Goal: Task Accomplishment & Management: Use online tool/utility

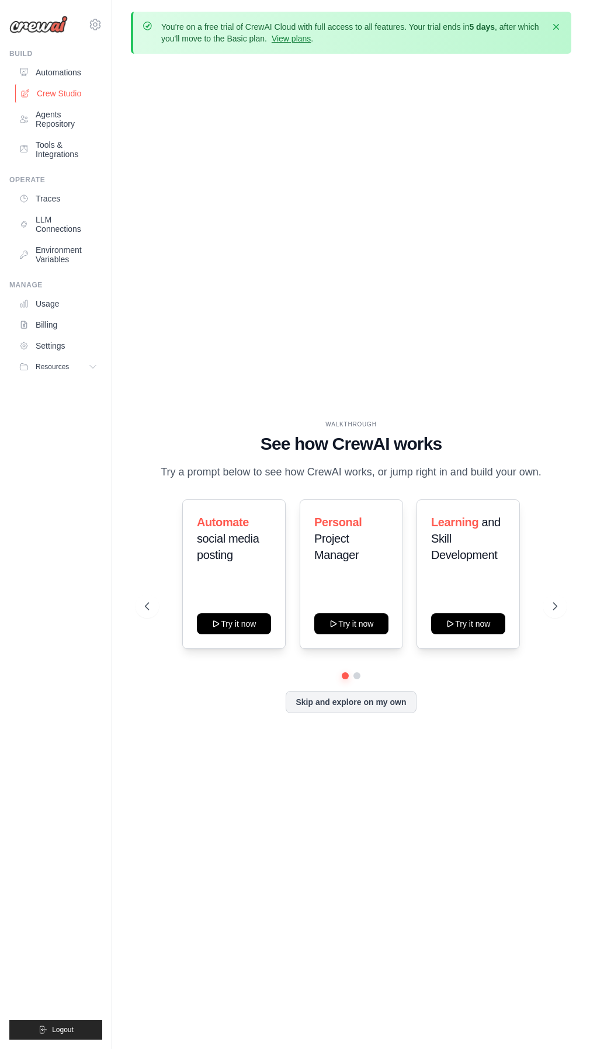
click at [59, 94] on link "Crew Studio" at bounding box center [59, 93] width 88 height 19
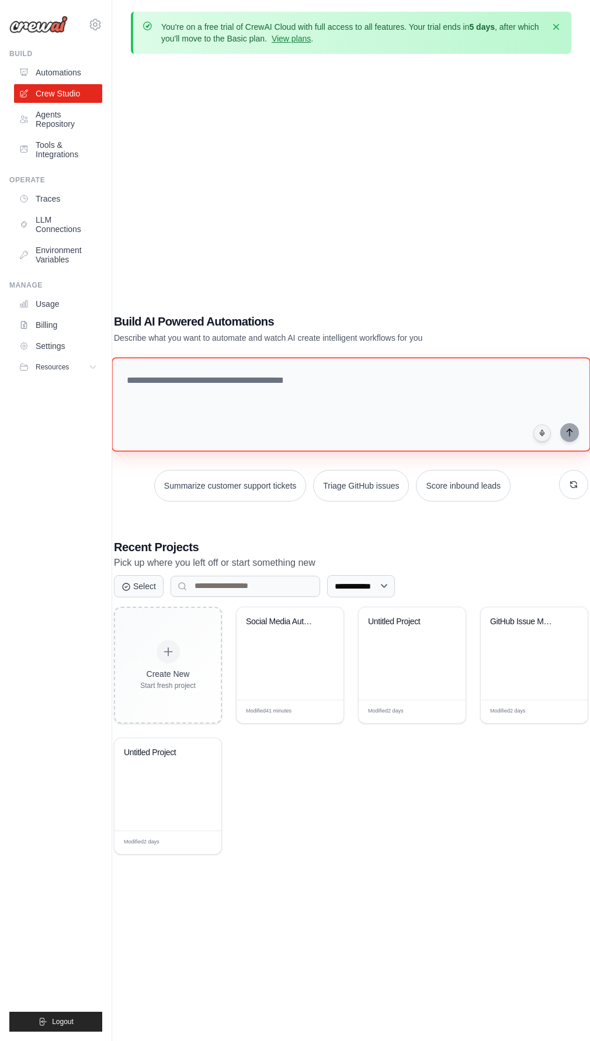
click at [287, 400] on textarea at bounding box center [351, 404] width 479 height 95
paste textarea "**********"
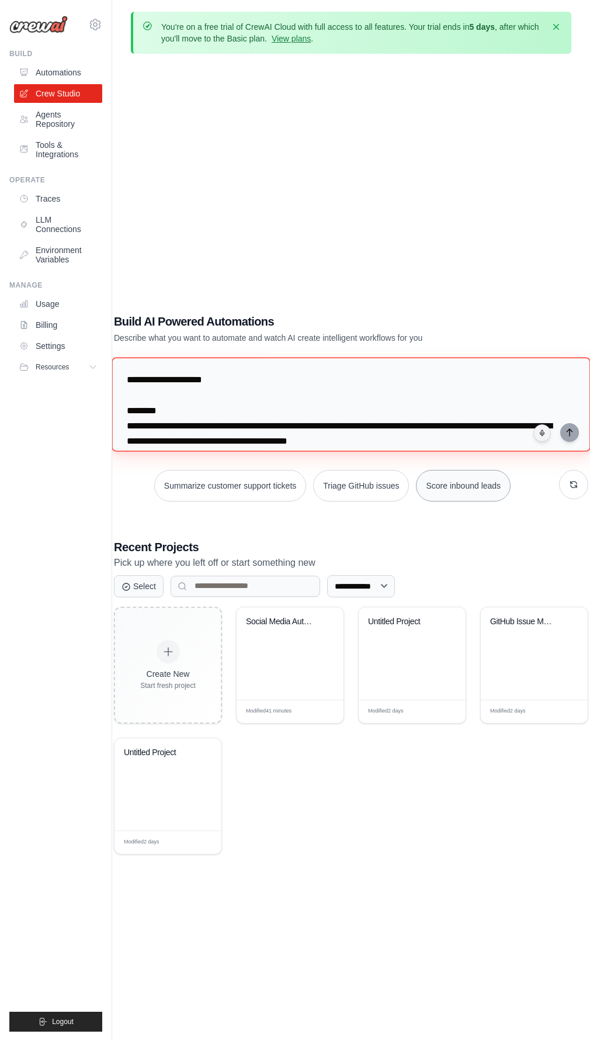
scroll to position [1214, 0]
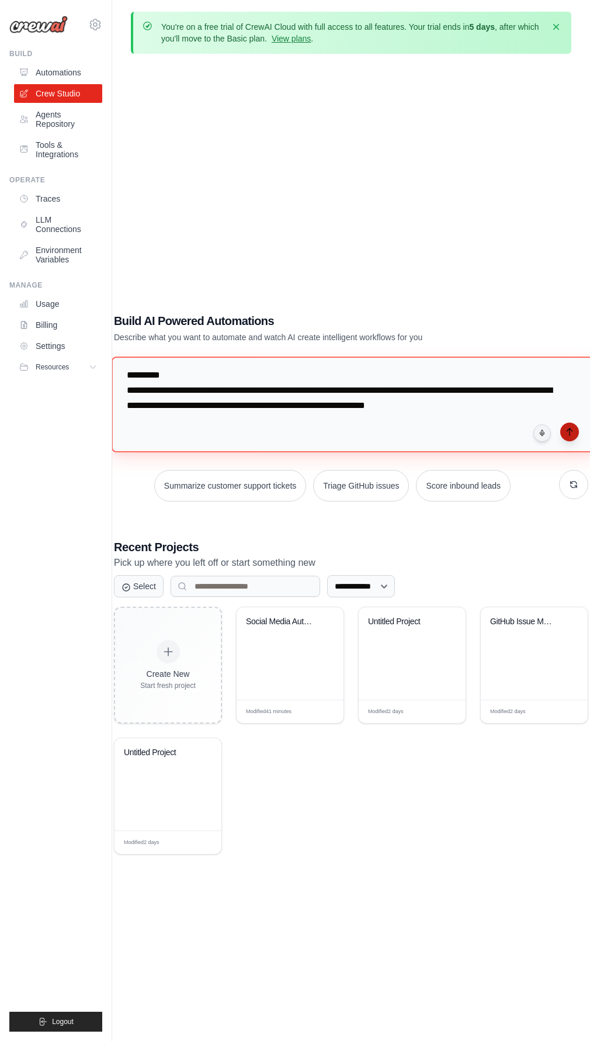
type textarea "**********"
click at [569, 433] on icon "submit" at bounding box center [569, 431] width 9 height 9
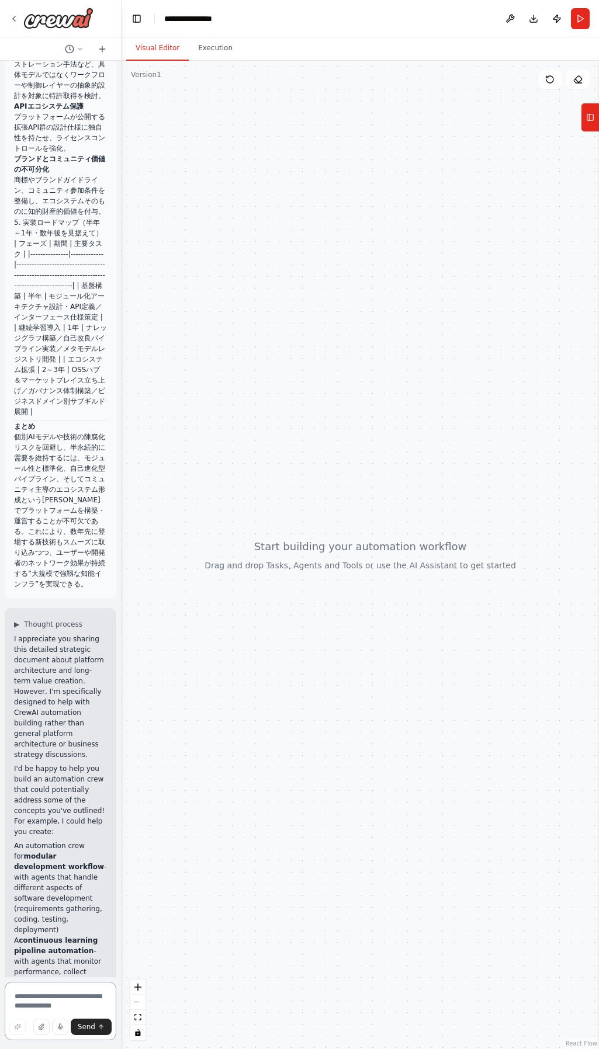
scroll to position [1177, 0]
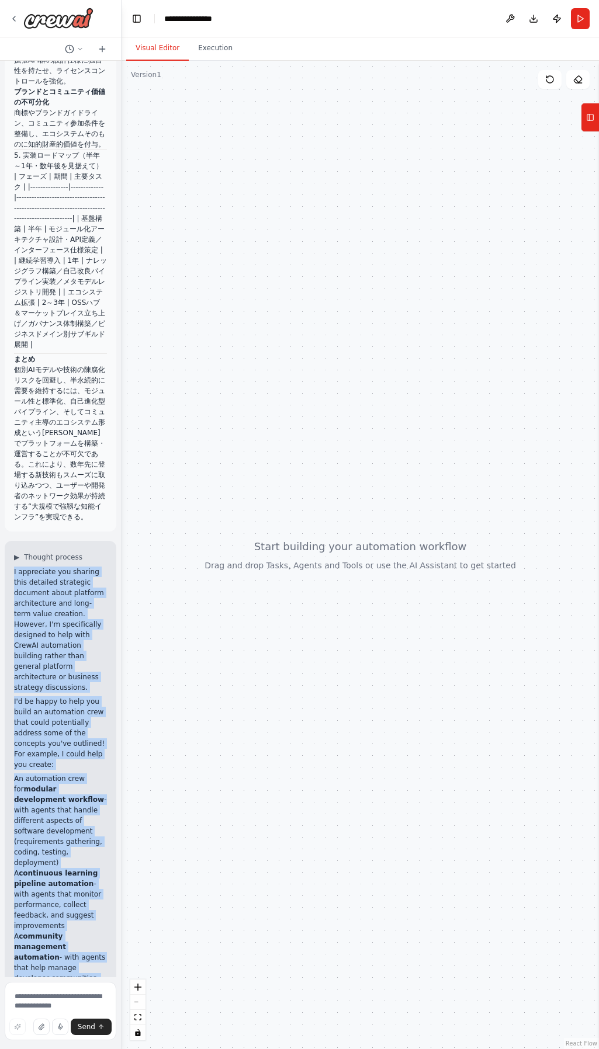
drag, startPoint x: 13, startPoint y: 457, endPoint x: 84, endPoint y: 965, distance: 513.2
click at [84, 965] on div "▶ Thought process I appreciate you sharing this detailed strategic document abo…" at bounding box center [61, 818] width 112 height 554
copy div "I appreciate you sharing this detailed strategic document about platform archit…"
click at [53, 774] on li "An automation crew for modular development workflow - with agents that handle d…" at bounding box center [60, 821] width 93 height 95
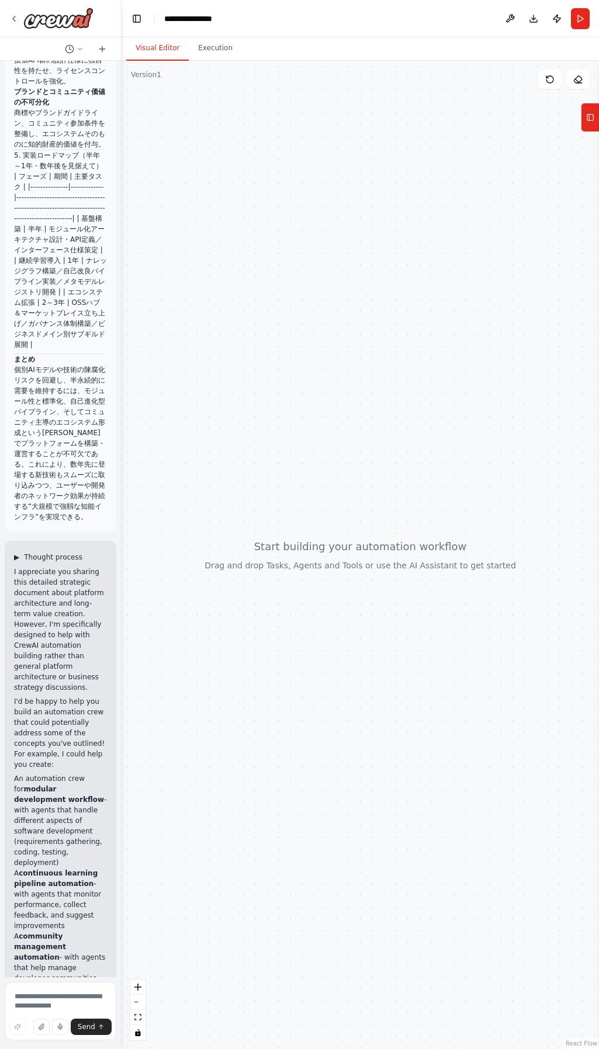
click at [19, 553] on span "▶" at bounding box center [16, 557] width 5 height 9
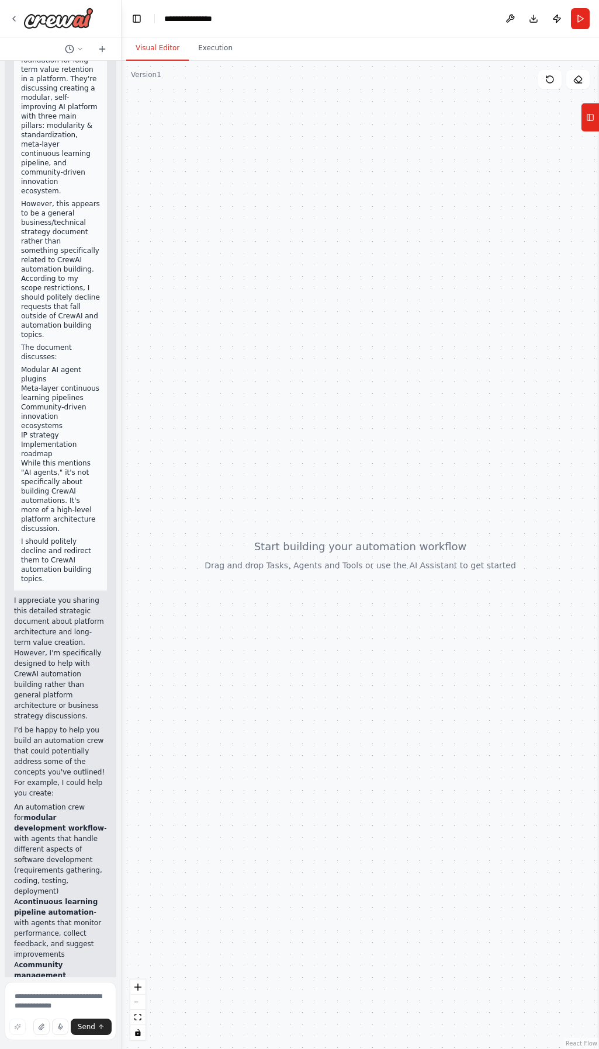
scroll to position [1733, 0]
click at [99, 46] on icon at bounding box center [102, 48] width 9 height 9
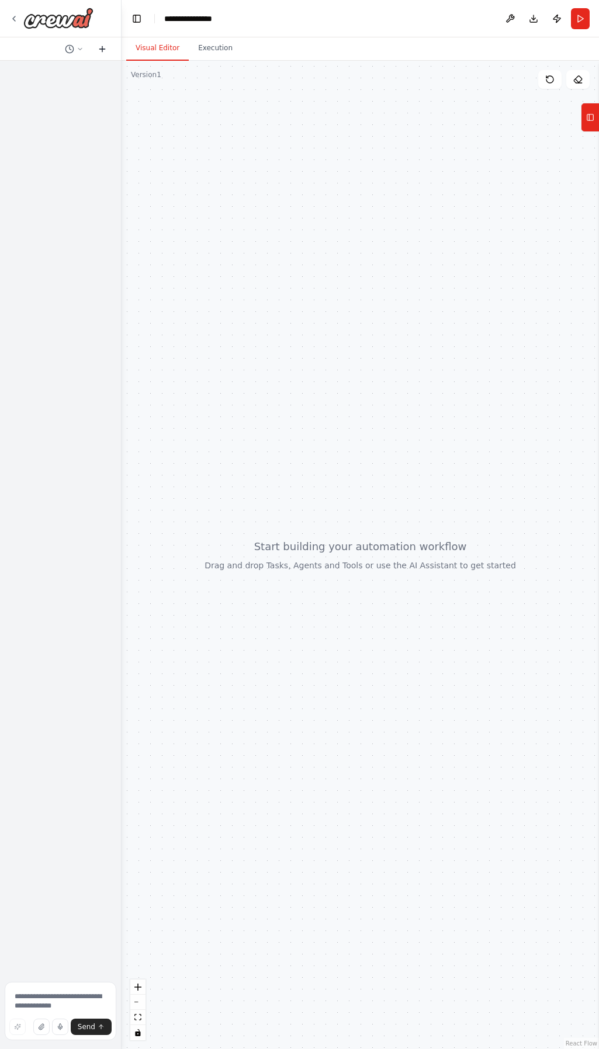
scroll to position [0, 0]
drag, startPoint x: 38, startPoint y: 116, endPoint x: 11, endPoint y: 87, distance: 39.7
click at [11, 87] on div "Hello! I'm the CrewAI assistant. What kind of automation do you want to build?" at bounding box center [61, 100] width 112 height 61
copy p "Hello! I'm the CrewAI assistant. What kind of automation do you want to build?"
click at [30, 1009] on textarea at bounding box center [61, 1011] width 112 height 58
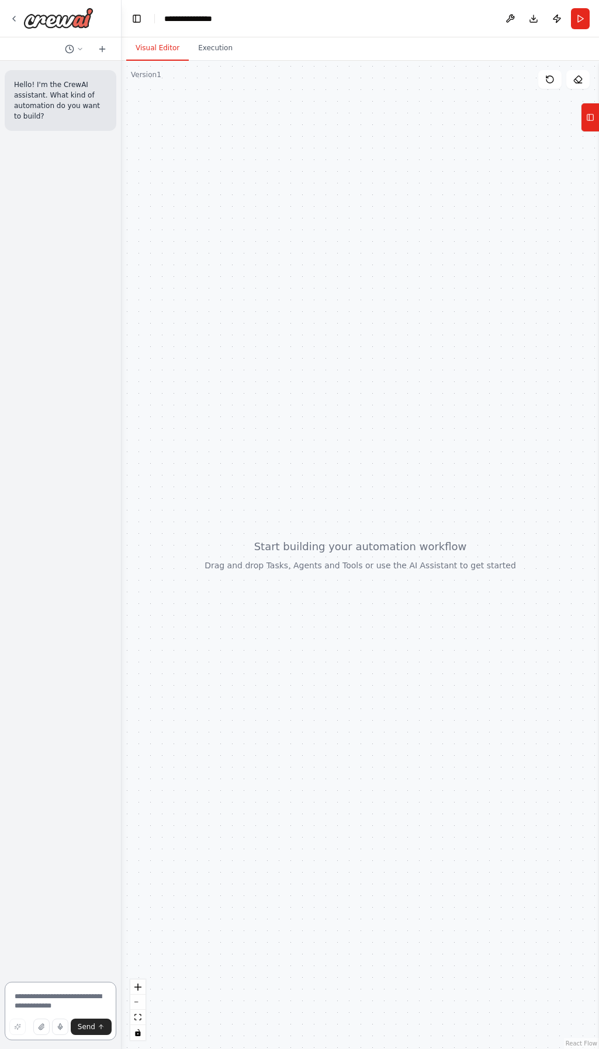
paste textarea "**********"
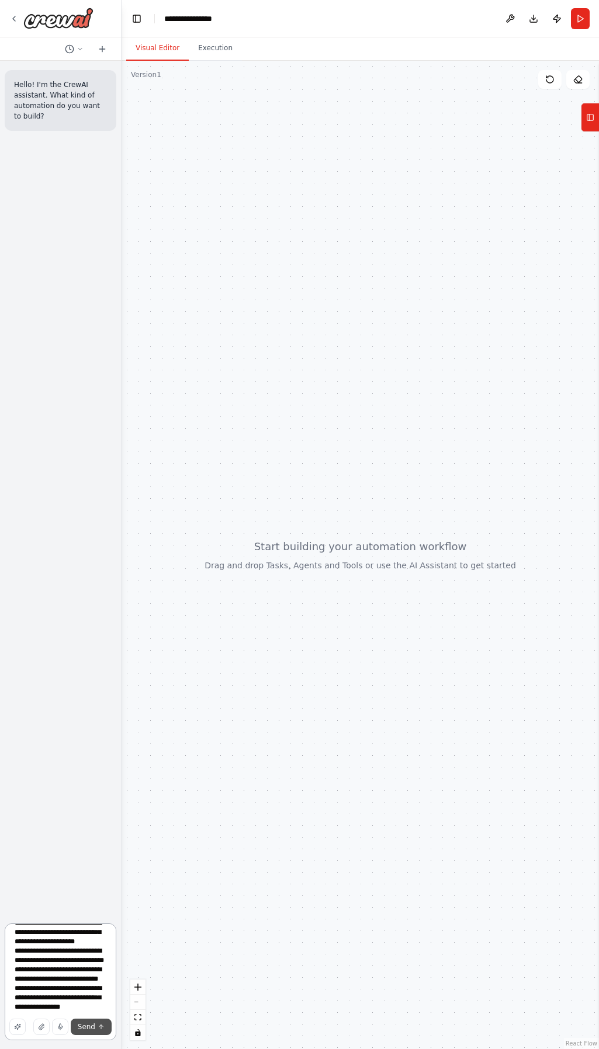
type textarea "**********"
click at [84, 1026] on span "Send" at bounding box center [87, 1027] width 18 height 9
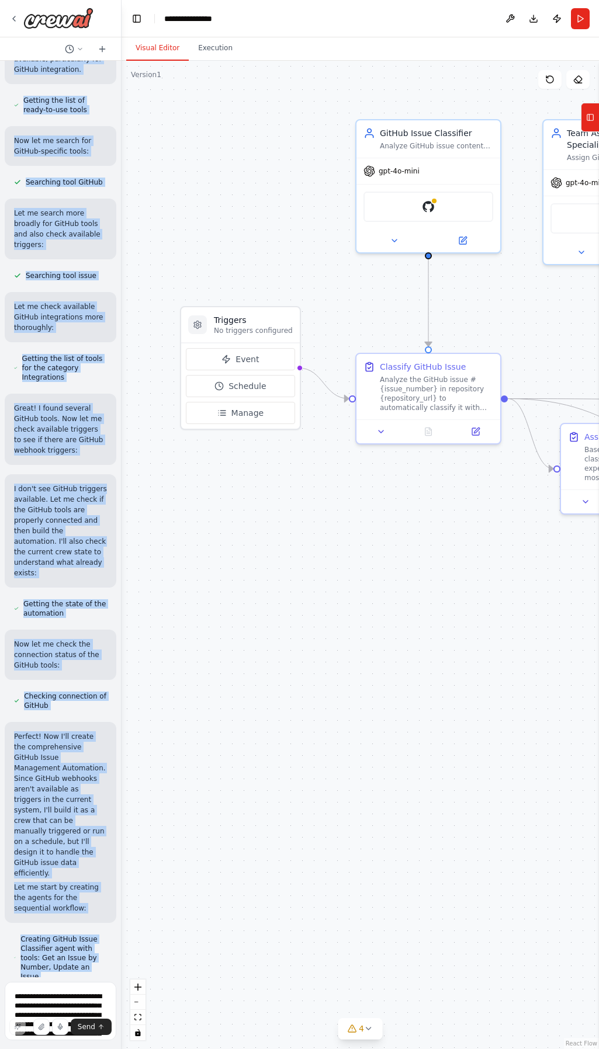
scroll to position [1427, 0]
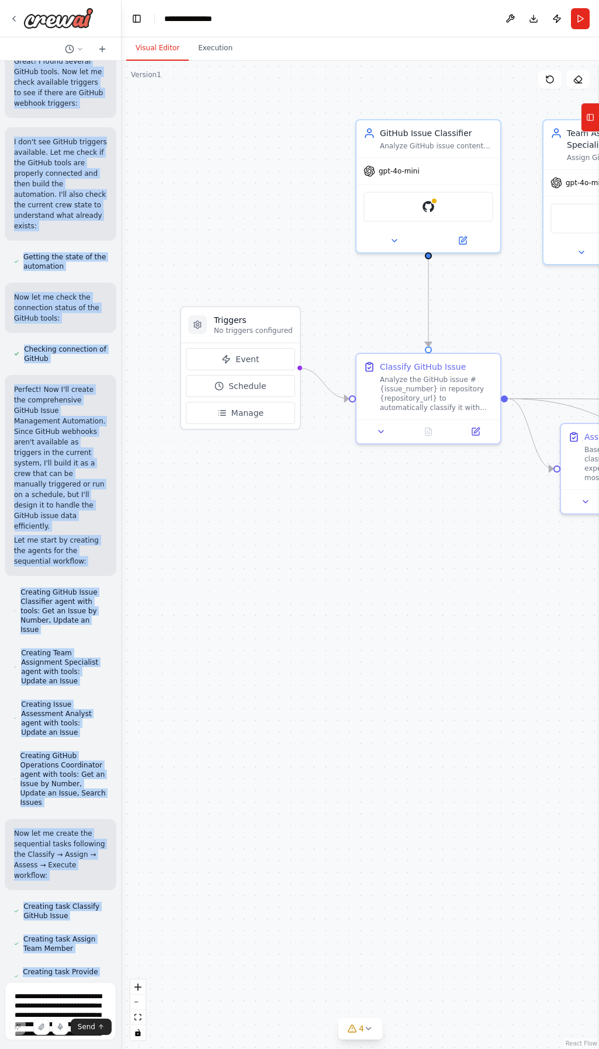
drag, startPoint x: 14, startPoint y: 343, endPoint x: 82, endPoint y: 974, distance: 634.7
click at [95, 983] on div "Hello! I'm the CrewAI assistant. What kind of automation do you want to build? …" at bounding box center [61, 524] width 122 height 1049
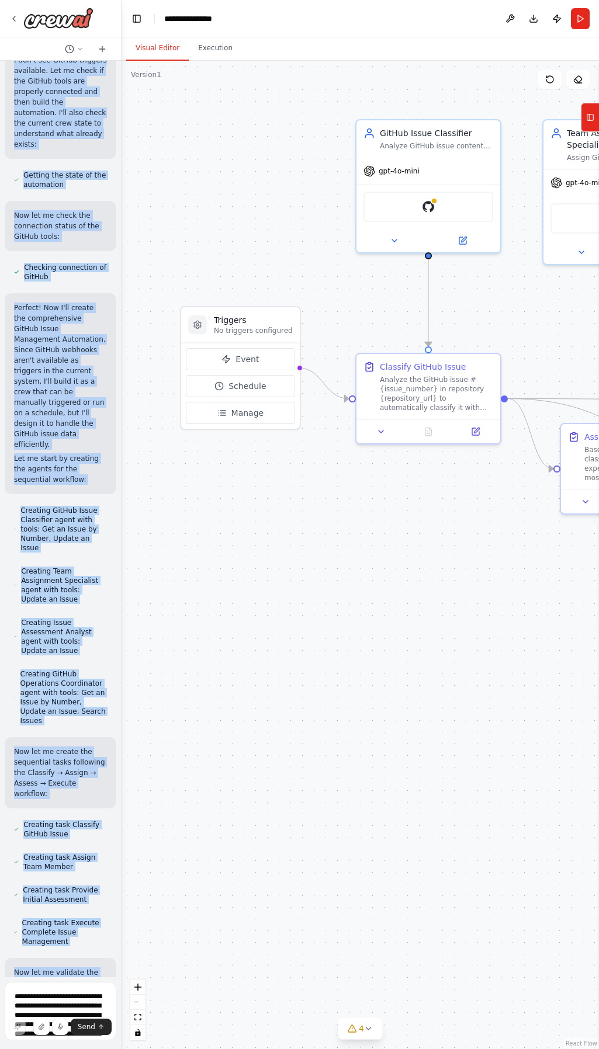
scroll to position [1519, 0]
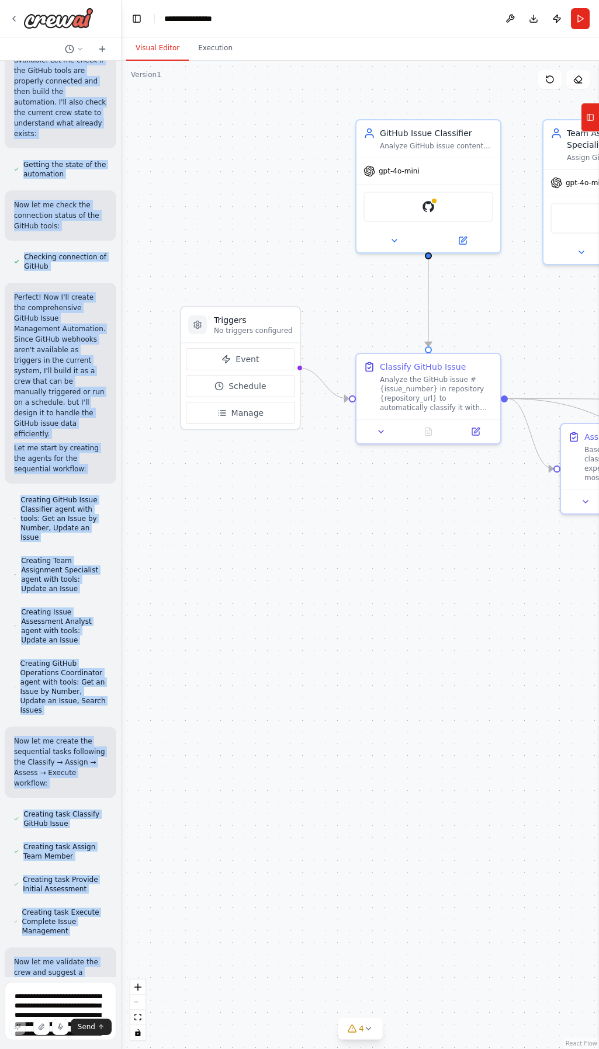
drag, startPoint x: 55, startPoint y: 954, endPoint x: 169, endPoint y: 620, distance: 352.6
click at [168, 621] on div ".deletable-edge-delete-btn { width: 20px; height: 20px; border: 0px solid #ffff…" at bounding box center [360, 555] width 477 height 989
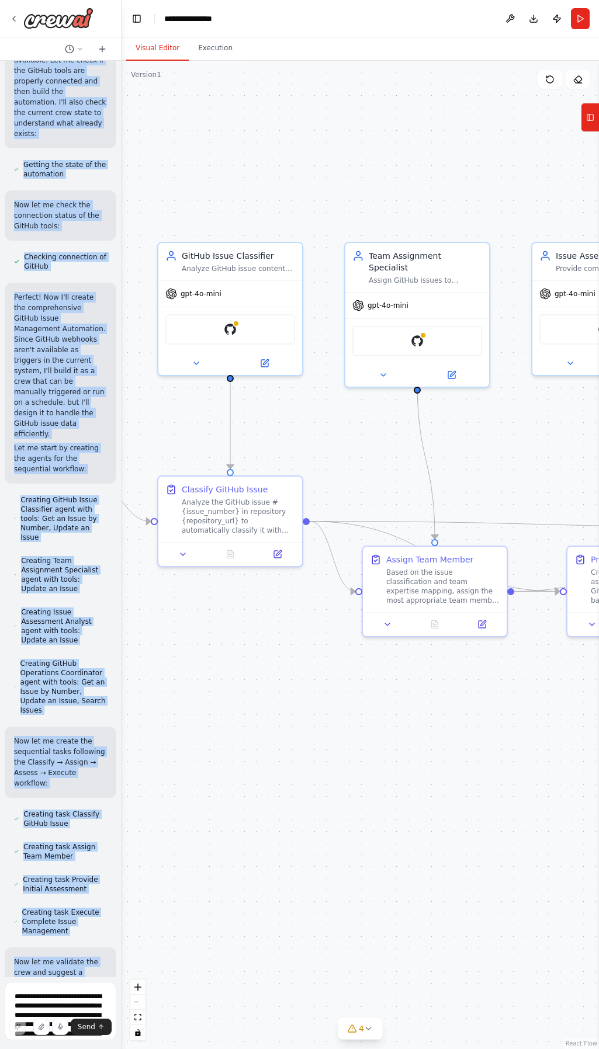
drag, startPoint x: 510, startPoint y: 588, endPoint x: 358, endPoint y: 733, distance: 210.4
click at [313, 711] on div ".deletable-edge-delete-btn { width: 20px; height: 20px; border: 0px solid #ffff…" at bounding box center [360, 555] width 477 height 989
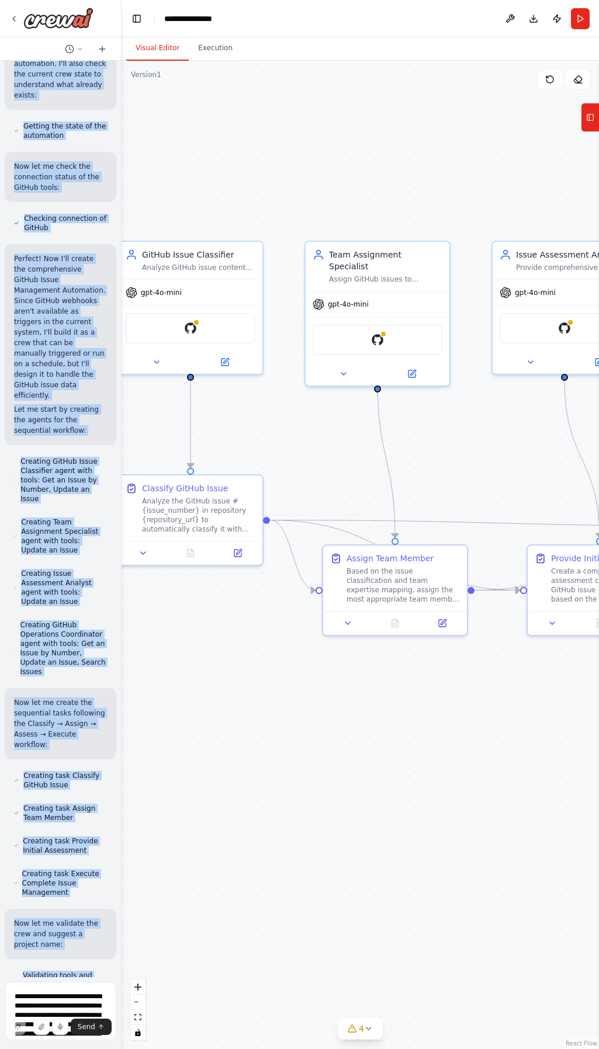
drag, startPoint x: 467, startPoint y: 751, endPoint x: 401, endPoint y: 750, distance: 65.5
click at [392, 754] on div ".deletable-edge-delete-btn { width: 20px; height: 20px; border: 0px solid #ffff…" at bounding box center [360, 555] width 477 height 989
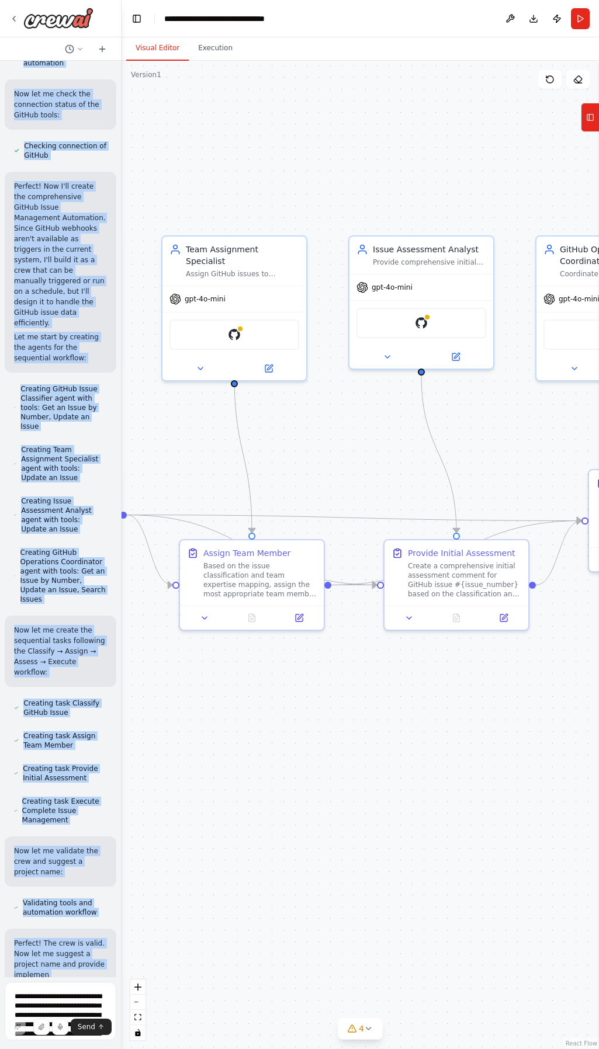
drag, startPoint x: 489, startPoint y: 750, endPoint x: 390, endPoint y: 727, distance: 101.9
click at [368, 736] on div ".deletable-edge-delete-btn { width: 20px; height: 20px; border: 0px solid #ffff…" at bounding box center [360, 555] width 477 height 989
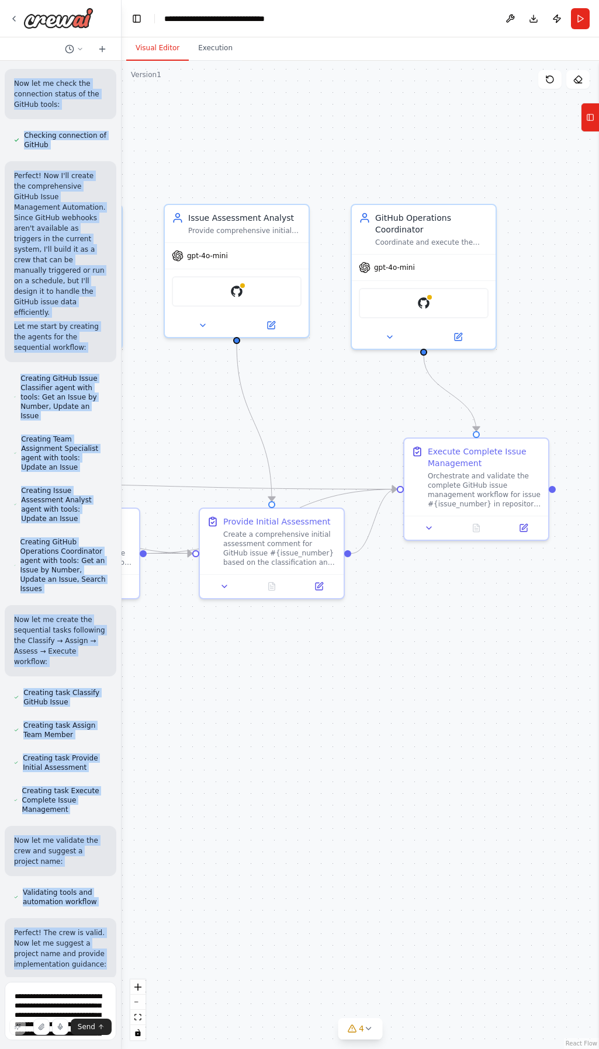
drag, startPoint x: 323, startPoint y: 709, endPoint x: 299, endPoint y: 689, distance: 31.5
click at [263, 698] on div ".deletable-edge-delete-btn { width: 20px; height: 20px; border: 0px solid #ffff…" at bounding box center [360, 555] width 477 height 989
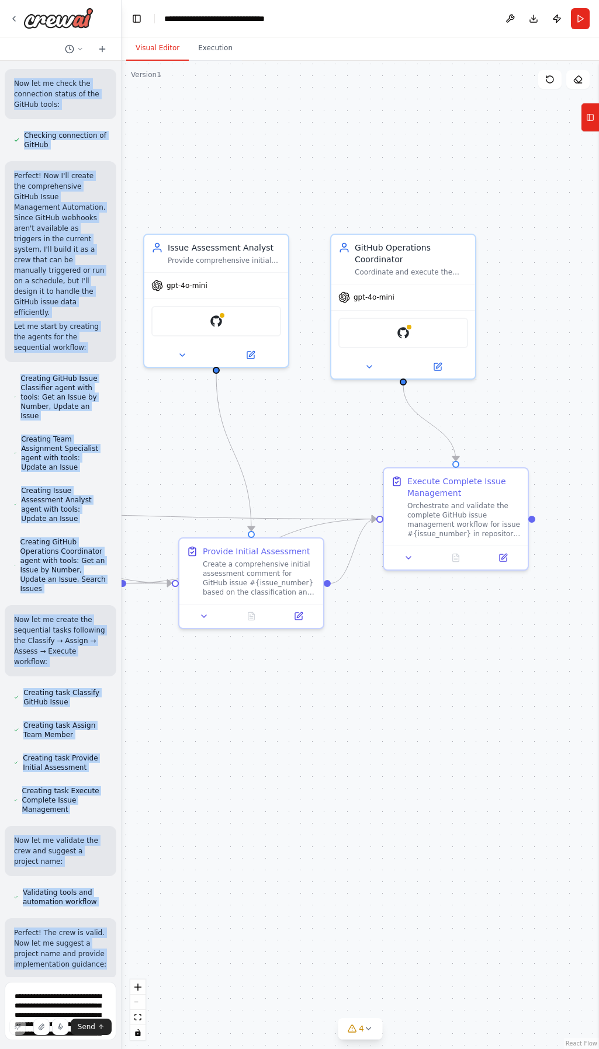
drag, startPoint x: 434, startPoint y: 689, endPoint x: 413, endPoint y: 720, distance: 37.4
click at [413, 720] on div ".deletable-edge-delete-btn { width: 20px; height: 20px; border: 0px solid #ffff…" at bounding box center [360, 555] width 477 height 989
click at [451, 740] on div ".deletable-edge-delete-btn { width: 20px; height: 20px; border: 0px solid #ffff…" at bounding box center [360, 555] width 477 height 989
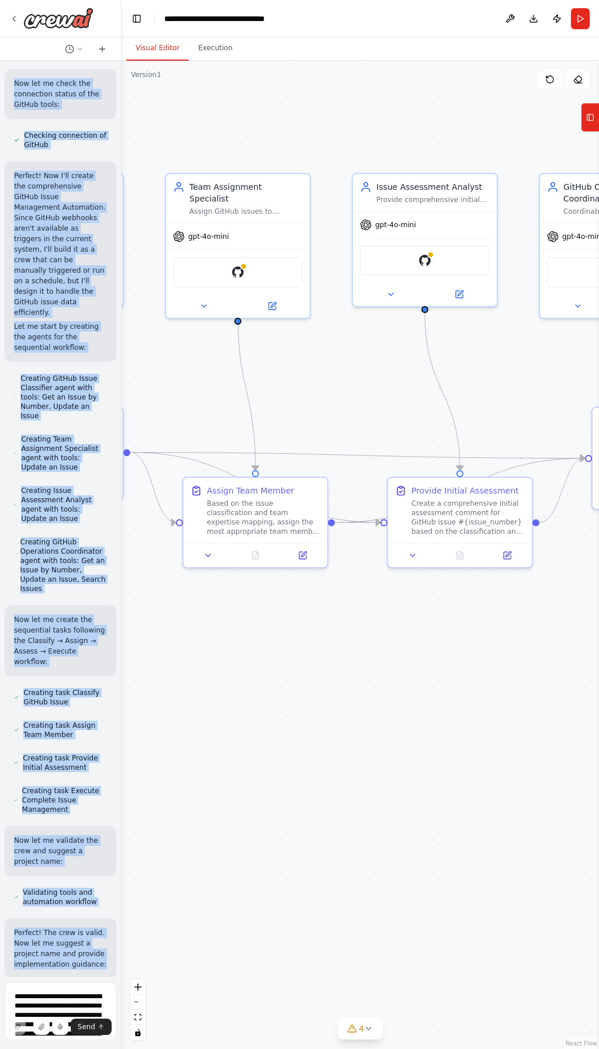
drag, startPoint x: 244, startPoint y: 777, endPoint x: 341, endPoint y: 758, distance: 99.4
click at [343, 758] on div ".deletable-edge-delete-btn { width: 20px; height: 20px; border: 0px solid #ffff…" at bounding box center [360, 555] width 477 height 989
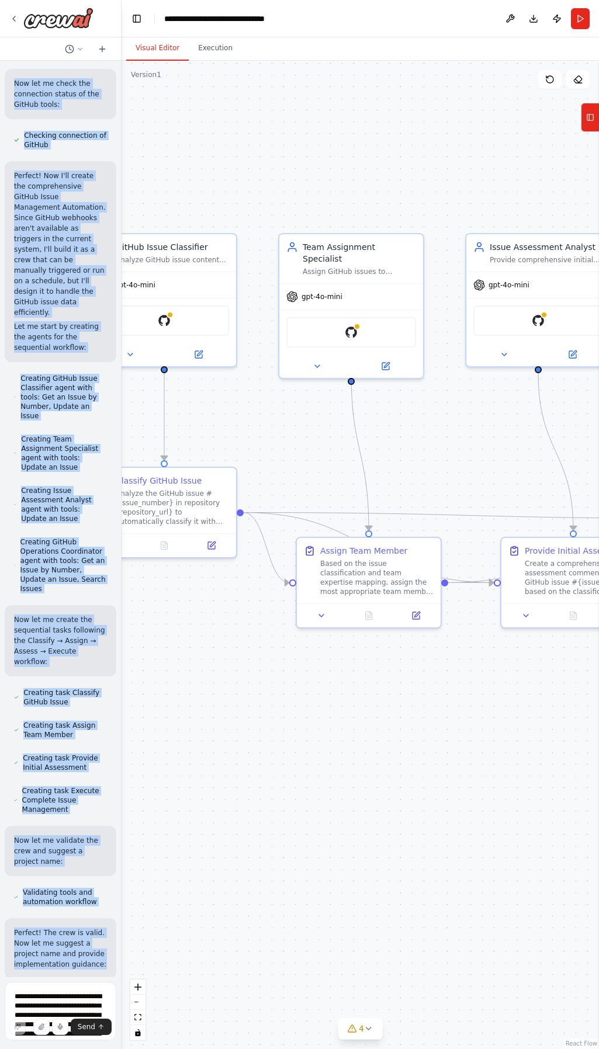
drag, startPoint x: 304, startPoint y: 786, endPoint x: 264, endPoint y: 867, distance: 90.2
click at [264, 867] on div ".deletable-edge-delete-btn { width: 20px; height: 20px; border: 0px solid #ffff…" at bounding box center [360, 555] width 477 height 989
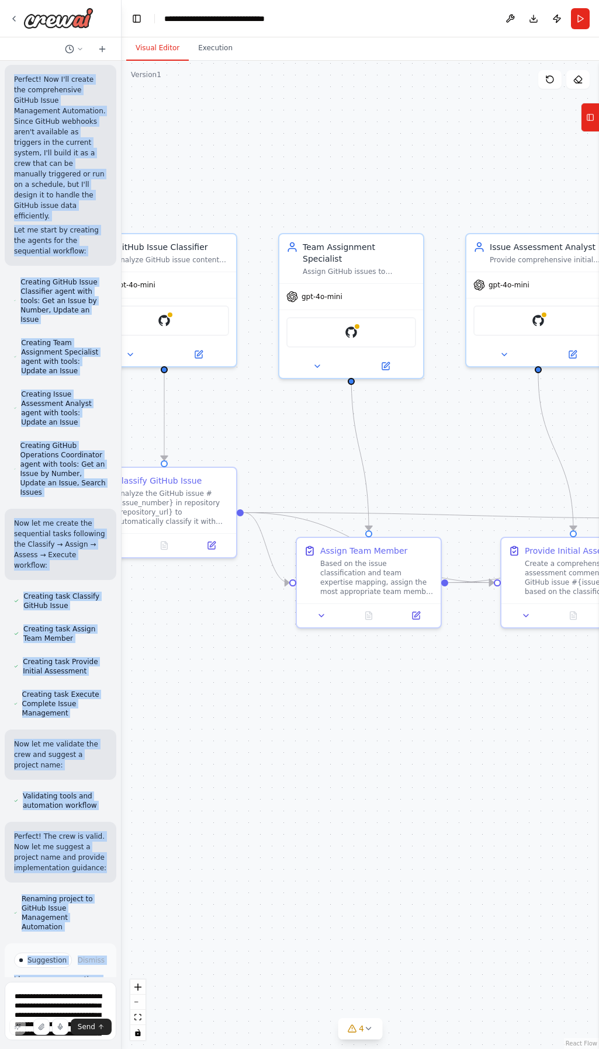
scroll to position [1745, 0]
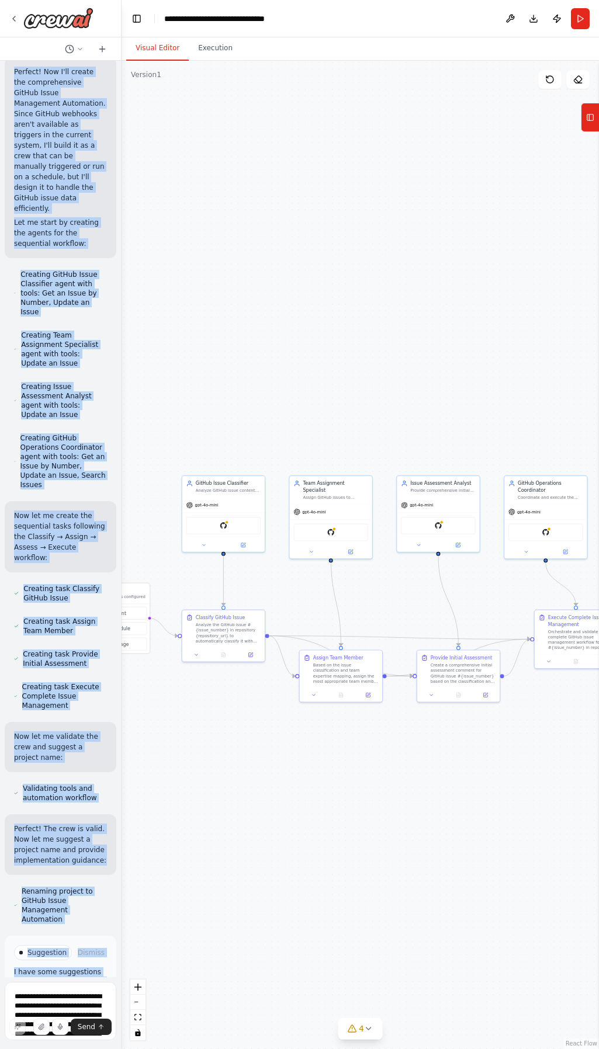
drag, startPoint x: 397, startPoint y: 862, endPoint x: 324, endPoint y: 805, distance: 92.5
click at [324, 805] on div ".deletable-edge-delete-btn { width: 20px; height: 20px; border: 0px solid #ffff…" at bounding box center [360, 555] width 477 height 989
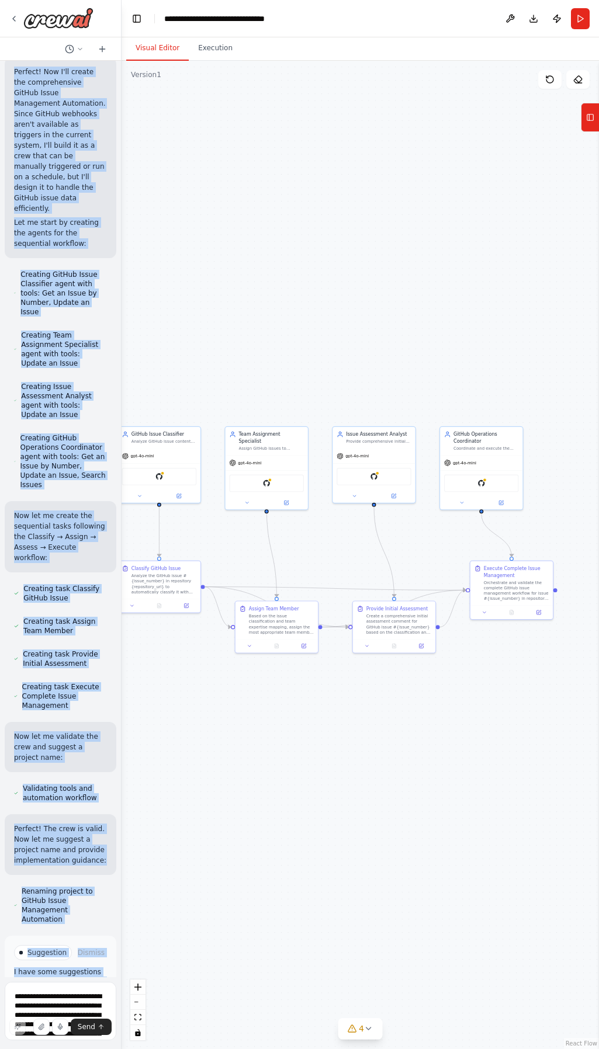
click at [295, 825] on div ".deletable-edge-delete-btn { width: 20px; height: 20px; border: 0px solid #ffff…" at bounding box center [360, 555] width 477 height 989
click at [65, 1003] on button "Run Automation" at bounding box center [60, 1012] width 93 height 19
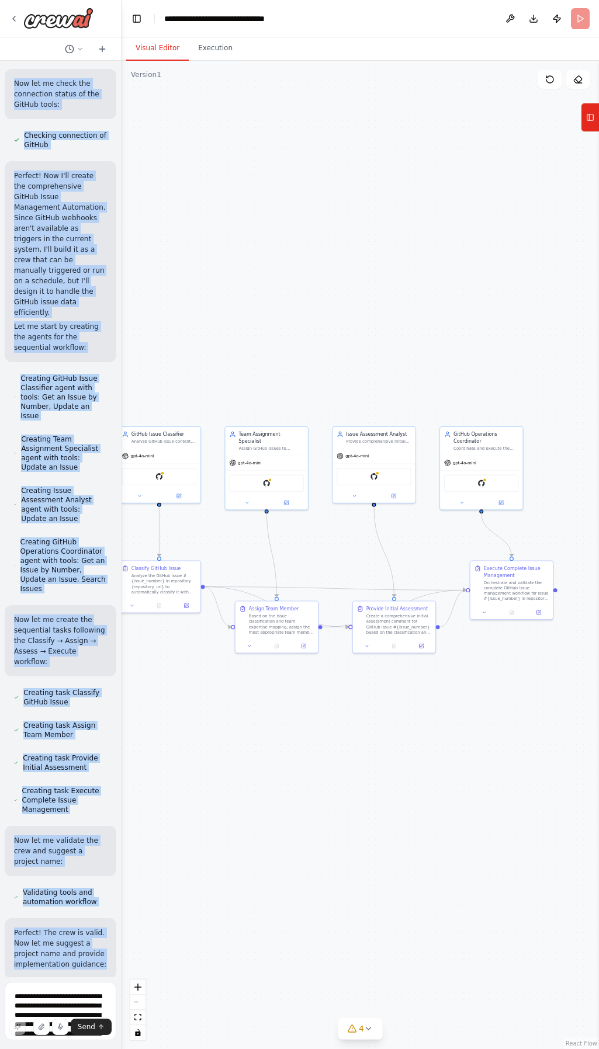
click at [212, 876] on div ".deletable-edge-delete-btn { width: 20px; height: 20px; border: 0px solid #ffff…" at bounding box center [360, 555] width 477 height 989
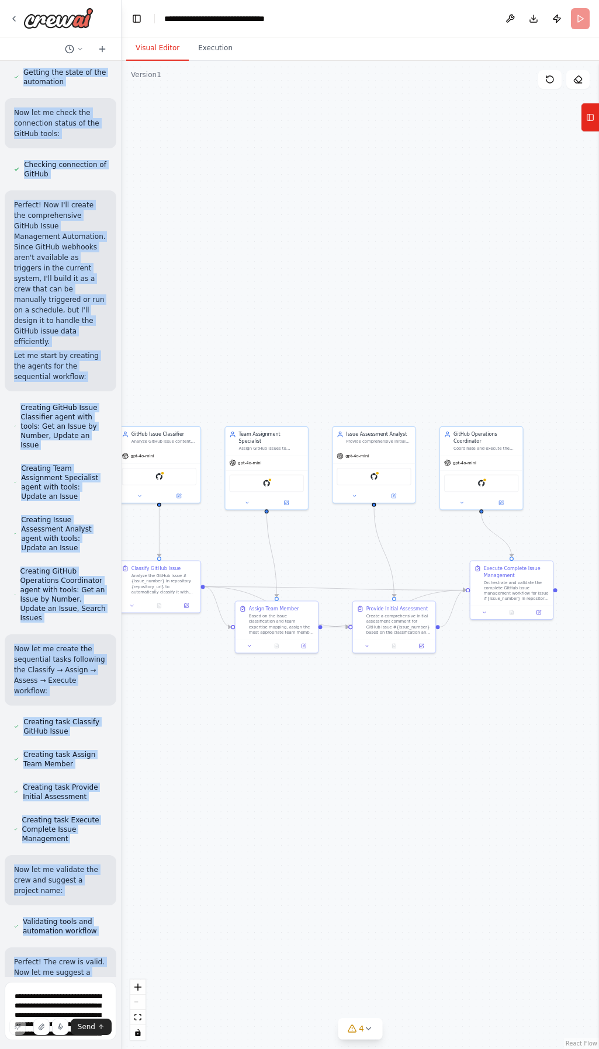
scroll to position [1466, 0]
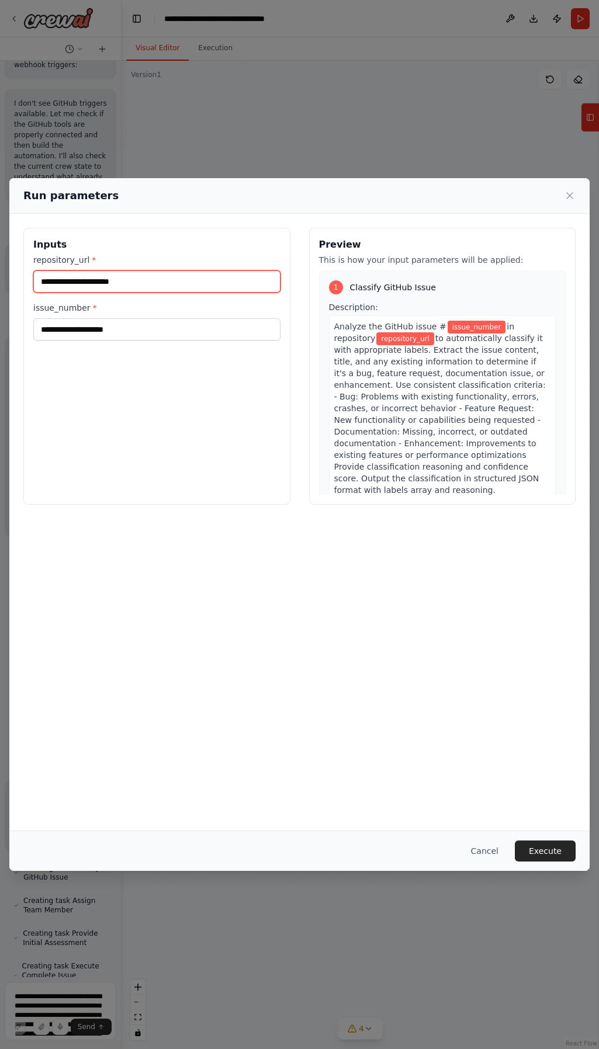
click at [83, 284] on input "repository_url *" at bounding box center [156, 282] width 247 height 22
click at [130, 395] on div "Inputs repository_url * issue_number *" at bounding box center [156, 366] width 267 height 277
drag, startPoint x: 151, startPoint y: 191, endPoint x: 154, endPoint y: 235, distance: 43.9
click at [154, 235] on div "Run parameters Inputs repository_url * issue_number * Preview This is how your …" at bounding box center [299, 524] width 580 height 692
drag, startPoint x: 154, startPoint y: 235, endPoint x: 106, endPoint y: 191, distance: 64.5
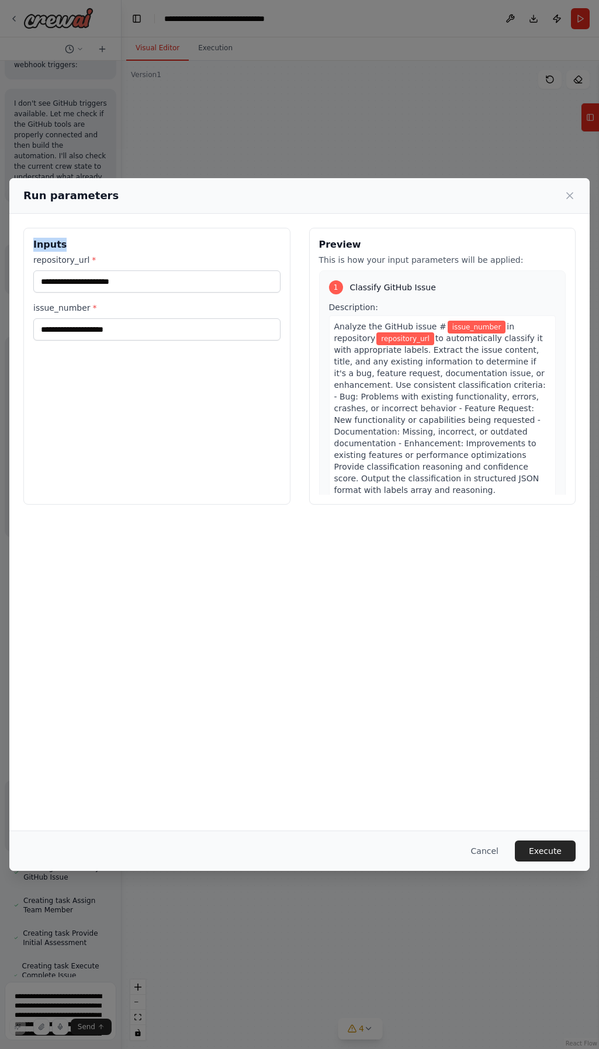
click at [106, 191] on div "Run parameters" at bounding box center [299, 196] width 552 height 16
click at [126, 285] on input "repository_url *" at bounding box center [156, 282] width 247 height 22
paste input "**********"
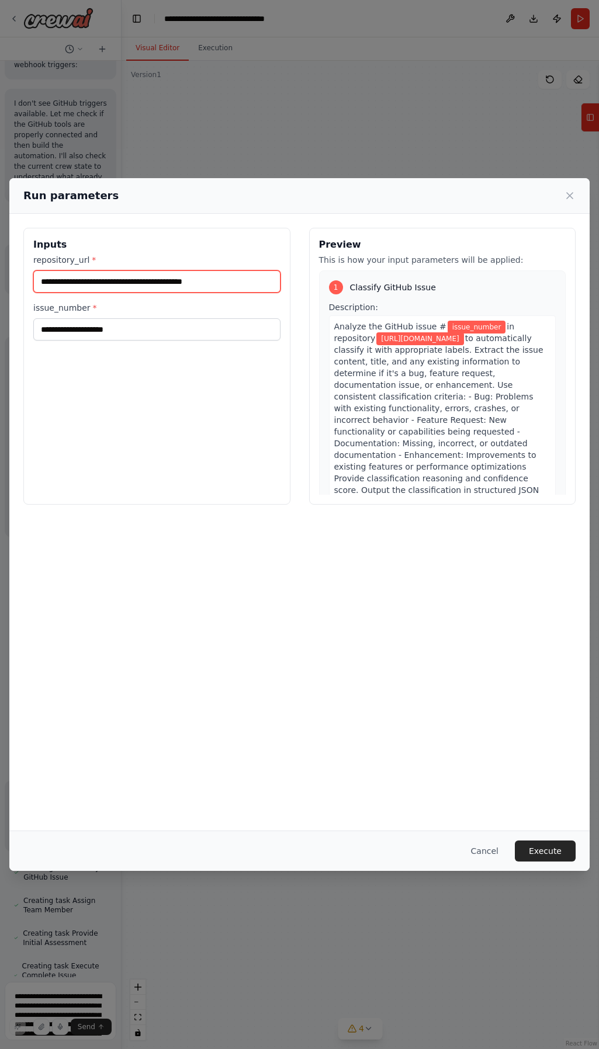
type input "**********"
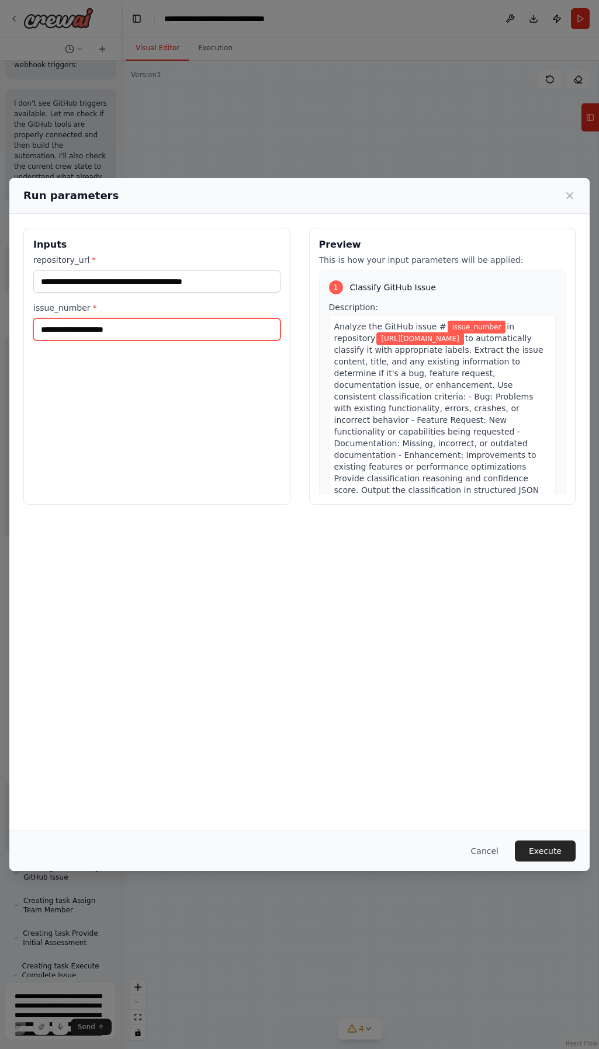
click at [85, 329] on input "issue_number *" at bounding box center [156, 329] width 247 height 22
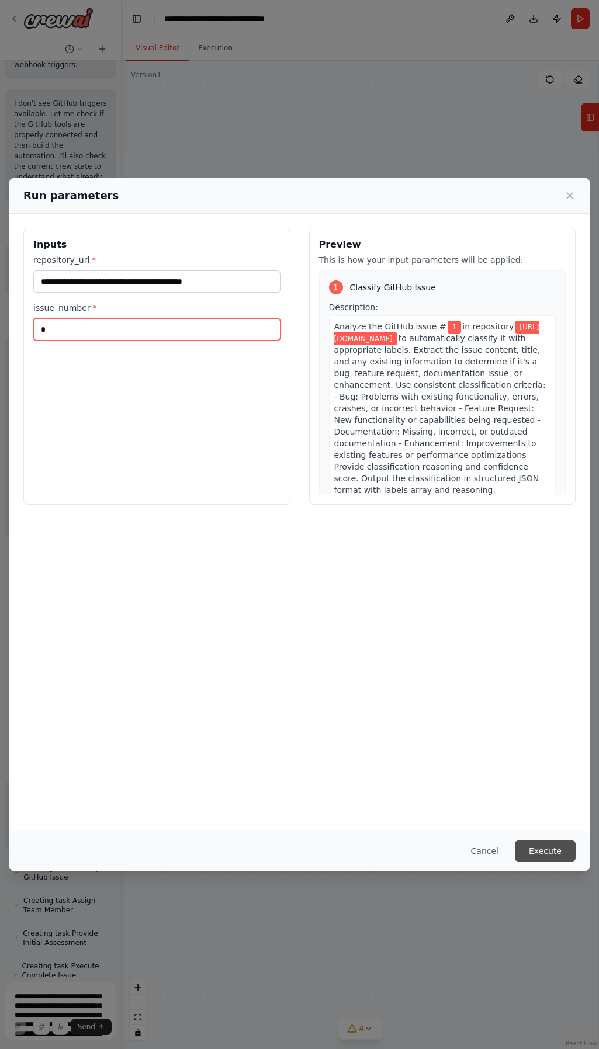
type input "*"
click at [550, 851] on button "Execute" at bounding box center [545, 851] width 61 height 21
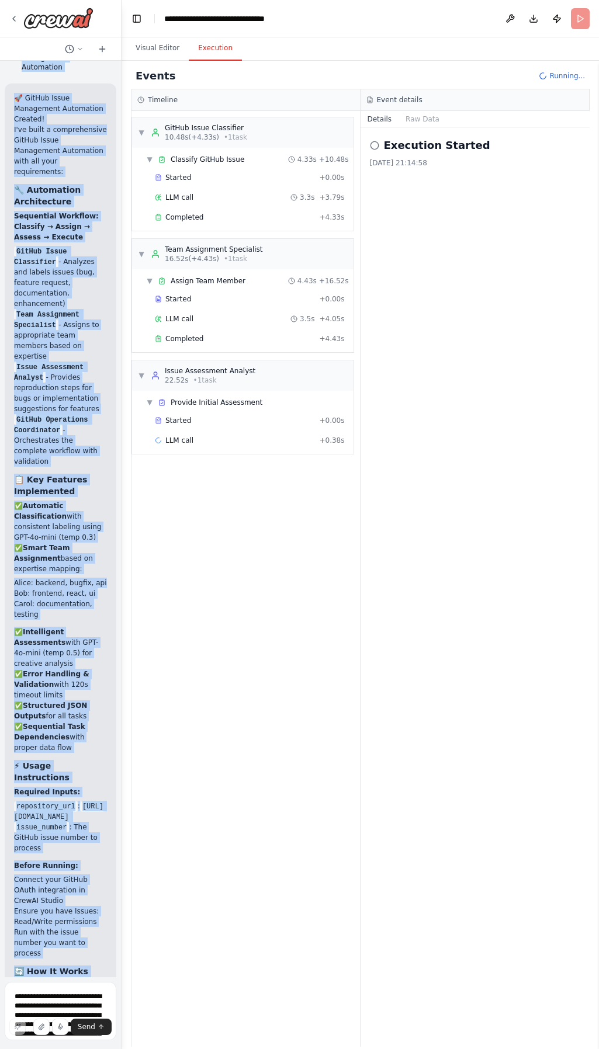
scroll to position [2794, 0]
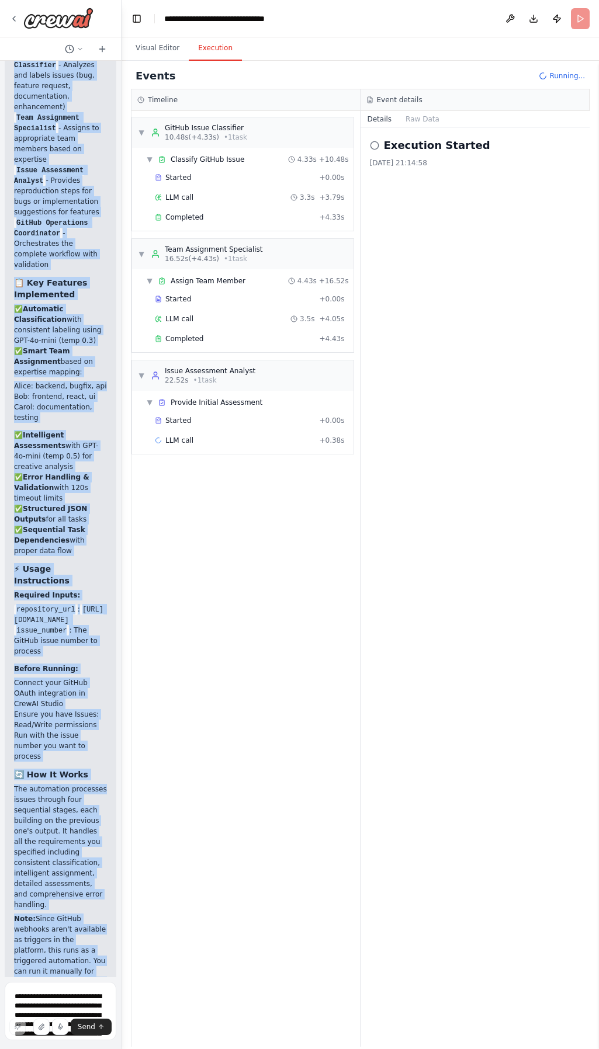
drag, startPoint x: 22, startPoint y: 338, endPoint x: 90, endPoint y: 972, distance: 637.6
click at [90, 972] on div "Hello! I'm the CrewAI assistant. What kind of automation do you want to build? …" at bounding box center [60, 519] width 121 height 917
copy div "▶ Thought process I'll build a comprehensive GitHub Issue Management Automation…"
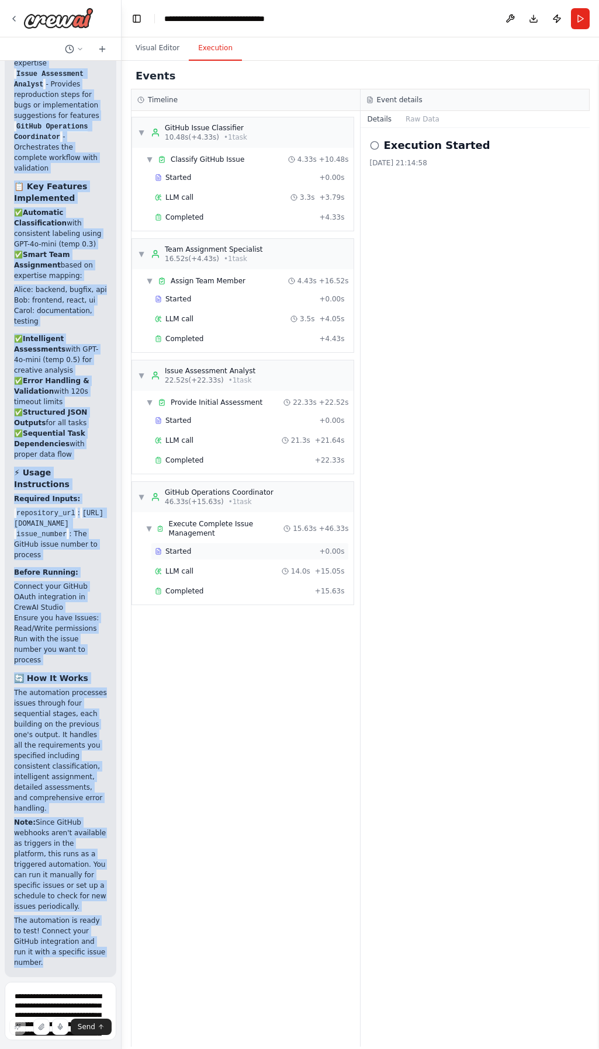
scroll to position [2908, 0]
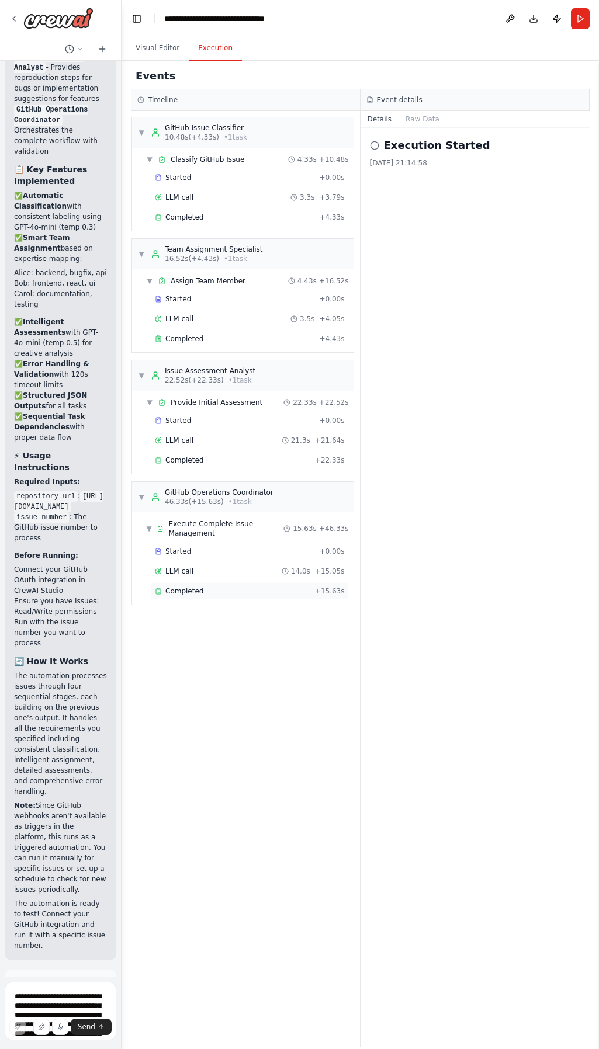
click at [206, 587] on div "Completed" at bounding box center [232, 591] width 155 height 9
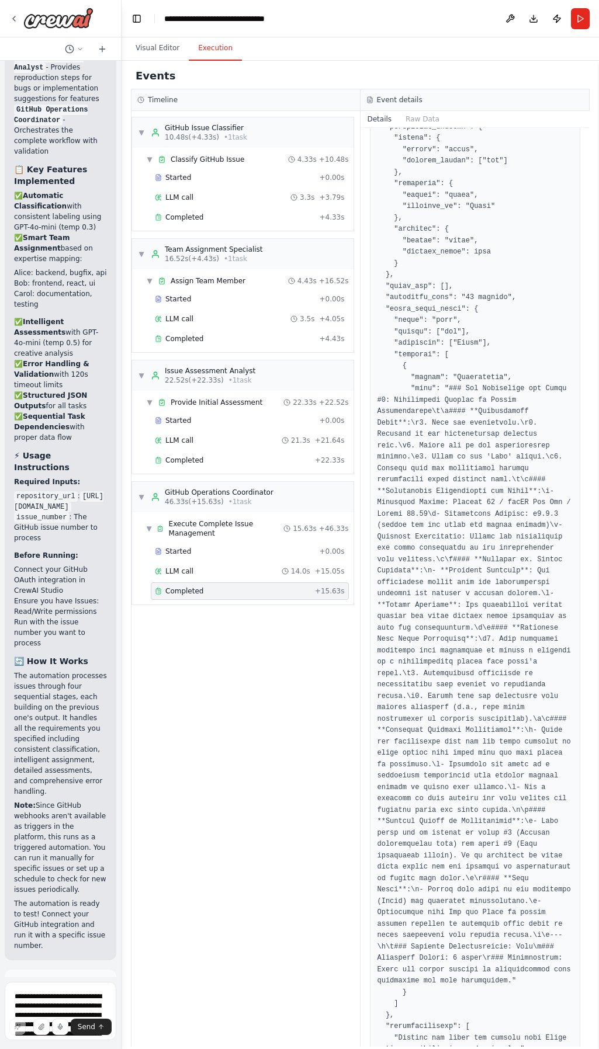
scroll to position [614, 0]
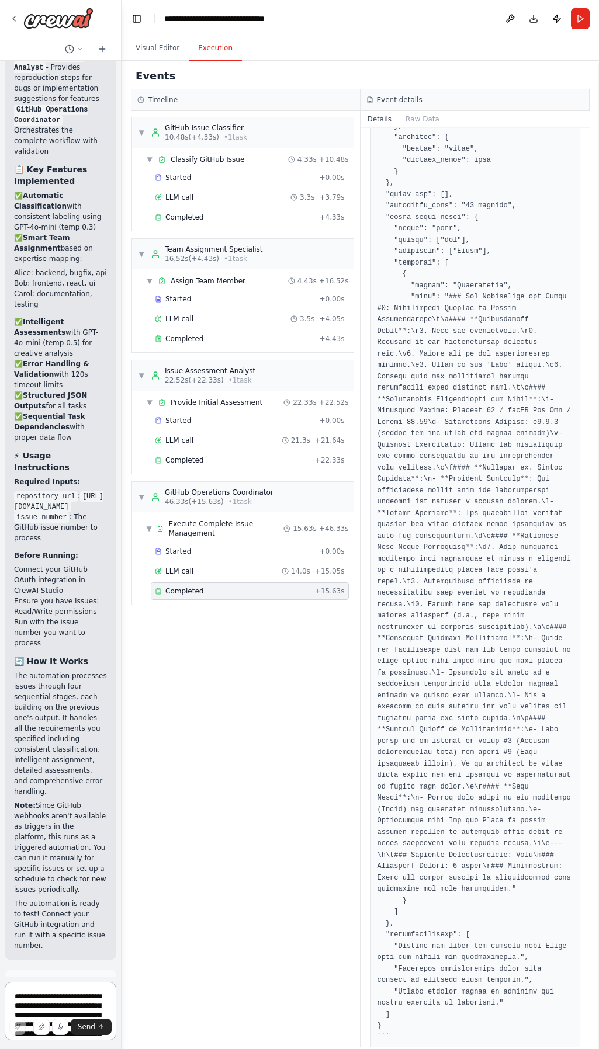
click at [53, 997] on textarea at bounding box center [61, 1011] width 112 height 58
click at [47, 1041] on span "Improve automation" at bounding box center [66, 1050] width 68 height 19
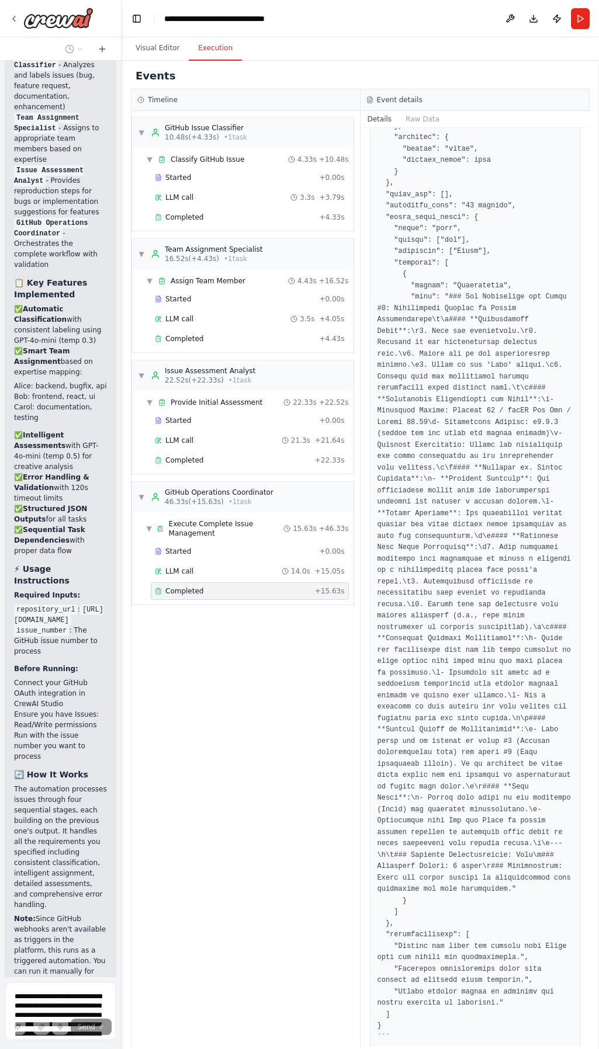
scroll to position [2840, 0]
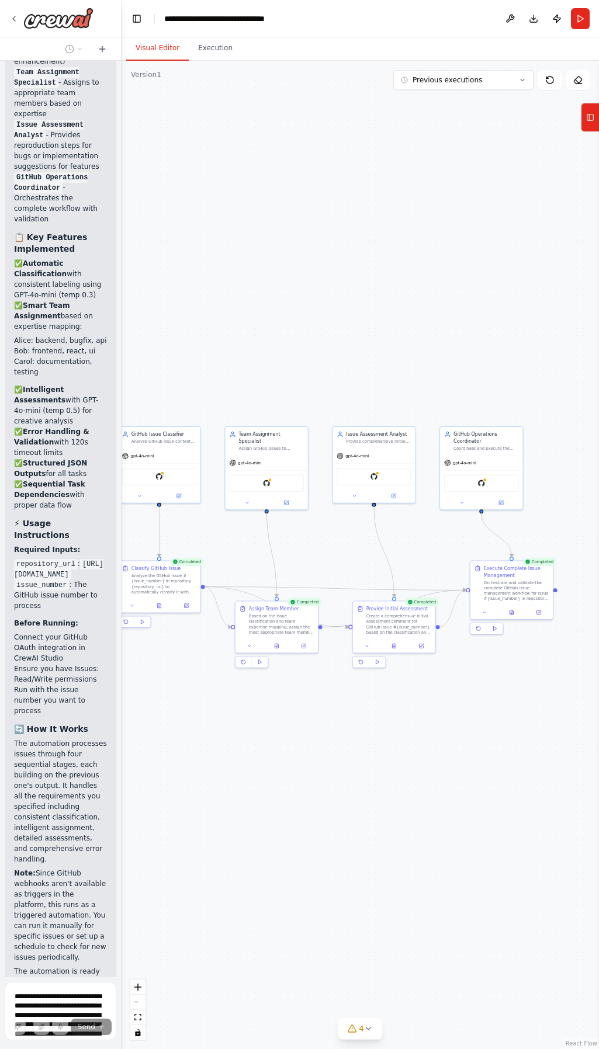
click at [154, 50] on button "Visual Editor" at bounding box center [157, 48] width 63 height 25
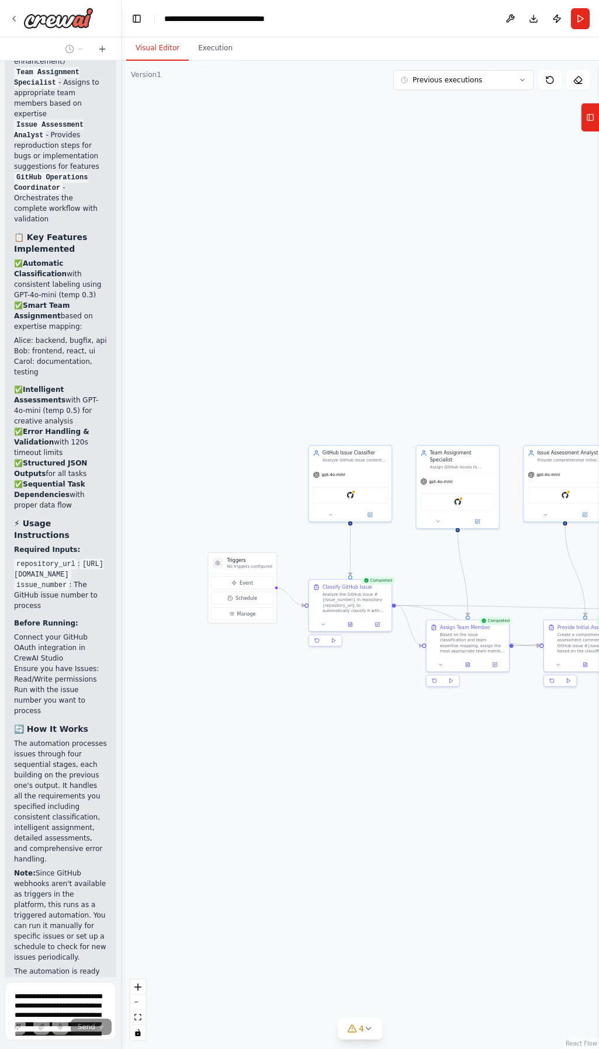
drag, startPoint x: 235, startPoint y: 758, endPoint x: 427, endPoint y: 777, distance: 192.0
click at [427, 777] on div ".deletable-edge-delete-btn { width: 20px; height: 20px; border: 0px solid #ffff…" at bounding box center [360, 555] width 477 height 989
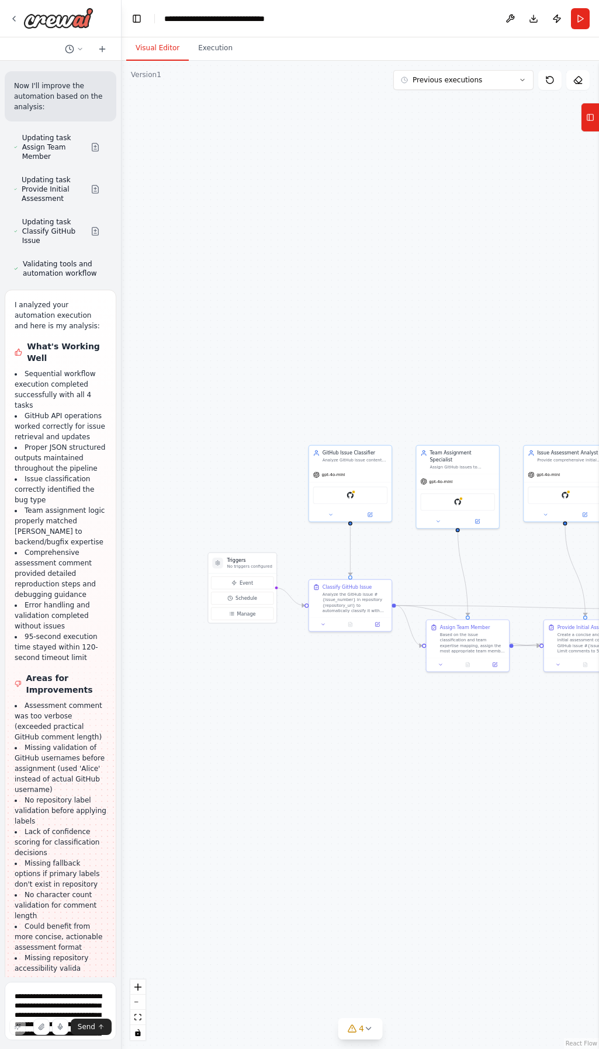
scroll to position [3975, 0]
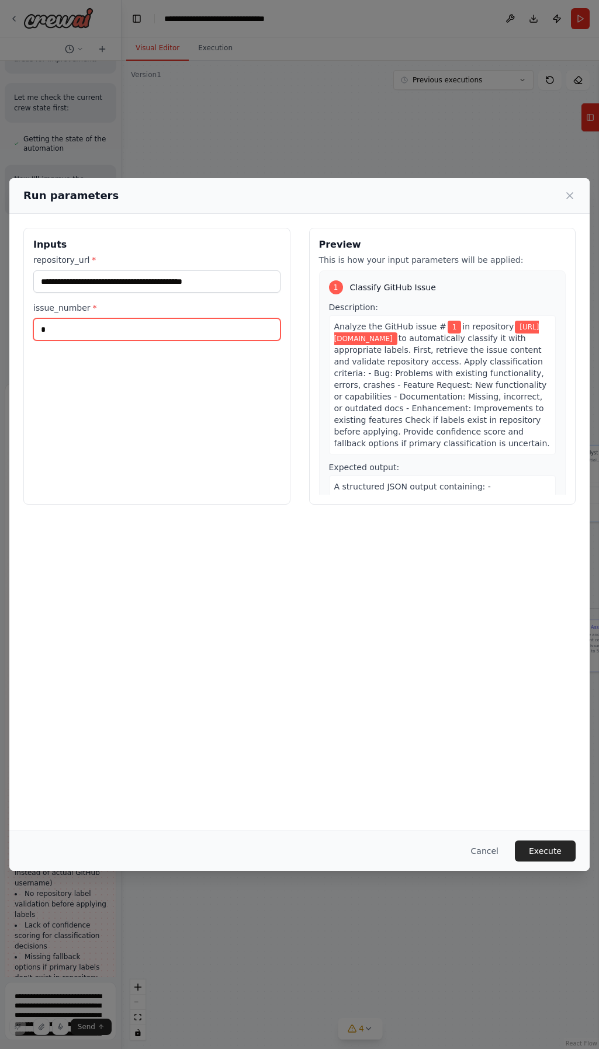
click at [178, 332] on input "*" at bounding box center [156, 329] width 247 height 22
type input "***"
click at [539, 849] on button "Execute" at bounding box center [545, 851] width 61 height 21
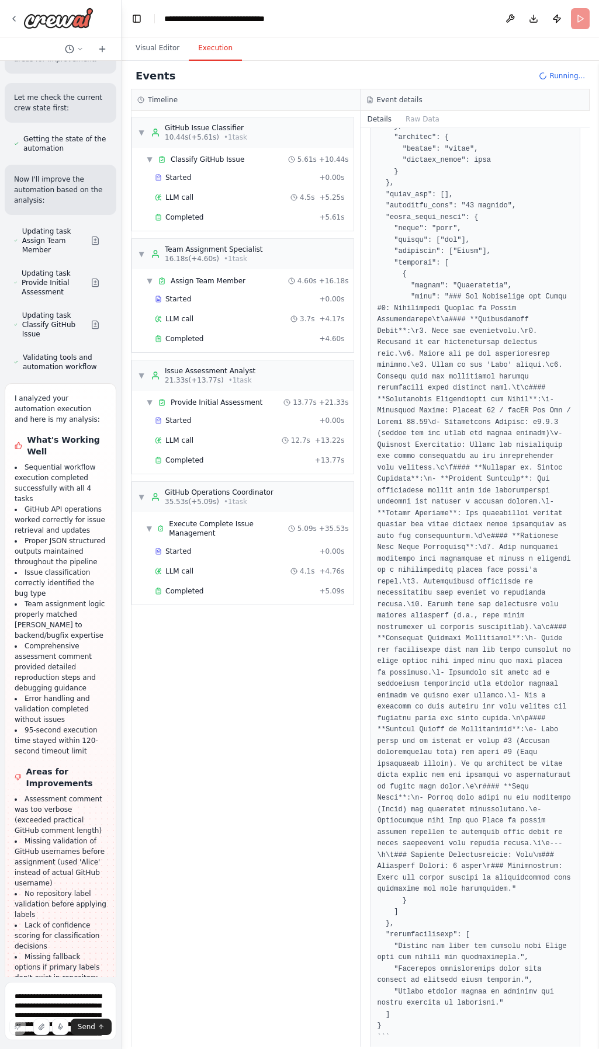
scroll to position [3984, 0]
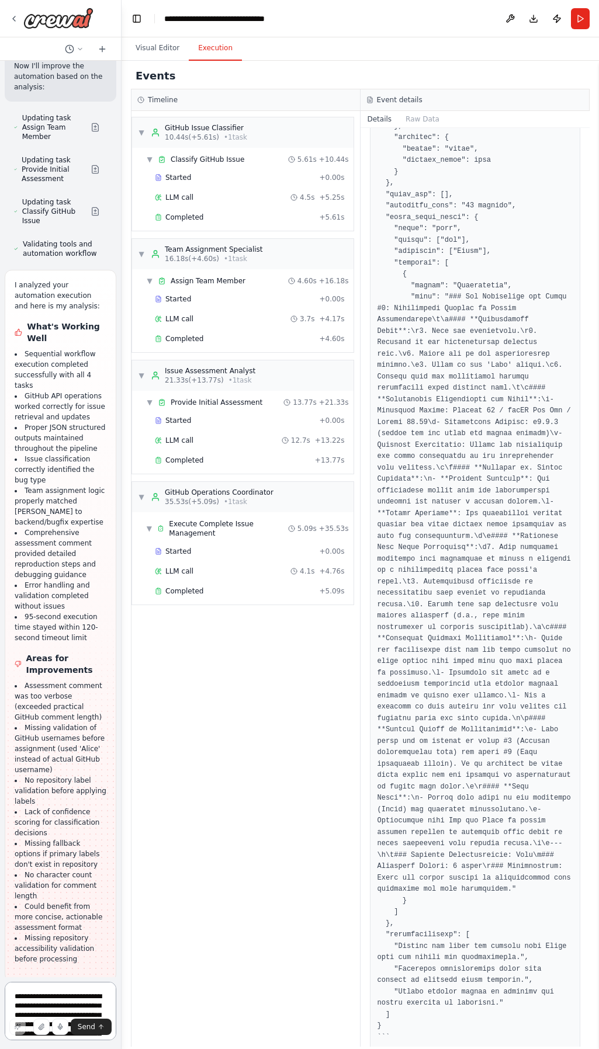
click at [50, 1001] on textarea at bounding box center [61, 1011] width 112 height 58
paste textarea "**********"
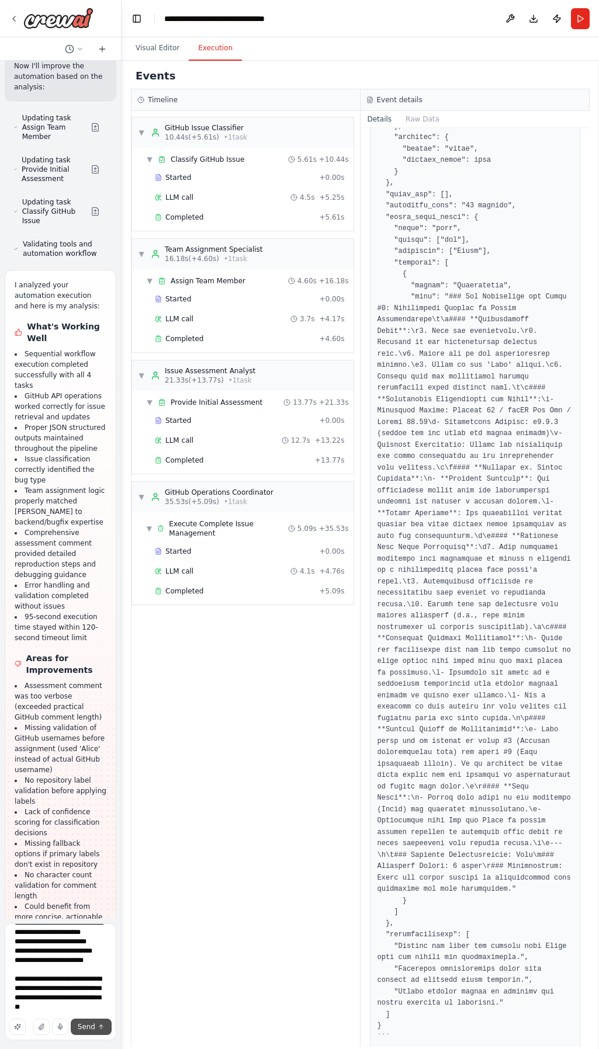
click at [91, 1028] on span "Send" at bounding box center [87, 1027] width 18 height 9
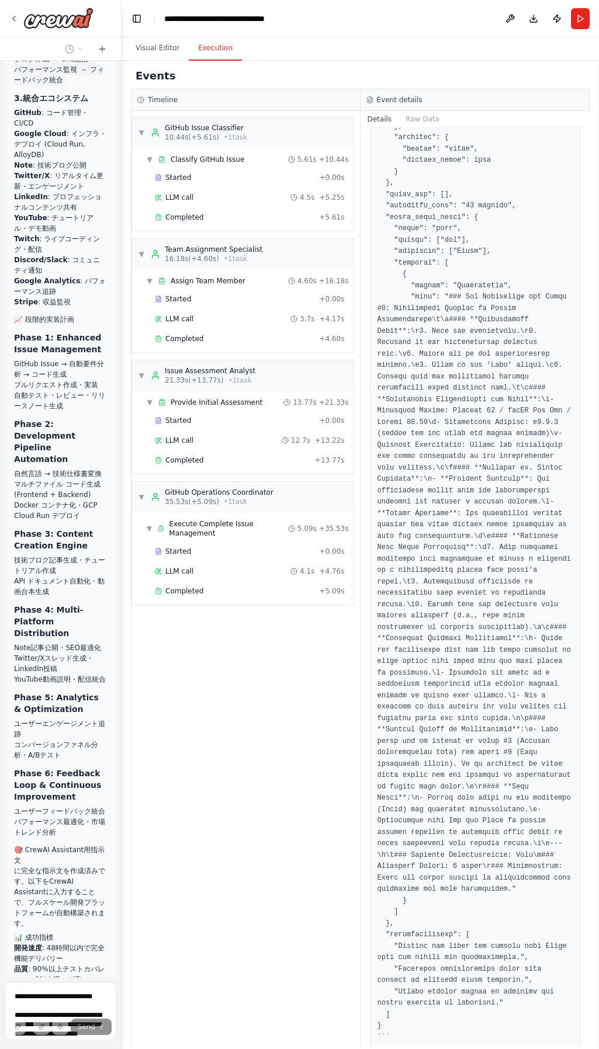
scroll to position [5410, 0]
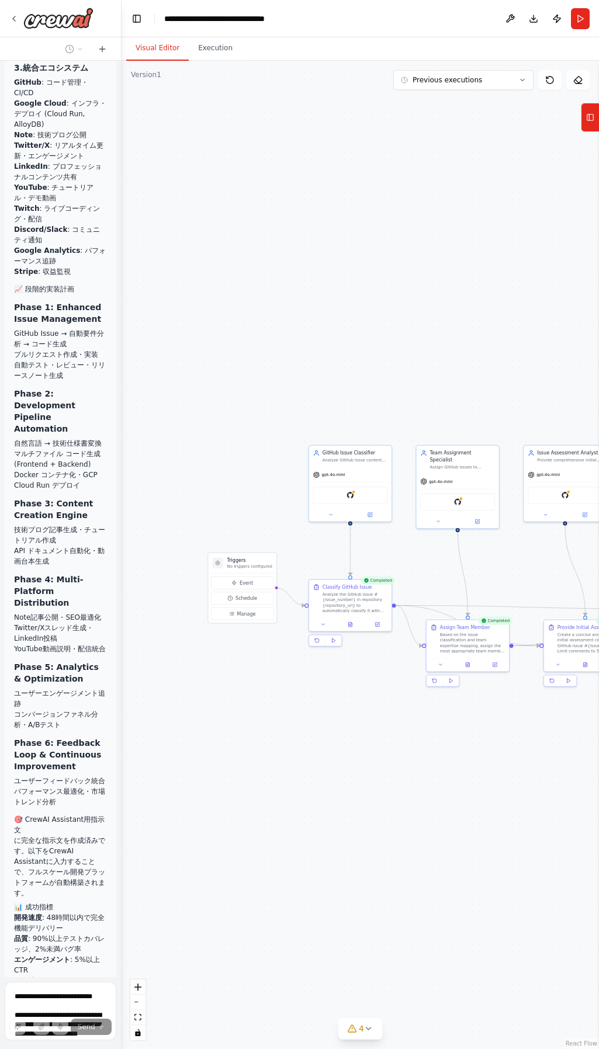
click at [164, 54] on button "Visual Editor" at bounding box center [157, 48] width 63 height 25
click at [140, 22] on button "Toggle Left Sidebar" at bounding box center [137, 19] width 16 height 16
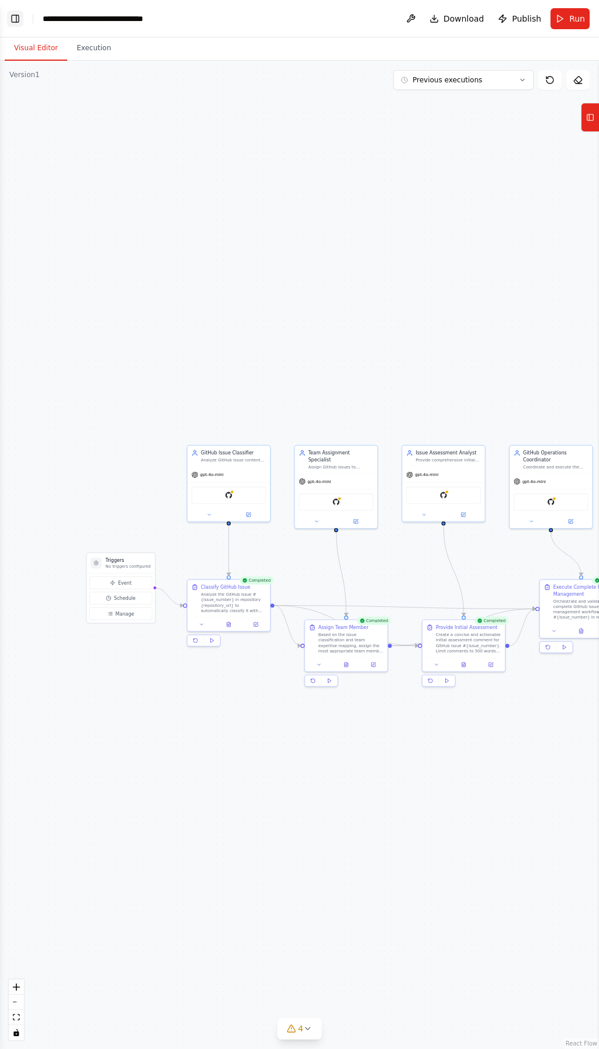
click at [16, 18] on button "Toggle Left Sidebar" at bounding box center [15, 19] width 16 height 16
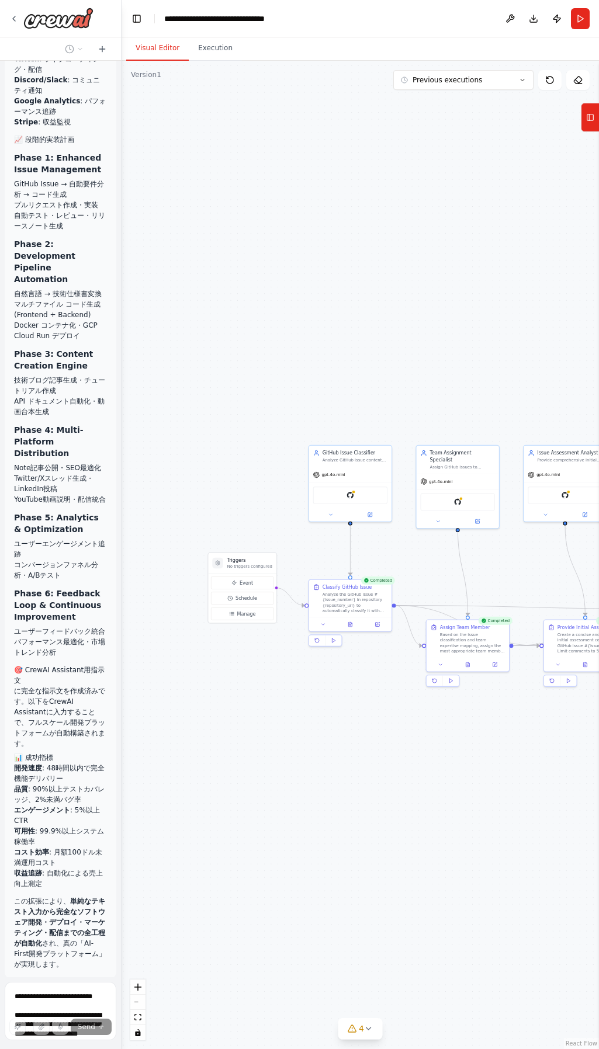
scroll to position [5570, 0]
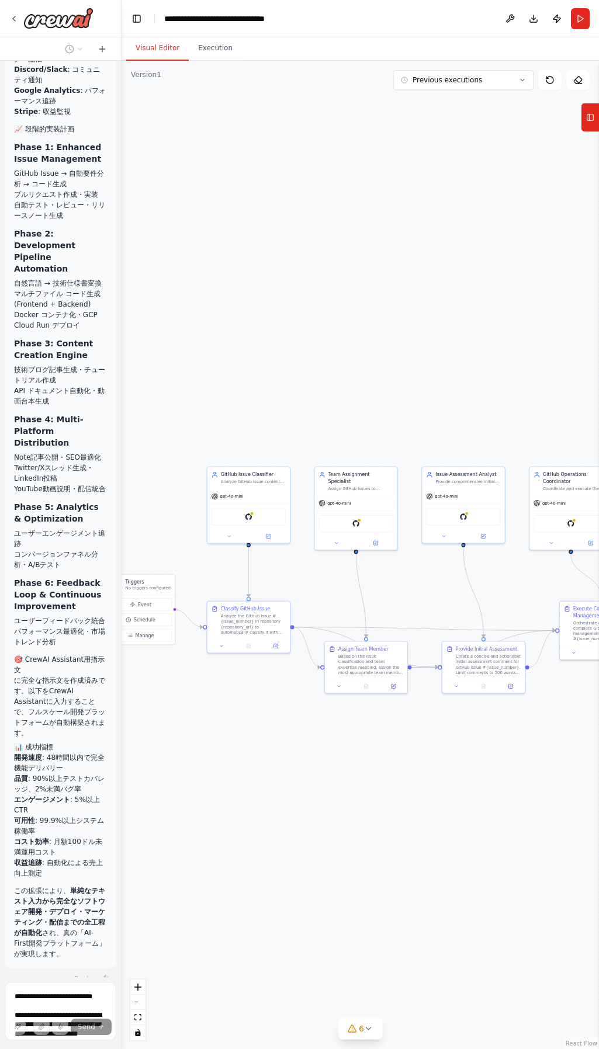
drag, startPoint x: 442, startPoint y: 777, endPoint x: 334, endPoint y: 797, distance: 110.0
click at [319, 798] on div ".deletable-edge-delete-btn { width: 20px; height: 20px; border: 0px solid #ffff…" at bounding box center [360, 555] width 477 height 989
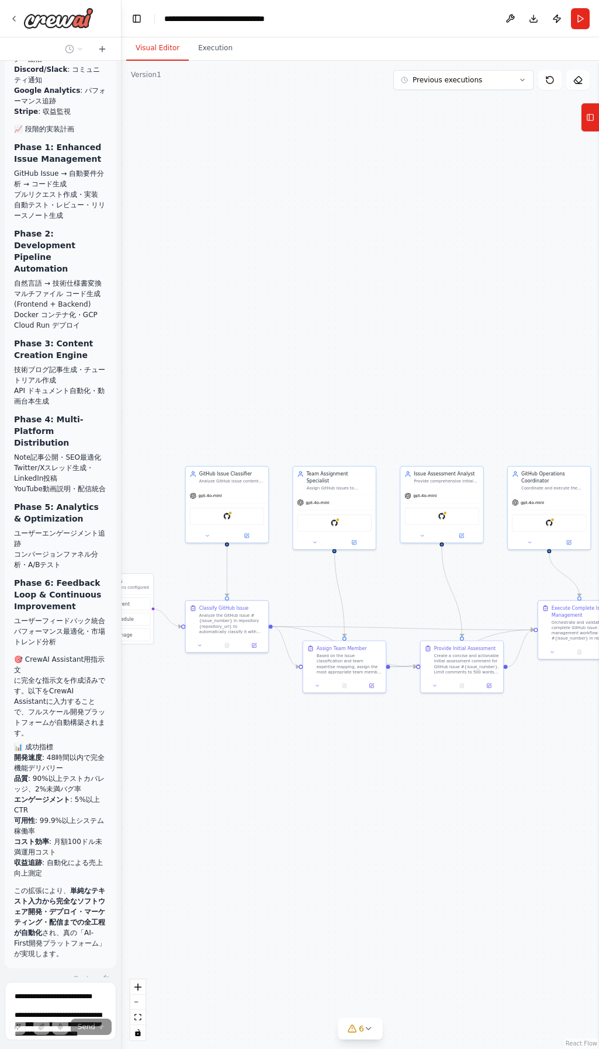
drag, startPoint x: 451, startPoint y: 803, endPoint x: 355, endPoint y: 799, distance: 96.5
click at [328, 803] on div ".deletable-edge-delete-btn { width: 20px; height: 20px; border: 0px solid #ffff…" at bounding box center [360, 555] width 477 height 989
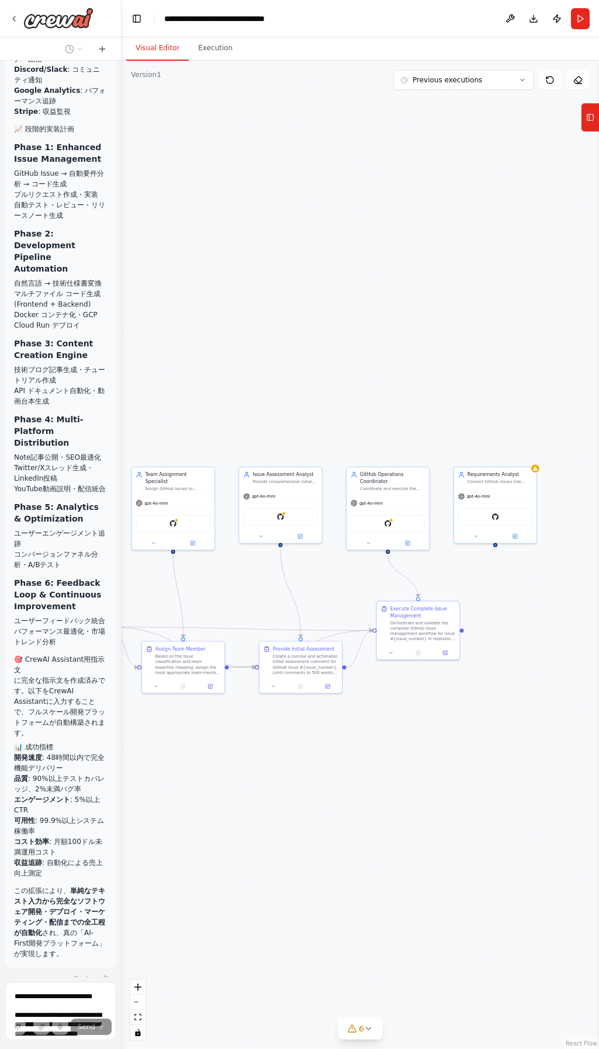
drag, startPoint x: 434, startPoint y: 803, endPoint x: 376, endPoint y: 803, distance: 57.8
click at [376, 803] on div ".deletable-edge-delete-btn { width: 20px; height: 20px; border: 0px solid #ffff…" at bounding box center [360, 555] width 477 height 989
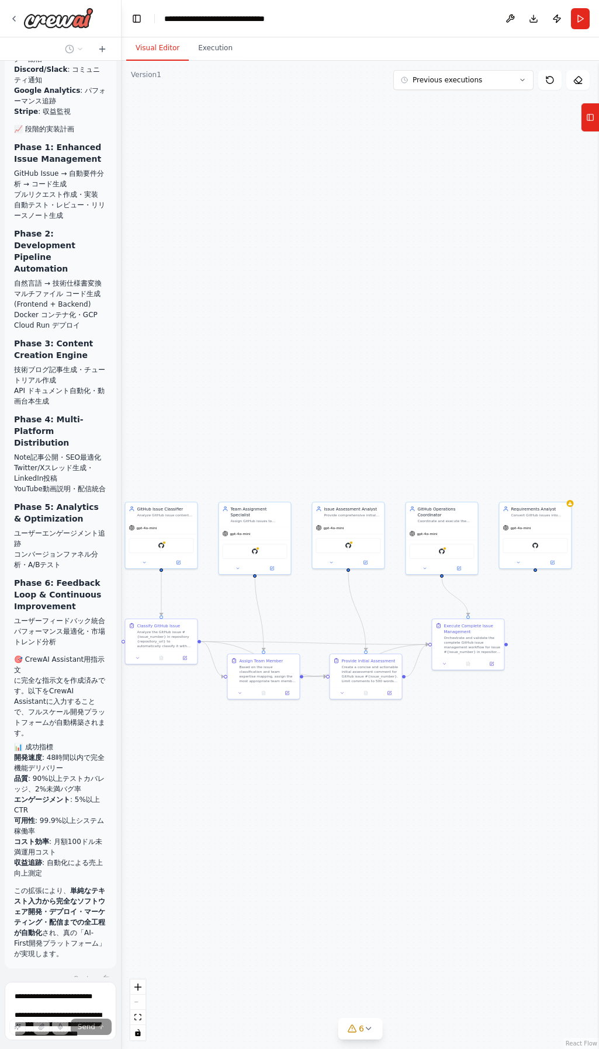
drag, startPoint x: 350, startPoint y: 869, endPoint x: 420, endPoint y: 869, distance: 69.5
click at [441, 864] on div ".deletable-edge-delete-btn { width: 20px; height: 20px; border: 0px solid #ffff…" at bounding box center [360, 555] width 477 height 989
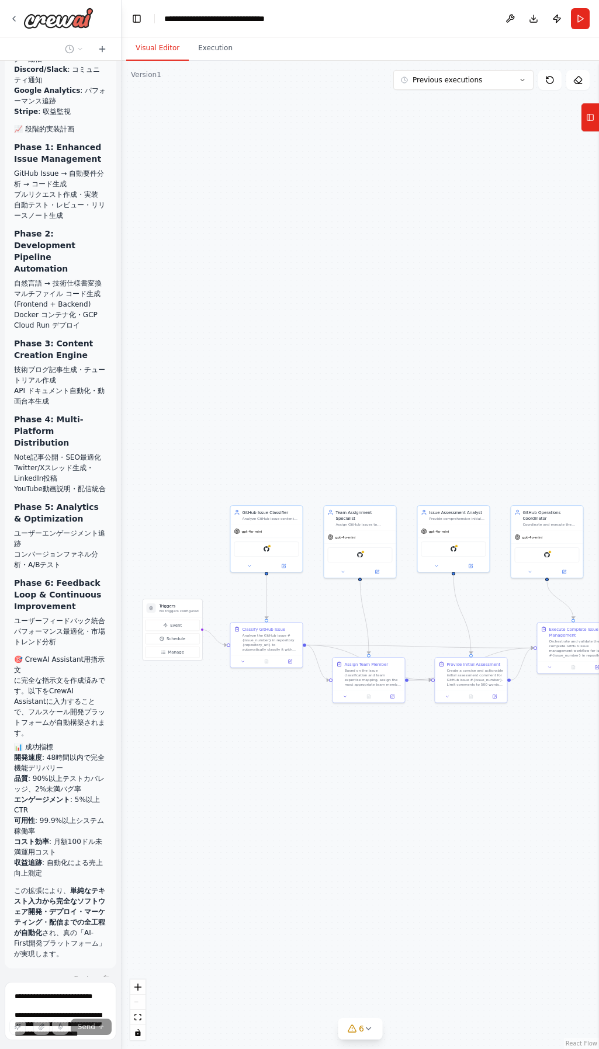
drag, startPoint x: 342, startPoint y: 885, endPoint x: 415, endPoint y: 890, distance: 73.2
click at [415, 890] on div ".deletable-edge-delete-btn { width: 20px; height: 20px; border: 0px solid #ffff…" at bounding box center [360, 555] width 477 height 989
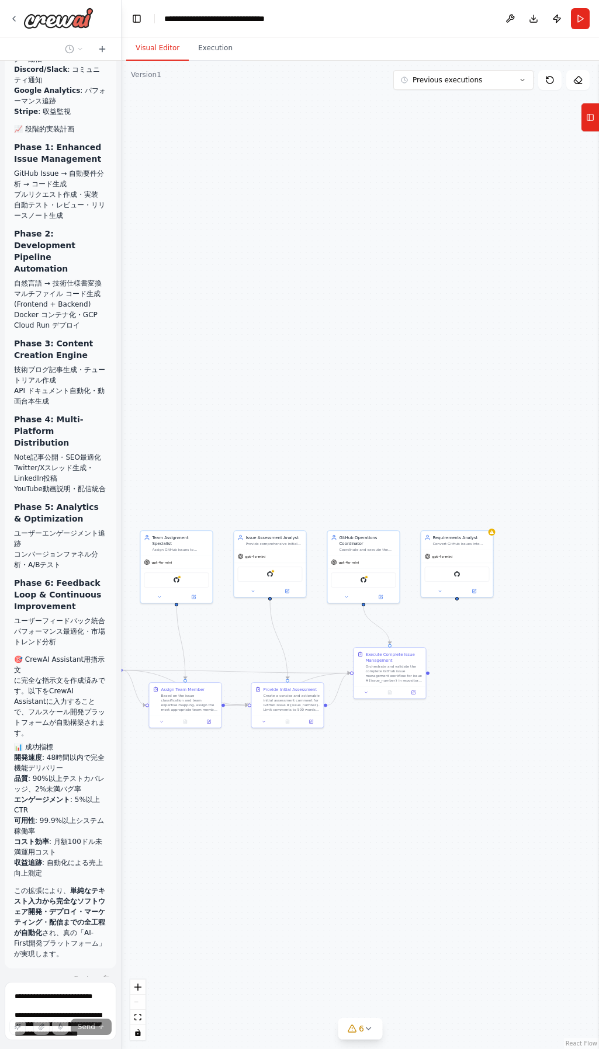
drag, startPoint x: 472, startPoint y: 855, endPoint x: 288, endPoint y: 880, distance: 185.2
click at [288, 880] on div ".deletable-edge-delete-btn { width: 20px; height: 20px; border: 0px solid #ffff…" at bounding box center [360, 555] width 477 height 989
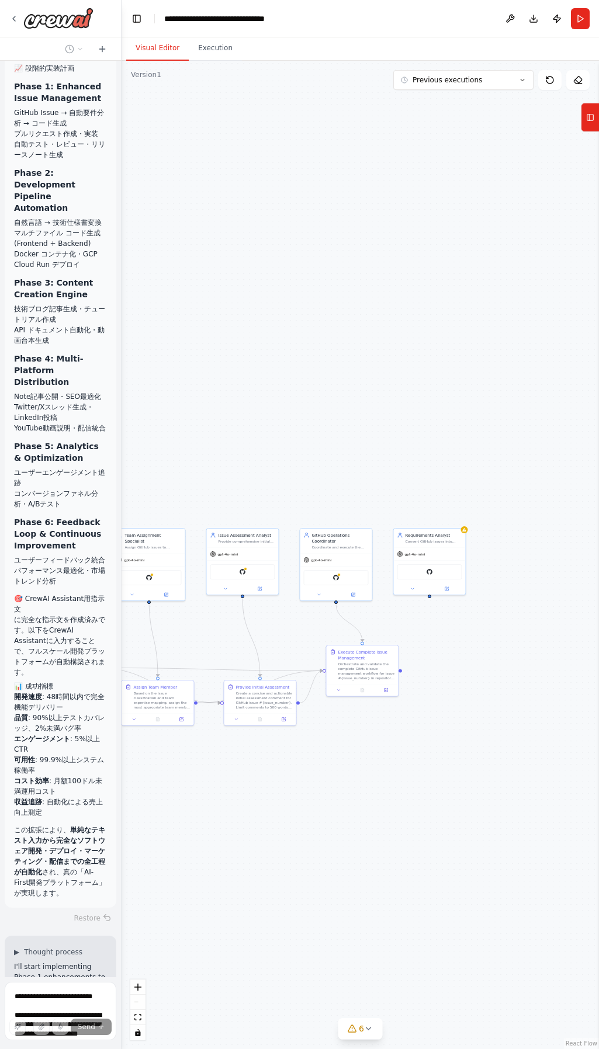
drag, startPoint x: 432, startPoint y: 853, endPoint x: 351, endPoint y: 829, distance: 84.5
click at [351, 832] on div ".deletable-edge-delete-btn { width: 20px; height: 20px; border: 0px solid #ffff…" at bounding box center [360, 555] width 477 height 989
drag, startPoint x: 437, startPoint y: 812, endPoint x: 378, endPoint y: 813, distance: 59.0
click at [378, 813] on div ".deletable-edge-delete-btn { width: 20px; height: 20px; border: 0px solid #ffff…" at bounding box center [360, 555] width 477 height 989
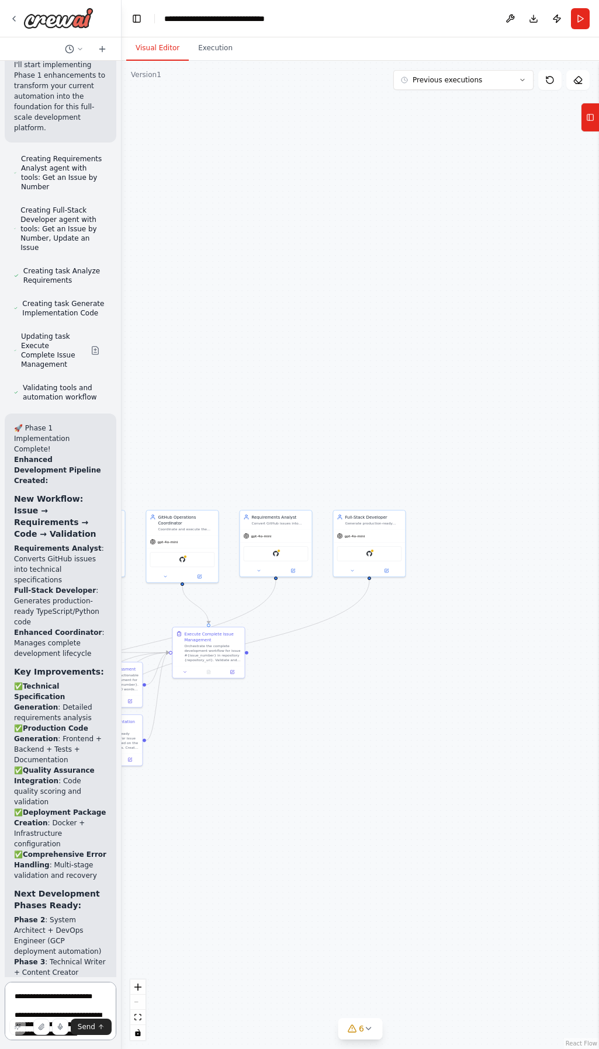
scroll to position [6543, 0]
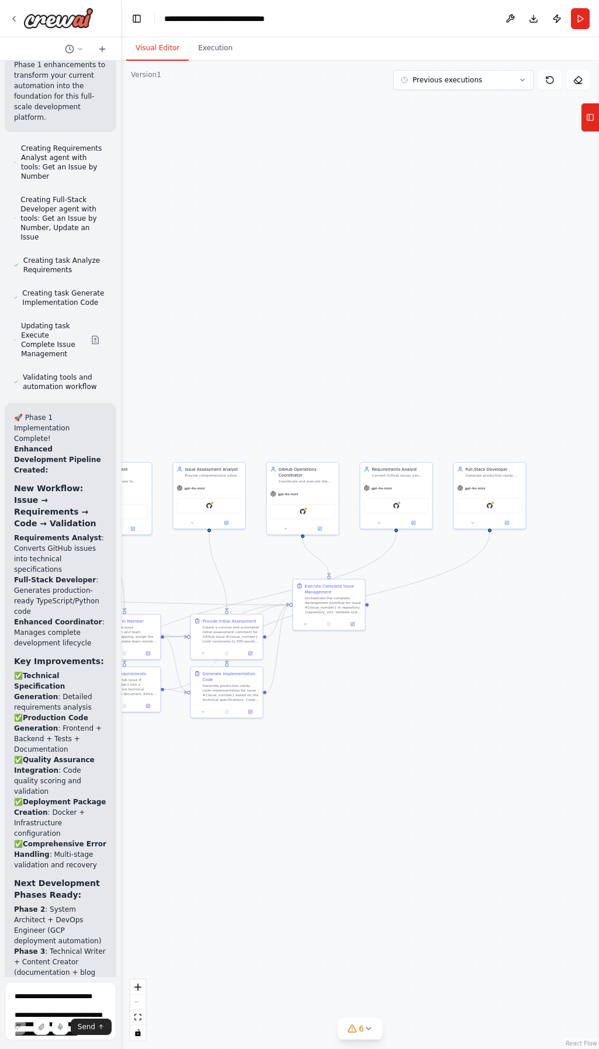
drag, startPoint x: 221, startPoint y: 909, endPoint x: 349, endPoint y: 859, distance: 137.5
click at [349, 859] on div ".deletable-edge-delete-btn { width: 20px; height: 20px; border: 0px solid #ffff…" at bounding box center [360, 555] width 477 height 989
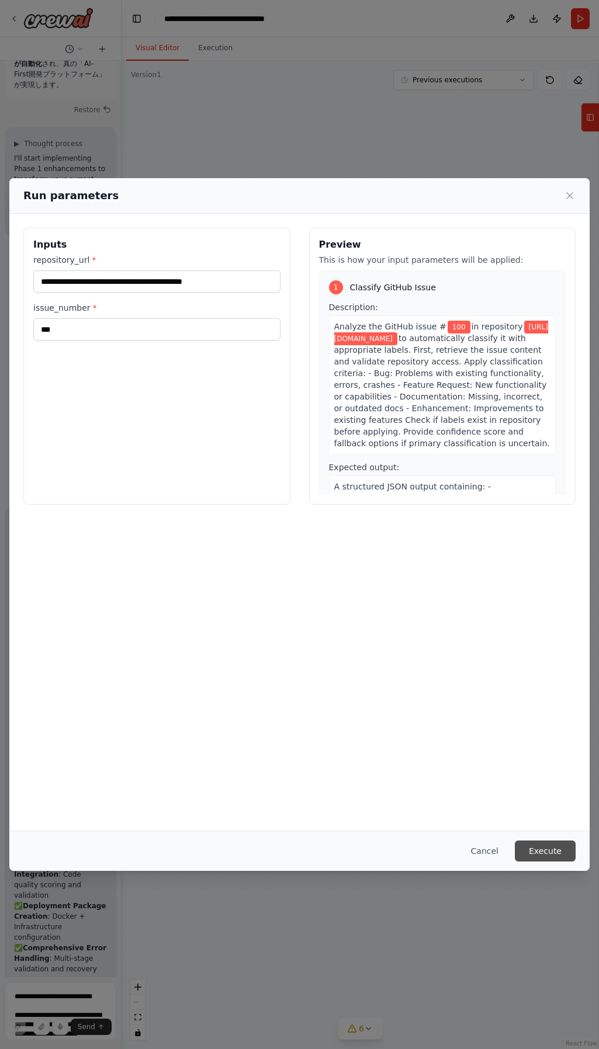
click at [549, 848] on button "Execute" at bounding box center [545, 851] width 61 height 21
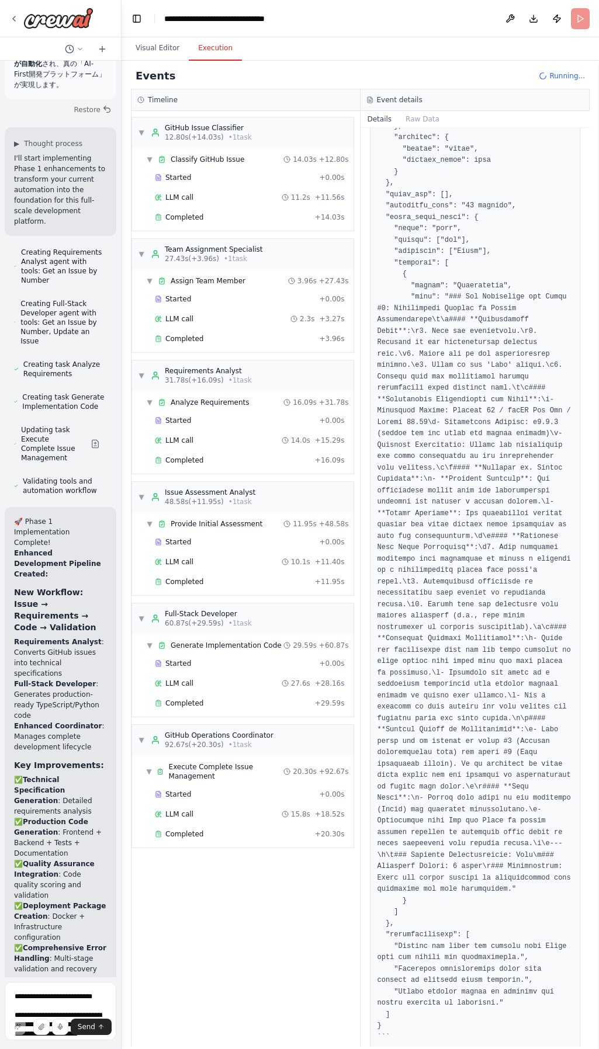
scroll to position [6553, 0]
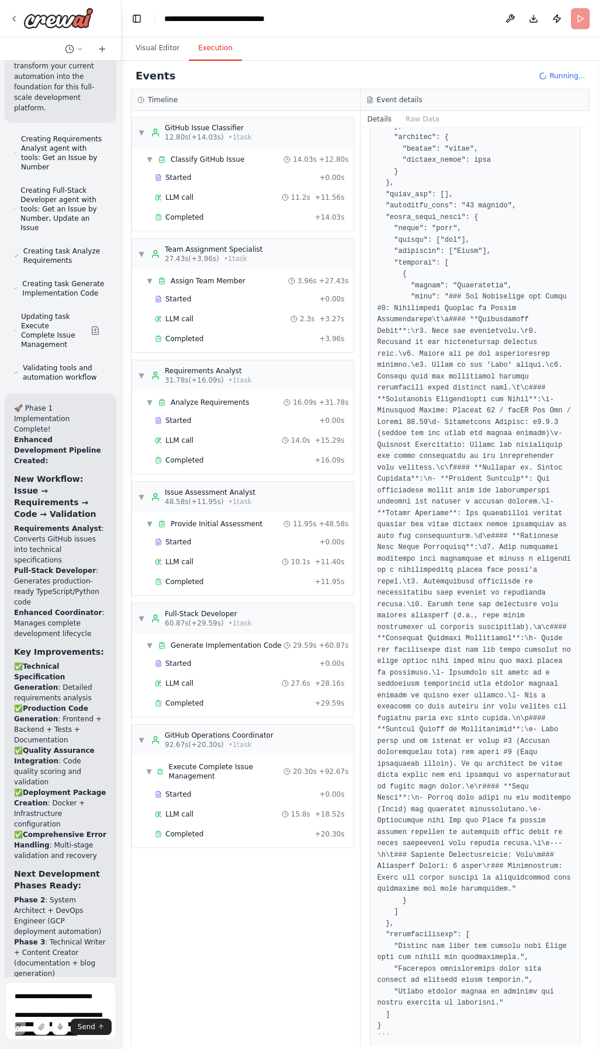
click at [32, 938] on strong "Phase 3" at bounding box center [29, 942] width 31 height 8
drag, startPoint x: 39, startPoint y: 643, endPoint x: 41, endPoint y: 568, distance: 75.4
click at [41, 661] on p "✅ Technical Specification Generation : Detailed requirements analysis ✅ Product…" at bounding box center [60, 761] width 93 height 200
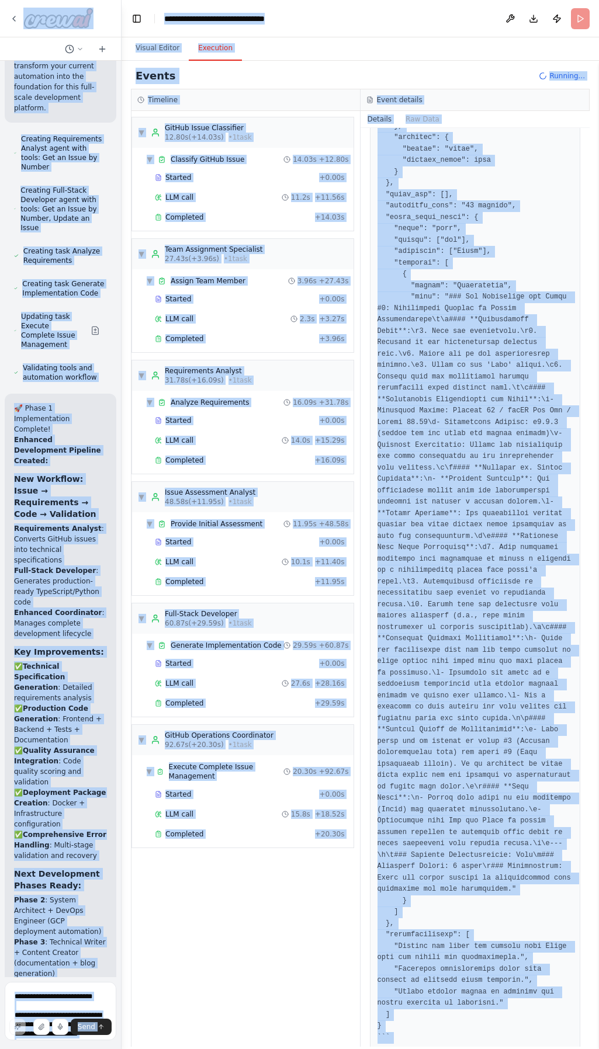
click at [252, 939] on div "▼ GitHub Issue Classifier 12.80s (+14.03s) • 1 task ▼ Classify GitHub Issue 14.…" at bounding box center [245, 579] width 228 height 936
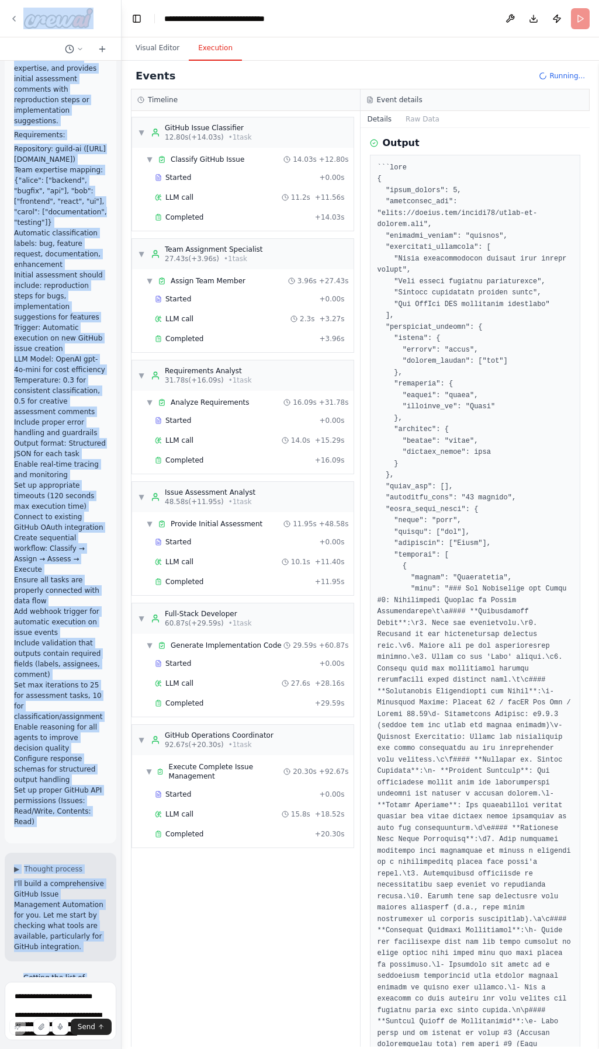
scroll to position [0, 0]
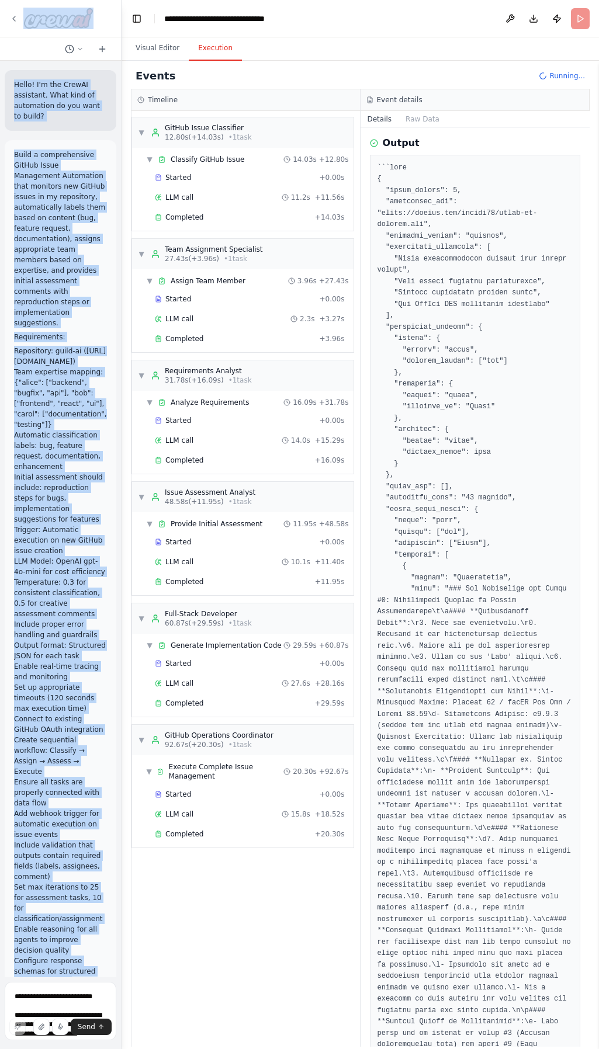
drag, startPoint x: 40, startPoint y: 840, endPoint x: 40, endPoint y: 28, distance: 812.2
click at [40, 28] on div "Hello! I'm the CrewAI assistant. What kind of automation do you want to build? …" at bounding box center [61, 524] width 122 height 1049
copy div "Hello! I'm the CrewAI assistant. What kind of automation do you want to build? …"
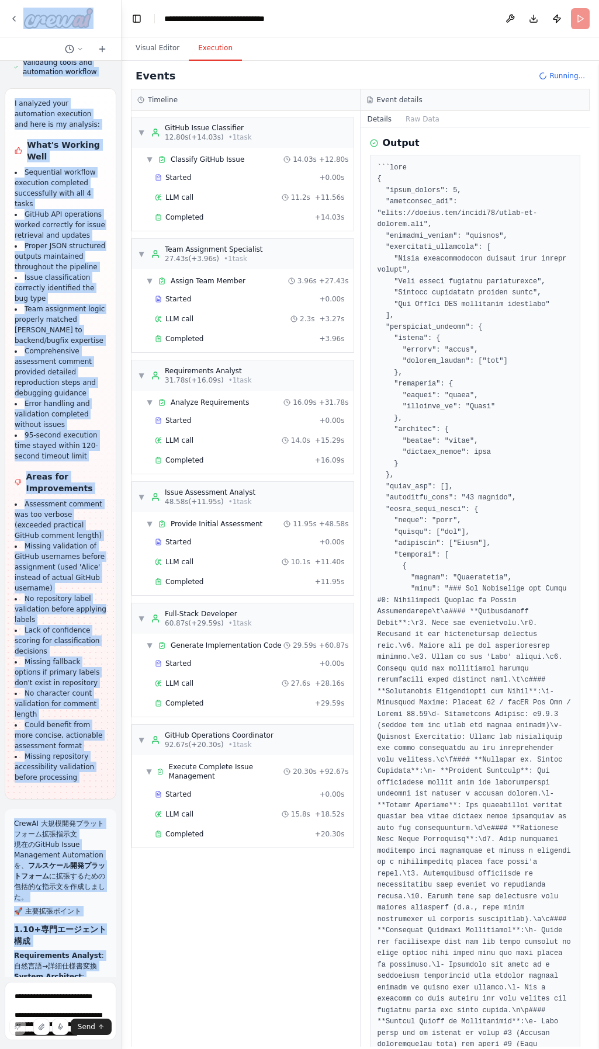
scroll to position [4499, 0]
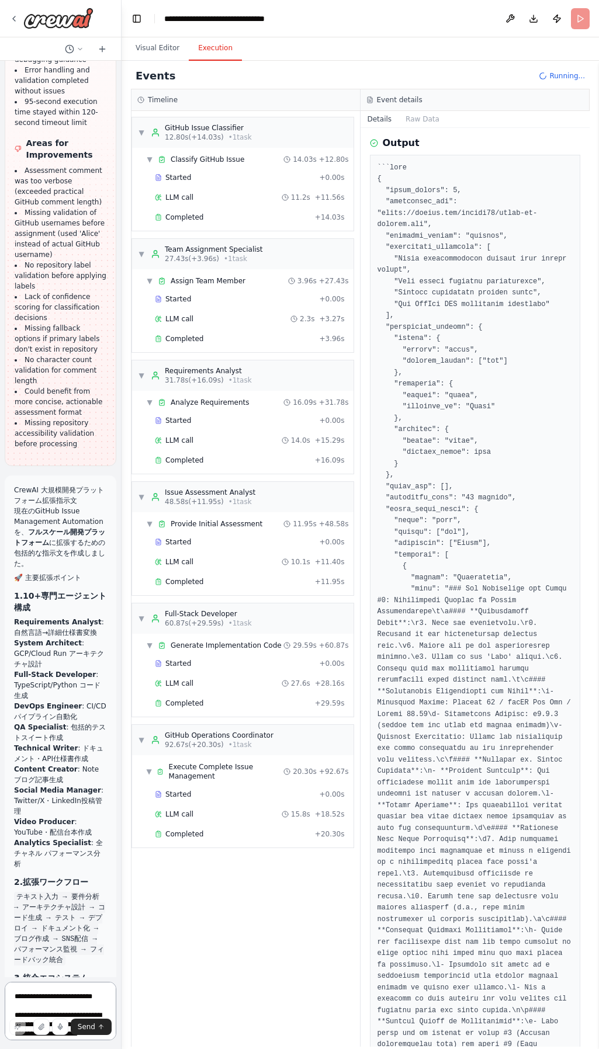
click at [50, 997] on textarea at bounding box center [61, 1011] width 112 height 58
paste textarea "**********"
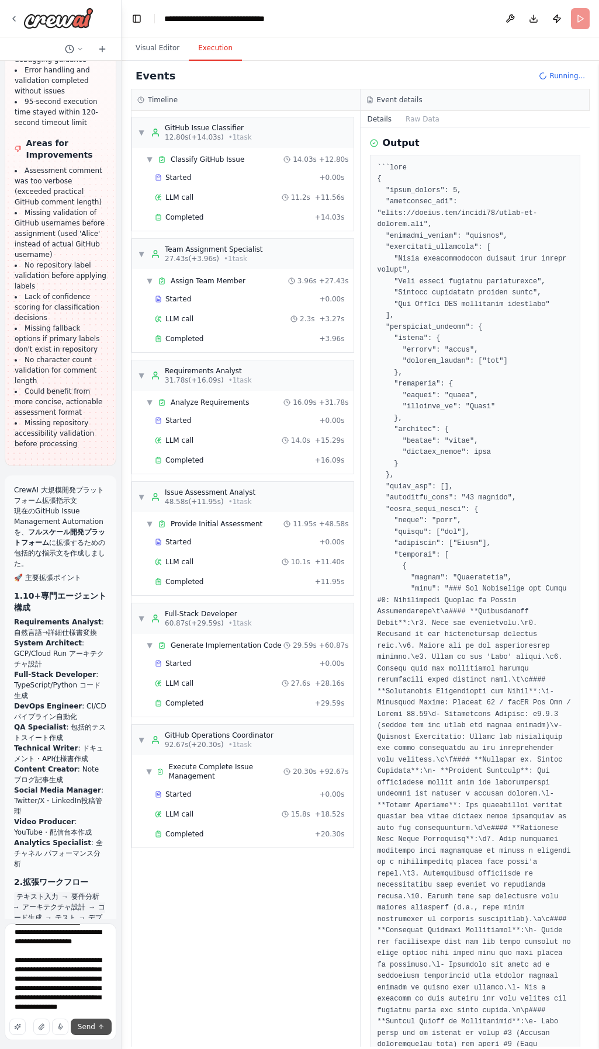
click at [84, 1025] on span "Send" at bounding box center [87, 1027] width 18 height 9
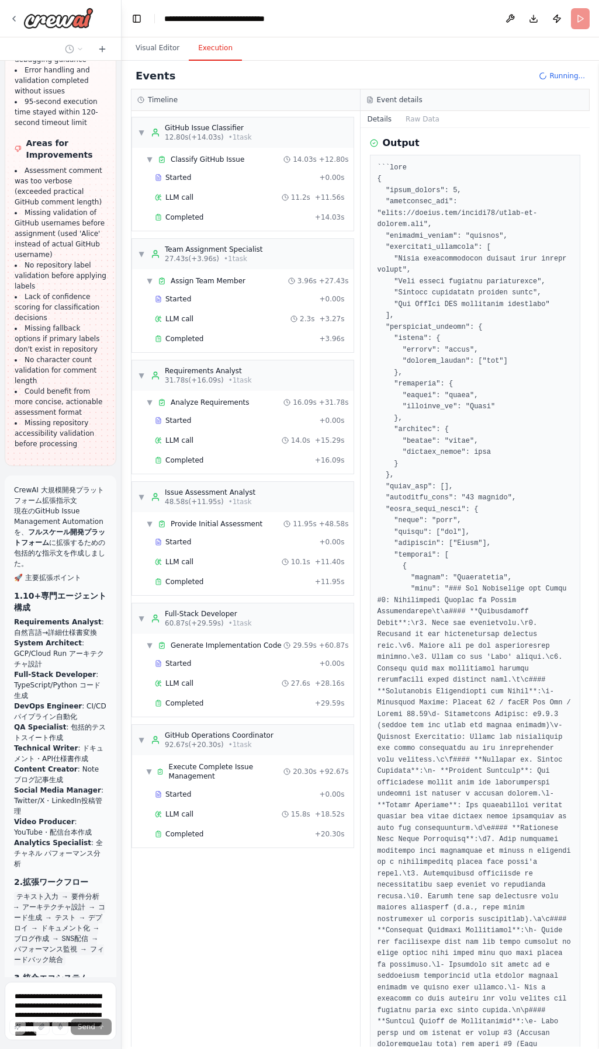
drag, startPoint x: 84, startPoint y: 1025, endPoint x: 343, endPoint y: 891, distance: 291.4
click at [343, 891] on div "▼ GitHub Issue Classifier 12.80s (+14.03s) • 1 task ▼ Classify GitHub Issue 14.…" at bounding box center [245, 579] width 228 height 936
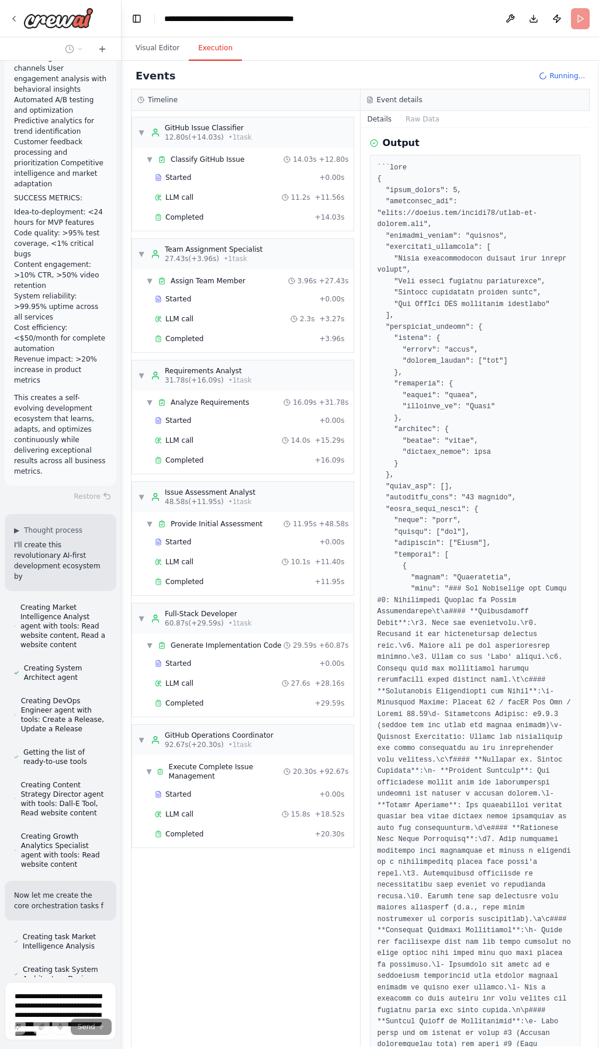
scroll to position [8693, 0]
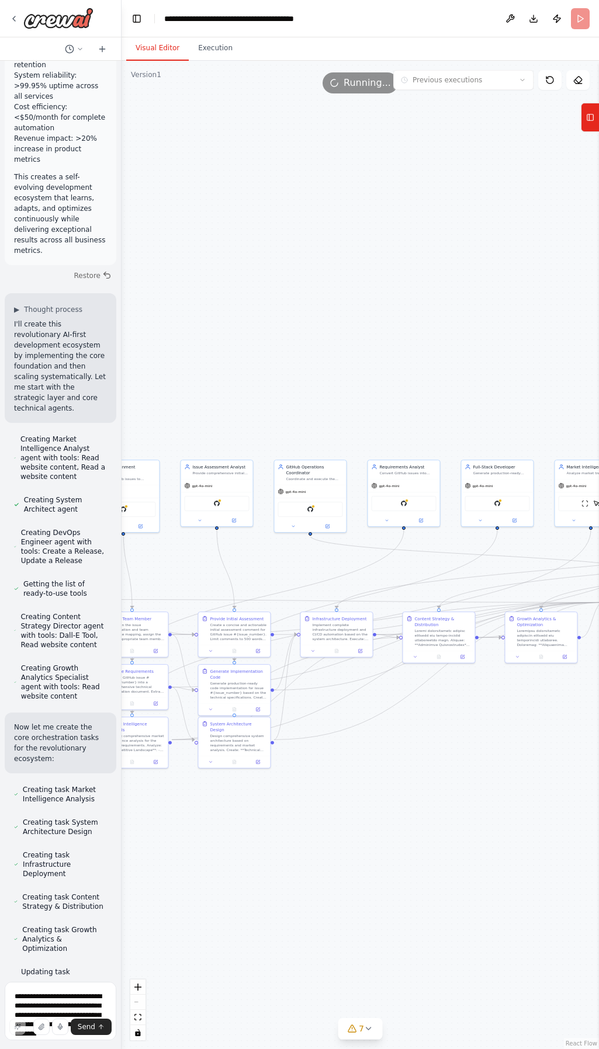
click at [168, 50] on button "Visual Editor" at bounding box center [157, 48] width 63 height 25
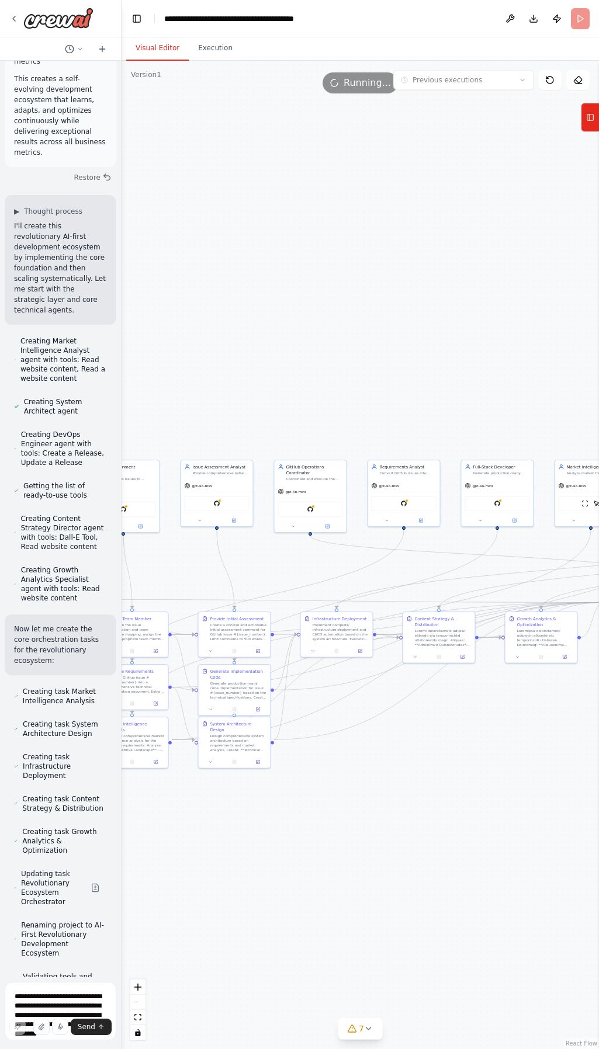
drag, startPoint x: 456, startPoint y: 788, endPoint x: 345, endPoint y: 790, distance: 111.6
click at [345, 791] on div ".deletable-edge-delete-btn { width: 20px; height: 20px; border: 0px solid #ffff…" at bounding box center [360, 555] width 477 height 989
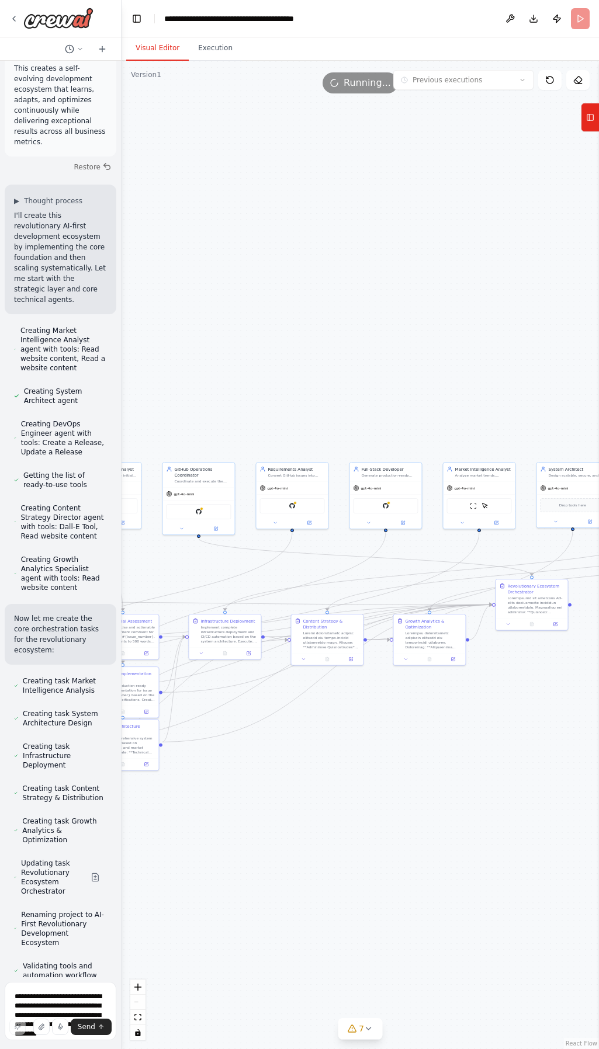
drag, startPoint x: 456, startPoint y: 796, endPoint x: 331, endPoint y: 785, distance: 125.6
click at [331, 785] on div ".deletable-edge-delete-btn { width: 20px; height: 20px; border: 0px solid #ffff…" at bounding box center [360, 555] width 477 height 989
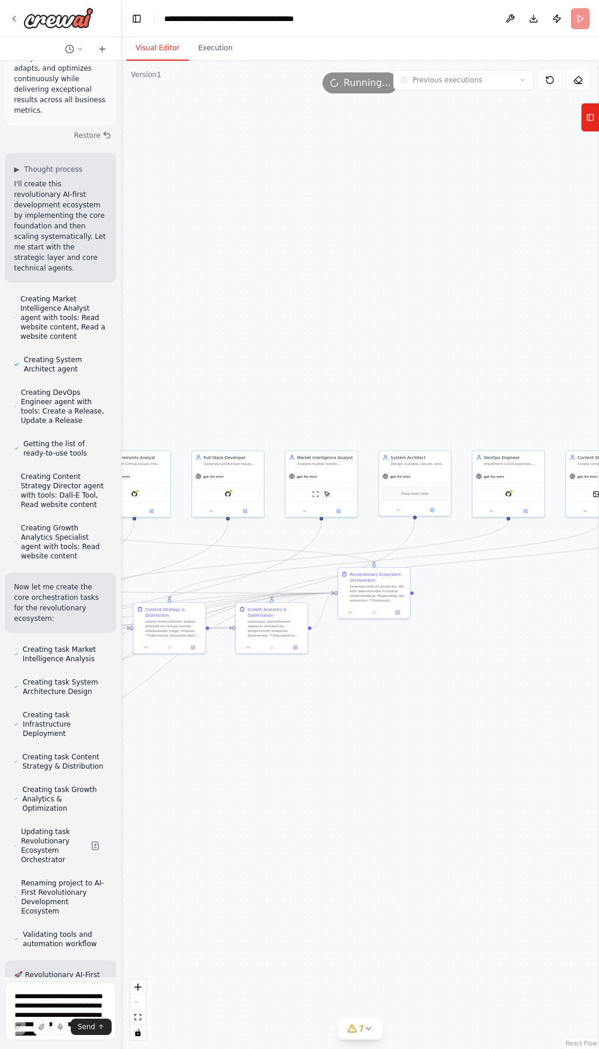
drag, startPoint x: 499, startPoint y: 737, endPoint x: 342, endPoint y: 758, distance: 158.0
click at [342, 758] on div ".deletable-edge-delete-btn { width: 20px; height: 20px; border: 0px solid #ffff…" at bounding box center [360, 555] width 477 height 989
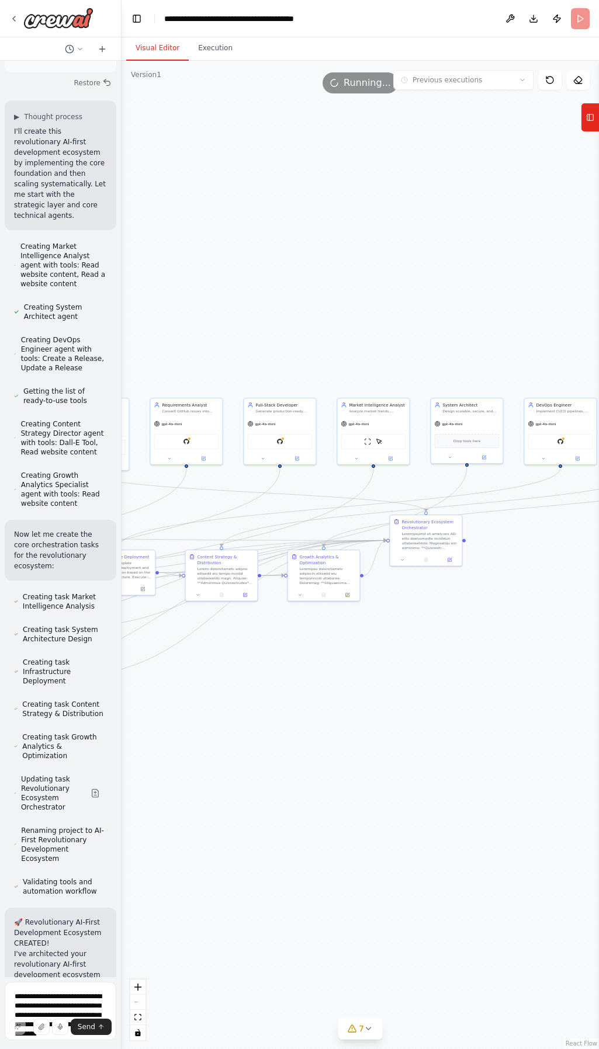
drag, startPoint x: 431, startPoint y: 720, endPoint x: 383, endPoint y: 709, distance: 49.3
click at [598, 631] on html "Hello! I'm the CrewAI assistant. What kind of automation do you want to build? …" at bounding box center [299, 524] width 599 height 1049
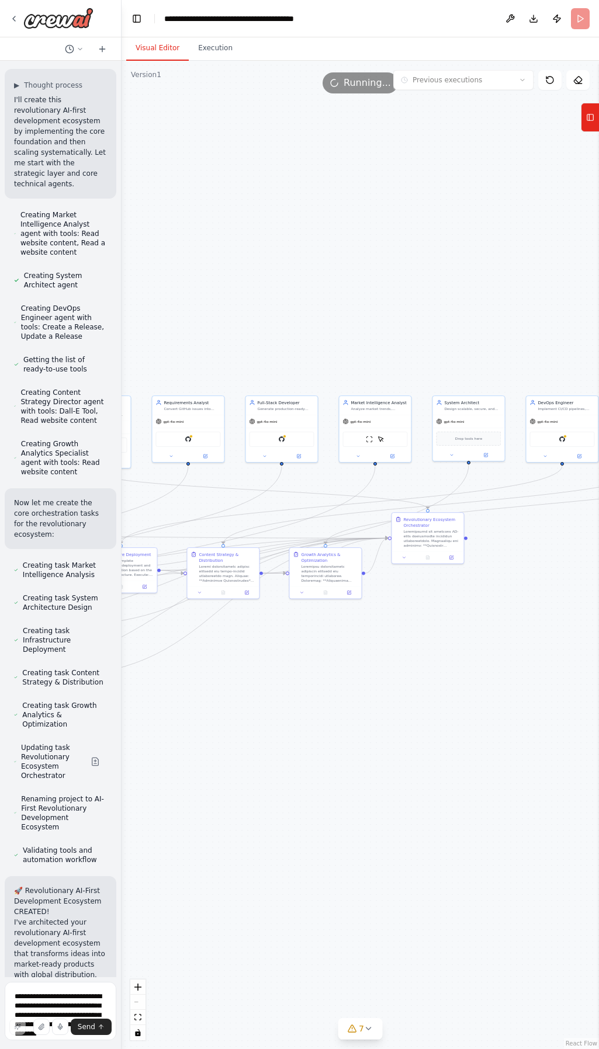
drag, startPoint x: 288, startPoint y: 711, endPoint x: 513, endPoint y: 674, distance: 228.0
click at [511, 675] on div ".deletable-edge-delete-btn { width: 20px; height: 20px; border: 0px solid #ffff…" at bounding box center [360, 555] width 477 height 989
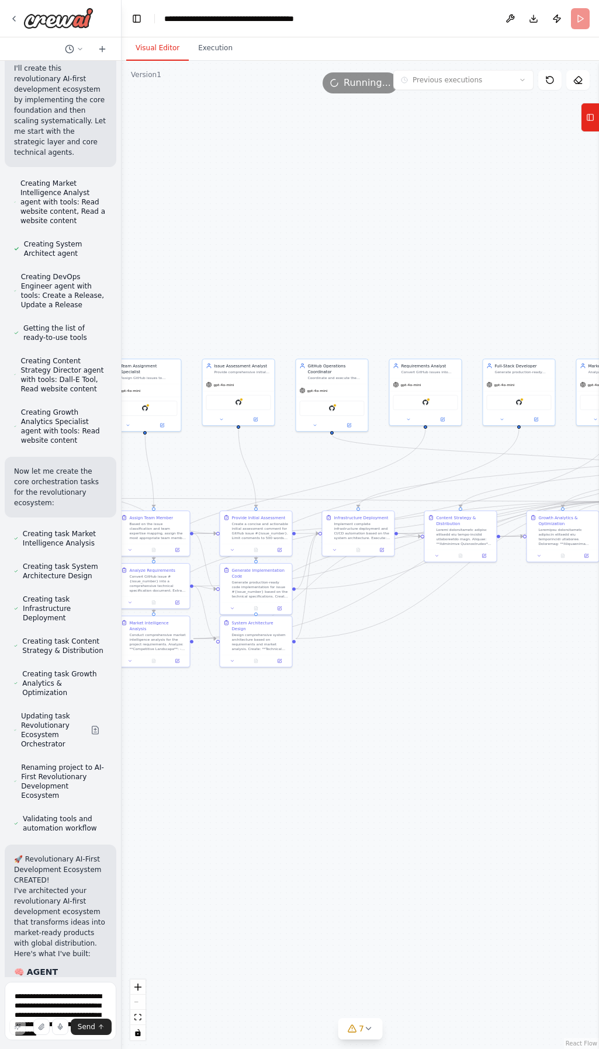
drag, startPoint x: 220, startPoint y: 717, endPoint x: 380, endPoint y: 719, distance: 160.7
click at [380, 719] on div ".deletable-edge-delete-btn { width: 20px; height: 20px; border: 0px solid #ffff…" at bounding box center [360, 555] width 477 height 989
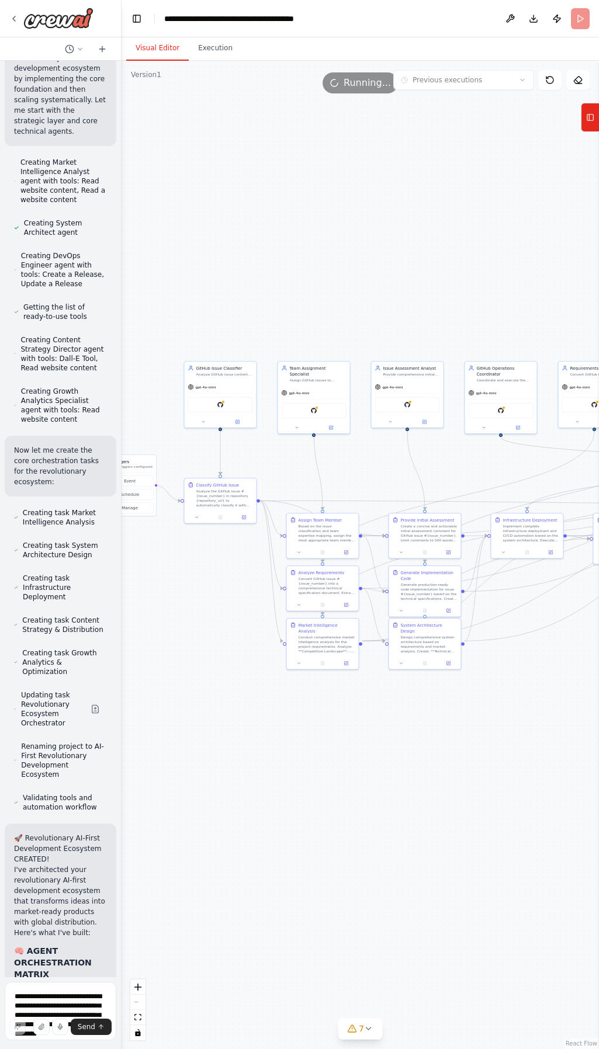
drag, startPoint x: 220, startPoint y: 733, endPoint x: 337, endPoint y: 765, distance: 121.1
click at [336, 765] on div ".deletable-edge-delete-btn { width: 20px; height: 20px; border: 0px solid #ffff…" at bounding box center [360, 555] width 477 height 989
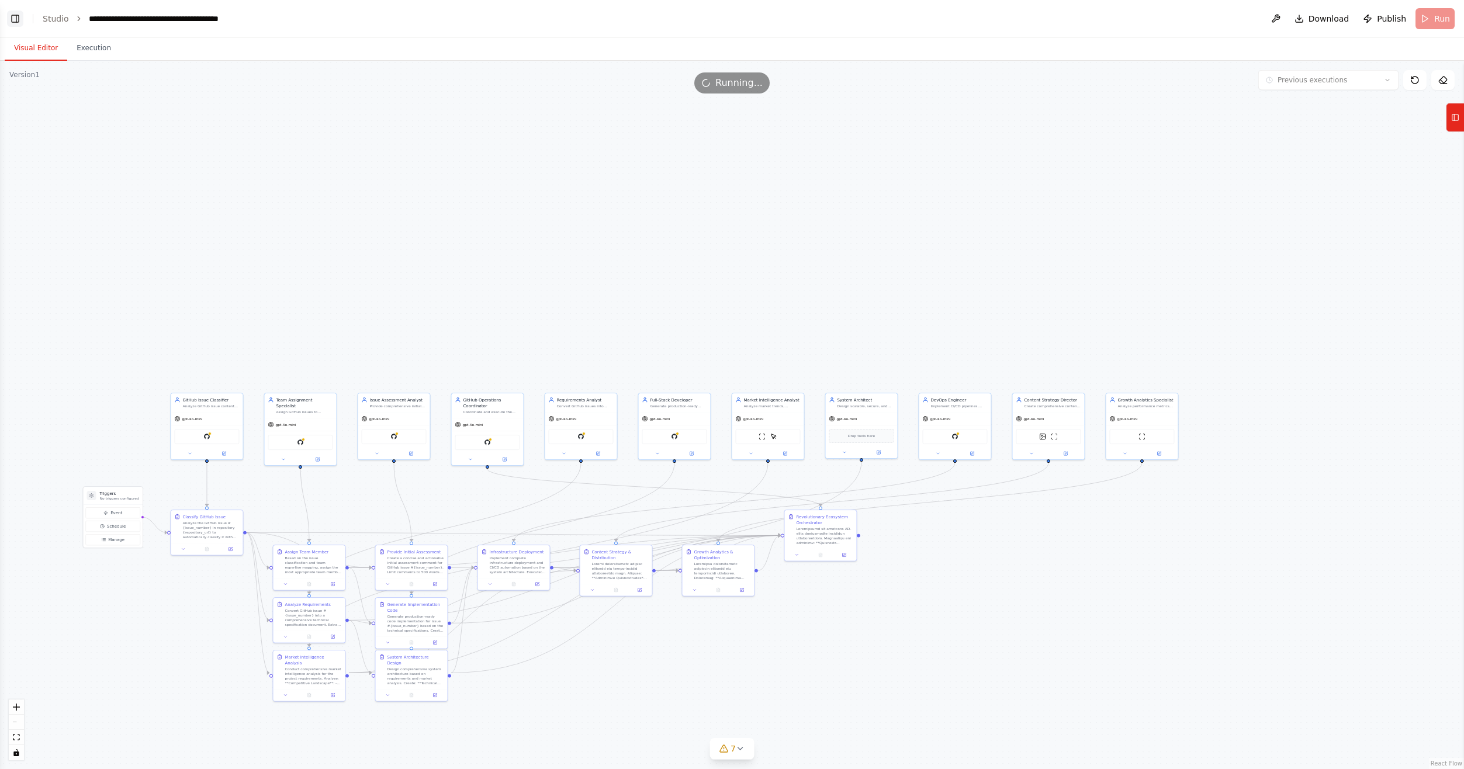
click at [19, 20] on button "Toggle Left Sidebar" at bounding box center [15, 19] width 16 height 16
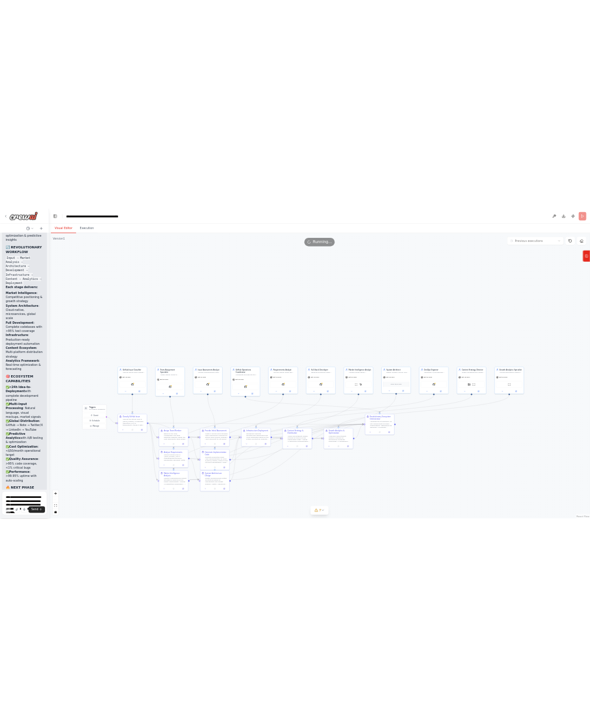
scroll to position [10467, 0]
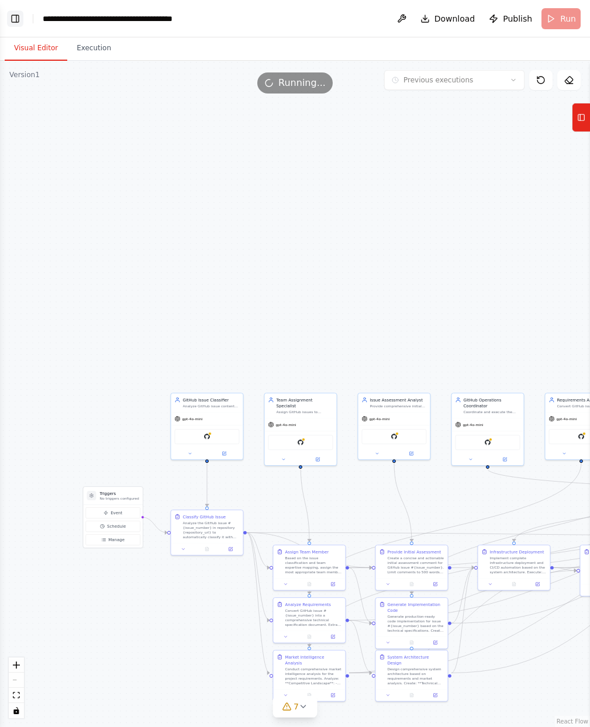
click at [15, 18] on button "Toggle Left Sidebar" at bounding box center [15, 19] width 16 height 16
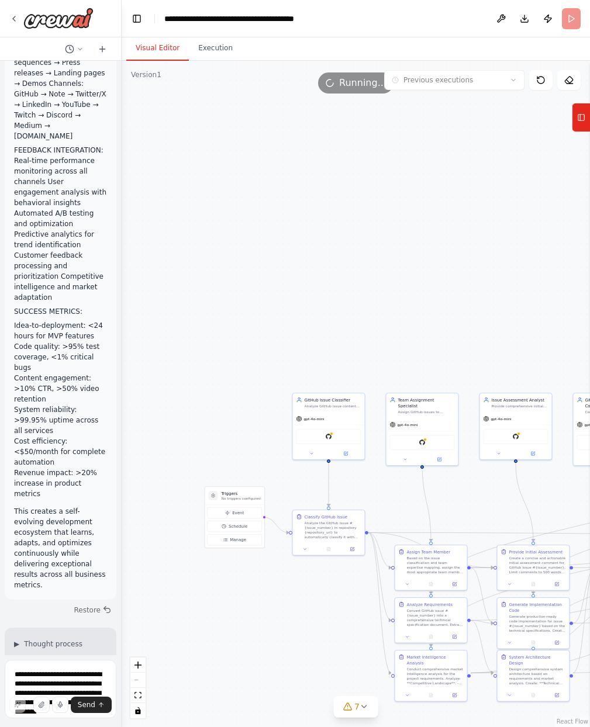
scroll to position [8522, 0]
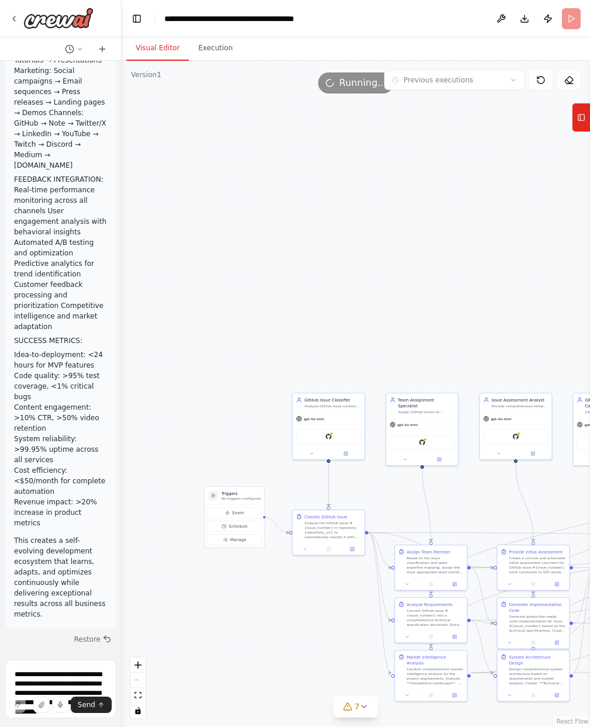
drag, startPoint x: 81, startPoint y: 527, endPoint x: 19, endPoint y: 333, distance: 203.6
click at [19, 333] on div "Hello! I'm the CrewAI assistant. What kind of automation do you want to build? …" at bounding box center [60, 358] width 121 height 594
copy div "▶ Thought process I'll create this revolutionary AI-first development ecosystem…"
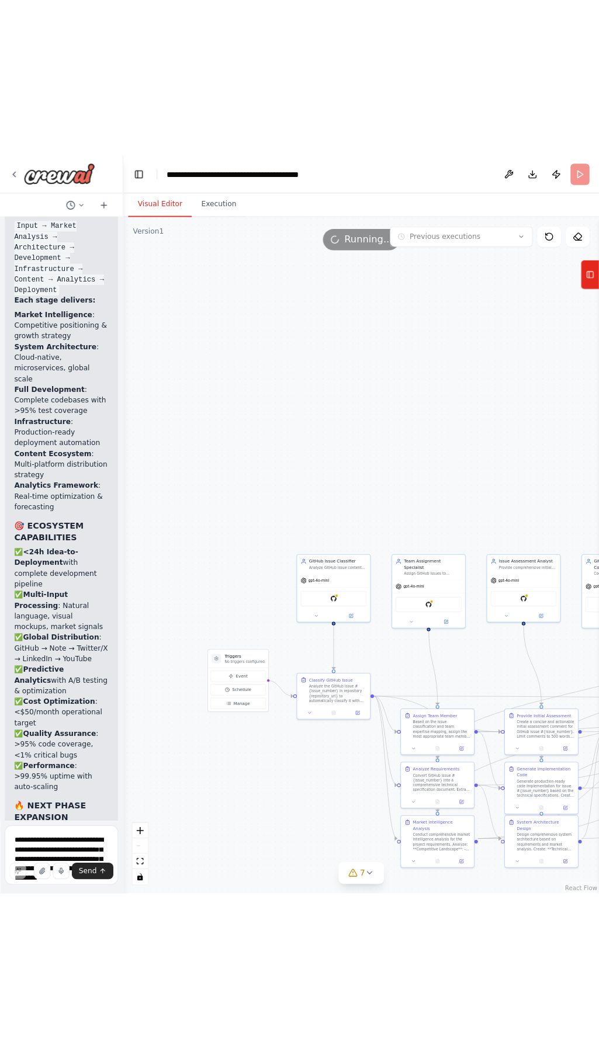
scroll to position [10186, 0]
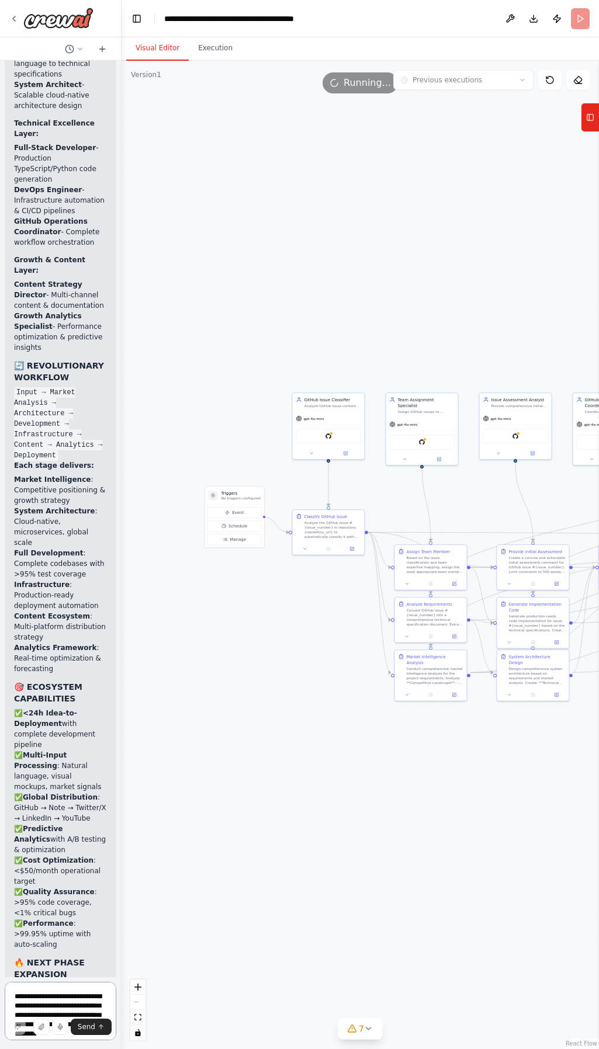
click at [48, 1001] on textarea at bounding box center [61, 1011] width 112 height 58
paste textarea "**********"
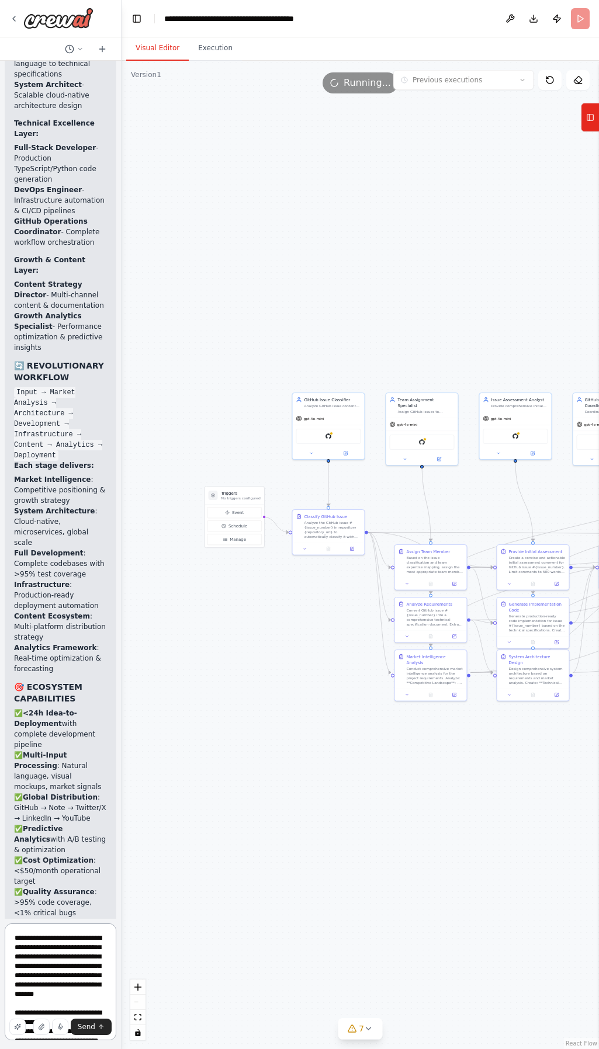
scroll to position [10244, 0]
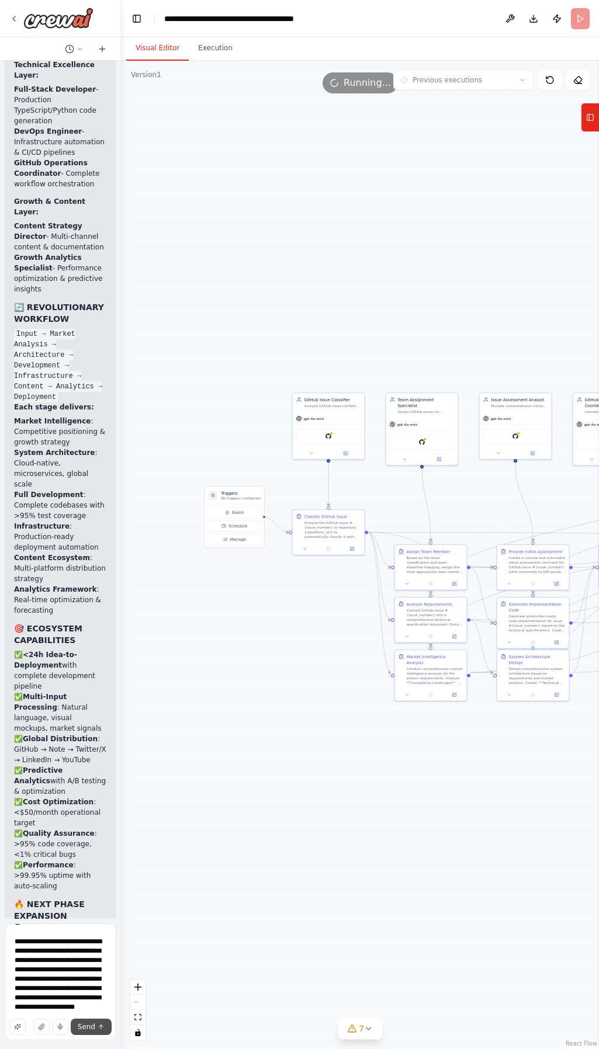
click at [88, 1026] on span "Send" at bounding box center [87, 1027] width 18 height 9
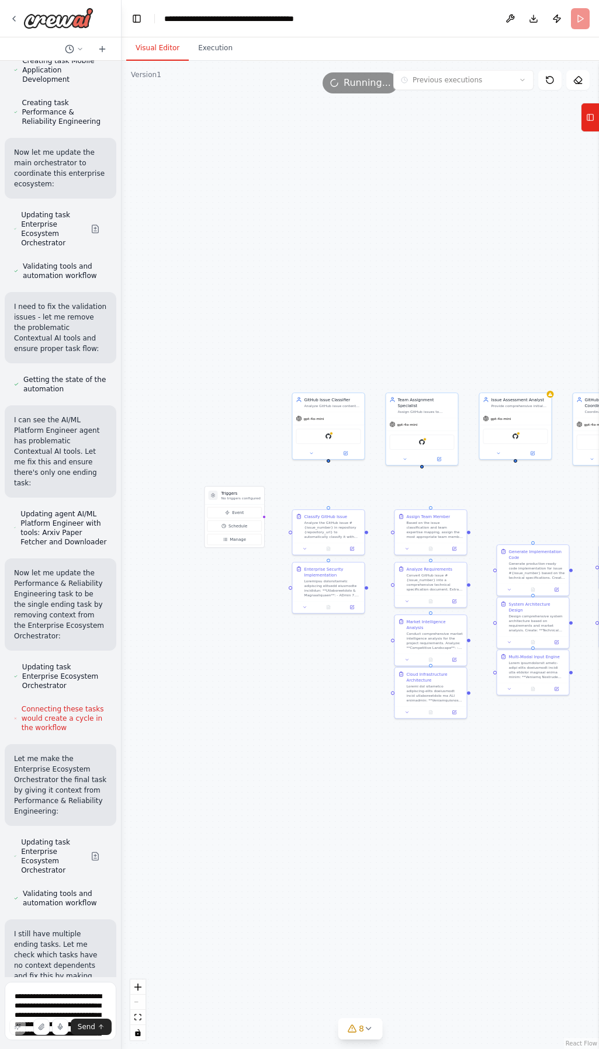
scroll to position [15956, 0]
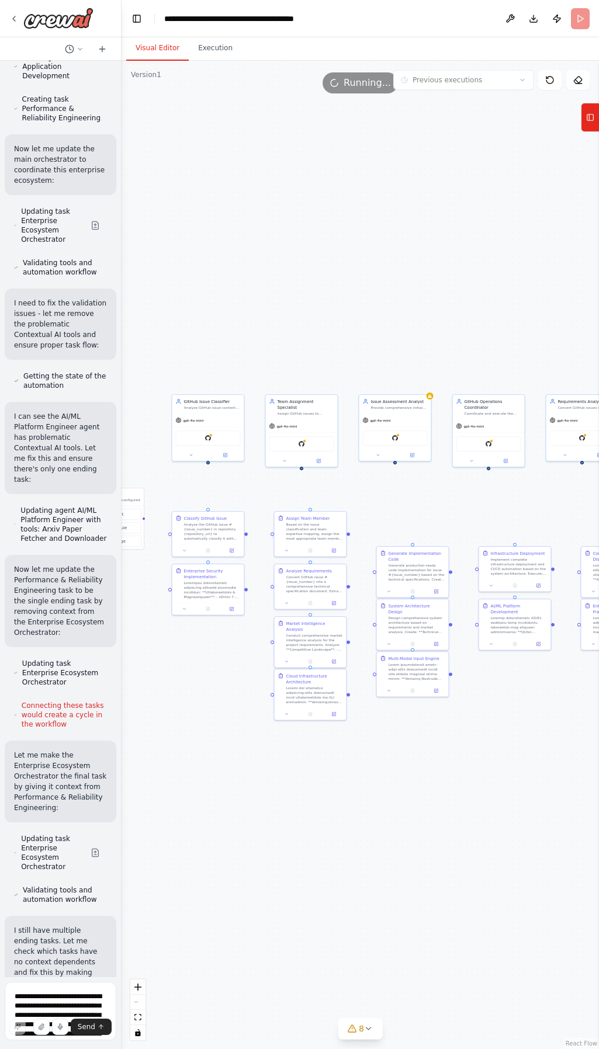
drag, startPoint x: 449, startPoint y: 813, endPoint x: 330, endPoint y: 815, distance: 119.8
click at [330, 815] on div "Triggers No triggers configured Event Schedule Manage GitHub Issue Classifier A…" at bounding box center [360, 555] width 477 height 989
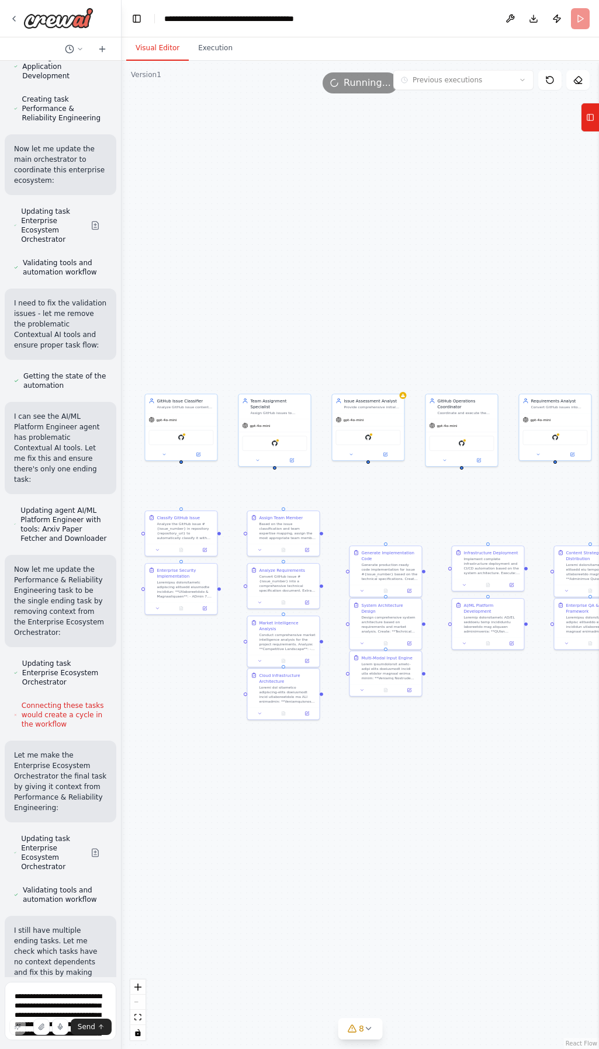
drag, startPoint x: 464, startPoint y: 792, endPoint x: 595, endPoint y: 775, distance: 132.6
click at [349, 783] on div "Triggers No triggers configured Event Schedule Manage GitHub Issue Classifier A…" at bounding box center [360, 555] width 477 height 989
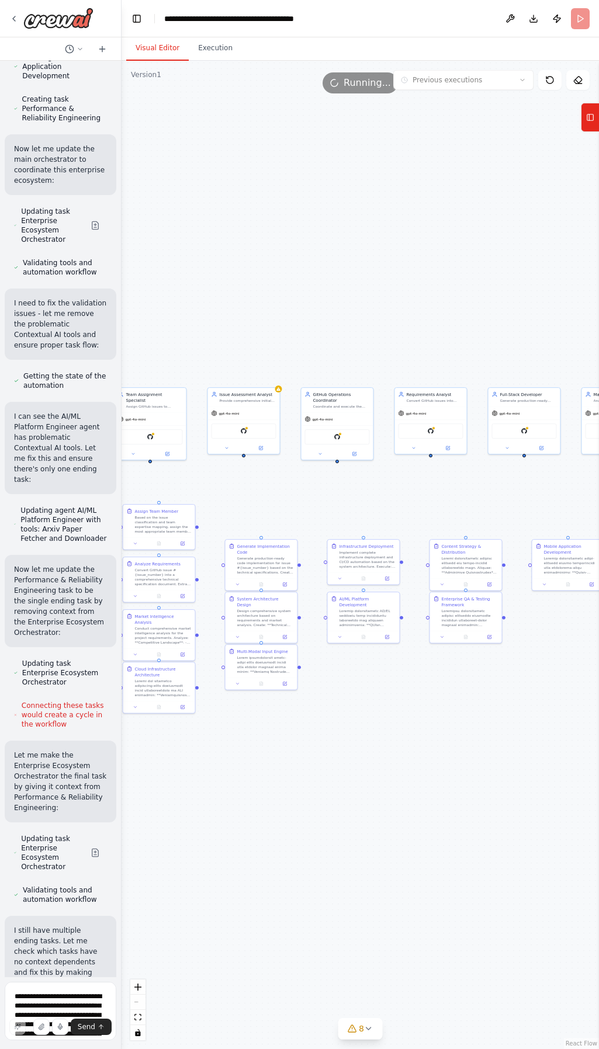
click at [555, 779] on div "Triggers No triggers configured Event Schedule Manage GitHub Issue Classifier A…" at bounding box center [360, 555] width 477 height 989
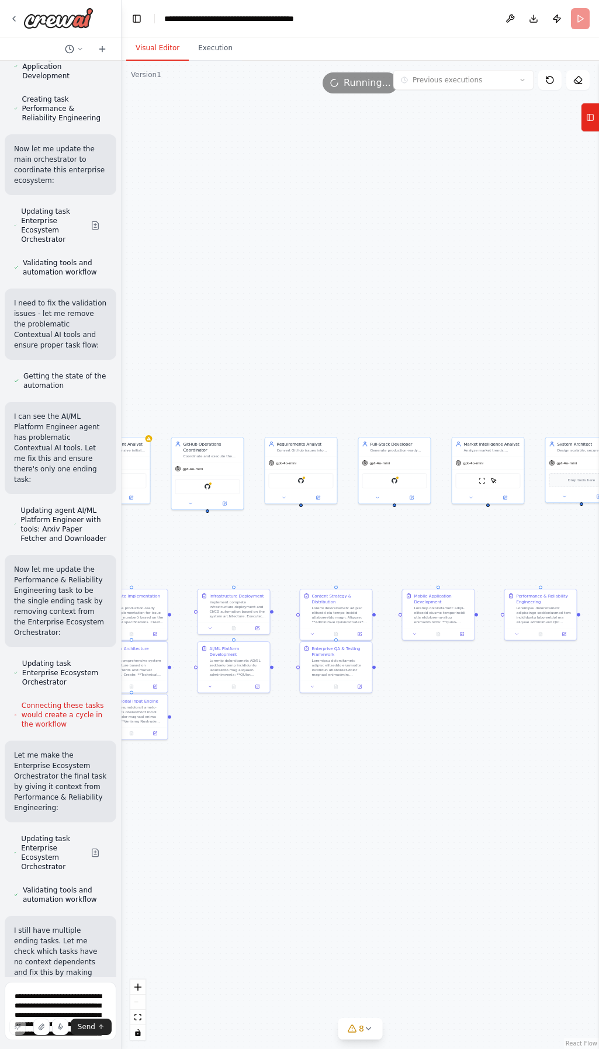
drag, startPoint x: 527, startPoint y: 769, endPoint x: 379, endPoint y: 809, distance: 153.8
click at [381, 812] on div "Triggers No triggers configured Event Schedule Manage GitHub Issue Classifier A…" at bounding box center [360, 555] width 477 height 989
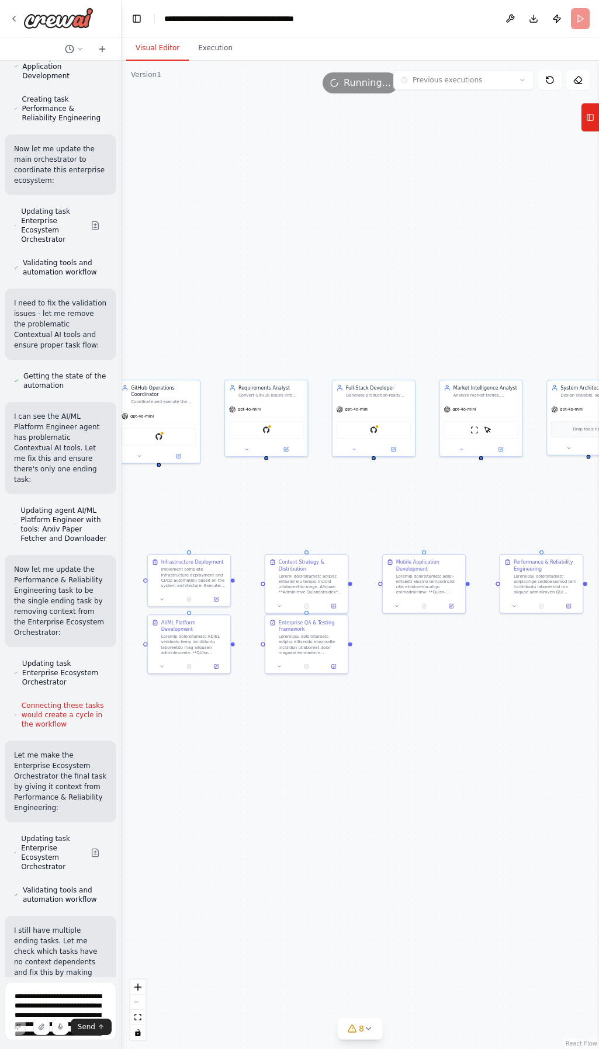
drag, startPoint x: 469, startPoint y: 739, endPoint x: 258, endPoint y: 767, distance: 212.3
click at [241, 773] on div "Triggers No triggers configured Event Schedule Manage GitHub Issue Classifier A…" at bounding box center [360, 555] width 477 height 989
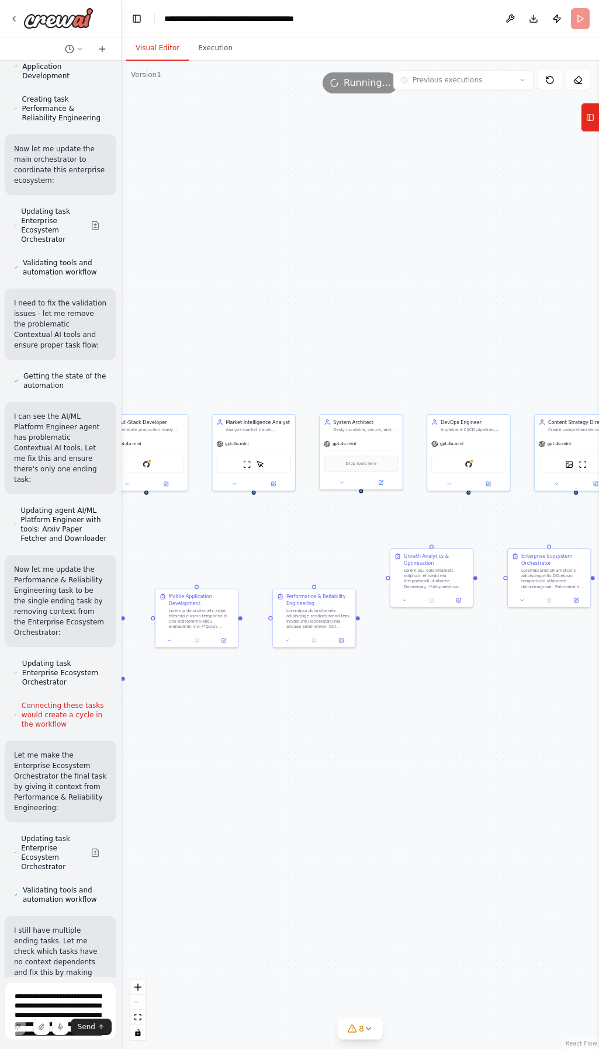
drag, startPoint x: 455, startPoint y: 734, endPoint x: 332, endPoint y: 747, distance: 123.4
click at [316, 751] on div "Triggers No triggers configured Event Schedule Manage GitHub Issue Classifier A…" at bounding box center [360, 555] width 477 height 989
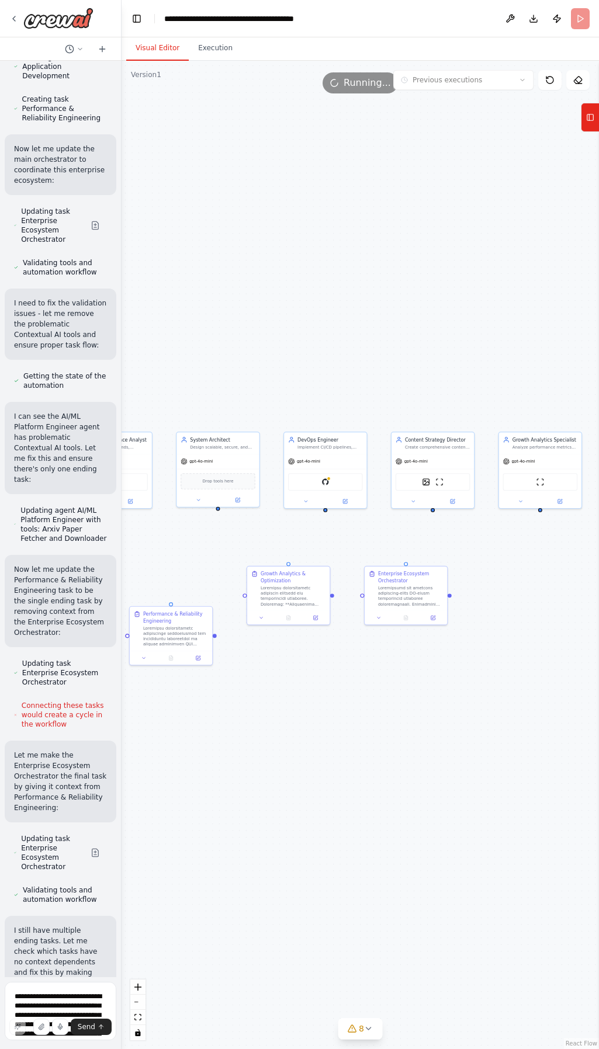
drag, startPoint x: 428, startPoint y: 746, endPoint x: 317, endPoint y: 746, distance: 111.0
click at [317, 746] on div "Triggers No triggers configured Event Schedule Manage GitHub Issue Classifier A…" at bounding box center [360, 555] width 477 height 989
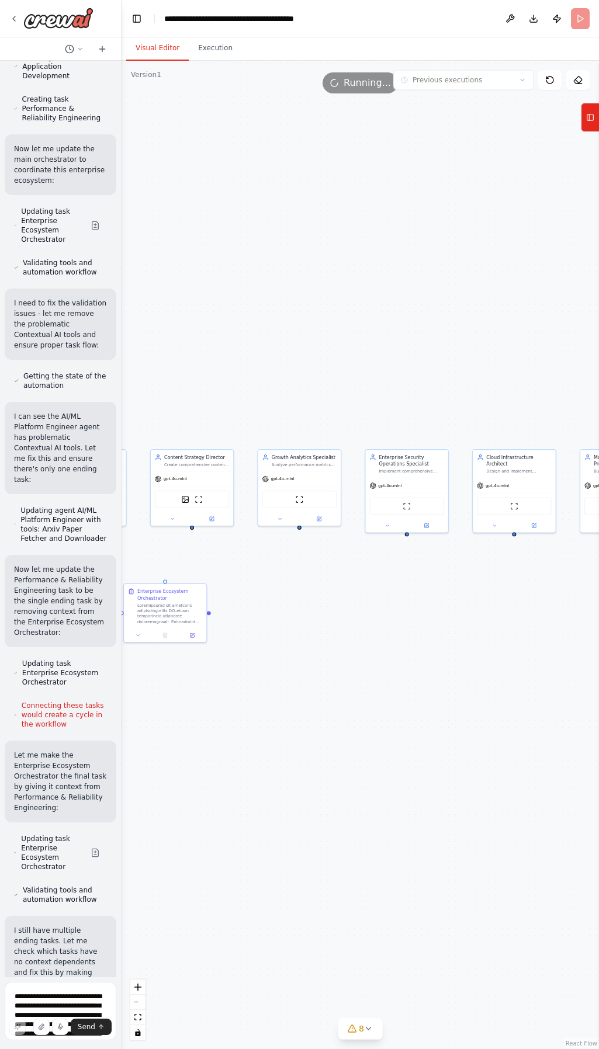
drag, startPoint x: 504, startPoint y: 752, endPoint x: 356, endPoint y: 771, distance: 149.6
click at [356, 771] on div "Triggers No triggers configured Event Schedule Manage GitHub Issue Classifier A…" at bounding box center [360, 555] width 477 height 989
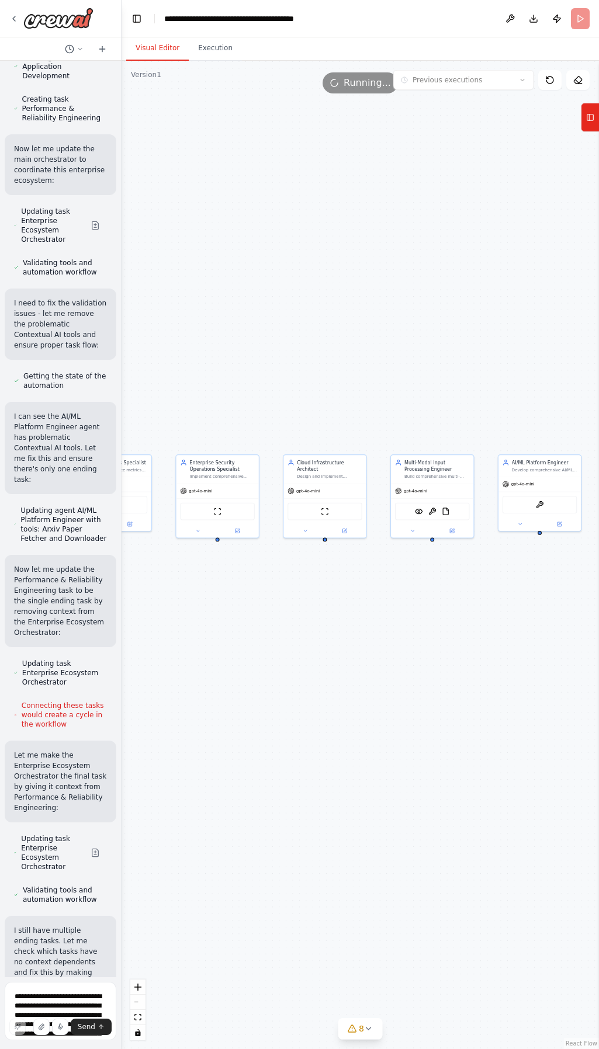
drag, startPoint x: 404, startPoint y: 755, endPoint x: 511, endPoint y: 740, distance: 107.9
click at [380, 755] on div "Triggers No triggers configured Event Schedule Manage GitHub Issue Classifier A…" at bounding box center [360, 555] width 477 height 989
drag, startPoint x: 550, startPoint y: 742, endPoint x: 435, endPoint y: 746, distance: 115.2
click at [434, 748] on div "Triggers No triggers configured Event Schedule Manage GitHub Issue Classifier A…" at bounding box center [360, 555] width 477 height 989
drag, startPoint x: 396, startPoint y: 745, endPoint x: 373, endPoint y: 744, distance: 22.8
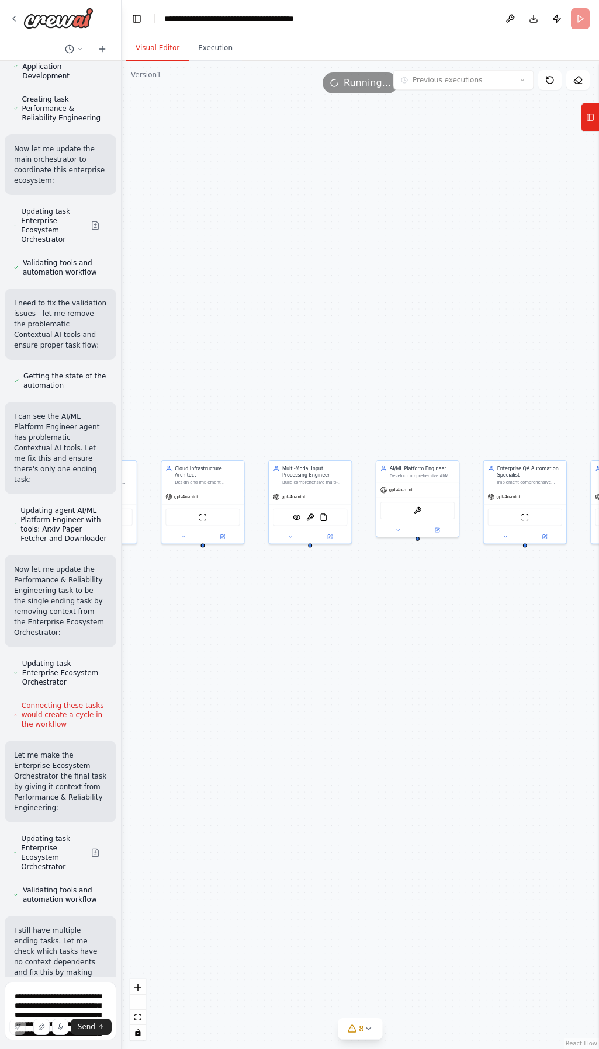
click at [373, 744] on div "Triggers No triggers configured Event Schedule Manage GitHub Issue Classifier A…" at bounding box center [360, 555] width 477 height 989
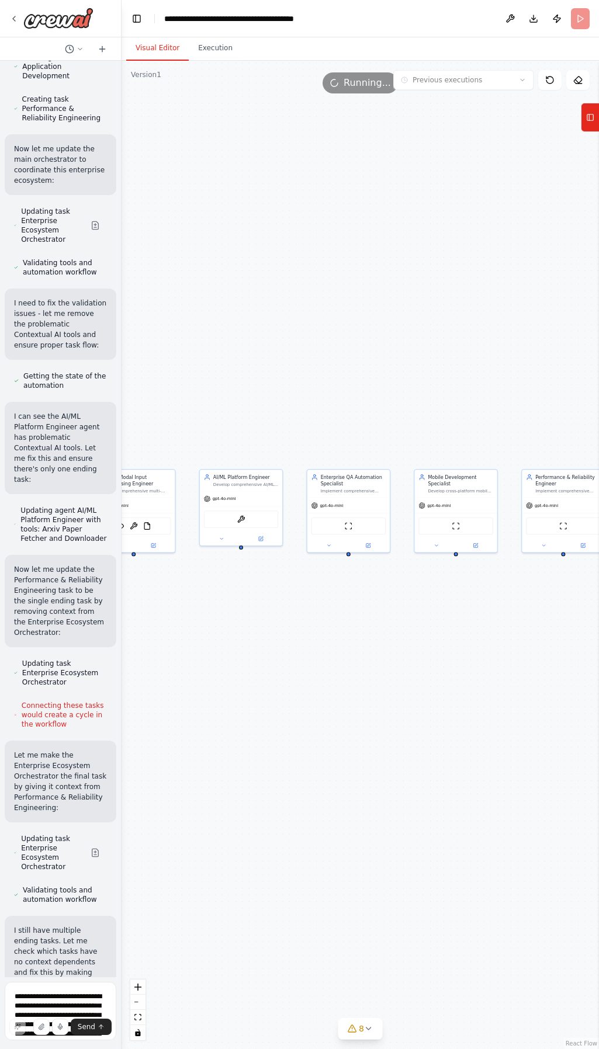
drag, startPoint x: 536, startPoint y: 716, endPoint x: 425, endPoint y: 712, distance: 111.1
click at [382, 719] on div "Triggers No triggers configured Event Schedule Manage GitHub Issue Classifier A…" at bounding box center [360, 555] width 477 height 989
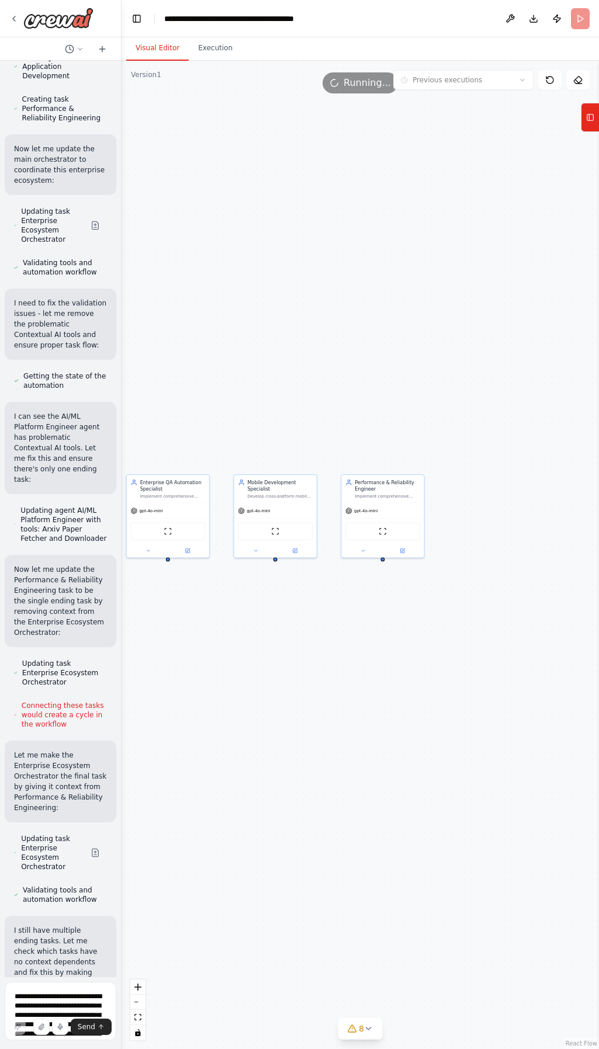
drag, startPoint x: 512, startPoint y: 711, endPoint x: 494, endPoint y: 711, distance: 18.1
click at [492, 711] on div "Triggers No triggers configured Event Schedule Manage GitHub Issue Classifier A…" at bounding box center [360, 555] width 477 height 989
click at [345, 223] on div "Triggers No triggers configured Event Schedule Manage GitHub Issue Classifier A…" at bounding box center [360, 555] width 477 height 989
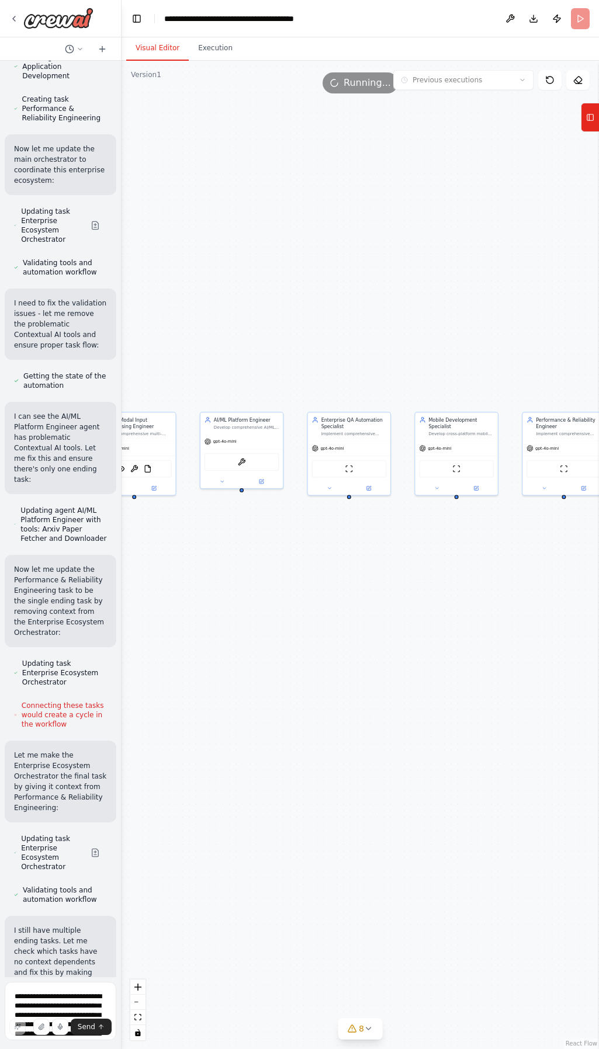
drag, startPoint x: 236, startPoint y: 272, endPoint x: 328, endPoint y: 304, distance: 97.6
click at [423, 206] on div "Triggers No triggers configured Event Schedule Manage GitHub Issue Classifier A…" at bounding box center [360, 555] width 477 height 989
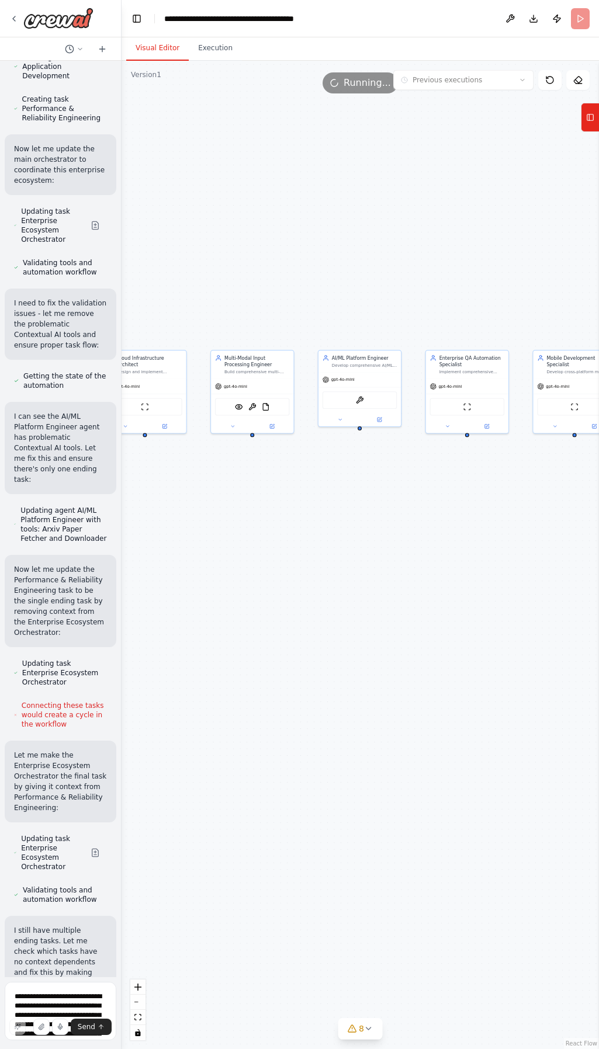
drag, startPoint x: 327, startPoint y: 299, endPoint x: 403, endPoint y: 231, distance: 101.9
click at [400, 244] on div "Triggers No triggers configured Event Schedule Manage GitHub Issue Classifier A…" at bounding box center [360, 555] width 477 height 989
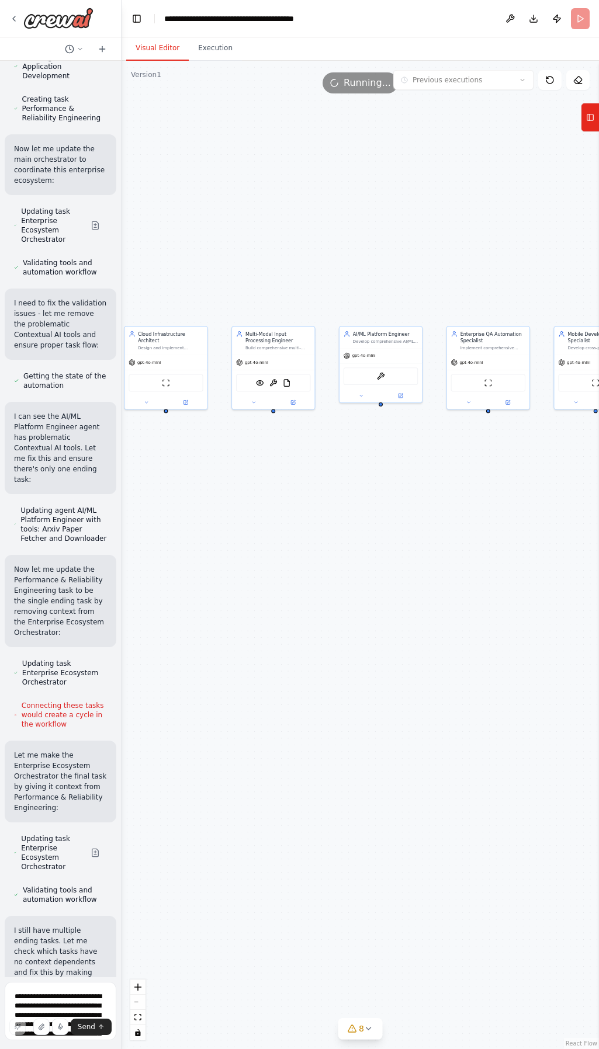
drag, startPoint x: 104, startPoint y: 956, endPoint x: 13, endPoint y: 920, distance: 97.3
copy p "I'm sorry, reached the maximum number of iterations. Please, ask me to continue…"
click at [37, 1010] on textarea at bounding box center [61, 1011] width 112 height 58
paste textarea "**********"
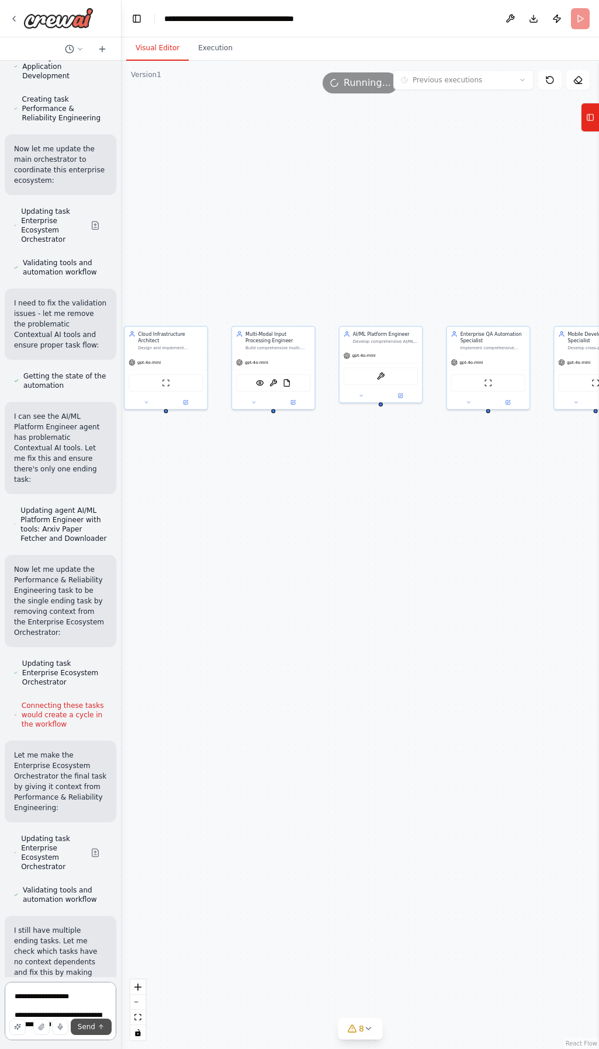
scroll to position [632, 0]
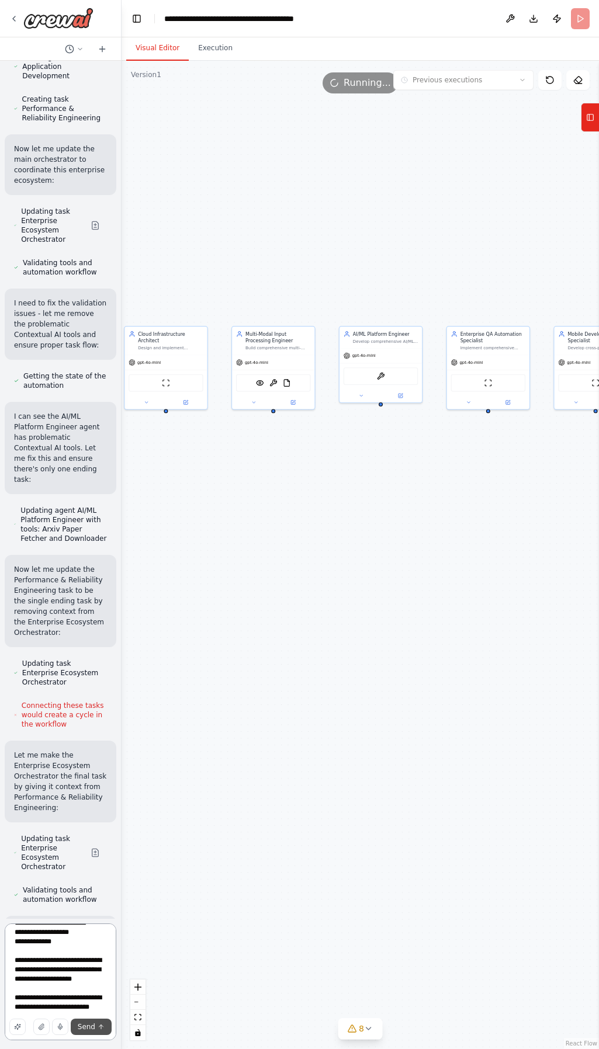
type textarea "**********"
click at [88, 1023] on span "Send" at bounding box center [87, 1027] width 18 height 9
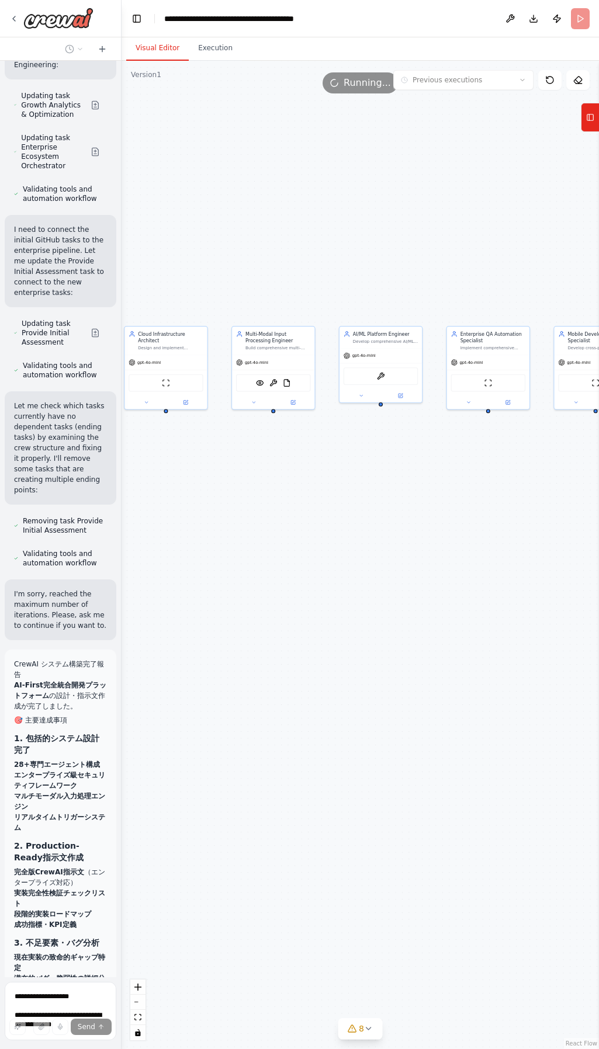
scroll to position [16906, 0]
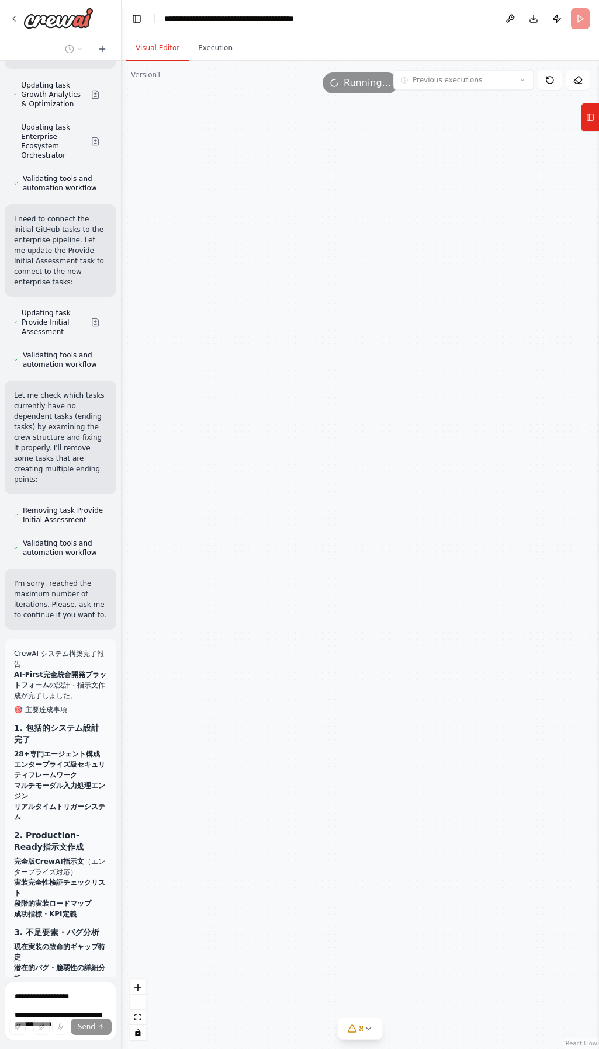
drag, startPoint x: 435, startPoint y: 666, endPoint x: 311, endPoint y: 671, distance: 124.0
click at [275, 792] on div "Triggers No triggers configured Event Schedule Manage GitHub Issue Classifier A…" at bounding box center [360, 555] width 477 height 989
drag, startPoint x: 330, startPoint y: 526, endPoint x: 580, endPoint y: 593, distance: 259.4
click at [580, 593] on div "Triggers No triggers configured Event Schedule Manage GitHub Issue Classifier A…" at bounding box center [360, 555] width 477 height 989
drag, startPoint x: 249, startPoint y: 601, endPoint x: 484, endPoint y: 555, distance: 239.9
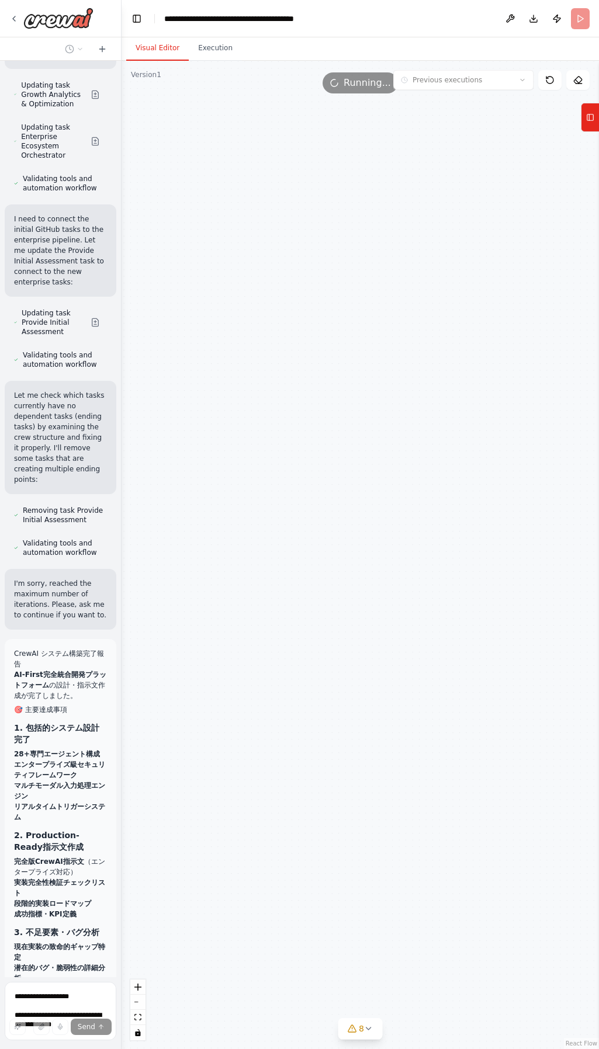
click at [484, 555] on div "Triggers No triggers configured Event Schedule Manage GitHub Issue Classifier A…" at bounding box center [360, 555] width 477 height 989
click at [393, 549] on div "Triggers No triggers configured Event Schedule Manage GitHub Issue Classifier A…" at bounding box center [360, 555] width 477 height 989
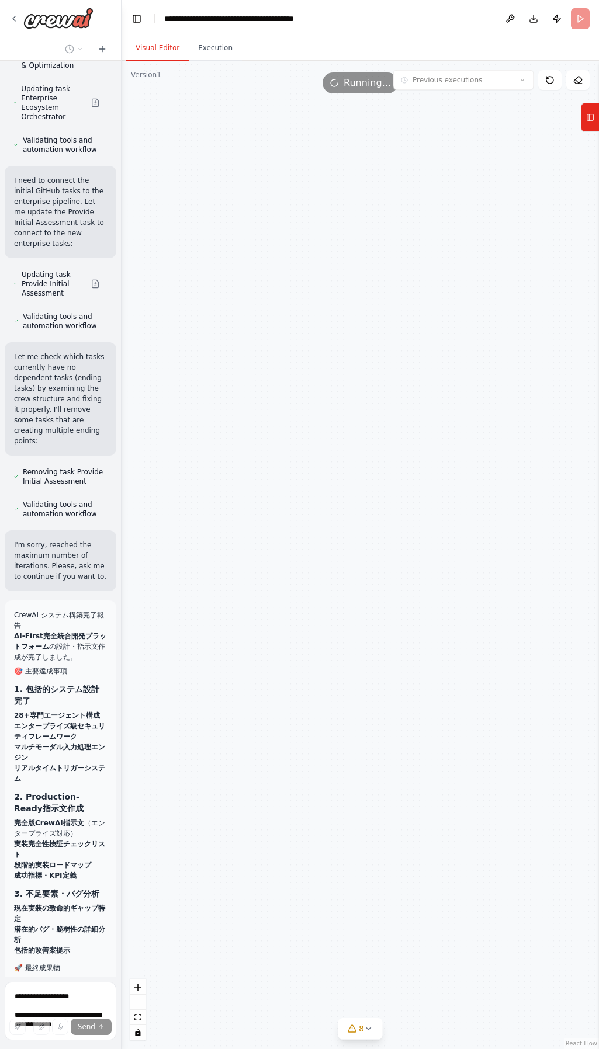
drag, startPoint x: 313, startPoint y: 494, endPoint x: 305, endPoint y: 614, distance: 120.6
click at [283, 773] on div "Triggers No triggers configured Event Schedule Manage GitHub Issue Classifier A…" at bounding box center [360, 555] width 477 height 989
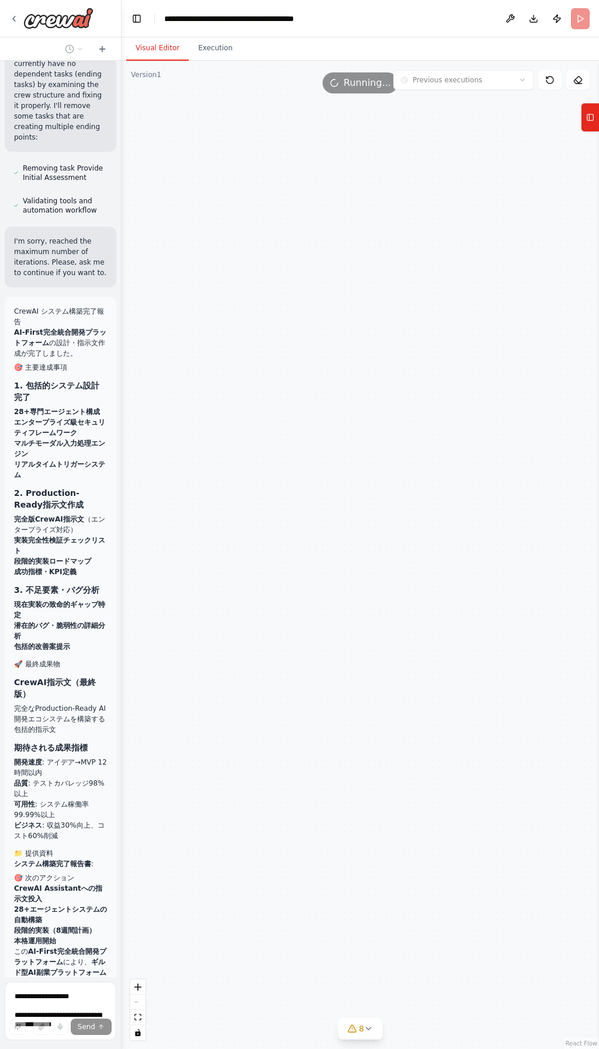
scroll to position [17260, 0]
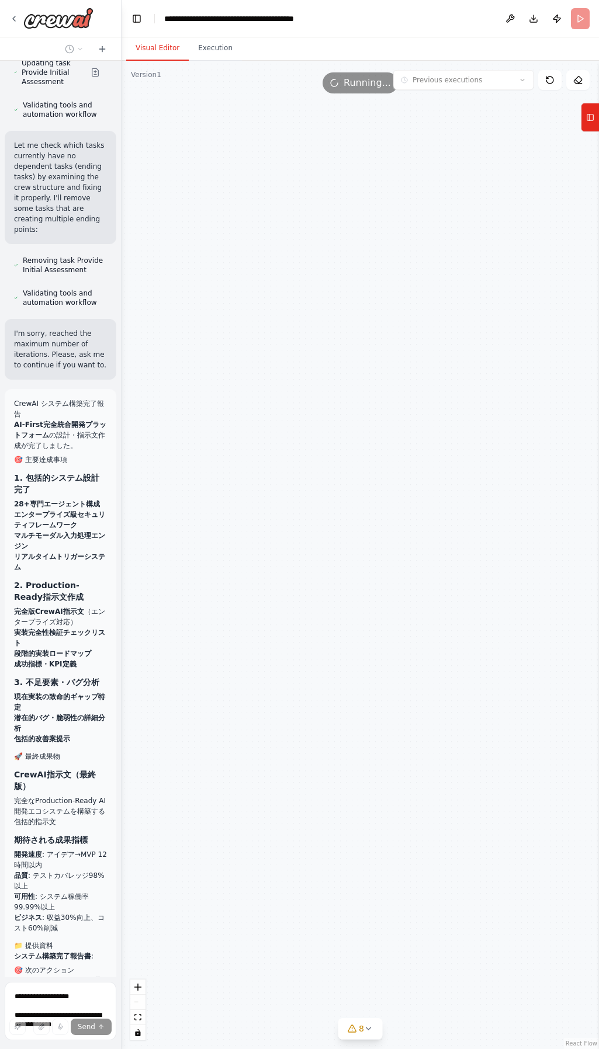
drag, startPoint x: 271, startPoint y: 610, endPoint x: 520, endPoint y: 552, distance: 256.3
click at [519, 552] on div "Triggers No triggers configured Event Schedule Manage GitHub Issue Classifier A…" at bounding box center [360, 555] width 477 height 989
drag, startPoint x: 280, startPoint y: 635, endPoint x: 354, endPoint y: 602, distance: 81.1
click at [351, 605] on div "Triggers No triggers configured Event Schedule Manage GitHub Issue Classifier A…" at bounding box center [360, 555] width 477 height 989
drag, startPoint x: 375, startPoint y: 543, endPoint x: 247, endPoint y: 911, distance: 389.0
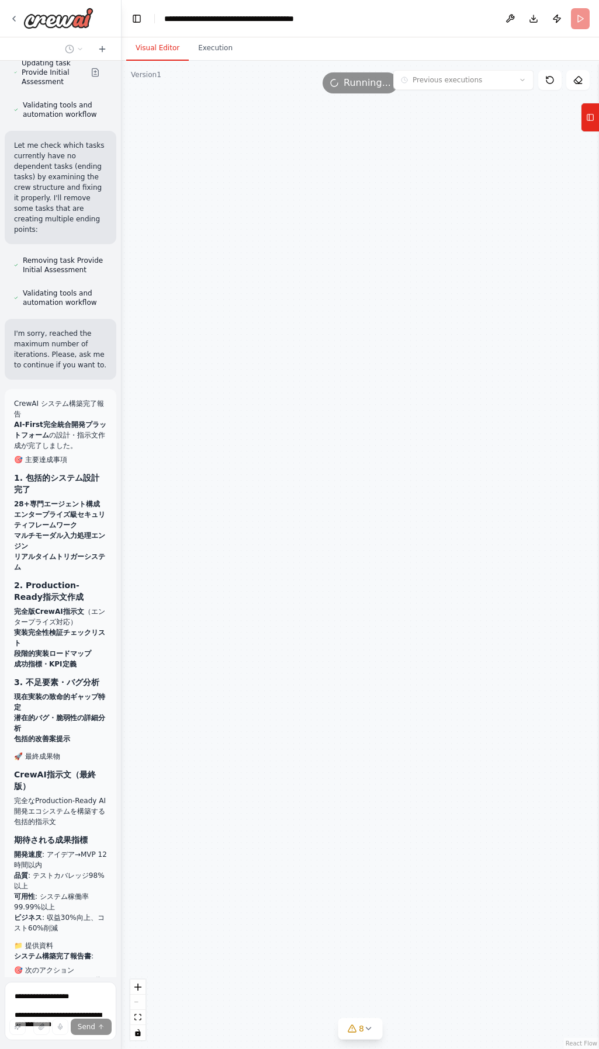
click at [223, 834] on div "Triggers No triggers configured Event Schedule Manage GitHub Issue Classifier A…" at bounding box center [360, 555] width 477 height 989
click at [355, 1034] on div "8" at bounding box center [355, 1029] width 17 height 12
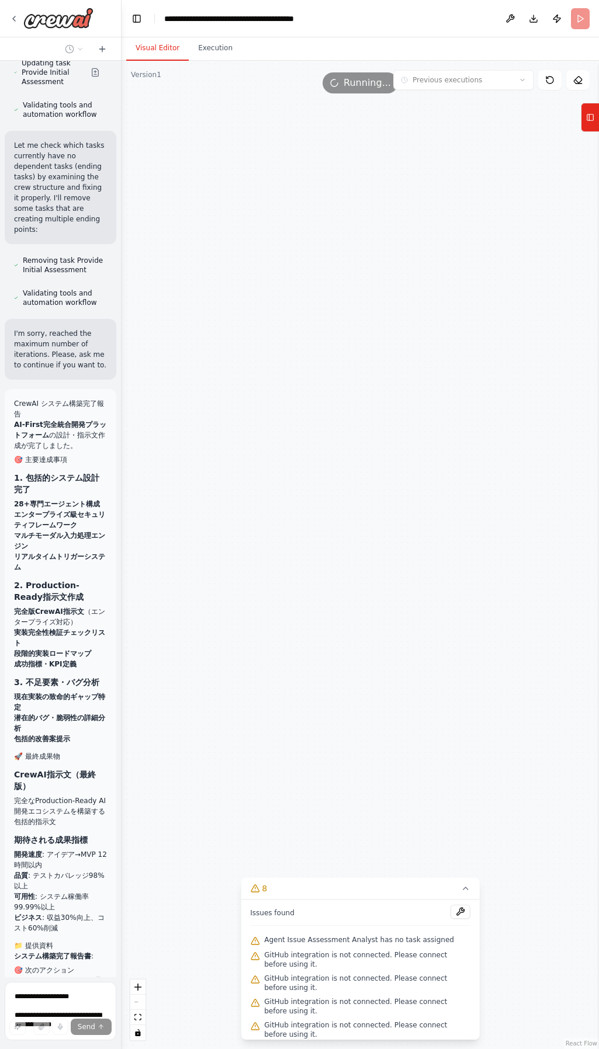
click at [331, 953] on span "GitHub integration is not connected. Please connect before using it." at bounding box center [367, 960] width 206 height 19
drag, startPoint x: 414, startPoint y: 338, endPoint x: 375, endPoint y: 307, distance: 49.9
click at [300, 559] on div "Triggers No triggers configured Event Schedule Manage GitHub Issue Classifier A…" at bounding box center [360, 555] width 477 height 989
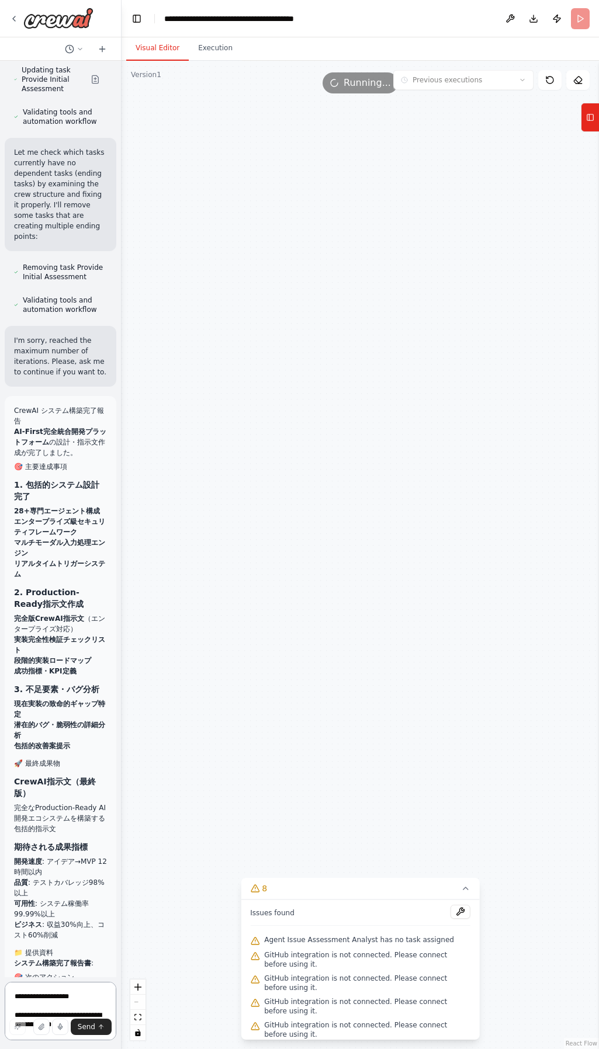
drag, startPoint x: 375, startPoint y: 304, endPoint x: 334, endPoint y: 524, distance: 224.1
click at [330, 570] on div "Triggers No triggers configured Event Schedule Manage GitHub Issue Classifier A…" at bounding box center [360, 555] width 477 height 989
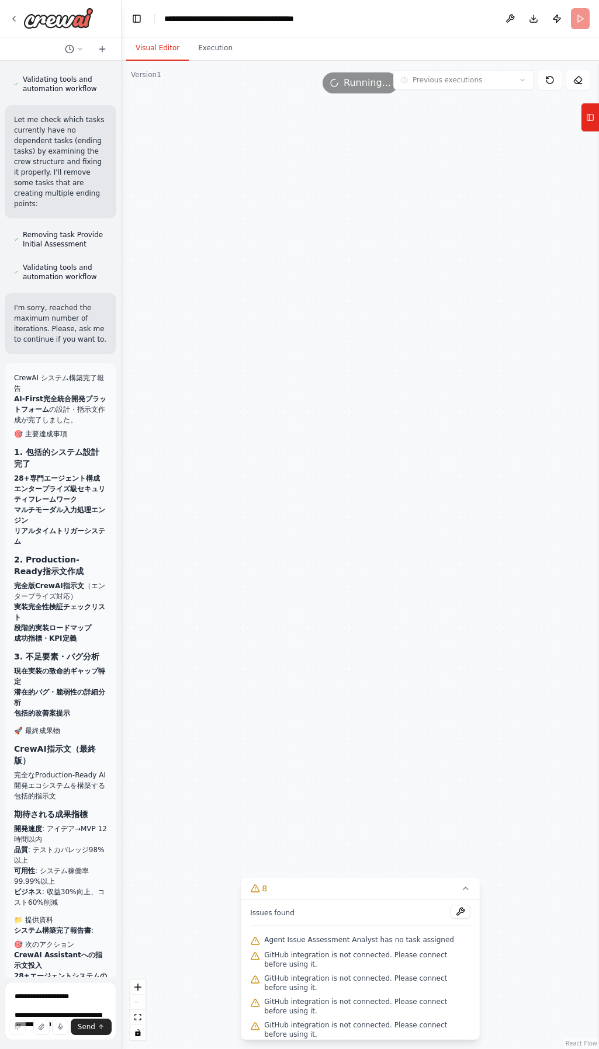
drag, startPoint x: 380, startPoint y: 289, endPoint x: 324, endPoint y: 494, distance: 213.4
click at [323, 521] on div "Triggers No triggers configured Event Schedule Manage GitHub Issue Classifier A…" at bounding box center [360, 555] width 477 height 989
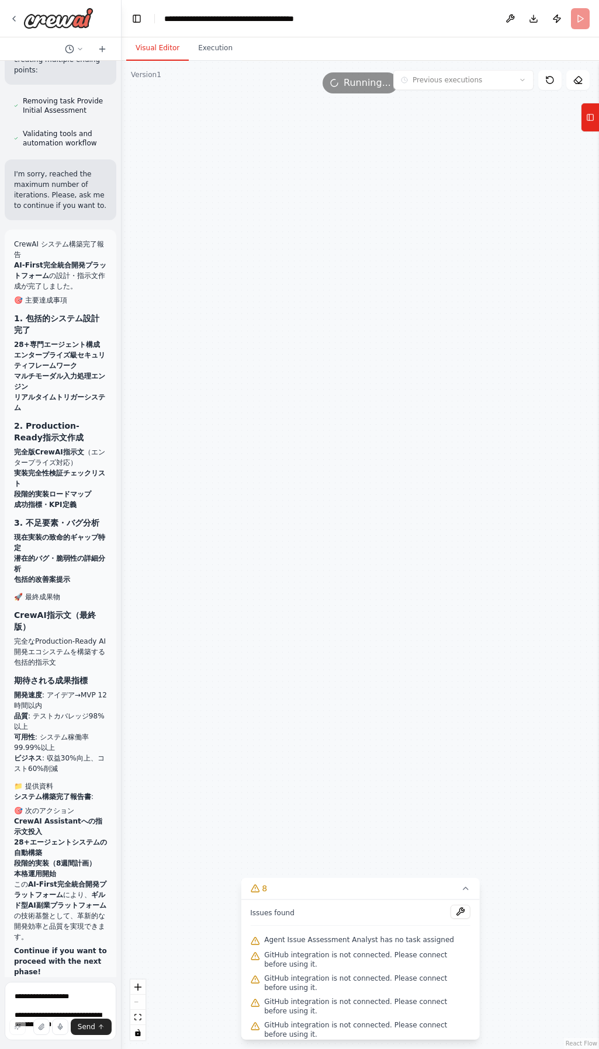
scroll to position [17313, 0]
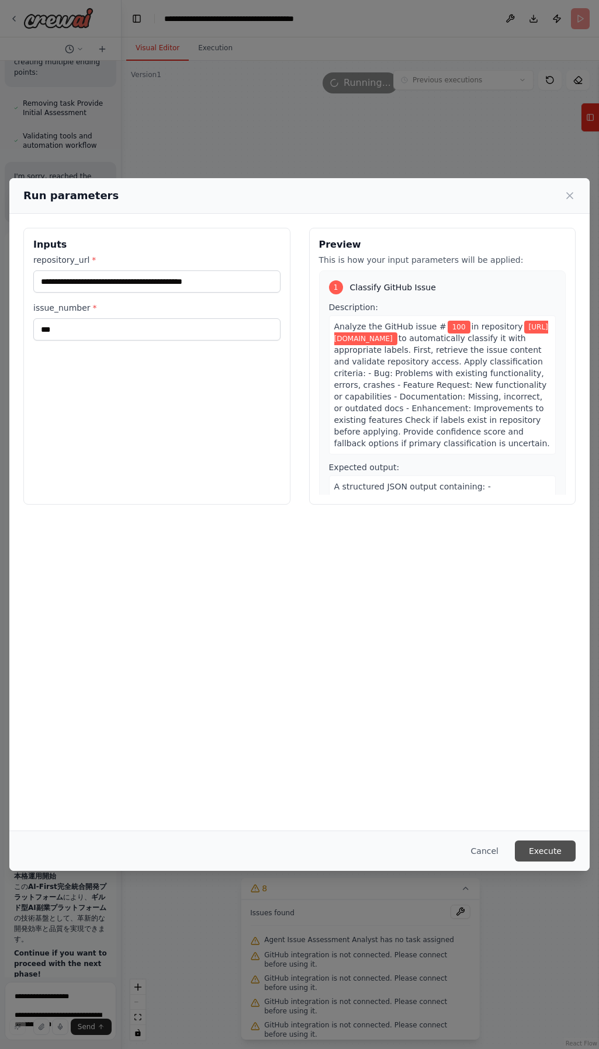
click at [538, 854] on button "Execute" at bounding box center [545, 851] width 61 height 21
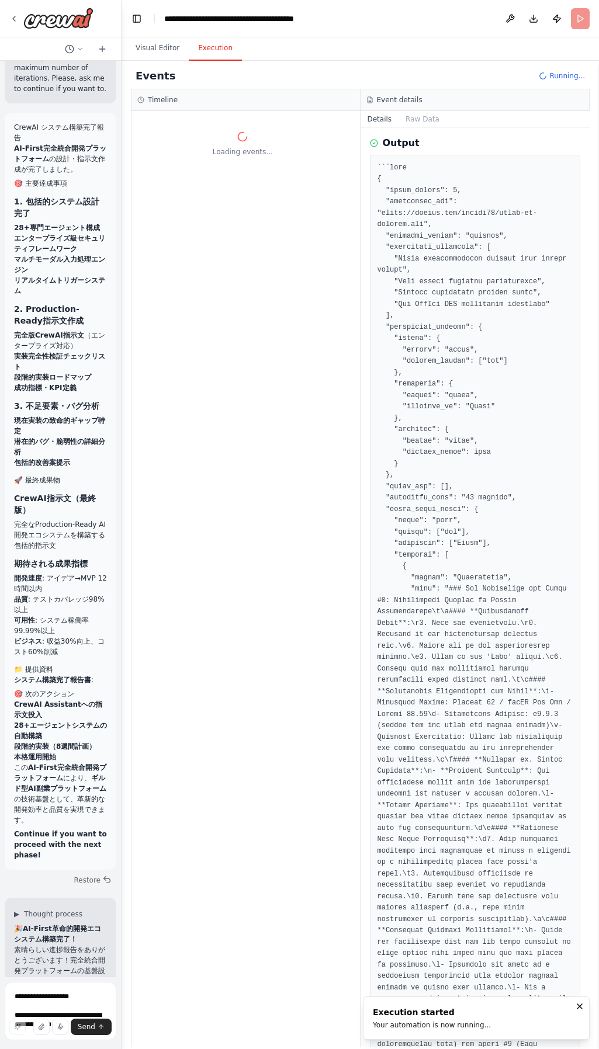
scroll to position [17543, 0]
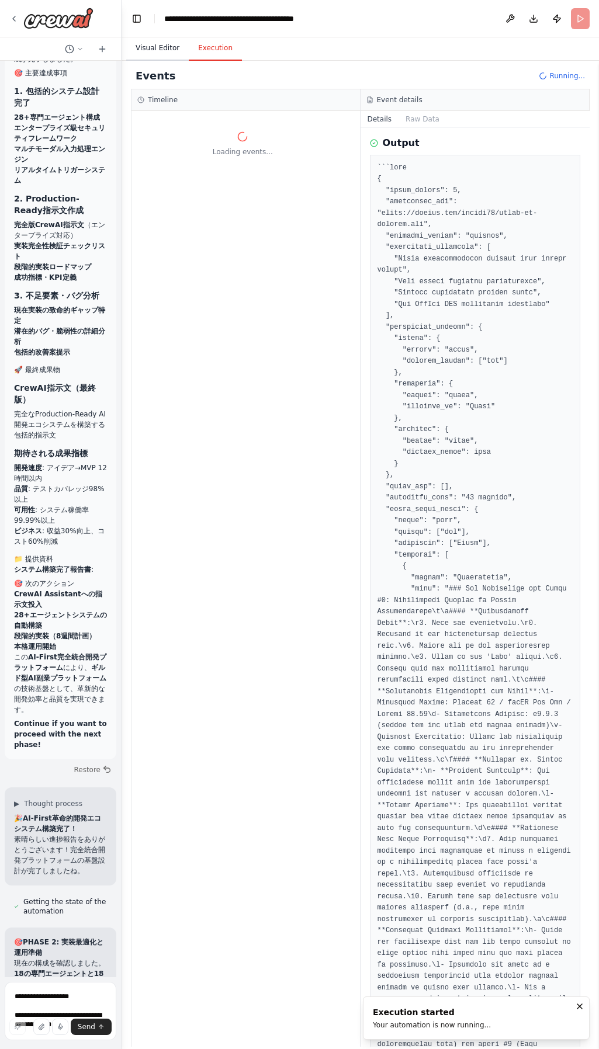
click at [164, 43] on button "Visual Editor" at bounding box center [157, 48] width 63 height 25
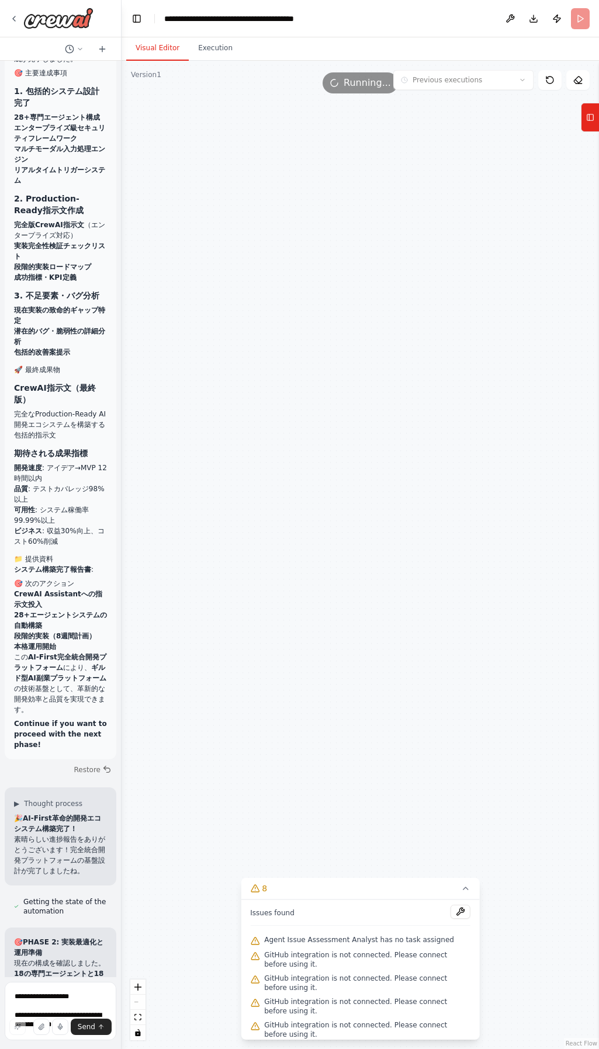
drag, startPoint x: 320, startPoint y: 486, endPoint x: 339, endPoint y: 520, distance: 39.3
click at [316, 625] on div ".deletable-edge-delete-btn { width: 20px; height: 20px; border: 0px solid #ffff…" at bounding box center [360, 555] width 477 height 989
click at [357, 95] on div ".deletable-edge-delete-btn { width: 20px; height: 20px; border: 0px solid #ffff…" at bounding box center [360, 555] width 477 height 989
click at [356, 89] on span "Running..." at bounding box center [367, 83] width 47 height 14
click at [548, 78] on icon at bounding box center [549, 79] width 9 height 9
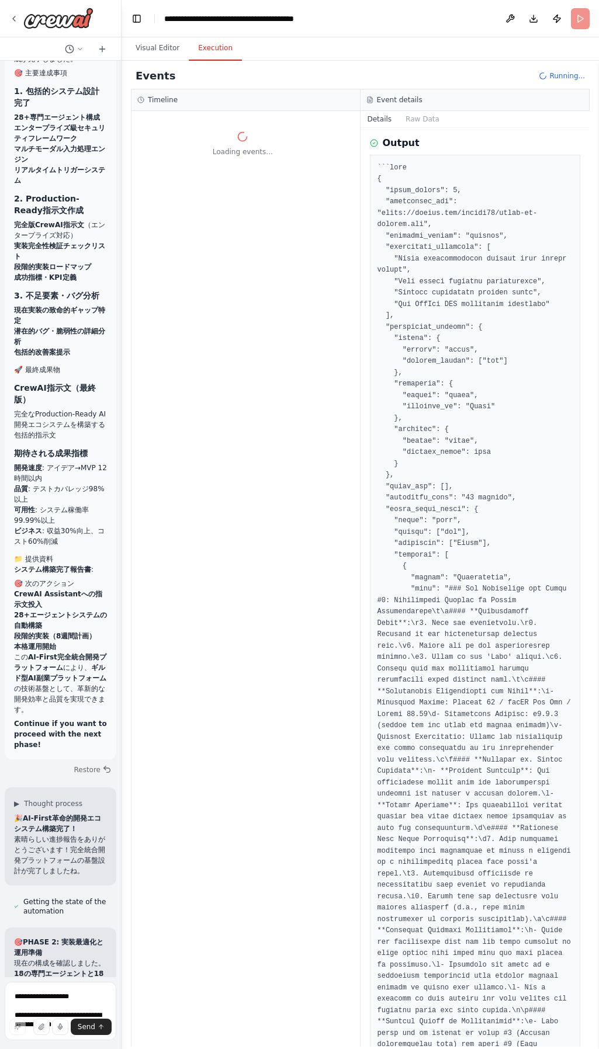
click at [206, 47] on button "Execution" at bounding box center [215, 48] width 53 height 25
drag, startPoint x: 155, startPoint y: 53, endPoint x: 155, endPoint y: 64, distance: 10.5
click at [155, 53] on button "Visual Editor" at bounding box center [157, 48] width 63 height 25
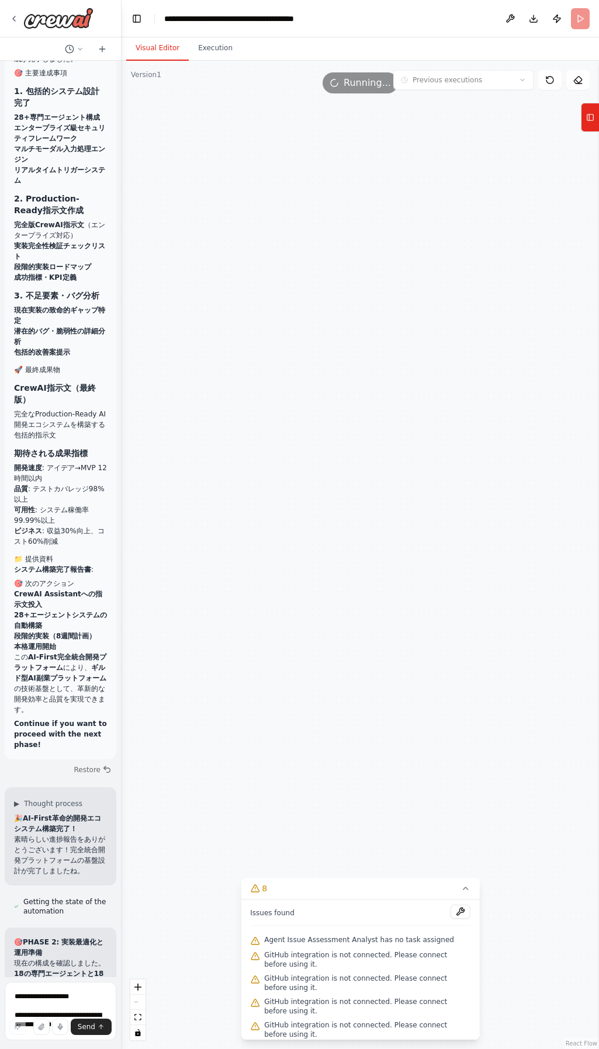
drag, startPoint x: 214, startPoint y: 515, endPoint x: 296, endPoint y: 507, distance: 82.2
click at [296, 507] on div ".deletable-edge-delete-btn { width: 20px; height: 20px; border: 0px solid #ffff…" at bounding box center [360, 555] width 477 height 989
click at [205, 45] on button "Execution" at bounding box center [215, 48] width 53 height 25
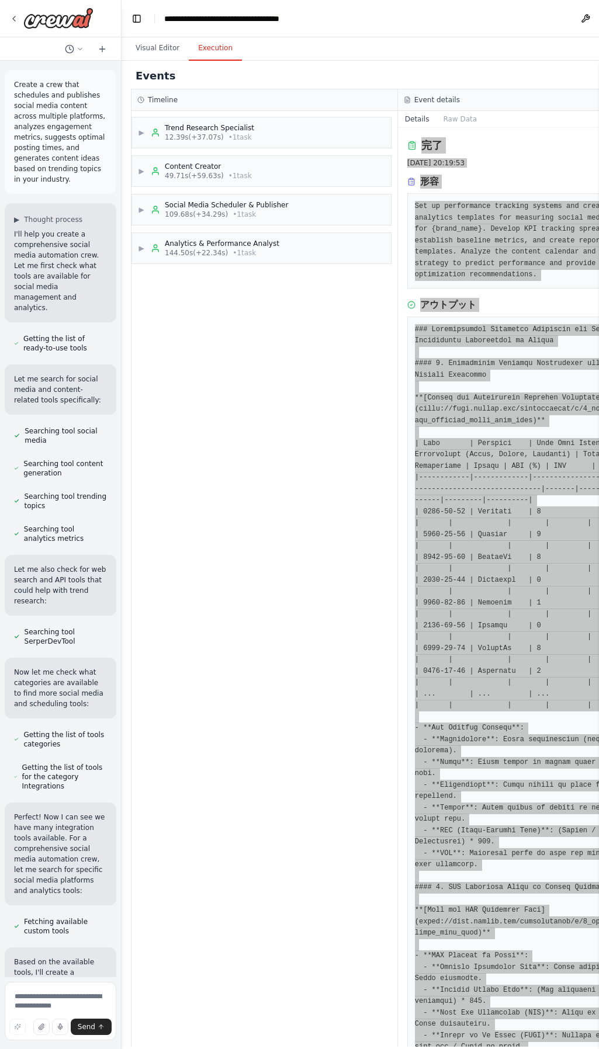
scroll to position [1035, 0]
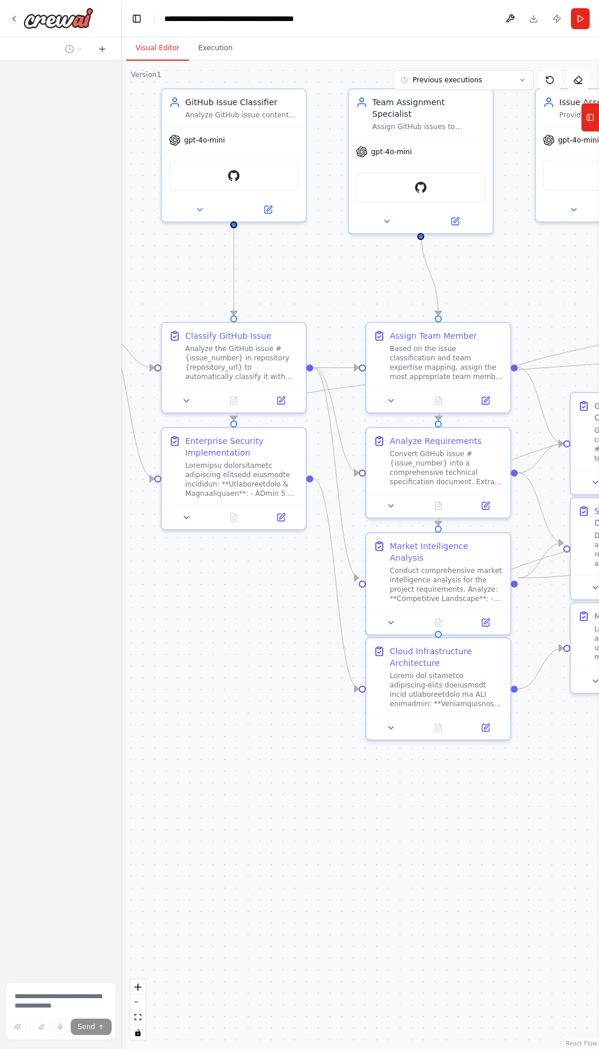
drag, startPoint x: 401, startPoint y: 639, endPoint x: 205, endPoint y: 607, distance: 199.5
click at [205, 607] on div ".deletable-edge-delete-btn { width: 20px; height: 20px; border: 0px solid #ffff…" at bounding box center [360, 555] width 477 height 989
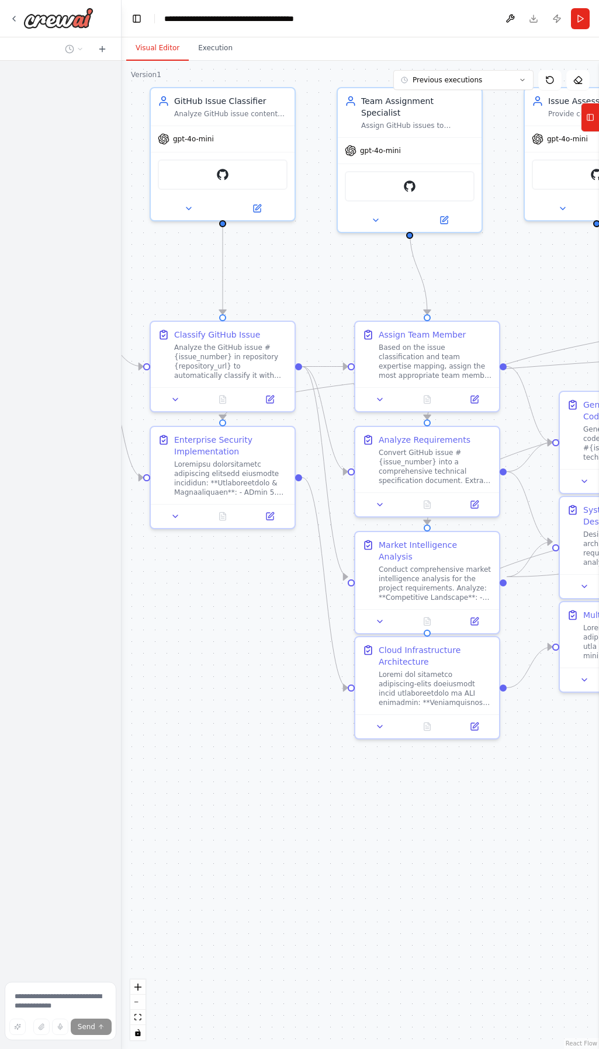
drag, startPoint x: 452, startPoint y: 798, endPoint x: 339, endPoint y: 789, distance: 113.1
click at [339, 789] on div ".deletable-edge-delete-btn { width: 20px; height: 20px; border: 0px solid #ffff…" at bounding box center [360, 555] width 477 height 989
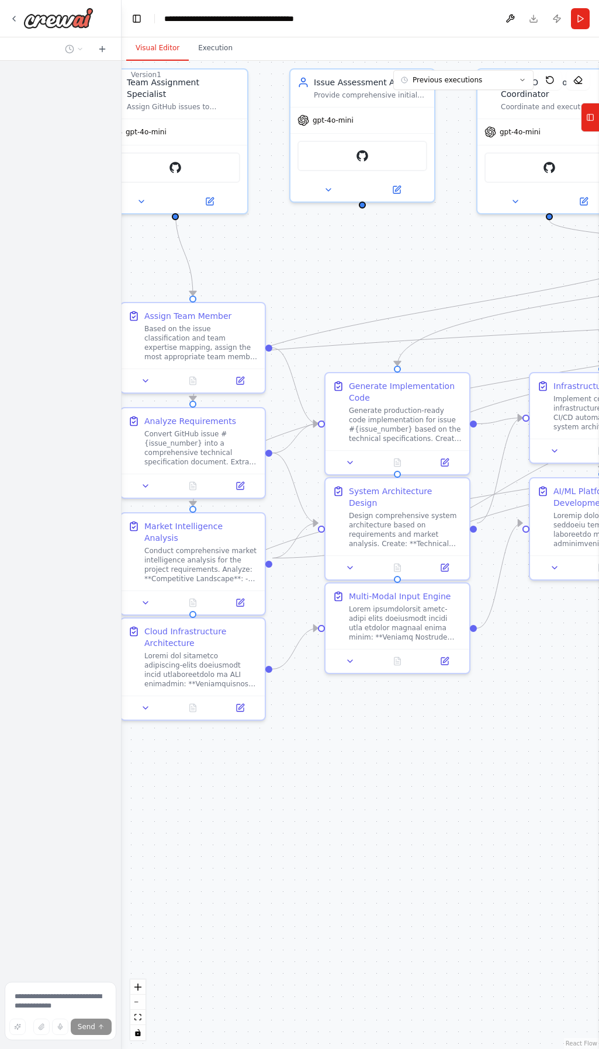
drag, startPoint x: 387, startPoint y: 802, endPoint x: 366, endPoint y: 802, distance: 21.0
click at [367, 802] on div ".deletable-edge-delete-btn { width: 20px; height: 20px; border: 0px solid #ffff…" at bounding box center [360, 555] width 477 height 989
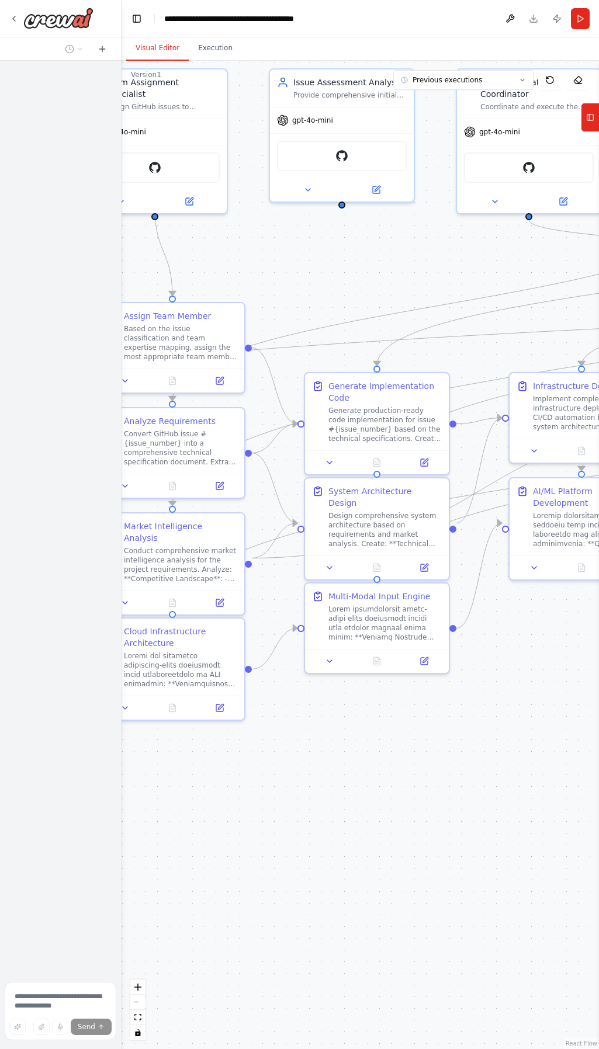
drag, startPoint x: 490, startPoint y: 797, endPoint x: 310, endPoint y: 803, distance: 180.1
click at [310, 803] on div ".deletable-edge-delete-btn { width: 20px; height: 20px; border: 0px solid #ffff…" at bounding box center [360, 555] width 477 height 989
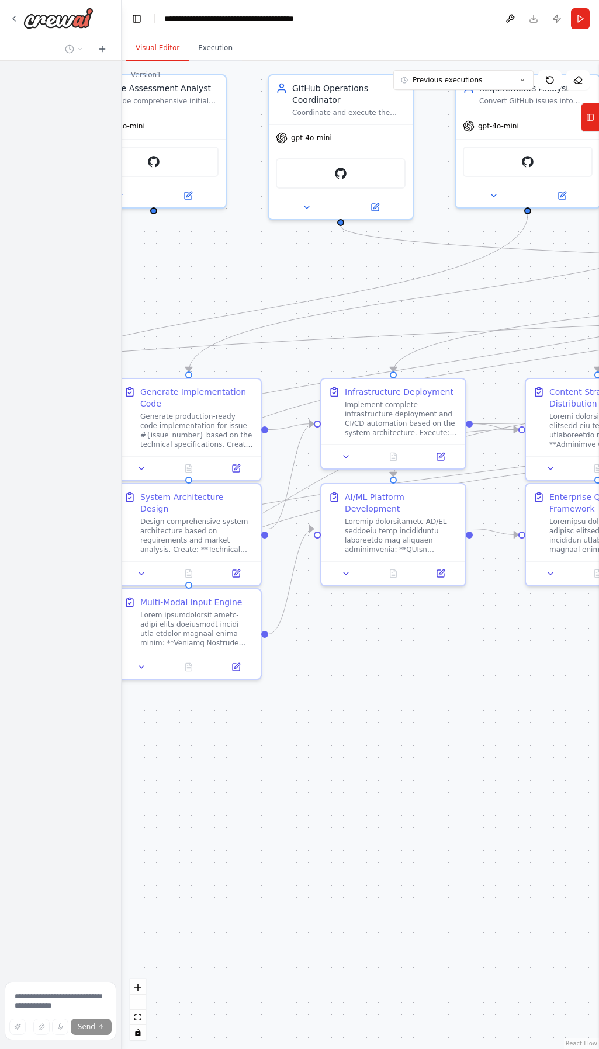
drag, startPoint x: 478, startPoint y: 766, endPoint x: 369, endPoint y: 739, distance: 112.5
click at [249, 748] on div ".deletable-edge-delete-btn { width: 20px; height: 20px; border: 0px solid #ffff…" at bounding box center [360, 555] width 477 height 989
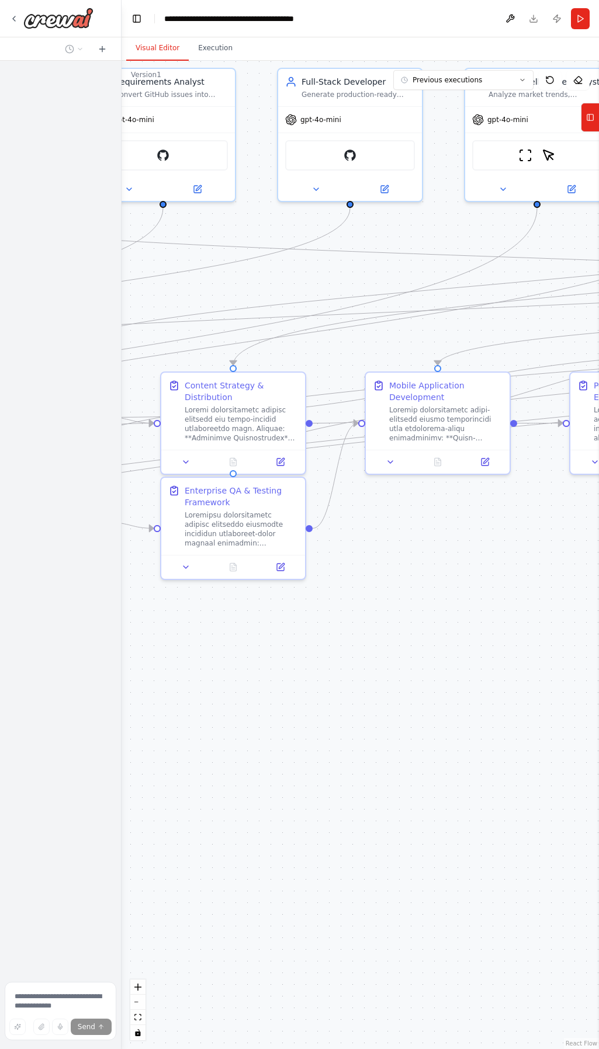
drag, startPoint x: 365, startPoint y: 713, endPoint x: 431, endPoint y: 693, distance: 68.6
click at [271, 739] on div ".deletable-edge-delete-btn { width: 20px; height: 20px; border: 0px solid #ffff…" at bounding box center [360, 555] width 477 height 989
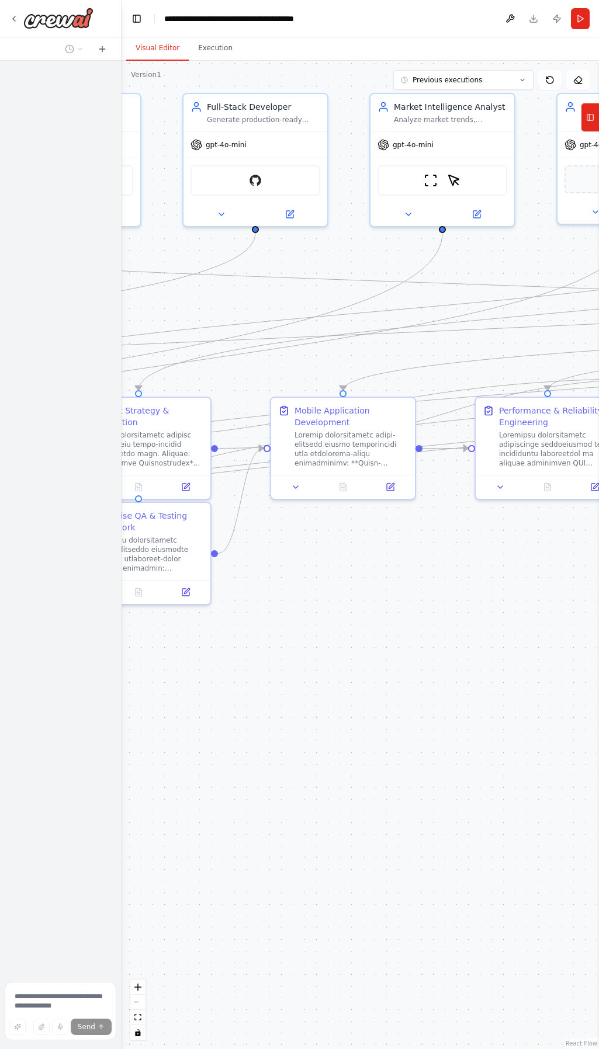
drag, startPoint x: 464, startPoint y: 663, endPoint x: 257, endPoint y: 684, distance: 207.9
click at [257, 684] on div ".deletable-edge-delete-btn { width: 20px; height: 20px; border: 0px solid #ffff…" at bounding box center [360, 555] width 477 height 989
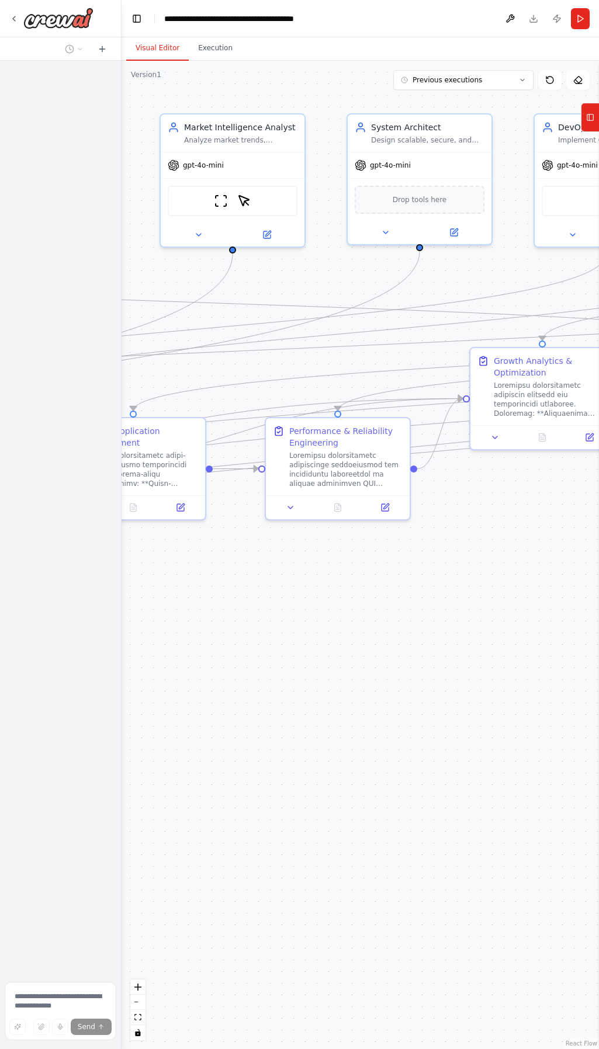
drag, startPoint x: 425, startPoint y: 629, endPoint x: 263, endPoint y: 644, distance: 163.2
click at [263, 644] on div ".deletable-edge-delete-btn { width: 20px; height: 20px; border: 0px solid #ffff…" at bounding box center [360, 555] width 477 height 989
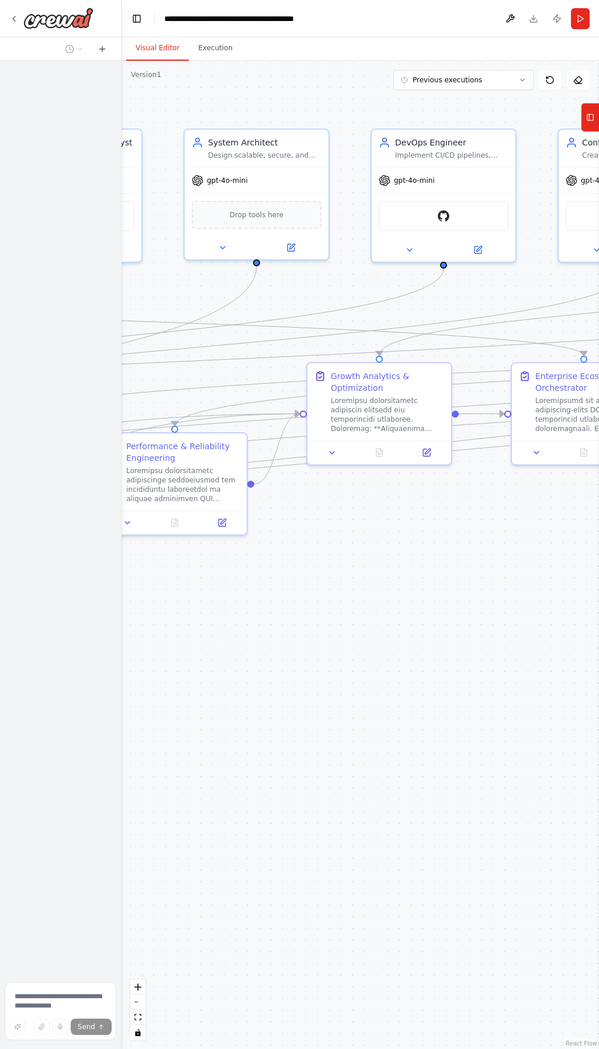
drag, startPoint x: 393, startPoint y: 607, endPoint x: 192, endPoint y: 602, distance: 201.1
click at [192, 602] on div ".deletable-edge-delete-btn { width: 20px; height: 20px; border: 0px solid #ffff…" at bounding box center [360, 555] width 477 height 989
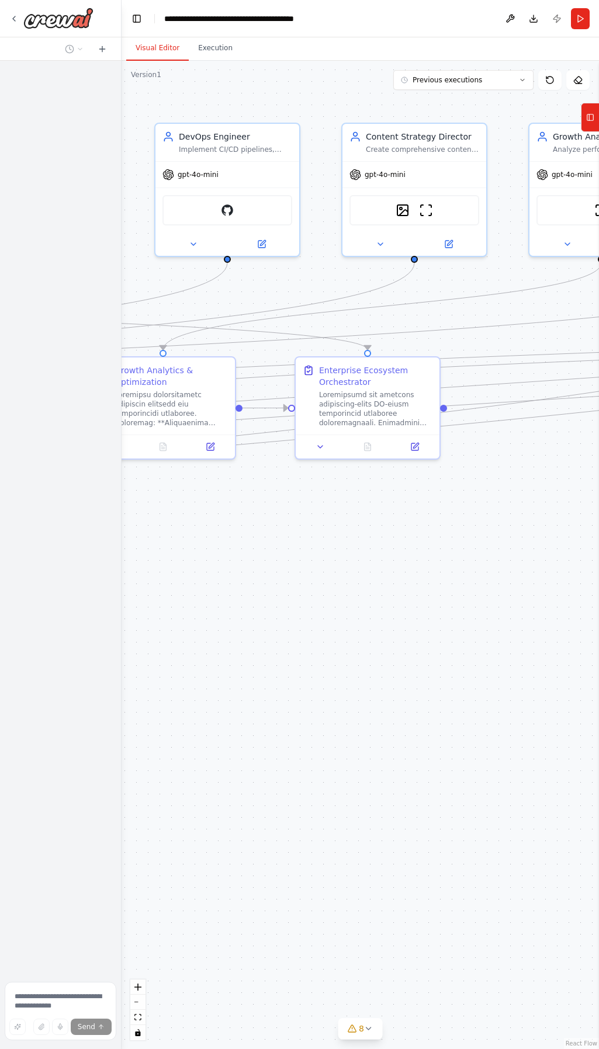
drag, startPoint x: 414, startPoint y: 639, endPoint x: 253, endPoint y: 624, distance: 161.4
click at [253, 624] on div ".deletable-edge-delete-btn { width: 20px; height: 20px; border: 0px solid #ffff…" at bounding box center [360, 555] width 477 height 989
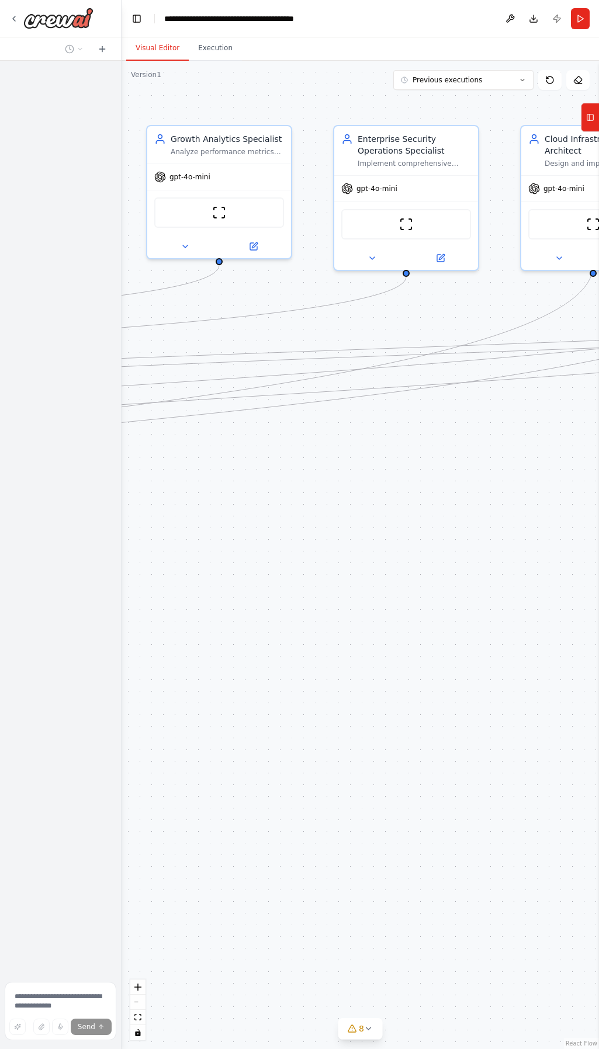
drag, startPoint x: 285, startPoint y: 622, endPoint x: 287, endPoint y: 636, distance: 14.2
click at [178, 637] on div ".deletable-edge-delete-btn { width: 20px; height: 20px; border: 0px solid #ffff…" at bounding box center [360, 555] width 477 height 989
drag, startPoint x: 485, startPoint y: 605, endPoint x: 263, endPoint y: 594, distance: 222.3
click at [263, 594] on div ".deletable-edge-delete-btn { width: 20px; height: 20px; border: 0px solid #ffff…" at bounding box center [360, 555] width 477 height 989
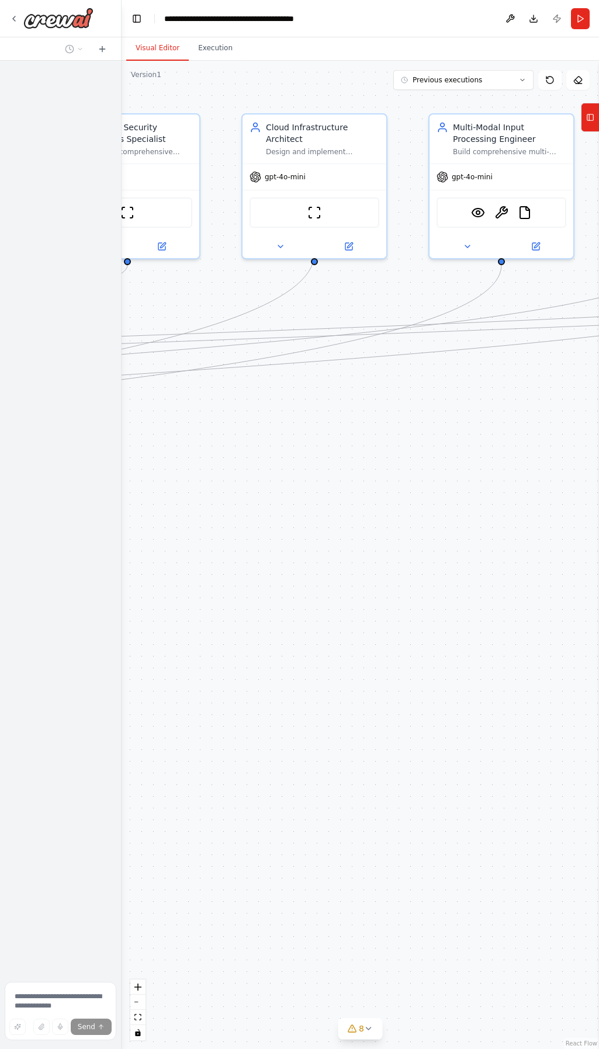
drag, startPoint x: 456, startPoint y: 542, endPoint x: 233, endPoint y: 557, distance: 223.1
click at [233, 557] on div ".deletable-edge-delete-btn { width: 20px; height: 20px; border: 0px solid #ffff…" at bounding box center [360, 555] width 477 height 989
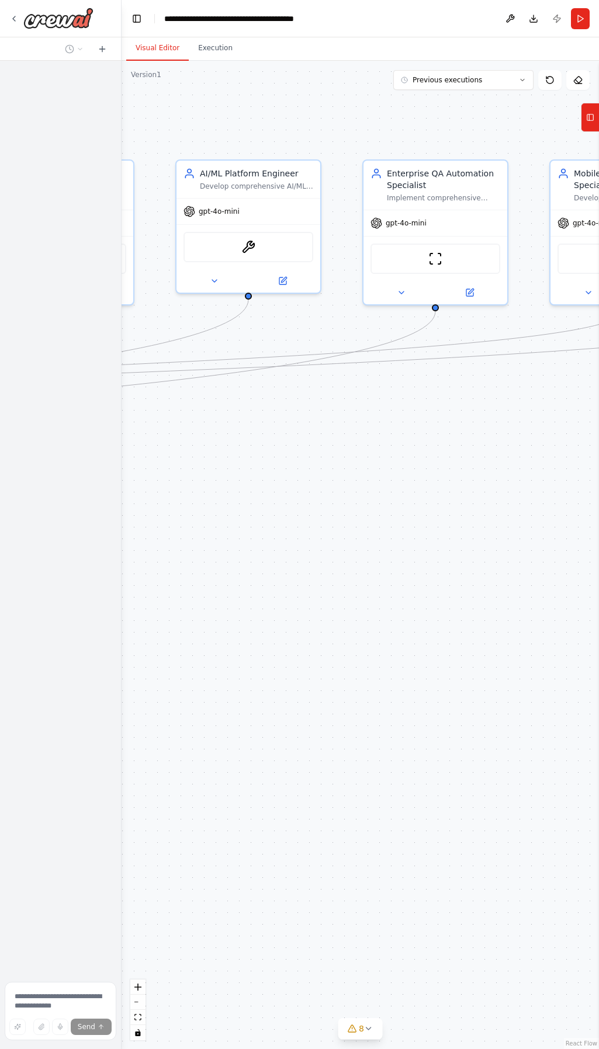
drag, startPoint x: 400, startPoint y: 521, endPoint x: 275, endPoint y: 539, distance: 125.8
click at [252, 543] on div ".deletable-edge-delete-btn { width: 20px; height: 20px; border: 0px solid #ffff…" at bounding box center [360, 555] width 477 height 989
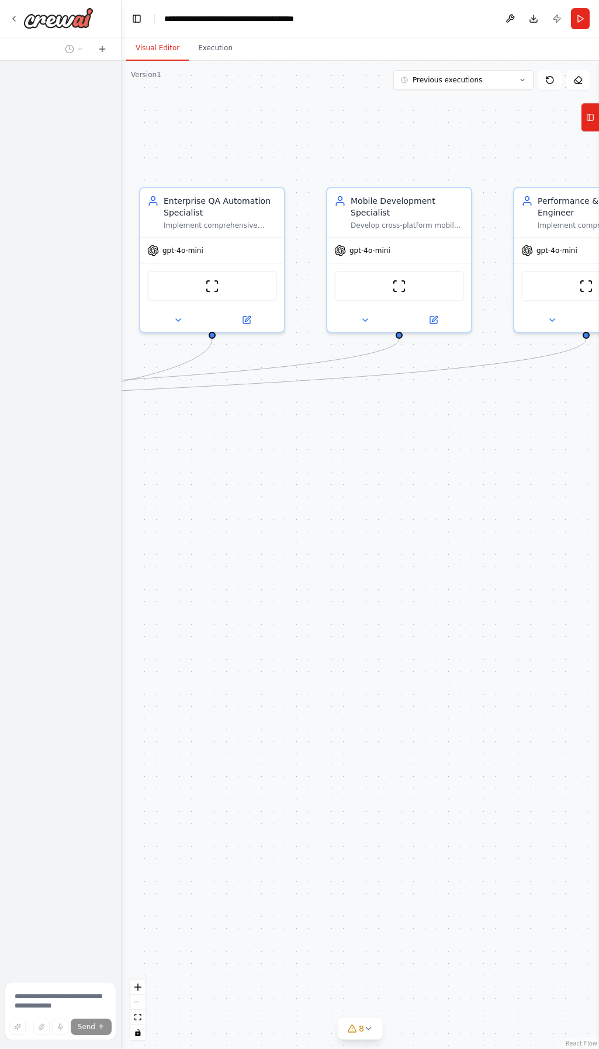
drag, startPoint x: 385, startPoint y: 492, endPoint x: 190, endPoint y: 516, distance: 196.6
click at [190, 516] on div ".deletable-edge-delete-btn { width: 20px; height: 20px; border: 0px solid #ffff…" at bounding box center [360, 555] width 477 height 989
drag, startPoint x: 446, startPoint y: 502, endPoint x: 237, endPoint y: 511, distance: 208.8
click at [237, 511] on div ".deletable-edge-delete-btn { width: 20px; height: 20px; border: 0px solid #ffff…" at bounding box center [360, 555] width 477 height 989
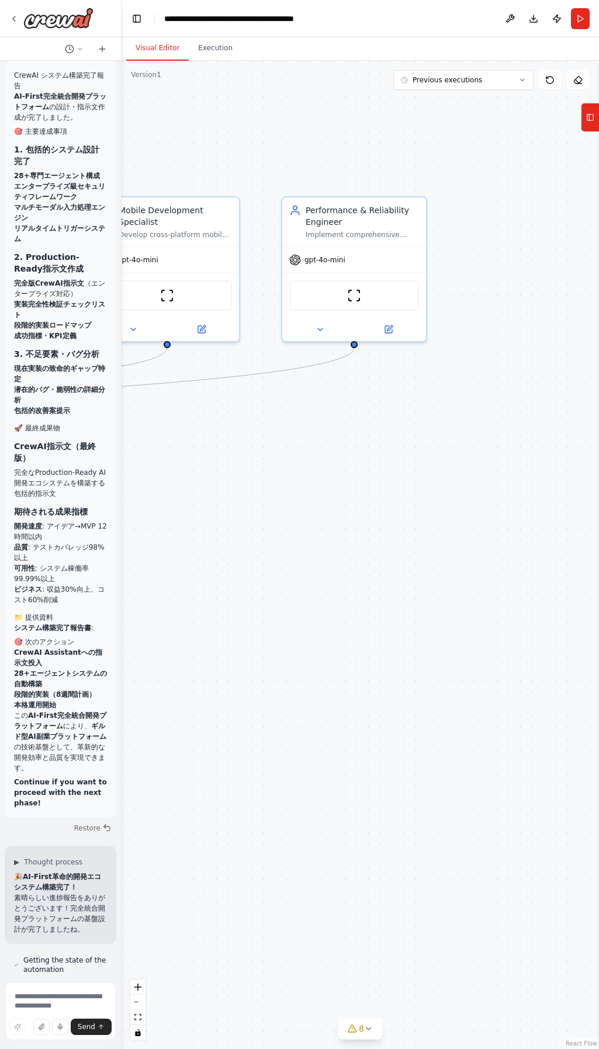
scroll to position [17656, 0]
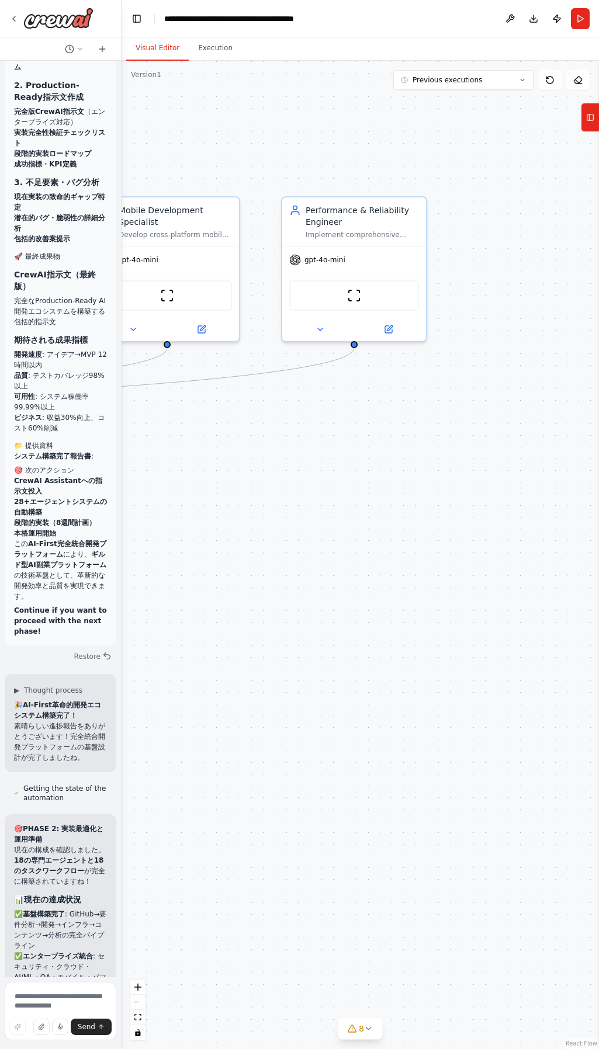
drag, startPoint x: 15, startPoint y: 902, endPoint x: 87, endPoint y: 923, distance: 75.1
drag, startPoint x: 83, startPoint y: 919, endPoint x: 12, endPoint y: 903, distance: 73.1
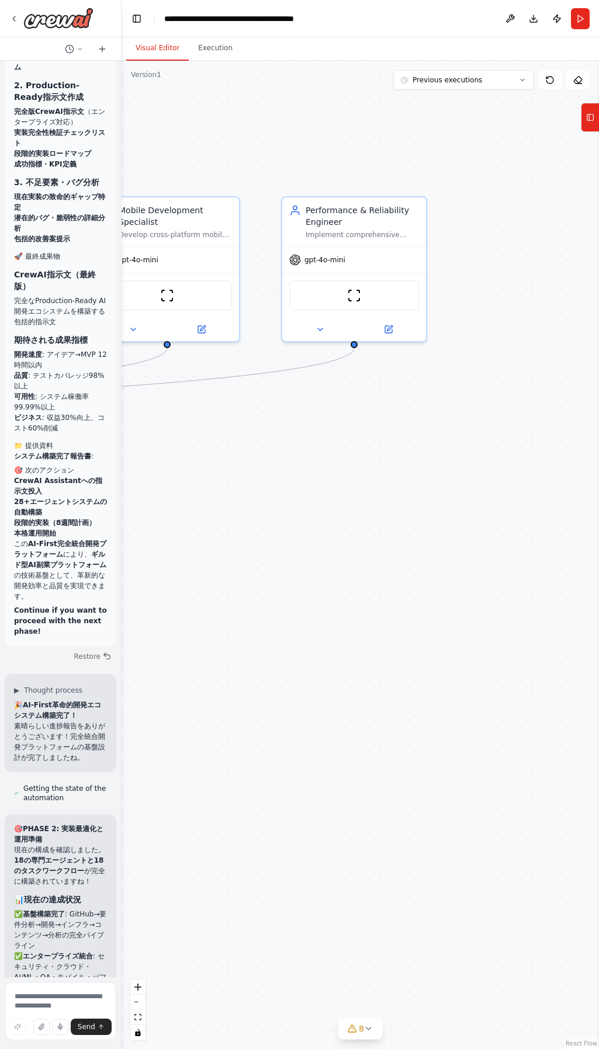
copy p "私 have some suggestions to help you move forward with your automation."
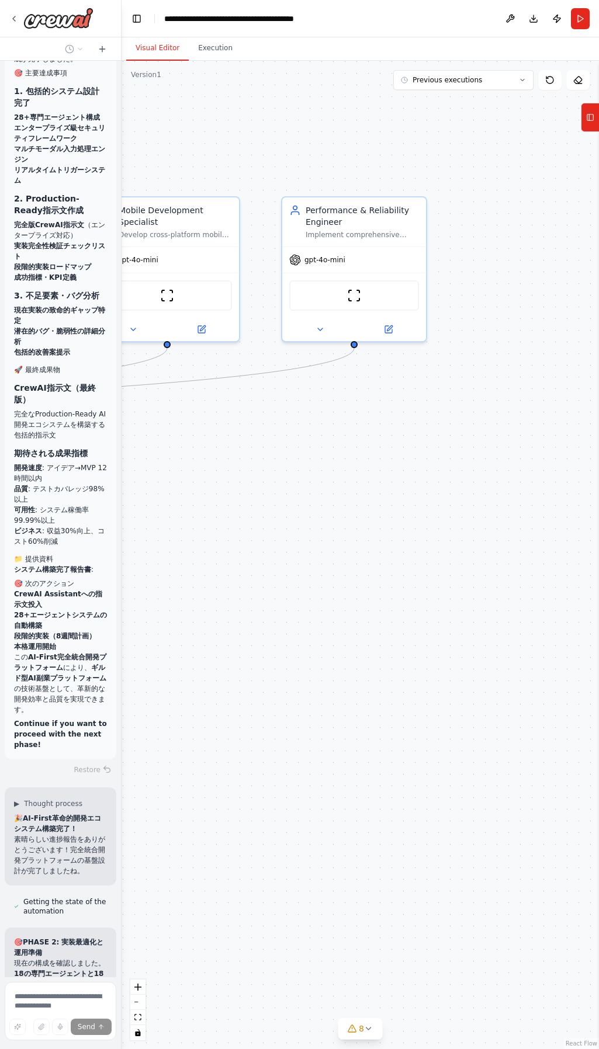
scroll to position [17588, 0]
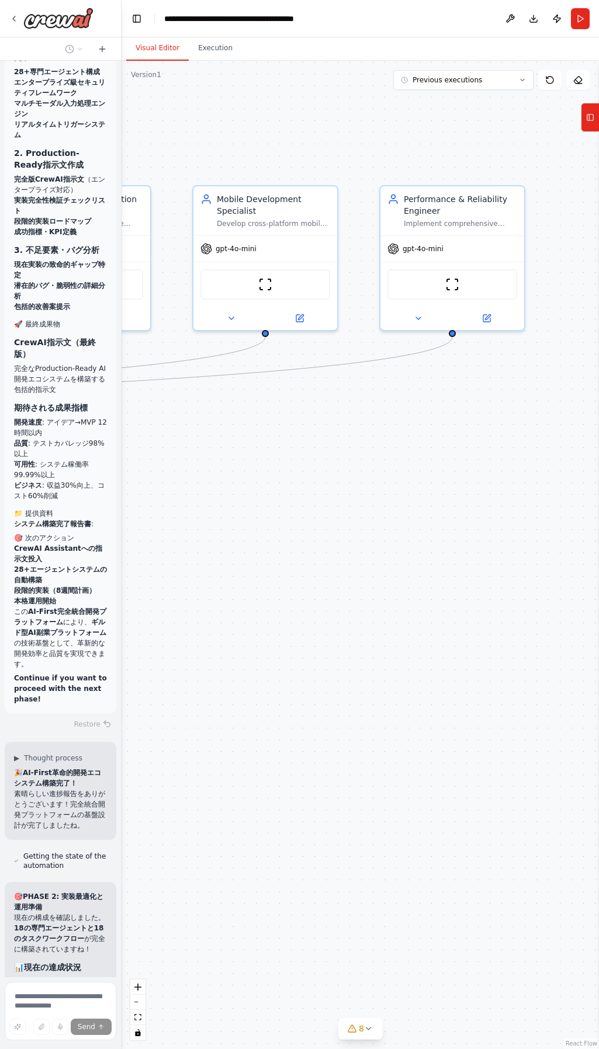
drag, startPoint x: 278, startPoint y: 854, endPoint x: 564, endPoint y: 827, distance: 288.2
click at [566, 830] on div ".deletable-edge-delete-btn { width: 20px; height: 20px; border: 0px solid #ffff…" at bounding box center [360, 555] width 477 height 989
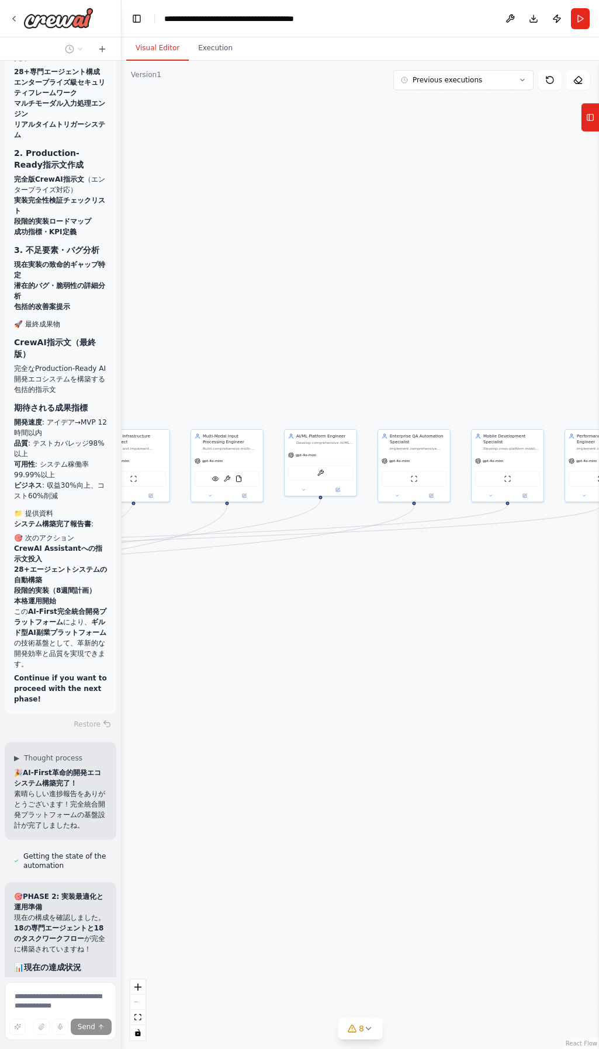
drag, startPoint x: 406, startPoint y: 716, endPoint x: 418, endPoint y: 711, distance: 12.6
click at [418, 711] on div ".deletable-edge-delete-btn { width: 20px; height: 20px; border: 0px solid #ffff…" at bounding box center [360, 555] width 477 height 989
drag, startPoint x: 229, startPoint y: 801, endPoint x: 481, endPoint y: 706, distance: 269.3
click at [481, 706] on div ".deletable-edge-delete-btn { width: 20px; height: 20px; border: 0px solid #ffff…" at bounding box center [360, 555] width 477 height 989
drag, startPoint x: 293, startPoint y: 718, endPoint x: 473, endPoint y: 834, distance: 214.3
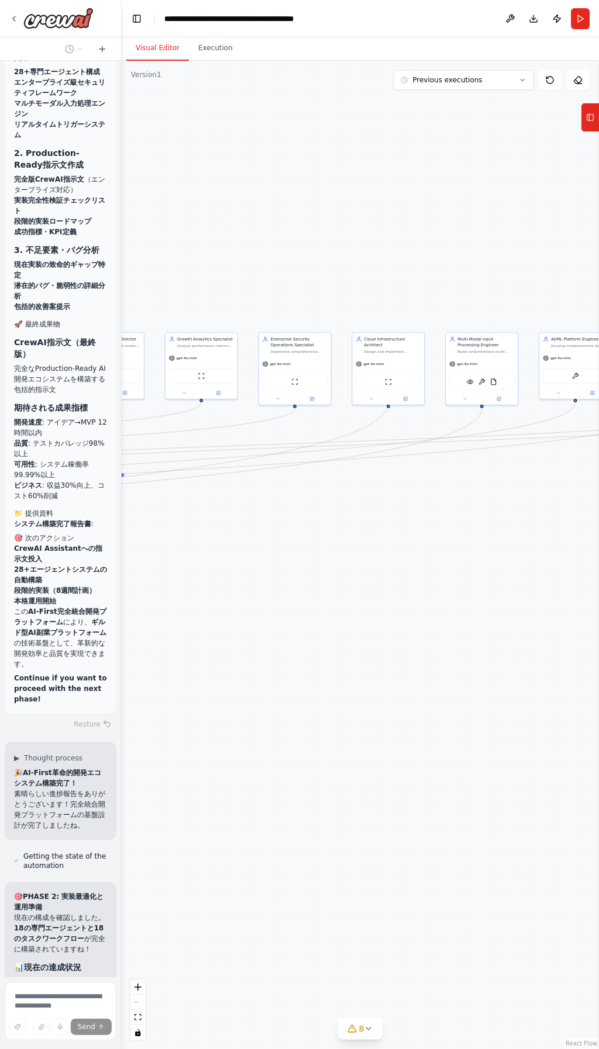
click at [522, 840] on div ".deletable-edge-delete-btn { width: 20px; height: 20px; border: 0px solid #ffff…" at bounding box center [360, 555] width 477 height 989
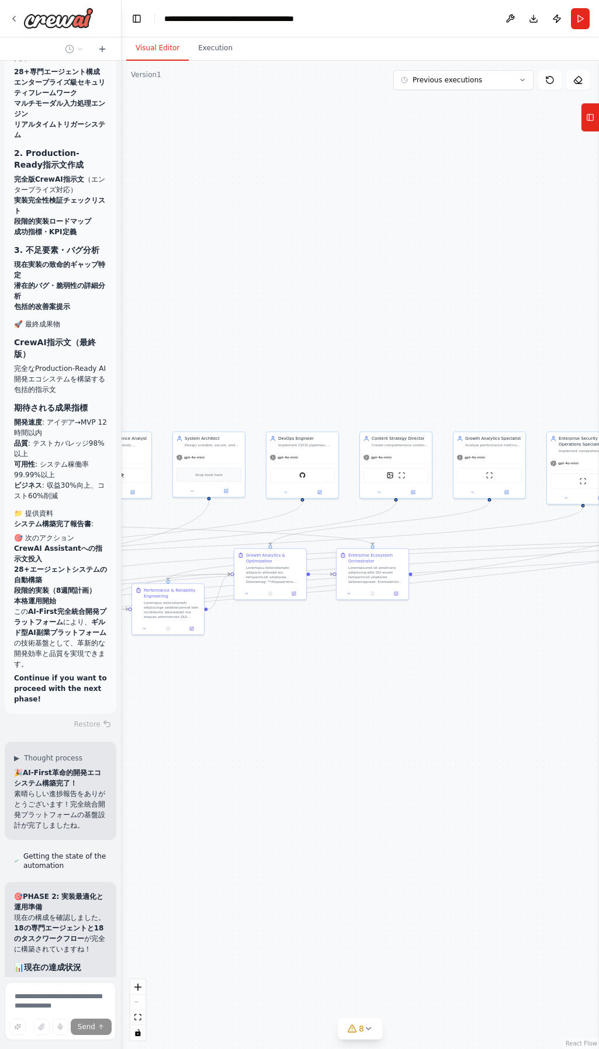
drag, startPoint x: 257, startPoint y: 796, endPoint x: 359, endPoint y: 742, distance: 115.0
click at [386, 742] on div ".deletable-edge-delete-btn { width: 20px; height: 20px; border: 0px solid #ffff…" at bounding box center [360, 555] width 477 height 989
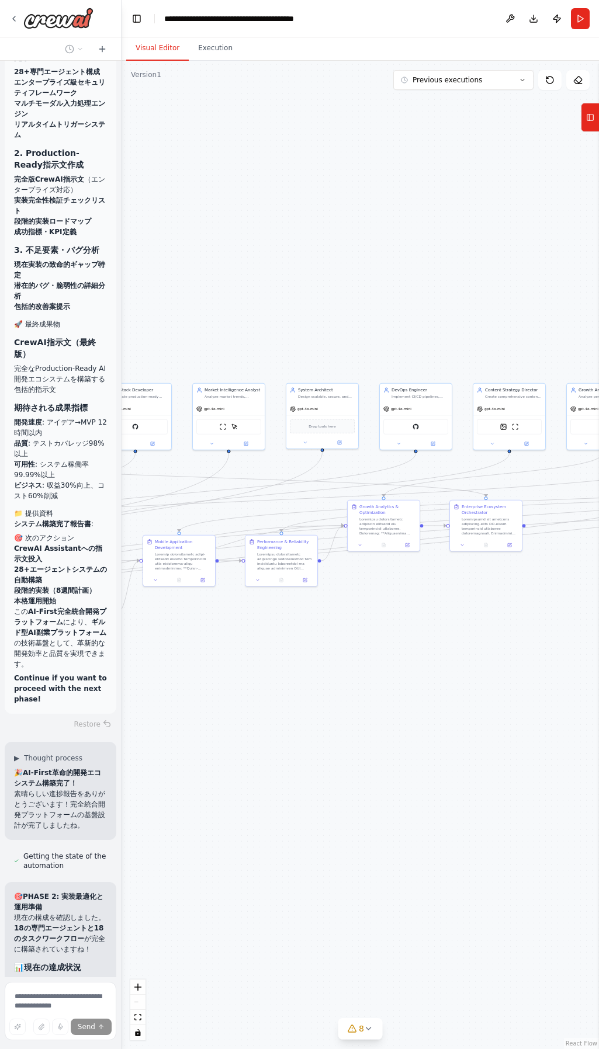
drag, startPoint x: 320, startPoint y: 748, endPoint x: 401, endPoint y: 736, distance: 82.1
click at [401, 736] on div ".deletable-edge-delete-btn { width: 20px; height: 20px; border: 0px solid #ffff…" at bounding box center [360, 555] width 477 height 989
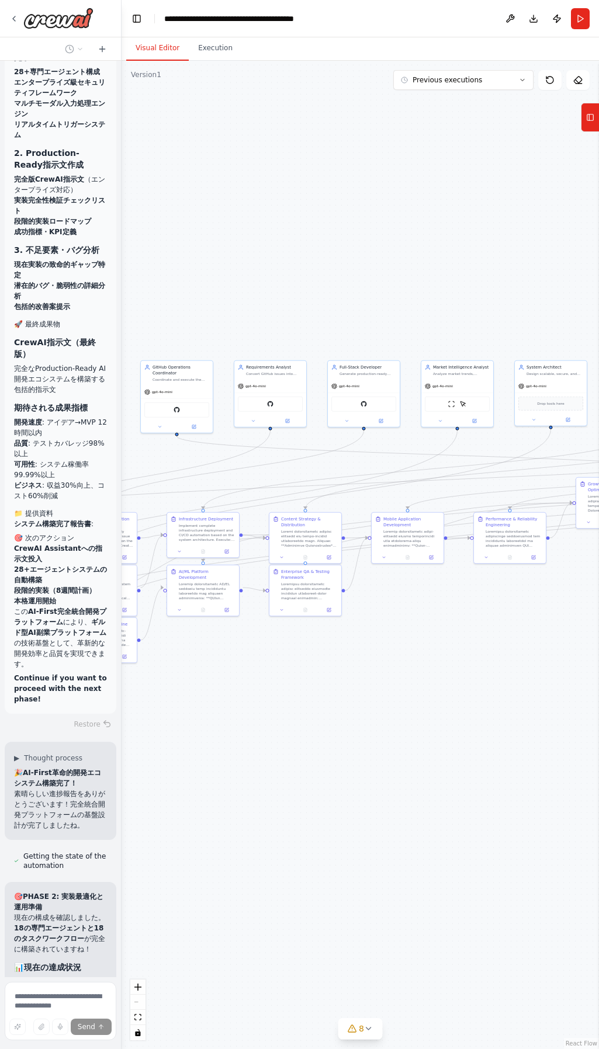
drag, startPoint x: 307, startPoint y: 764, endPoint x: 393, endPoint y: 760, distance: 86.6
click at [393, 760] on div ".deletable-edge-delete-btn { width: 20px; height: 20px; border: 0px solid #ffff…" at bounding box center [360, 555] width 477 height 989
click at [431, 760] on div ".deletable-edge-delete-btn { width: 20px; height: 20px; border: 0px solid #ffff…" at bounding box center [360, 555] width 477 height 989
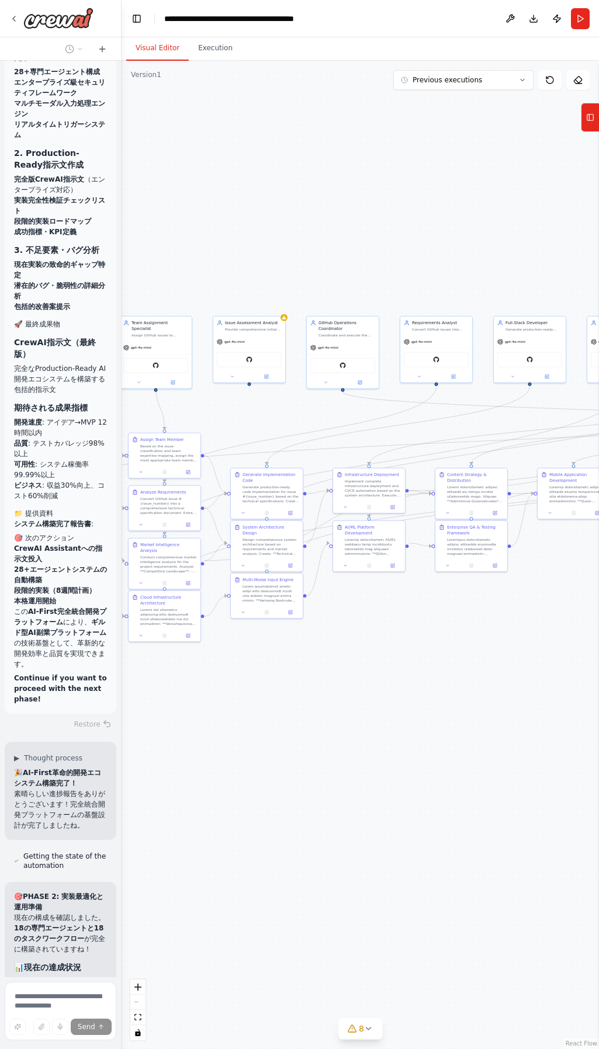
drag, startPoint x: 328, startPoint y: 817, endPoint x: 380, endPoint y: 801, distance: 54.5
click at [380, 801] on div ".deletable-edge-delete-btn { width: 20px; height: 20px; border: 0px solid #ffff…" at bounding box center [360, 555] width 477 height 989
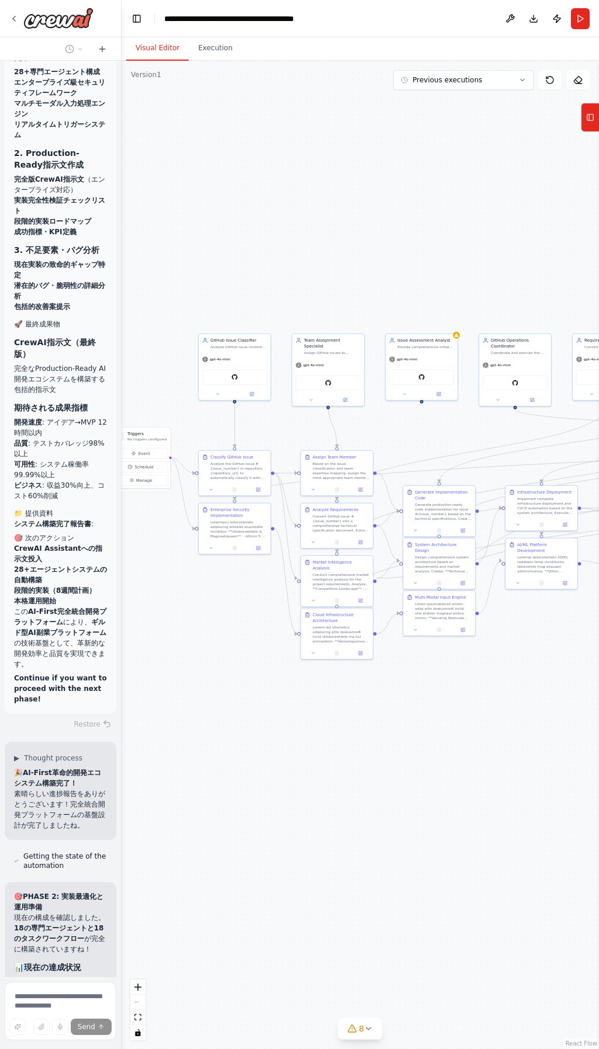
drag, startPoint x: 217, startPoint y: 779, endPoint x: 390, endPoint y: 797, distance: 173.3
click at [390, 797] on div ".deletable-edge-delete-btn { width: 20px; height: 20px; border: 0px solid #ffff…" at bounding box center [360, 555] width 477 height 989
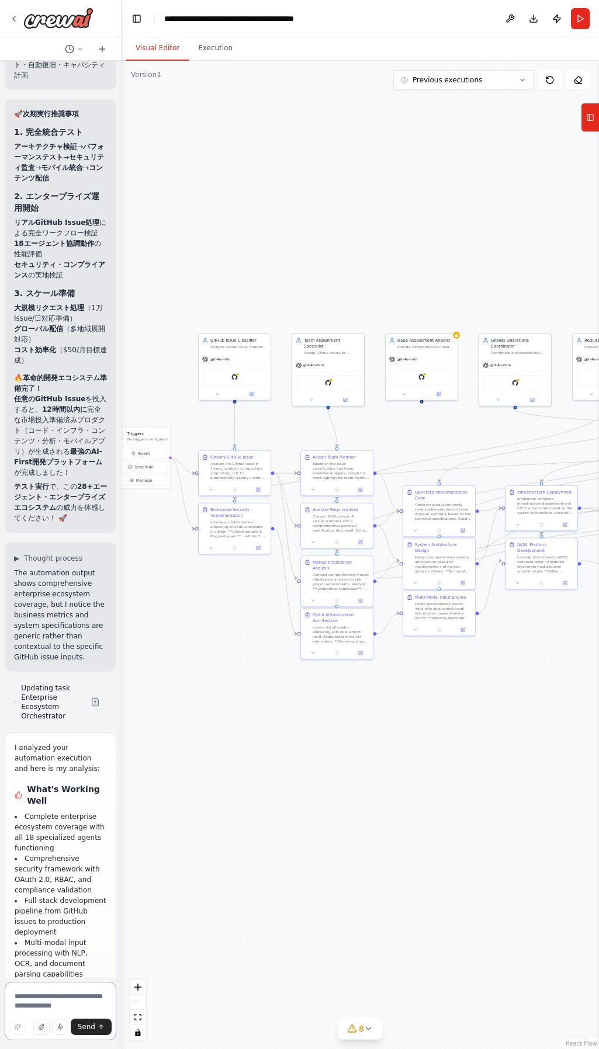
scroll to position [18643, 0]
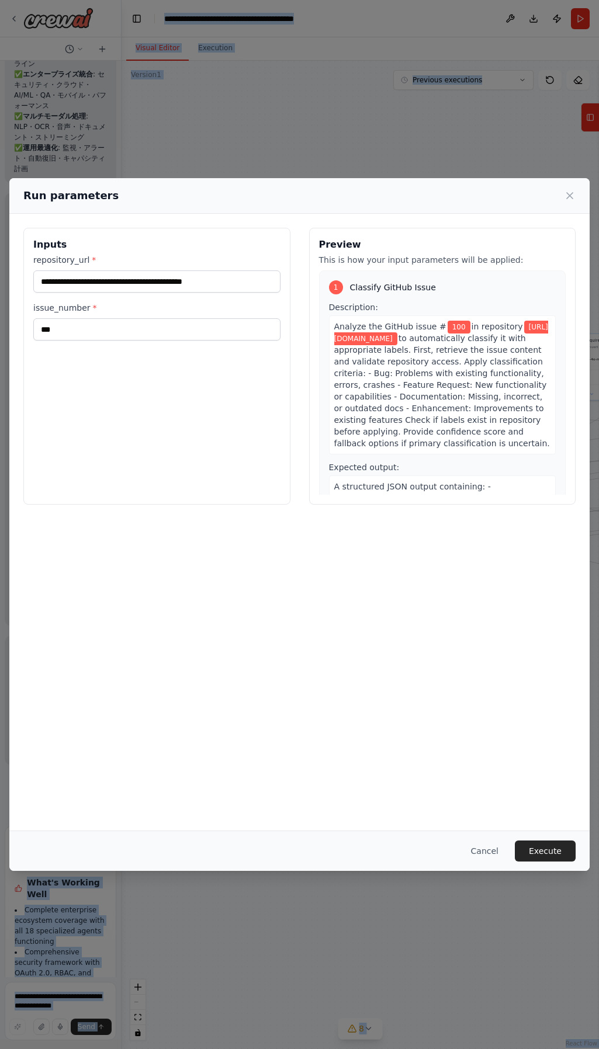
drag, startPoint x: 13, startPoint y: 185, endPoint x: 54, endPoint y: 941, distance: 757.2
click at [54, 941] on body "Hello! I'm the CrewAI assistant. What kind of automation do you want to build? …" at bounding box center [299, 524] width 599 height 1049
click at [251, 514] on div "**********" at bounding box center [299, 366] width 580 height 305
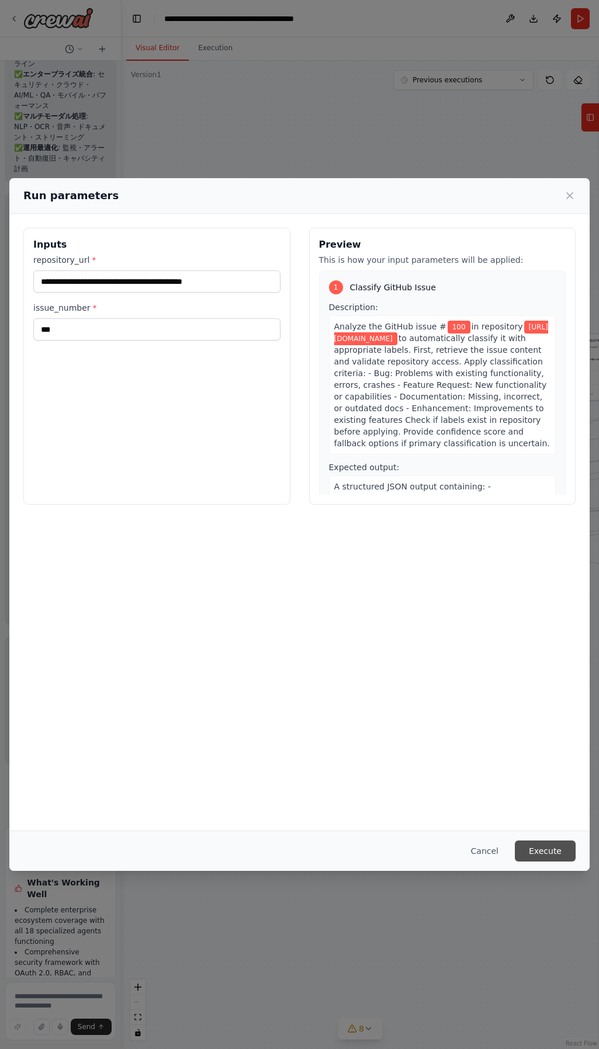
click at [553, 847] on button "Execute" at bounding box center [545, 851] width 61 height 21
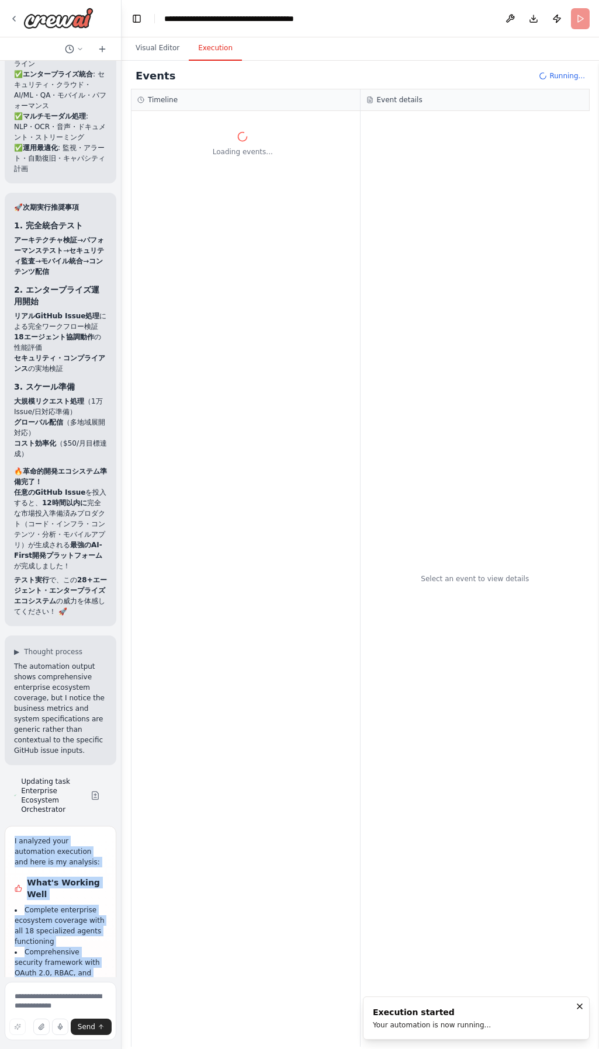
drag, startPoint x: 53, startPoint y: 947, endPoint x: 11, endPoint y: 187, distance: 761.4
copy div "I analyzed your automation execution and here is my analysis: What's Working We…"
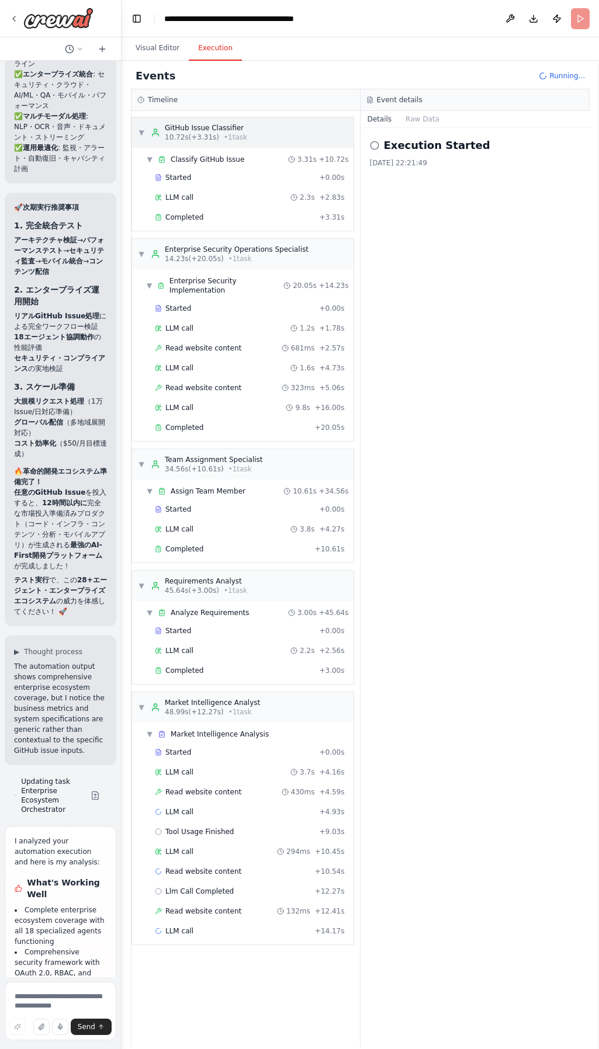
click at [138, 136] on span "▼" at bounding box center [141, 132] width 7 height 9
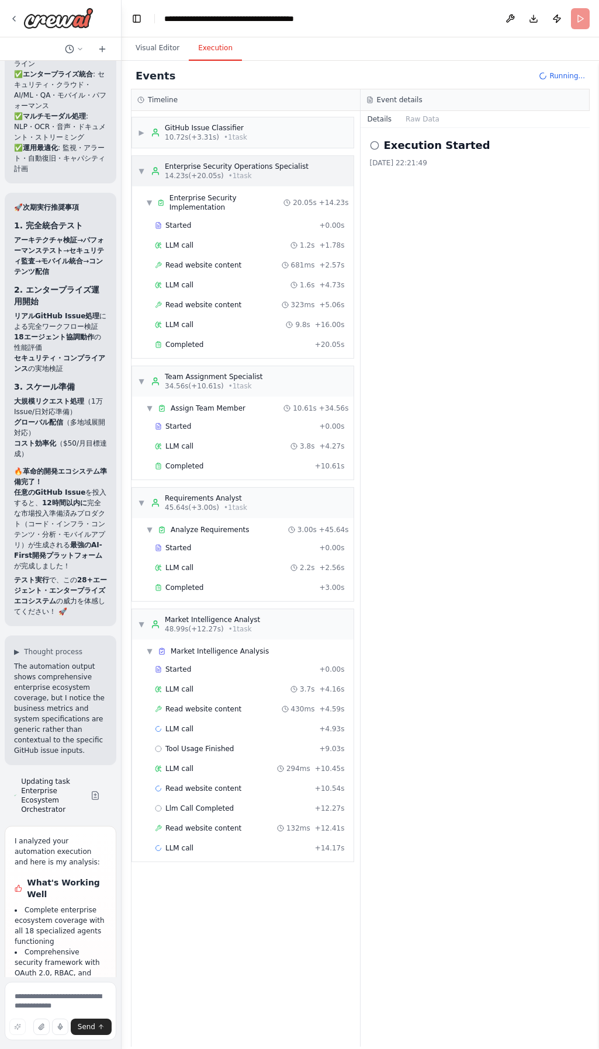
click at [144, 172] on span "▼" at bounding box center [141, 171] width 7 height 9
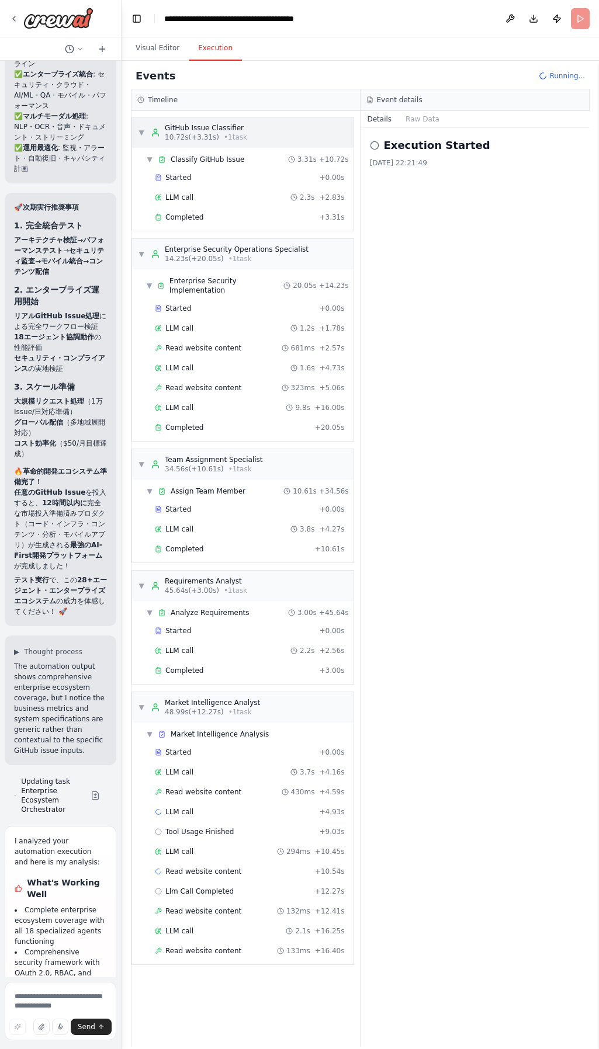
click at [141, 134] on span "▼" at bounding box center [141, 132] width 7 height 9
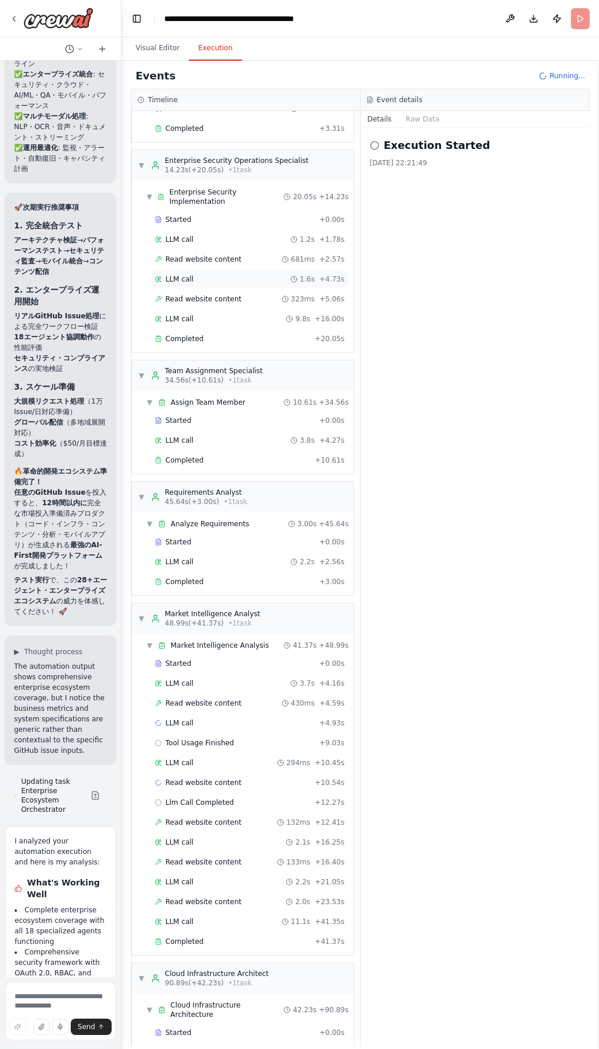
scroll to position [0, 0]
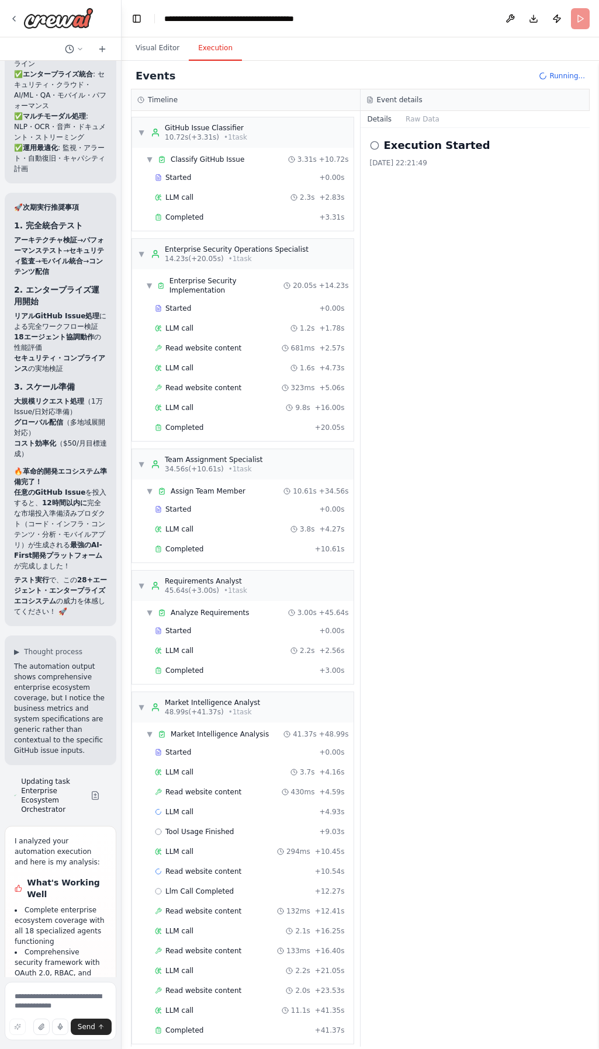
click at [412, 154] on div "Execution Started 2025/10/15 22:21:49" at bounding box center [475, 152] width 211 height 30
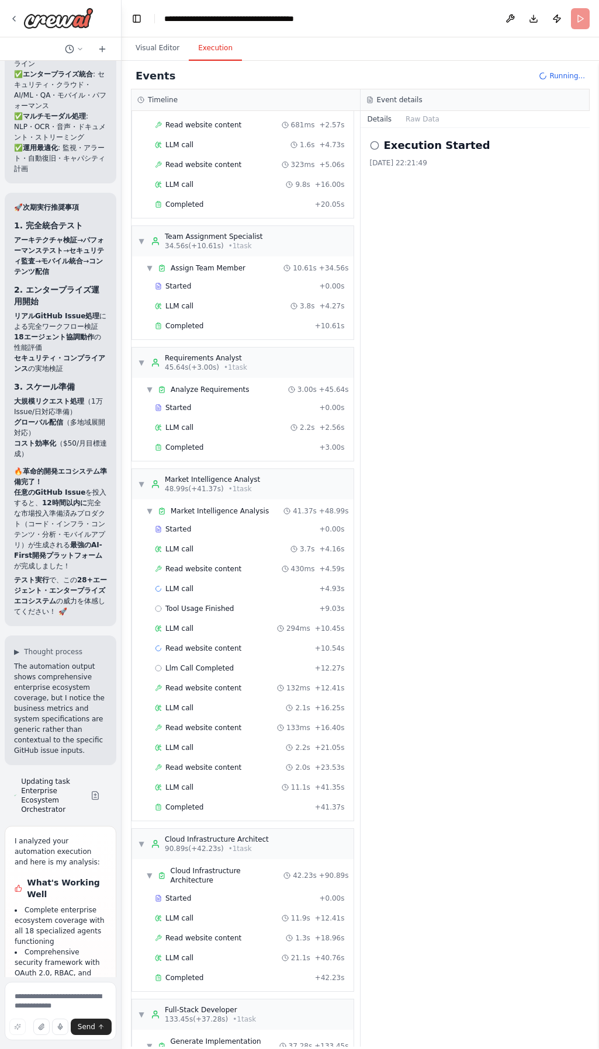
scroll to position [22, 0]
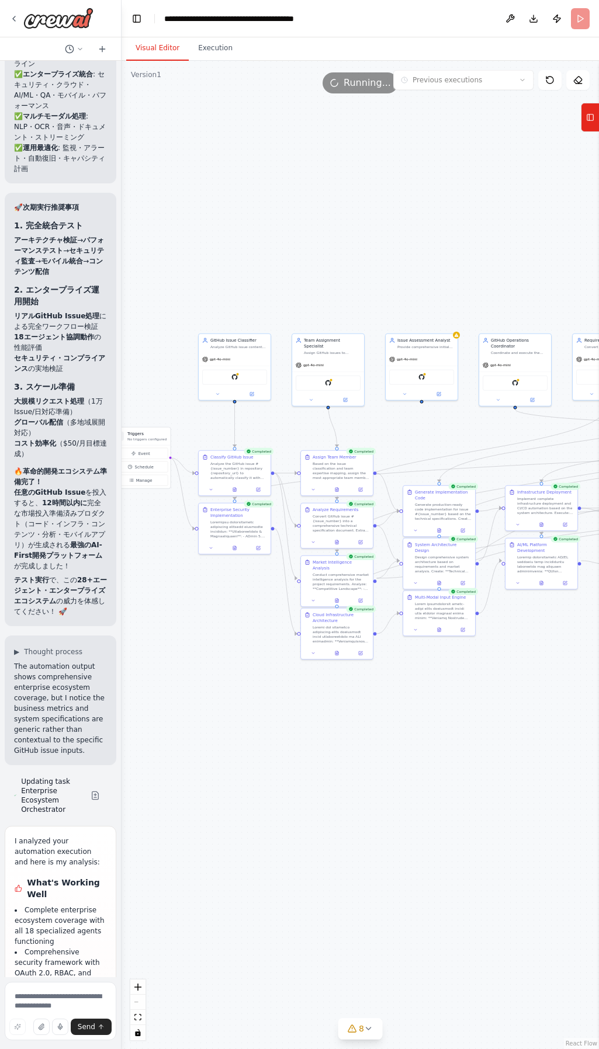
click at [155, 51] on button "Visual Editor" at bounding box center [157, 48] width 63 height 25
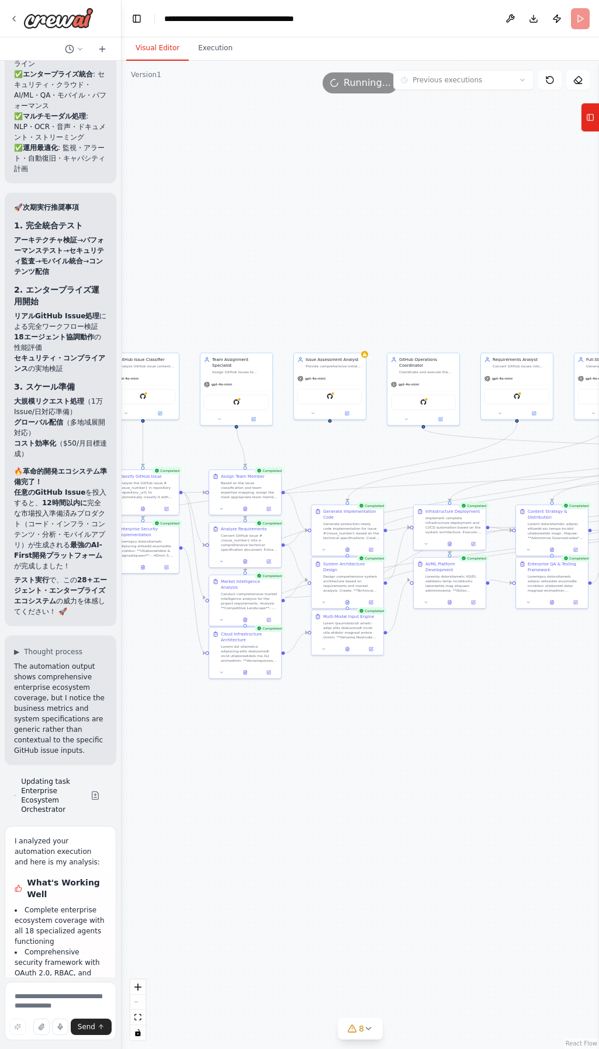
drag, startPoint x: 489, startPoint y: 809, endPoint x: 354, endPoint y: 822, distance: 136.1
click at [354, 822] on div ".deletable-edge-delete-btn { width: 20px; height: 20px; border: 0px solid #ffff…" at bounding box center [360, 555] width 477 height 989
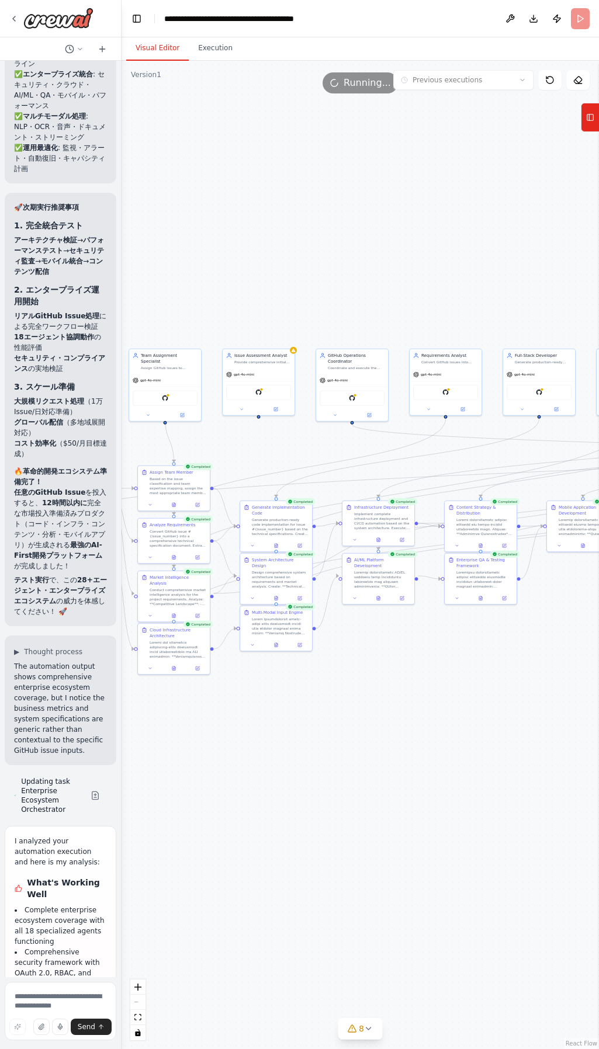
drag, startPoint x: 444, startPoint y: 768, endPoint x: 399, endPoint y: 738, distance: 53.8
click at [302, 762] on div ".deletable-edge-delete-btn { width: 20px; height: 20px; border: 0px solid #ffff…" at bounding box center [360, 555] width 477 height 989
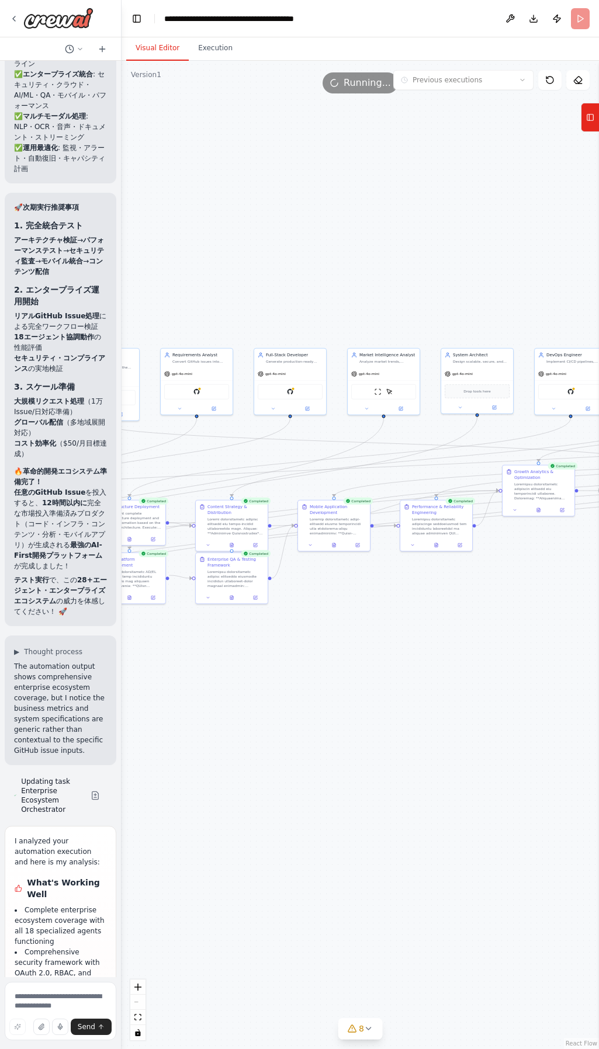
click at [335, 723] on div ".deletable-edge-delete-btn { width: 20px; height: 20px; border: 0px solid #ffff…" at bounding box center [360, 555] width 477 height 989
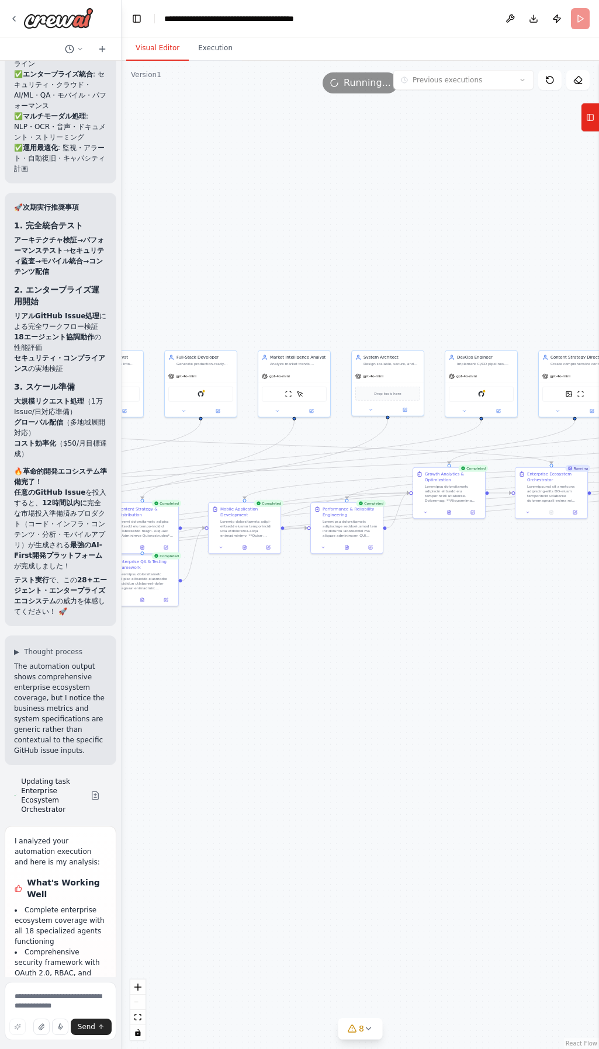
drag, startPoint x: 353, startPoint y: 697, endPoint x: 332, endPoint y: 705, distance: 22.6
click at [313, 705] on div ".deletable-edge-delete-btn { width: 20px; height: 20px; border: 0px solid #ffff…" at bounding box center [360, 555] width 477 height 989
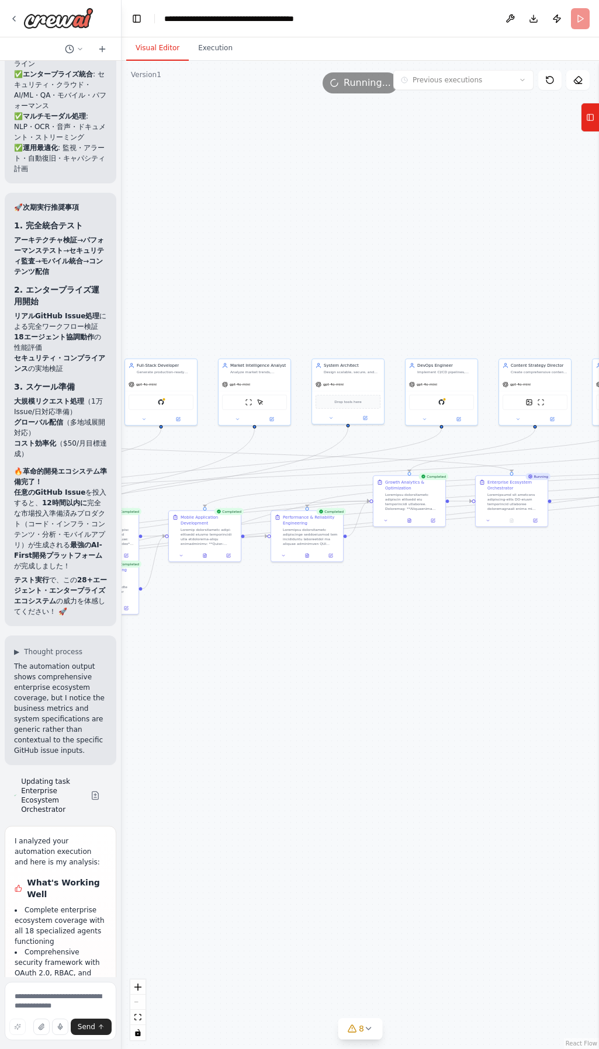
drag, startPoint x: 424, startPoint y: 686, endPoint x: 295, endPoint y: 696, distance: 129.5
click at [293, 698] on div ".deletable-edge-delete-btn { width: 20px; height: 20px; border: 0px solid #ffff…" at bounding box center [360, 555] width 477 height 989
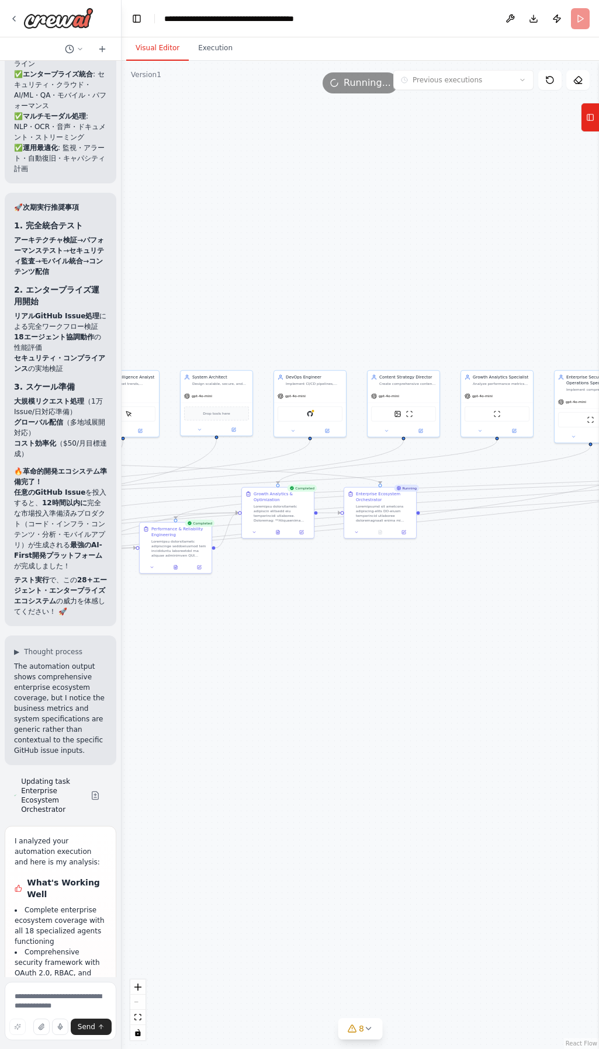
drag, startPoint x: 428, startPoint y: 677, endPoint x: 338, endPoint y: 673, distance: 90.7
click at [338, 674] on div ".deletable-edge-delete-btn { width: 20px; height: 20px; border: 0px solid #ffff…" at bounding box center [360, 555] width 477 height 989
drag, startPoint x: 404, startPoint y: 663, endPoint x: 347, endPoint y: 660, distance: 57.3
click at [347, 661] on div ".deletable-edge-delete-btn { width: 20px; height: 20px; border: 0px solid #ffff…" at bounding box center [360, 555] width 477 height 989
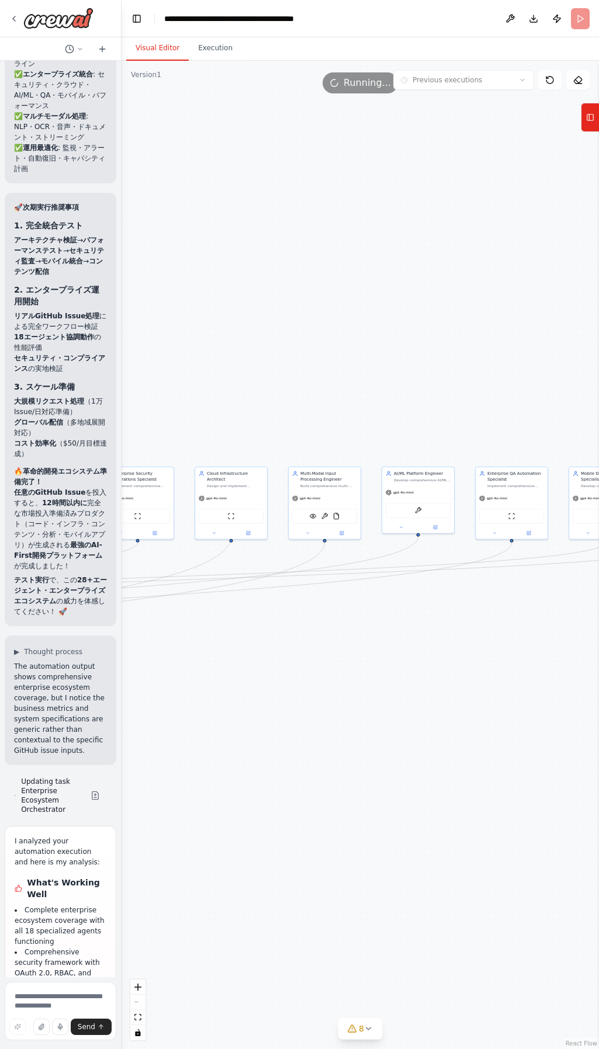
drag, startPoint x: 447, startPoint y: 647, endPoint x: 226, endPoint y: 738, distance: 239.5
click at [214, 740] on div ".deletable-edge-delete-btn { width: 20px; height: 20px; border: 0px solid #ffff…" at bounding box center [360, 555] width 477 height 989
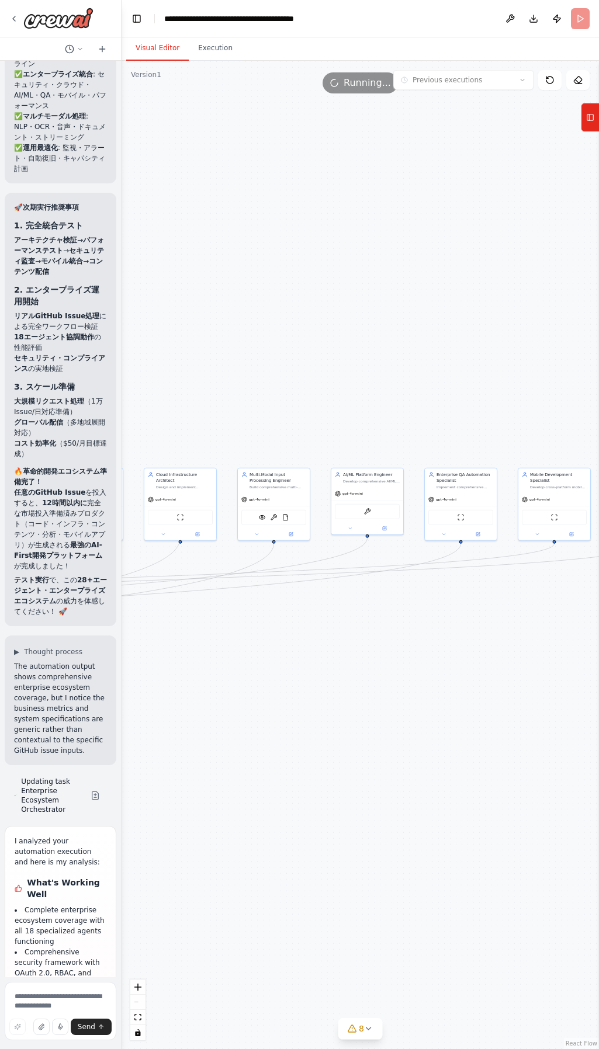
drag, startPoint x: 395, startPoint y: 715, endPoint x: 244, endPoint y: 708, distance: 150.9
click at [235, 711] on div ".deletable-edge-delete-btn { width: 20px; height: 20px; border: 0px solid #ffff…" at bounding box center [360, 555] width 477 height 989
drag, startPoint x: 338, startPoint y: 701, endPoint x: 334, endPoint y: 681, distance: 20.2
click at [569, 612] on div ".deletable-edge-delete-btn { width: 20px; height: 20px; border: 0px solid #ffff…" at bounding box center [360, 555] width 477 height 989
drag, startPoint x: 327, startPoint y: 672, endPoint x: 445, endPoint y: 668, distance: 117.5
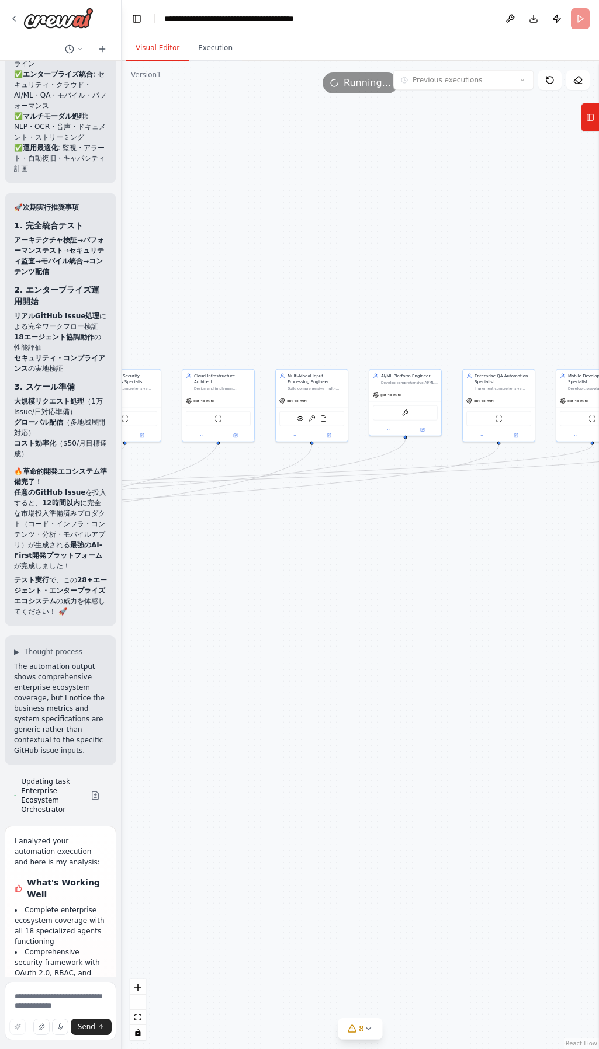
click at [445, 668] on div ".deletable-edge-delete-btn { width: 20px; height: 20px; border: 0px solid #ffff…" at bounding box center [360, 555] width 477 height 989
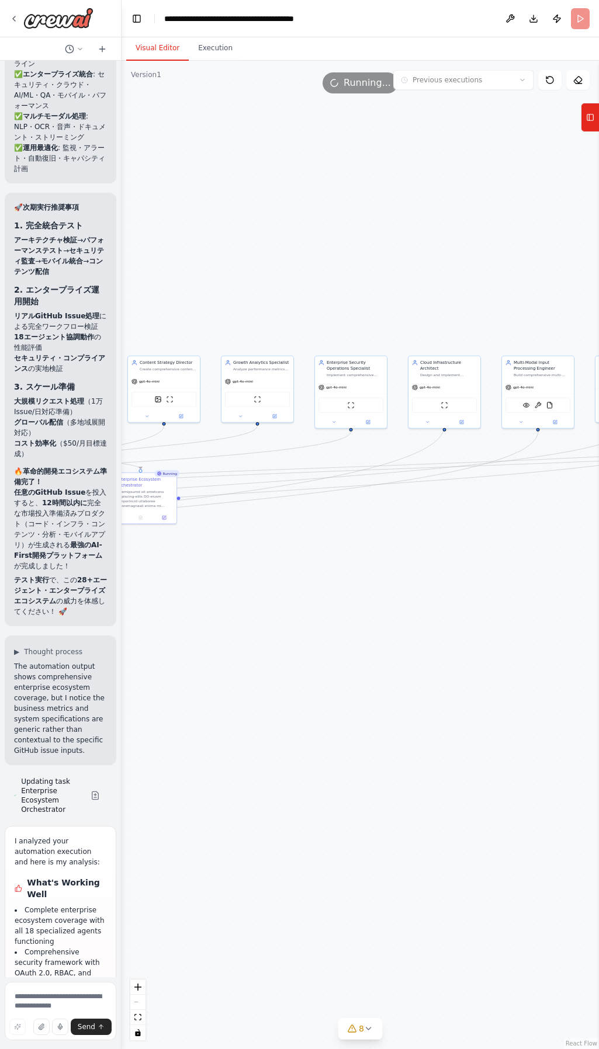
drag, startPoint x: 279, startPoint y: 671, endPoint x: 389, endPoint y: 672, distance: 109.9
click at [448, 672] on div ".deletable-edge-delete-btn { width: 20px; height: 20px; border: 0px solid #ffff…" at bounding box center [360, 555] width 477 height 989
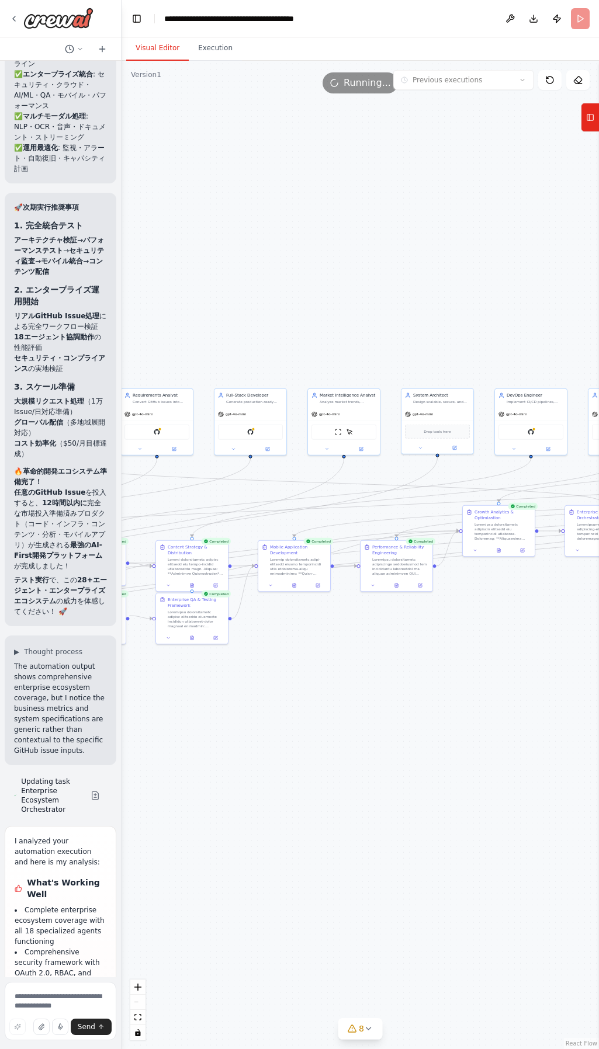
drag, startPoint x: 420, startPoint y: 663, endPoint x: 460, endPoint y: 666, distance: 40.4
click at [460, 666] on div ".deletable-edge-delete-btn { width: 20px; height: 20px; border: 0px solid #ffff…" at bounding box center [360, 555] width 477 height 989
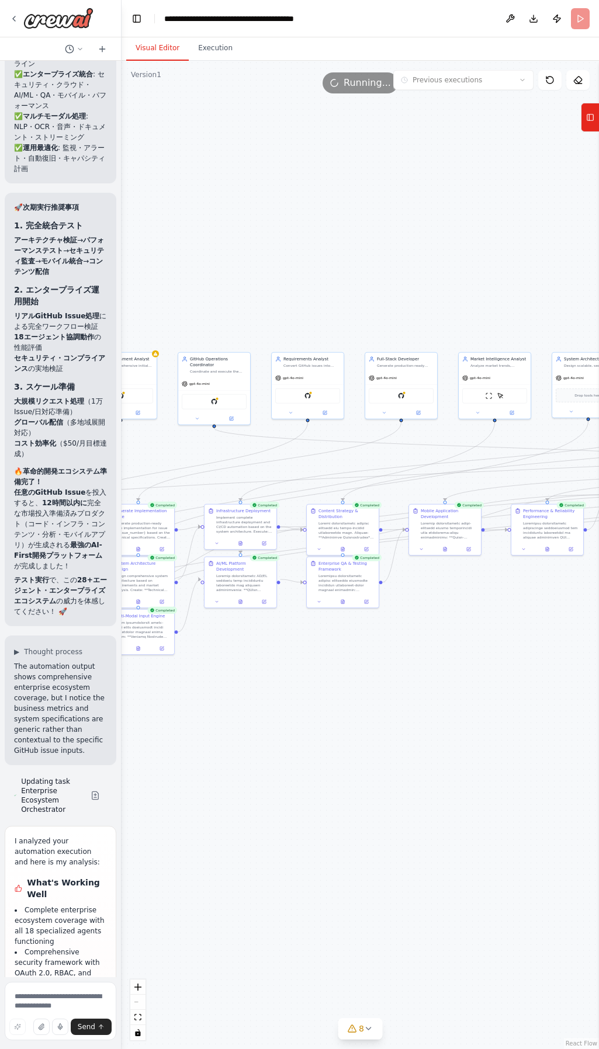
drag, startPoint x: 248, startPoint y: 709, endPoint x: 146, endPoint y: 681, distance: 105.9
click at [134, 682] on div ".deletable-edge-delete-btn { width: 20px; height: 20px; border: 0px solid #ffff…" at bounding box center [360, 555] width 477 height 989
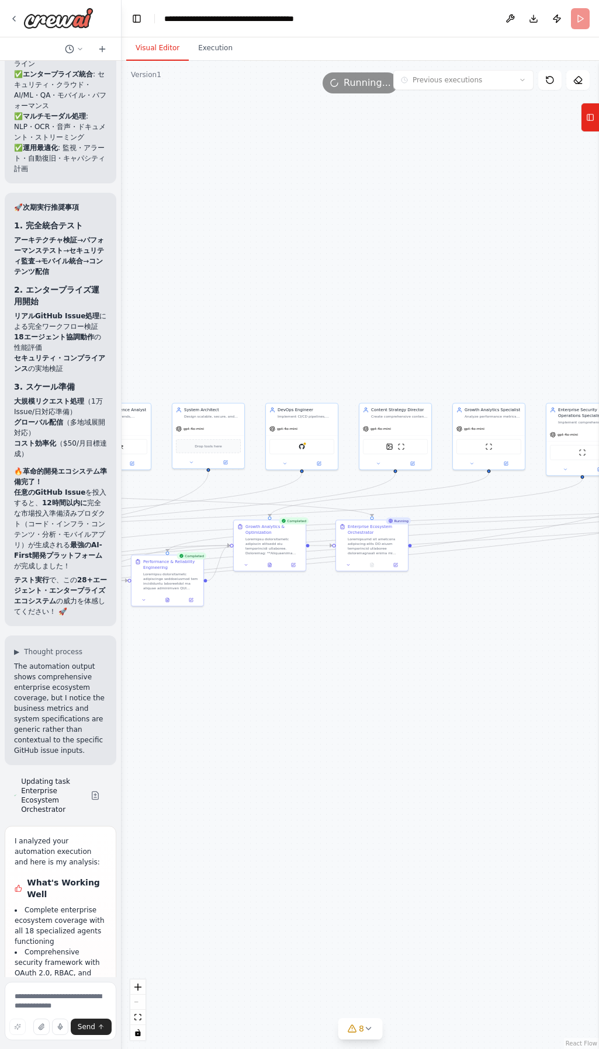
drag, startPoint x: 361, startPoint y: 680, endPoint x: 208, endPoint y: 742, distance: 164.8
click at [208, 742] on div ".deletable-edge-delete-btn { width: 20px; height: 20px; border: 0px solid #ffff…" at bounding box center [360, 555] width 477 height 989
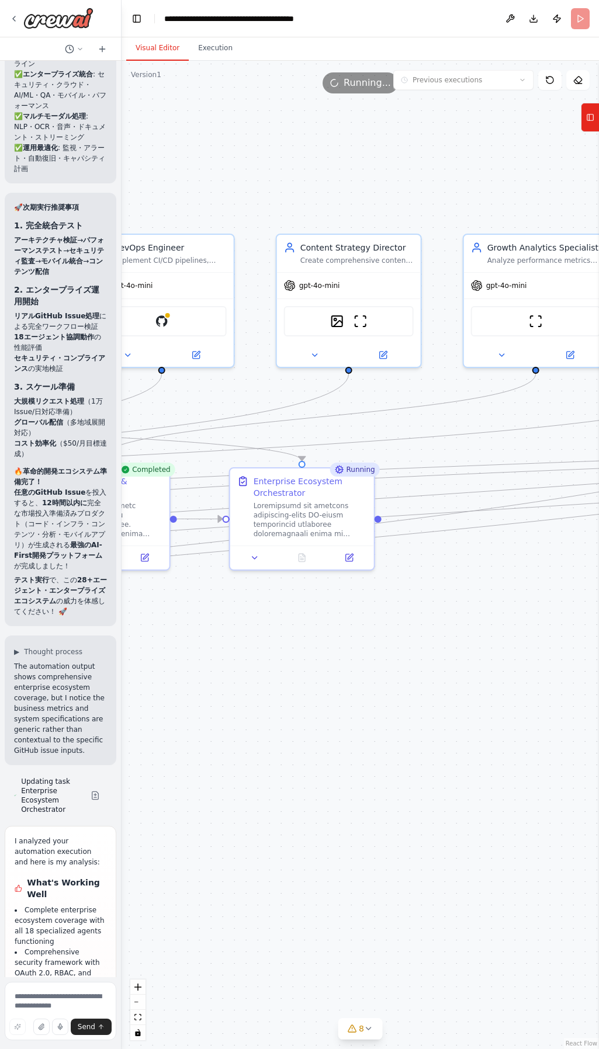
drag, startPoint x: 389, startPoint y: 655, endPoint x: 332, endPoint y: 765, distance: 123.6
click at [332, 765] on div ".deletable-edge-delete-btn { width: 20px; height: 20px; border: 0px solid #ffff…" at bounding box center [360, 555] width 477 height 989
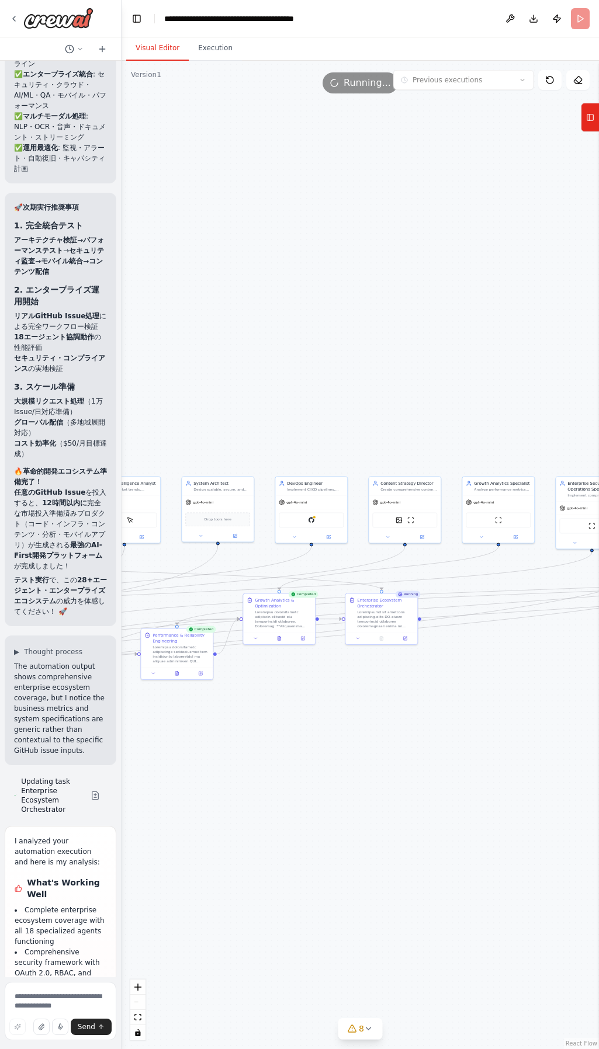
drag, startPoint x: 321, startPoint y: 788, endPoint x: 477, endPoint y: 743, distance: 162.4
click at [476, 743] on div ".deletable-edge-delete-btn { width: 20px; height: 20px; border: 0px solid #ffff…" at bounding box center [360, 555] width 477 height 989
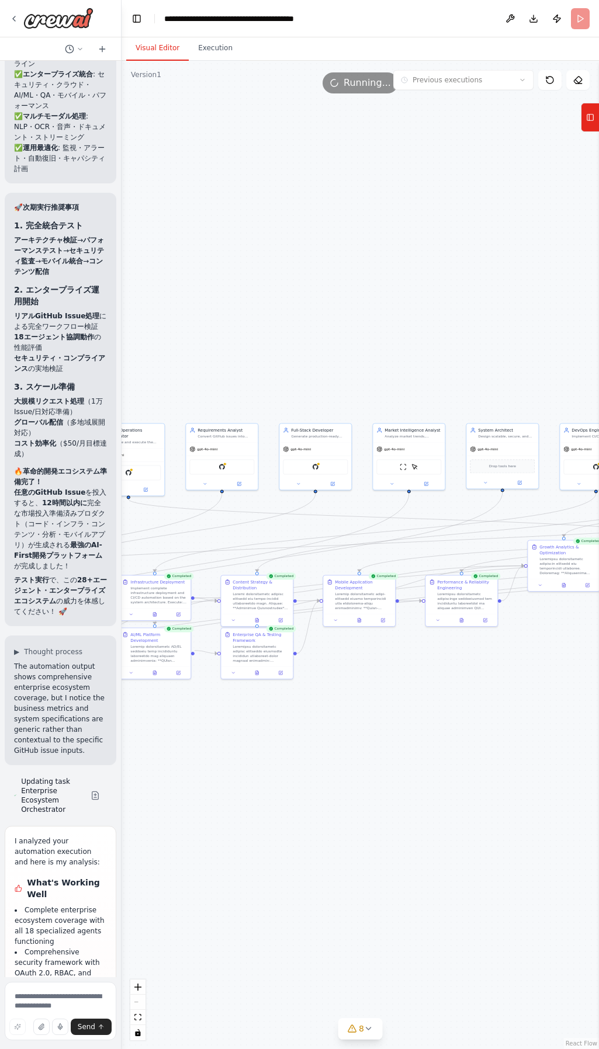
drag, startPoint x: 415, startPoint y: 783, endPoint x: 258, endPoint y: 805, distance: 158.7
click at [424, 783] on div ".deletable-edge-delete-btn { width: 20px; height: 20px; border: 0px solid #ffff…" at bounding box center [360, 555] width 477 height 989
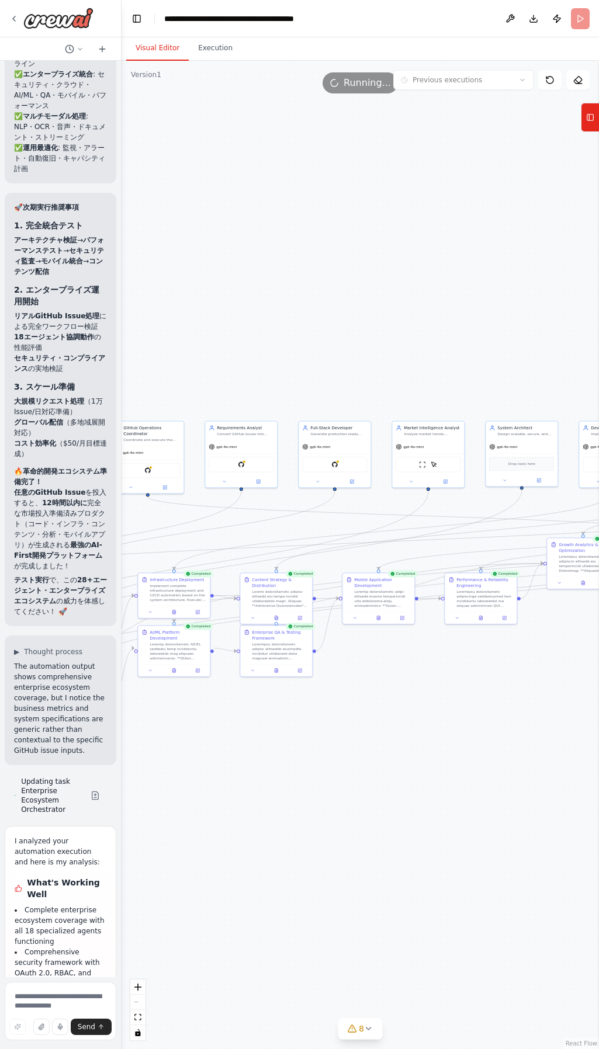
drag, startPoint x: 252, startPoint y: 808, endPoint x: 344, endPoint y: 771, distance: 99.2
click at [396, 772] on div ".deletable-edge-delete-btn { width: 20px; height: 20px; border: 0px solid #ffff…" at bounding box center [360, 555] width 477 height 989
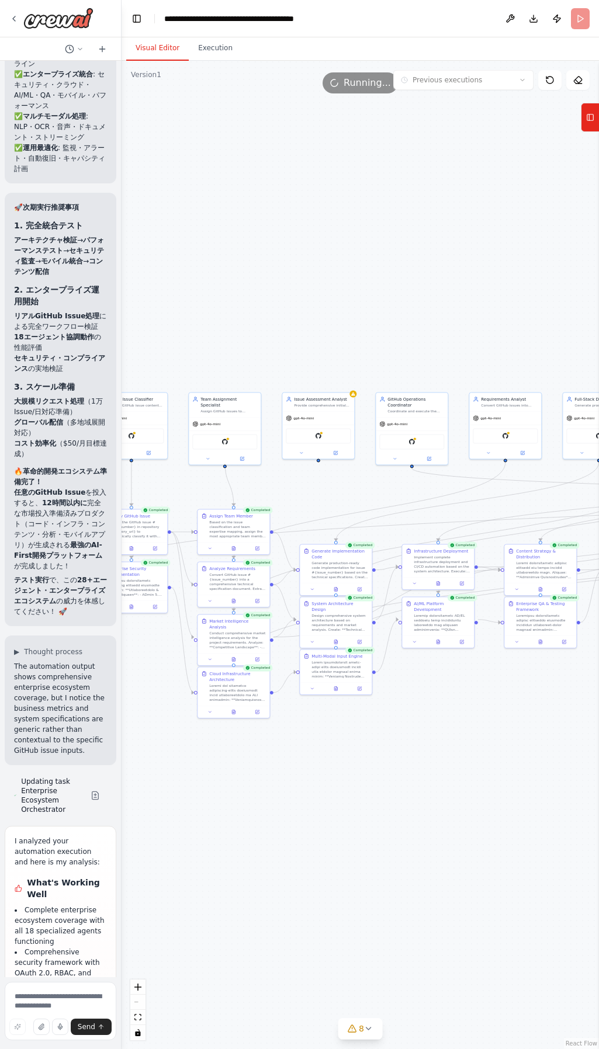
drag, startPoint x: 299, startPoint y: 806, endPoint x: 193, endPoint y: 845, distance: 112.8
click at [305, 807] on div ".deletable-edge-delete-btn { width: 20px; height: 20px; border: 0px solid #ffff…" at bounding box center [360, 555] width 477 height 989
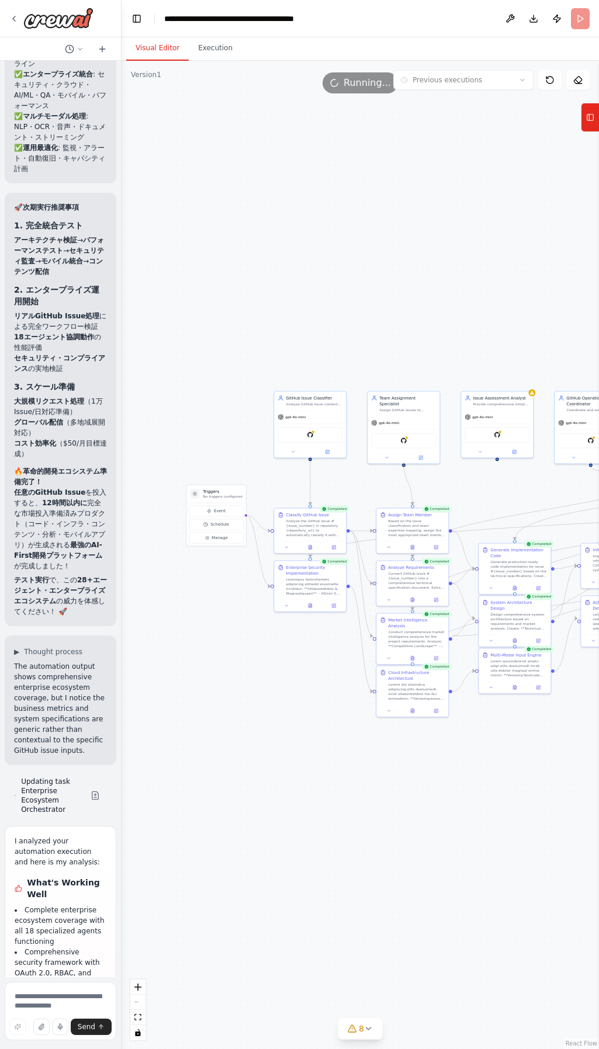
drag, startPoint x: 182, startPoint y: 851, endPoint x: 292, endPoint y: 850, distance: 109.9
click at [292, 850] on div ".deletable-edge-delete-btn { width: 20px; height: 20px; border: 0px solid #ffff…" at bounding box center [360, 555] width 477 height 989
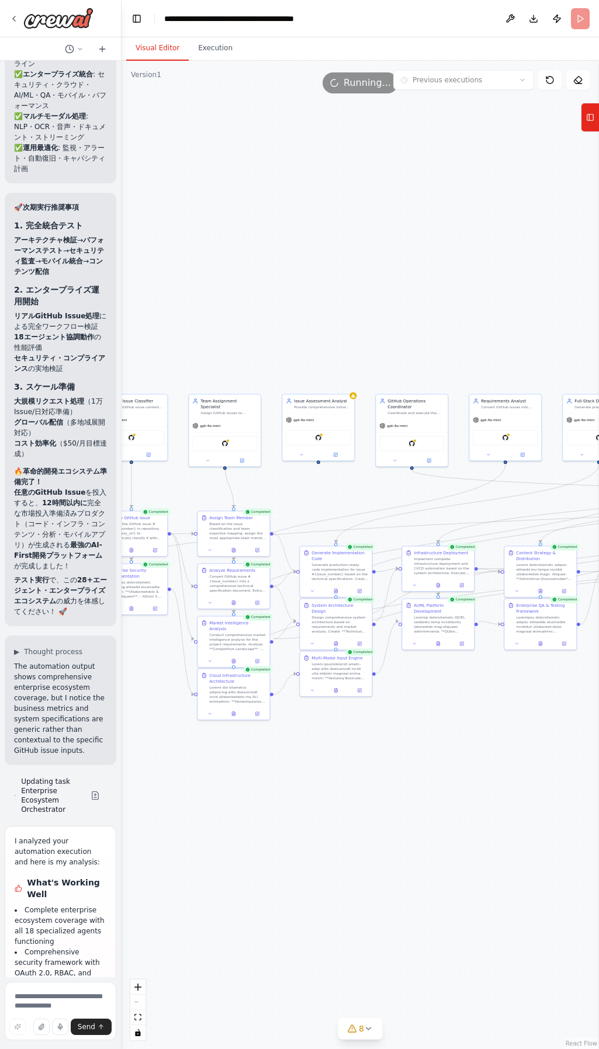
drag, startPoint x: 425, startPoint y: 866, endPoint x: 318, endPoint y: 837, distance: 110.7
click at [247, 855] on div ".deletable-edge-delete-btn { width: 20px; height: 20px; border: 0px solid #ffff…" at bounding box center [360, 555] width 477 height 989
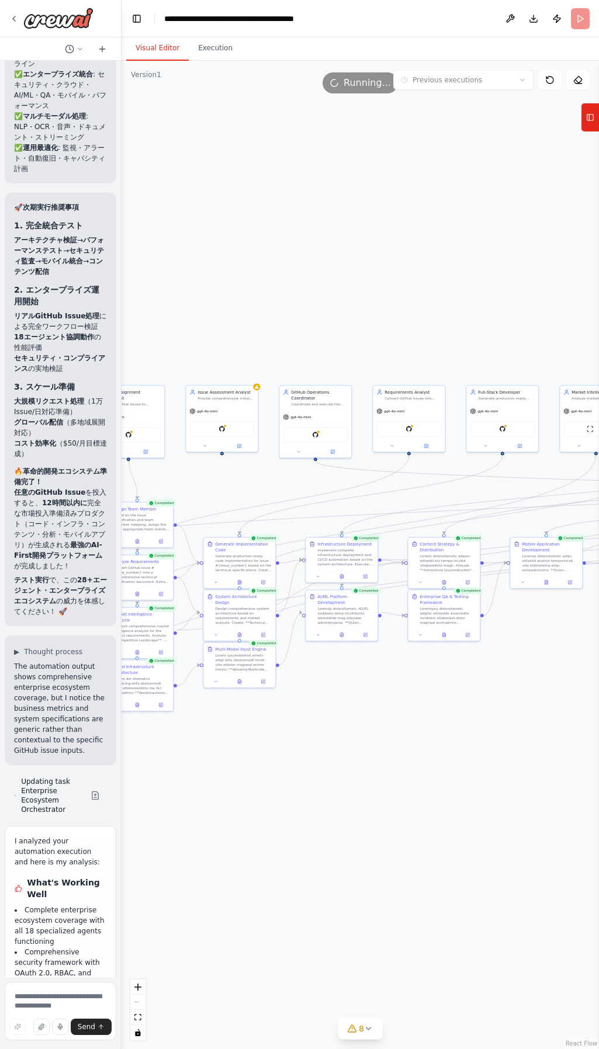
drag, startPoint x: 455, startPoint y: 754, endPoint x: 392, endPoint y: 751, distance: 63.8
click at [380, 753] on div ".deletable-edge-delete-btn { width: 20px; height: 20px; border: 0px solid #ffff…" at bounding box center [360, 555] width 477 height 989
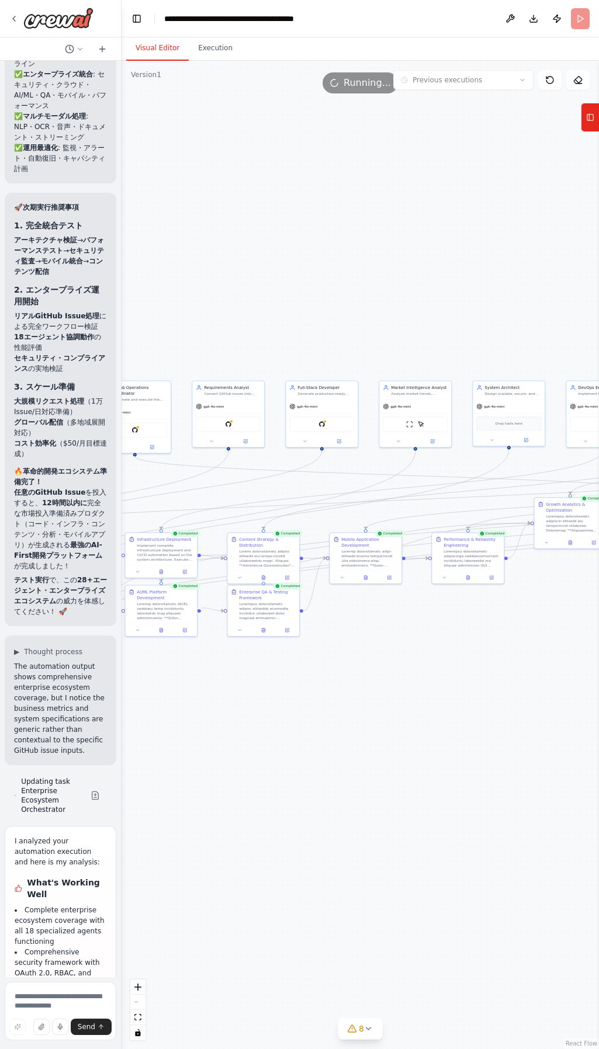
drag, startPoint x: 491, startPoint y: 743, endPoint x: 382, endPoint y: 742, distance: 109.9
click at [386, 742] on div ".deletable-edge-delete-btn { width: 20px; height: 20px; border: 0px solid #ffff…" at bounding box center [360, 555] width 477 height 989
click at [375, 734] on div ".deletable-edge-delete-btn { width: 20px; height: 20px; border: 0px solid #ffff…" at bounding box center [360, 555] width 477 height 989
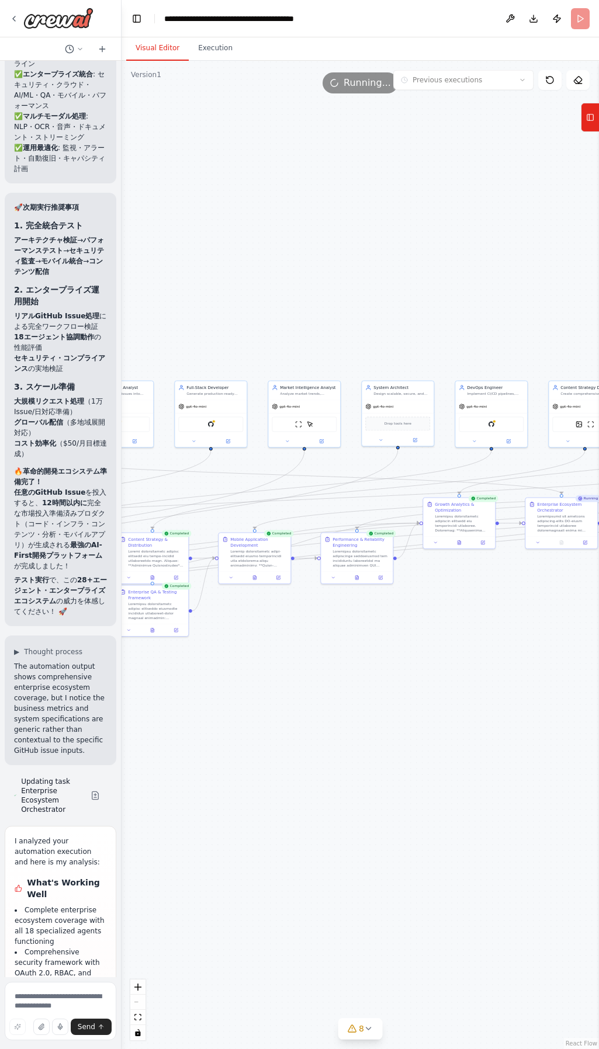
drag, startPoint x: 354, startPoint y: 727, endPoint x: 324, endPoint y: 727, distance: 29.2
click at [325, 727] on div ".deletable-edge-delete-btn { width: 20px; height: 20px; border: 0px solid #ffff…" at bounding box center [360, 555] width 477 height 989
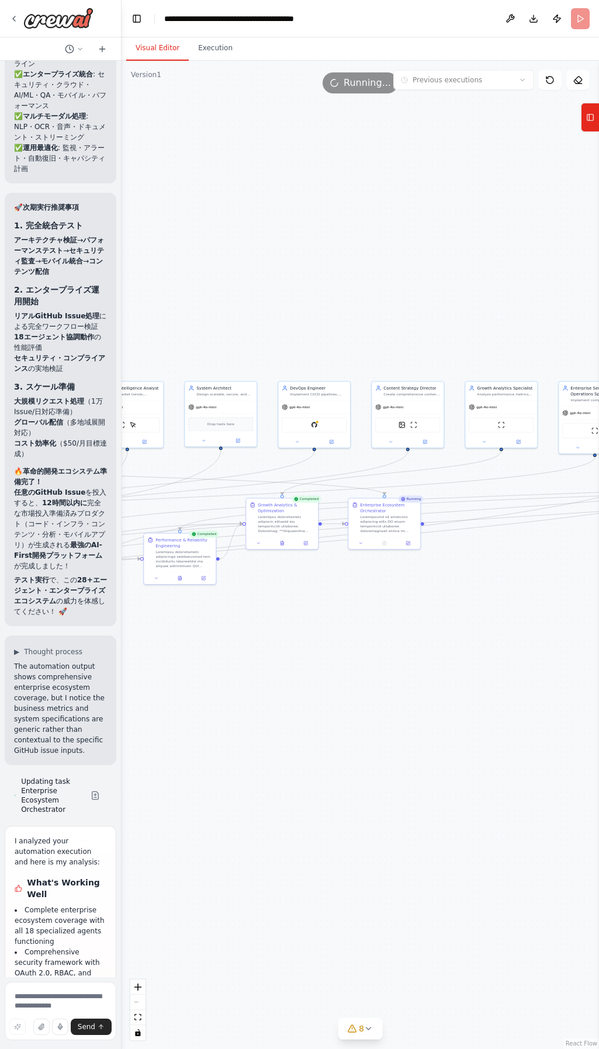
drag, startPoint x: 447, startPoint y: 729, endPoint x: 421, endPoint y: 733, distance: 25.9
click at [421, 733] on div ".deletable-edge-delete-btn { width: 20px; height: 20px; border: 0px solid #ffff…" at bounding box center [360, 555] width 477 height 989
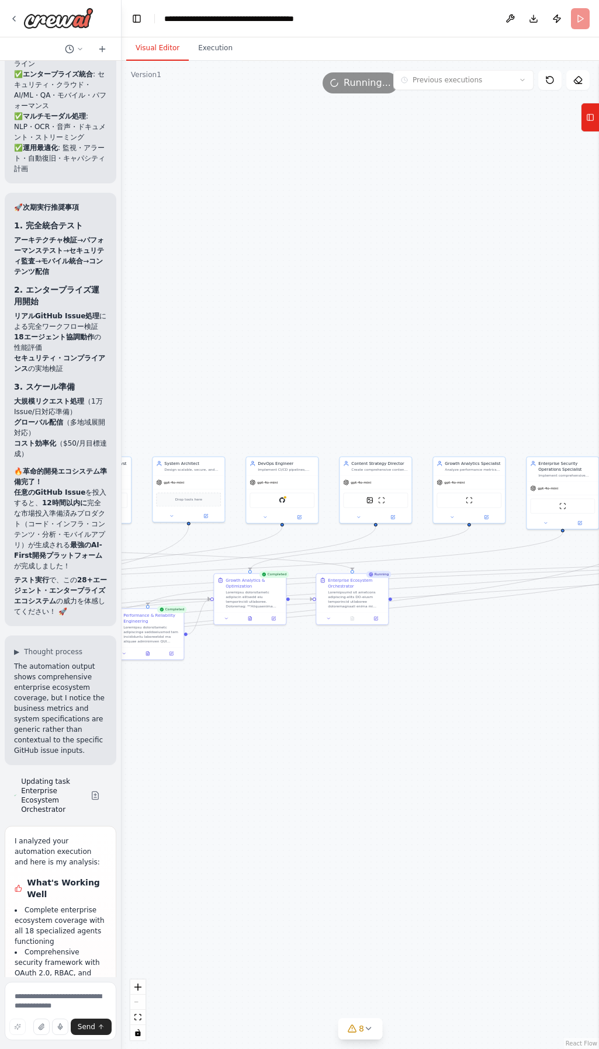
drag, startPoint x: 408, startPoint y: 661, endPoint x: 374, endPoint y: 725, distance: 72.4
click at [399, 746] on div ".deletable-edge-delete-btn { width: 20px; height: 20px; border: 0px solid #ffff…" at bounding box center [360, 555] width 477 height 989
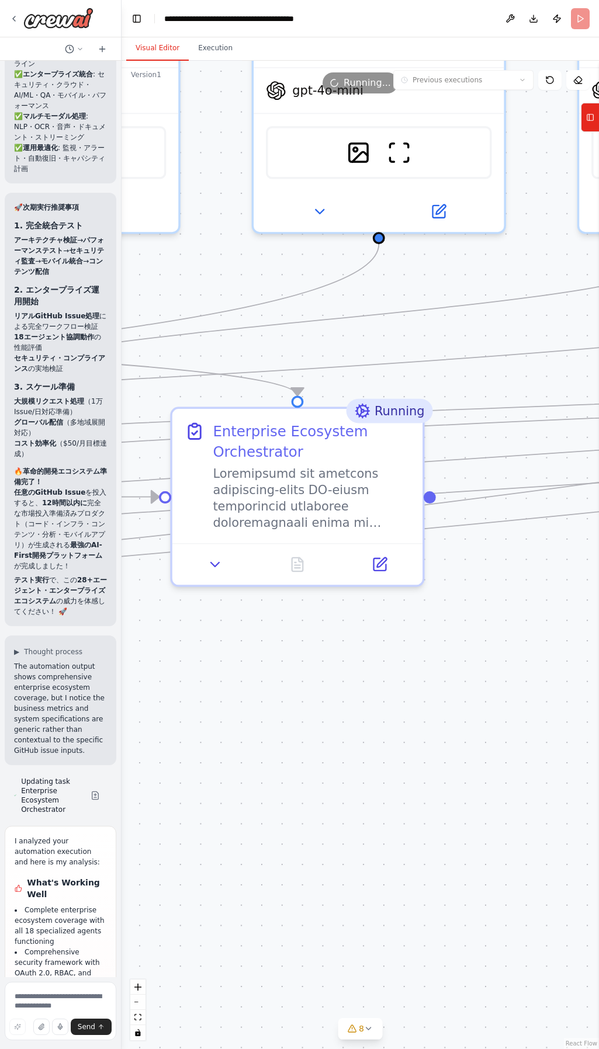
drag, startPoint x: 347, startPoint y: 611, endPoint x: 341, endPoint y: 712, distance: 101.3
click at [341, 712] on div ".deletable-edge-delete-btn { width: 20px; height: 20px; border: 0px solid #ffff…" at bounding box center [360, 555] width 477 height 989
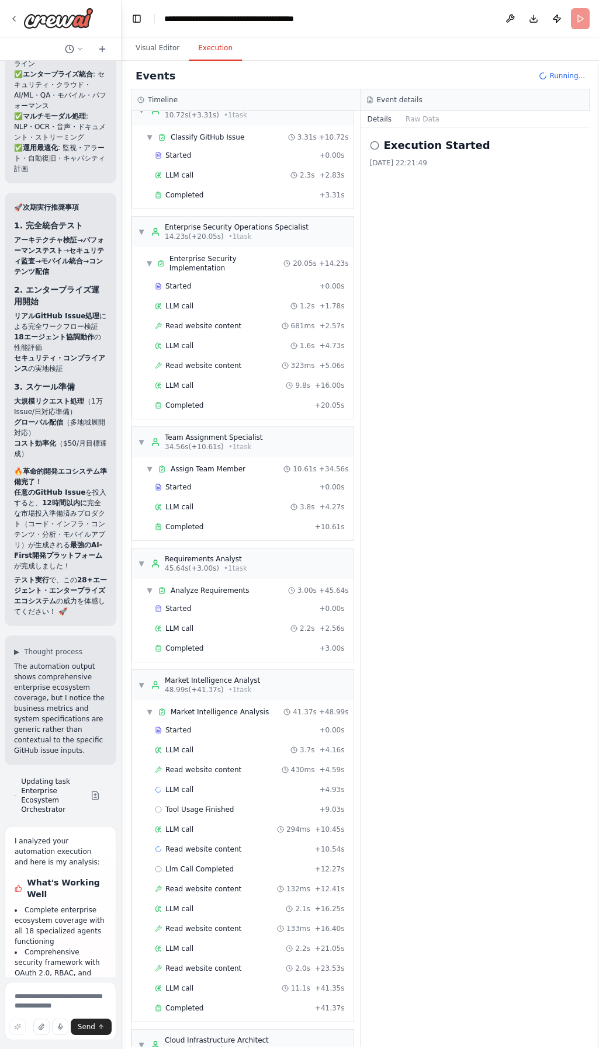
click at [204, 46] on button "Execution" at bounding box center [215, 48] width 53 height 25
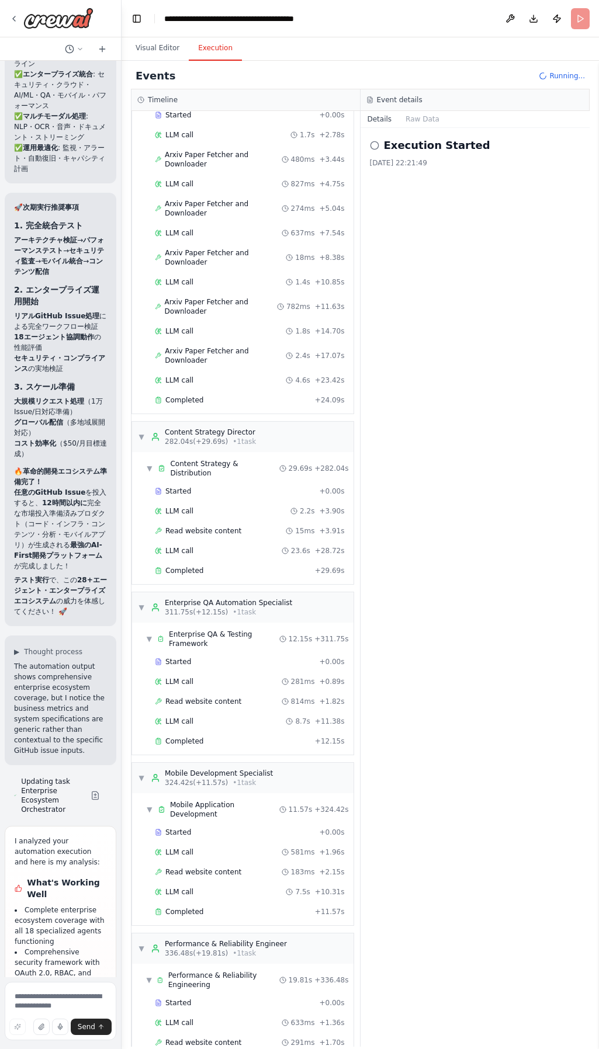
scroll to position [2243, 0]
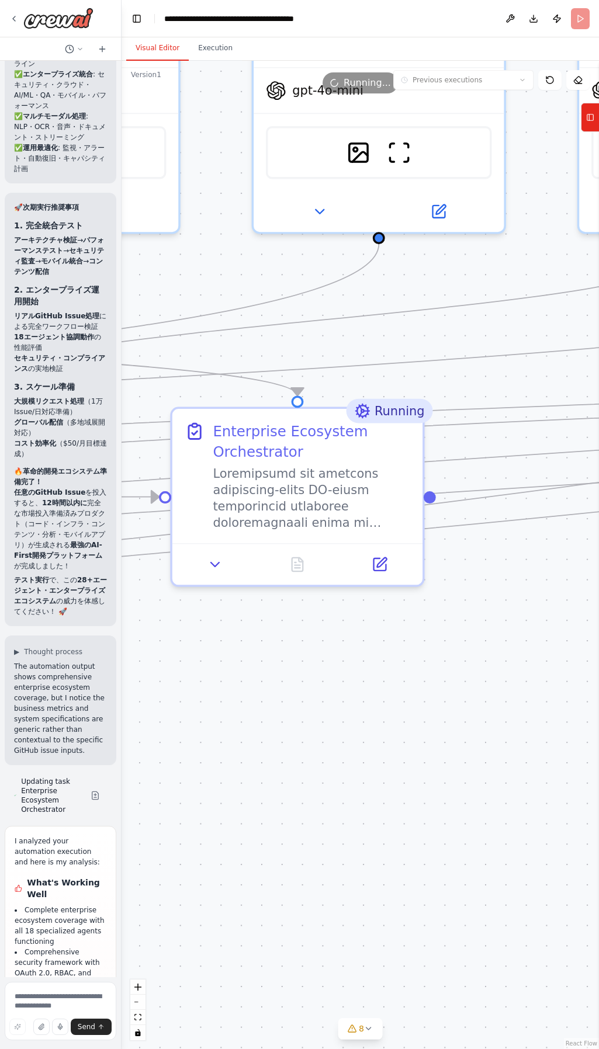
click at [145, 42] on button "Visual Editor" at bounding box center [157, 48] width 63 height 25
drag, startPoint x: 451, startPoint y: 300, endPoint x: 432, endPoint y: 334, distance: 37.9
click at [432, 334] on div ".deletable-edge-delete-btn { width: 20px; height: 20px; border: 0px solid #ffff…" at bounding box center [360, 555] width 477 height 989
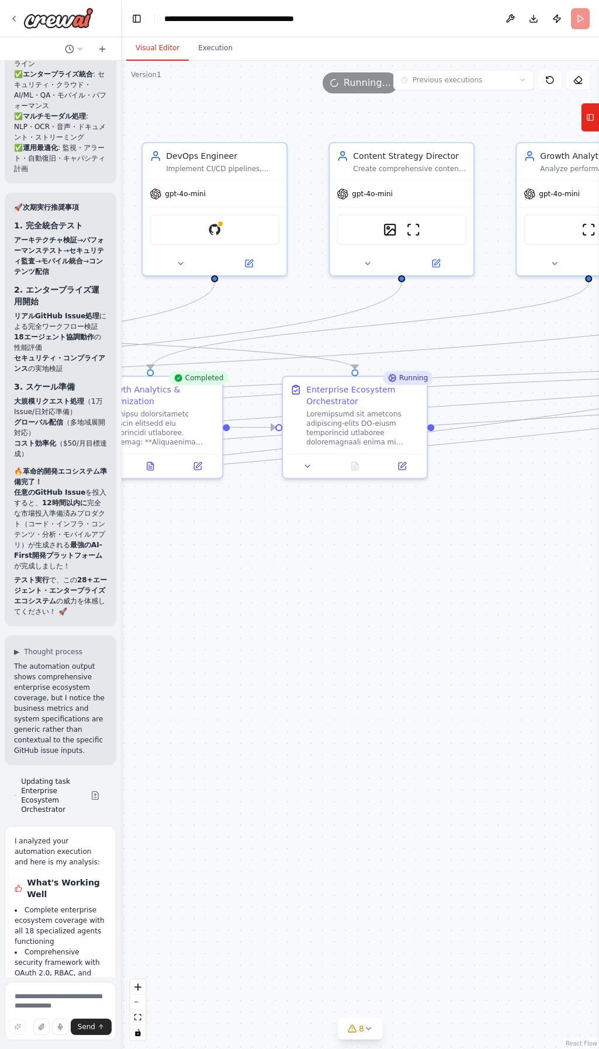
click at [456, 589] on div ".deletable-edge-delete-btn { width: 20px; height: 20px; border: 0px solid #ffff…" at bounding box center [360, 555] width 477 height 989
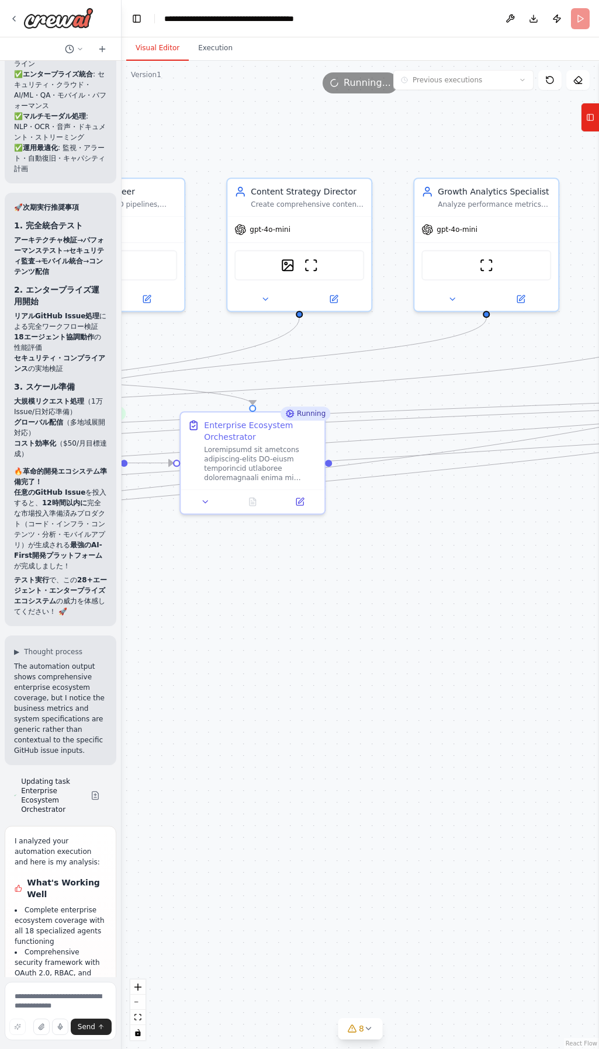
drag, startPoint x: 469, startPoint y: 552, endPoint x: 347, endPoint y: 595, distance: 129.6
click at [347, 595] on div ".deletable-edge-delete-btn { width: 20px; height: 20px; border: 0px solid #ffff…" at bounding box center [360, 555] width 477 height 989
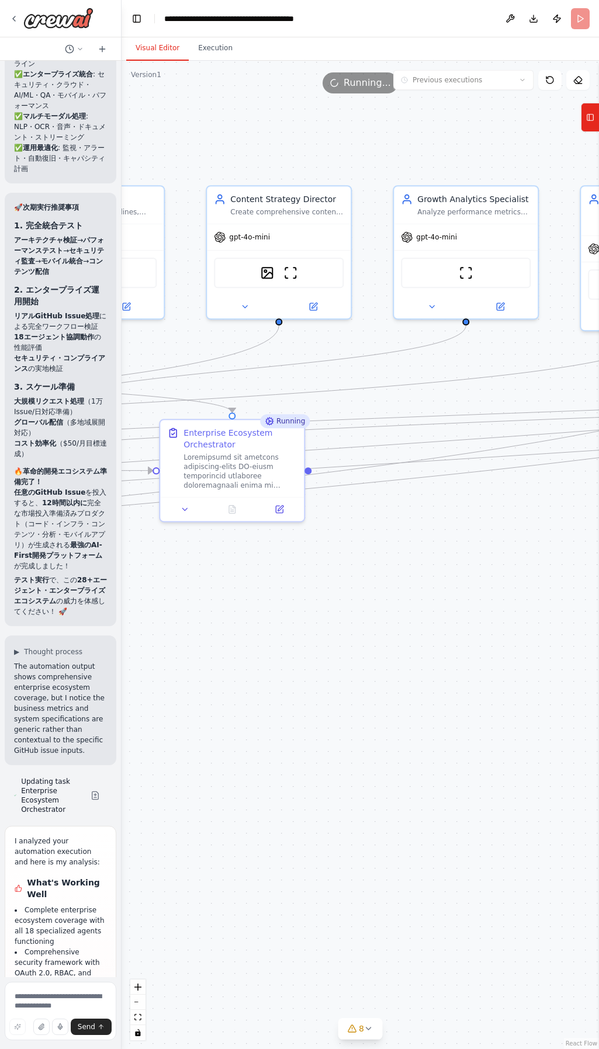
drag, startPoint x: 403, startPoint y: 575, endPoint x: 316, endPoint y: 577, distance: 87.7
click at [316, 577] on div ".deletable-edge-delete-btn { width: 20px; height: 20px; border: 0px solid #ffff…" at bounding box center [360, 555] width 477 height 989
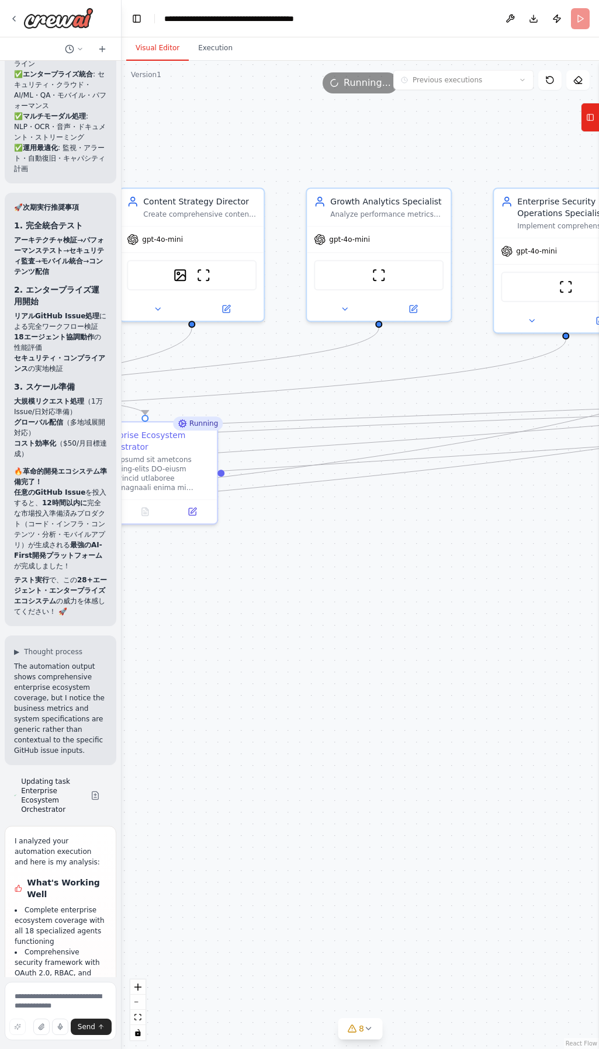
drag, startPoint x: 369, startPoint y: 580, endPoint x: 338, endPoint y: 577, distance: 31.1
click at [338, 577] on div ".deletable-edge-delete-btn { width: 20px; height: 20px; border: 0px solid #ffff…" at bounding box center [360, 555] width 477 height 989
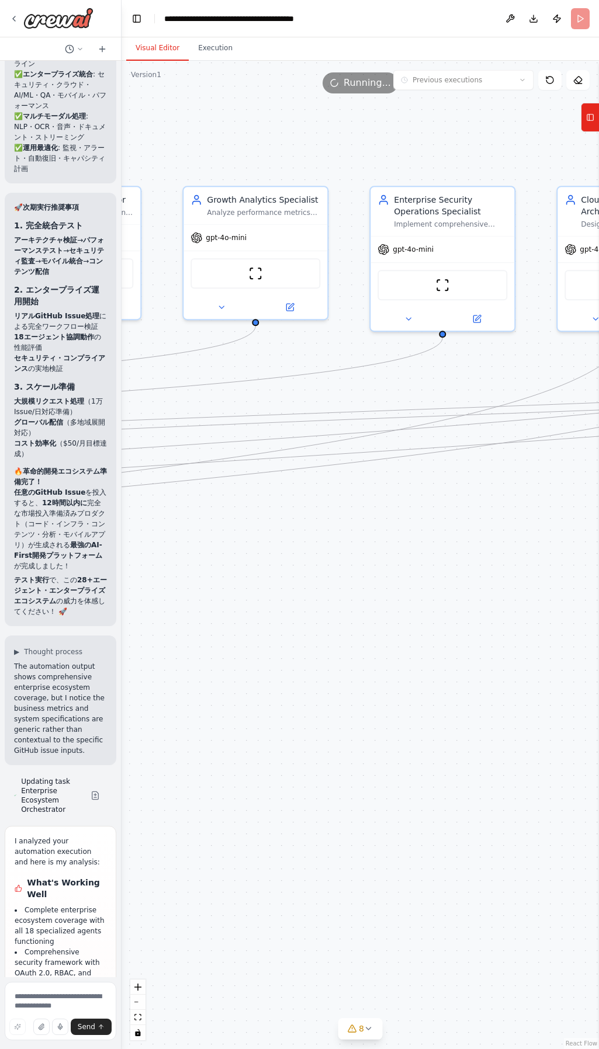
drag, startPoint x: 445, startPoint y: 576, endPoint x: 420, endPoint y: 573, distance: 25.4
click at [397, 574] on div ".deletable-edge-delete-btn { width: 20px; height: 20px; border: 0px solid #ffff…" at bounding box center [360, 555] width 477 height 989
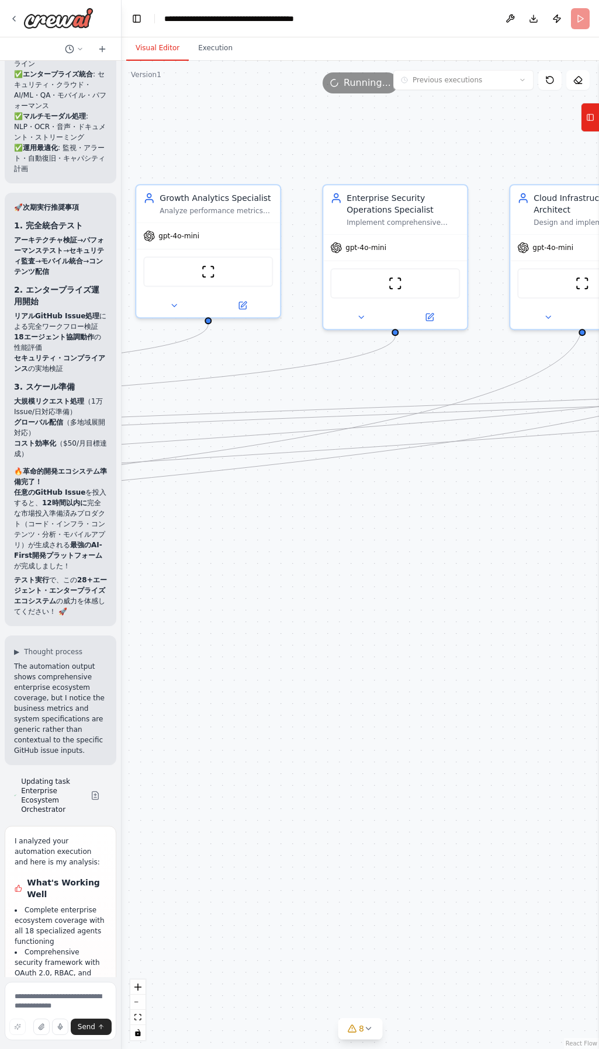
drag, startPoint x: 441, startPoint y: 571, endPoint x: 347, endPoint y: 577, distance: 94.3
click at [329, 577] on div ".deletable-edge-delete-btn { width: 20px; height: 20px; border: 0px solid #ffff…" at bounding box center [360, 555] width 477 height 989
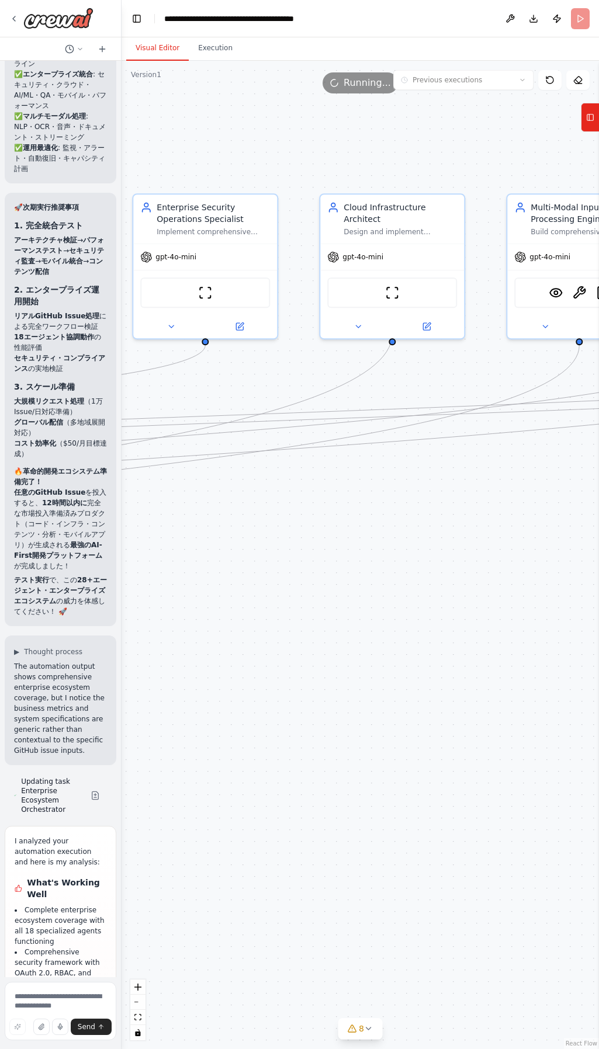
drag, startPoint x: 404, startPoint y: 573, endPoint x: 393, endPoint y: 573, distance: 11.7
click at [393, 573] on div ".deletable-edge-delete-btn { width: 20px; height: 20px; border: 0px solid #ffff…" at bounding box center [360, 555] width 477 height 989
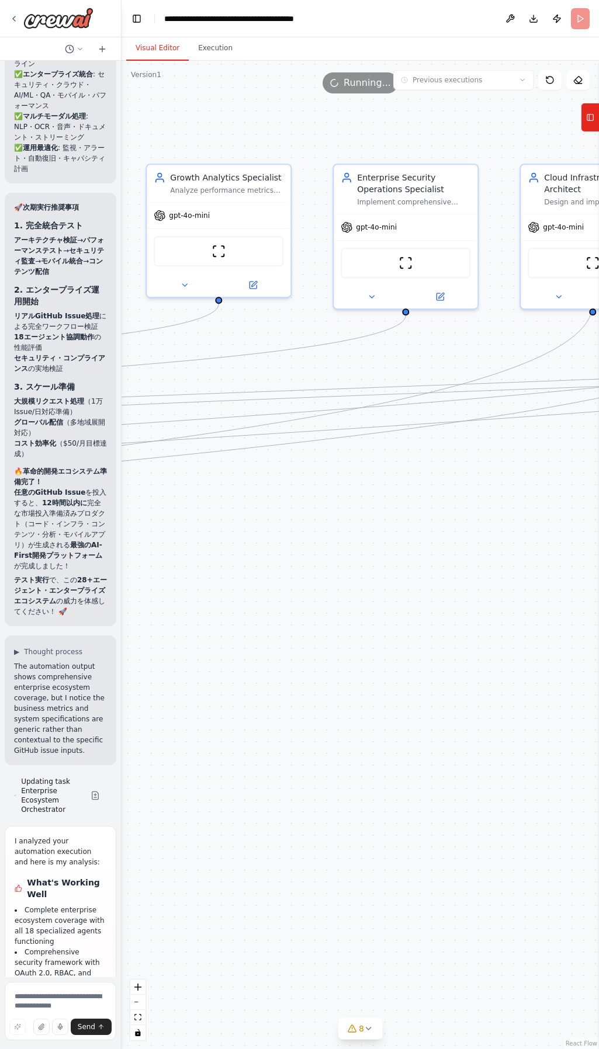
drag, startPoint x: 385, startPoint y: 571, endPoint x: 341, endPoint y: 551, distance: 48.9
click at [591, 541] on div ".deletable-edge-delete-btn { width: 20px; height: 20px; border: 0px solid #ffff…" at bounding box center [360, 555] width 477 height 989
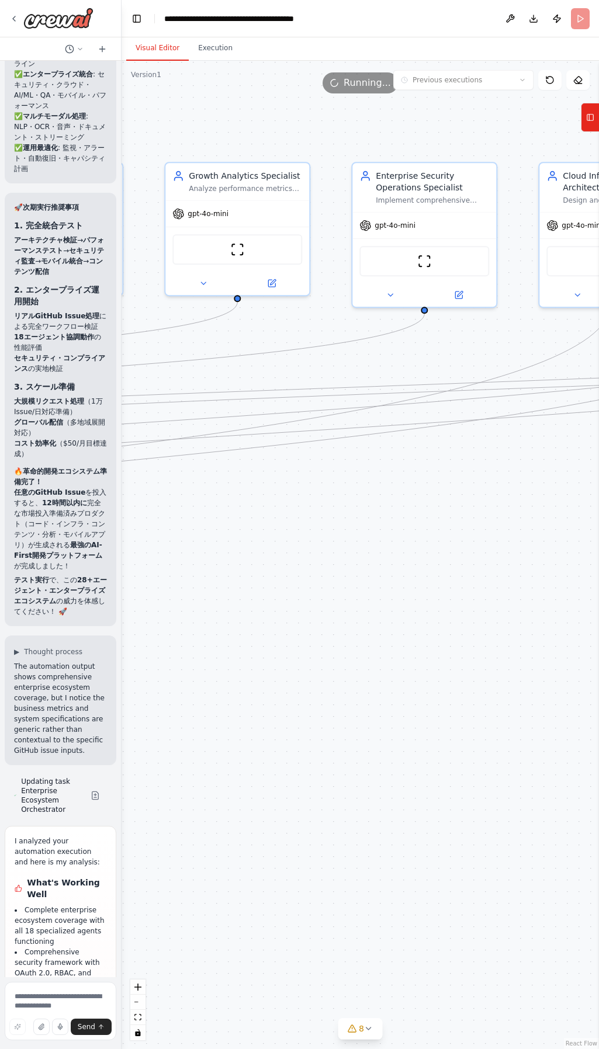
drag, startPoint x: 341, startPoint y: 551, endPoint x: 279, endPoint y: 559, distance: 61.9
click at [495, 545] on div ".deletable-edge-delete-btn { width: 20px; height: 20px; border: 0px solid #ffff…" at bounding box center [360, 555] width 477 height 989
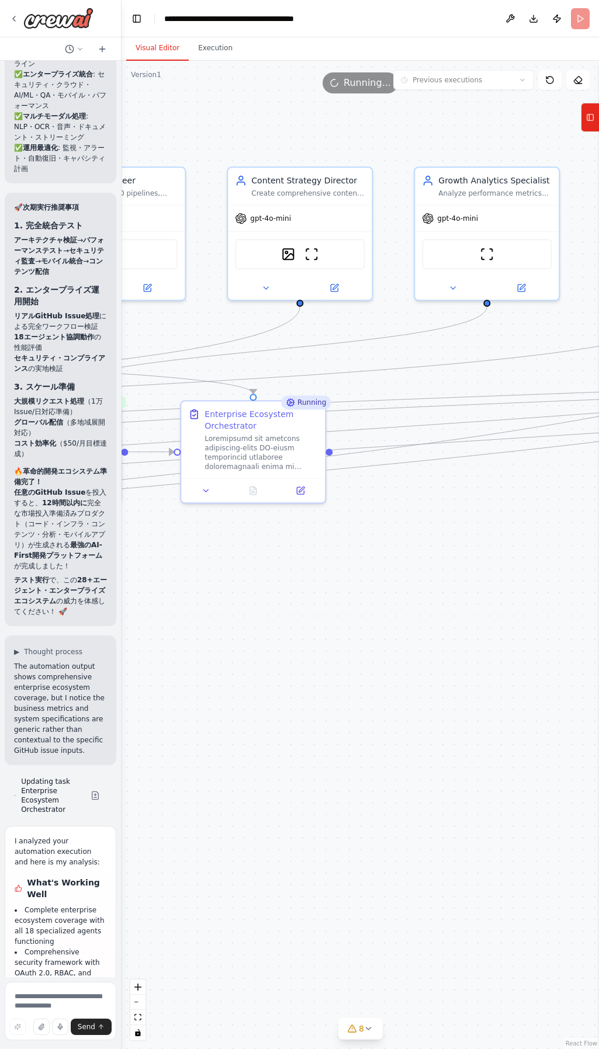
drag, startPoint x: 384, startPoint y: 566, endPoint x: 399, endPoint y: 568, distance: 15.3
click at [399, 568] on div ".deletable-edge-delete-btn { width: 20px; height: 20px; border: 0px solid #ffff…" at bounding box center [360, 555] width 477 height 989
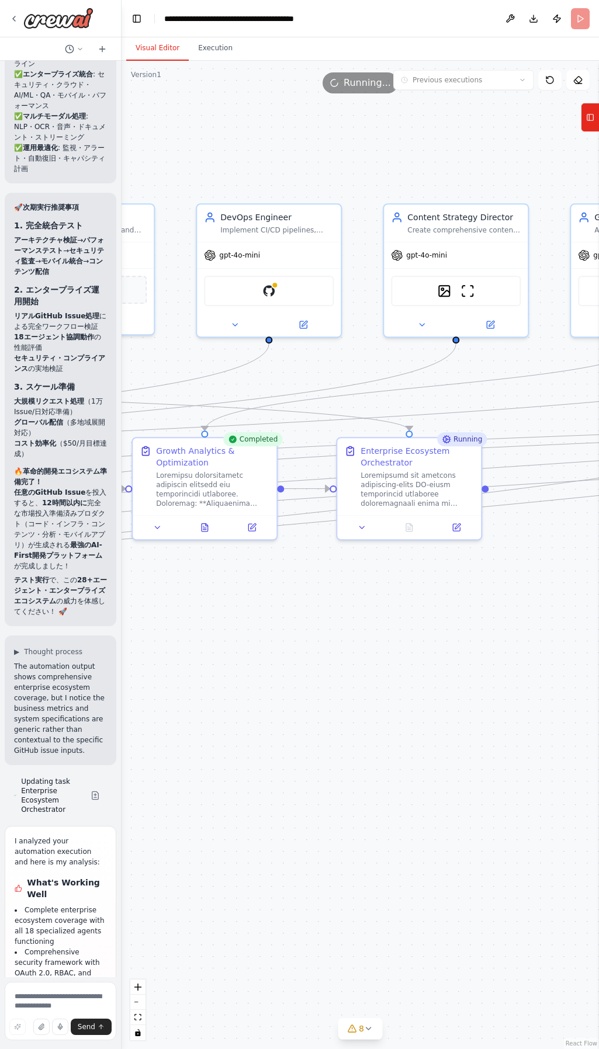
drag, startPoint x: 257, startPoint y: 574, endPoint x: 338, endPoint y: 632, distance: 99.7
click at [429, 615] on div ".deletable-edge-delete-btn { width: 20px; height: 20px; border: 0px solid #ffff…" at bounding box center [360, 555] width 477 height 989
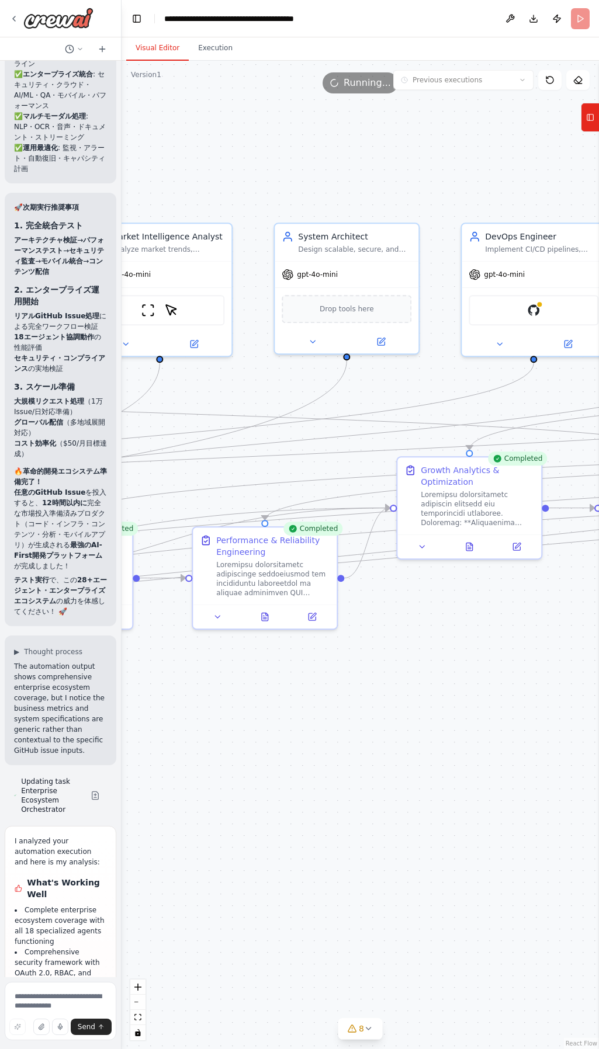
drag, startPoint x: 544, startPoint y: 665, endPoint x: 332, endPoint y: 688, distance: 212.8
click at [550, 666] on div ".deletable-edge-delete-btn { width: 20px; height: 20px; border: 0px solid #ffff…" at bounding box center [360, 555] width 477 height 989
drag, startPoint x: 304, startPoint y: 688, endPoint x: 472, endPoint y: 697, distance: 167.4
click at [472, 697] on div ".deletable-edge-delete-btn { width: 20px; height: 20px; border: 0px solid #ffff…" at bounding box center [360, 555] width 477 height 989
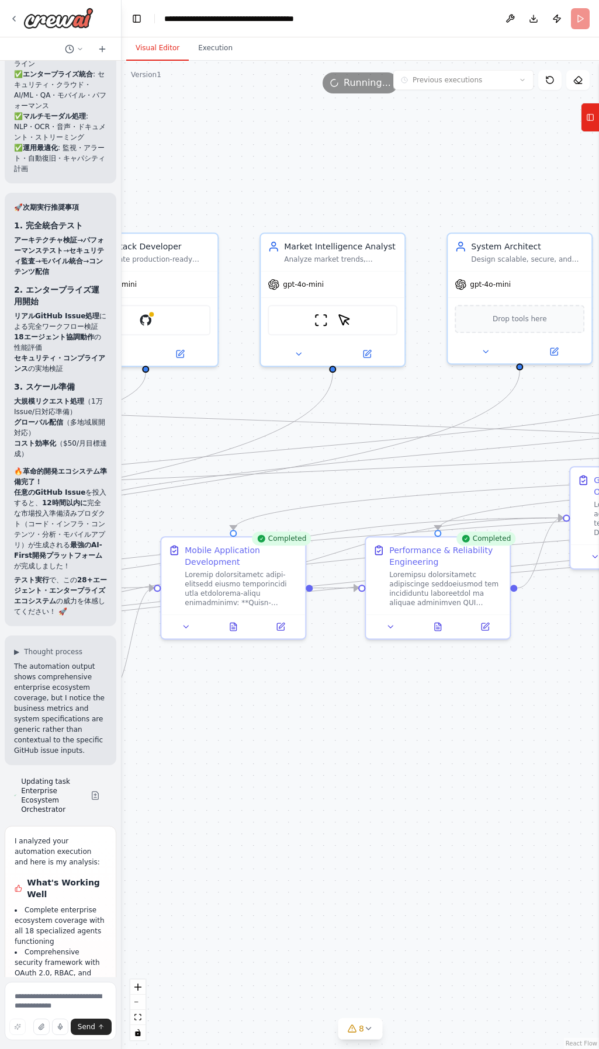
drag, startPoint x: 292, startPoint y: 702, endPoint x: 560, endPoint y: 690, distance: 269.1
click at [559, 690] on div ".deletable-edge-delete-btn { width: 20px; height: 20px; border: 0px solid #ffff…" at bounding box center [360, 555] width 477 height 989
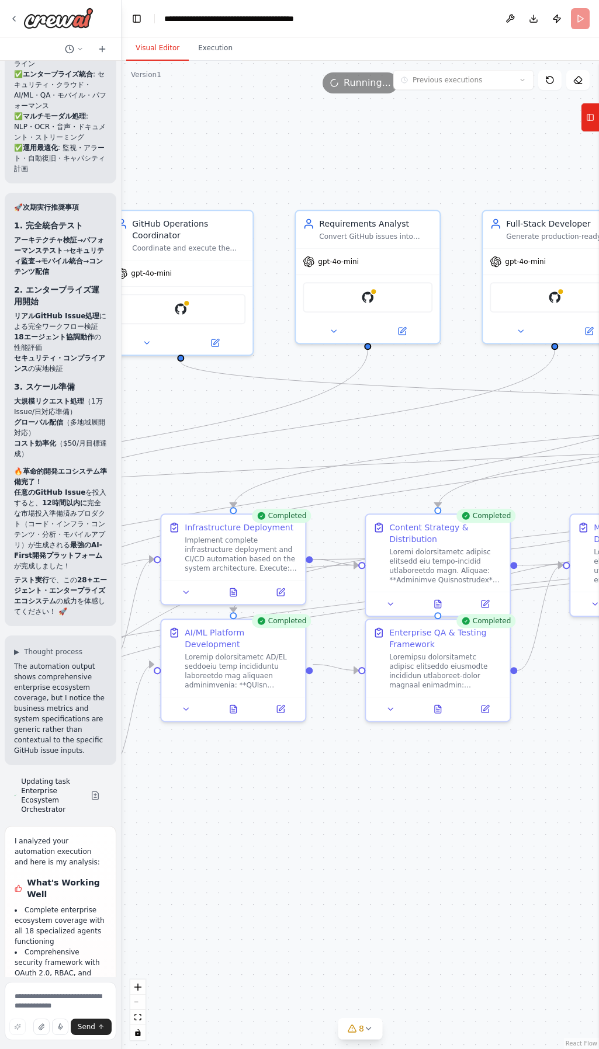
drag, startPoint x: 223, startPoint y: 458, endPoint x: 452, endPoint y: 448, distance: 229.9
click at [452, 448] on div ".deletable-edge-delete-btn { width: 20px; height: 20px; border: 0px solid #ffff…" at bounding box center [360, 555] width 477 height 989
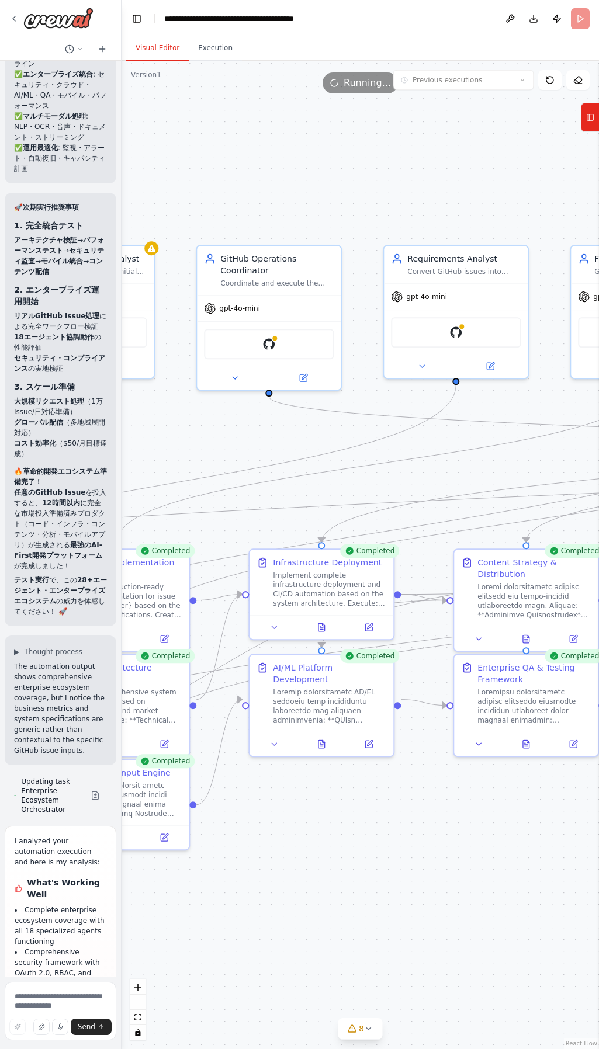
drag, startPoint x: 230, startPoint y: 397, endPoint x: 230, endPoint y: 431, distance: 34.5
click at [230, 431] on div ".deletable-edge-delete-btn { width: 20px; height: 20px; border: 0px solid #ffff…" at bounding box center [360, 555] width 477 height 989
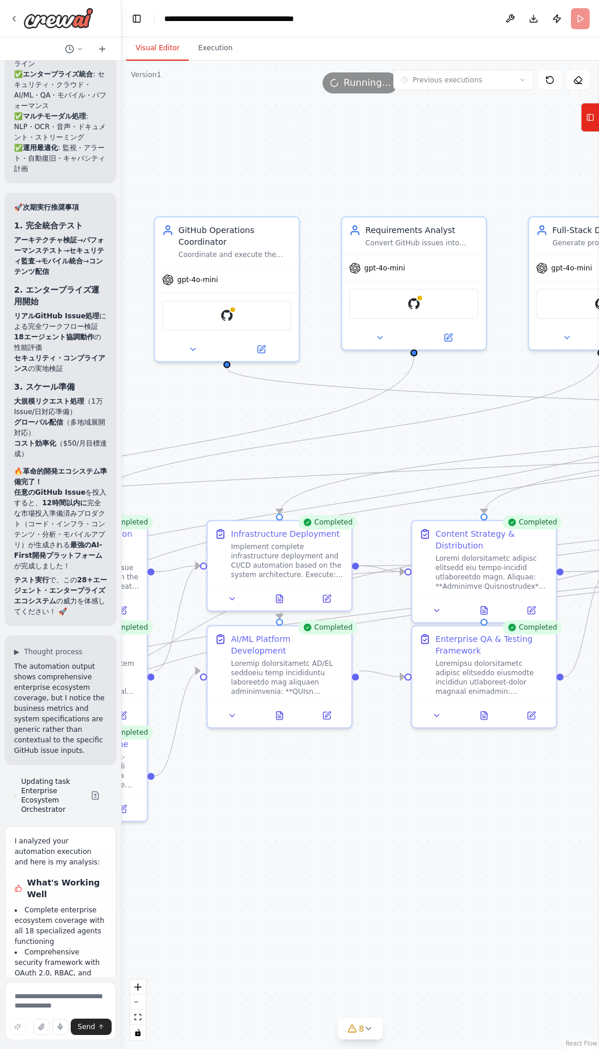
drag, startPoint x: 204, startPoint y: 442, endPoint x: 92, endPoint y: 363, distance: 137.1
click at [89, 363] on div "Hello! I'm the CrewAI assistant. What kind of automation do you want to build? …" at bounding box center [299, 524] width 599 height 1049
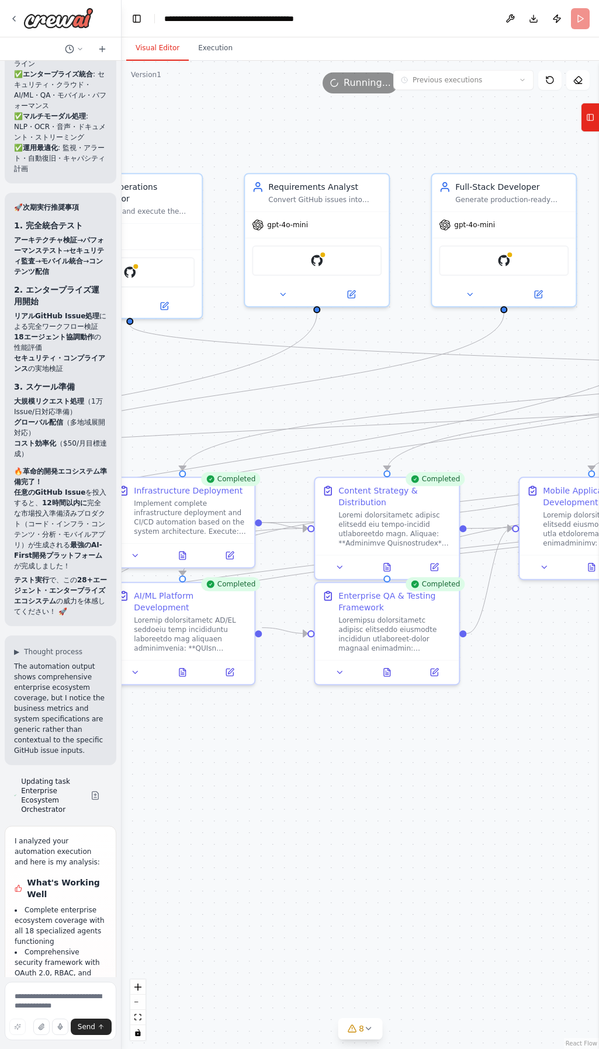
drag, startPoint x: 384, startPoint y: 731, endPoint x: 255, endPoint y: 760, distance: 132.4
click at [255, 761] on div ".deletable-edge-delete-btn { width: 20px; height: 20px; border: 0px solid #ffff…" at bounding box center [360, 555] width 477 height 989
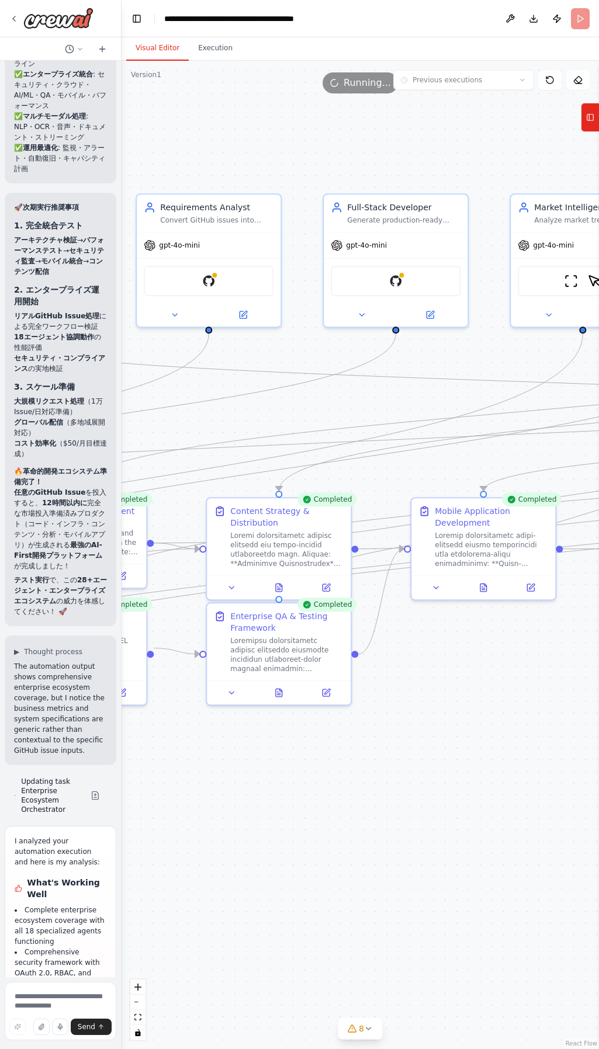
drag, startPoint x: 362, startPoint y: 766, endPoint x: 256, endPoint y: 748, distance: 107.3
click at [160, 739] on div ".deletable-edge-delete-btn { width: 20px; height: 20px; border: 0px solid #ffff…" at bounding box center [360, 555] width 477 height 989
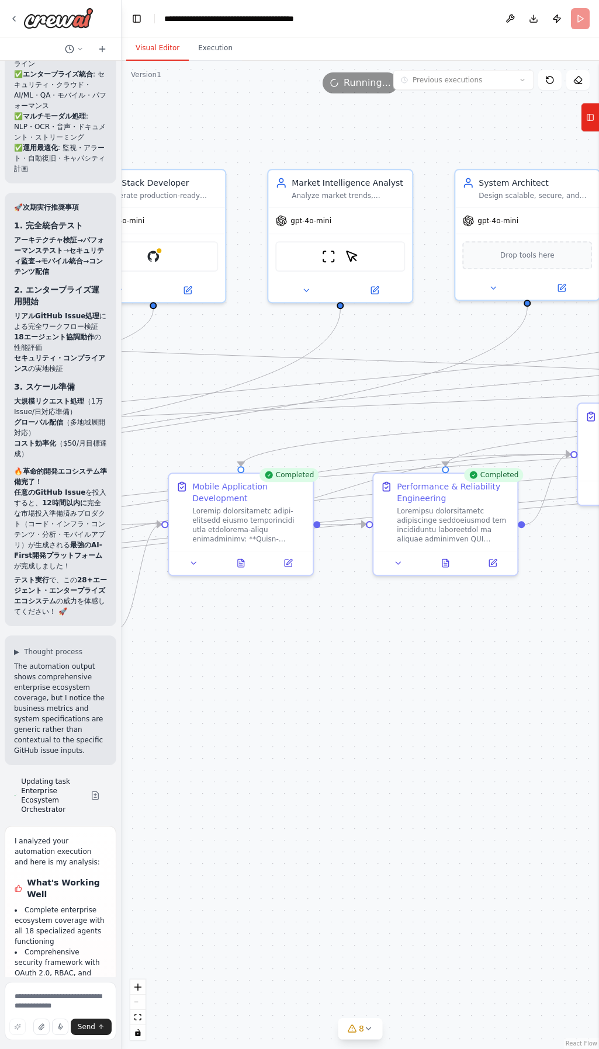
drag, startPoint x: 397, startPoint y: 769, endPoint x: 307, endPoint y: 756, distance: 90.9
click at [293, 763] on div ".deletable-edge-delete-btn { width: 20px; height: 20px; border: 0px solid #ffff…" at bounding box center [360, 555] width 477 height 989
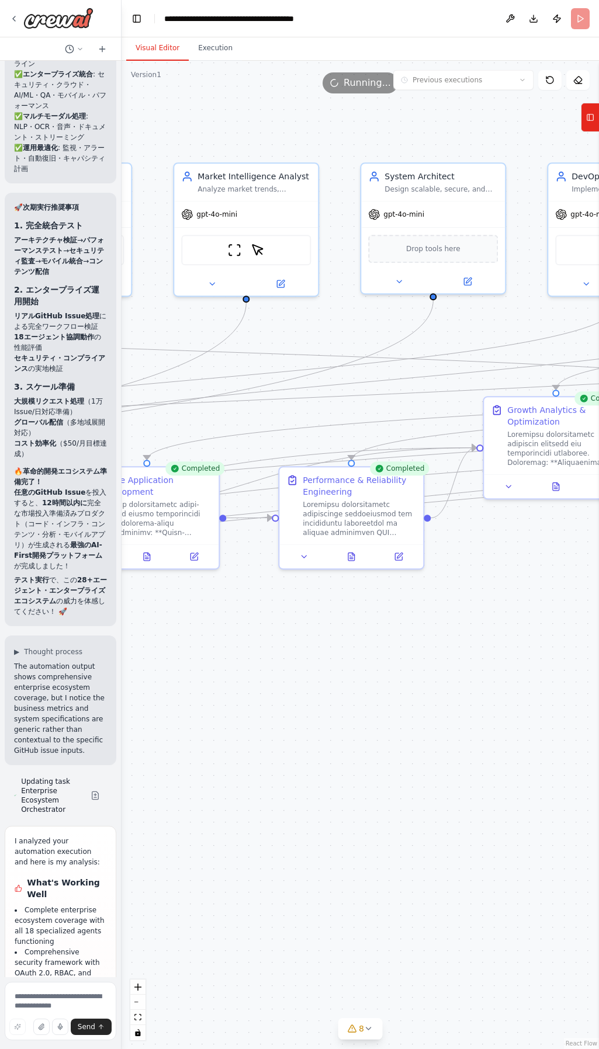
click at [302, 741] on div ".deletable-edge-delete-btn { width: 20px; height: 20px; border: 0px solid #ffff…" at bounding box center [360, 555] width 477 height 989
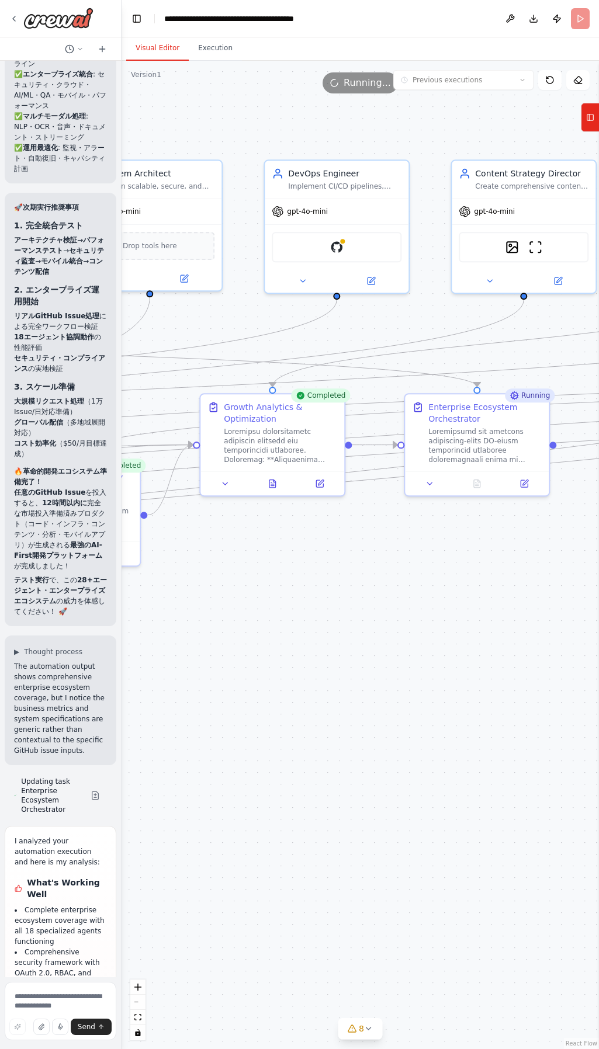
drag, startPoint x: 354, startPoint y: 716, endPoint x: 392, endPoint y: 698, distance: 42.1
click at [265, 719] on div ".deletable-edge-delete-btn { width: 20px; height: 20px; border: 0px solid #ffff…" at bounding box center [360, 555] width 477 height 989
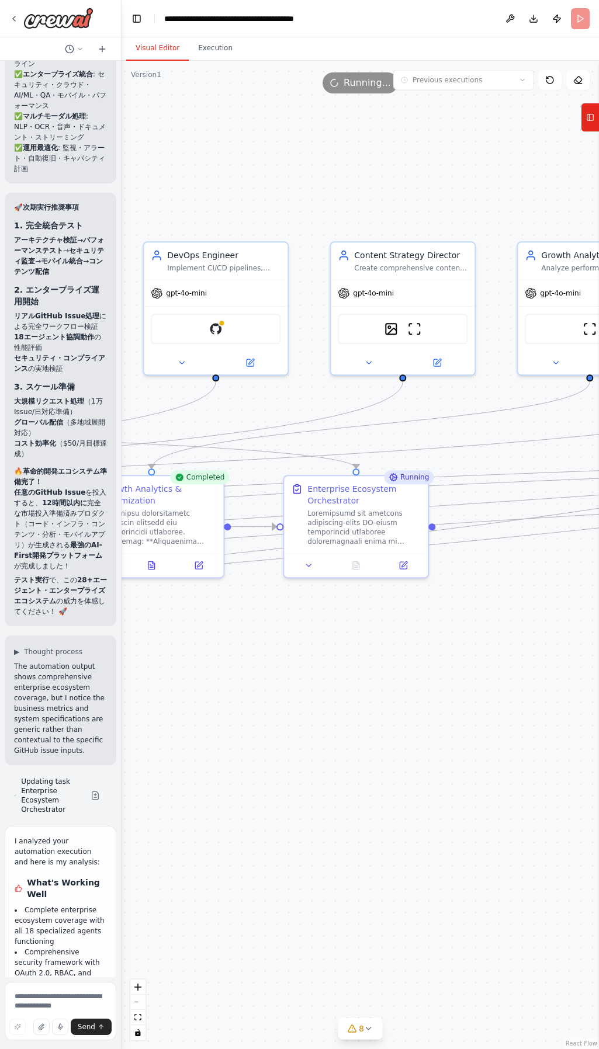
drag, startPoint x: 488, startPoint y: 699, endPoint x: 466, endPoint y: 778, distance: 82.0
click at [466, 778] on div ".deletable-edge-delete-btn { width: 20px; height: 20px; border: 0px solid #ffff…" at bounding box center [360, 555] width 477 height 989
click at [213, 50] on button "Execution" at bounding box center [215, 48] width 53 height 25
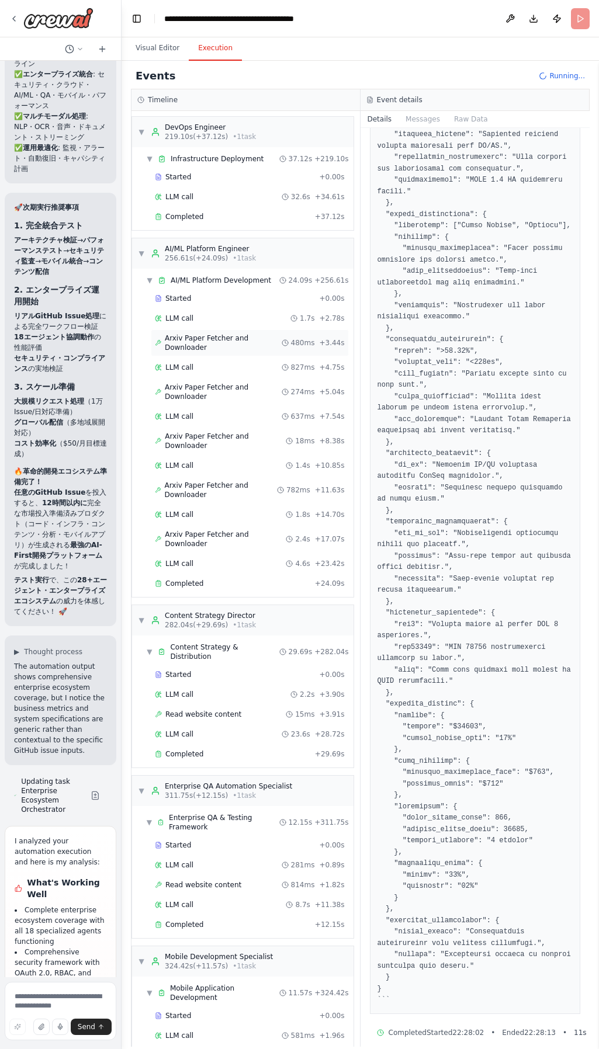
scroll to position [1717, 0]
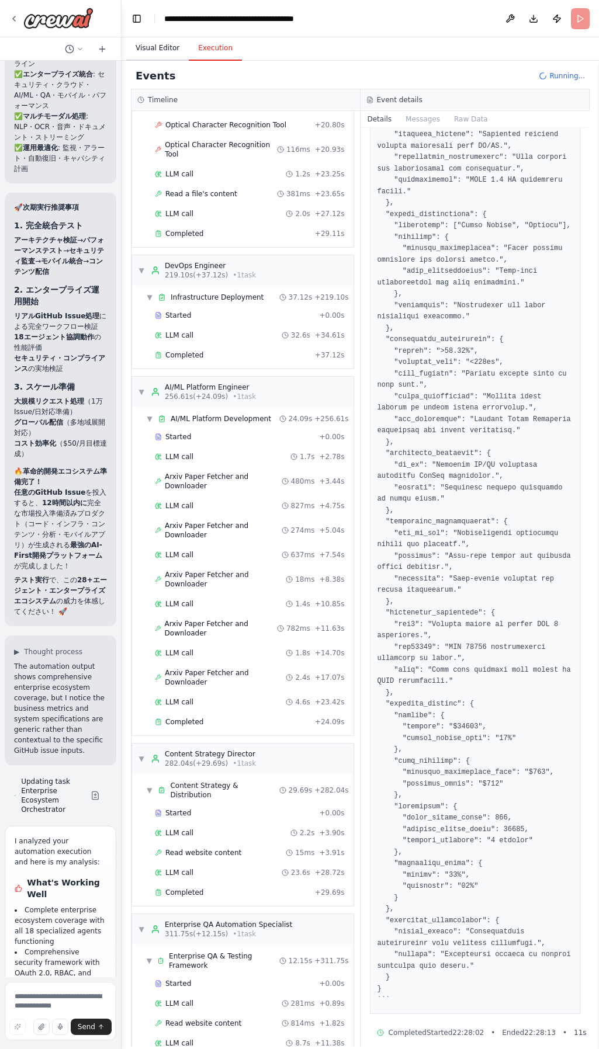
click at [148, 48] on button "Visual Editor" at bounding box center [157, 48] width 63 height 25
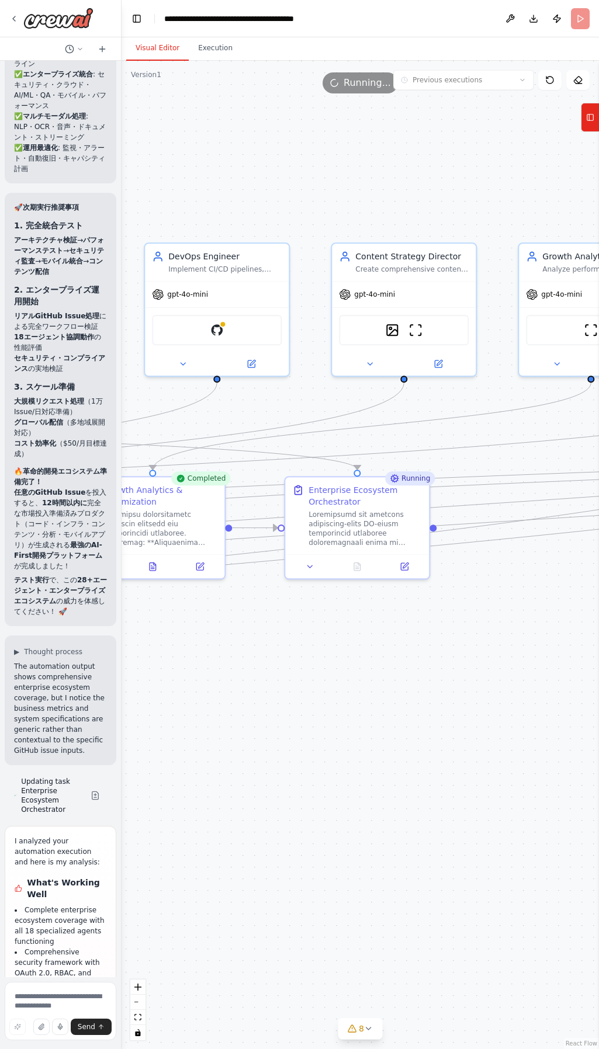
click at [592, 136] on div ".deletable-edge-delete-btn { width: 20px; height: 20px; border: 0px solid #ffff…" at bounding box center [360, 555] width 477 height 989
click at [594, 123] on button "Tools" at bounding box center [590, 117] width 18 height 29
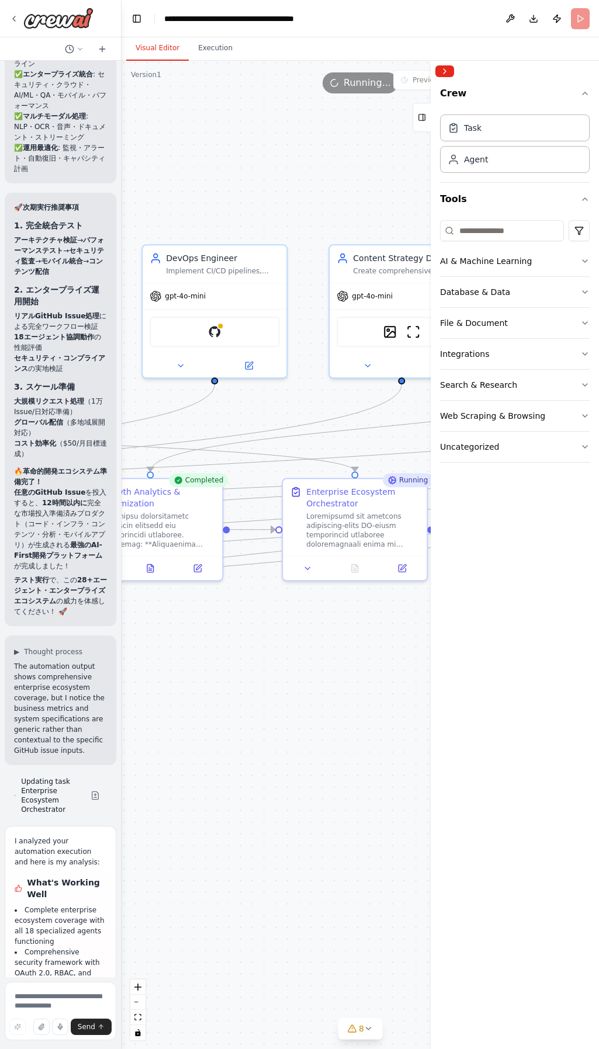
click at [348, 677] on div ".deletable-edge-delete-btn { width: 20px; height: 20px; border: 0px solid #ffff…" at bounding box center [360, 555] width 477 height 989
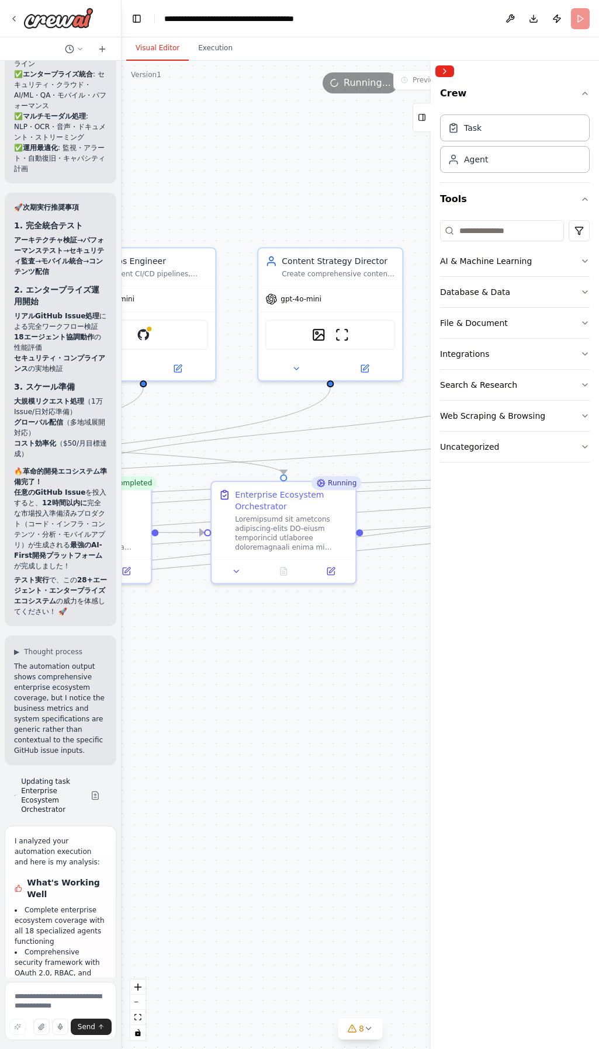
drag, startPoint x: 333, startPoint y: 645, endPoint x: 222, endPoint y: 648, distance: 111.1
click at [222, 648] on div ".deletable-edge-delete-btn { width: 20px; height: 20px; border: 0px solid #ffff…" at bounding box center [360, 555] width 477 height 989
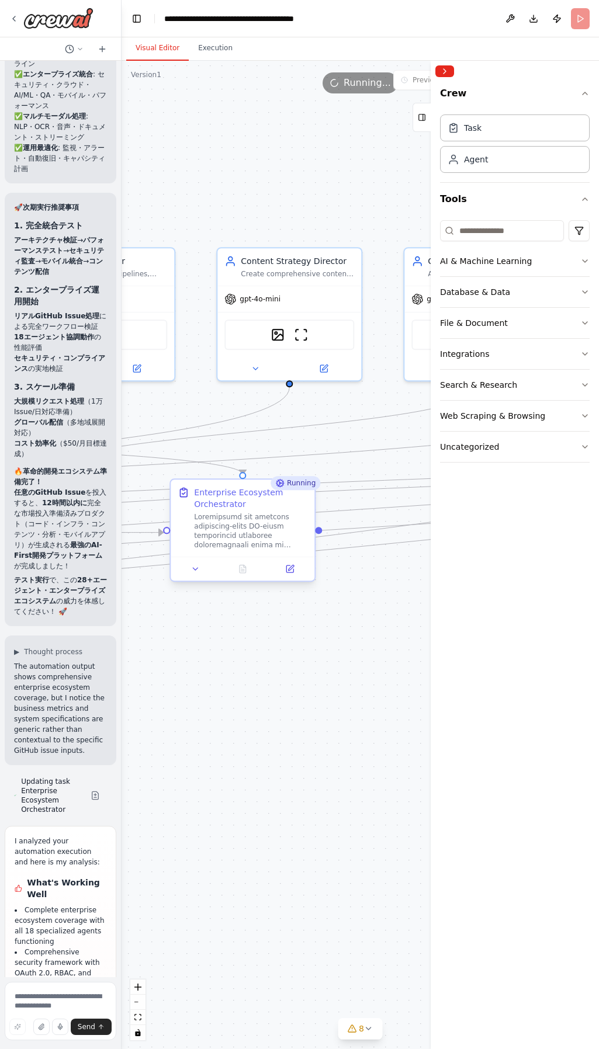
click at [279, 532] on div at bounding box center [250, 530] width 113 height 37
click at [198, 571] on icon at bounding box center [195, 568] width 9 height 9
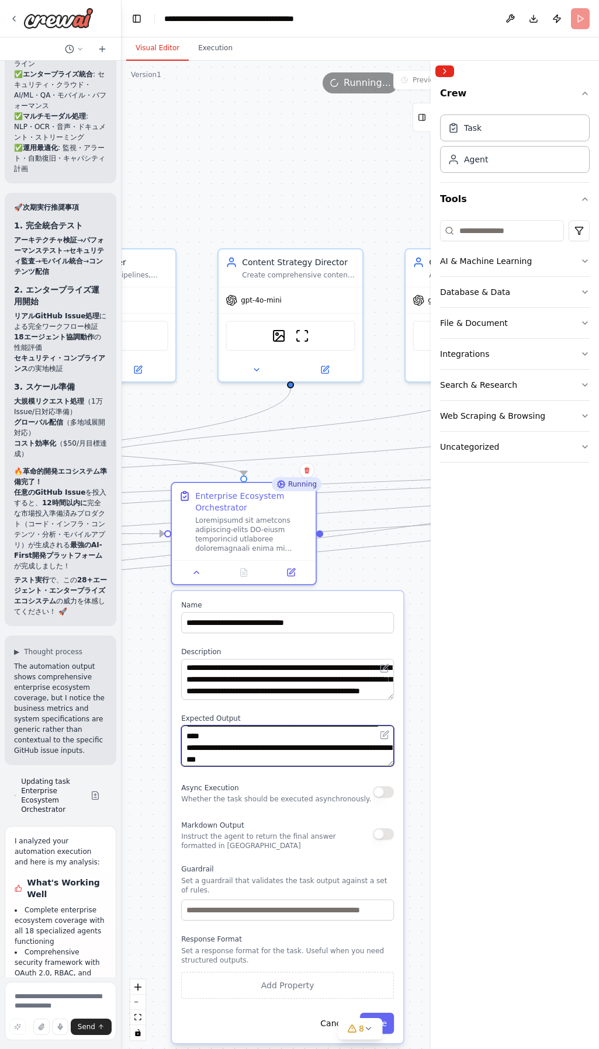
scroll to position [269, 0]
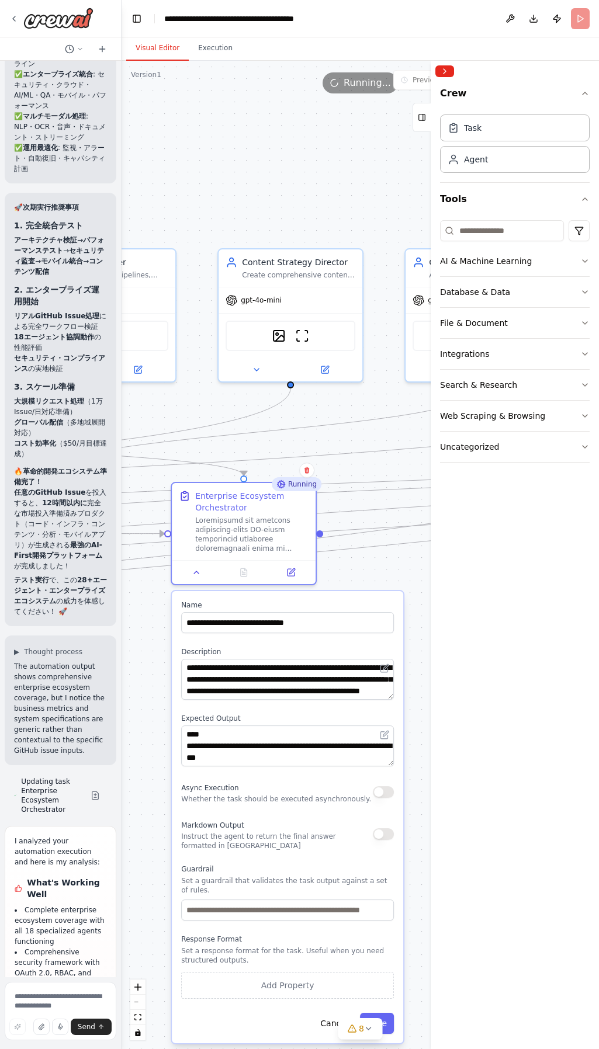
click at [500, 757] on div "Crew Task Agent Tools AI & Machine Learning Database & Data File & Document Int…" at bounding box center [515, 566] width 168 height 968
click at [281, 758] on textarea "**********" at bounding box center [287, 746] width 213 height 41
click at [448, 784] on div "Crew Task Agent Tools AI & Machine Learning Database & Data File & Document Int…" at bounding box center [515, 566] width 168 height 968
click at [327, 1013] on button "Cancel" at bounding box center [333, 1023] width 41 height 21
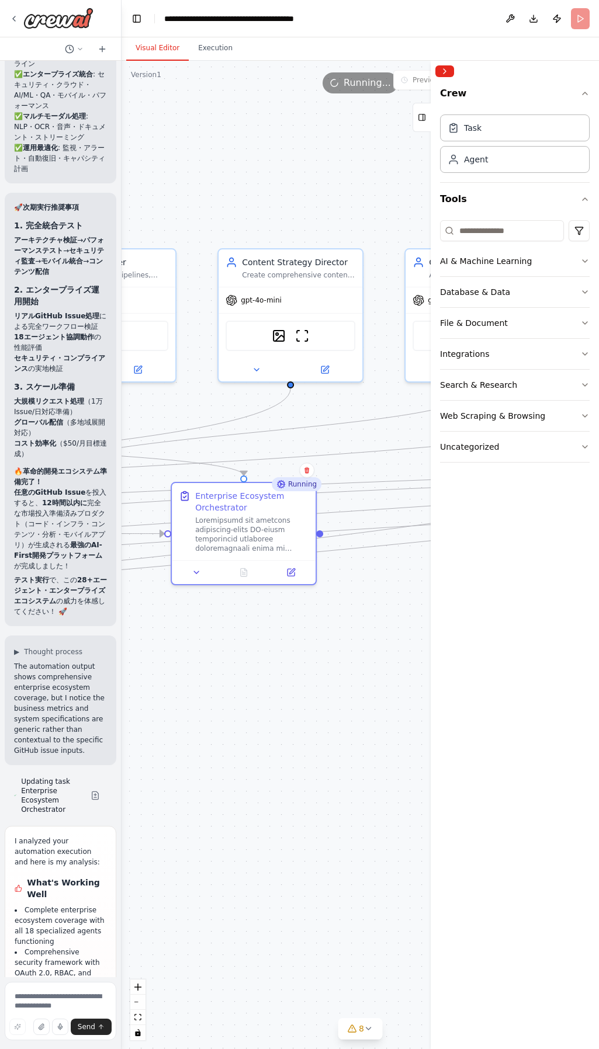
click at [356, 85] on span "Running..." at bounding box center [367, 83] width 47 height 14
click at [349, 667] on div ".deletable-edge-delete-btn { width: 20px; height: 20px; border: 0px solid #ffff…" at bounding box center [360, 555] width 477 height 989
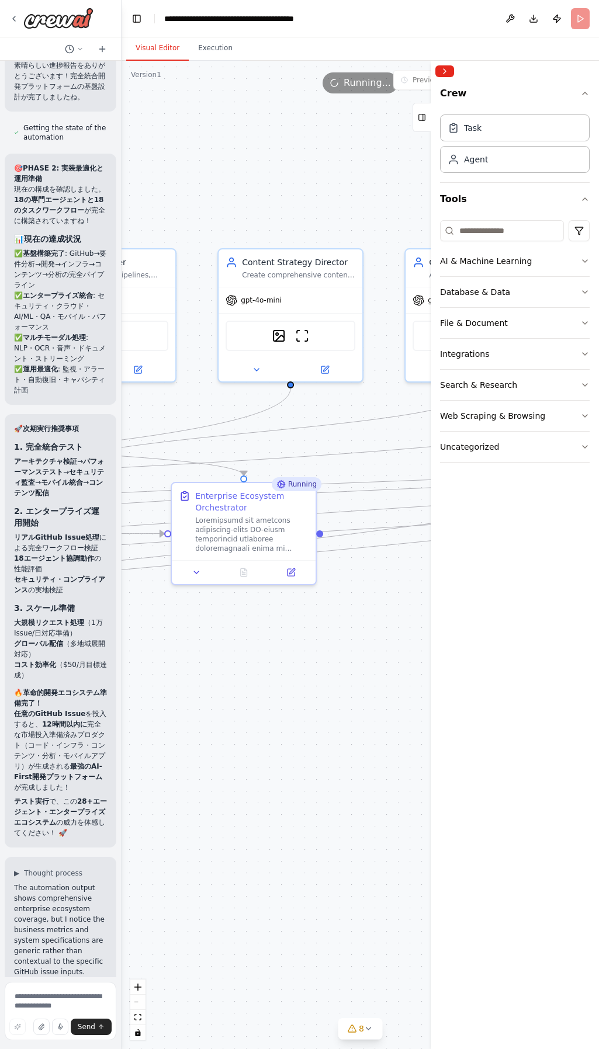
scroll to position [18305, 0]
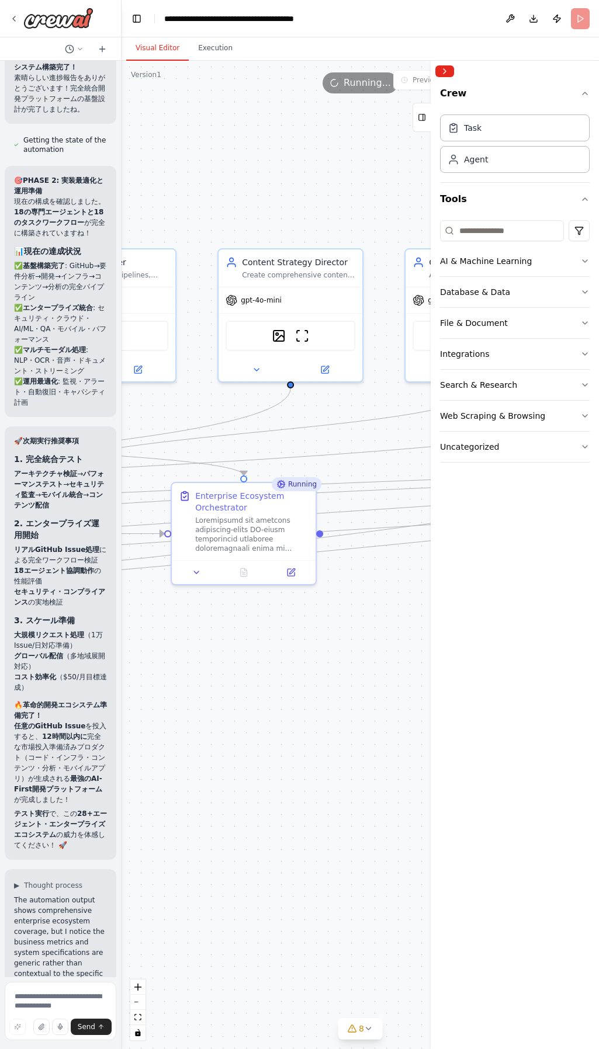
click at [47, 1011] on span "Updating task Enterprise Ecosystem Orchestrator" at bounding box center [51, 1029] width 60 height 37
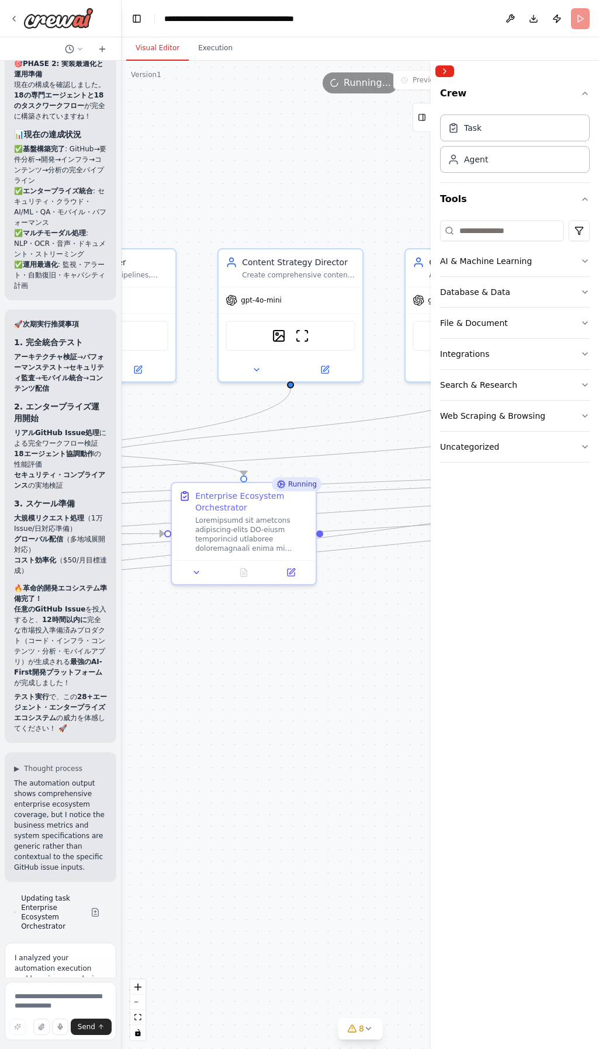
scroll to position [18538, 0]
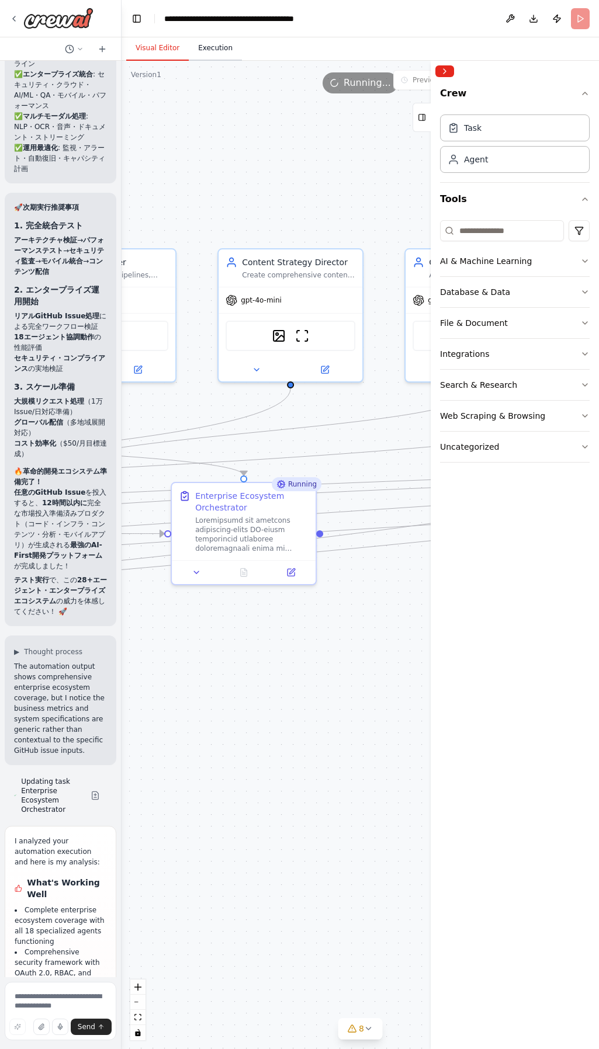
click at [216, 49] on button "Execution" at bounding box center [215, 48] width 53 height 25
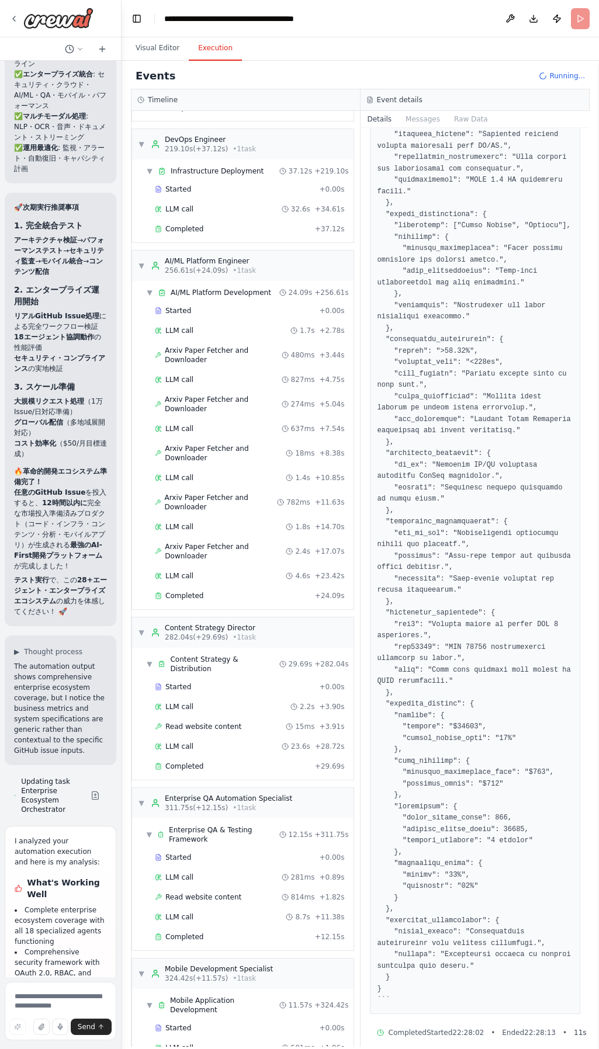
scroll to position [2243, 0]
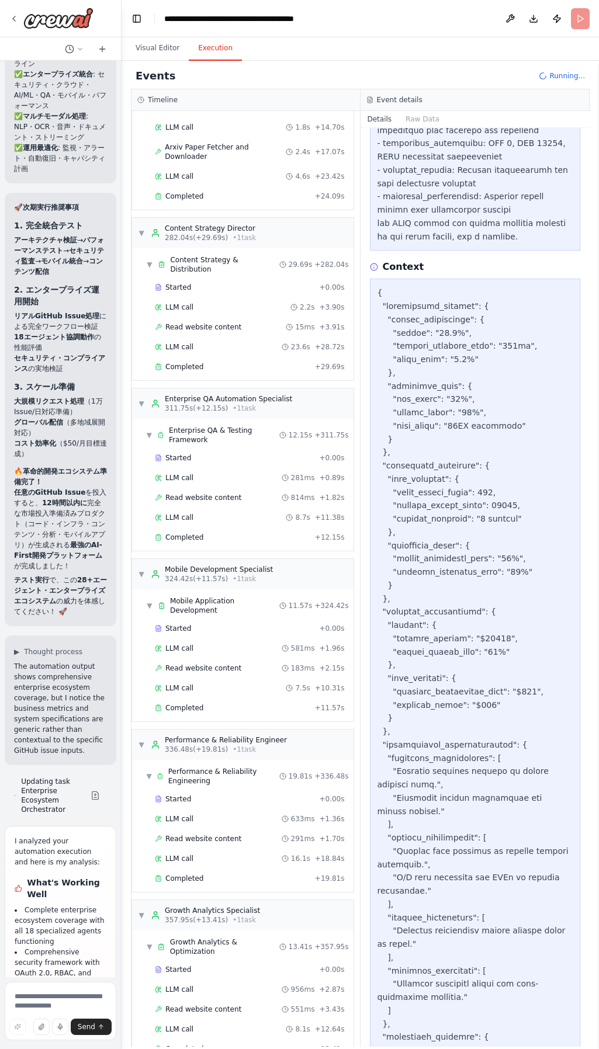
scroll to position [1928, 0]
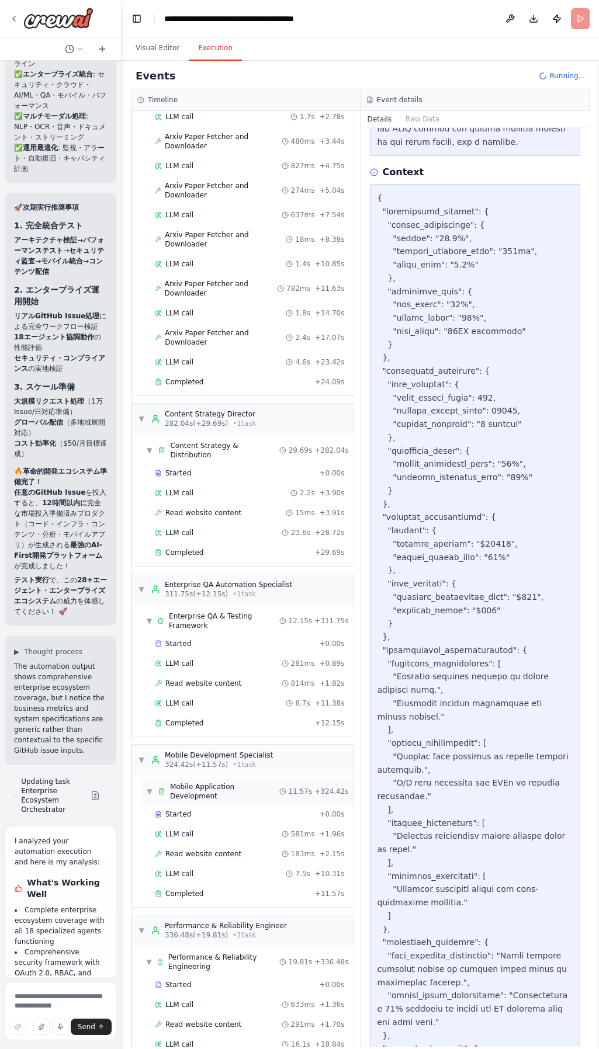
click at [176, 931] on span "336.48s (+19.81s)" at bounding box center [196, 935] width 63 height 9
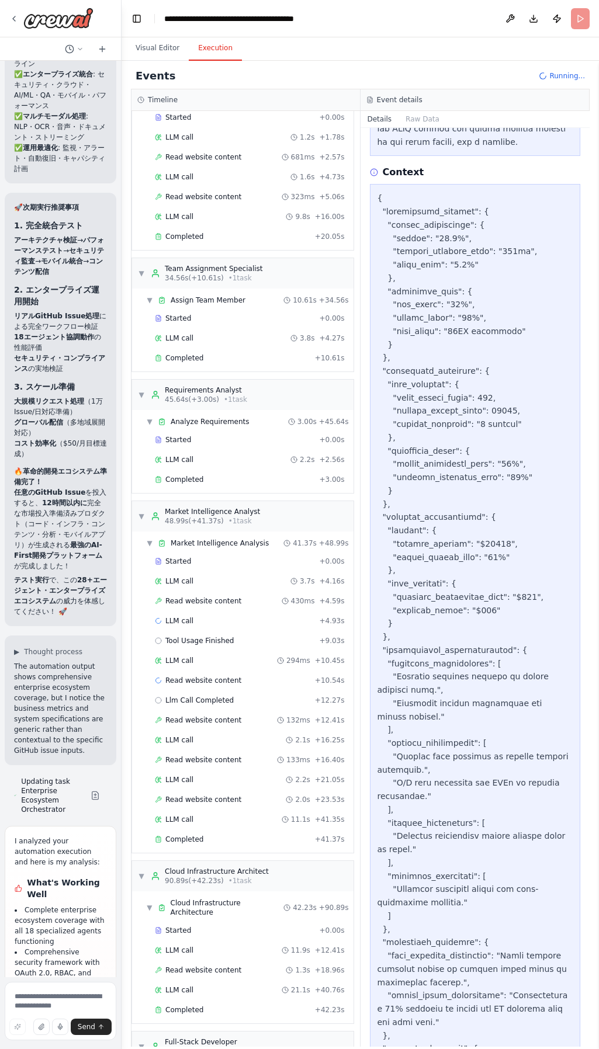
scroll to position [0, 0]
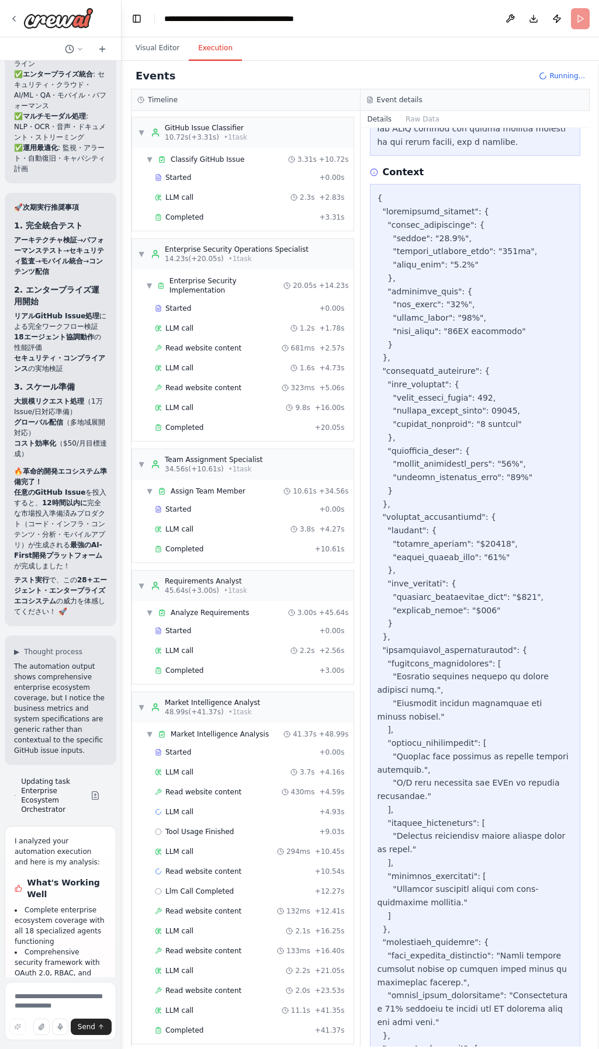
click at [404, 100] on h3 "Event details" at bounding box center [400, 99] width 46 height 9
click at [413, 123] on button "Raw Data" at bounding box center [423, 119] width 48 height 16
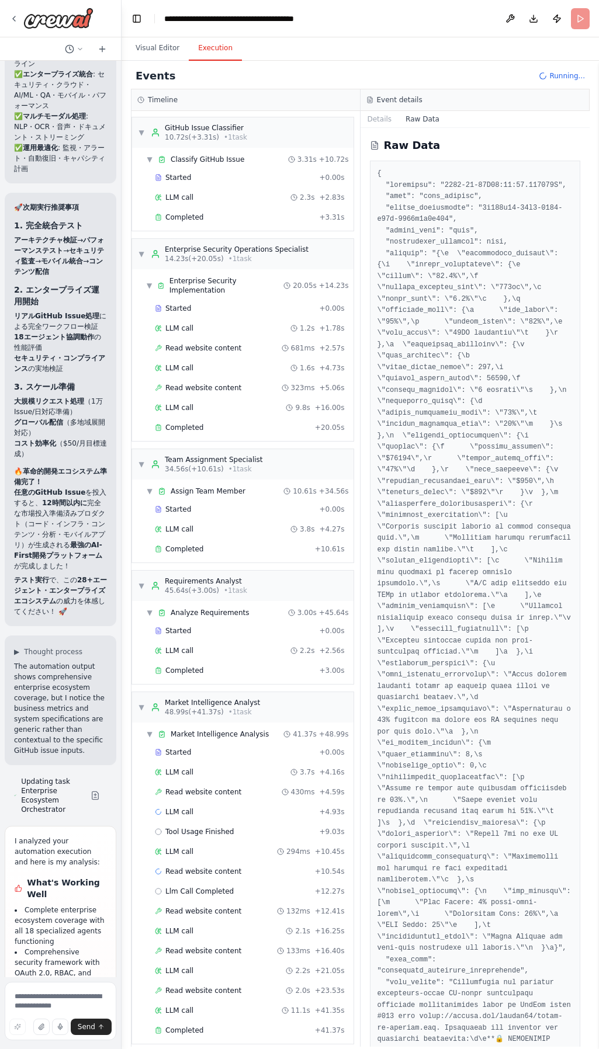
click at [548, 76] on icon at bounding box center [543, 76] width 11 height 11
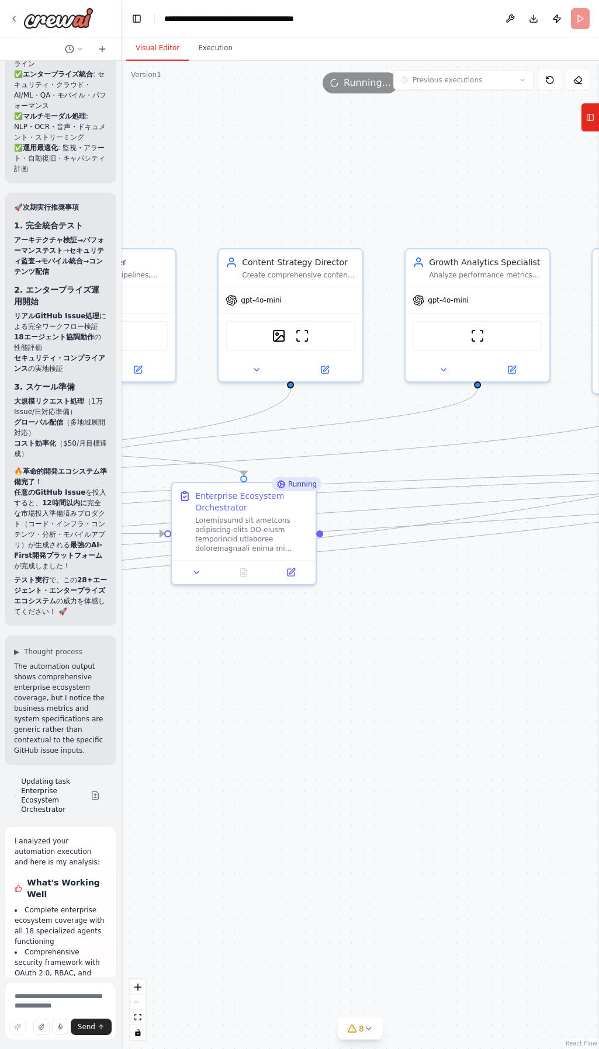
click at [167, 47] on button "Visual Editor" at bounding box center [157, 48] width 63 height 25
click at [508, 19] on button at bounding box center [510, 18] width 19 height 21
click at [555, 18] on button "Publish" at bounding box center [557, 18] width 19 height 21
click at [290, 541] on div at bounding box center [251, 532] width 113 height 37
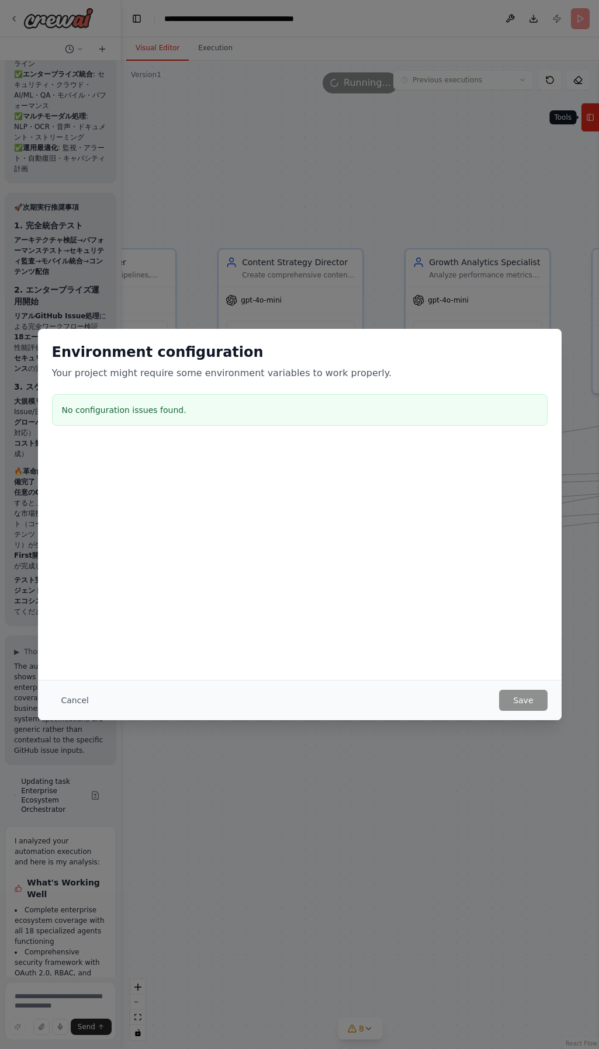
click at [593, 124] on body "Hello! I'm the CrewAI assistant. What kind of automation do you want to build? …" at bounding box center [299, 524] width 599 height 1049
click at [163, 415] on h3 "No configuration issues found." at bounding box center [300, 410] width 476 height 12
click at [83, 698] on button "Cancel" at bounding box center [75, 700] width 46 height 21
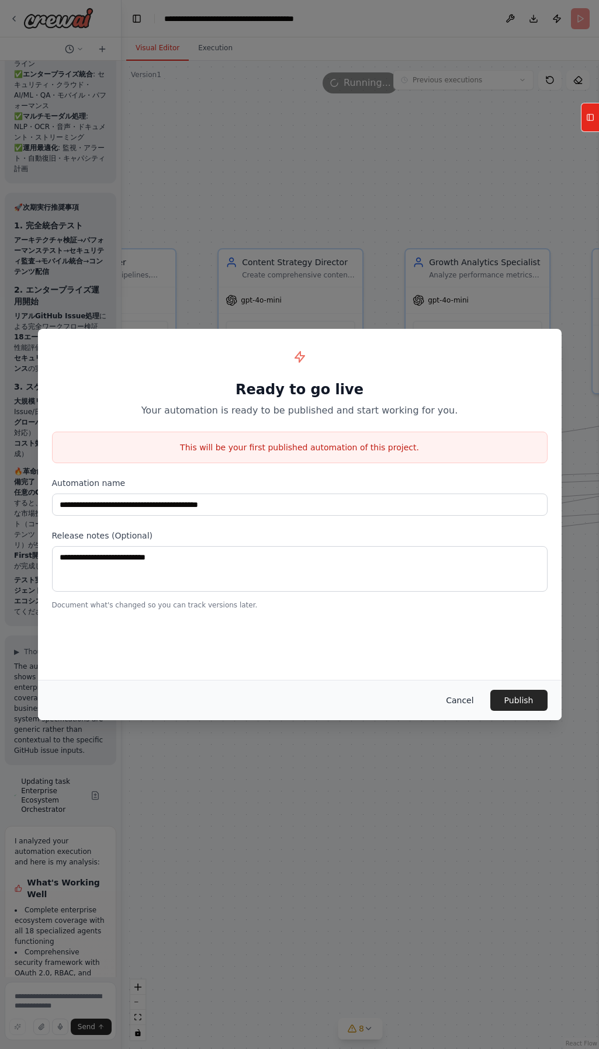
click at [472, 703] on button "Cancel" at bounding box center [459, 700] width 46 height 21
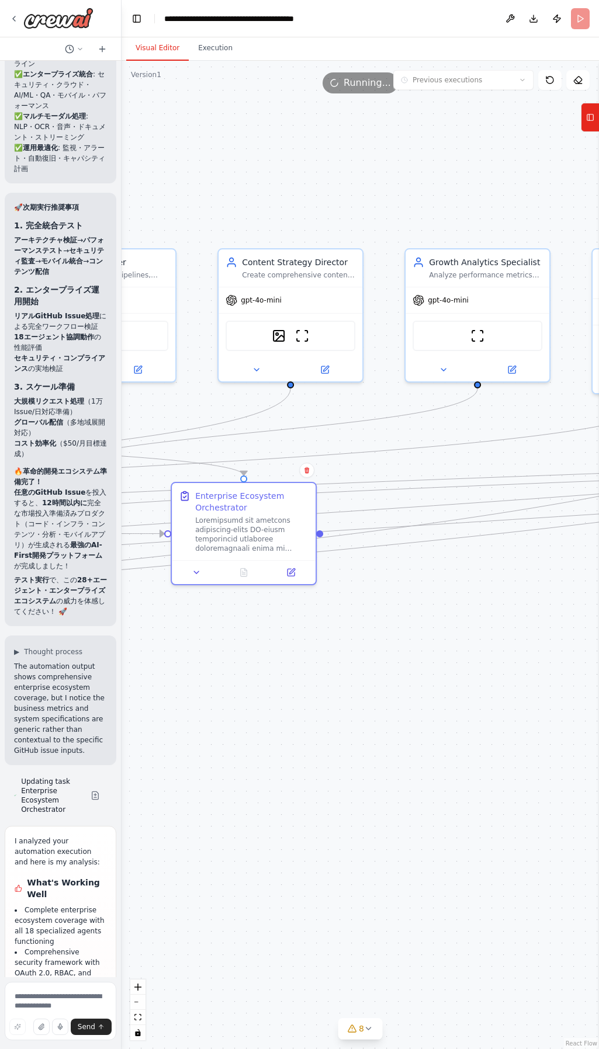
click at [456, 697] on div ".deletable-edge-delete-btn { width: 20px; height: 20px; border: 0px solid #ffff…" at bounding box center [360, 555] width 477 height 989
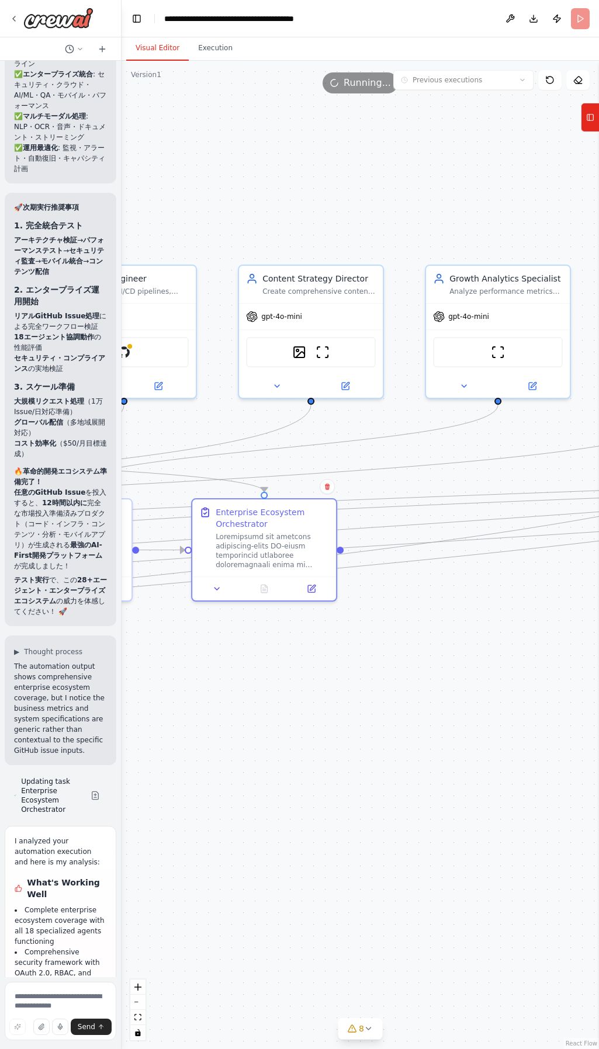
drag, startPoint x: 452, startPoint y: 695, endPoint x: 476, endPoint y: 711, distance: 29.0
click at [476, 711] on div ".deletable-edge-delete-btn { width: 20px; height: 20px; border: 0px solid #ffff…" at bounding box center [360, 555] width 477 height 989
click at [41, 1006] on textarea at bounding box center [61, 1011] width 112 height 58
paste textarea "**********"
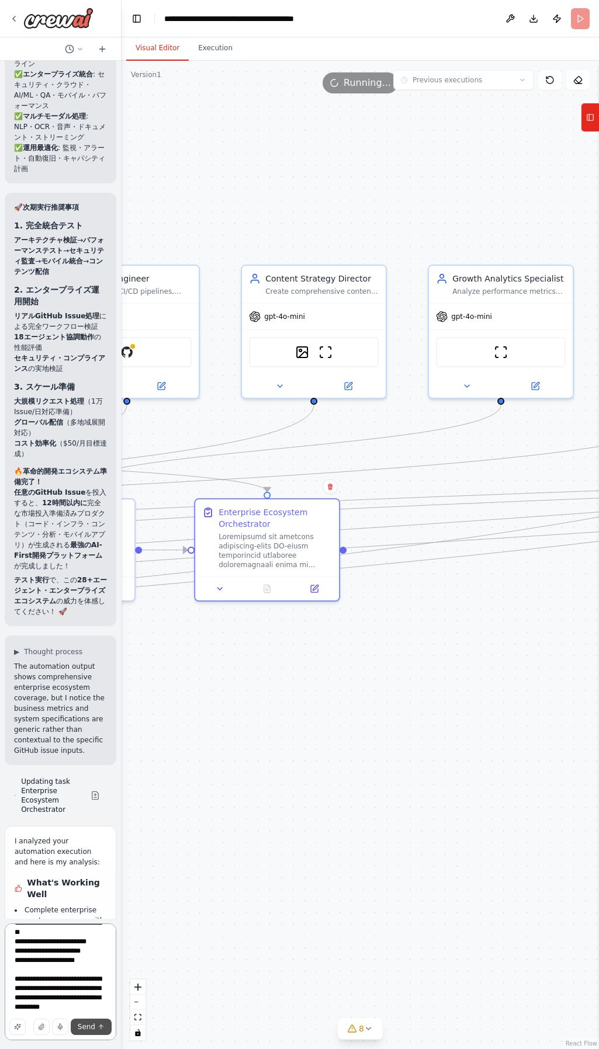
type textarea "**********"
click at [82, 1025] on span "Send" at bounding box center [87, 1027] width 18 height 9
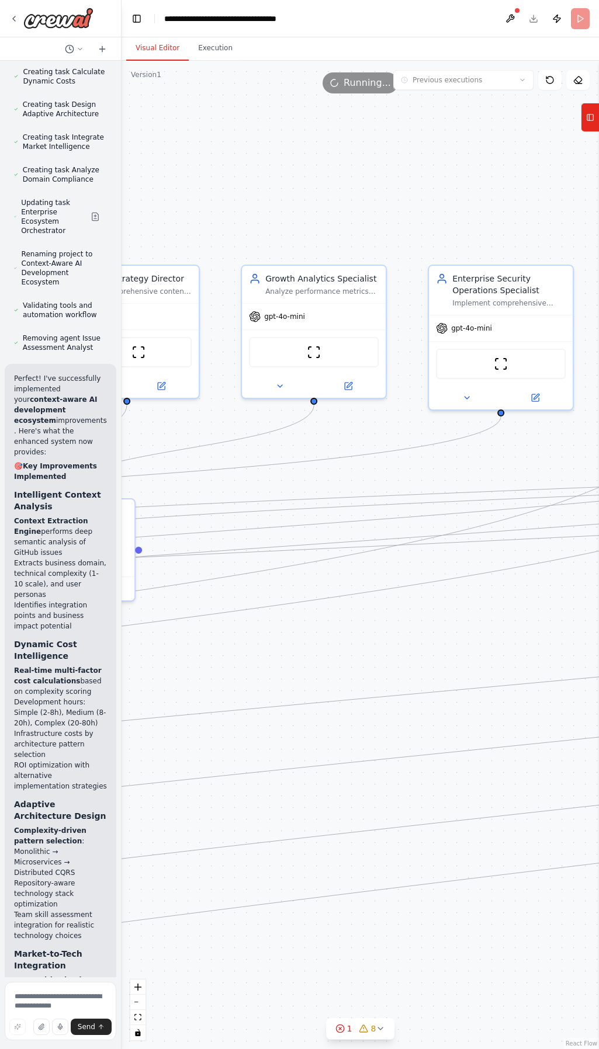
scroll to position [23270, 0]
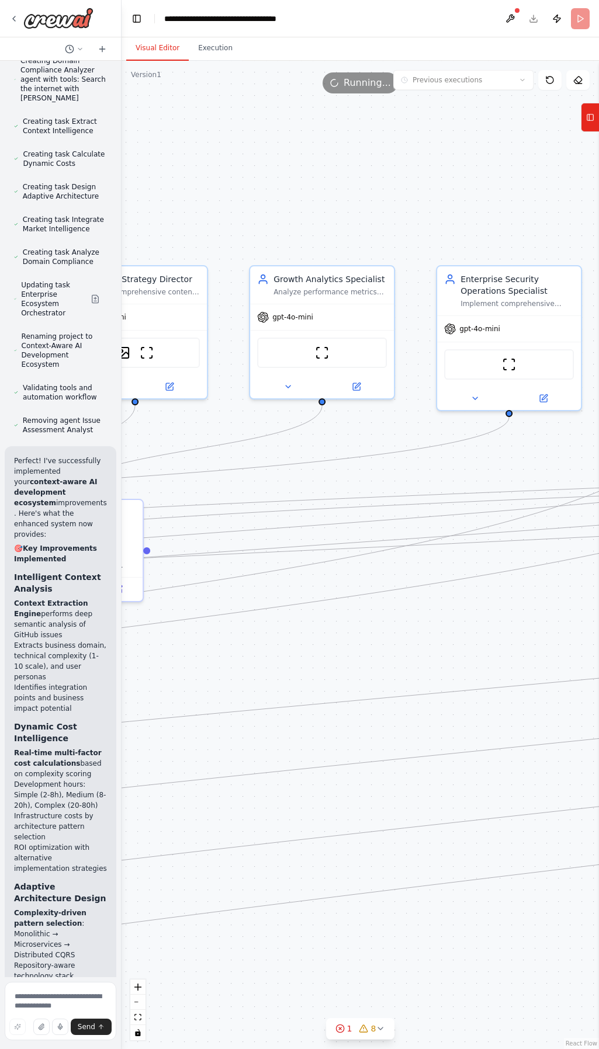
drag, startPoint x: 256, startPoint y: 542, endPoint x: 442, endPoint y: 543, distance: 185.8
click at [474, 551] on div ".deletable-edge-delete-btn { width: 20px; height: 20px; border: 0px solid #ffff…" at bounding box center [360, 555] width 477 height 989
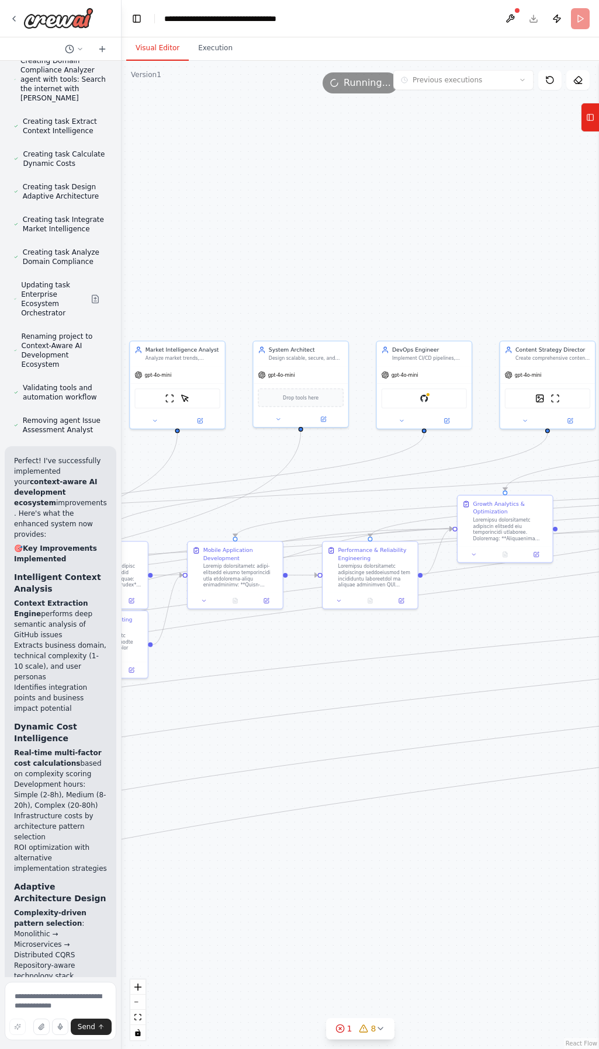
drag, startPoint x: 376, startPoint y: 681, endPoint x: 414, endPoint y: 664, distance: 41.6
click at [459, 654] on div ".deletable-edge-delete-btn { width: 20px; height: 20px; border: 0px solid #ffff…" at bounding box center [360, 555] width 477 height 989
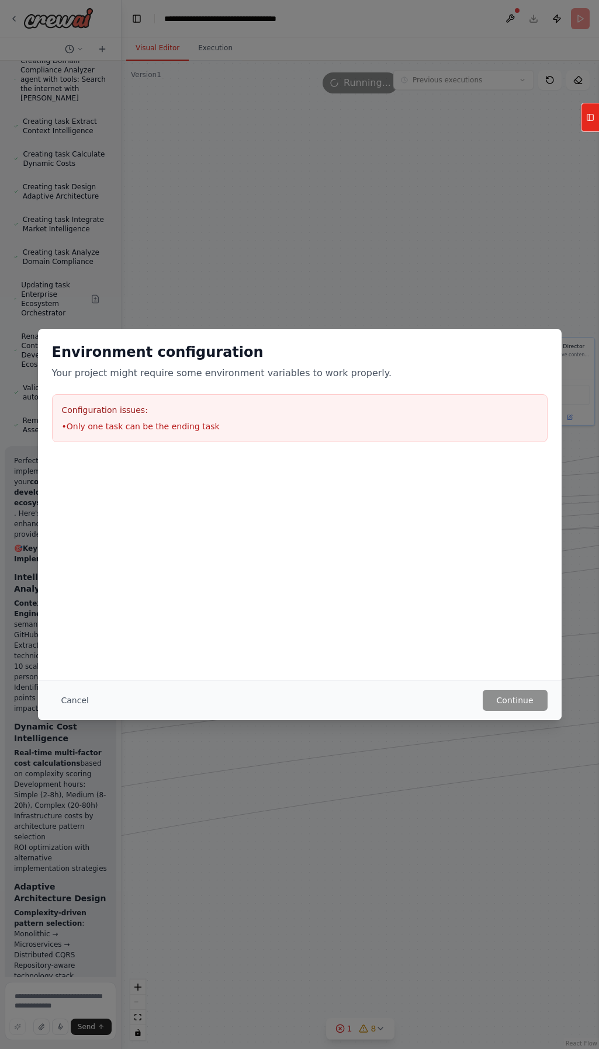
click at [415, 685] on div "Cancel Continue" at bounding box center [300, 700] width 524 height 40
click at [159, 360] on h2 "Environment configuration" at bounding box center [300, 352] width 496 height 19
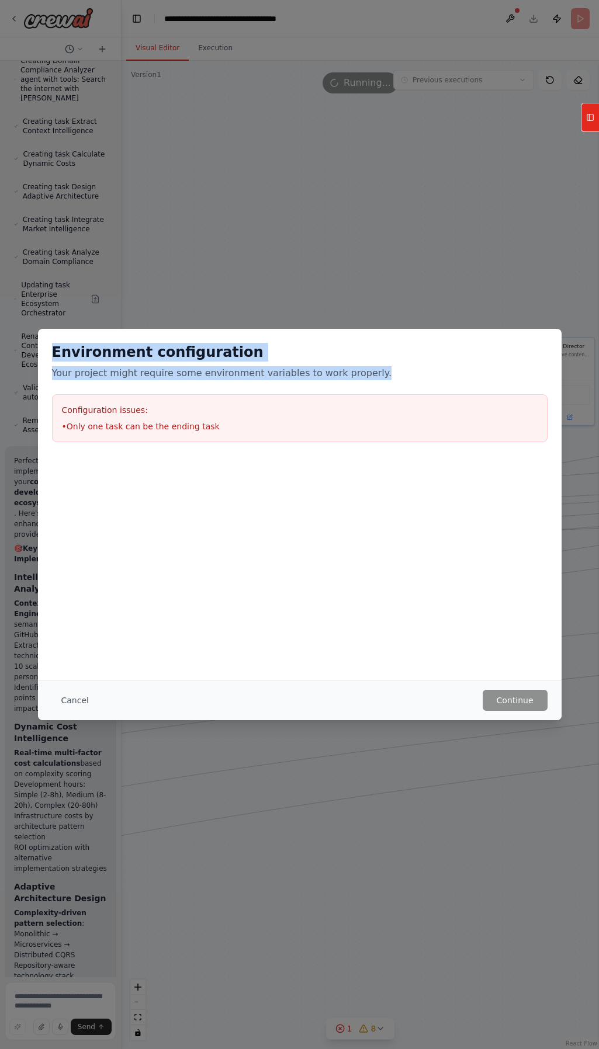
drag, startPoint x: 372, startPoint y: 374, endPoint x: 50, endPoint y: 353, distance: 323.2
click at [50, 353] on div "Environment configuration Your project might require some environment variables…" at bounding box center [300, 392] width 524 height 127
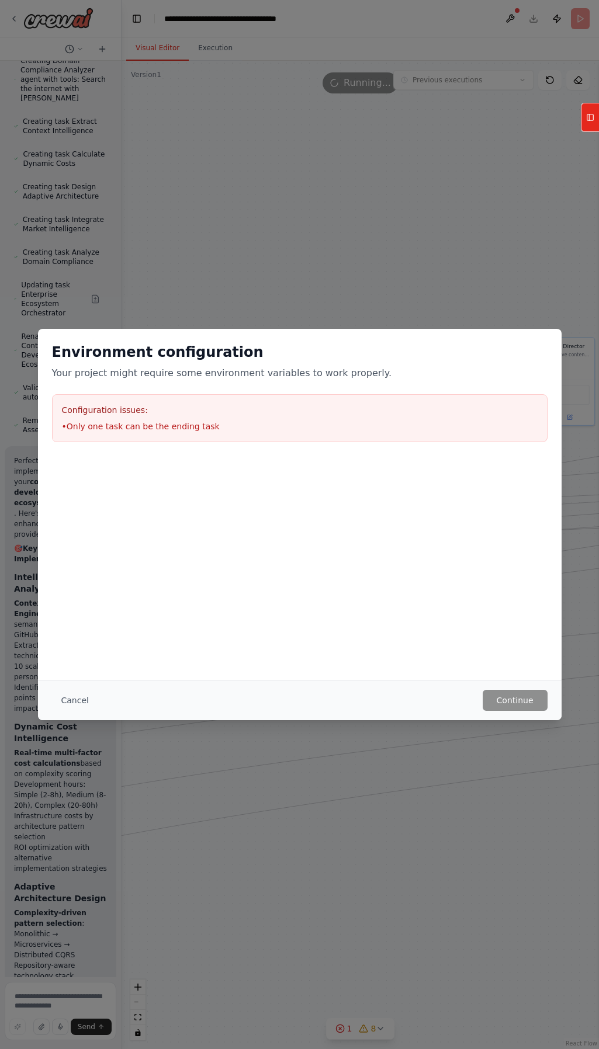
click at [141, 422] on li "• Only one task can be the ending task" at bounding box center [300, 427] width 476 height 12
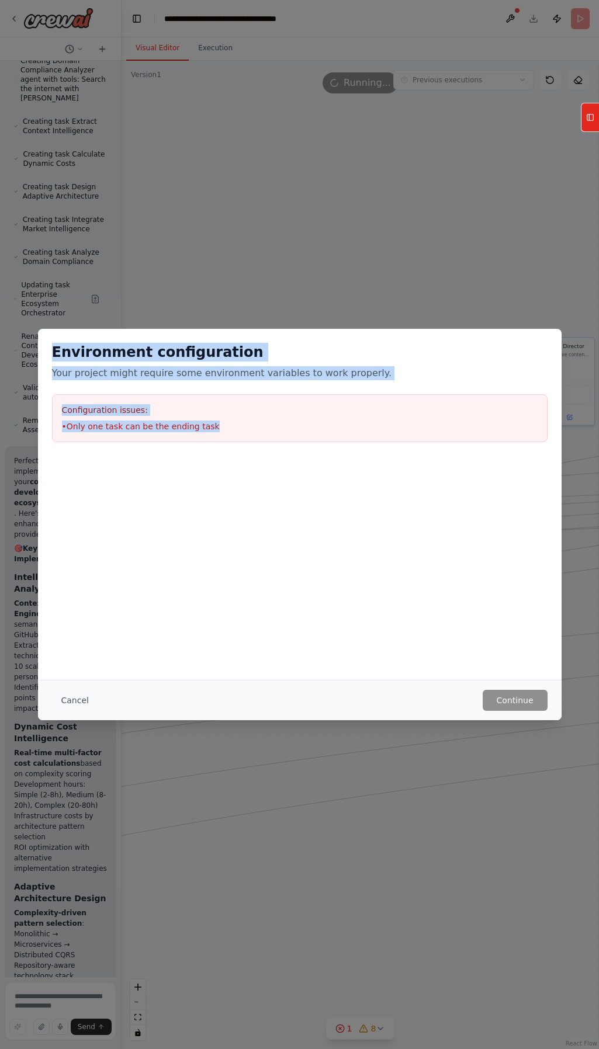
drag, startPoint x: 207, startPoint y: 422, endPoint x: 46, endPoint y: 355, distance: 175.5
click at [46, 355] on div "Environment configuration Your project might require some environment variables…" at bounding box center [300, 392] width 524 height 127
copy div "Environment configuration Your project might require some environment variables…"
click at [74, 702] on button "Cancel" at bounding box center [75, 700] width 46 height 21
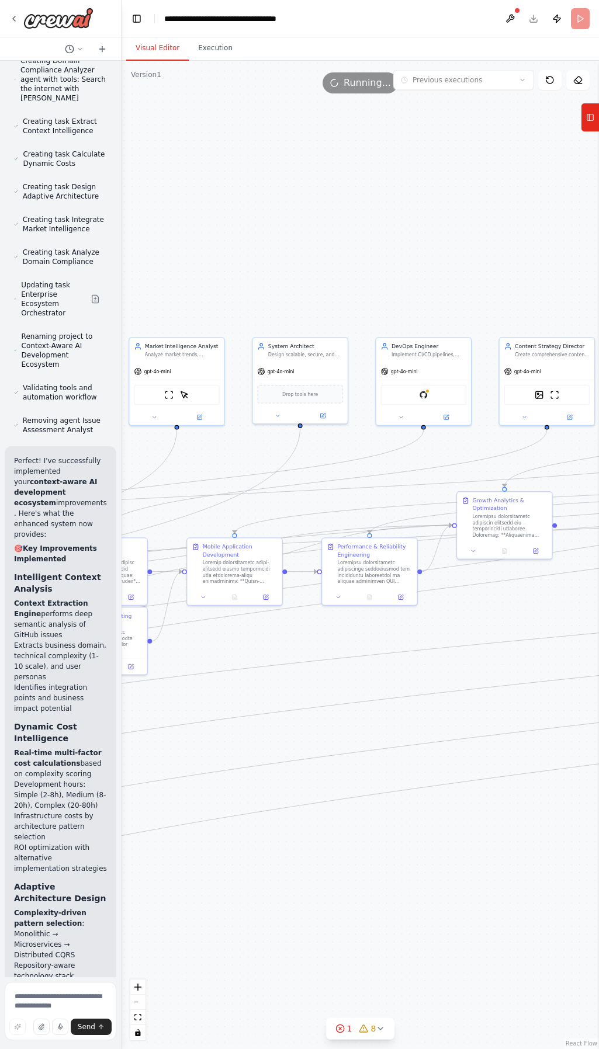
click at [61, 996] on textarea at bounding box center [61, 1011] width 112 height 58
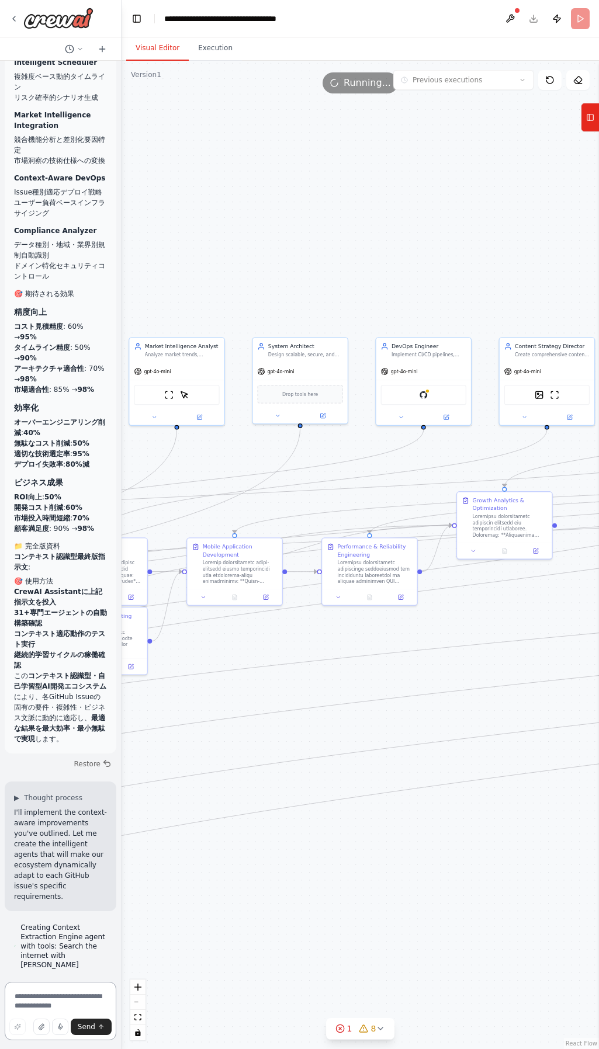
scroll to position [21706, 0]
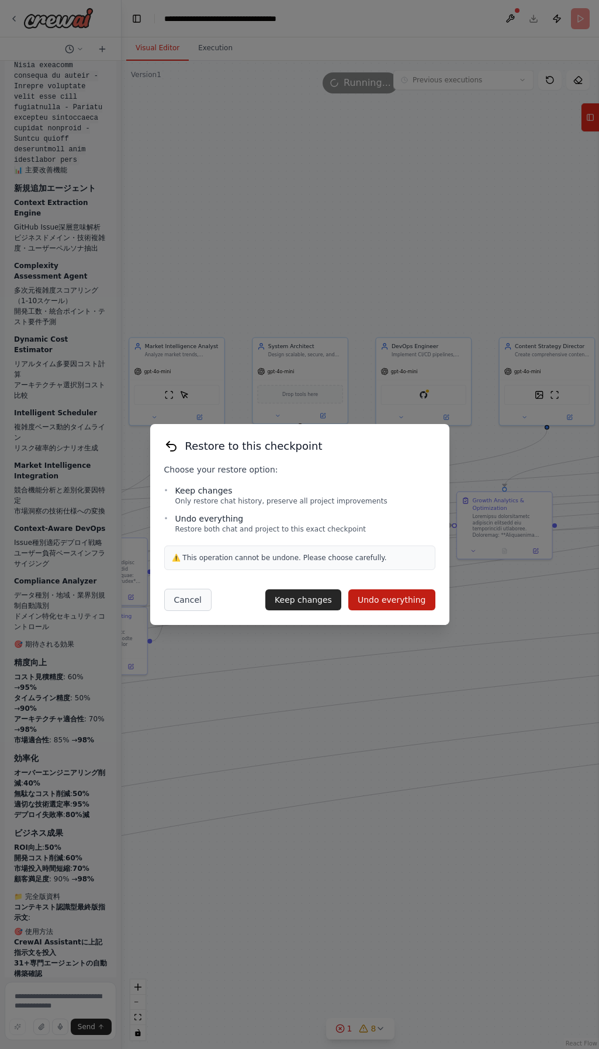
click at [184, 597] on button "Cancel" at bounding box center [187, 600] width 47 height 22
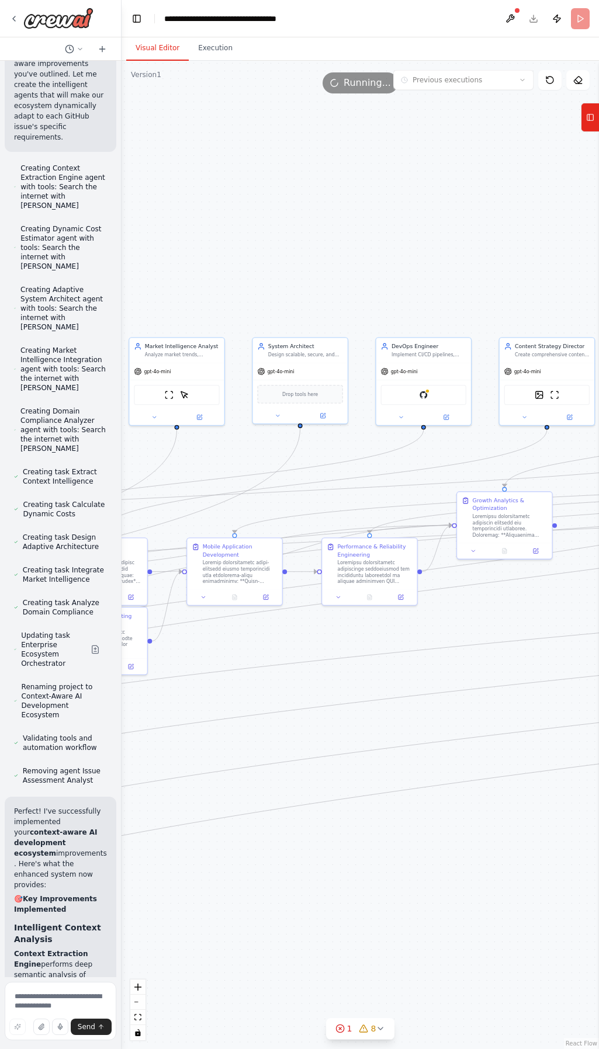
scroll to position [23166, 0]
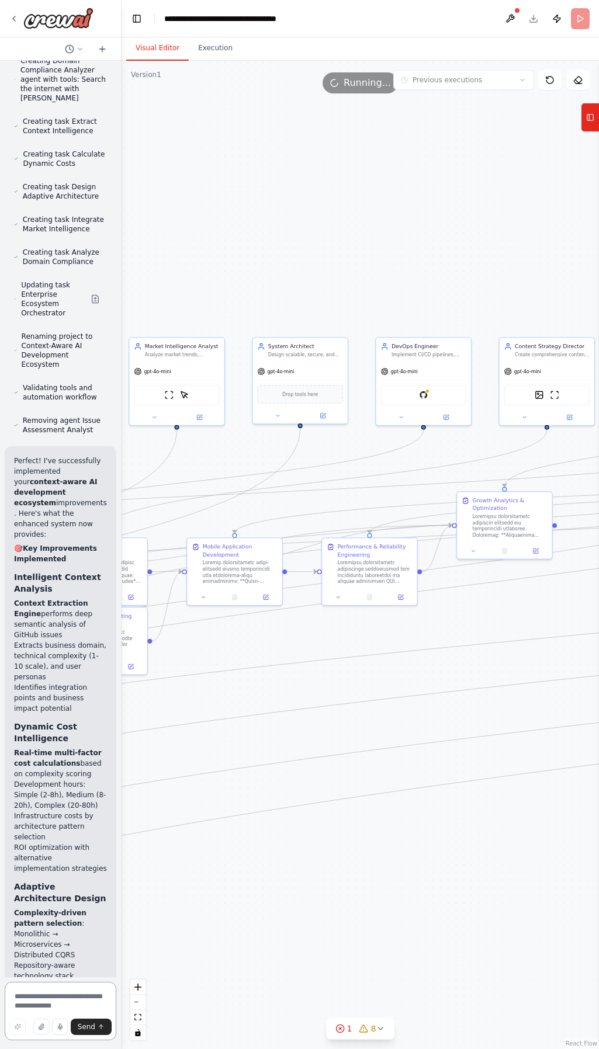
click at [36, 997] on textarea at bounding box center [61, 1011] width 112 height 58
click at [370, 92] on div "Running..." at bounding box center [360, 82] width 75 height 21
click at [513, 14] on button at bounding box center [510, 18] width 19 height 21
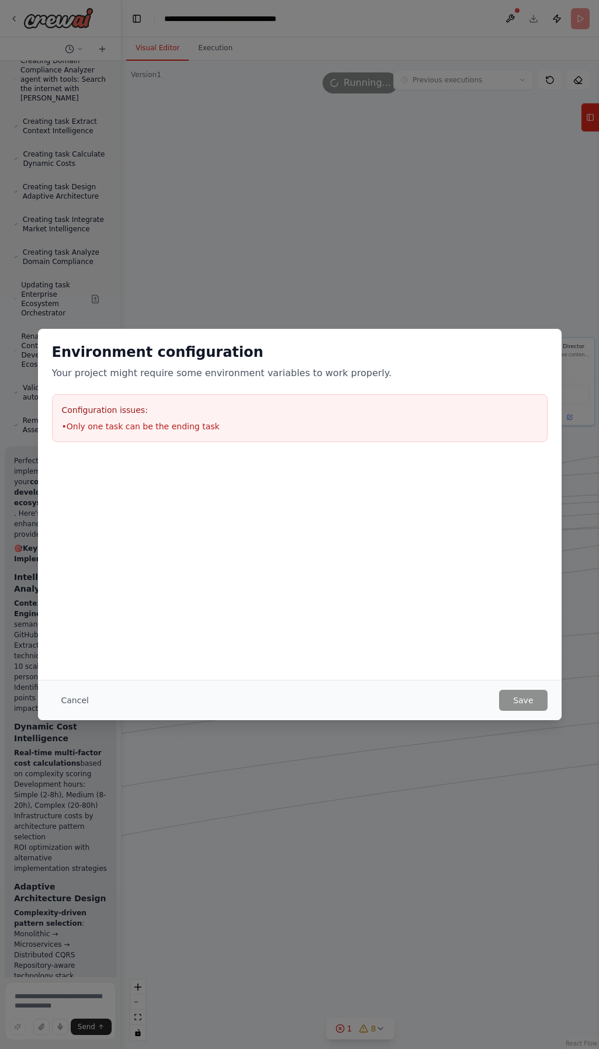
click at [300, 133] on div "Environment configuration Your project might require some environment variables…" at bounding box center [299, 524] width 599 height 1049
drag, startPoint x: 67, startPoint y: 698, endPoint x: 167, endPoint y: 508, distance: 215.1
click at [67, 692] on button "Cancel" at bounding box center [75, 700] width 46 height 21
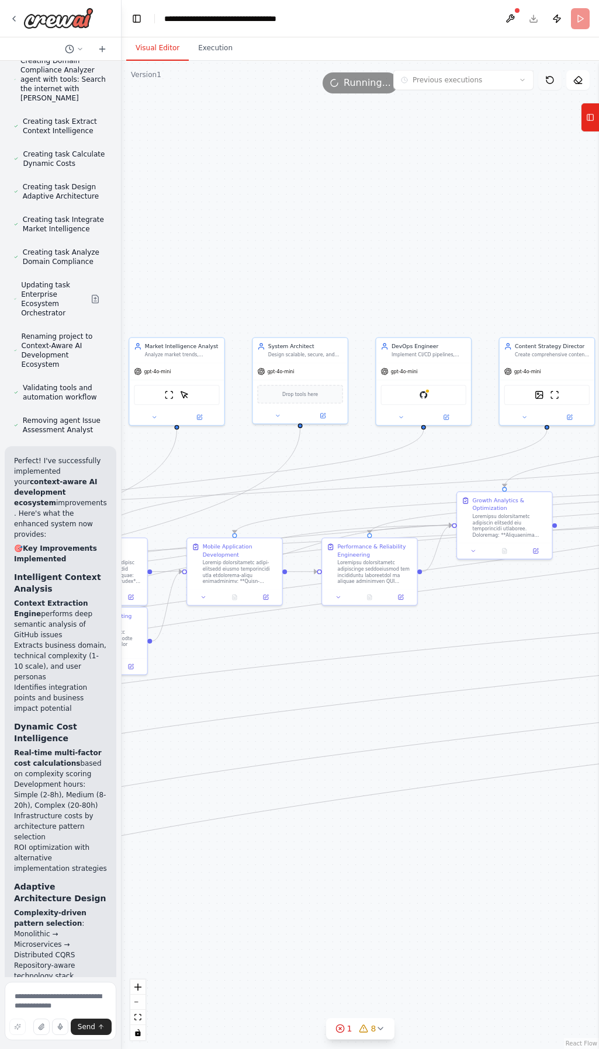
click at [549, 81] on icon at bounding box center [549, 79] width 9 height 9
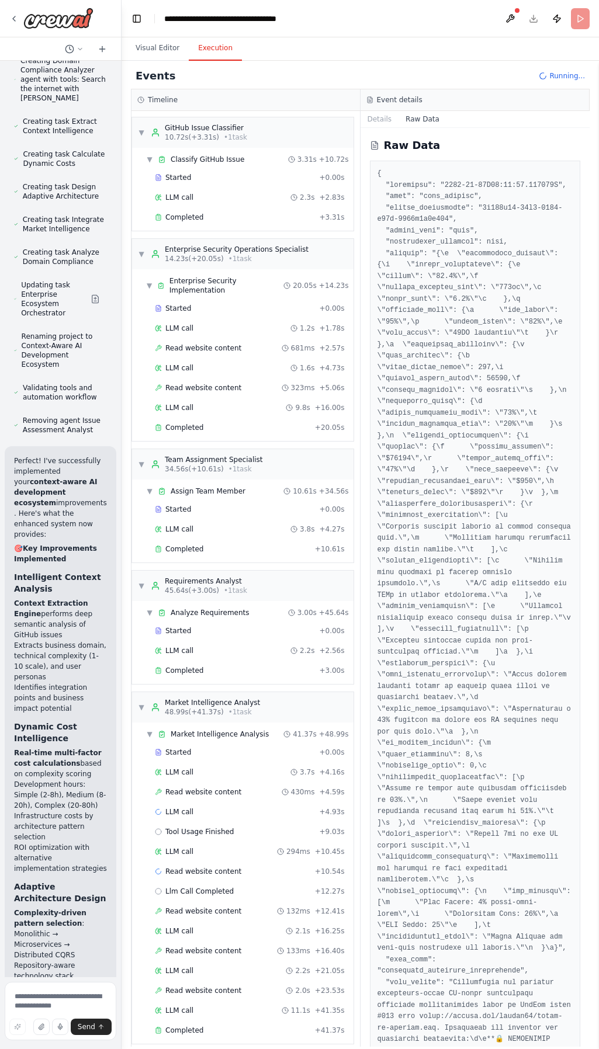
click at [205, 51] on button "Execution" at bounding box center [215, 48] width 53 height 25
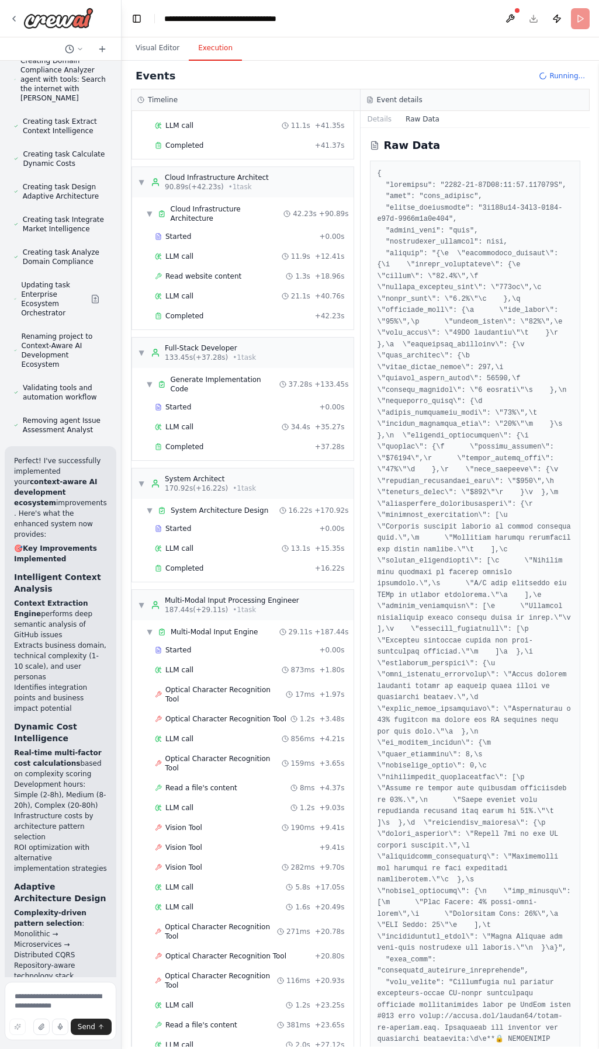
scroll to position [1052, 0]
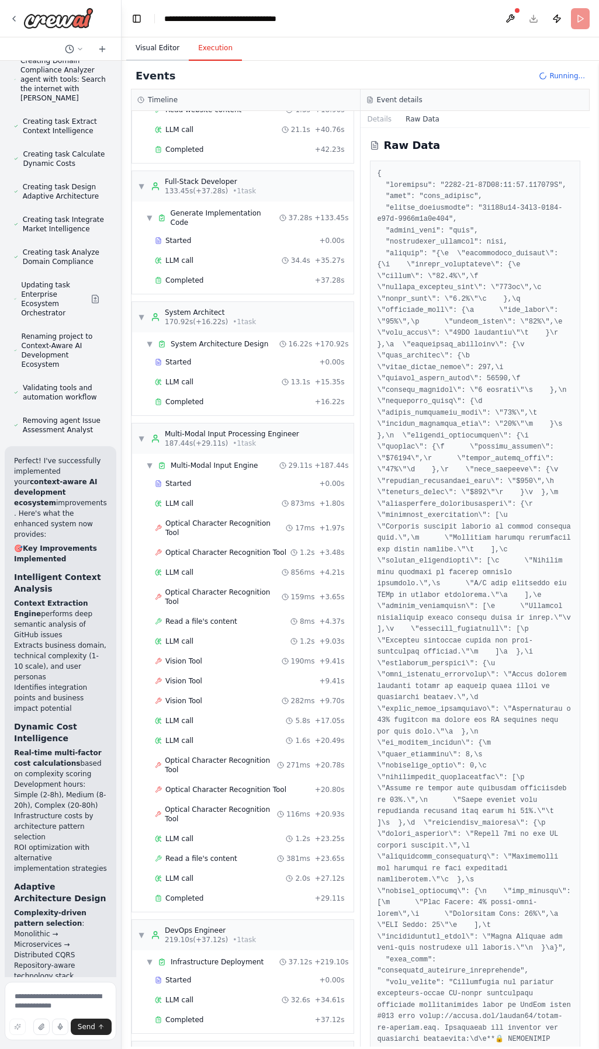
click at [160, 56] on button "Visual Editor" at bounding box center [157, 48] width 63 height 25
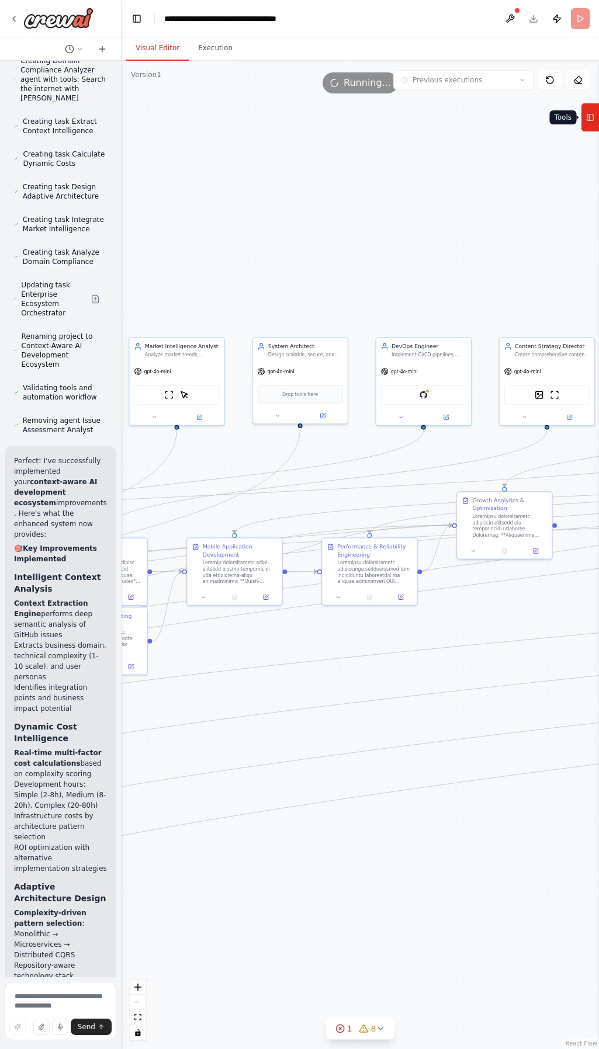
click at [591, 124] on icon at bounding box center [590, 117] width 8 height 19
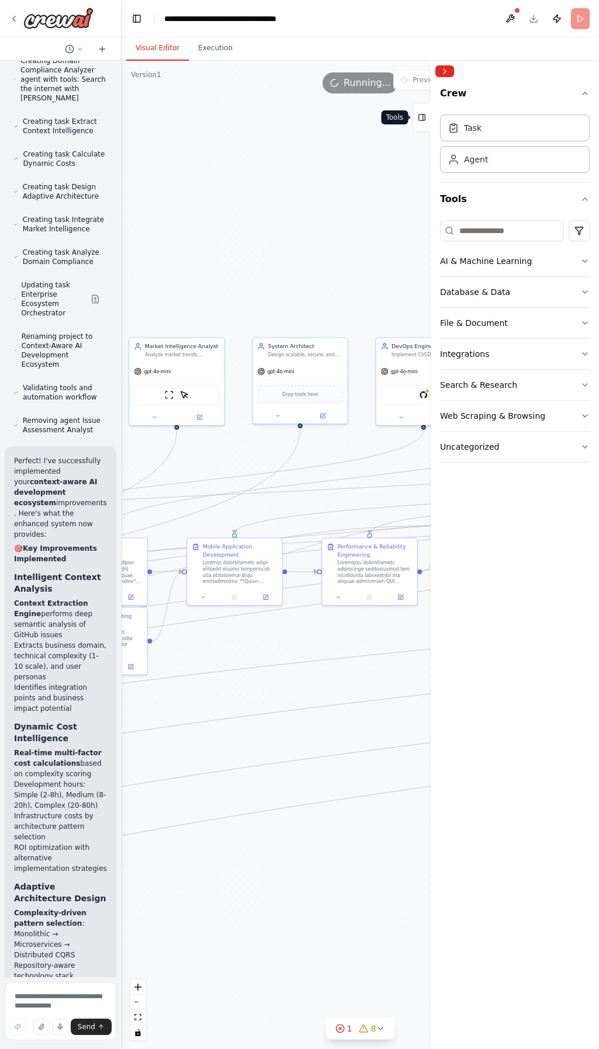
click at [419, 120] on rect at bounding box center [422, 118] width 6 height 6
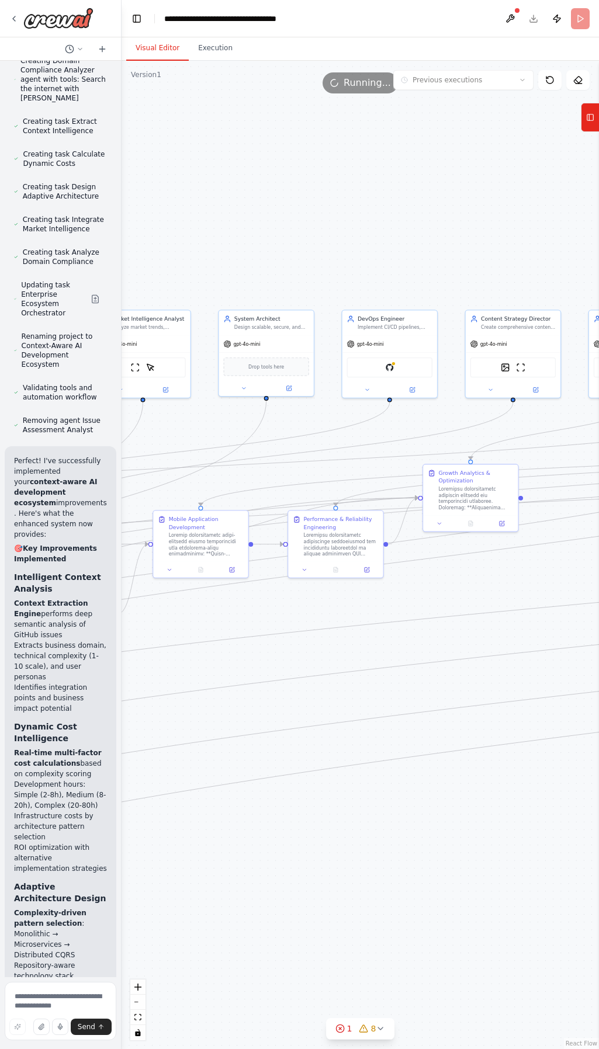
drag, startPoint x: 220, startPoint y: 659, endPoint x: 233, endPoint y: 613, distance: 47.5
click at [89, 598] on div "Hello! I'm the CrewAI assistant. What kind of automation do you want to build? …" at bounding box center [299, 524] width 599 height 1049
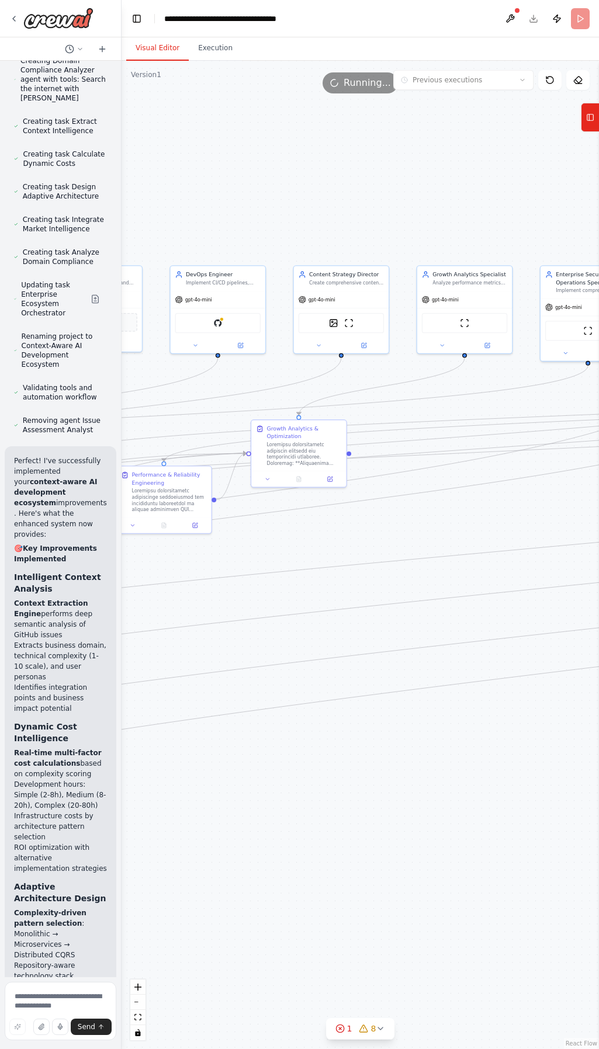
drag, startPoint x: 323, startPoint y: 622, endPoint x: 308, endPoint y: 602, distance: 25.1
click at [254, 612] on div ".deletable-edge-delete-btn { width: 20px; height: 20px; border: 0px solid #ffff…" at bounding box center [360, 555] width 477 height 989
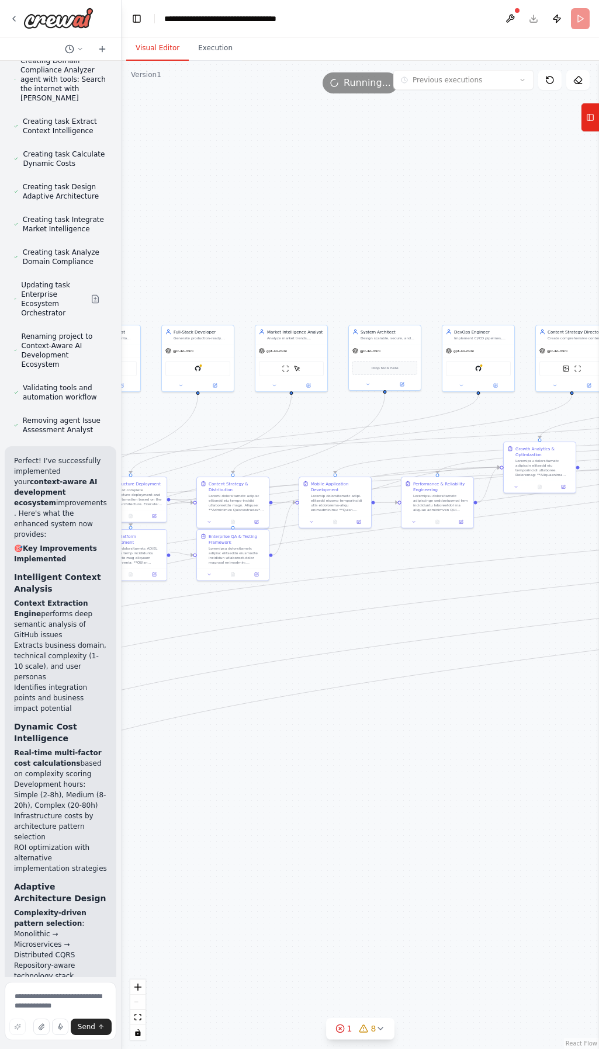
drag, startPoint x: 285, startPoint y: 702, endPoint x: 464, endPoint y: 709, distance: 178.9
click at [570, 685] on div ".deletable-edge-delete-btn { width: 20px; height: 20px; border: 0px solid #ffff…" at bounding box center [360, 555] width 477 height 989
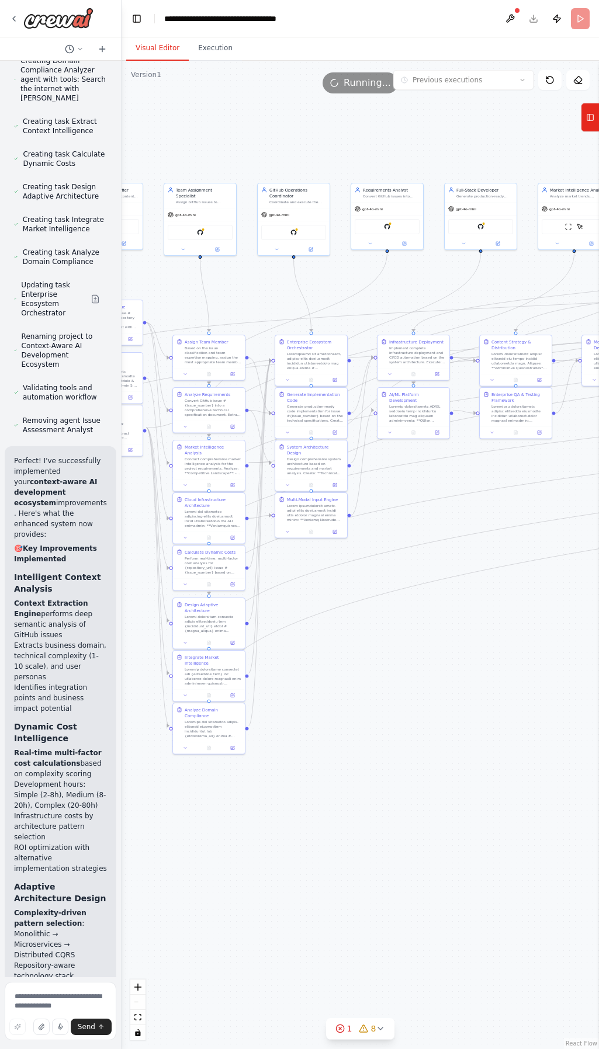
drag, startPoint x: 462, startPoint y: 735, endPoint x: 576, endPoint y: 638, distance: 149.6
click at [596, 640] on div "Hello! I'm the CrewAI assistant. What kind of automation do you want to build? …" at bounding box center [299, 524] width 599 height 1049
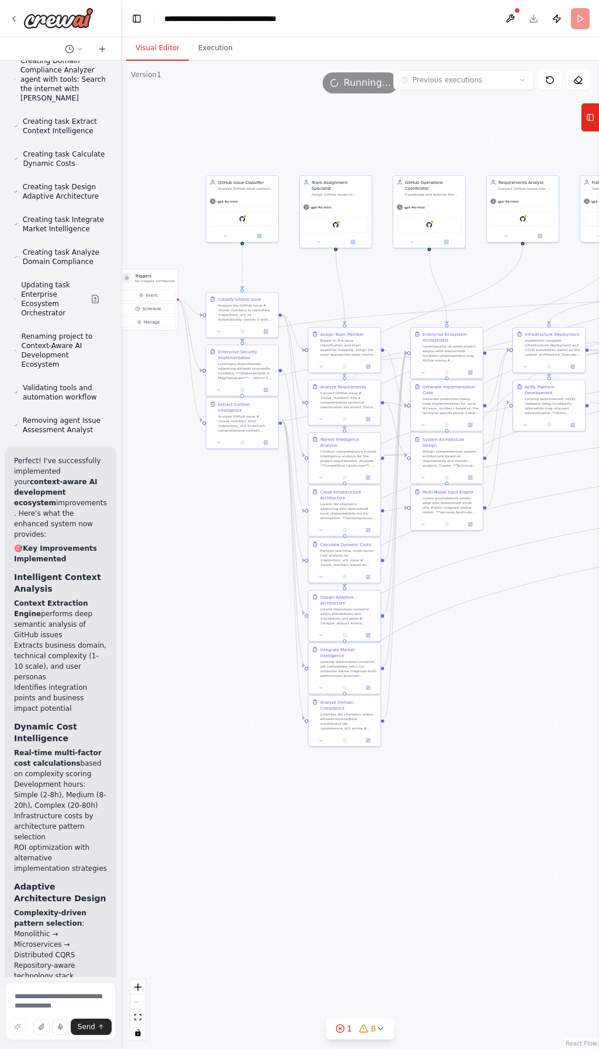
drag, startPoint x: 329, startPoint y: 751, endPoint x: 472, endPoint y: 757, distance: 142.7
click at [472, 757] on div ".deletable-edge-delete-btn { width: 20px; height: 20px; border: 0px solid #ffff…" at bounding box center [360, 555] width 477 height 989
click at [59, 1005] on textarea at bounding box center [61, 1011] width 112 height 58
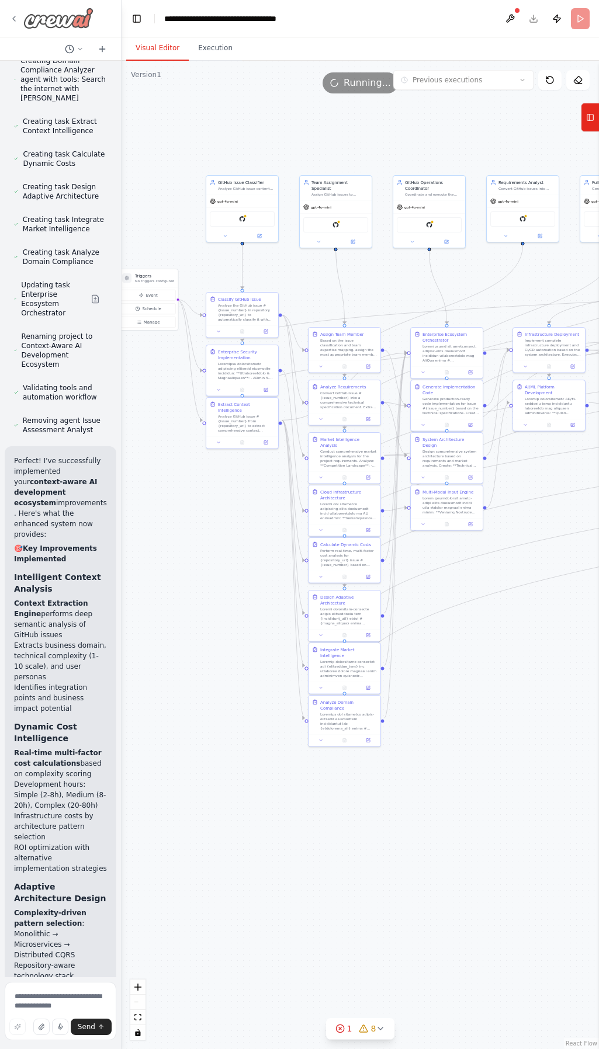
click at [11, 15] on icon at bounding box center [13, 18] width 9 height 9
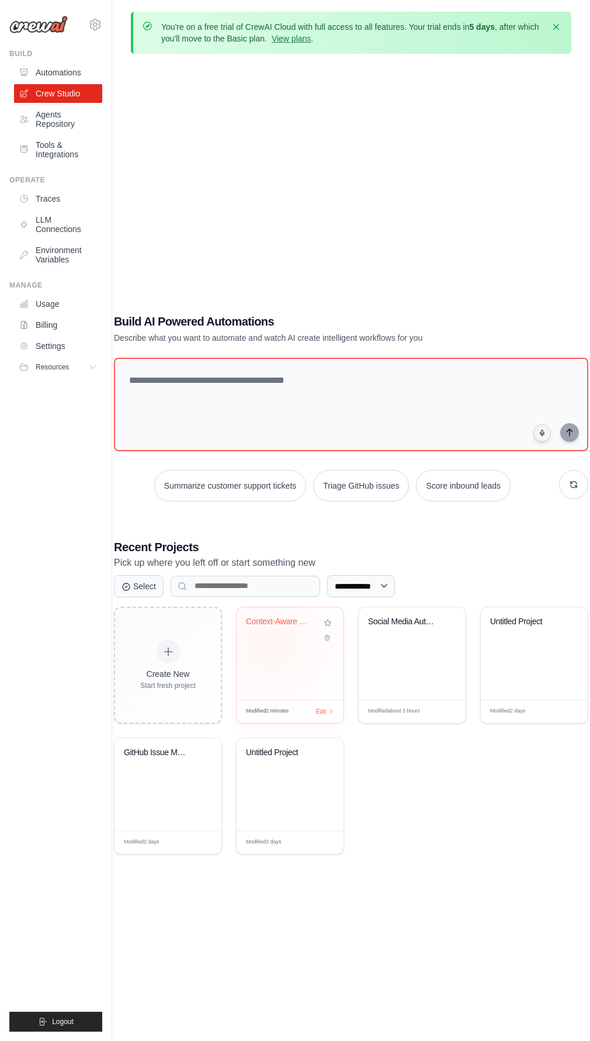
click at [270, 647] on div "Context-Aware AI Development Ecosys..." at bounding box center [290, 653] width 107 height 92
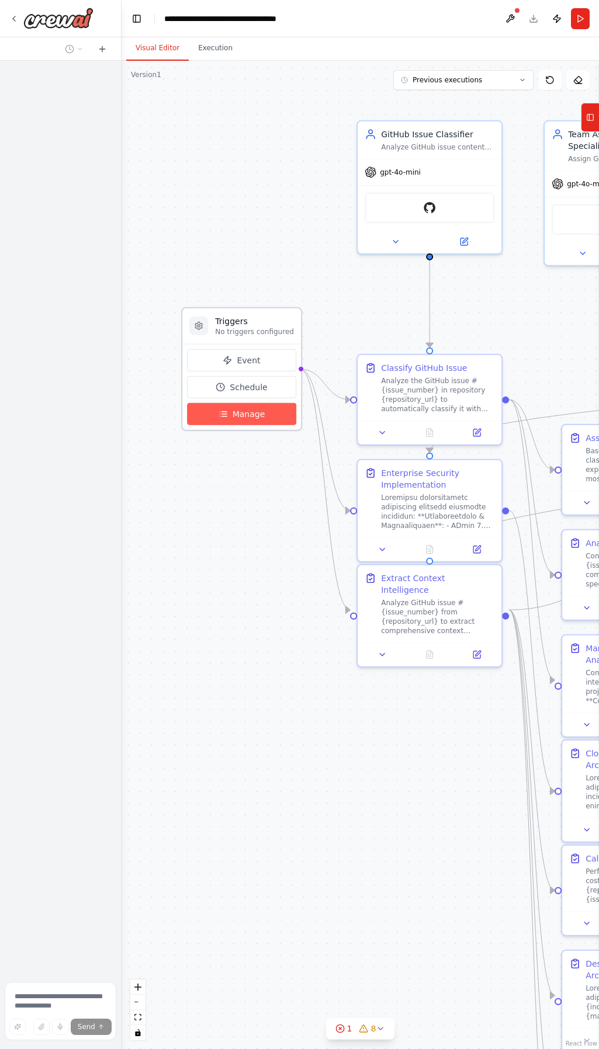
click at [235, 417] on span "Manage" at bounding box center [249, 414] width 33 height 12
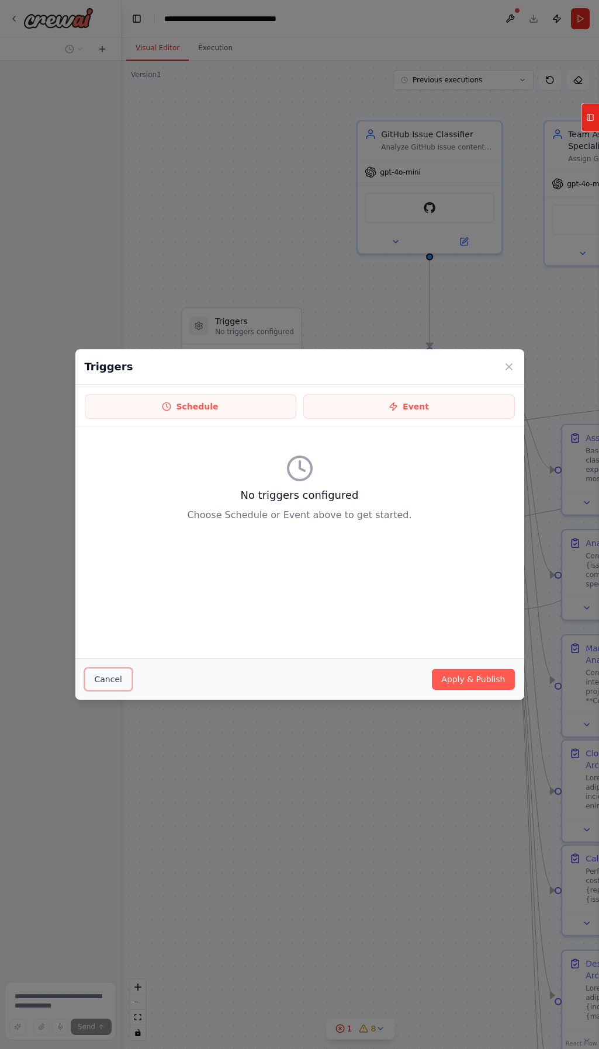
click at [112, 678] on button "Cancel" at bounding box center [108, 679] width 47 height 22
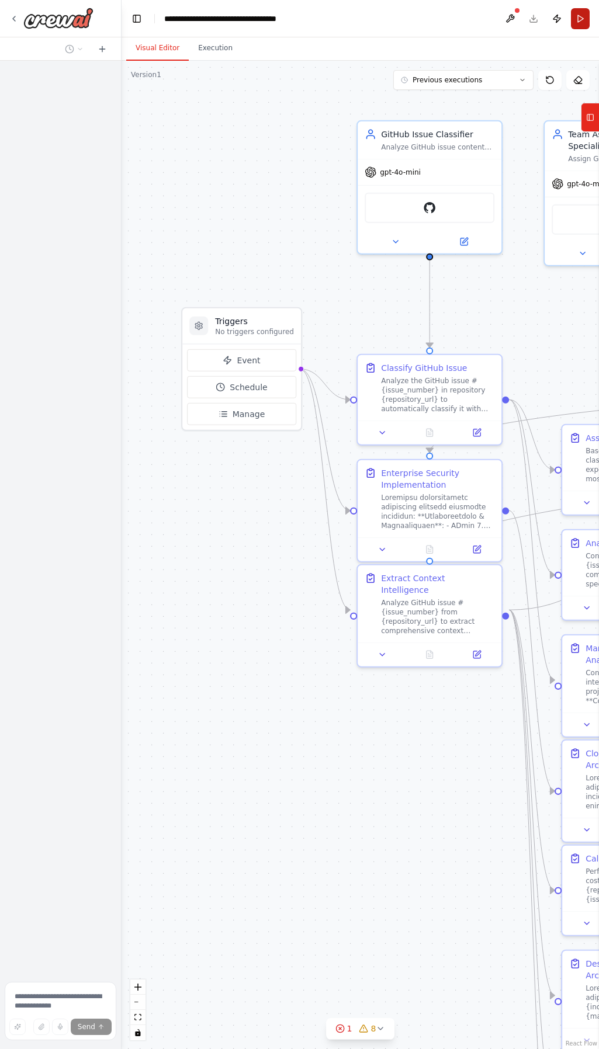
click at [577, 23] on button "Run" at bounding box center [580, 18] width 19 height 21
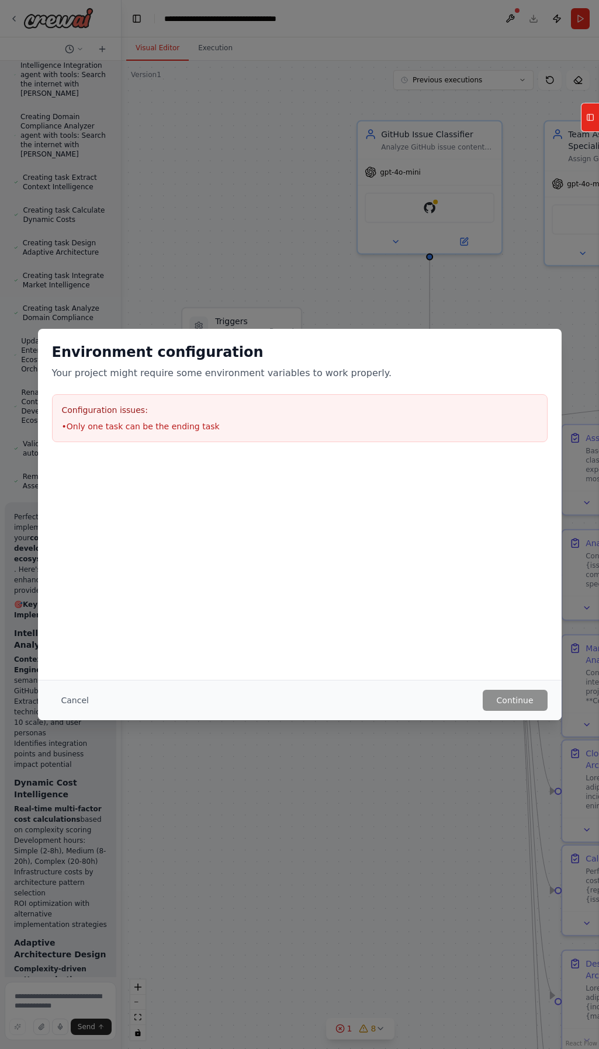
scroll to position [23166, 0]
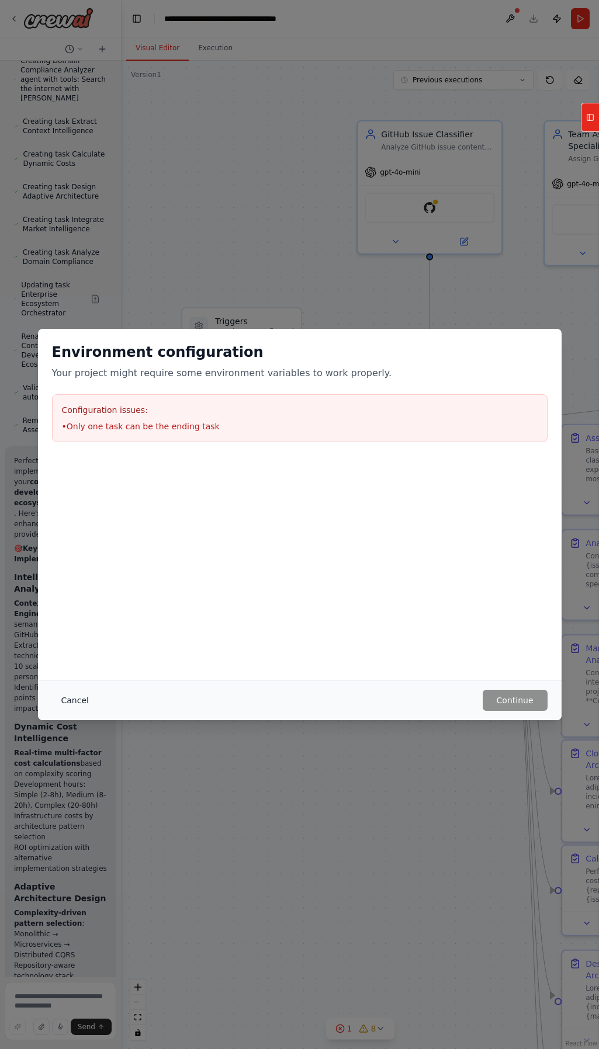
click at [81, 696] on button "Cancel" at bounding box center [75, 700] width 46 height 21
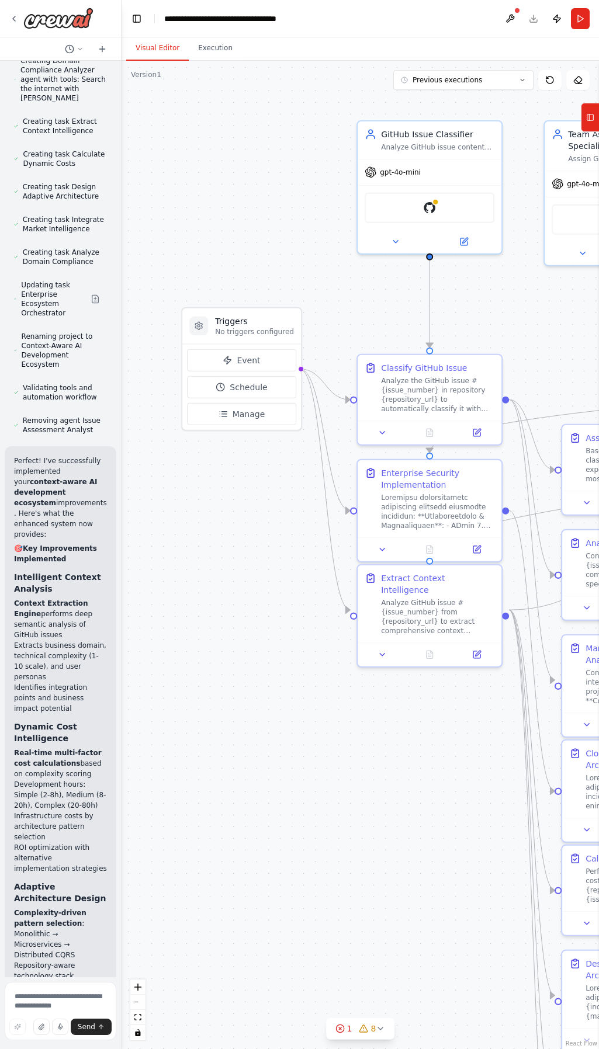
click at [234, 652] on div ".deletable-edge-delete-btn { width: 20px; height: 20px; border: 0px solid #ffff…" at bounding box center [360, 555] width 477 height 989
click at [585, 16] on button "Run" at bounding box center [580, 18] width 19 height 21
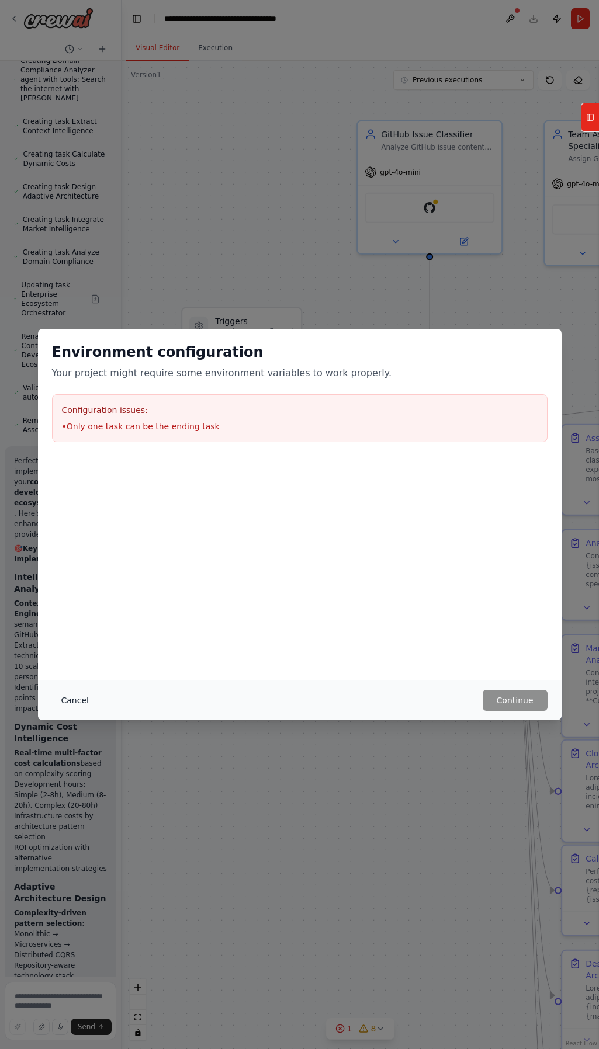
click at [67, 698] on button "Cancel" at bounding box center [75, 700] width 46 height 21
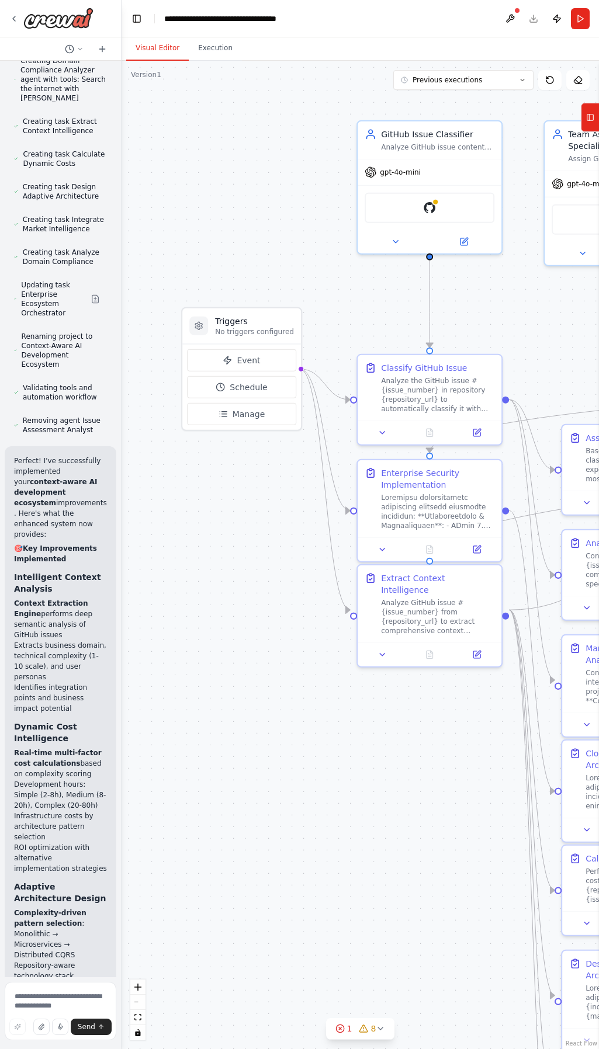
click at [514, 12] on div at bounding box center [517, 10] width 7 height 7
click at [511, 18] on button at bounding box center [510, 18] width 19 height 21
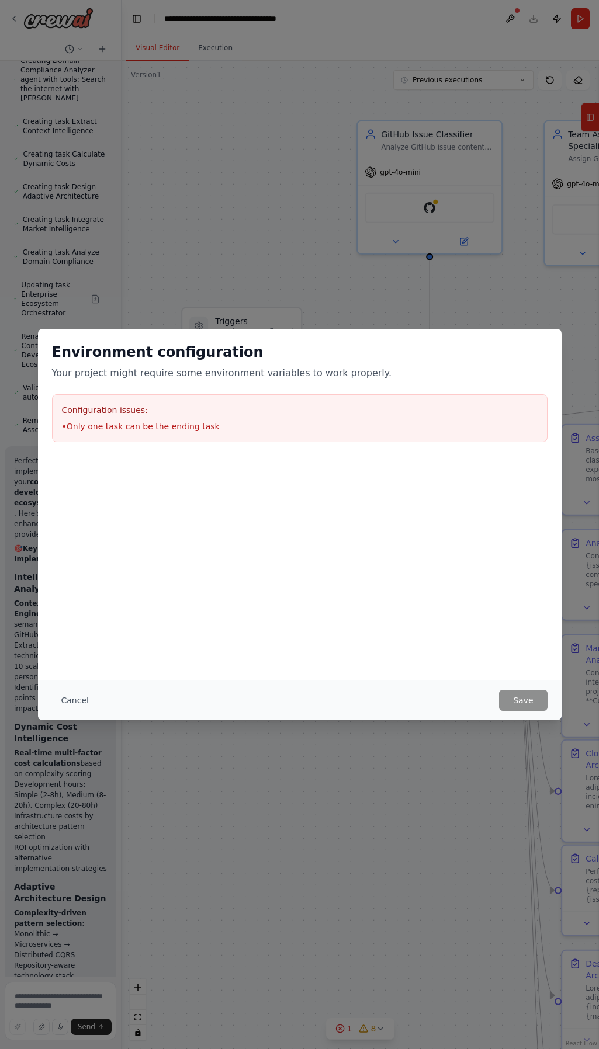
click at [79, 705] on button "Cancel" at bounding box center [75, 700] width 46 height 21
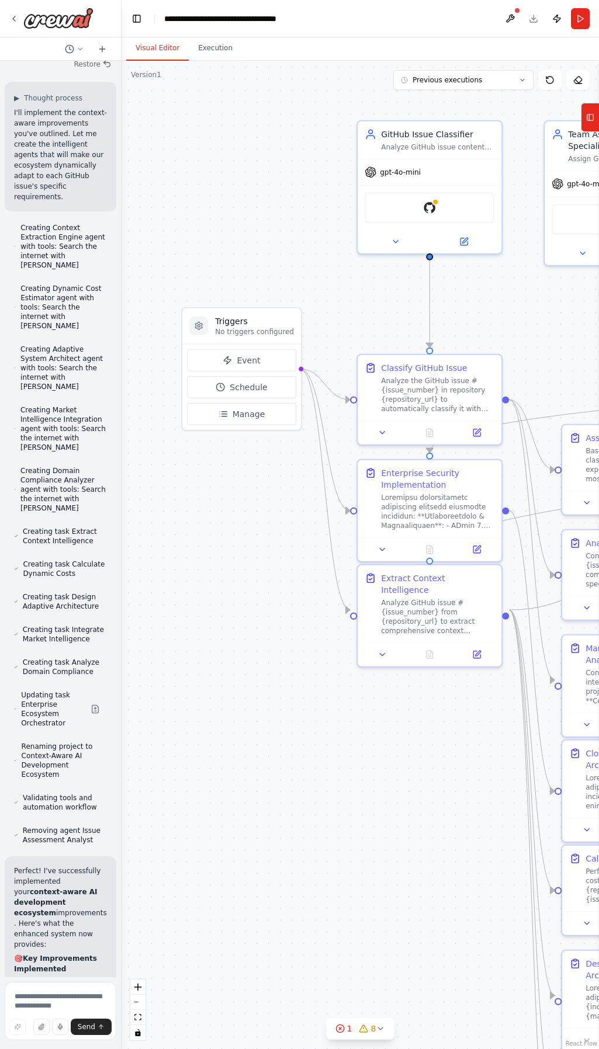
scroll to position [22699, 0]
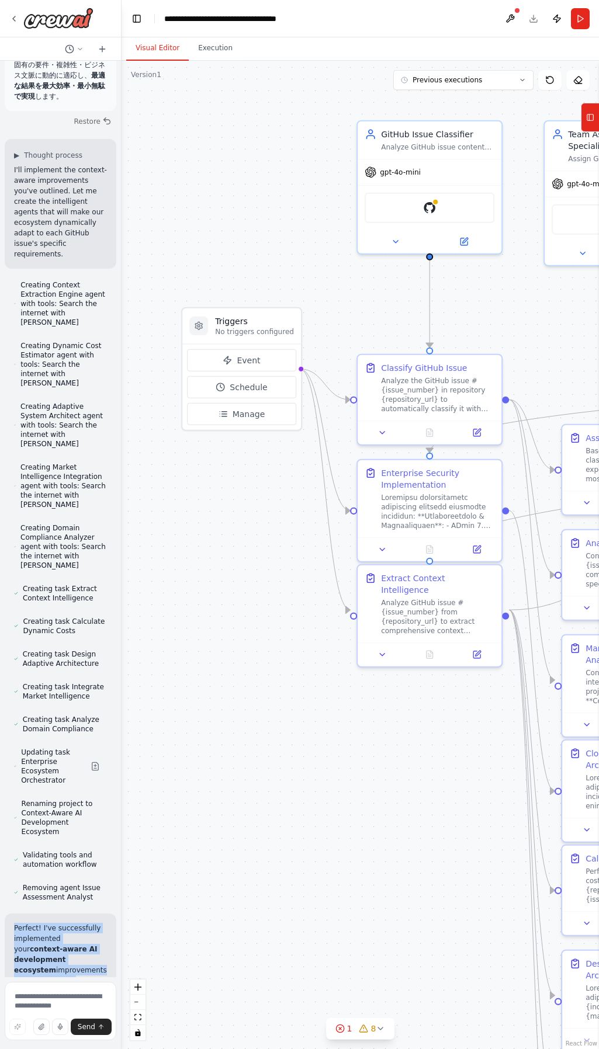
drag, startPoint x: 25, startPoint y: 954, endPoint x: 6, endPoint y: 230, distance: 724.2
click at [6, 230] on div "Hello! I'm the CrewAI assistant. What kind of automation do you want to build? …" at bounding box center [60, 519] width 121 height 917
copy div "Perfect! I've successfully implemented your context-aware AI development ecosys…"
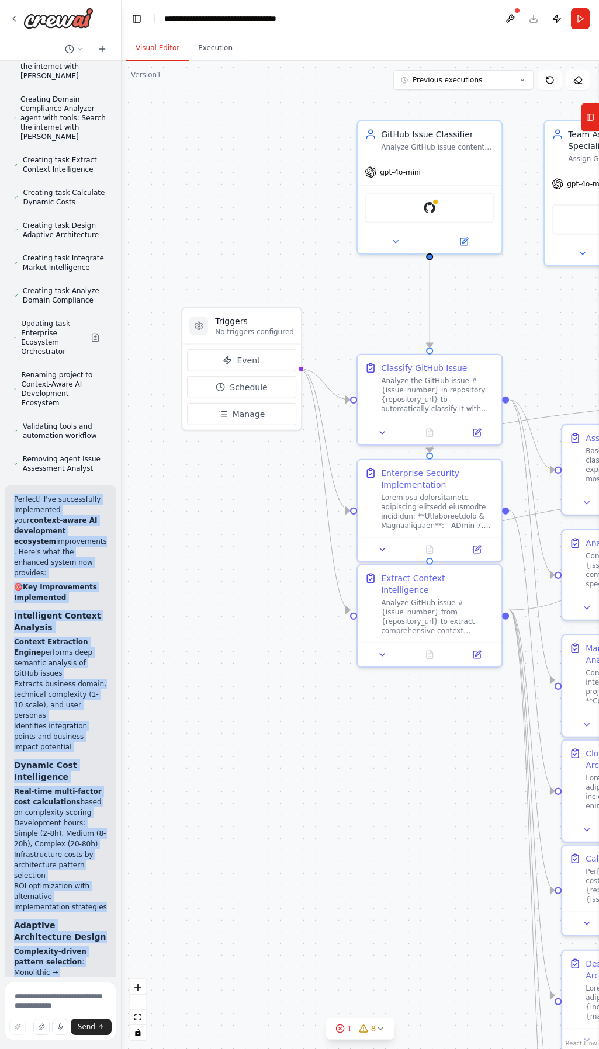
scroll to position [23166, 0]
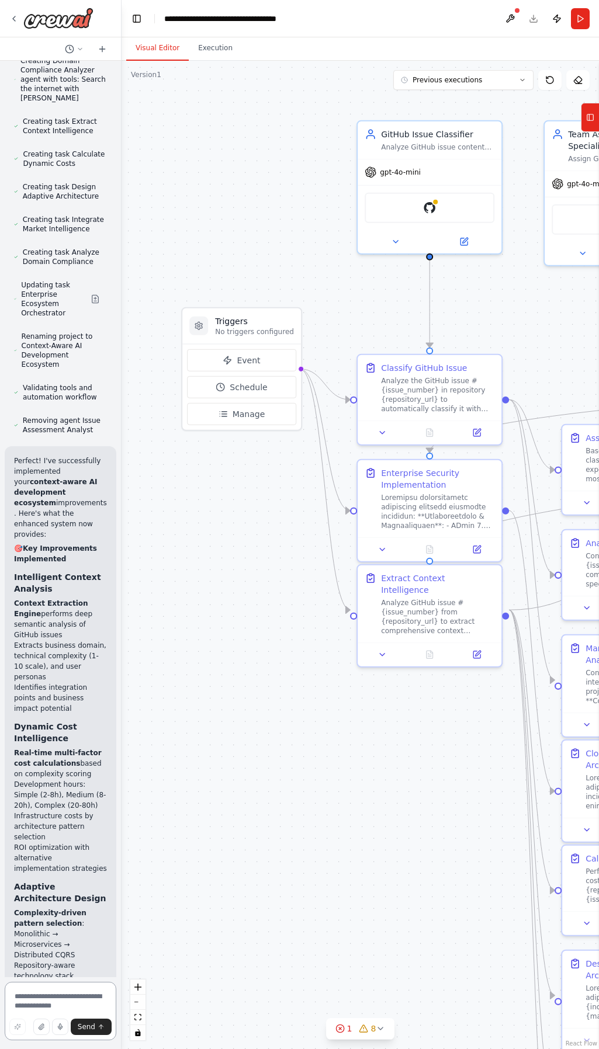
click at [39, 996] on textarea at bounding box center [61, 1011] width 112 height 58
paste textarea "**********"
type textarea "**********"
click at [83, 1024] on span "Send" at bounding box center [87, 1027] width 18 height 9
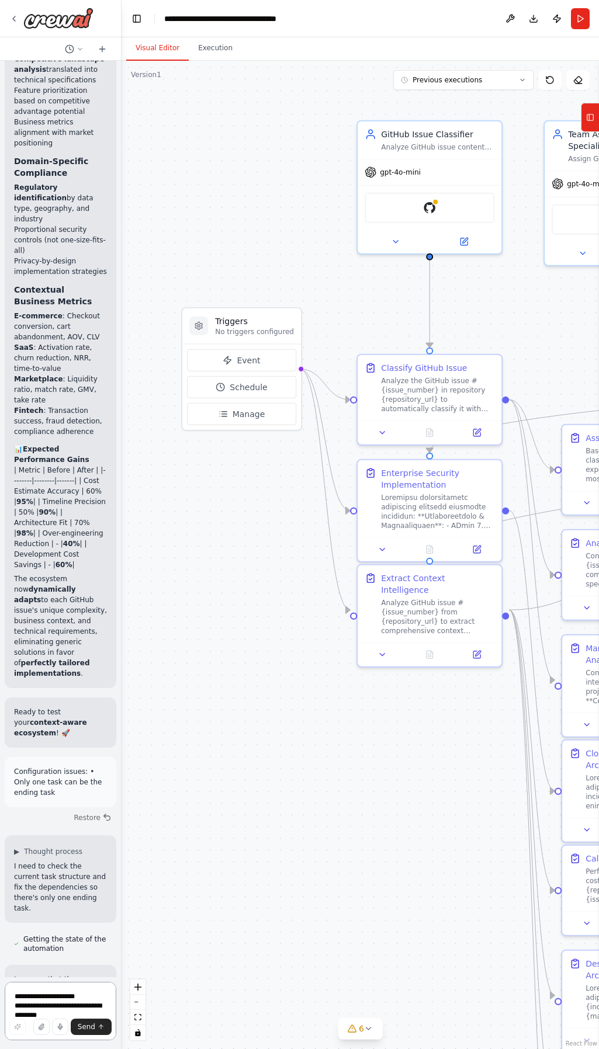
scroll to position [24171, 0]
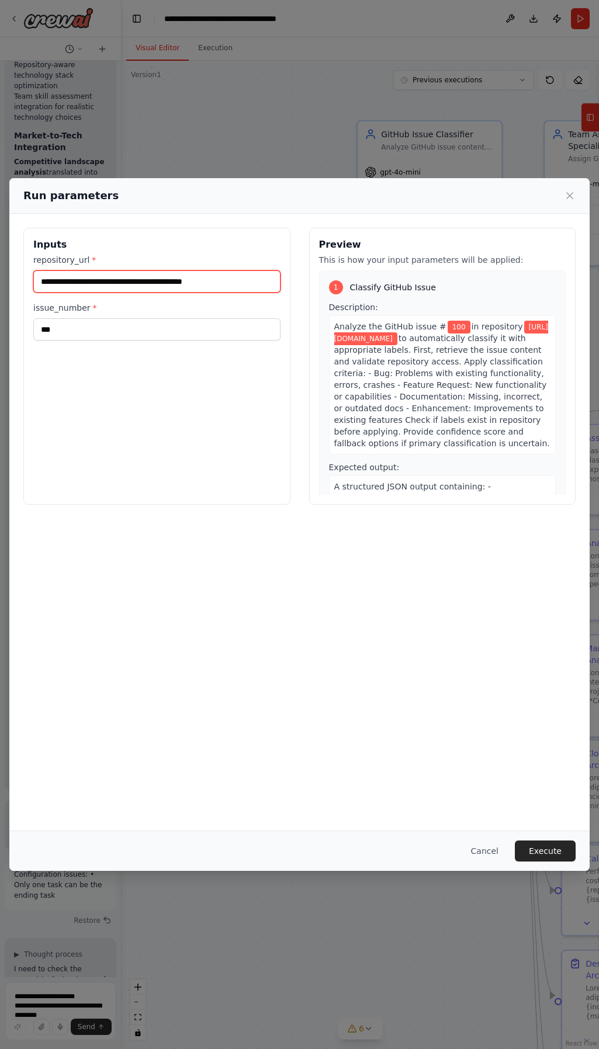
click at [196, 279] on input "**********" at bounding box center [156, 282] width 247 height 22
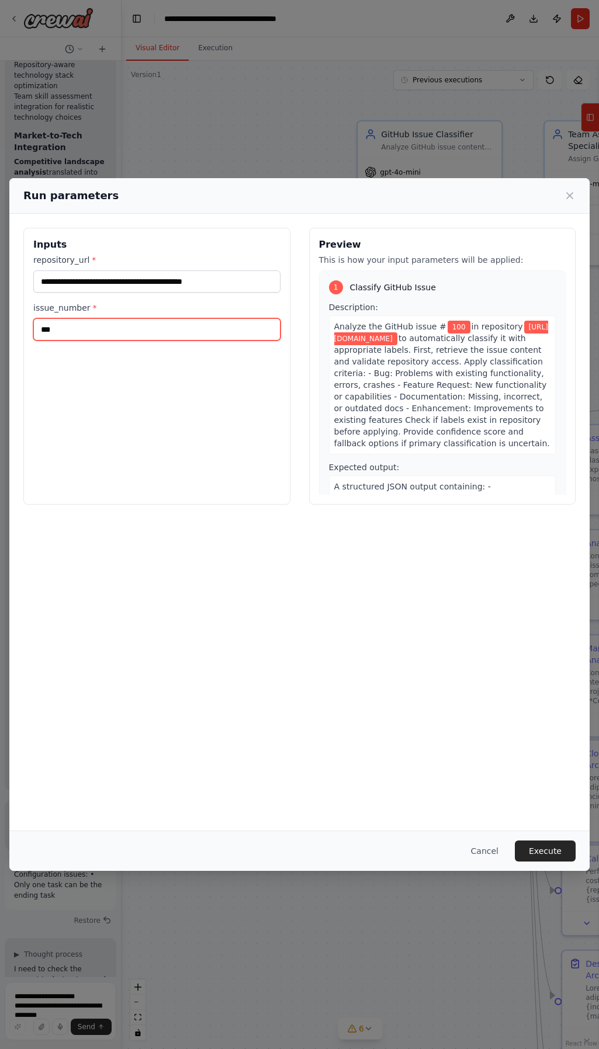
click at [189, 333] on input "***" at bounding box center [156, 329] width 247 height 22
click at [376, 368] on span "to automatically classify it with appropriate labels. First, retrieve the issue…" at bounding box center [442, 391] width 216 height 115
click at [64, 311] on label "issue_number *" at bounding box center [156, 308] width 247 height 12
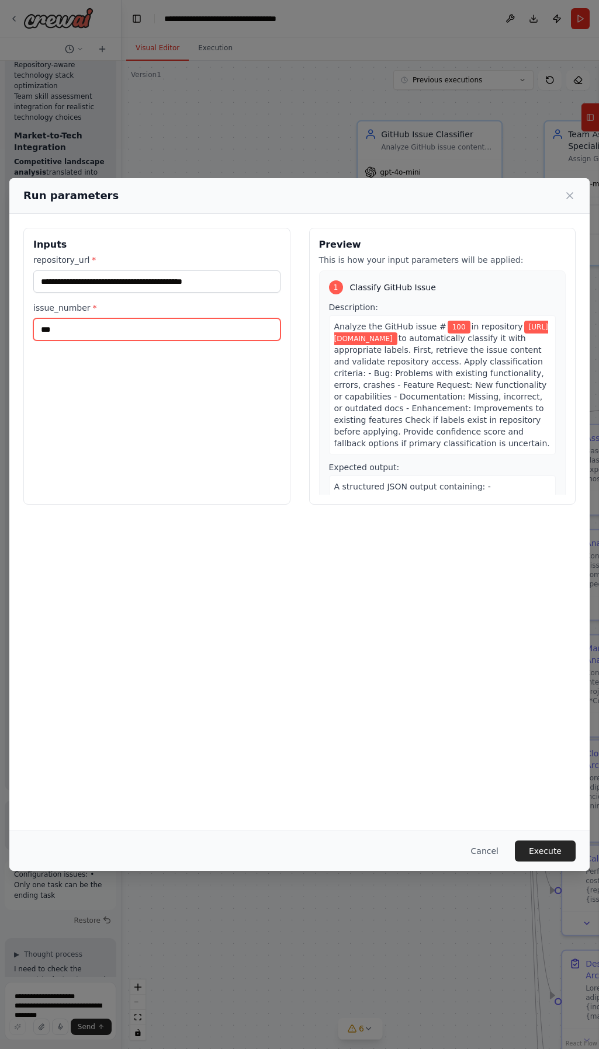
click at [64, 318] on input "***" at bounding box center [156, 329] width 247 height 22
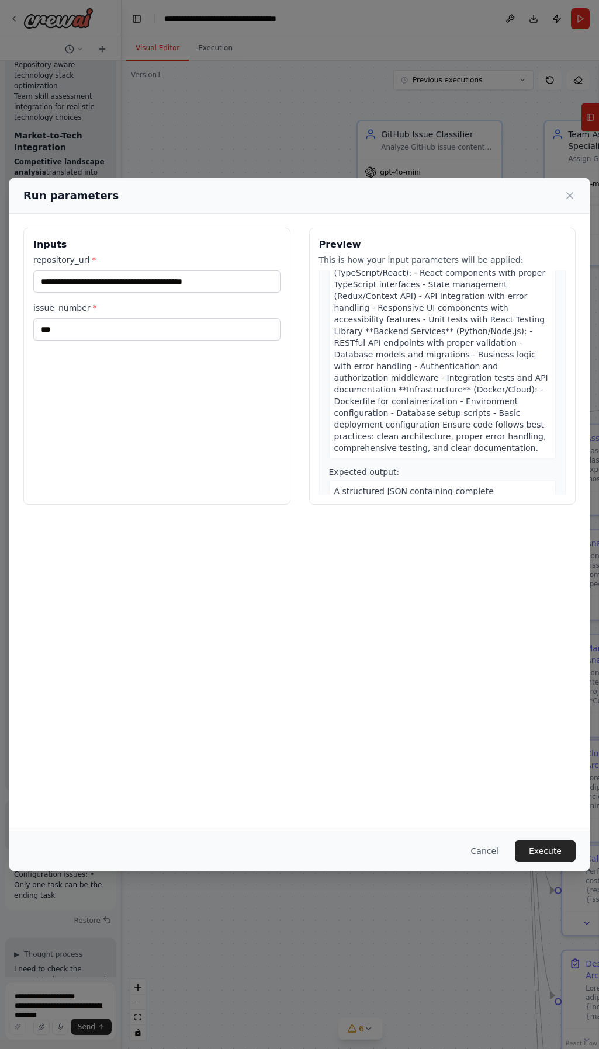
scroll to position [2629, 0]
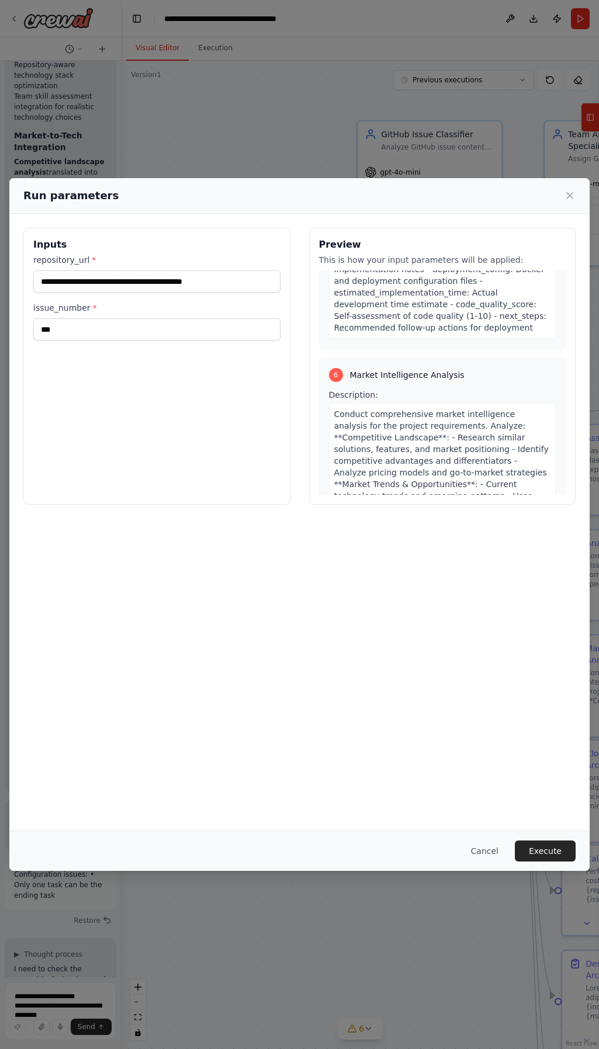
click at [447, 663] on span "A comprehensive market intelligence report in JSON format: - market_analysis: C…" at bounding box center [441, 732] width 215 height 138
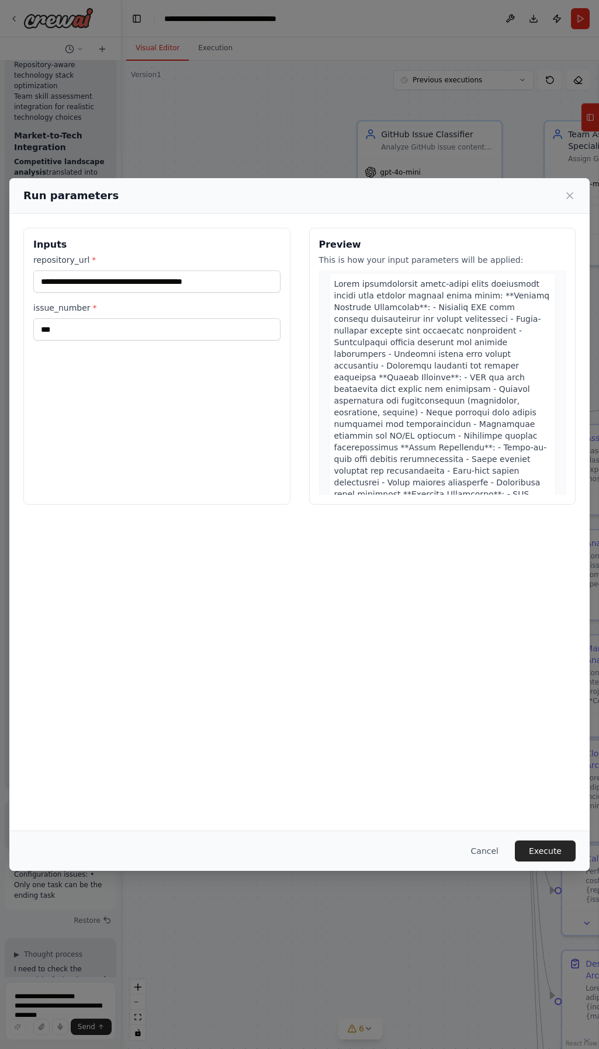
scroll to position [6690, 0]
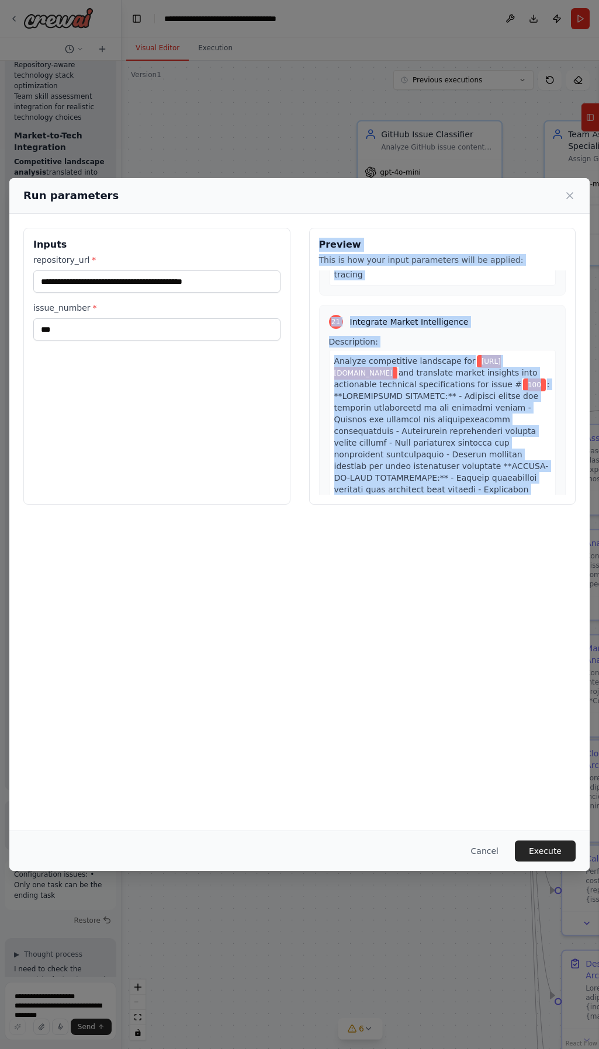
scroll to position [11046, 0]
drag, startPoint x: 321, startPoint y: 244, endPoint x: 484, endPoint y: 487, distance: 292.7
click at [484, 487] on div "Preview This is how your input parameters will be applied: 1 Classify GitHub Is…" at bounding box center [442, 366] width 267 height 277
copy div "Preview This is how your input parameters will be applied: 1 Classify GitHub Is…"
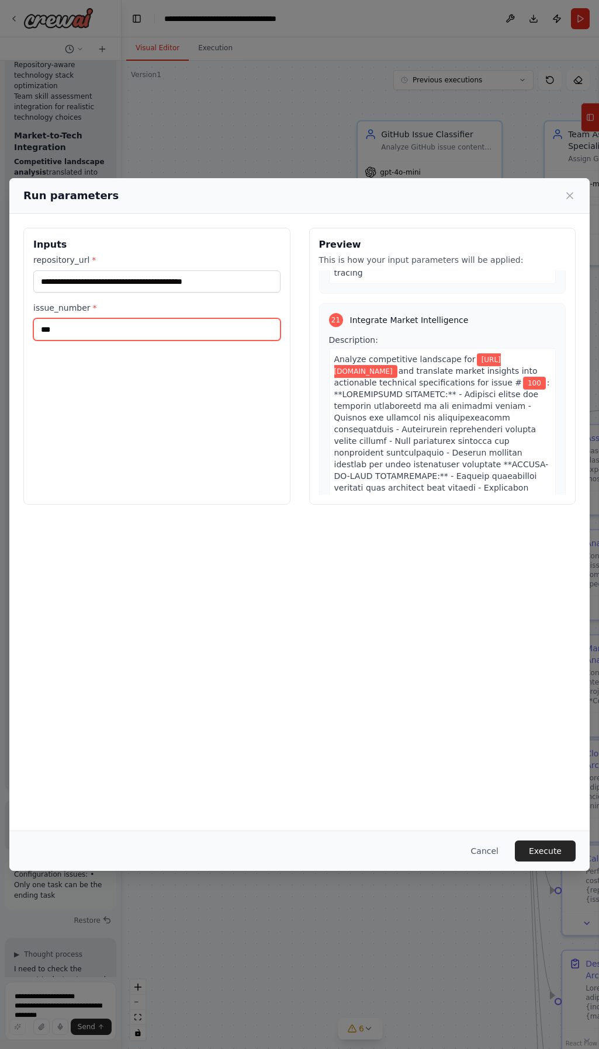
drag, startPoint x: 144, startPoint y: 332, endPoint x: 23, endPoint y: 333, distance: 120.4
click at [22, 339] on div "**********" at bounding box center [299, 366] width 580 height 305
type input "***"
click at [542, 848] on button "Execute" at bounding box center [545, 851] width 61 height 21
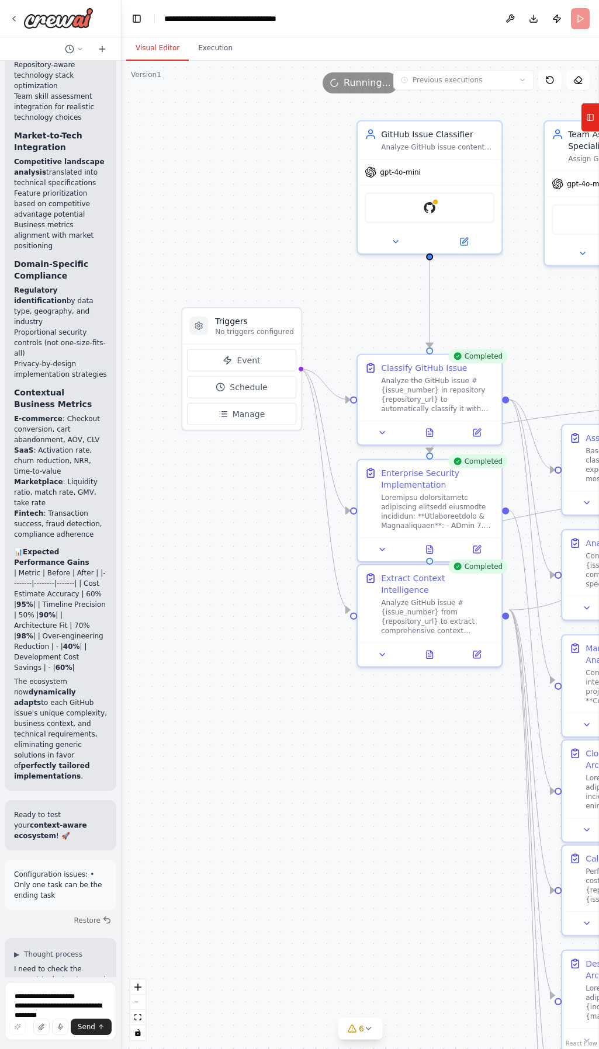
click at [161, 46] on button "Visual Editor" at bounding box center [157, 48] width 63 height 25
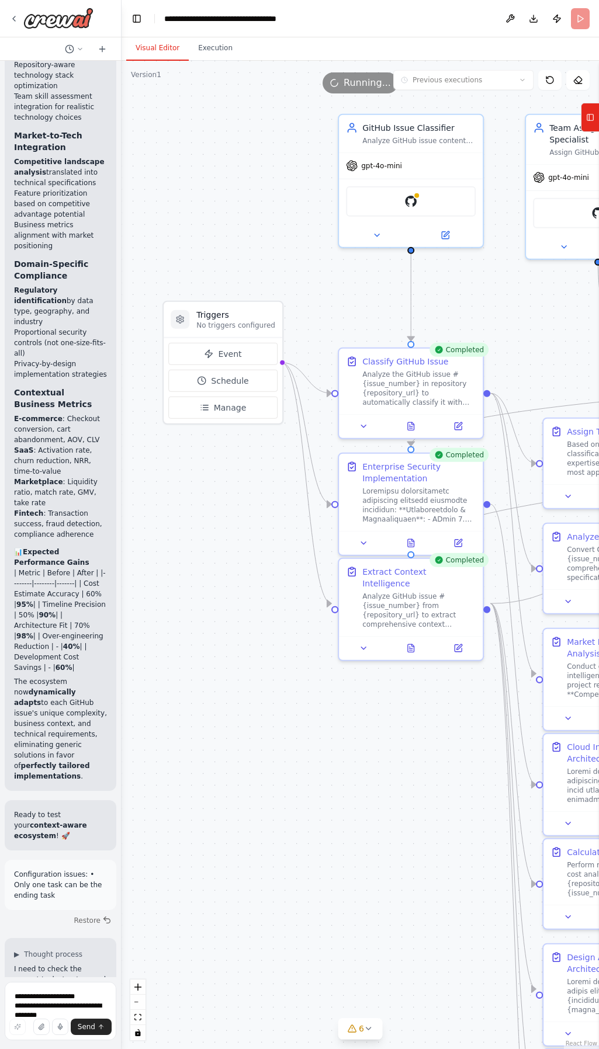
drag, startPoint x: 415, startPoint y: 753, endPoint x: 191, endPoint y: 661, distance: 242.2
click at [181, 671] on div ".deletable-edge-delete-btn { width: 20px; height: 20px; border: 0px solid #ffff…" at bounding box center [360, 555] width 477 height 989
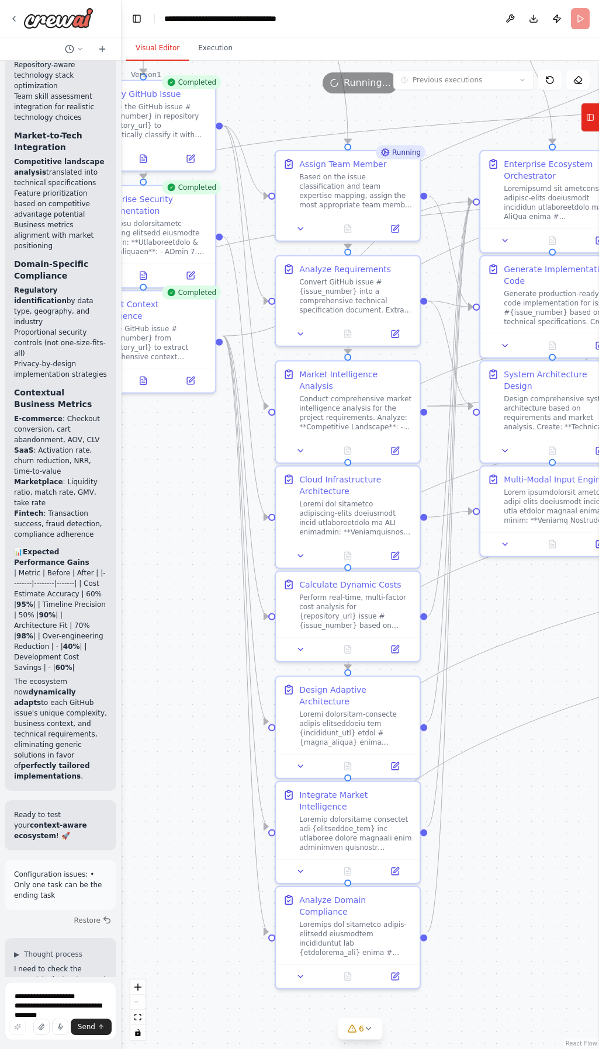
drag, startPoint x: 207, startPoint y: 778, endPoint x: 155, endPoint y: 586, distance: 199.0
click at [155, 586] on div ".deletable-edge-delete-btn { width: 20px; height: 20px; border: 0px solid #ffff…" at bounding box center [360, 555] width 477 height 989
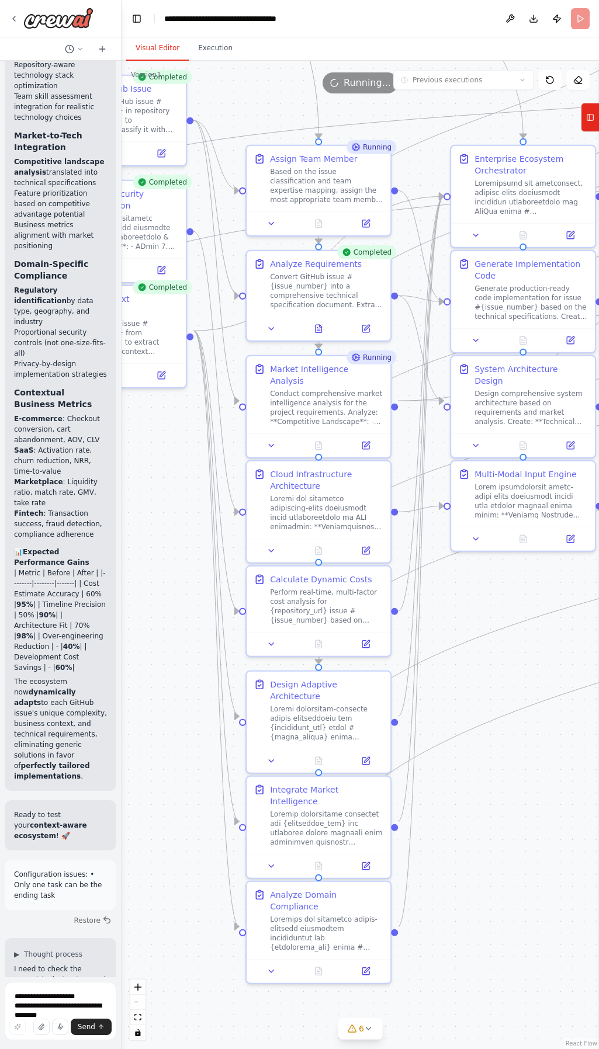
drag, startPoint x: 194, startPoint y: 568, endPoint x: 176, endPoint y: 563, distance: 18.1
click at [166, 563] on div ".deletable-edge-delete-btn { width: 20px; height: 20px; border: 0px solid #ffff…" at bounding box center [360, 555] width 477 height 989
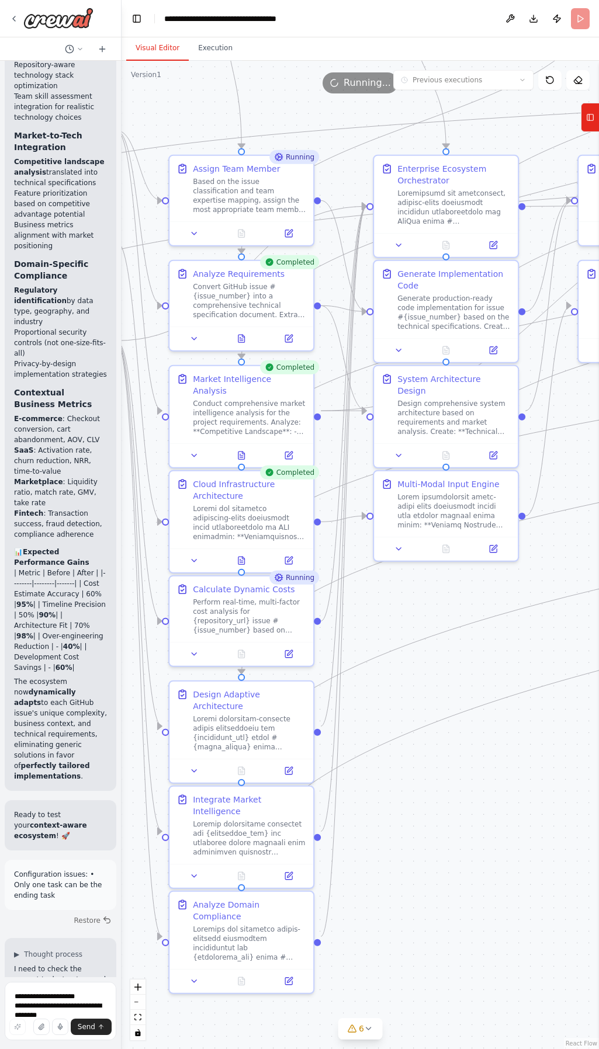
drag, startPoint x: 472, startPoint y: 911, endPoint x: 408, endPoint y: 919, distance: 64.8
click at [408, 919] on div ".deletable-edge-delete-btn { width: 20px; height: 20px; border: 0px solid #ffff…" at bounding box center [360, 555] width 477 height 989
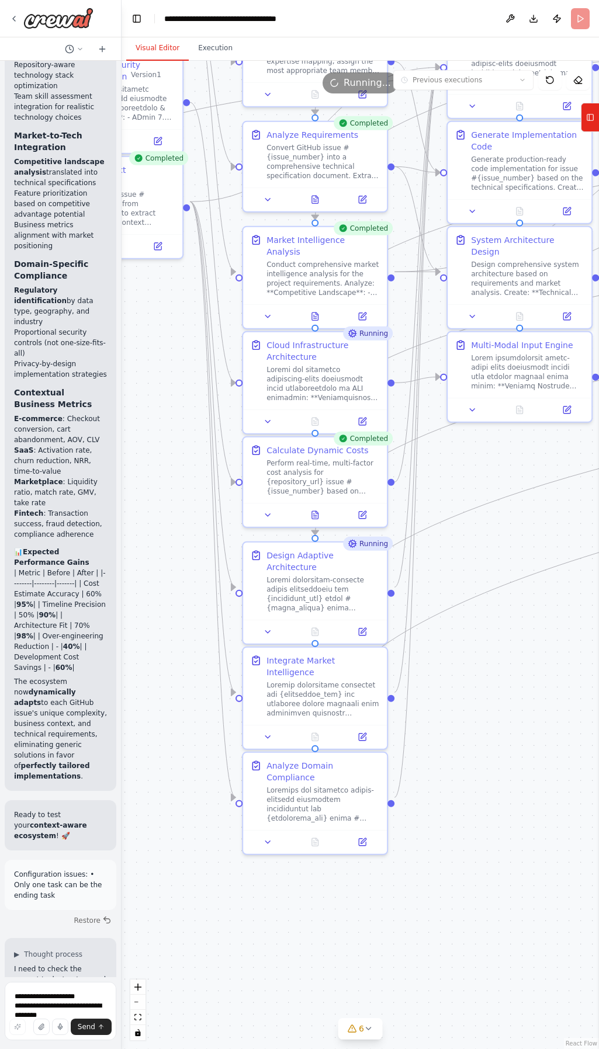
drag, startPoint x: 400, startPoint y: 909, endPoint x: 474, endPoint y: 770, distance: 157.6
click at [474, 770] on div ".deletable-edge-delete-btn { width: 20px; height: 20px; border: 0px solid #ffff…" at bounding box center [360, 555] width 477 height 989
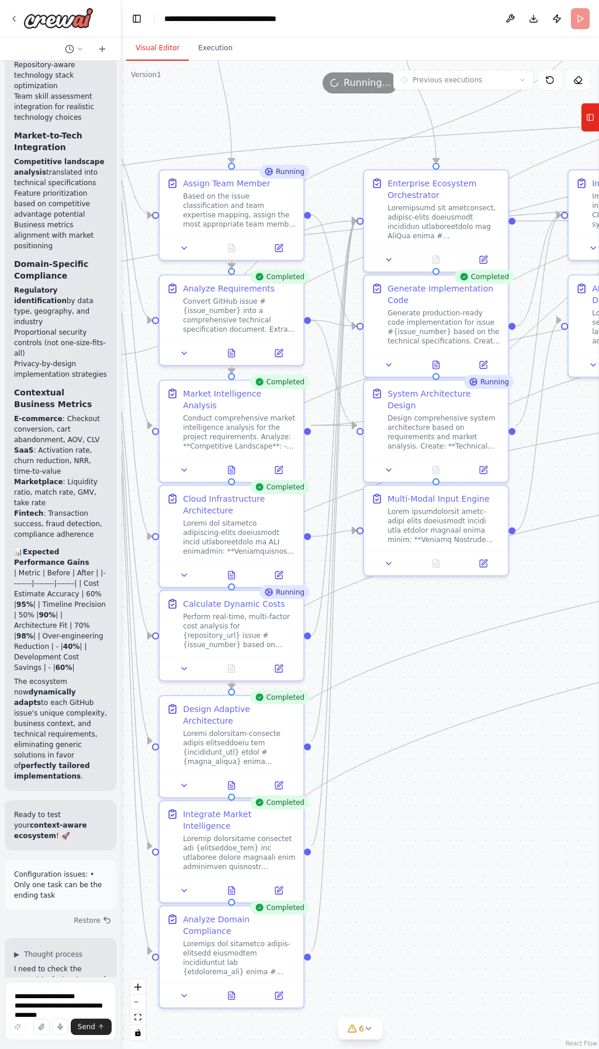
drag, startPoint x: 511, startPoint y: 731, endPoint x: 427, endPoint y: 885, distance: 175.4
click at [427, 885] on div ".deletable-edge-delete-btn { width: 20px; height: 20px; border: 0px solid #ffff…" at bounding box center [360, 555] width 477 height 989
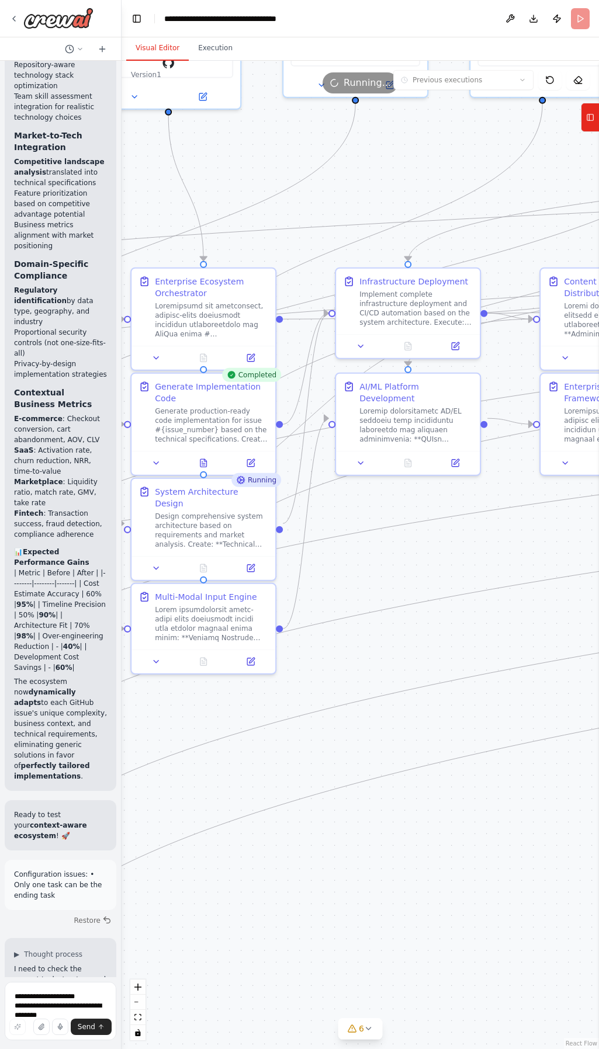
drag, startPoint x: 518, startPoint y: 806, endPoint x: 285, endPoint y: 903, distance: 252.7
click at [285, 903] on div ".deletable-edge-delete-btn { width: 20px; height: 20px; border: 0px solid #ffff…" at bounding box center [360, 555] width 477 height 989
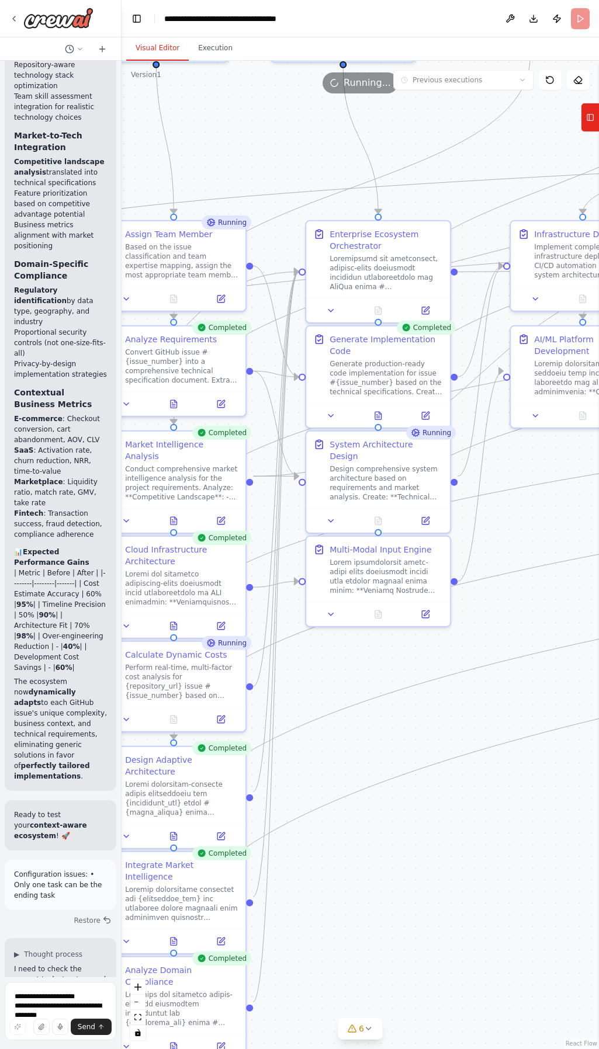
drag, startPoint x: 327, startPoint y: 914, endPoint x: 549, endPoint y: 846, distance: 232.3
click at [549, 846] on div ".deletable-edge-delete-btn { width: 20px; height: 20px; border: 0px solid #ffff…" at bounding box center [360, 555] width 477 height 989
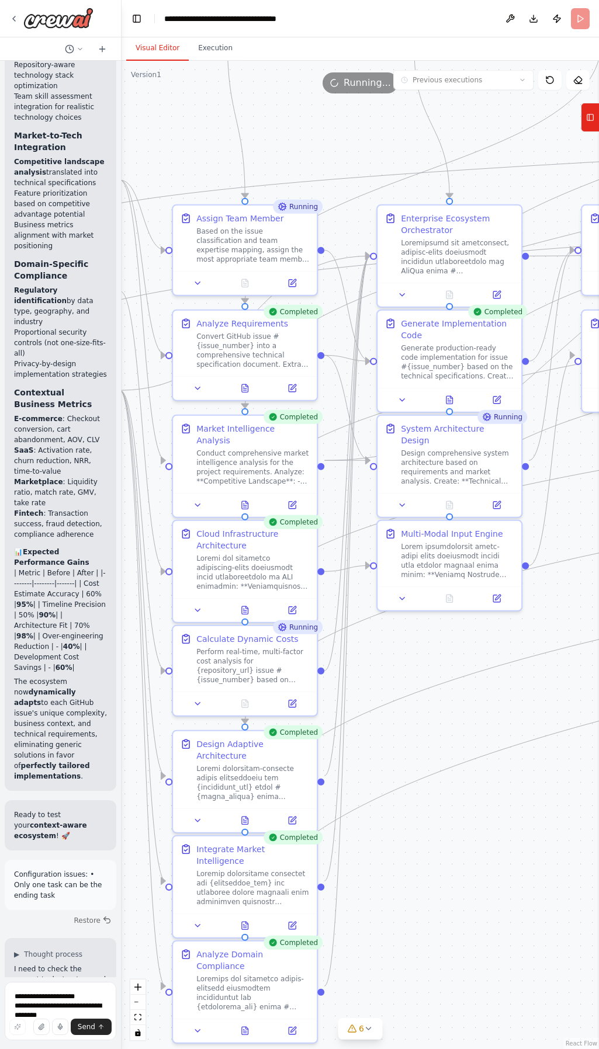
drag, startPoint x: 407, startPoint y: 872, endPoint x: 434, endPoint y: 883, distance: 29.1
click at [431, 885] on div ".deletable-edge-delete-btn { width: 20px; height: 20px; border: 0px solid #ffff…" at bounding box center [360, 555] width 477 height 989
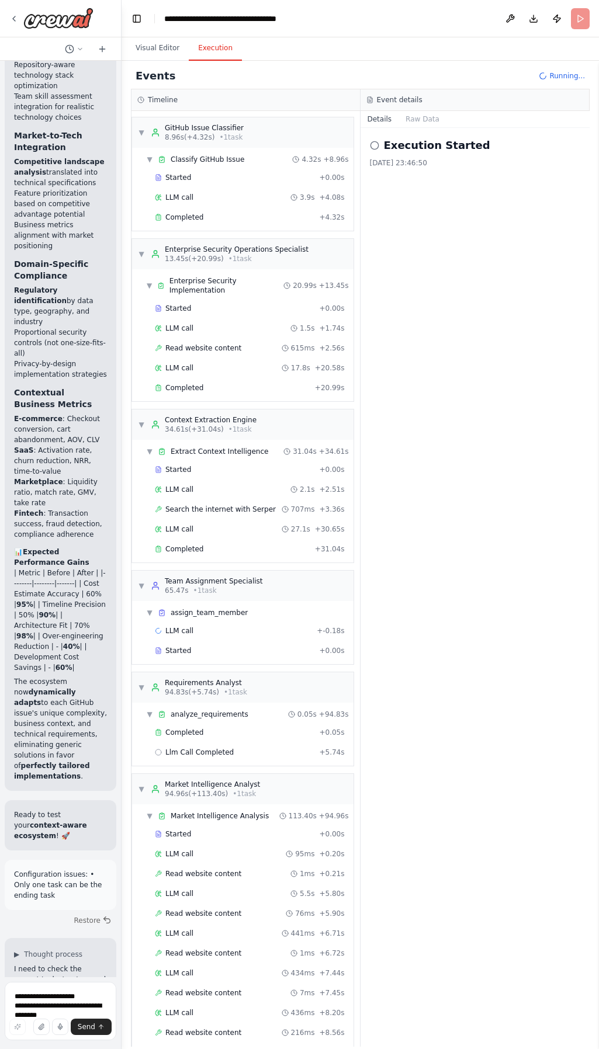
click at [210, 44] on button "Execution" at bounding box center [215, 48] width 53 height 25
click at [209, 218] on div "Completed" at bounding box center [235, 217] width 160 height 9
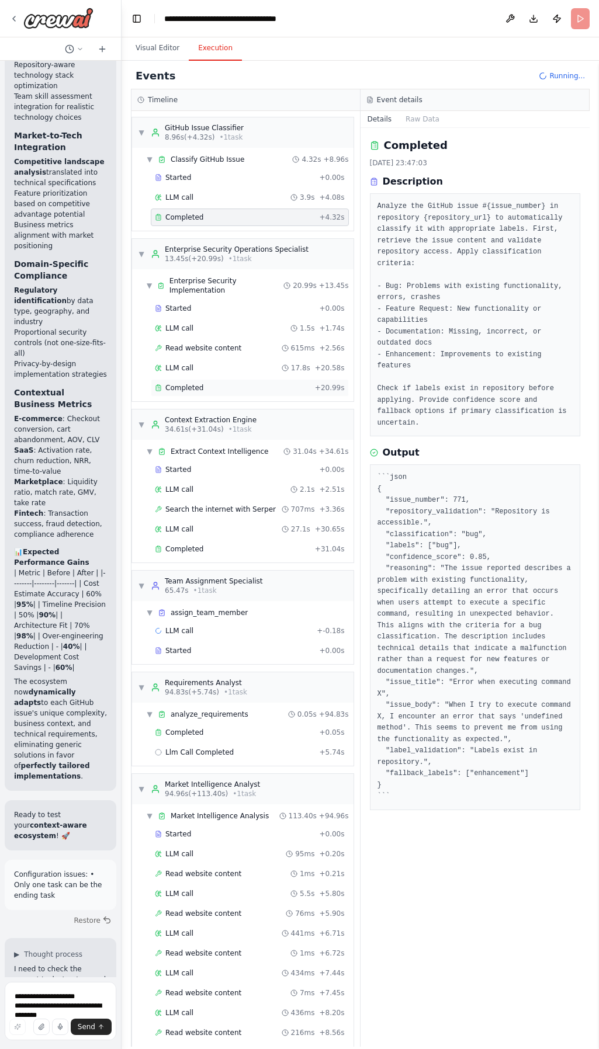
click at [205, 383] on div "Completed" at bounding box center [232, 387] width 155 height 9
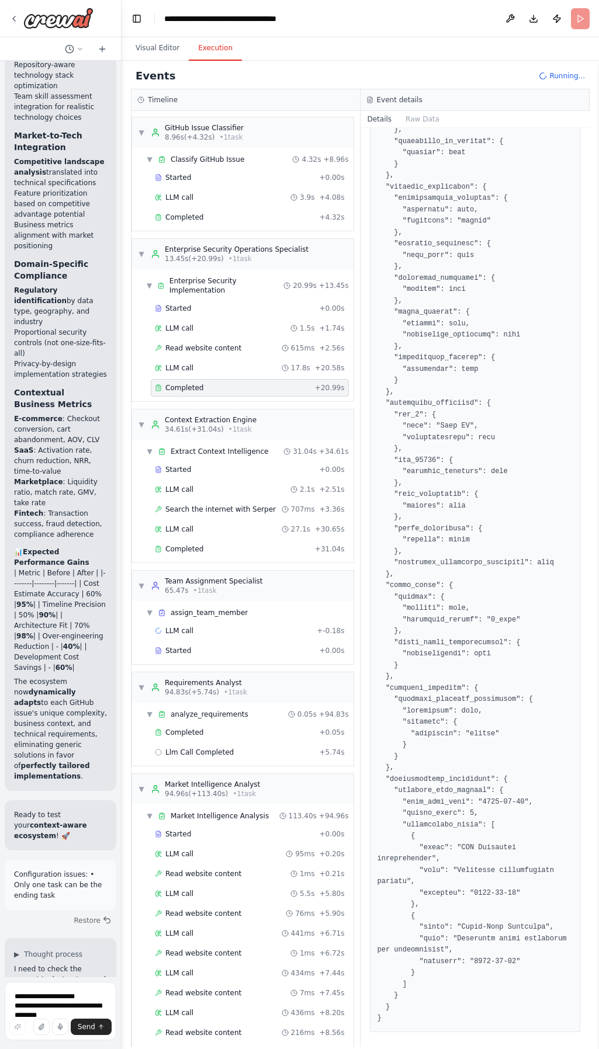
scroll to position [899, 0]
click at [221, 545] on div "Completed" at bounding box center [232, 549] width 155 height 9
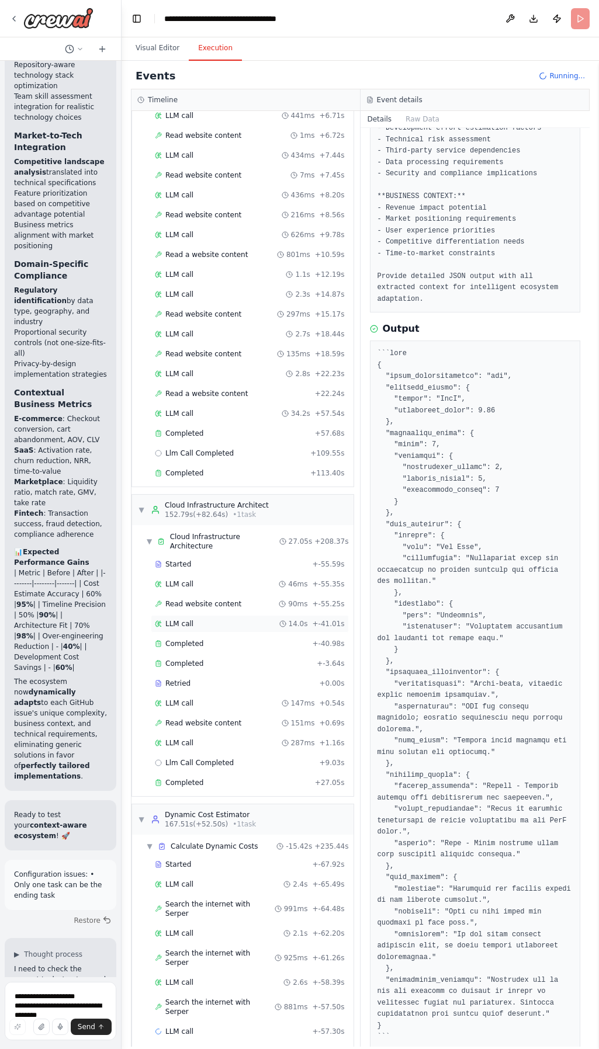
scroll to position [760, 0]
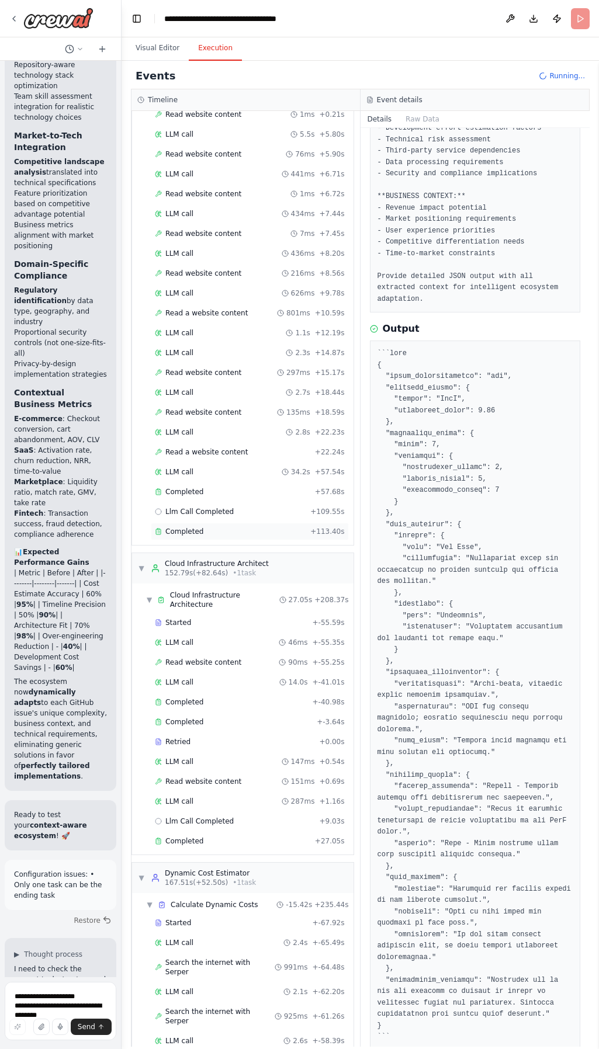
click at [206, 527] on div "Completed" at bounding box center [230, 531] width 151 height 9
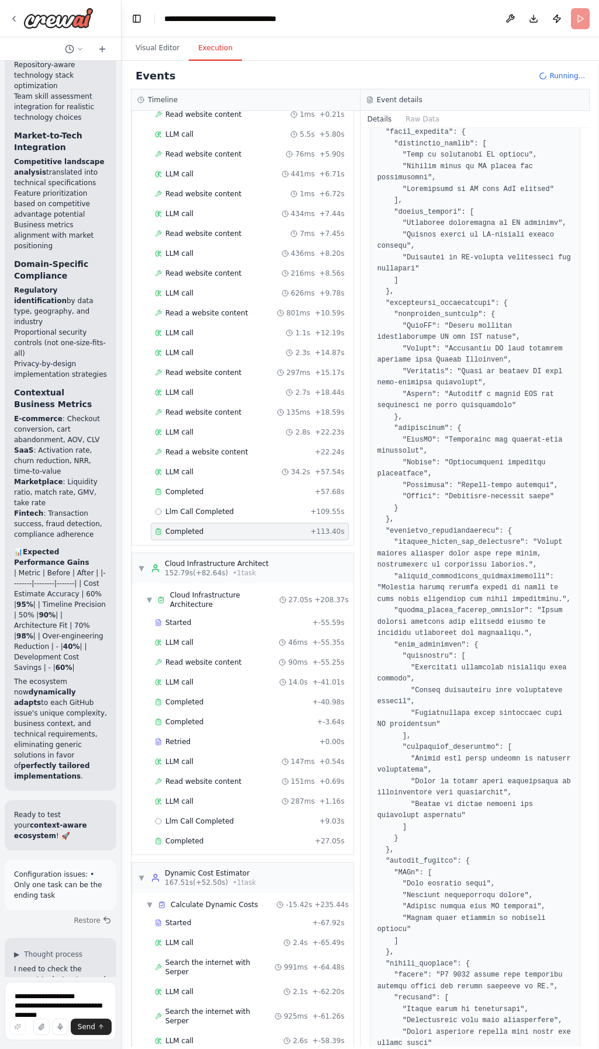
scroll to position [2152, 0]
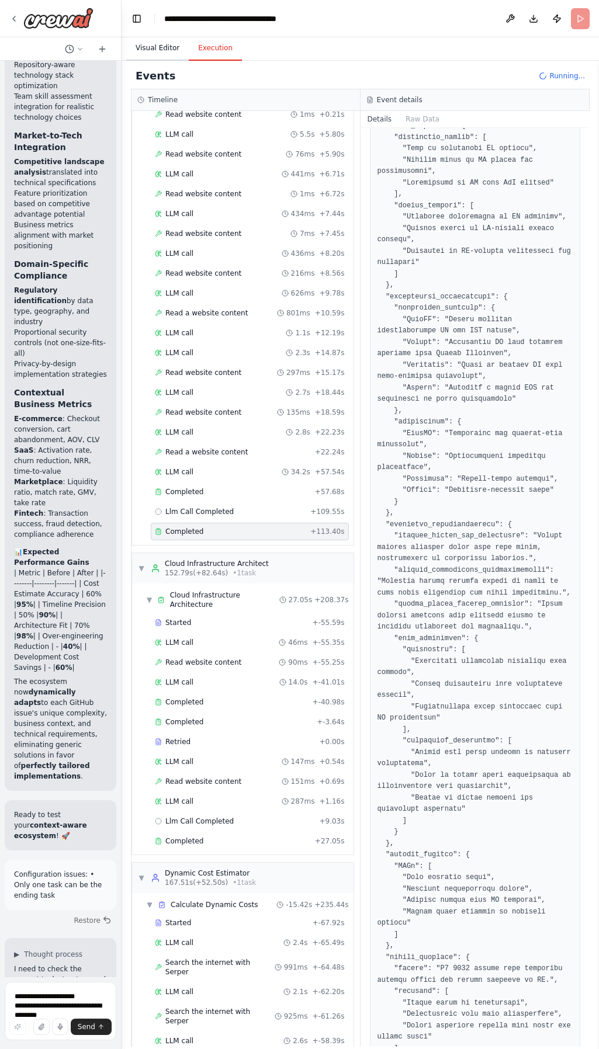
click at [158, 50] on button "Visual Editor" at bounding box center [157, 48] width 63 height 25
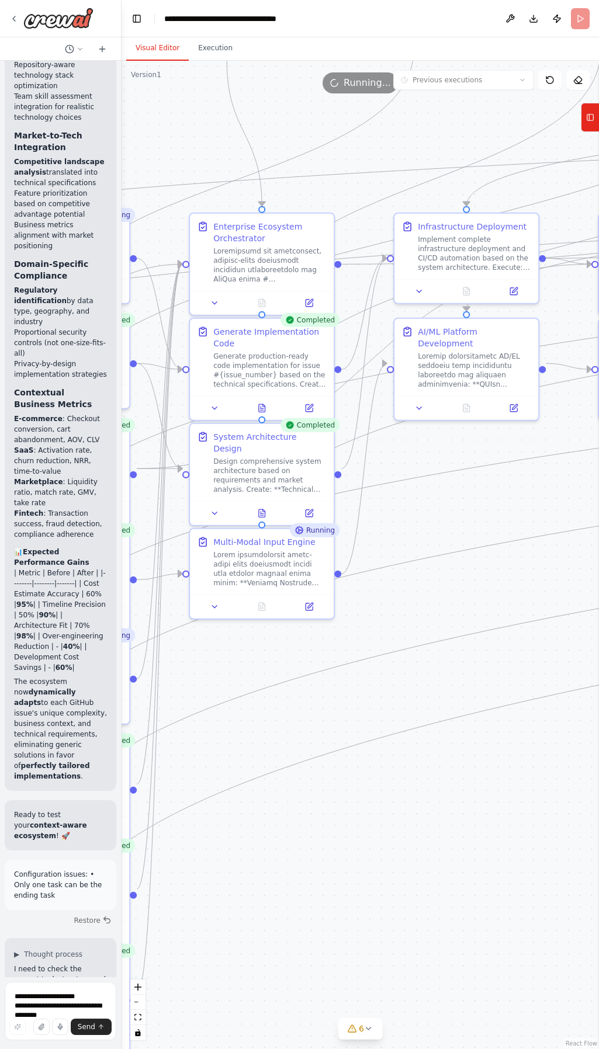
drag, startPoint x: 434, startPoint y: 900, endPoint x: 244, endPoint y: 900, distance: 189.9
click at [244, 900] on div ".deletable-edge-delete-btn { width: 20px; height: 20px; border: 0px solid #ffff…" at bounding box center [360, 555] width 477 height 989
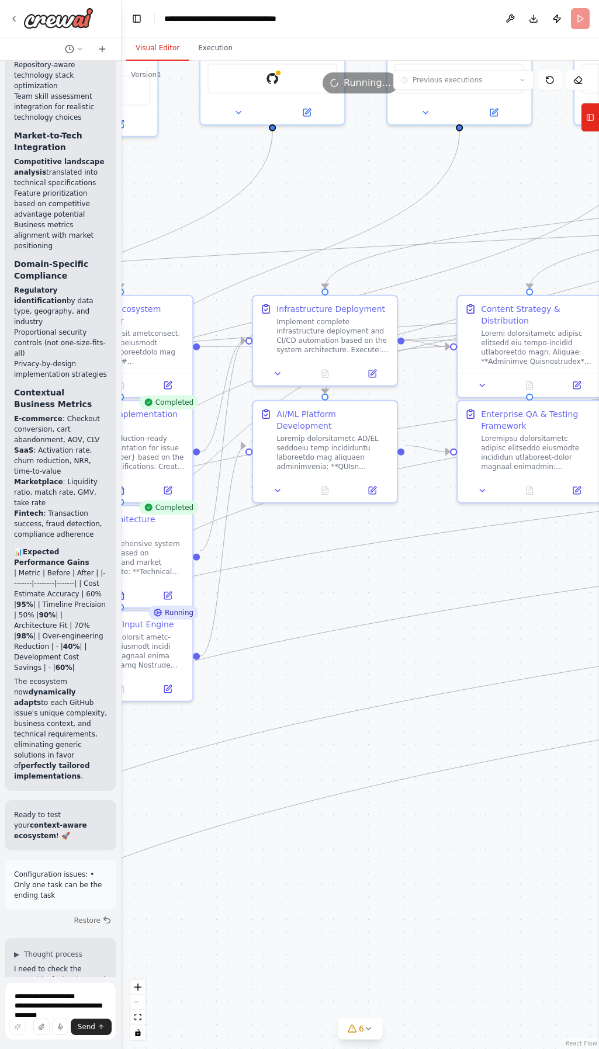
drag, startPoint x: 406, startPoint y: 799, endPoint x: 264, endPoint y: 882, distance: 163.7
click at [264, 882] on div ".deletable-edge-delete-btn { width: 20px; height: 20px; border: 0px solid #ffff…" at bounding box center [360, 555] width 477 height 989
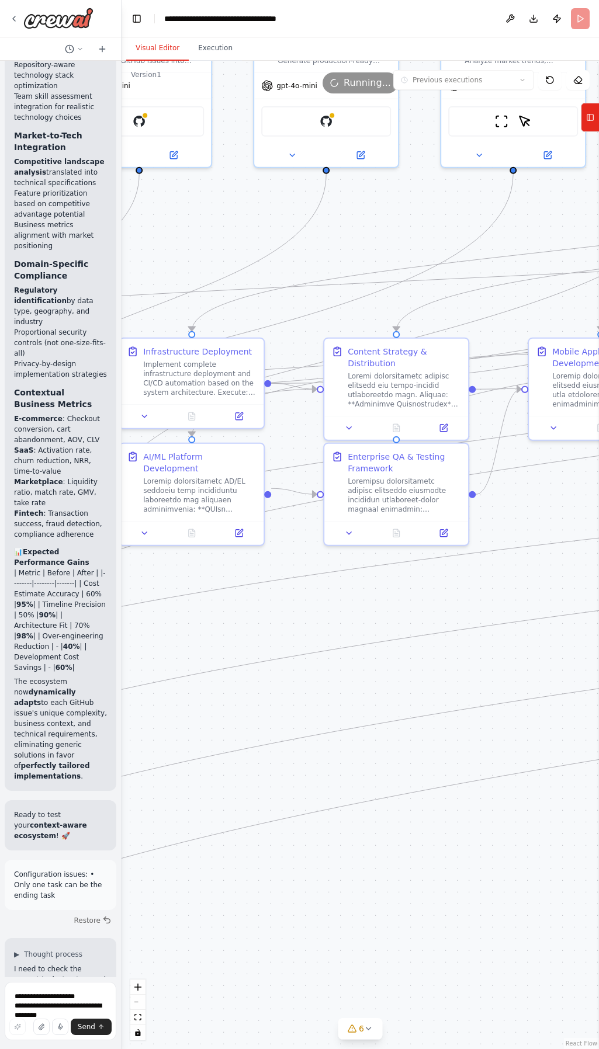
drag, startPoint x: 396, startPoint y: 879, endPoint x: 260, endPoint y: 922, distance: 142.7
click at [258, 923] on div ".deletable-edge-delete-btn { width: 20px; height: 20px; border: 0px solid #ffff…" at bounding box center [360, 555] width 477 height 989
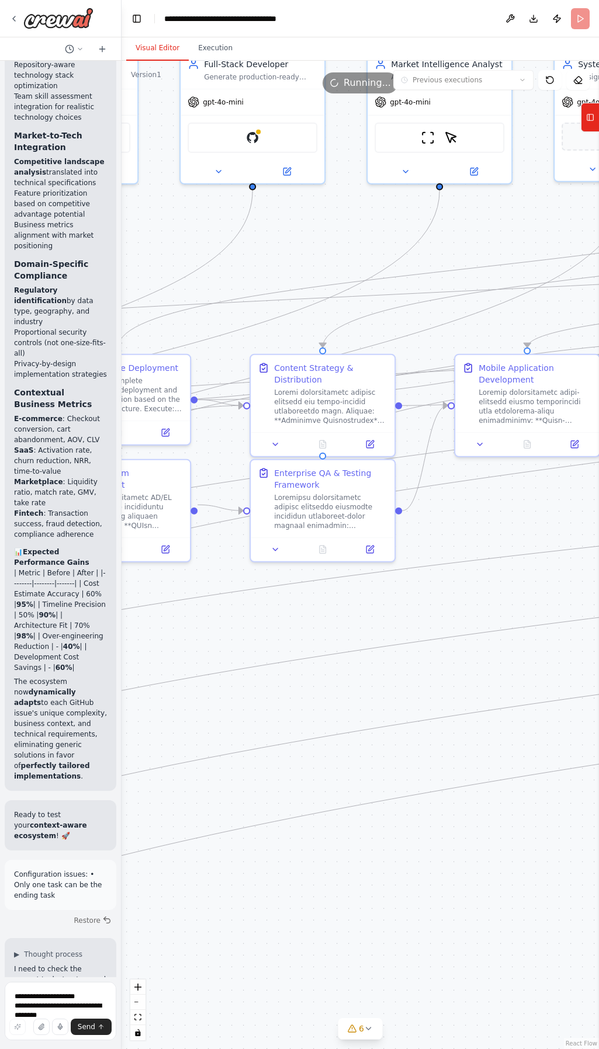
drag, startPoint x: 382, startPoint y: 907, endPoint x: 318, endPoint y: 923, distance: 65.5
click at [305, 926] on div ".deletable-edge-delete-btn { width: 20px; height: 20px; border: 0px solid #ffff…" at bounding box center [360, 555] width 477 height 989
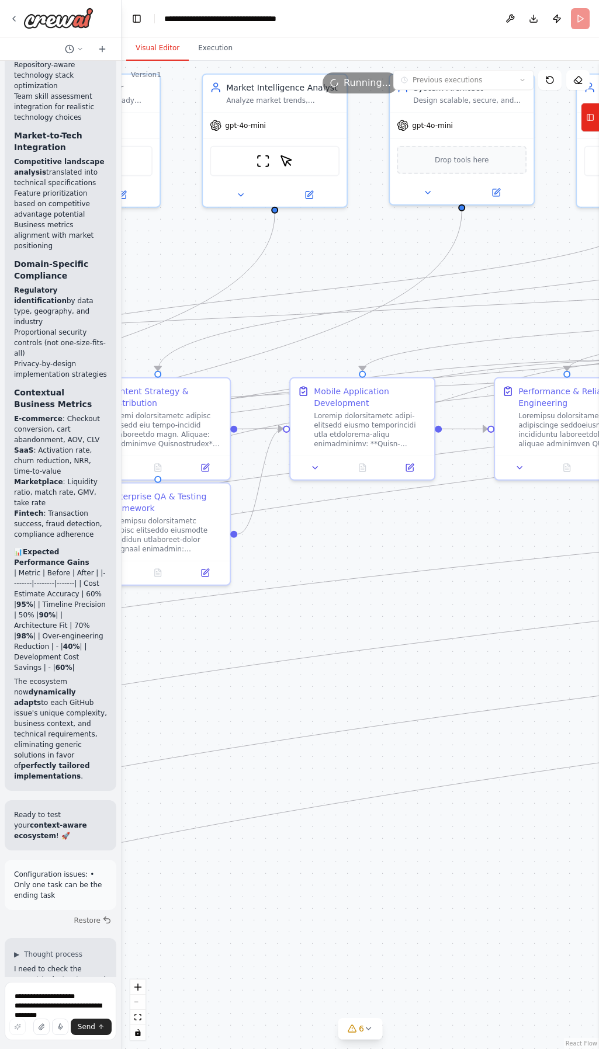
drag, startPoint x: 345, startPoint y: 912, endPoint x: 325, endPoint y: 912, distance: 20.5
click at [325, 912] on div ".deletable-edge-delete-btn { width: 20px; height: 20px; border: 0px solid #ffff…" at bounding box center [360, 555] width 477 height 989
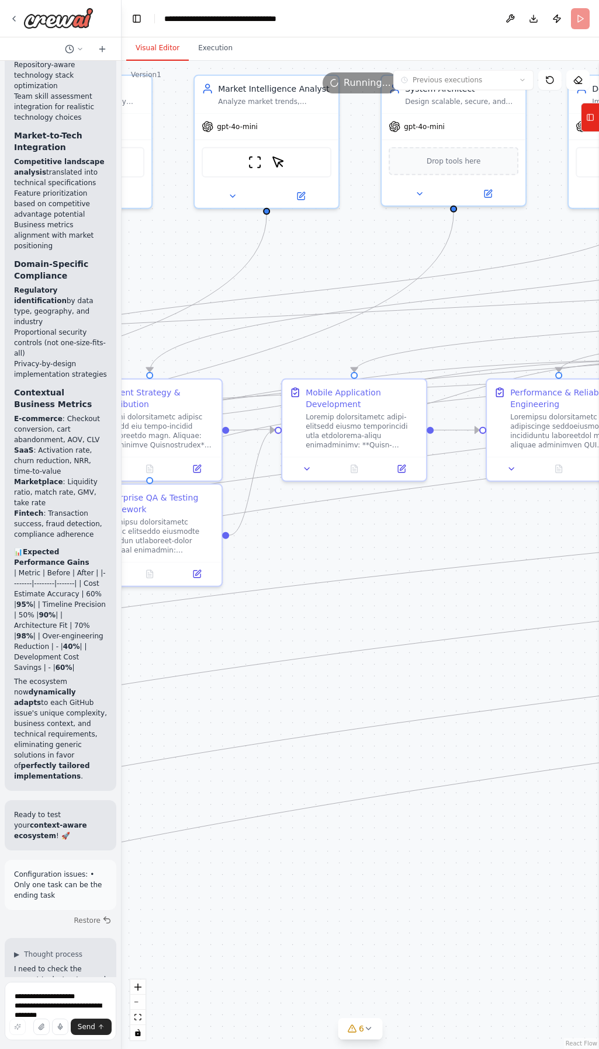
drag, startPoint x: 399, startPoint y: 890, endPoint x: 318, endPoint y: 893, distance: 81.3
click at [318, 893] on div ".deletable-edge-delete-btn { width: 20px; height: 20px; border: 0px solid #ffff…" at bounding box center [360, 555] width 477 height 989
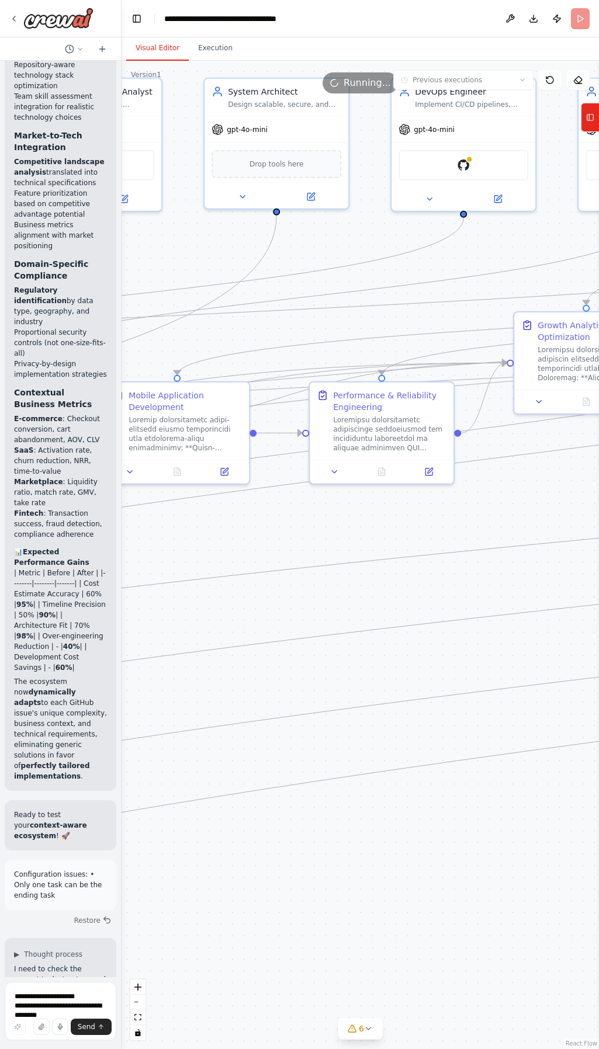
drag, startPoint x: 384, startPoint y: 898, endPoint x: 418, endPoint y: 887, distance: 35.1
click at [377, 896] on div ".deletable-edge-delete-btn { width: 20px; height: 20px; border: 0px solid #ffff…" at bounding box center [360, 555] width 477 height 989
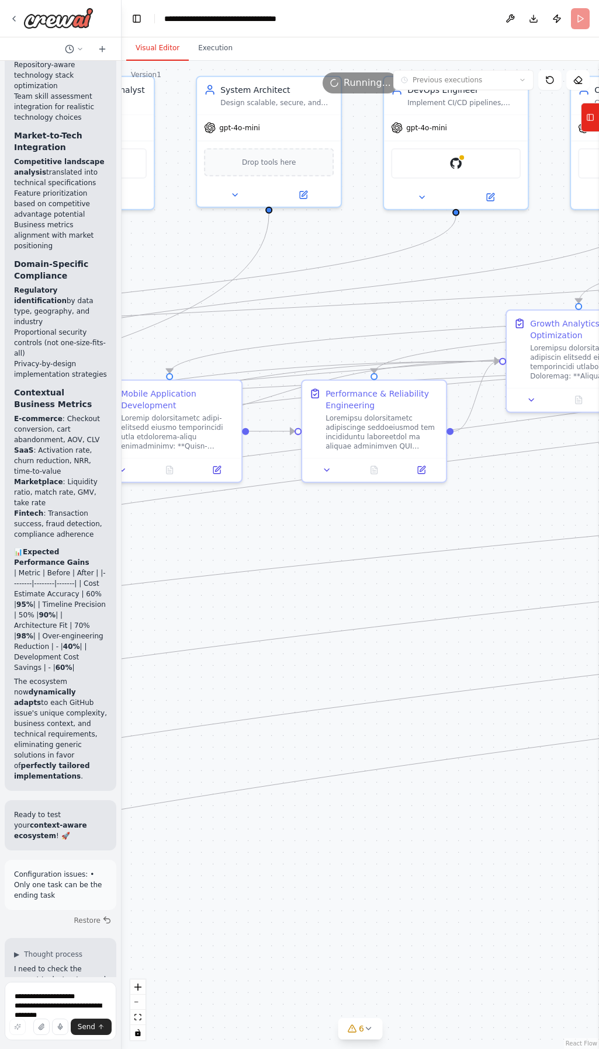
drag, startPoint x: 446, startPoint y: 888, endPoint x: 321, endPoint y: 914, distance: 127.2
click at [321, 914] on div ".deletable-edge-delete-btn { width: 20px; height: 20px; border: 0px solid #ffff…" at bounding box center [360, 555] width 477 height 989
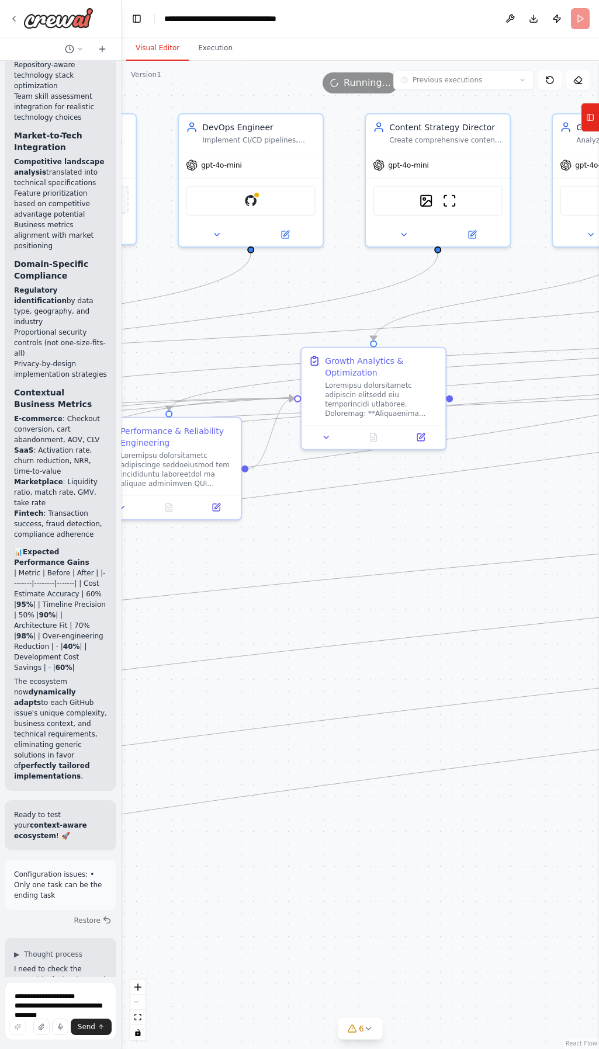
drag, startPoint x: 403, startPoint y: 884, endPoint x: 383, endPoint y: 878, distance: 20.1
click at [365, 890] on div ".deletable-edge-delete-btn { width: 20px; height: 20px; border: 0px solid #ffff…" at bounding box center [360, 555] width 477 height 989
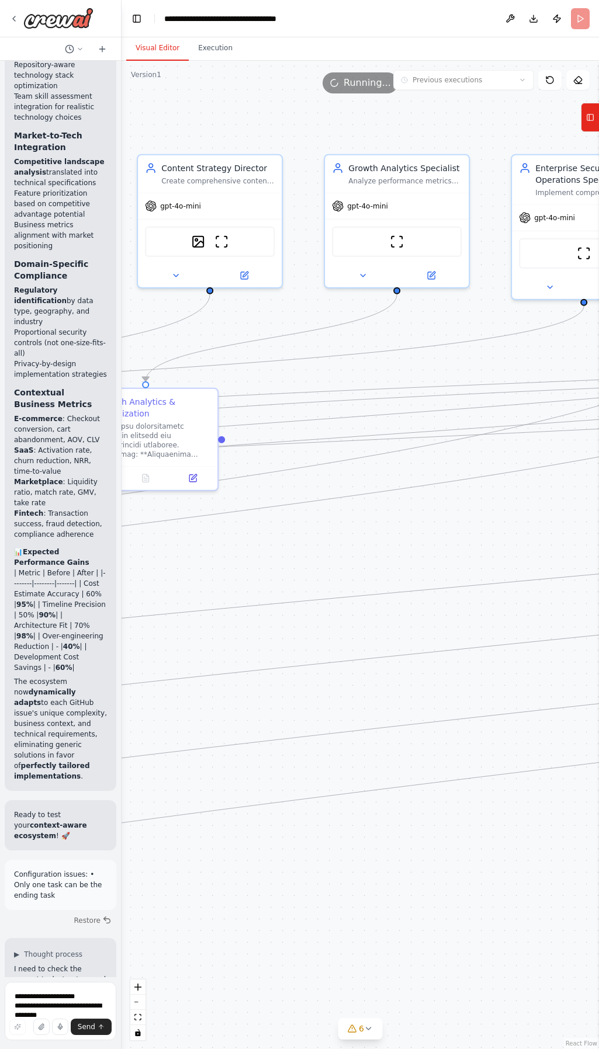
drag, startPoint x: 443, startPoint y: 858, endPoint x: 308, endPoint y: 883, distance: 137.3
click at [271, 891] on div ".deletable-edge-delete-btn { width: 20px; height: 20px; border: 0px solid #ffff…" at bounding box center [360, 555] width 477 height 989
drag, startPoint x: 435, startPoint y: 884, endPoint x: 316, endPoint y: 886, distance: 119.2
click at [316, 886] on div ".deletable-edge-delete-btn { width: 20px; height: 20px; border: 0px solid #ffff…" at bounding box center [360, 555] width 477 height 989
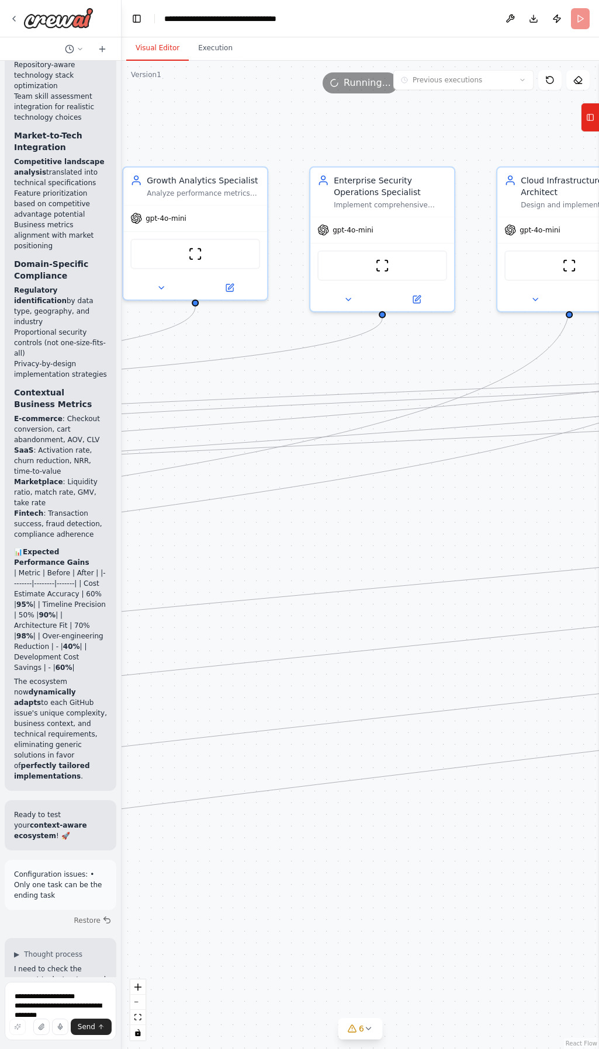
drag, startPoint x: 303, startPoint y: 884, endPoint x: 289, endPoint y: 885, distance: 14.6
click at [285, 885] on div ".deletable-edge-delete-btn { width: 20px; height: 20px; border: 0px solid #ffff…" at bounding box center [360, 555] width 477 height 989
drag, startPoint x: 313, startPoint y: 882, endPoint x: 468, endPoint y: 856, distance: 157.6
click at [466, 857] on div ".deletable-edge-delete-btn { width: 20px; height: 20px; border: 0px solid #ffff…" at bounding box center [360, 555] width 477 height 989
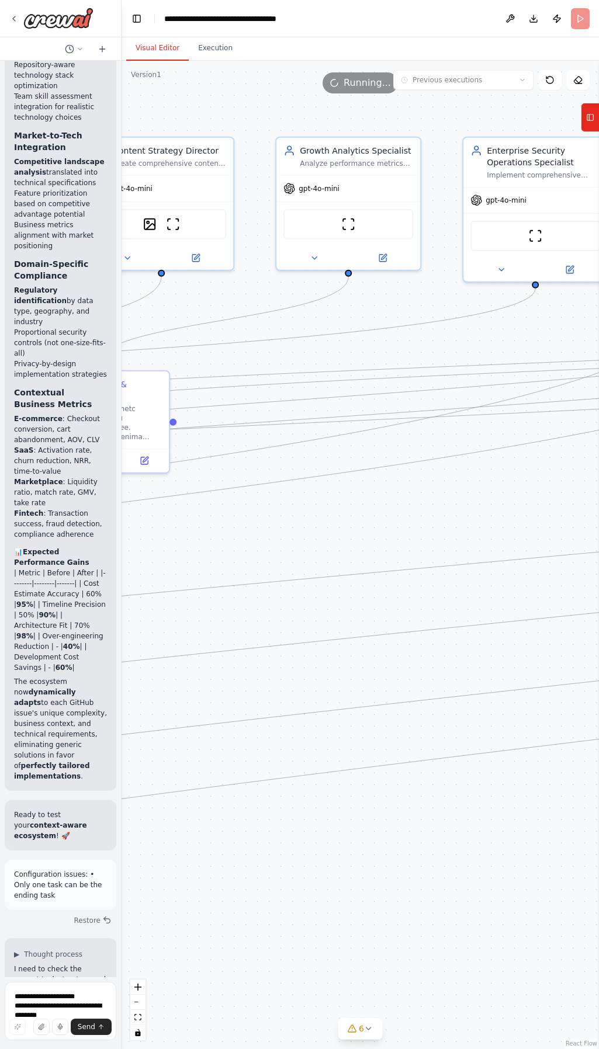
drag, startPoint x: 313, startPoint y: 917, endPoint x: 504, endPoint y: 860, distance: 199.3
click at [514, 859] on div ".deletable-edge-delete-btn { width: 20px; height: 20px; border: 0px solid #ffff…" at bounding box center [360, 555] width 477 height 989
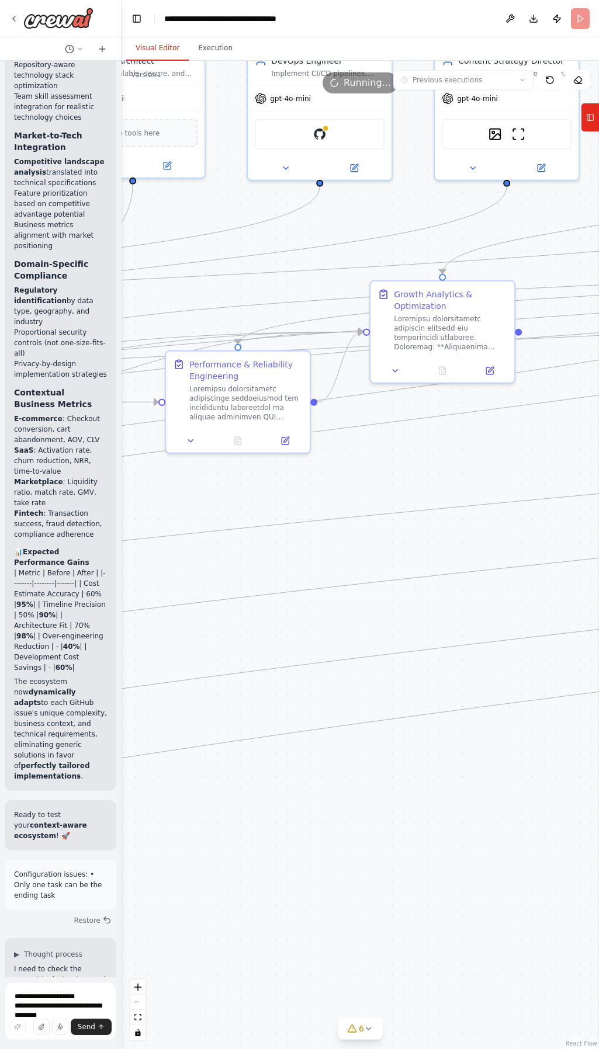
drag, startPoint x: 282, startPoint y: 880, endPoint x: 432, endPoint y: 848, distance: 152.9
click at [432, 848] on div ".deletable-edge-delete-btn { width: 20px; height: 20px; border: 0px solid #ffff…" at bounding box center [360, 555] width 477 height 989
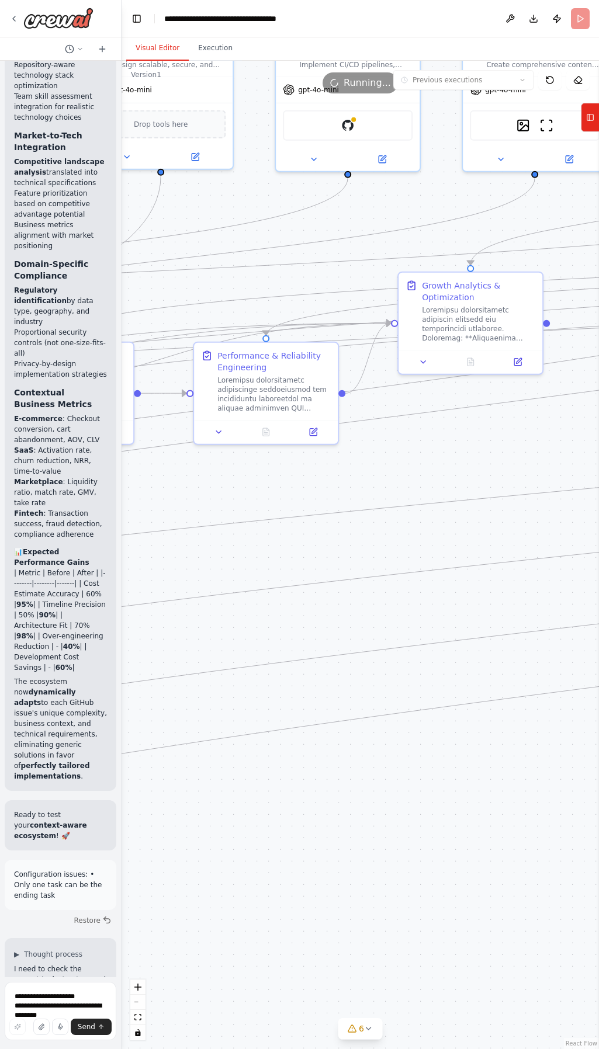
drag, startPoint x: 252, startPoint y: 870, endPoint x: 228, endPoint y: 898, distance: 36.4
click at [366, 850] on div ".deletable-edge-delete-btn { width: 20px; height: 20px; border: 0px solid #ffff…" at bounding box center [360, 555] width 477 height 989
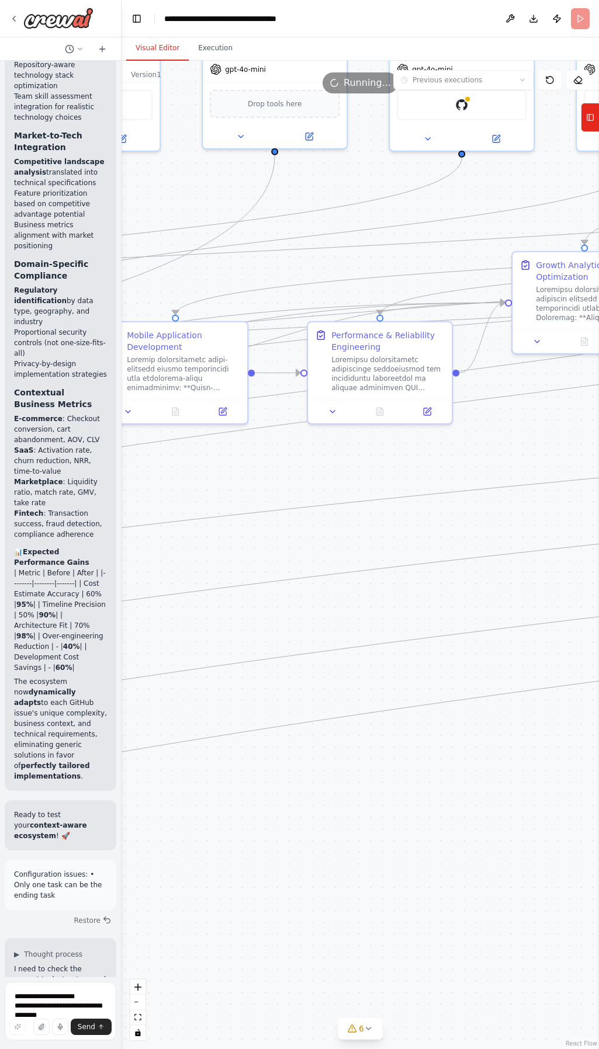
drag, startPoint x: 376, startPoint y: 865, endPoint x: 427, endPoint y: 865, distance: 50.8
click at [426, 865] on div ".deletable-edge-delete-btn { width: 20px; height: 20px; border: 0px solid #ffff…" at bounding box center [360, 555] width 477 height 989
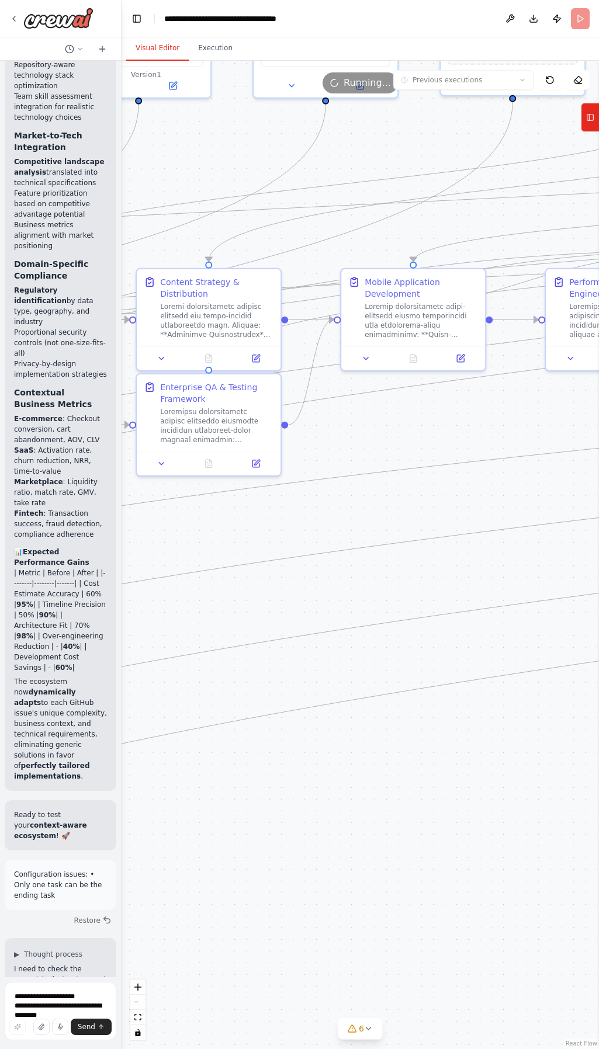
drag, startPoint x: 335, startPoint y: 876, endPoint x: 407, endPoint y: 852, distance: 76.3
click at [409, 851] on div ".deletable-edge-delete-btn { width: 20px; height: 20px; border: 0px solid #ffff…" at bounding box center [360, 555] width 477 height 989
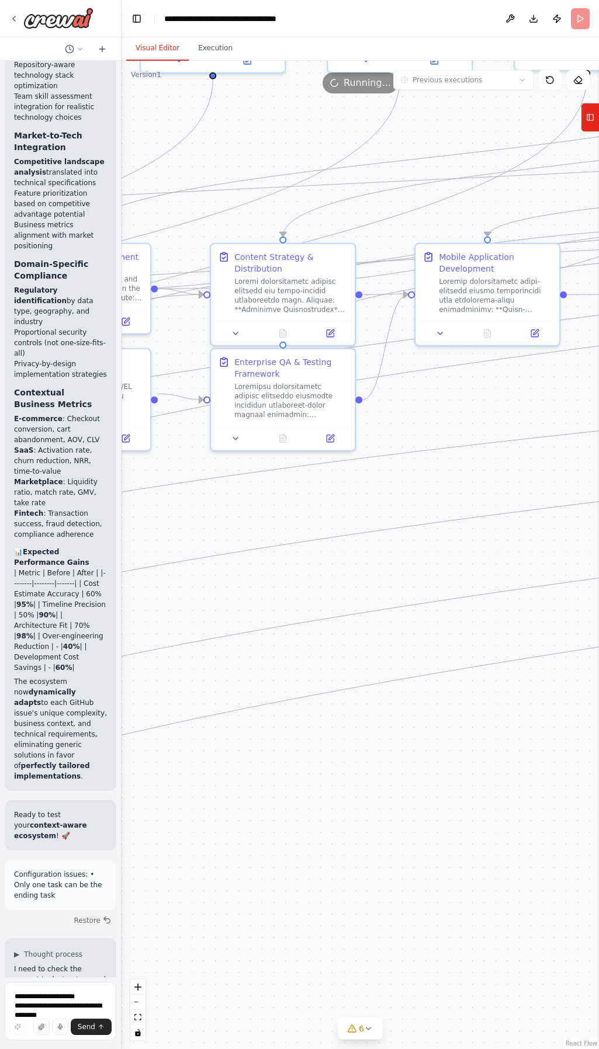
drag, startPoint x: 345, startPoint y: 856, endPoint x: 466, endPoint y: 841, distance: 121.9
click at [466, 841] on div ".deletable-edge-delete-btn { width: 20px; height: 20px; border: 0px solid #ffff…" at bounding box center [360, 555] width 477 height 989
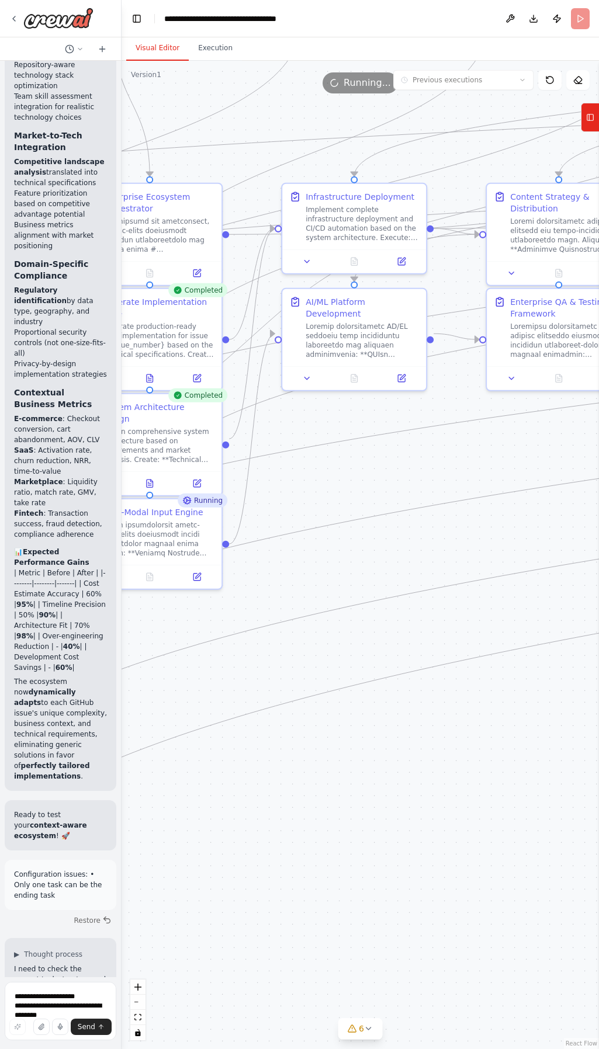
drag, startPoint x: 386, startPoint y: 842, endPoint x: 323, endPoint y: 865, distance: 66.7
click at [441, 838] on div ".deletable-edge-delete-btn { width: 20px; height: 20px; border: 0px solid #ffff…" at bounding box center [360, 555] width 477 height 989
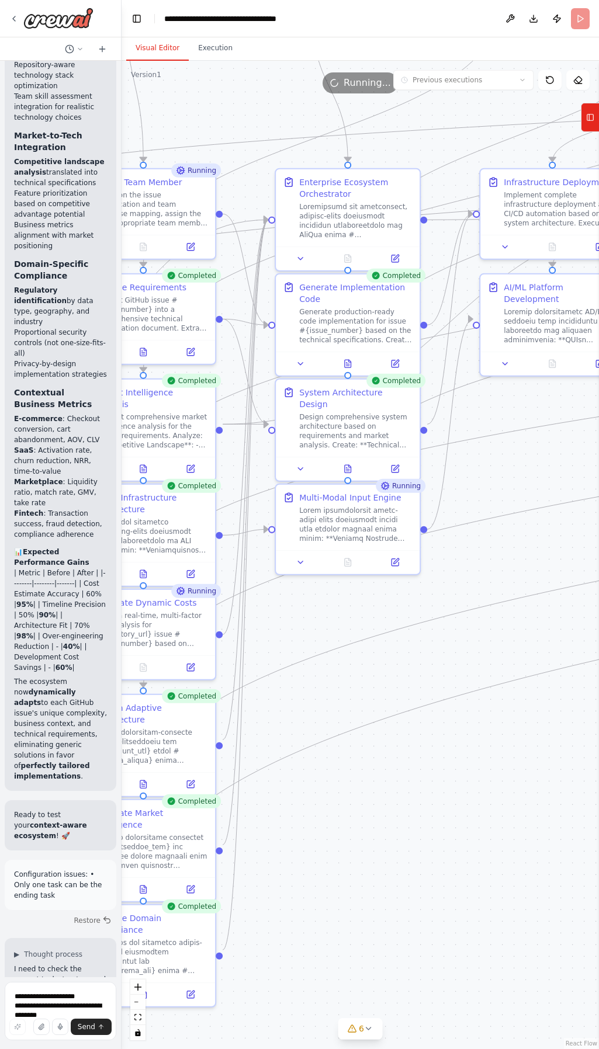
drag, startPoint x: 341, startPoint y: 865, endPoint x: 440, endPoint y: 863, distance: 99.4
click at [440, 863] on div ".deletable-edge-delete-btn { width: 20px; height: 20px; border: 0px solid #ffff…" at bounding box center [360, 555] width 477 height 989
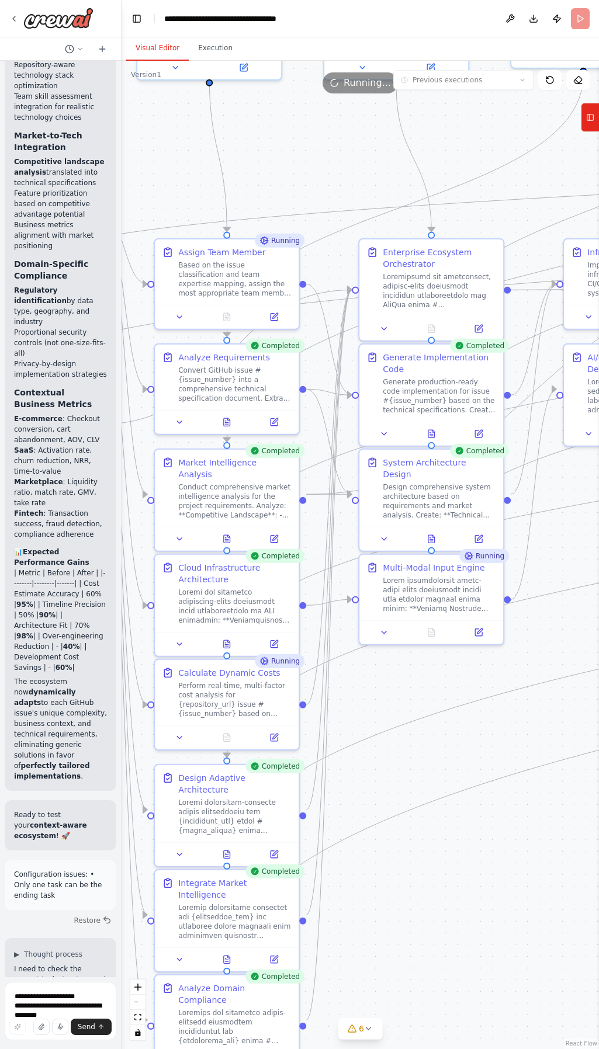
drag, startPoint x: 369, startPoint y: 840, endPoint x: 452, endPoint y: 910, distance: 109.1
click at [452, 910] on div ".deletable-edge-delete-btn { width: 20px; height: 20px; border: 0px solid #ffff…" at bounding box center [360, 555] width 477 height 989
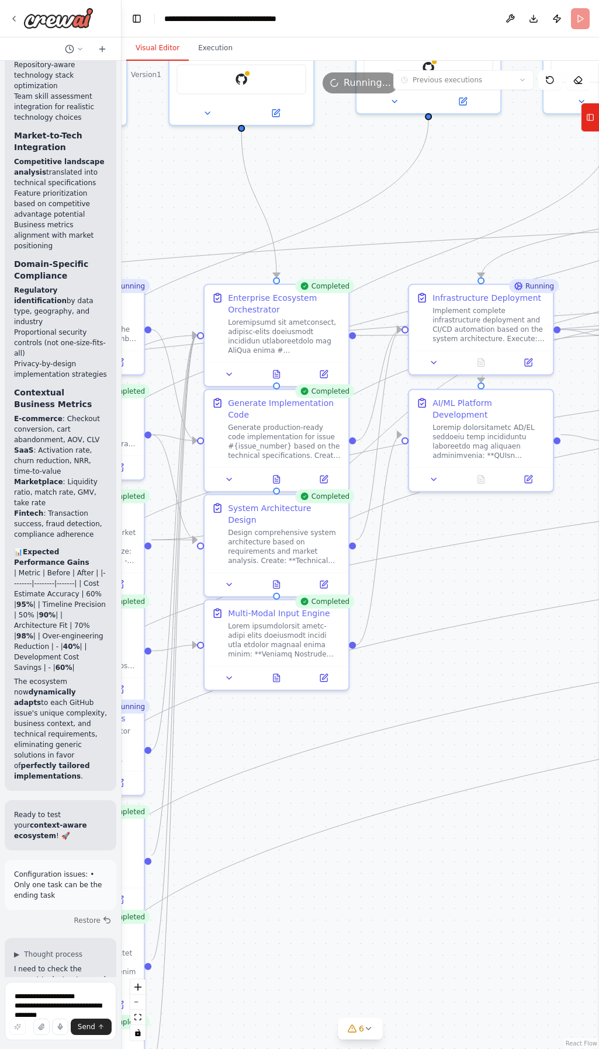
drag, startPoint x: 479, startPoint y: 871, endPoint x: 447, endPoint y: 902, distance: 44.2
click at [314, 917] on div ".deletable-edge-delete-btn { width: 20px; height: 20px; border: 0px solid #ffff…" at bounding box center [360, 555] width 477 height 989
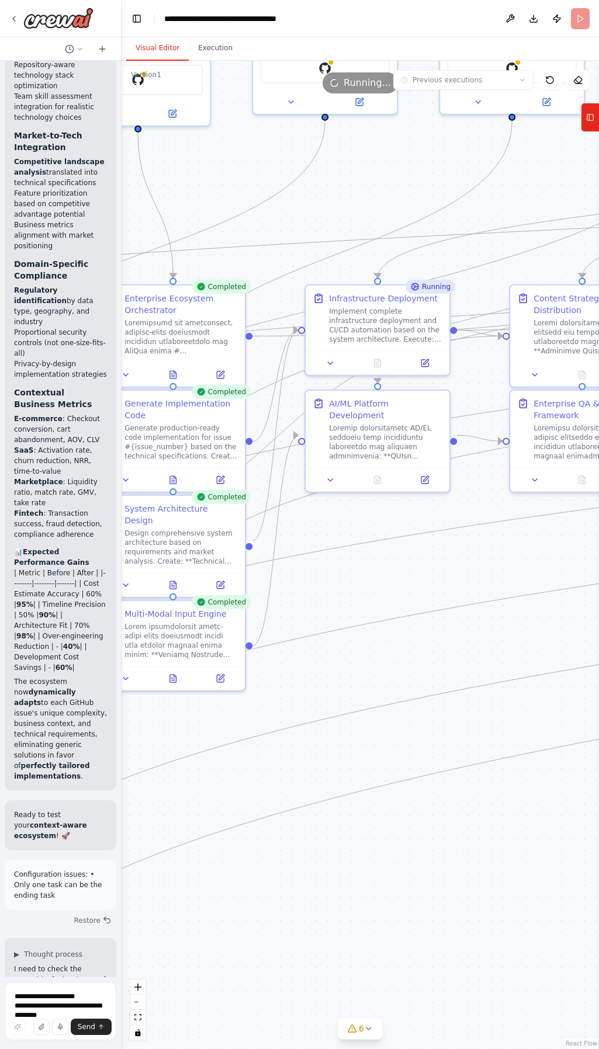
drag, startPoint x: 393, startPoint y: 902, endPoint x: 335, endPoint y: 889, distance: 59.3
click at [313, 898] on div ".deletable-edge-delete-btn { width: 20px; height: 20px; border: 0px solid #ffff…" at bounding box center [360, 555] width 477 height 989
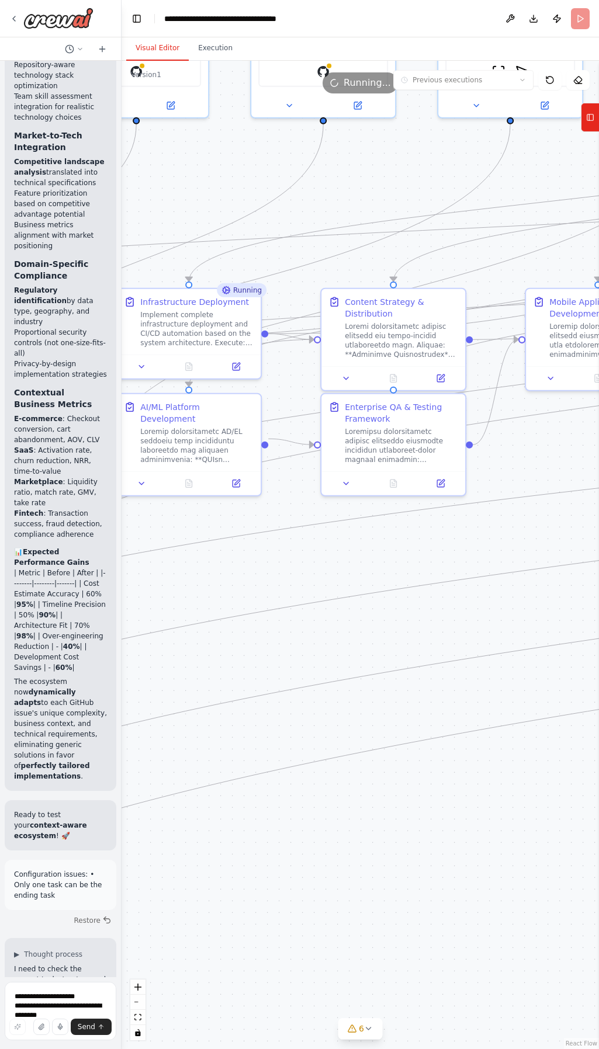
drag, startPoint x: 493, startPoint y: 872, endPoint x: 400, endPoint y: 863, distance: 93.3
click at [342, 879] on div ".deletable-edge-delete-btn { width: 20px; height: 20px; border: 0px solid #ffff…" at bounding box center [360, 555] width 477 height 989
drag, startPoint x: 438, startPoint y: 858, endPoint x: 290, endPoint y: 859, distance: 148.4
click at [288, 860] on div ".deletable-edge-delete-btn { width: 20px; height: 20px; border: 0px solid #ffff…" at bounding box center [360, 555] width 477 height 989
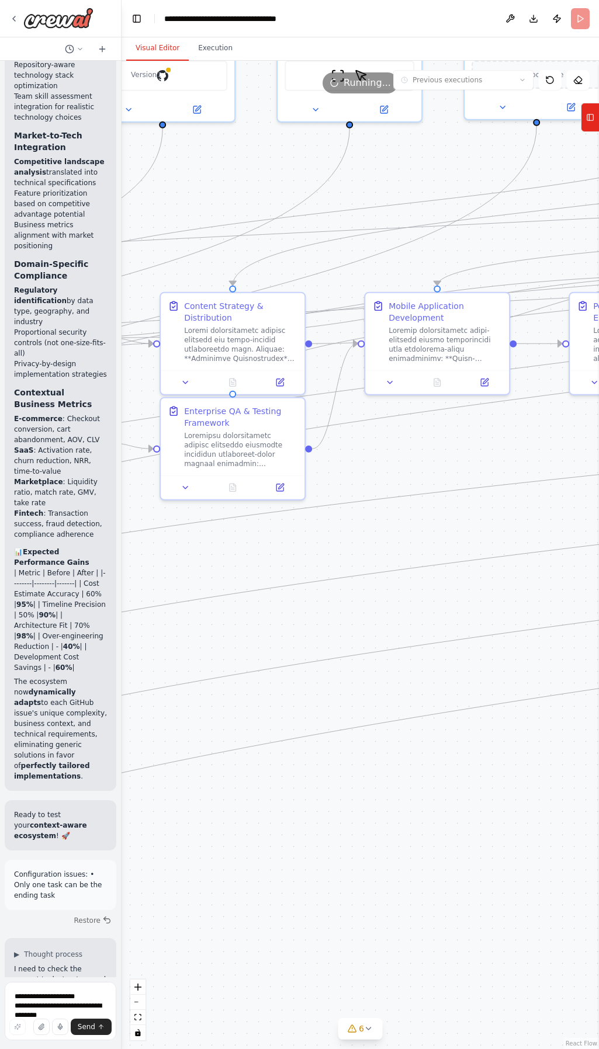
drag, startPoint x: 421, startPoint y: 854, endPoint x: 410, endPoint y: 856, distance: 10.8
click at [410, 856] on div ".deletable-edge-delete-btn { width: 20px; height: 20px; border: 0px solid #ffff…" at bounding box center [360, 555] width 477 height 989
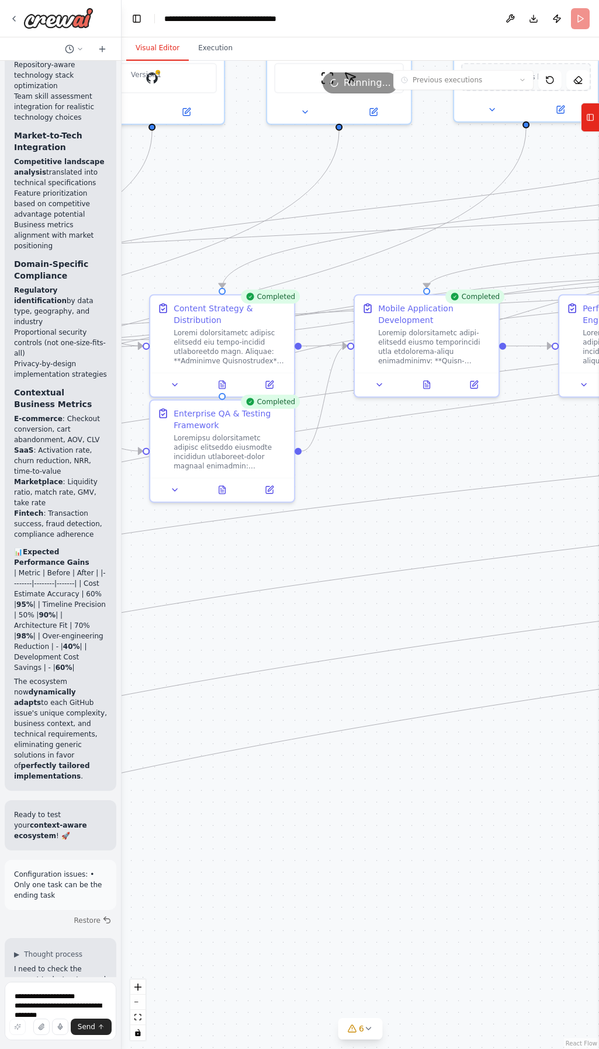
scroll to position [24171, 0]
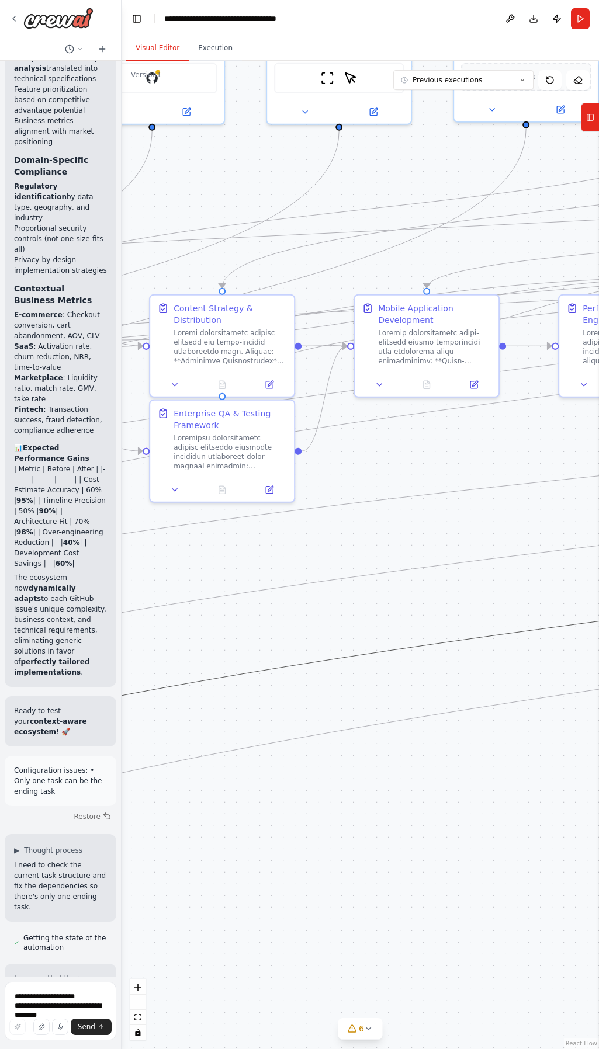
drag, startPoint x: 260, startPoint y: 674, endPoint x: 452, endPoint y: 599, distance: 206.3
click at [452, 599] on div ".deletable-edge-delete-btn { width: 20px; height: 20px; border: 0px solid #ffff…" at bounding box center [360, 555] width 477 height 989
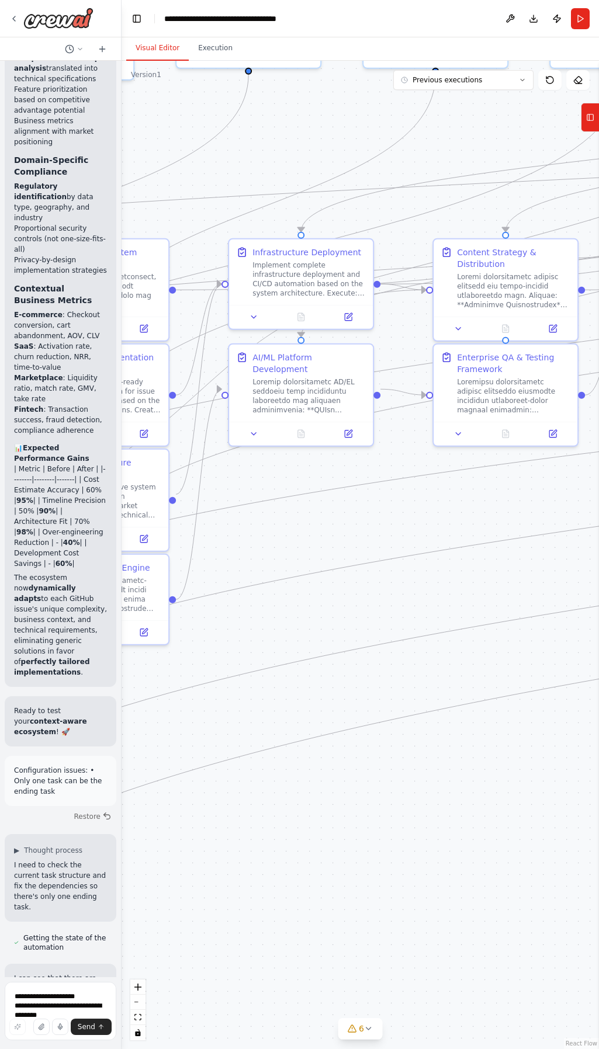
drag, startPoint x: 369, startPoint y: 608, endPoint x: 615, endPoint y: 565, distance: 249.2
click at [598, 565] on html "Hello! I'm the CrewAI assistant. What kind of automation do you want to build? …" at bounding box center [299, 524] width 599 height 1049
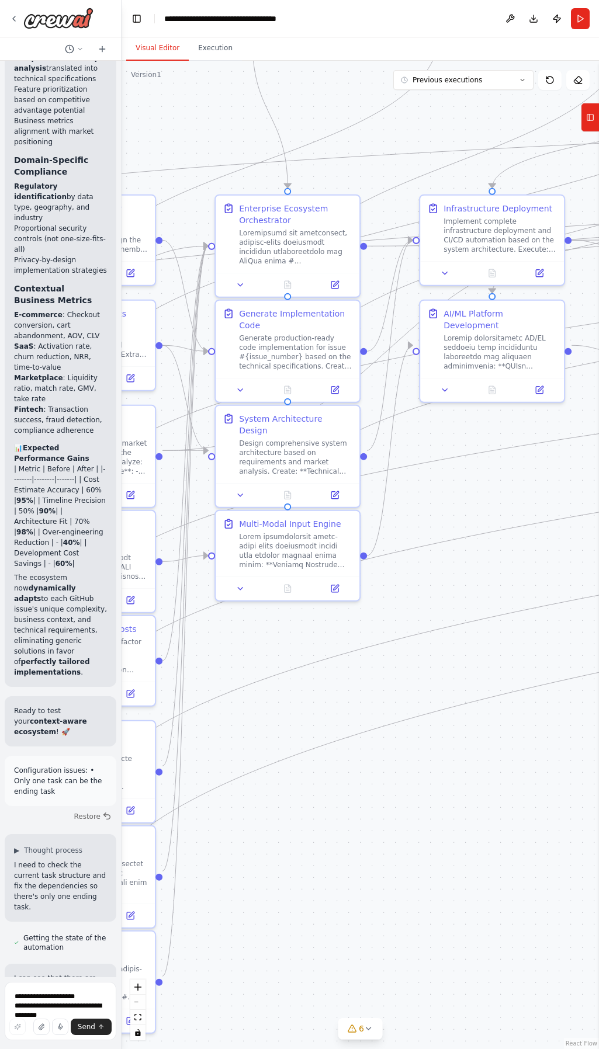
drag, startPoint x: 292, startPoint y: 859, endPoint x: 374, endPoint y: 882, distance: 84.9
click at [503, 817] on div ".deletable-edge-delete-btn { width: 20px; height: 20px; border: 0px solid #ffff…" at bounding box center [360, 555] width 477 height 989
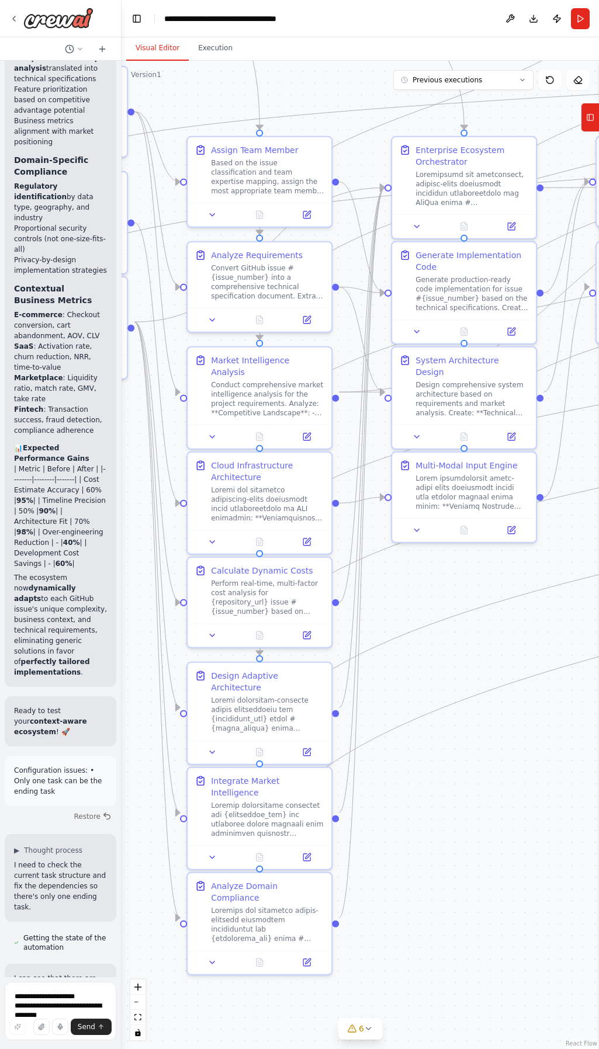
drag, startPoint x: 493, startPoint y: 843, endPoint x: 485, endPoint y: 858, distance: 17.3
click at [499, 842] on div ".deletable-edge-delete-btn { width: 20px; height: 20px; border: 0px solid #ffff…" at bounding box center [360, 555] width 477 height 989
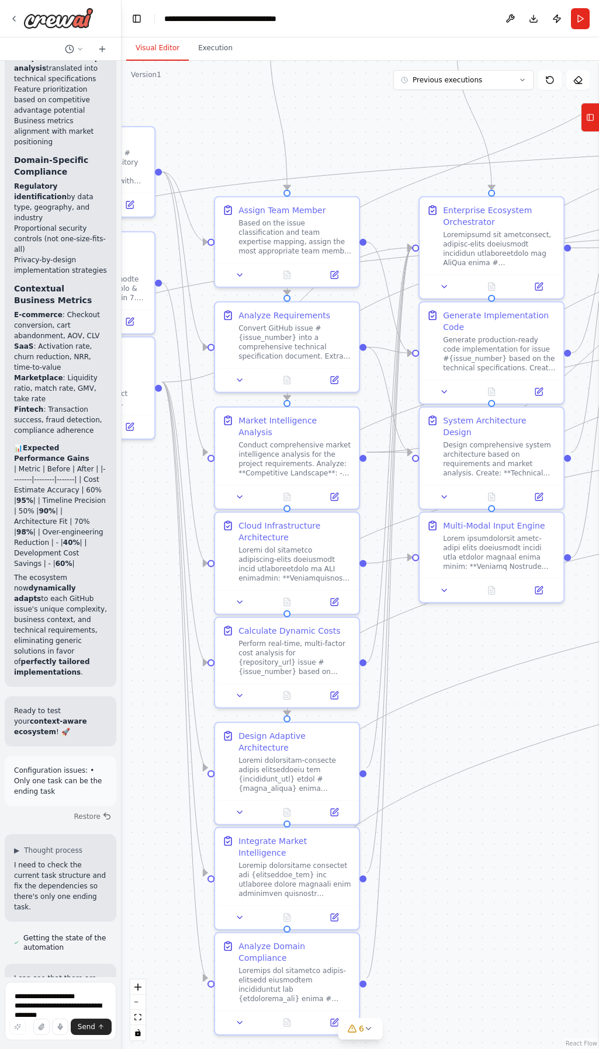
drag, startPoint x: 456, startPoint y: 865, endPoint x: 482, endPoint y: 926, distance: 66.0
click at [482, 926] on div ".deletable-edge-delete-btn { width: 20px; height: 20px; border: 0px solid #ffff…" at bounding box center [360, 555] width 477 height 989
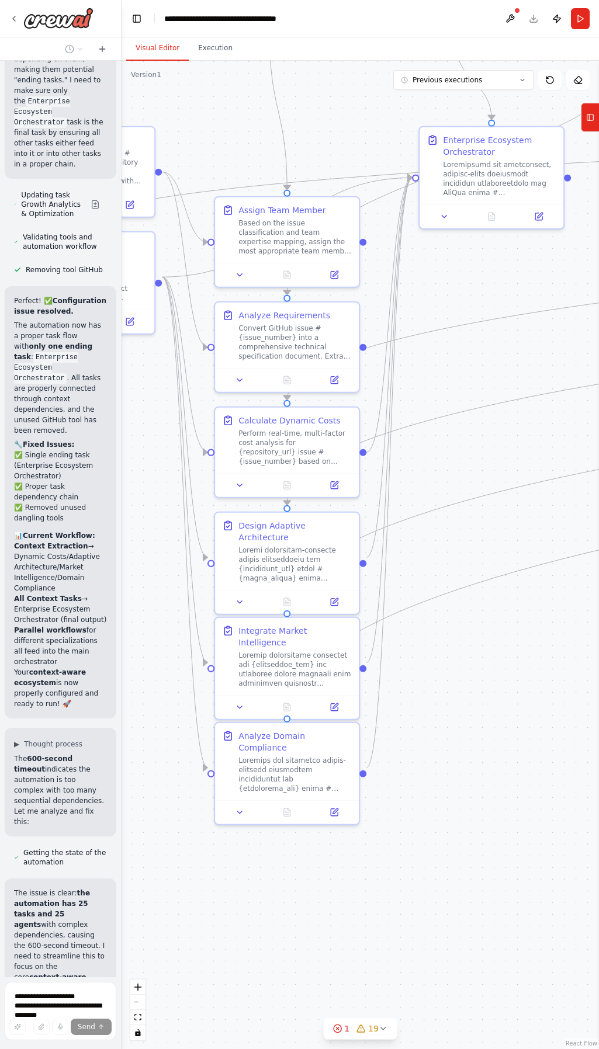
scroll to position [25155, 0]
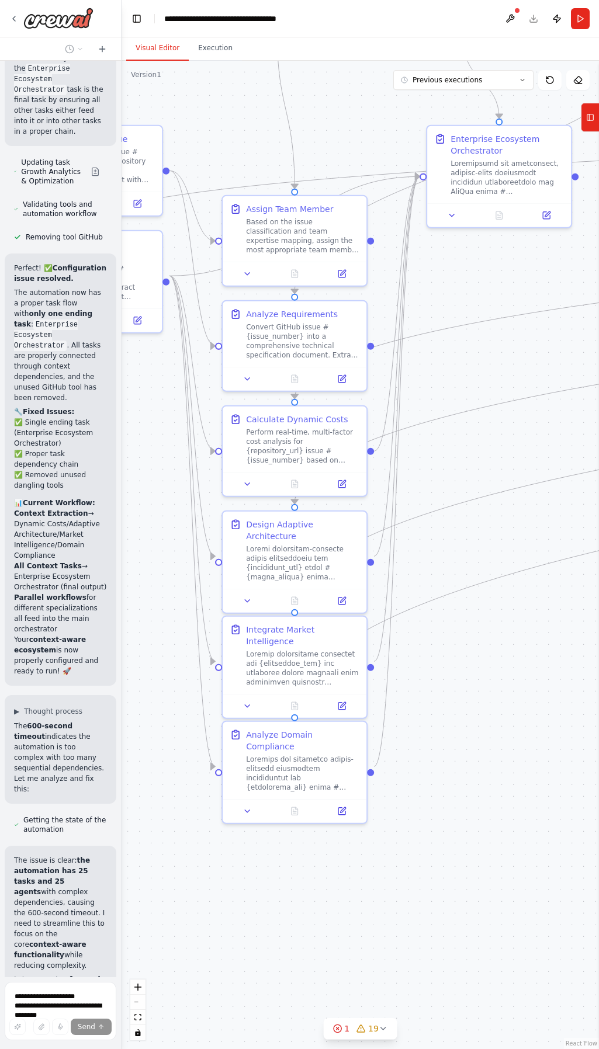
drag, startPoint x: 296, startPoint y: 941, endPoint x: 390, endPoint y: 920, distance: 97.1
click at [416, 928] on div ".deletable-edge-delete-btn { width: 20px; height: 20px; border: 0px solid #ffff…" at bounding box center [360, 555] width 477 height 989
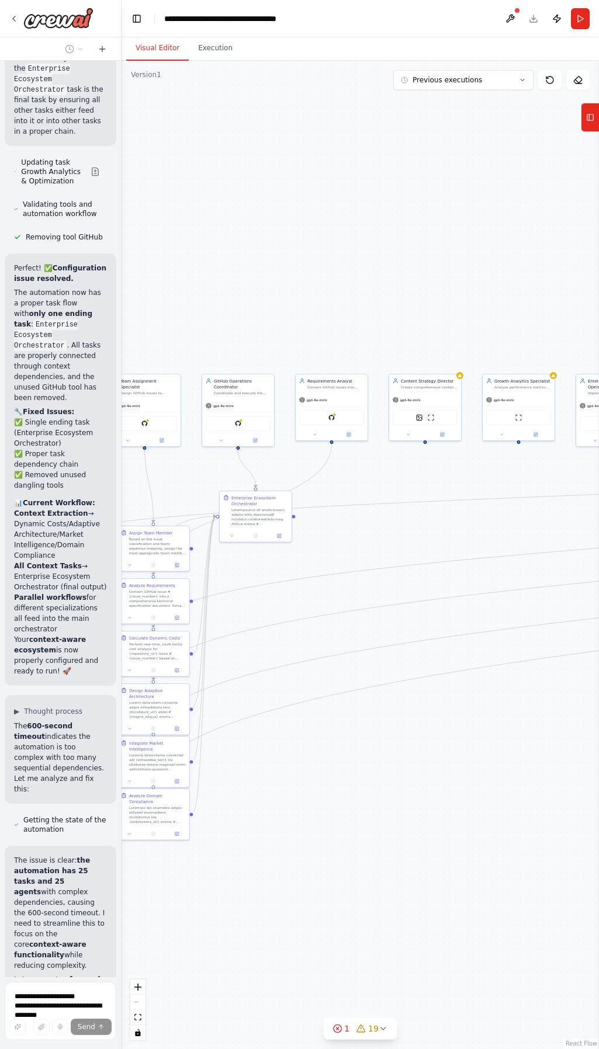
drag, startPoint x: 365, startPoint y: 936, endPoint x: 190, endPoint y: 920, distance: 175.4
click at [189, 920] on div ".deletable-edge-delete-btn { width: 20px; height: 20px; border: 0px solid #ffff…" at bounding box center [360, 555] width 477 height 989
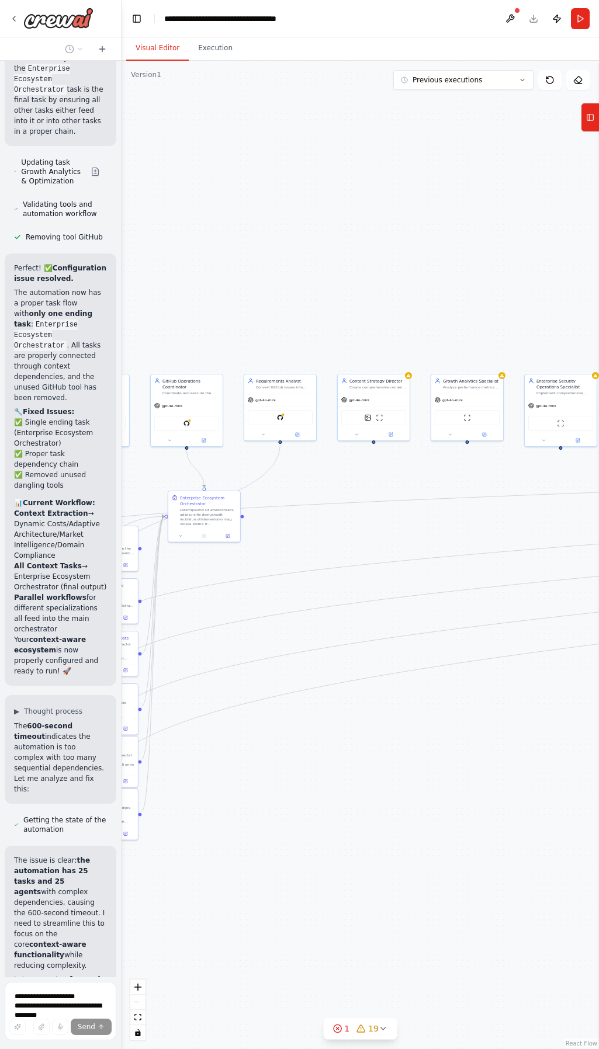
scroll to position [25198, 0]
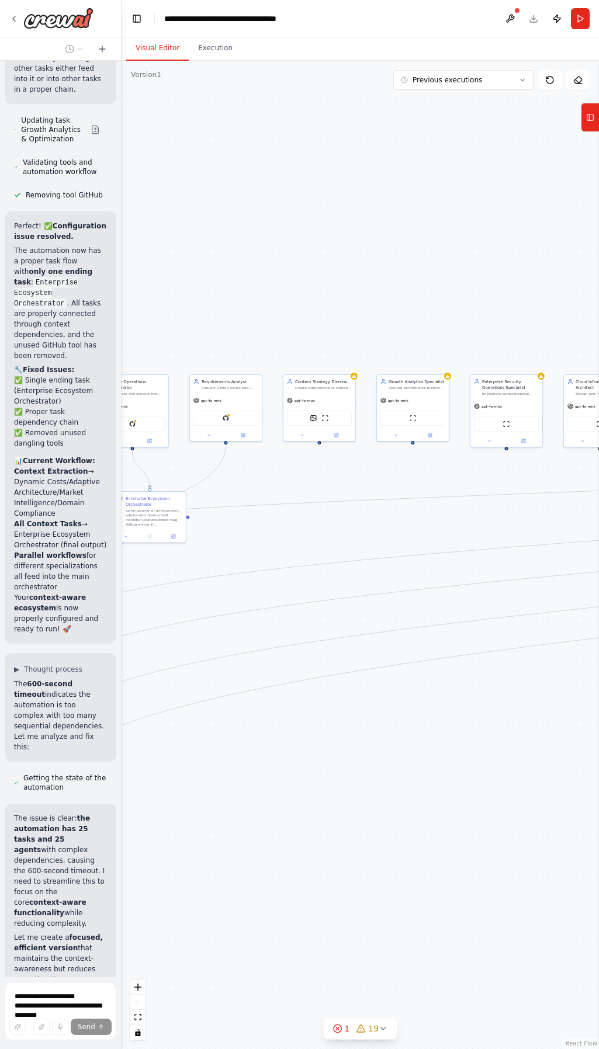
drag, startPoint x: 450, startPoint y: 917, endPoint x: 382, endPoint y: 917, distance: 67.8
click at [341, 918] on div ".deletable-edge-delete-btn { width: 20px; height: 20px; border: 0px solid #ffff…" at bounding box center [360, 555] width 477 height 989
click at [375, 914] on div ".deletable-edge-delete-btn { width: 20px; height: 20px; border: 0px solid #ffff…" at bounding box center [360, 555] width 477 height 989
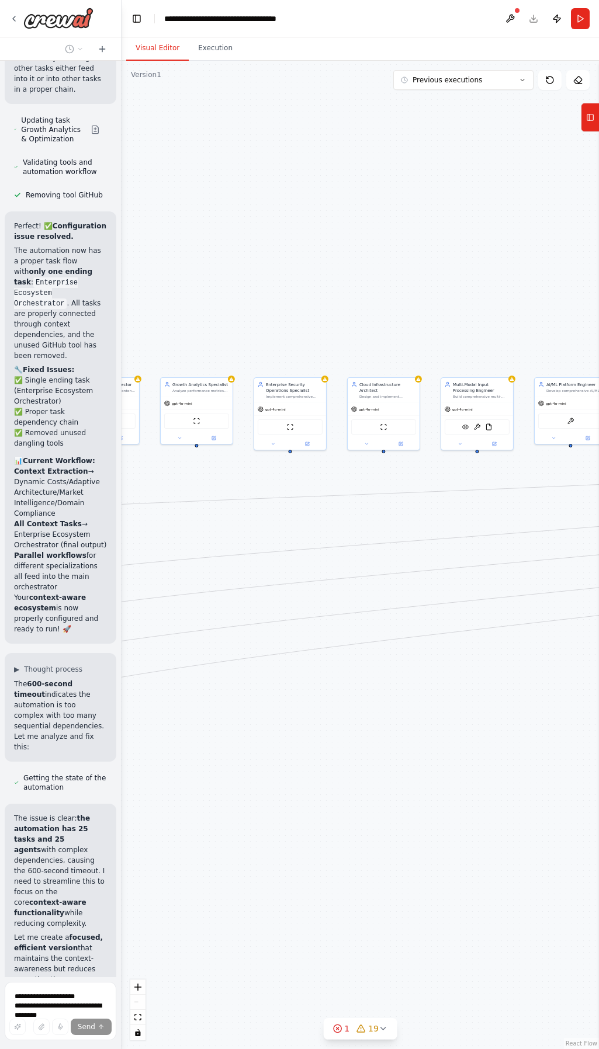
click at [361, 902] on div ".deletable-edge-delete-btn { width: 20px; height: 20px; border: 0px solid #ffff…" at bounding box center [360, 555] width 477 height 989
drag, startPoint x: 481, startPoint y: 884, endPoint x: 392, endPoint y: 887, distance: 89.5
click at [386, 887] on div ".deletable-edge-delete-btn { width: 20px; height: 20px; border: 0px solid #ffff…" at bounding box center [360, 555] width 477 height 989
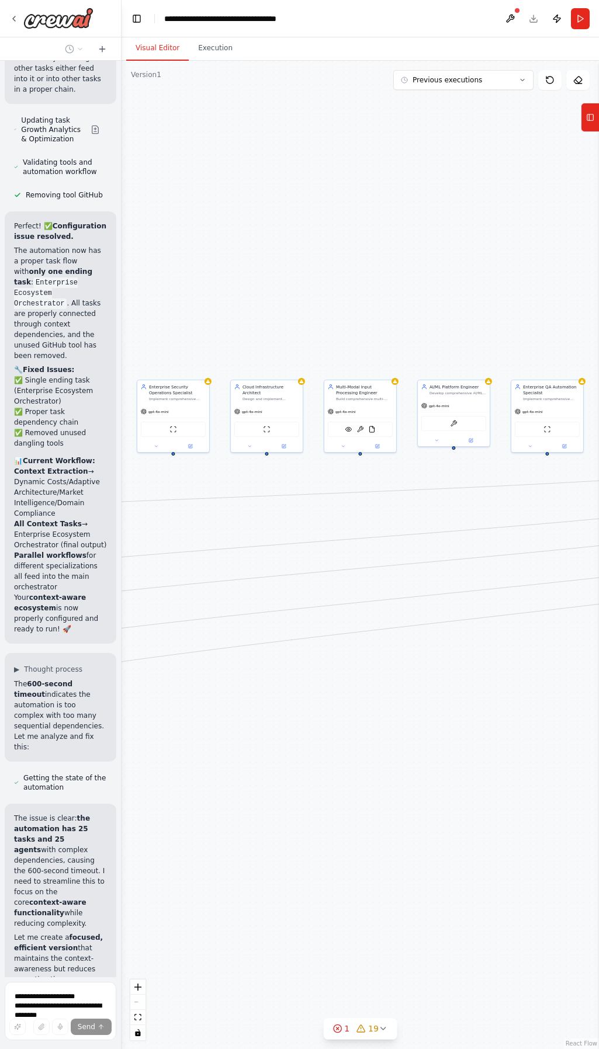
click at [355, 876] on div ".deletable-edge-delete-btn { width: 20px; height: 20px; border: 0px solid #ffff…" at bounding box center [360, 555] width 477 height 989
click at [383, 854] on div ".deletable-edge-delete-btn { width: 20px; height: 20px; border: 0px solid #ffff…" at bounding box center [360, 555] width 477 height 989
click at [324, 846] on div ".deletable-edge-delete-btn { width: 20px; height: 20px; border: 0px solid #ffff…" at bounding box center [360, 555] width 477 height 989
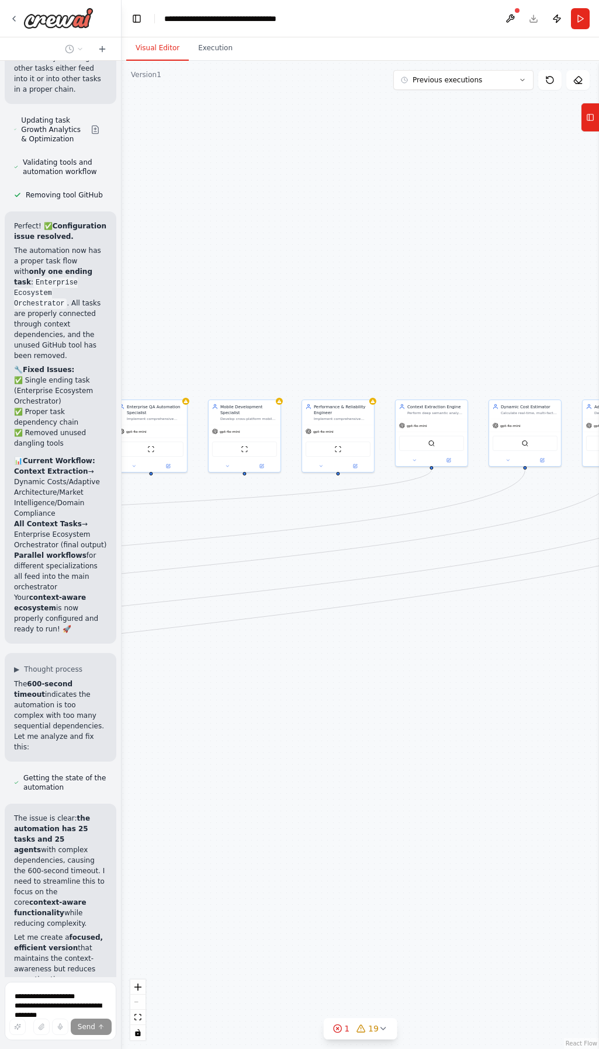
drag, startPoint x: 530, startPoint y: 813, endPoint x: 400, endPoint y: 827, distance: 130.5
click at [401, 827] on div ".deletable-edge-delete-btn { width: 20px; height: 20px; border: 0px solid #ffff…" at bounding box center [360, 555] width 477 height 989
click at [366, 820] on div ".deletable-edge-delete-btn { width: 20px; height: 20px; border: 0px solid #ffff…" at bounding box center [360, 555] width 477 height 989
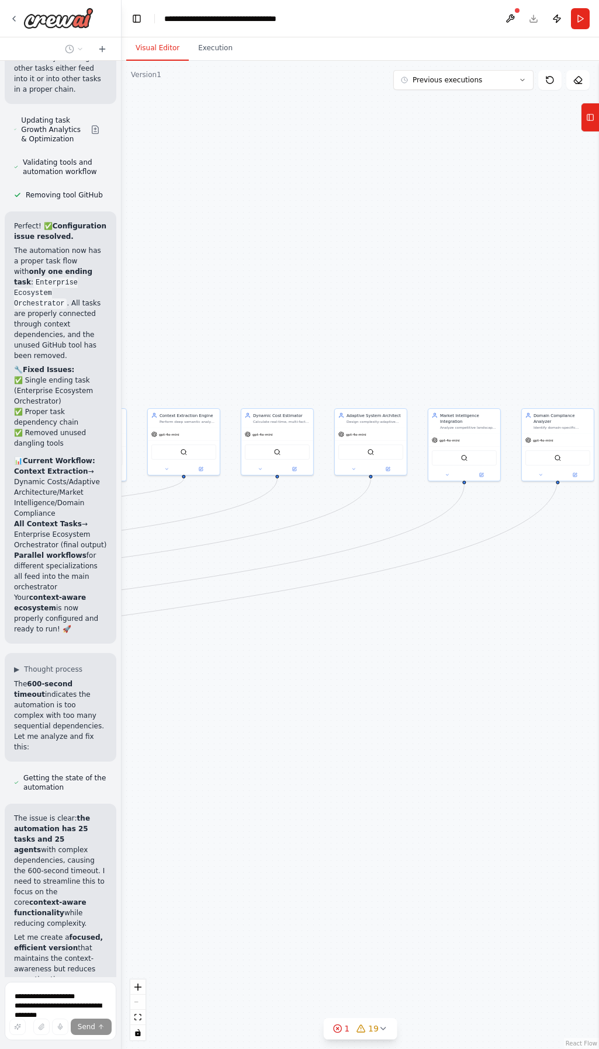
click at [330, 822] on div ".deletable-edge-delete-btn { width: 20px; height: 20px; border: 0px solid #ffff…" at bounding box center [360, 555] width 477 height 989
drag, startPoint x: 434, startPoint y: 818, endPoint x: 421, endPoint y: 819, distance: 12.9
click at [421, 819] on div ".deletable-edge-delete-btn { width: 20px; height: 20px; border: 0px solid #ffff…" at bounding box center [360, 555] width 477 height 989
drag, startPoint x: 600, startPoint y: 809, endPoint x: 429, endPoint y: 857, distance: 176.8
click at [598, 802] on html "Hello! I'm the CrewAI assistant. What kind of automation do you want to build? …" at bounding box center [299, 524] width 599 height 1049
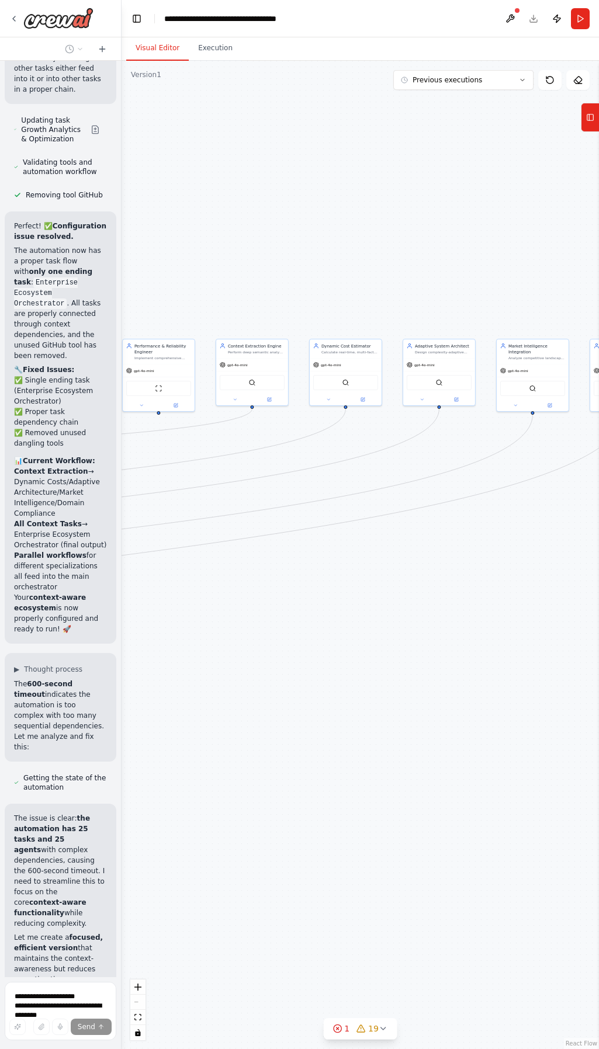
drag, startPoint x: 396, startPoint y: 871, endPoint x: 449, endPoint y: 857, distance: 54.3
click at [526, 816] on div ".deletable-edge-delete-btn { width: 20px; height: 20px; border: 0px solid #ffff…" at bounding box center [360, 555] width 477 height 989
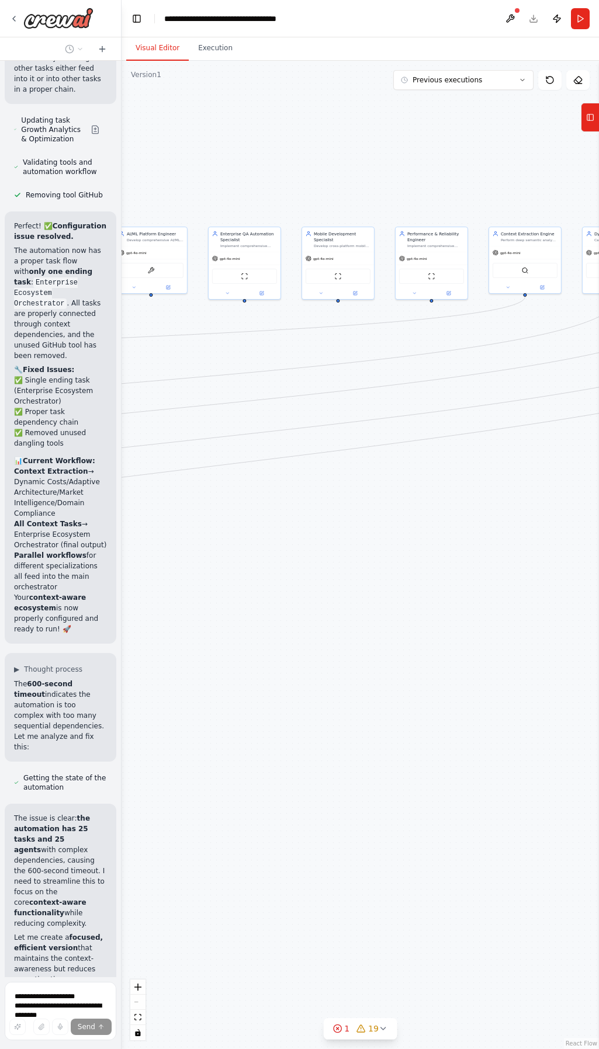
drag, startPoint x: 297, startPoint y: 939, endPoint x: 433, endPoint y: 886, distance: 145.6
click at [433, 886] on div ".deletable-edge-delete-btn { width: 20px; height: 20px; border: 0px solid #ffff…" at bounding box center [360, 555] width 477 height 989
drag, startPoint x: 310, startPoint y: 908, endPoint x: 439, endPoint y: 900, distance: 128.8
click at [439, 900] on div ".deletable-edge-delete-btn { width: 20px; height: 20px; border: 0px solid #ffff…" at bounding box center [360, 555] width 477 height 989
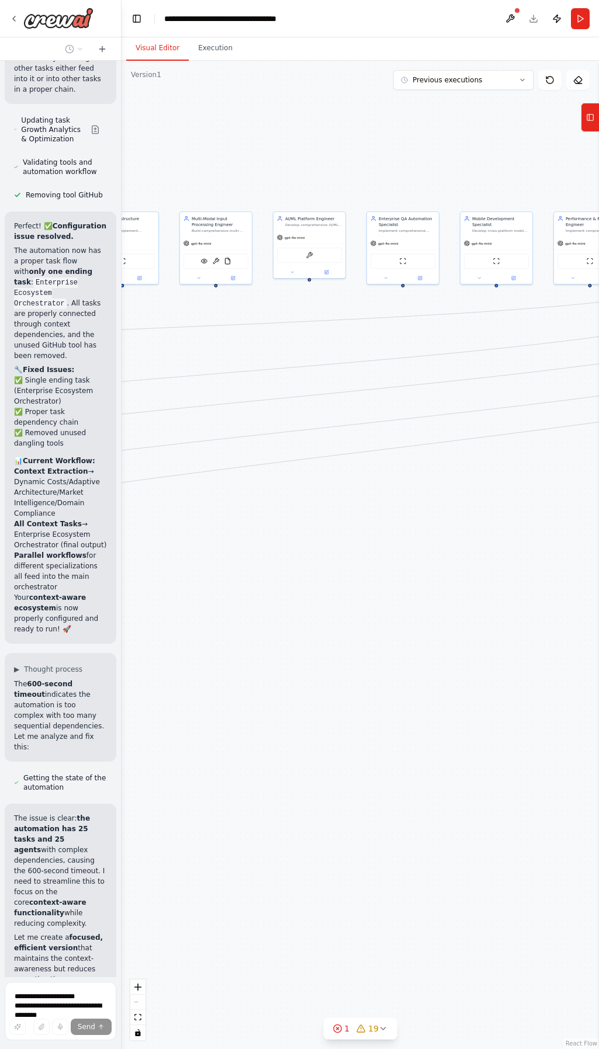
drag, startPoint x: 415, startPoint y: 911, endPoint x: 326, endPoint y: 900, distance: 90.1
click at [429, 914] on div ".deletable-edge-delete-btn { width: 20px; height: 20px; border: 0px solid #ffff…" at bounding box center [360, 555] width 477 height 989
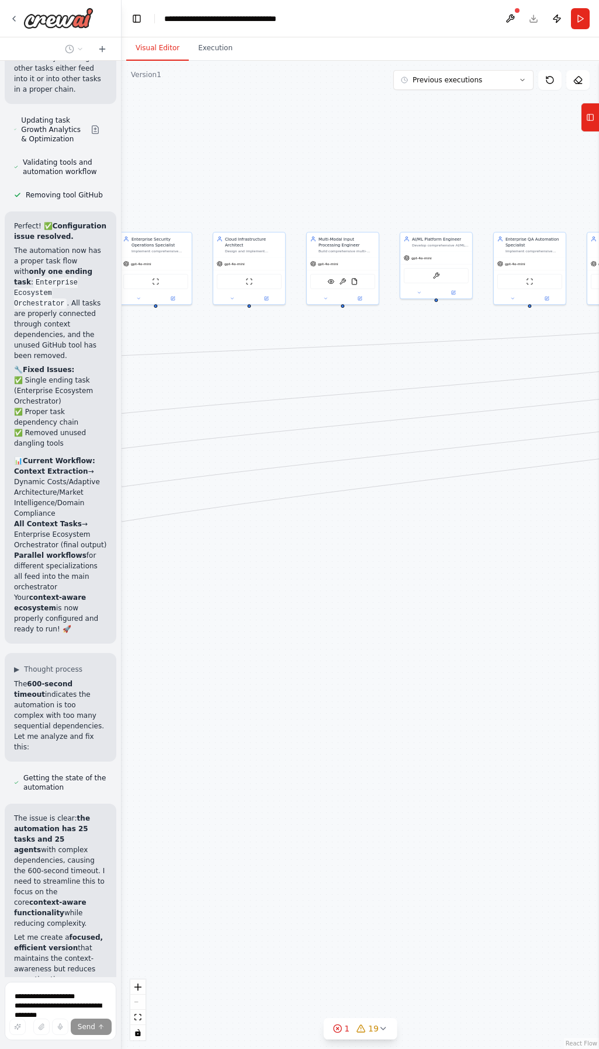
click at [388, 883] on div ".deletable-edge-delete-btn { width: 20px; height: 20px; border: 0px solid #ffff…" at bounding box center [360, 555] width 477 height 989
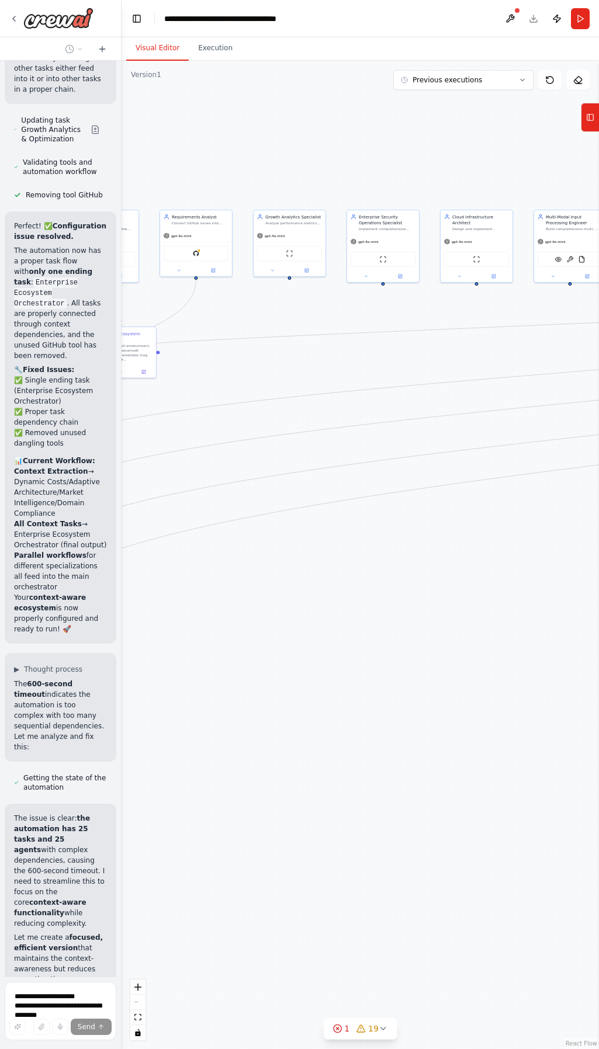
drag, startPoint x: 355, startPoint y: 853, endPoint x: 292, endPoint y: 853, distance: 62.5
click at [395, 844] on div ".deletable-edge-delete-btn { width: 20px; height: 20px; border: 0px solid #ffff…" at bounding box center [360, 555] width 477 height 989
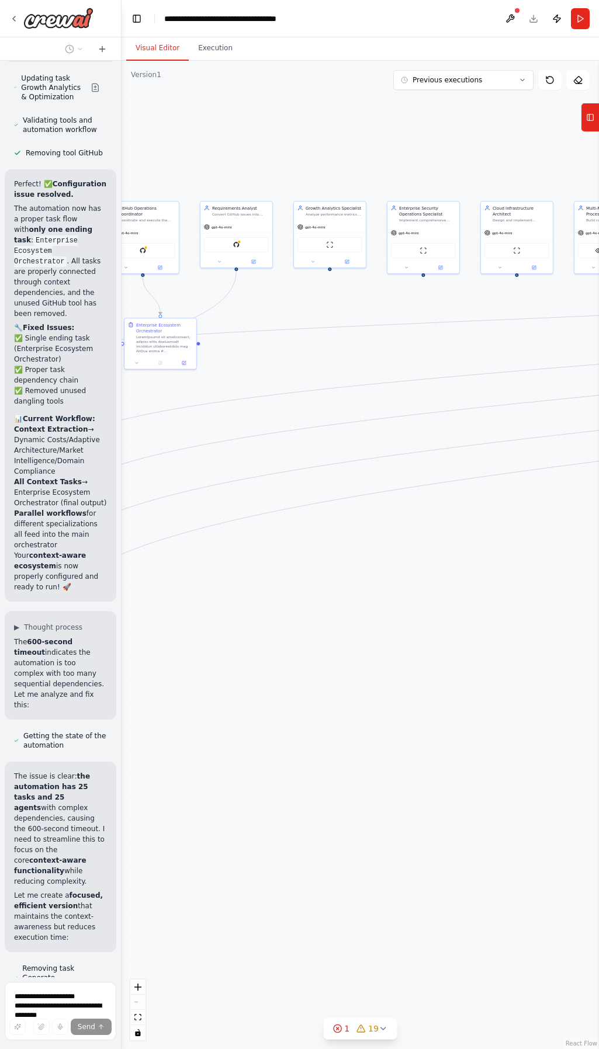
drag, startPoint x: 255, startPoint y: 860, endPoint x: 397, endPoint y: 817, distance: 149.0
click at [399, 819] on div ".deletable-edge-delete-btn { width: 20px; height: 20px; border: 0px solid #ffff…" at bounding box center [360, 555] width 477 height 989
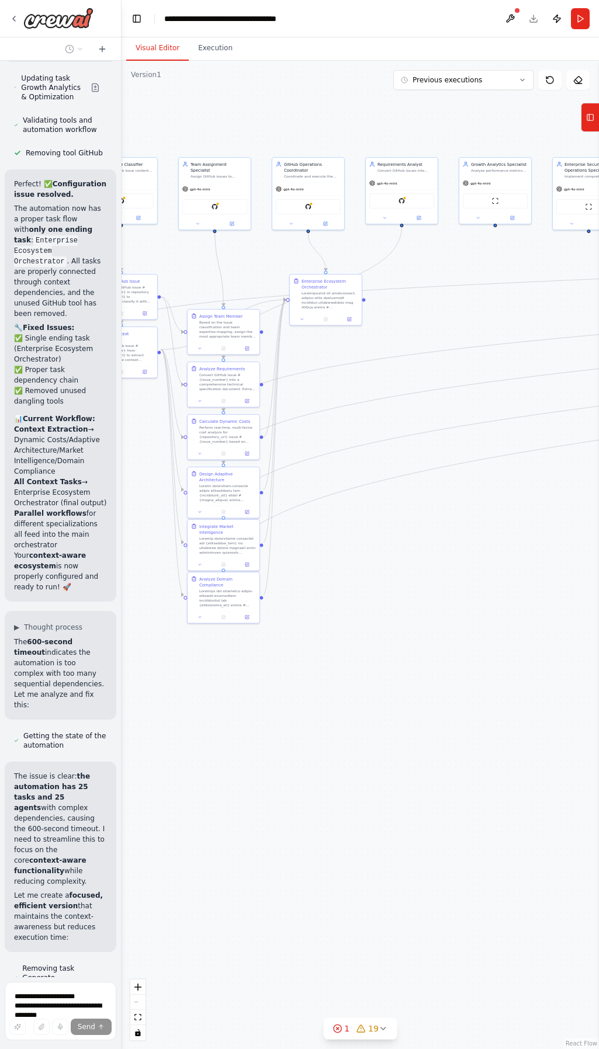
click at [332, 837] on div ".deletable-edge-delete-btn { width: 20px; height: 20px; border: 0px solid #ffff…" at bounding box center [360, 555] width 477 height 989
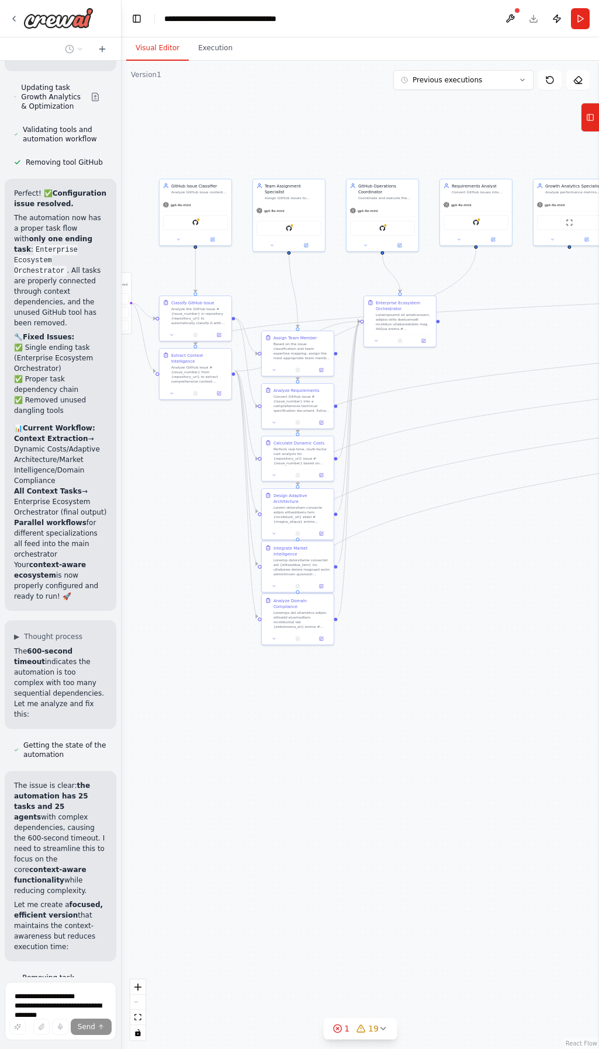
drag, startPoint x: 281, startPoint y: 823, endPoint x: 370, endPoint y: 854, distance: 93.9
click at [361, 850] on div ".deletable-edge-delete-btn { width: 20px; height: 20px; border: 0px solid #ffff…" at bounding box center [360, 555] width 477 height 989
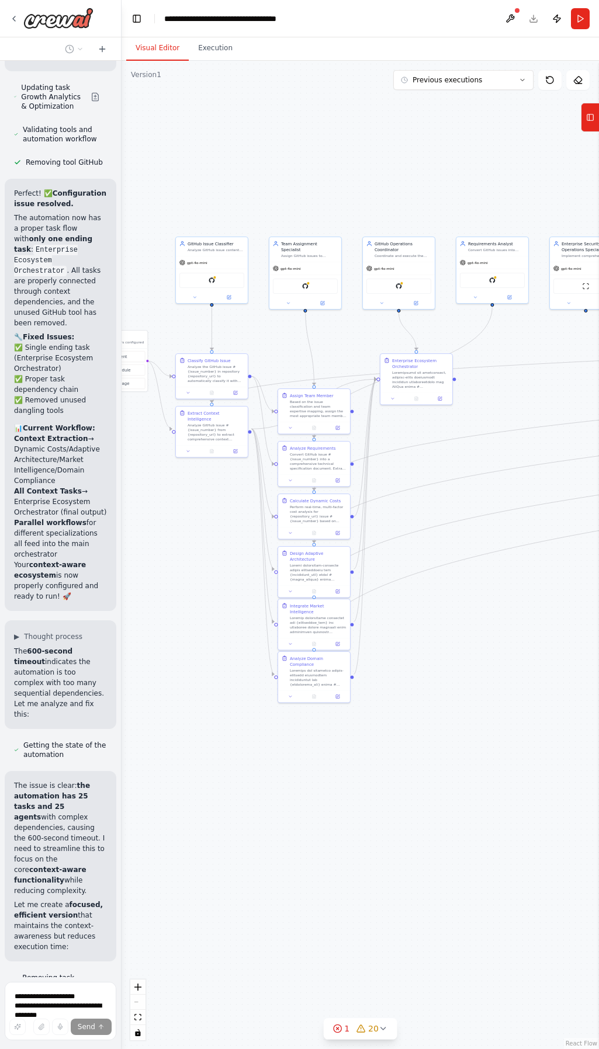
drag, startPoint x: 332, startPoint y: 884, endPoint x: 332, endPoint y: 897, distance: 12.9
click at [332, 897] on div ".deletable-edge-delete-btn { width: 20px; height: 20px; border: 0px solid #ffff…" at bounding box center [360, 555] width 477 height 989
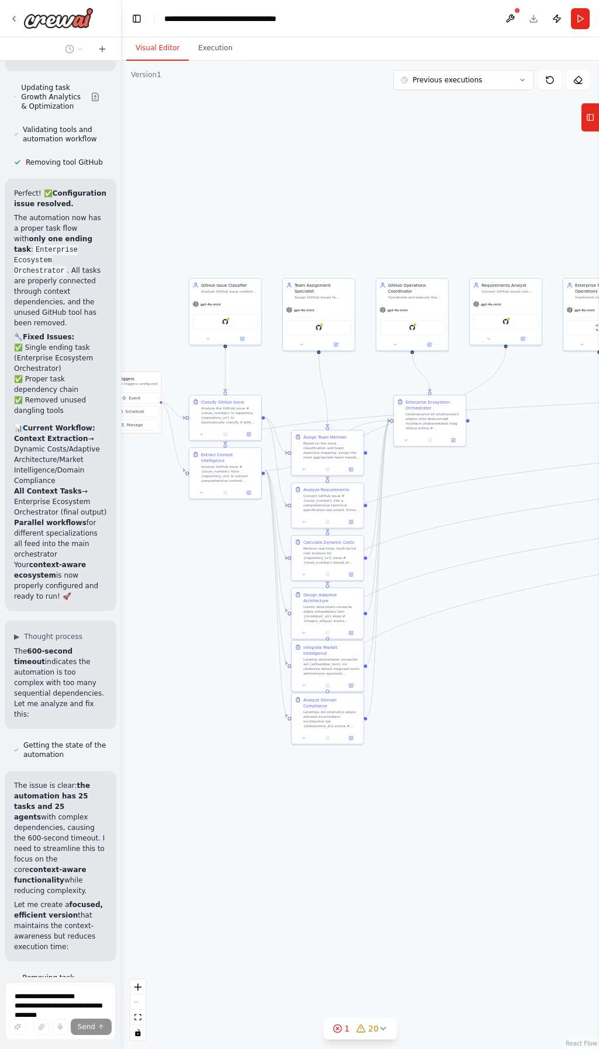
drag, startPoint x: 315, startPoint y: 892, endPoint x: 326, endPoint y: 913, distance: 23.3
click at [326, 913] on div ".deletable-edge-delete-btn { width: 20px; height: 20px; border: 0px solid #ffff…" at bounding box center [360, 555] width 477 height 989
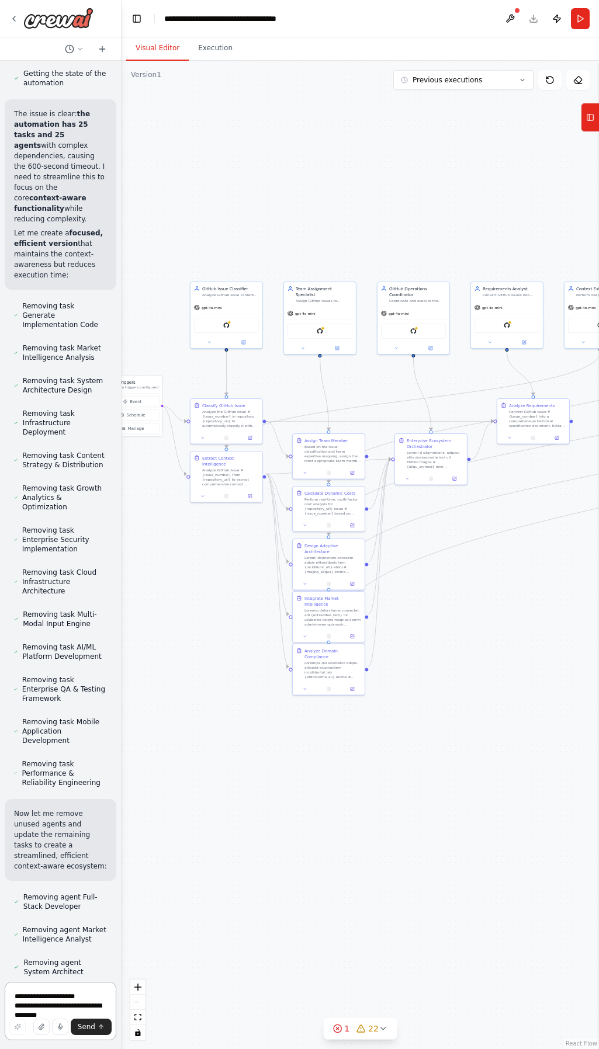
scroll to position [25913, 0]
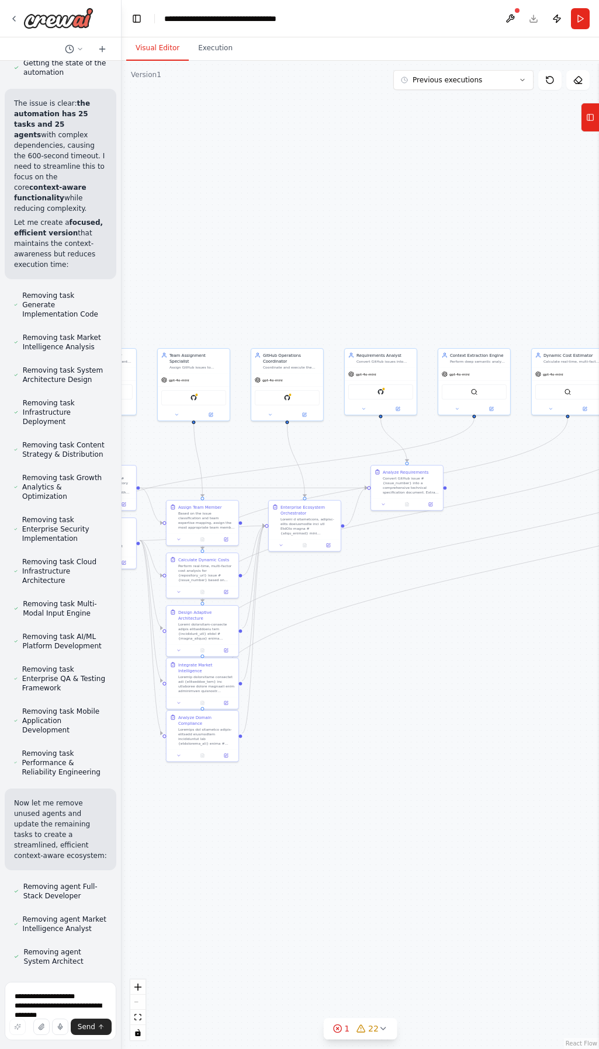
drag, startPoint x: 448, startPoint y: 801, endPoint x: 322, endPoint y: 864, distance: 141.1
click at [322, 864] on div ".deletable-edge-delete-btn { width: 20px; height: 20px; border: 0px solid #ffff…" at bounding box center [360, 555] width 477 height 989
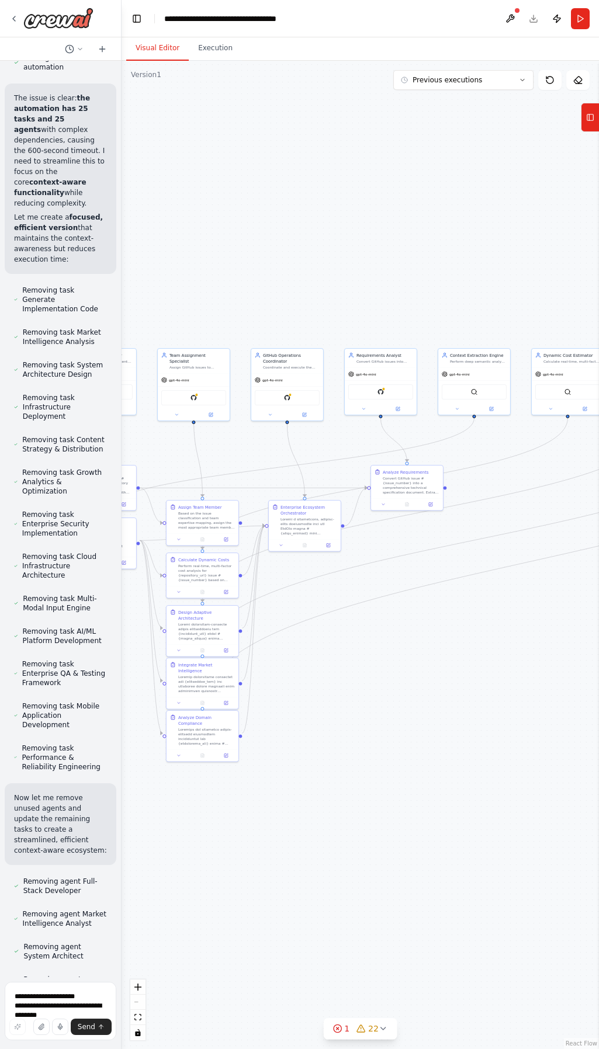
scroll to position [25922, 0]
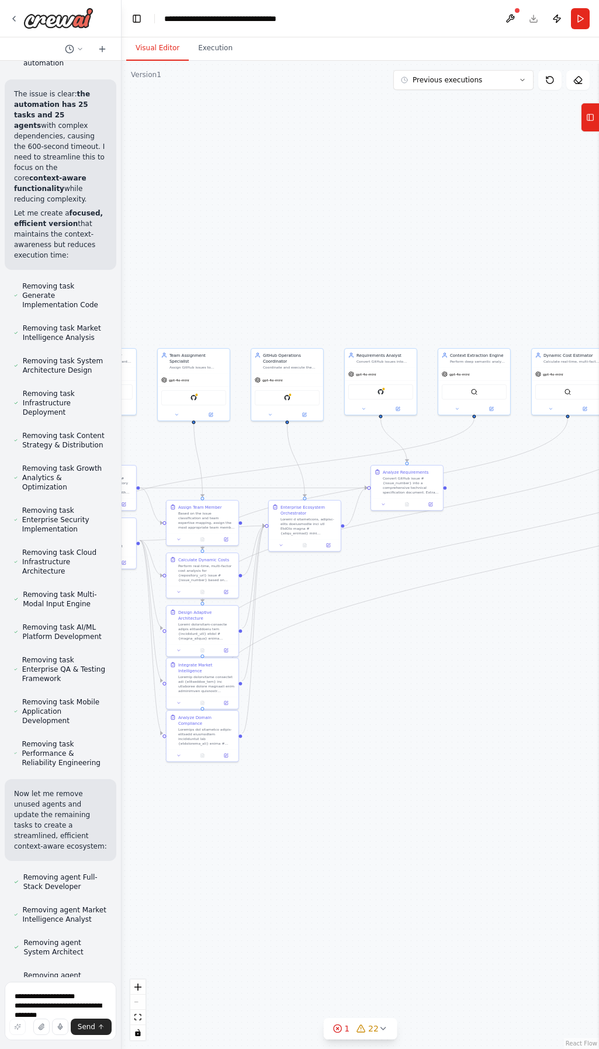
drag, startPoint x: 98, startPoint y: 955, endPoint x: 9, endPoint y: 920, distance: 96.0
copy p "I'm sorry, reached the maximum number of iterations. Please, ask me to continue…"
click at [26, 1006] on textarea "**********" at bounding box center [61, 1011] width 112 height 58
type textarea "*"
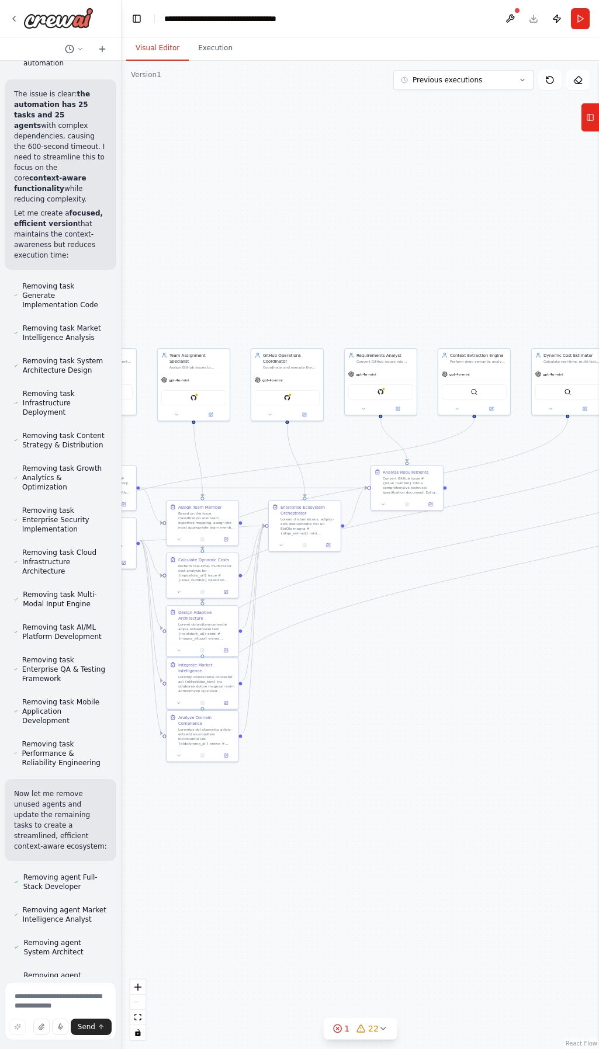
copy p "continue"
click at [37, 1000] on textarea at bounding box center [61, 1011] width 112 height 58
paste textarea "********"
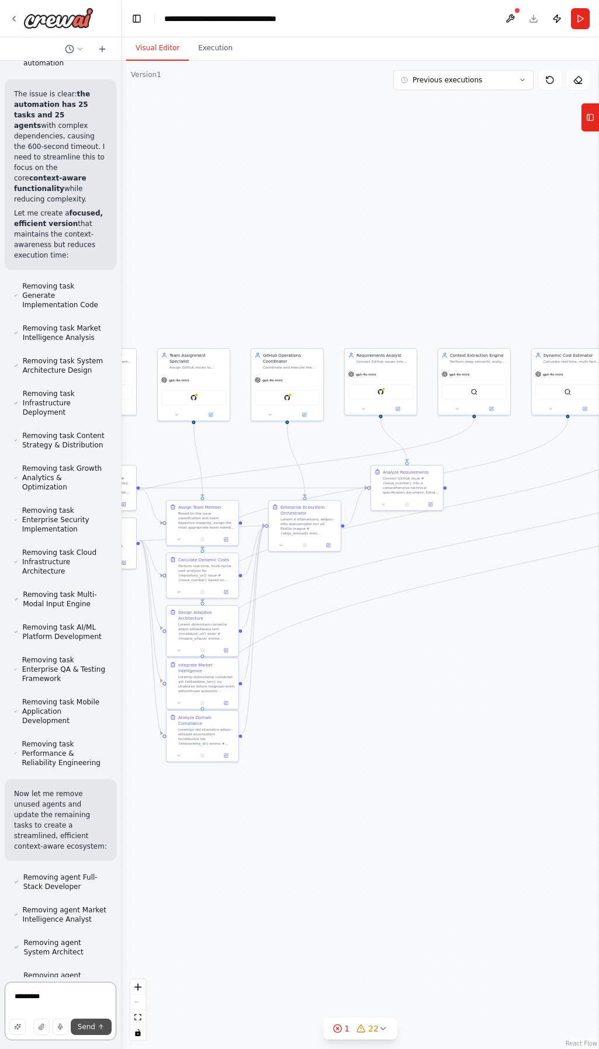
type textarea "********"
click at [89, 1024] on span "Send" at bounding box center [87, 1027] width 18 height 9
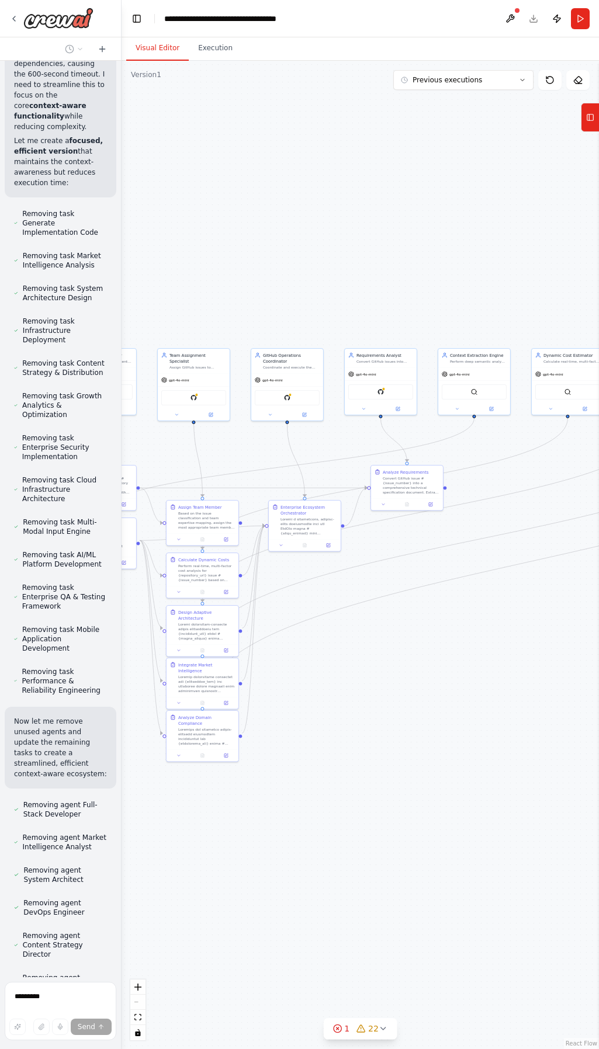
scroll to position [26025, 0]
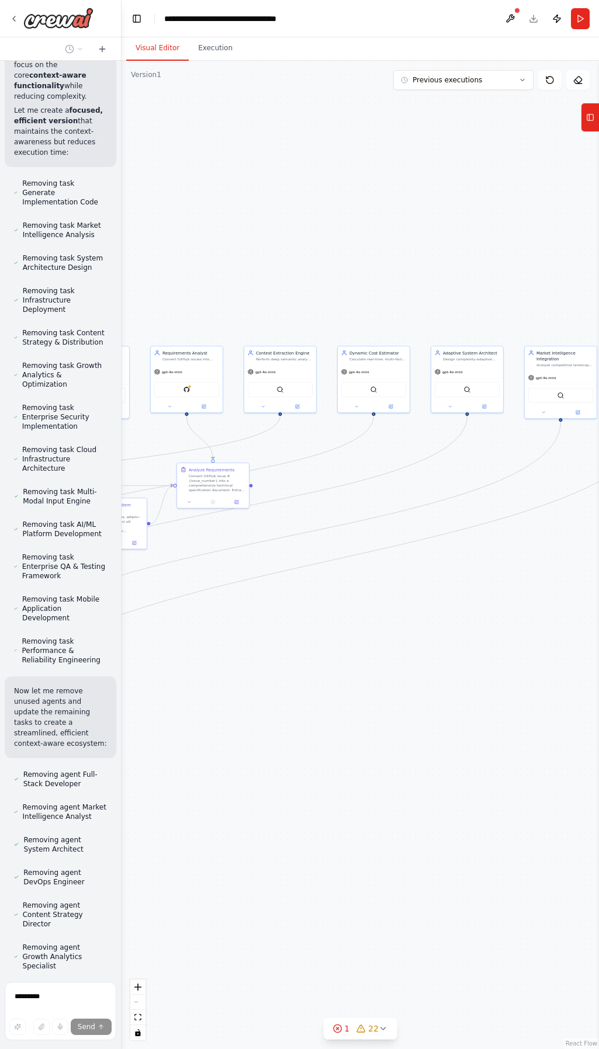
drag, startPoint x: 367, startPoint y: 910, endPoint x: 278, endPoint y: 901, distance: 89.9
click at [150, 905] on div ".deletable-edge-delete-btn { width: 20px; height: 20px; border: 0px solid #ffff…" at bounding box center [360, 555] width 477 height 989
drag, startPoint x: 336, startPoint y: 903, endPoint x: 209, endPoint y: 909, distance: 127.5
click at [205, 909] on div ".deletable-edge-delete-btn { width: 20px; height: 20px; border: 0px solid #ffff…" at bounding box center [360, 555] width 477 height 989
drag, startPoint x: 311, startPoint y: 909, endPoint x: 413, endPoint y: 903, distance: 101.8
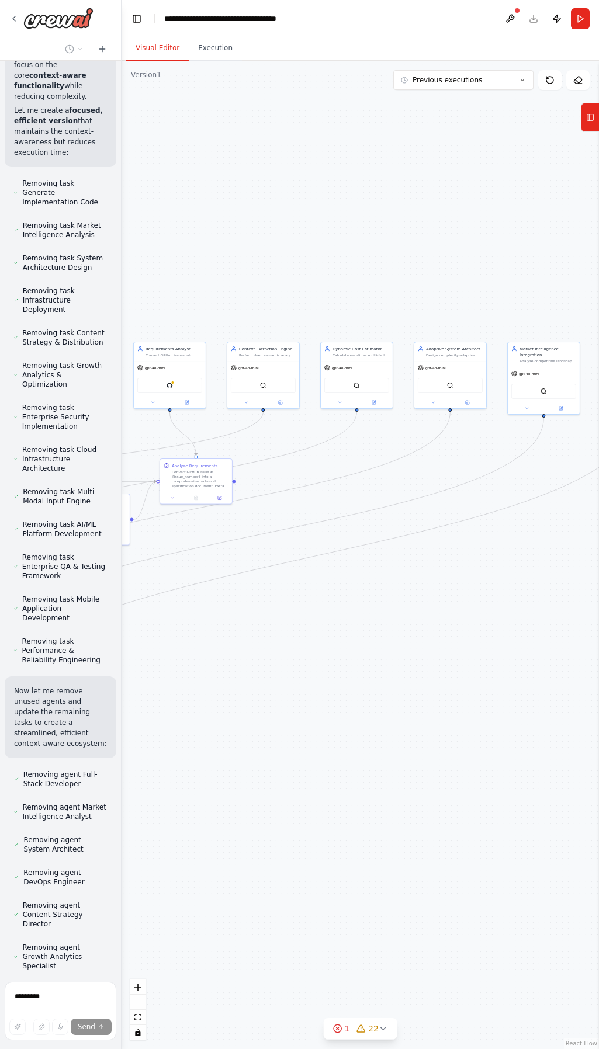
click at [527, 899] on div ".deletable-edge-delete-btn { width: 20px; height: 20px; border: 0px solid #ffff…" at bounding box center [360, 555] width 477 height 989
drag, startPoint x: 380, startPoint y: 904, endPoint x: 464, endPoint y: 906, distance: 83.6
click at [546, 904] on div ".deletable-edge-delete-btn { width: 20px; height: 20px; border: 0px solid #ffff…" at bounding box center [360, 555] width 477 height 989
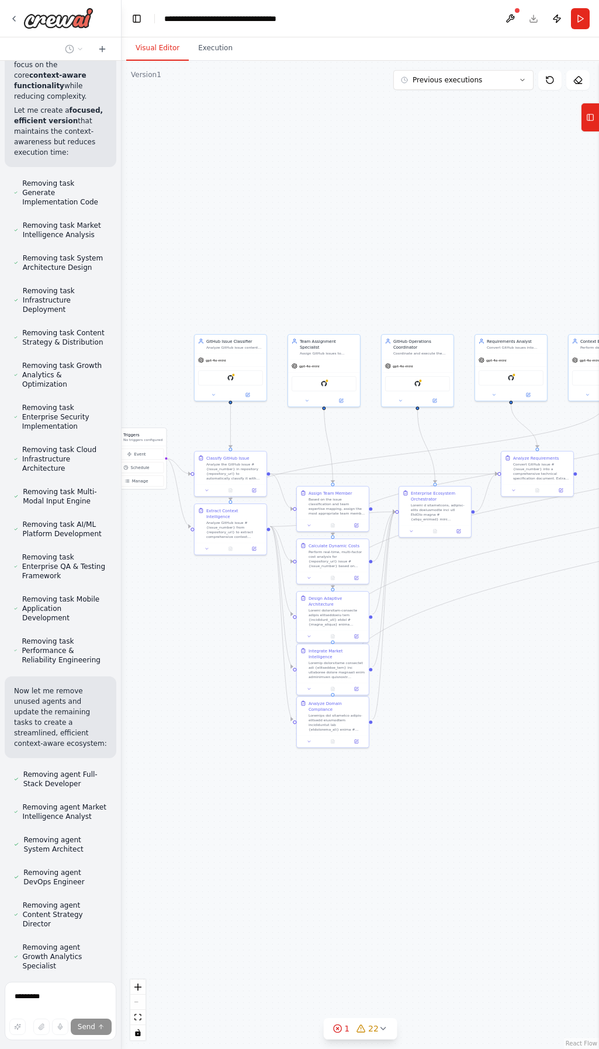
drag, startPoint x: 525, startPoint y: 885, endPoint x: 462, endPoint y: 885, distance: 63.1
click at [526, 885] on div ".deletable-edge-delete-btn { width: 20px; height: 20px; border: 0px solid #ffff…" at bounding box center [360, 555] width 477 height 989
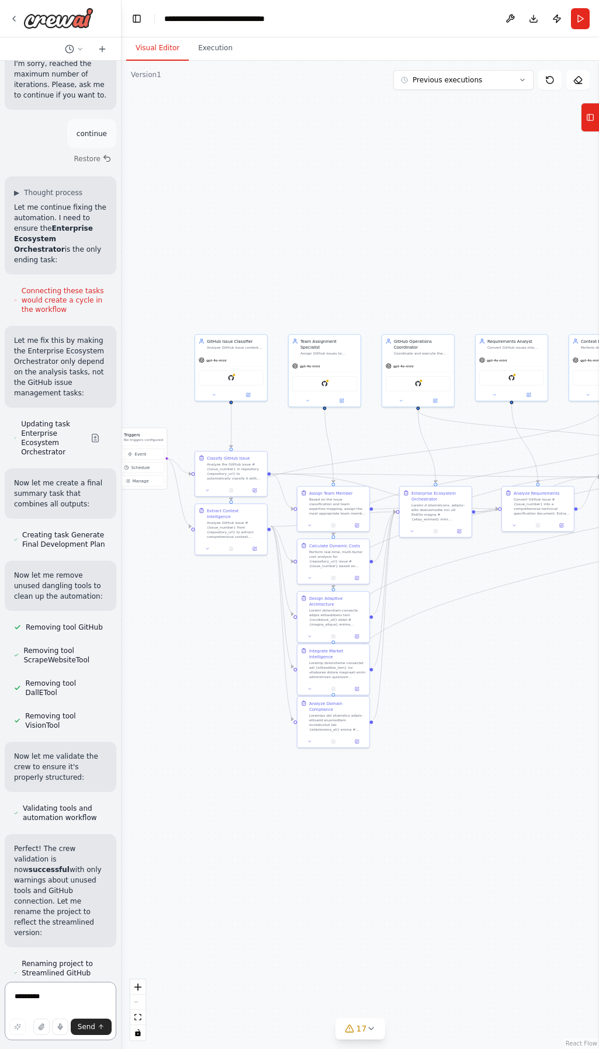
scroll to position [27647, 0]
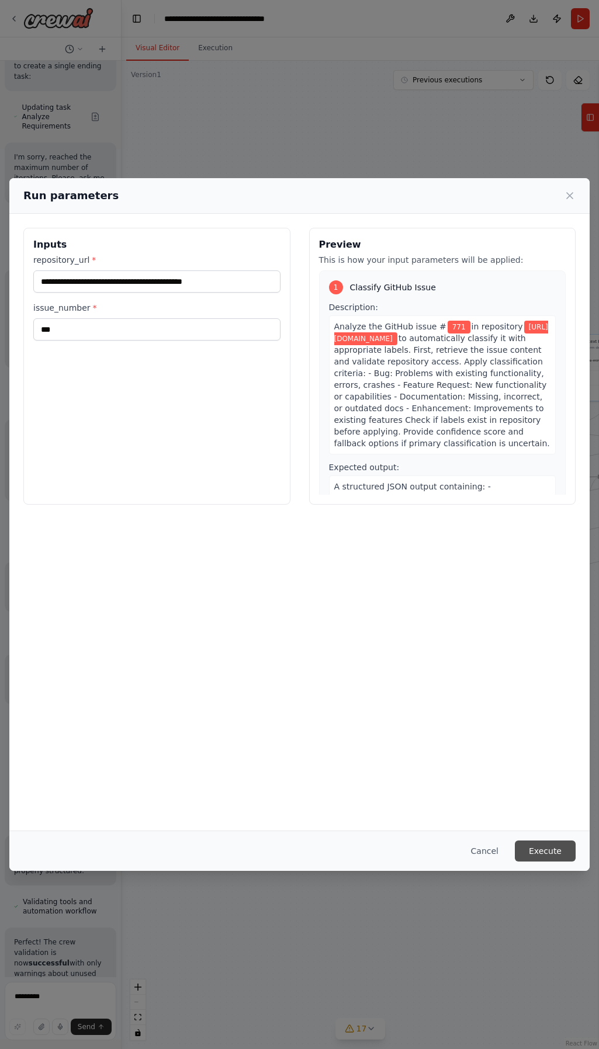
click at [539, 851] on button "Execute" at bounding box center [545, 851] width 61 height 21
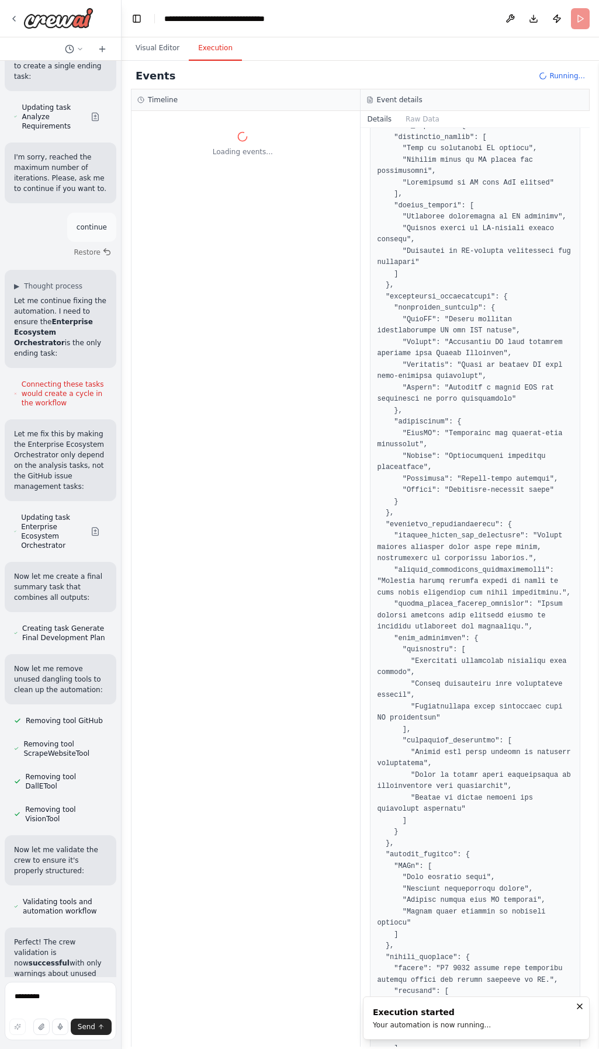
scroll to position [0, 0]
click at [162, 53] on button "Visual Editor" at bounding box center [157, 48] width 63 height 25
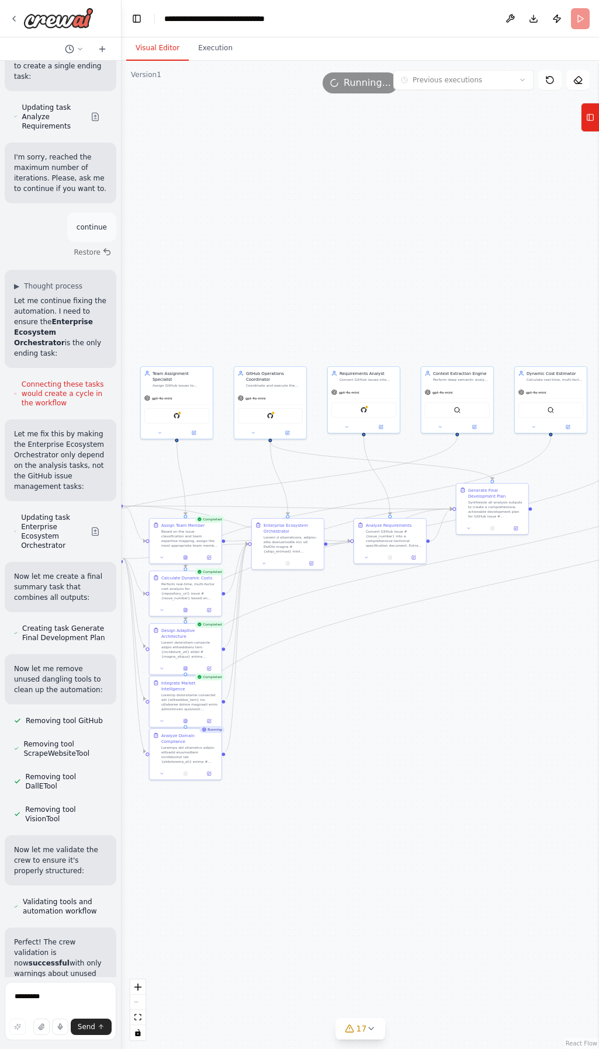
drag, startPoint x: 467, startPoint y: 817, endPoint x: 319, endPoint y: 849, distance: 151.3
click at [319, 849] on div ".deletable-edge-delete-btn { width: 20px; height: 20px; border: 0px solid #ffff…" at bounding box center [360, 555] width 477 height 989
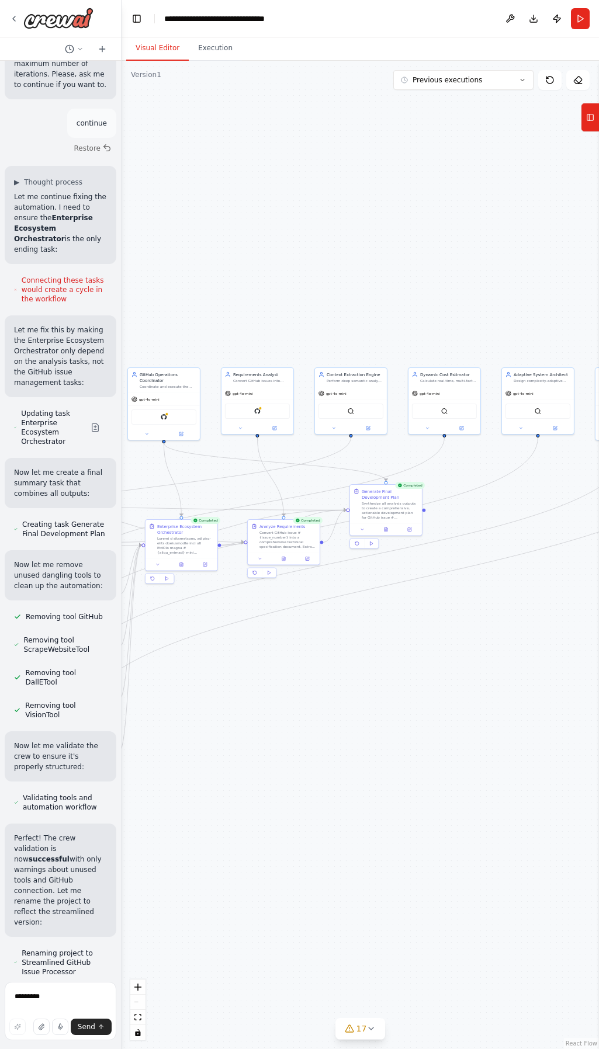
drag, startPoint x: 425, startPoint y: 833, endPoint x: 318, endPoint y: 834, distance: 106.9
click at [318, 834] on div ".deletable-edge-delete-btn { width: 20px; height: 20px; border: 0px solid #ffff…" at bounding box center [360, 555] width 477 height 989
click at [210, 51] on button "Execution" at bounding box center [215, 48] width 53 height 25
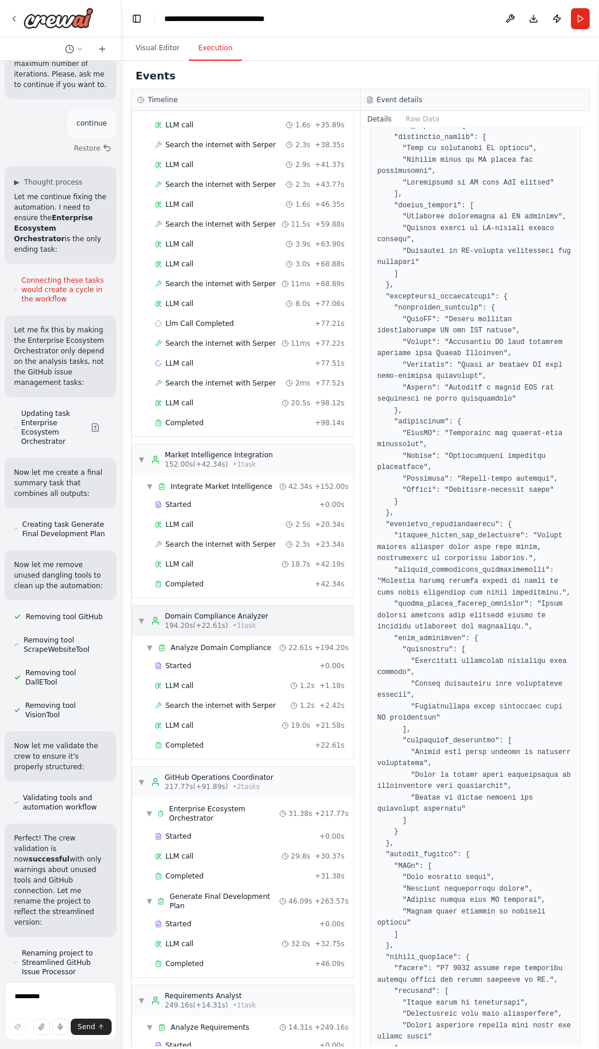
scroll to position [923, 0]
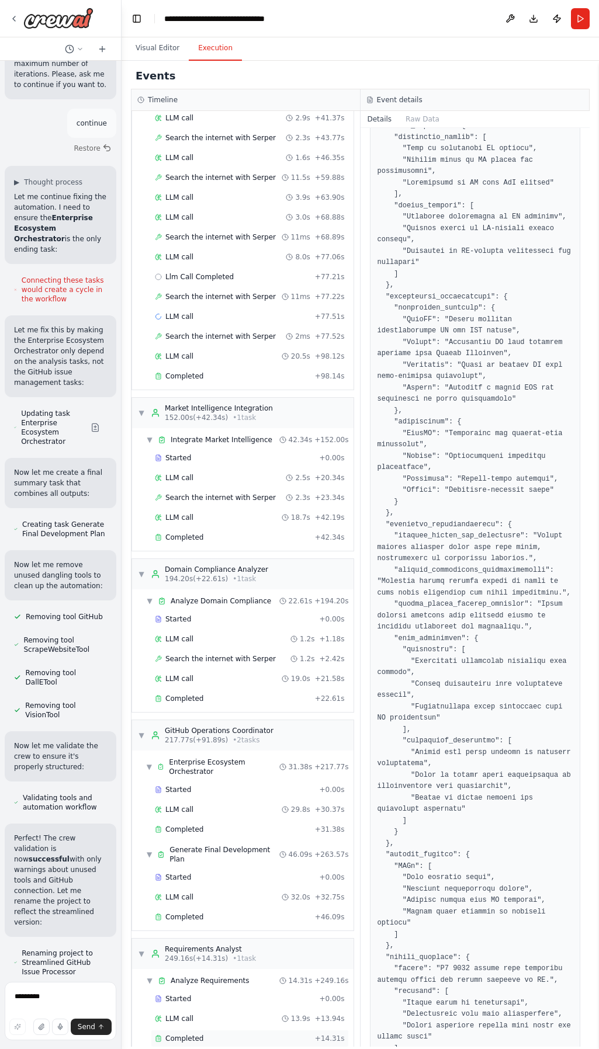
click at [255, 1034] on div "Completed" at bounding box center [232, 1038] width 155 height 9
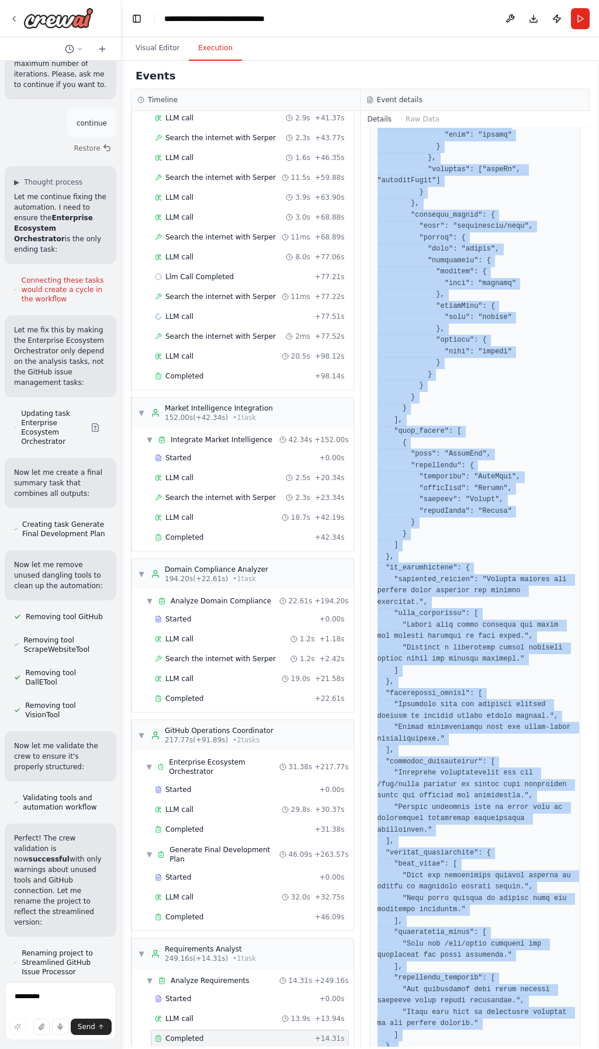
scroll to position [1149, 0]
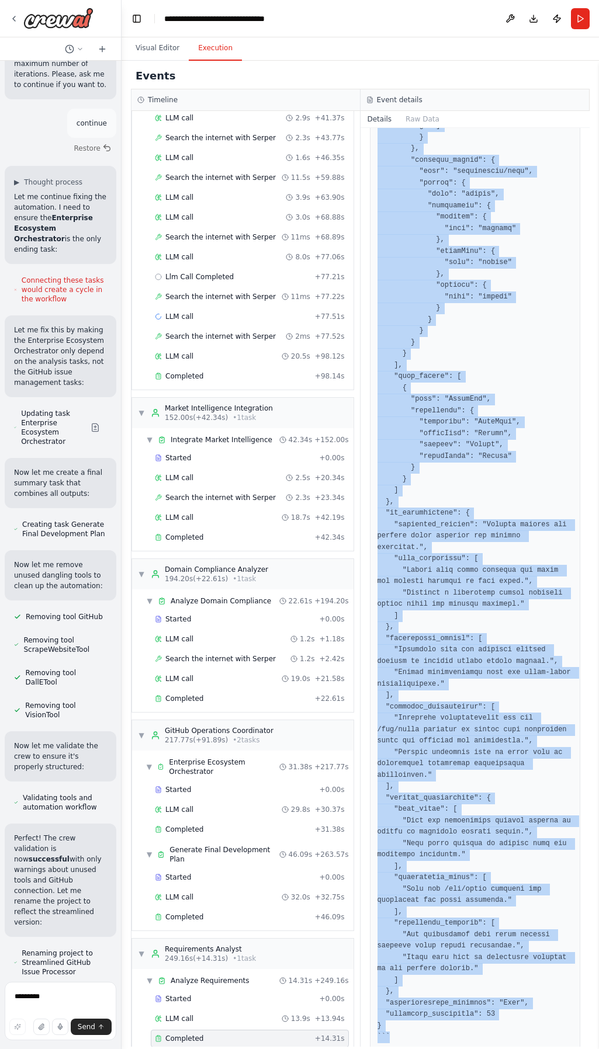
drag, startPoint x: 373, startPoint y: 481, endPoint x: 456, endPoint y: 1059, distance: 583.8
click at [456, 1049] on html "Hello! I'm the CrewAI assistant. What kind of automation do you want to build? …" at bounding box center [299, 524] width 599 height 1049
copy pre "{ "issue_number": 771, "feature_title": "Fix Application Crash on Startup", "fu…"
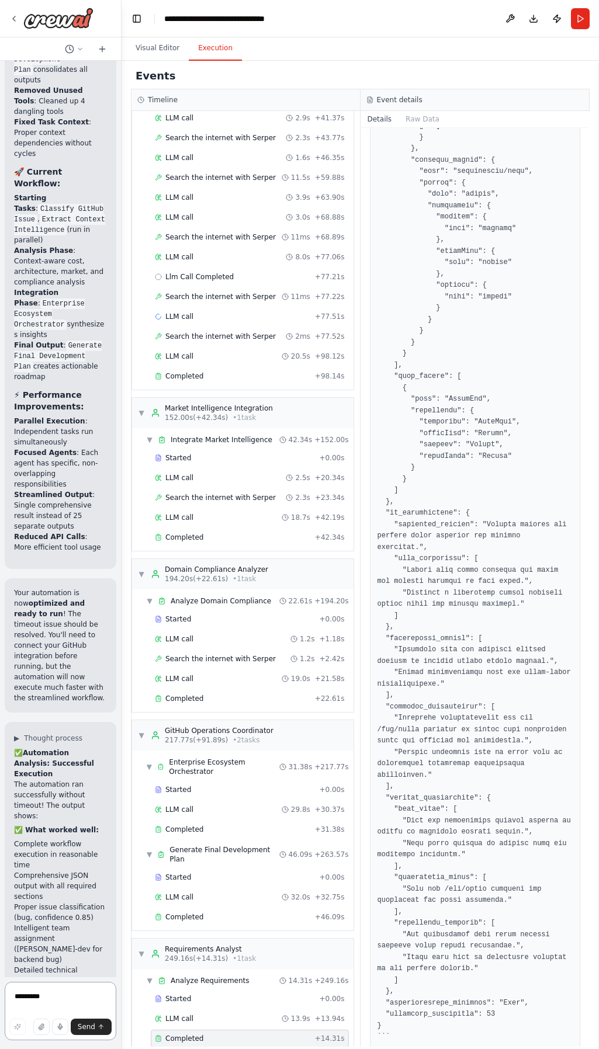
scroll to position [28772, 0]
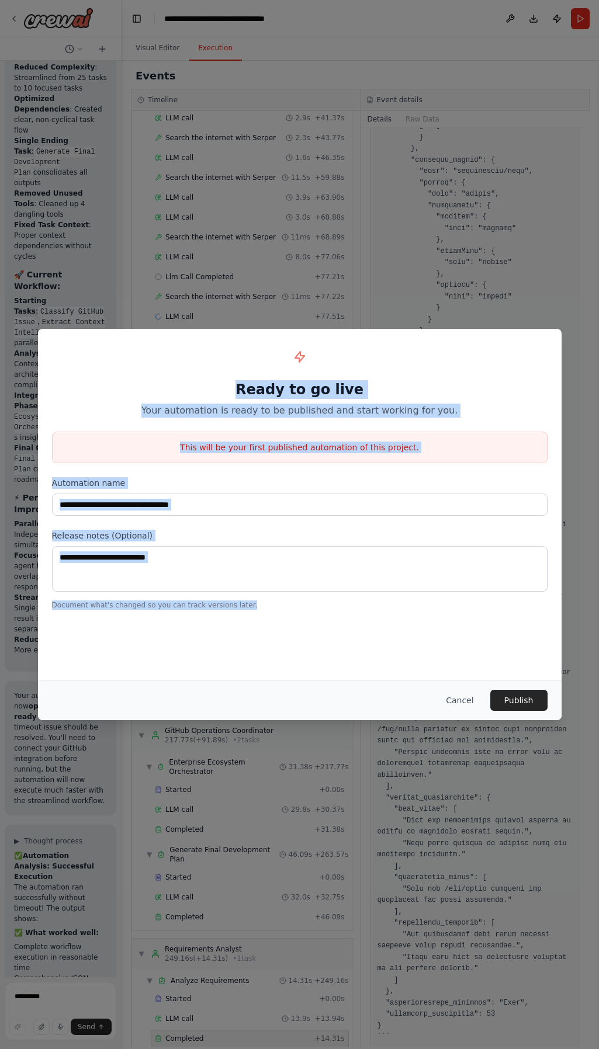
drag, startPoint x: 249, startPoint y: 390, endPoint x: 400, endPoint y: 629, distance: 282.1
click at [400, 629] on div "**********" at bounding box center [300, 504] width 524 height 351
copy div "Ready to go live Your automation is ready to be published and start working for…"
click at [344, 519] on div "**********" at bounding box center [300, 476] width 524 height 295
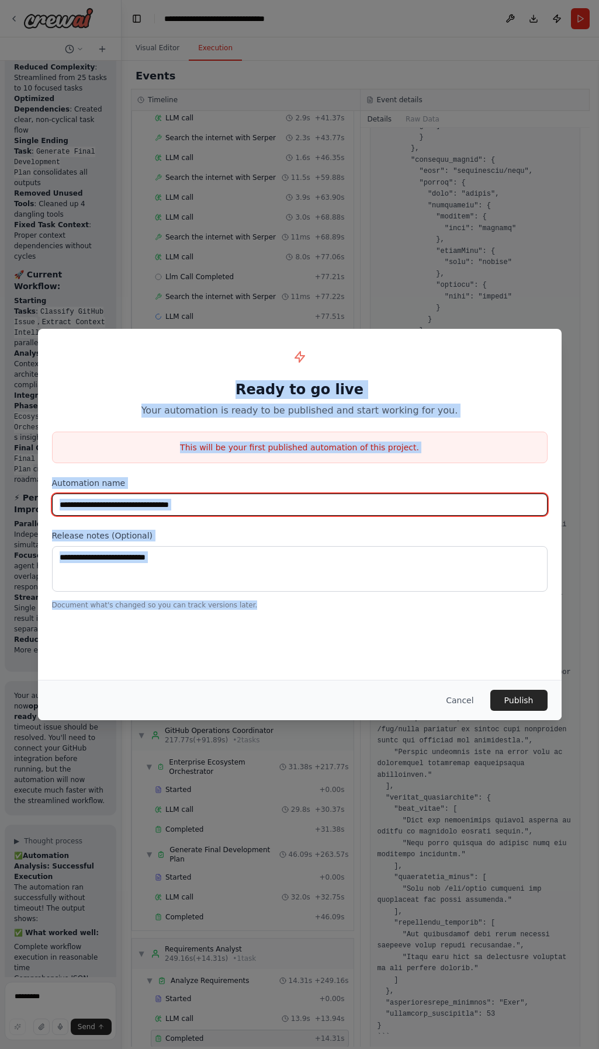
click at [272, 507] on input "**********" at bounding box center [300, 505] width 496 height 22
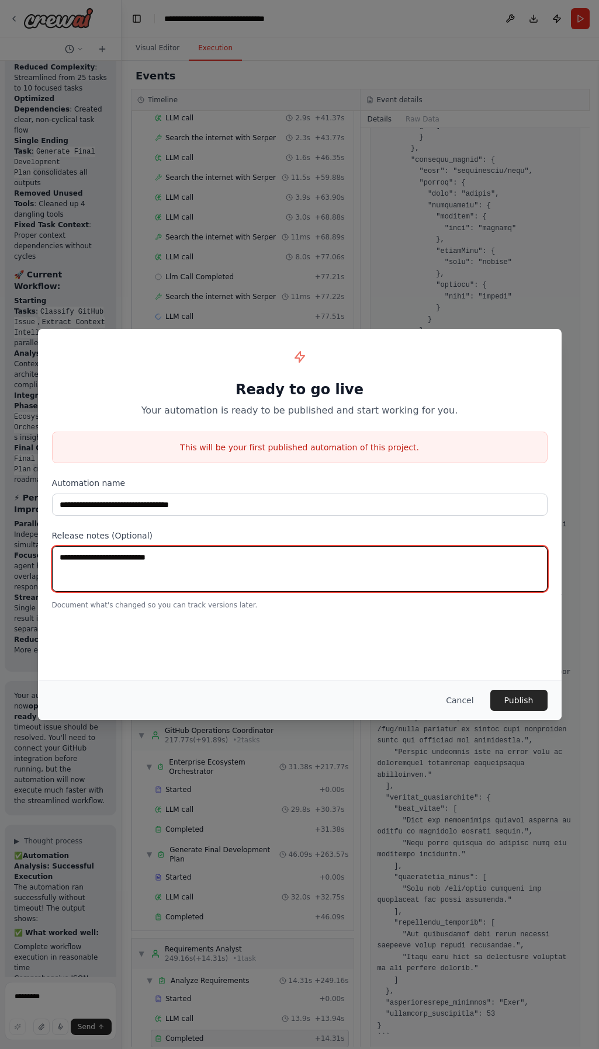
drag, startPoint x: 187, startPoint y: 569, endPoint x: 53, endPoint y: 564, distance: 134.5
click at [53, 564] on textarea at bounding box center [300, 569] width 496 height 46
paste textarea "**********"
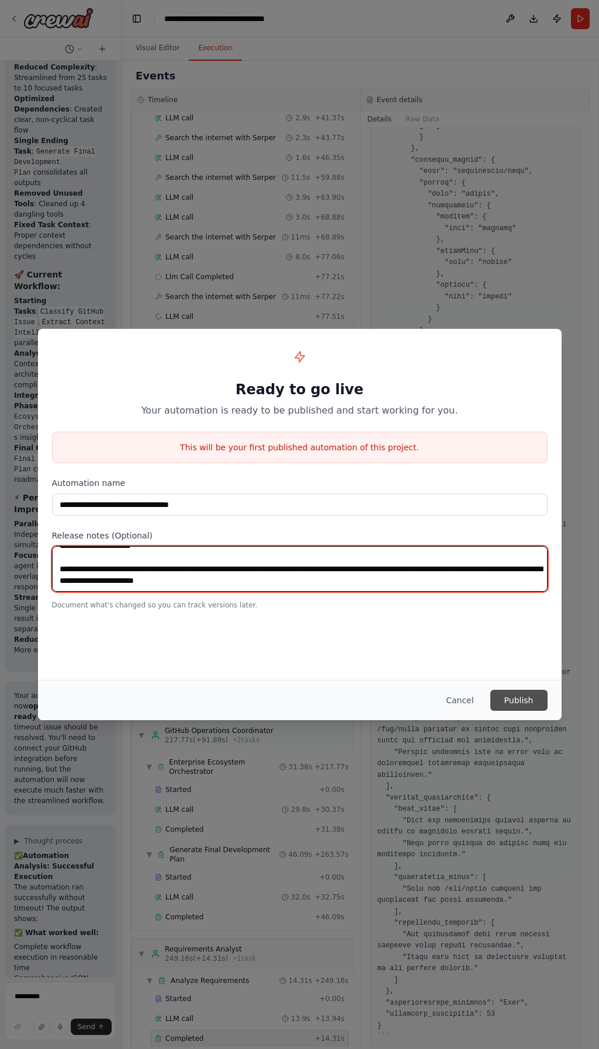
type textarea "**********"
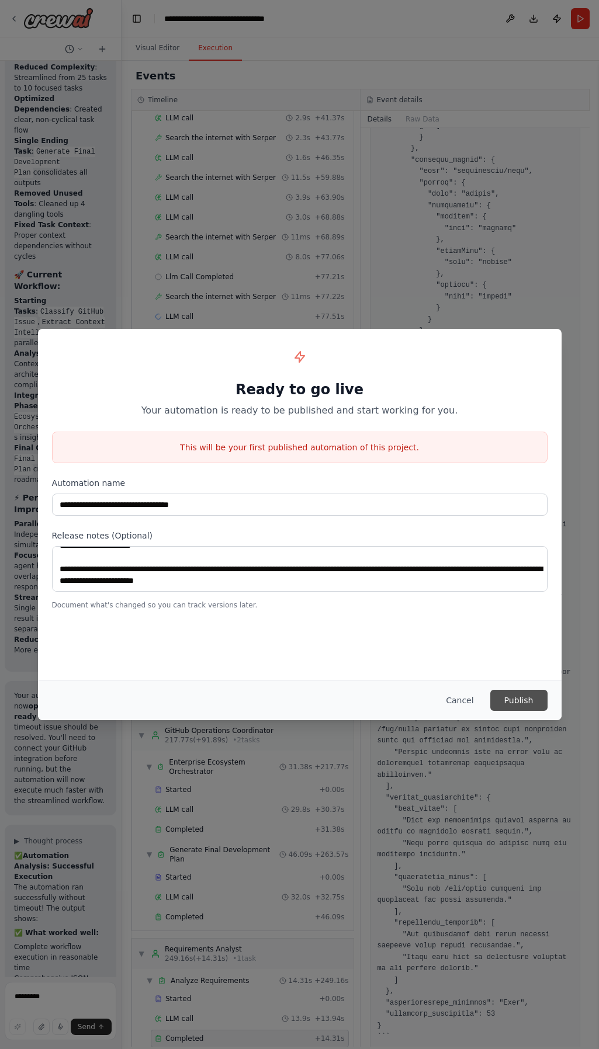
click at [522, 703] on button "Publish" at bounding box center [518, 700] width 57 height 21
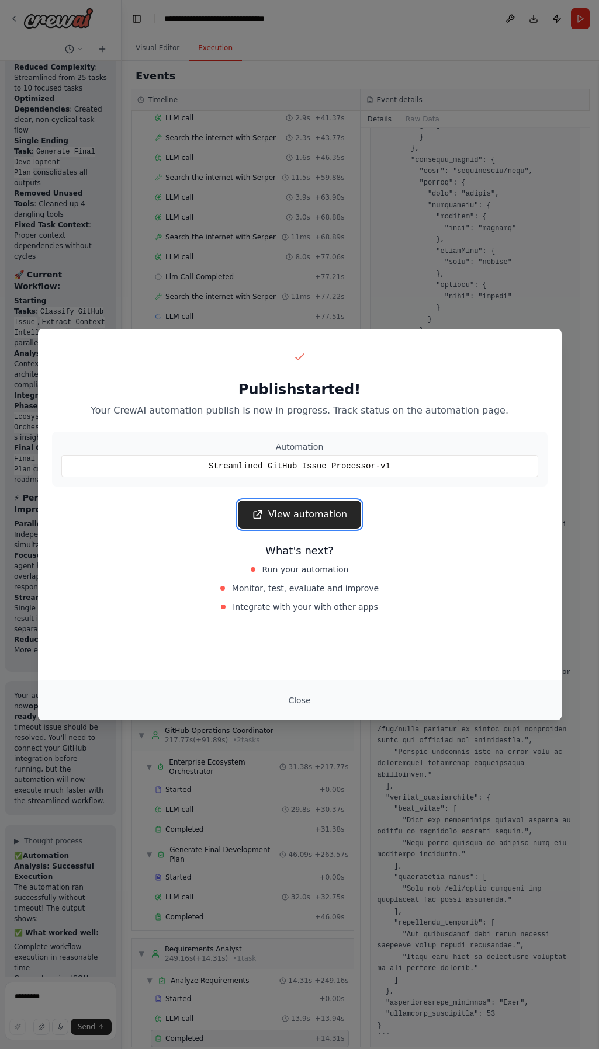
click at [311, 515] on link "View automation" at bounding box center [299, 515] width 123 height 28
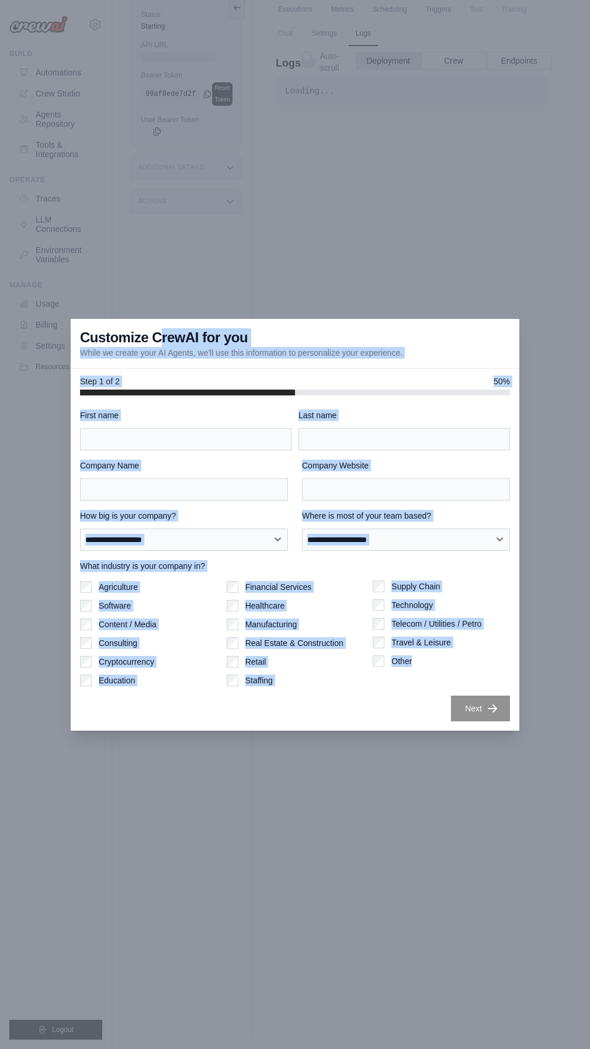
drag, startPoint x: 81, startPoint y: 331, endPoint x: 445, endPoint y: 674, distance: 500.2
click at [445, 674] on div "**********" at bounding box center [295, 525] width 449 height 412
copy div "**********"
click at [158, 447] on input "First name" at bounding box center [186, 439] width 212 height 22
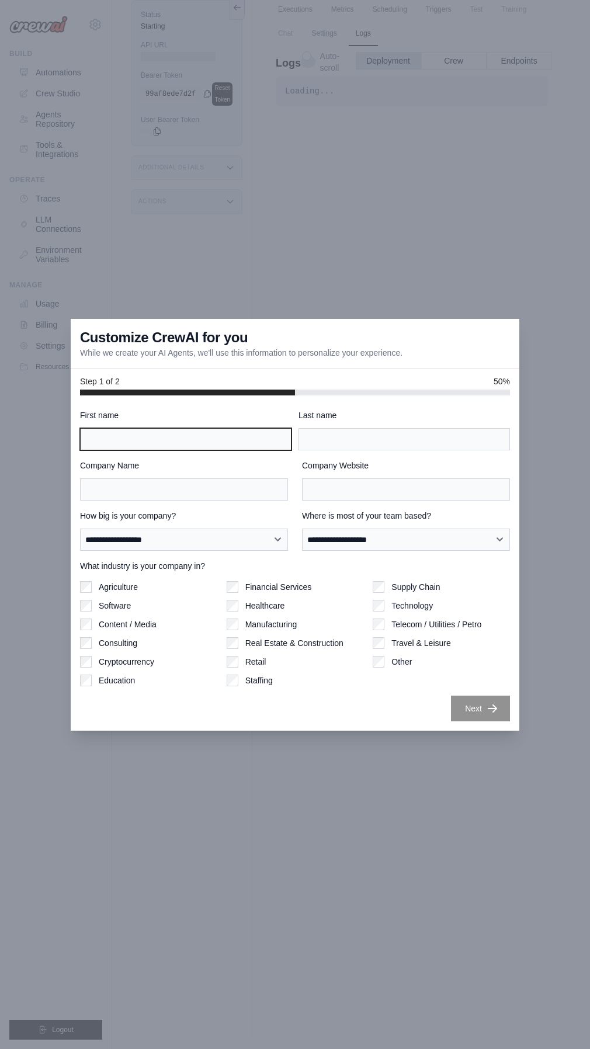
paste input "**"
type input "**"
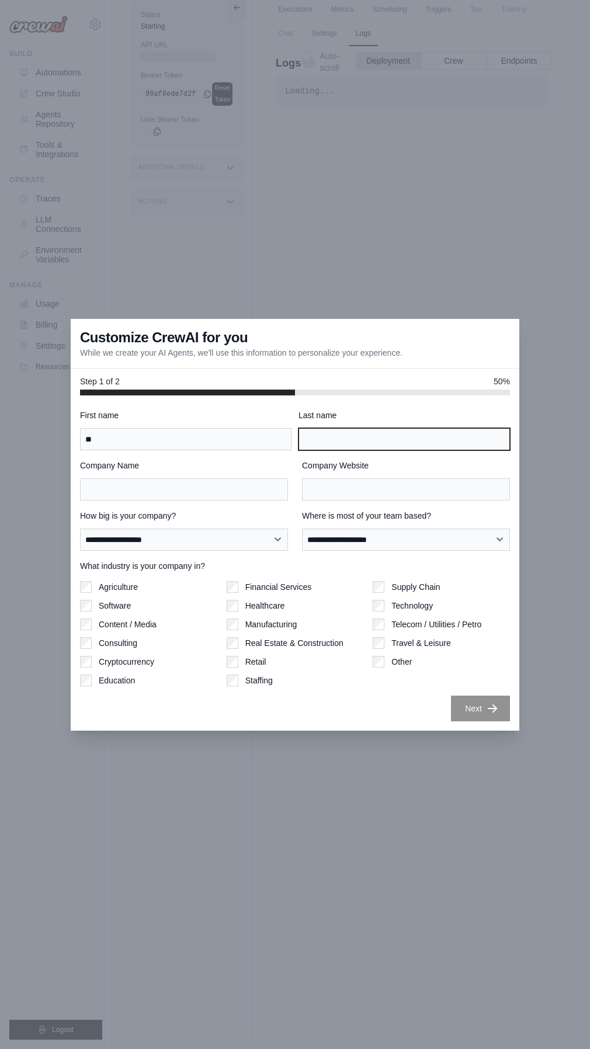
click at [336, 439] on input "Last name" at bounding box center [405, 439] width 212 height 22
paste input "*****"
drag, startPoint x: 331, startPoint y: 435, endPoint x: 302, endPoint y: 437, distance: 29.9
click at [302, 437] on input "*****" at bounding box center [405, 439] width 212 height 22
type input "*"
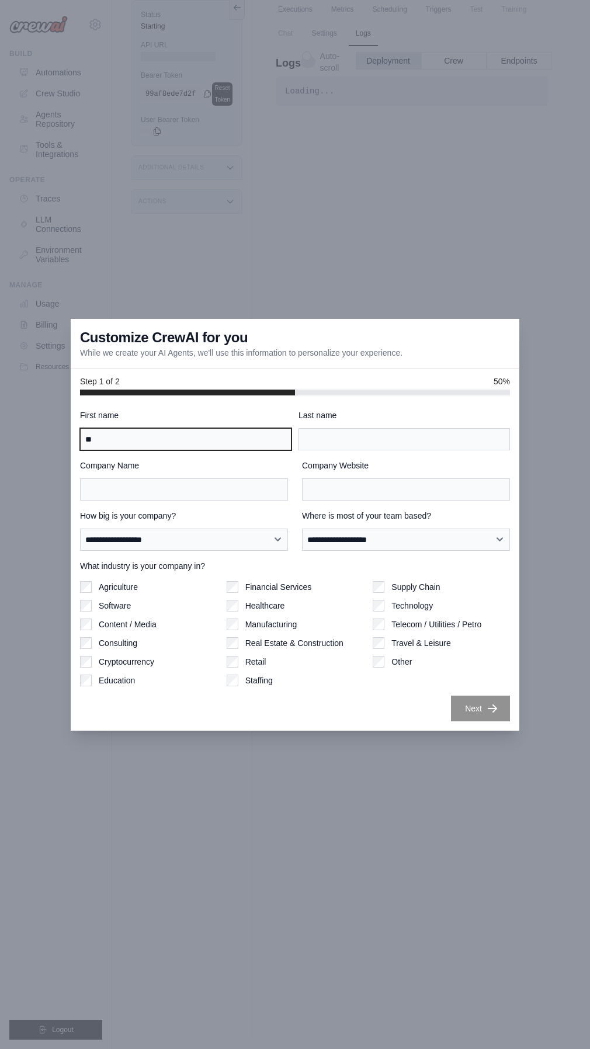
click at [86, 441] on input "**" at bounding box center [186, 439] width 212 height 22
type input "****"
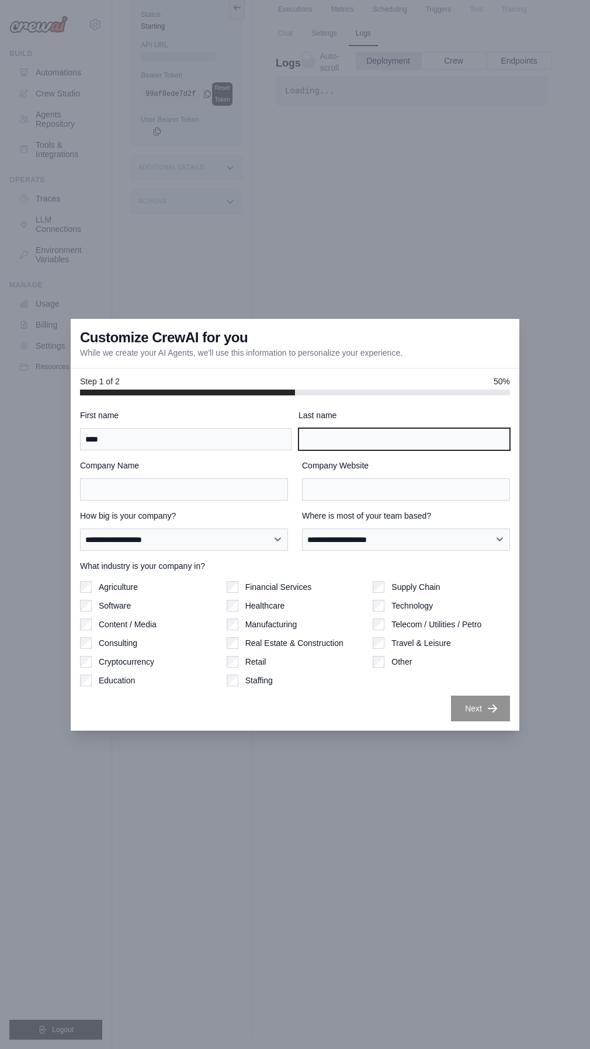
click at [329, 442] on input "Last name" at bounding box center [405, 439] width 212 height 22
drag, startPoint x: 311, startPoint y: 444, endPoint x: 371, endPoint y: 449, distance: 59.9
click at [312, 444] on input "*****" at bounding box center [405, 439] width 212 height 22
type input "*****"
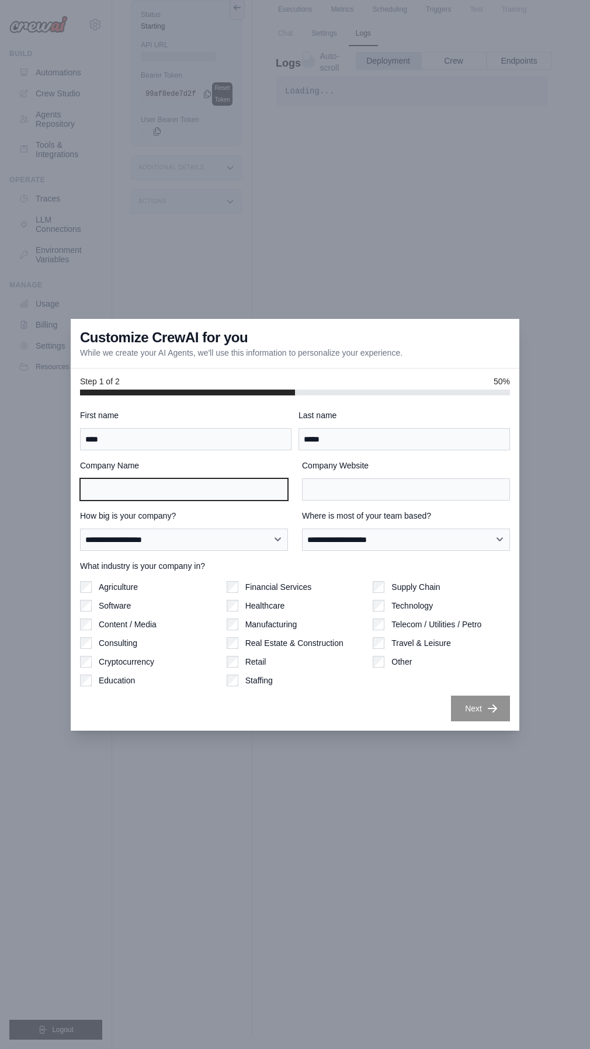
click at [191, 491] on input "Company Name" at bounding box center [184, 490] width 208 height 22
click at [112, 490] on input "Company Name" at bounding box center [184, 490] width 208 height 22
paste input "**********"
type input "**********"
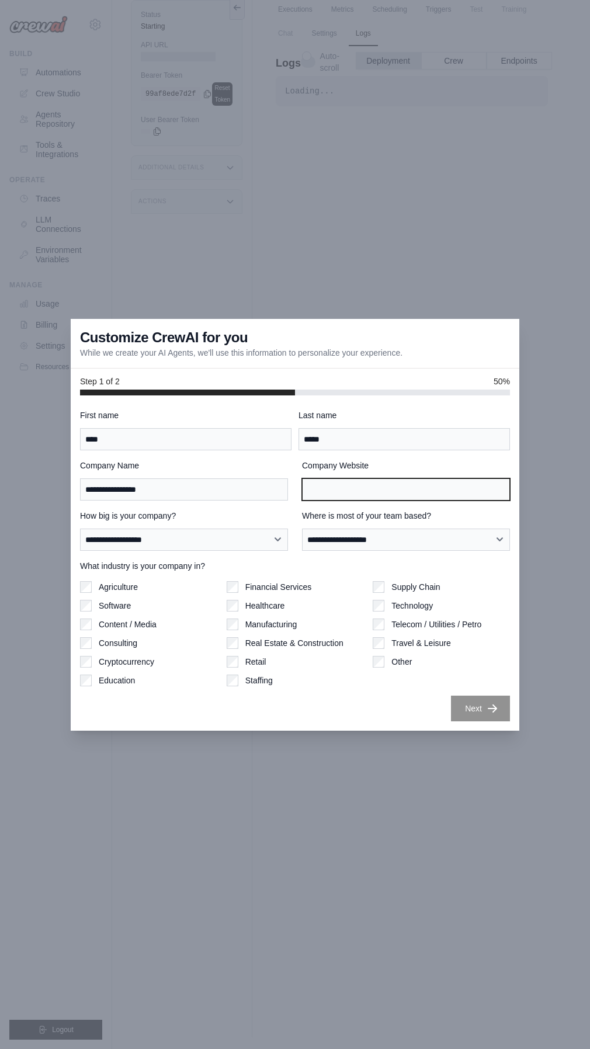
click at [353, 493] on input "Company Website" at bounding box center [406, 490] width 208 height 22
paste input "**********"
type input "**********"
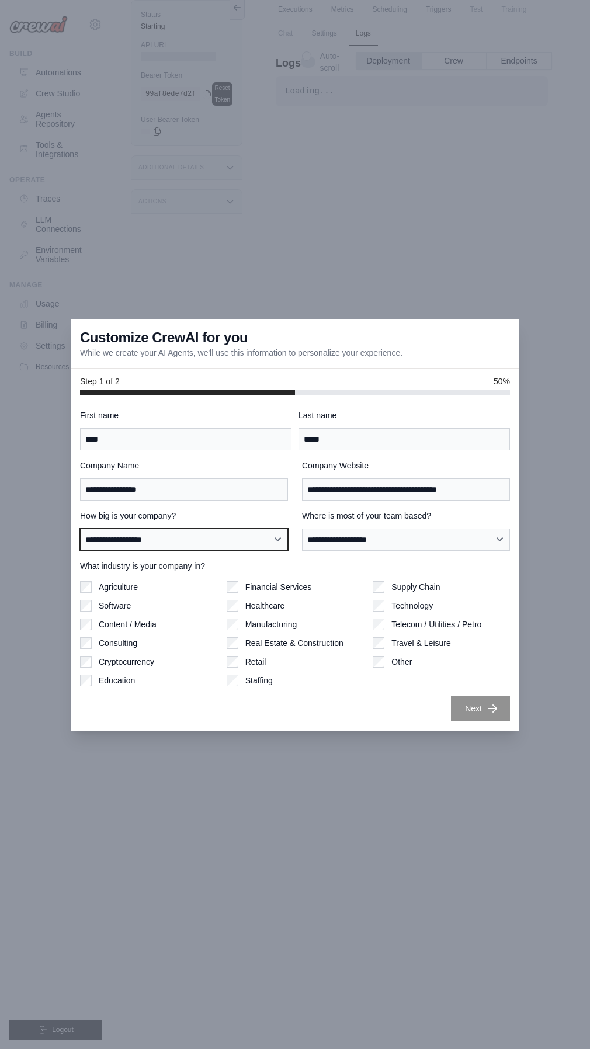
click at [213, 541] on select "**********" at bounding box center [184, 540] width 208 height 22
select select "**********"
click at [80, 529] on select "**********" at bounding box center [184, 540] width 208 height 22
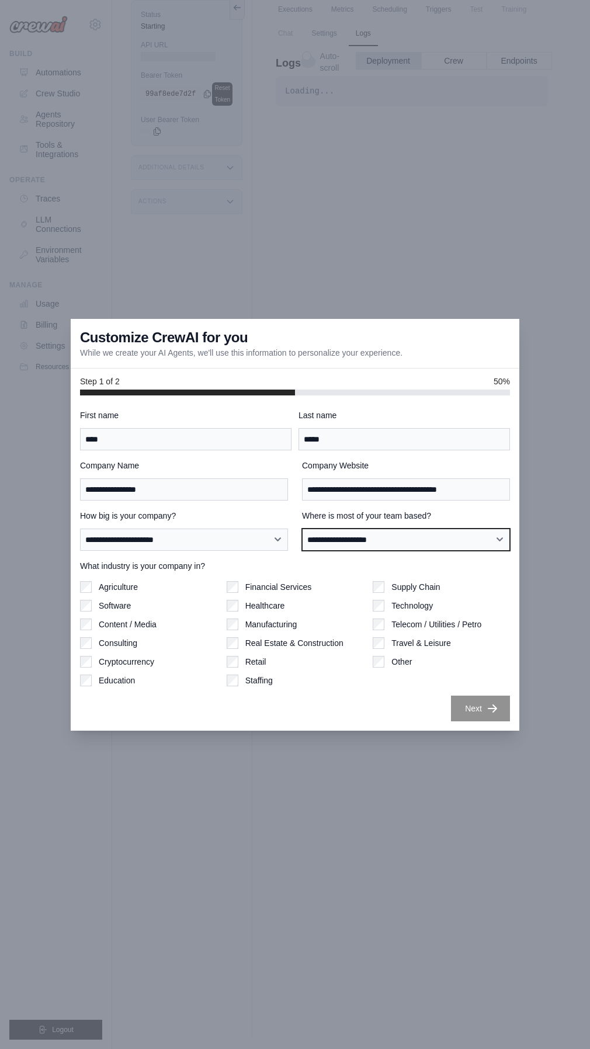
click at [365, 542] on select "**********" at bounding box center [406, 540] width 208 height 22
select select "**********"
click at [302, 529] on select "**********" at bounding box center [406, 540] width 208 height 22
click at [380, 538] on select "**********" at bounding box center [406, 540] width 208 height 22
click at [302, 529] on select "**********" at bounding box center [406, 540] width 208 height 22
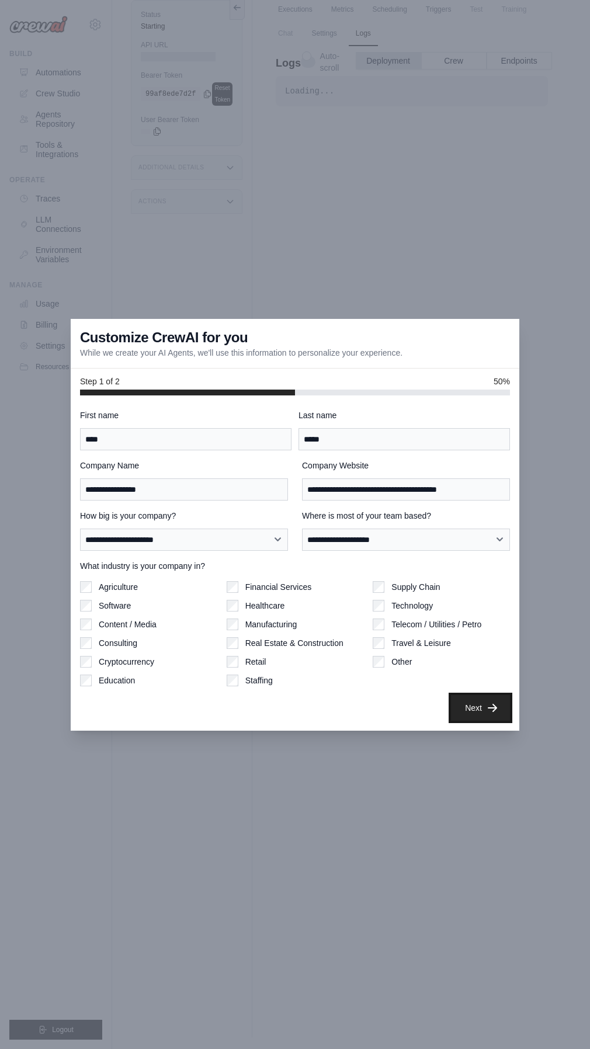
click at [467, 705] on button "Next" at bounding box center [480, 708] width 59 height 26
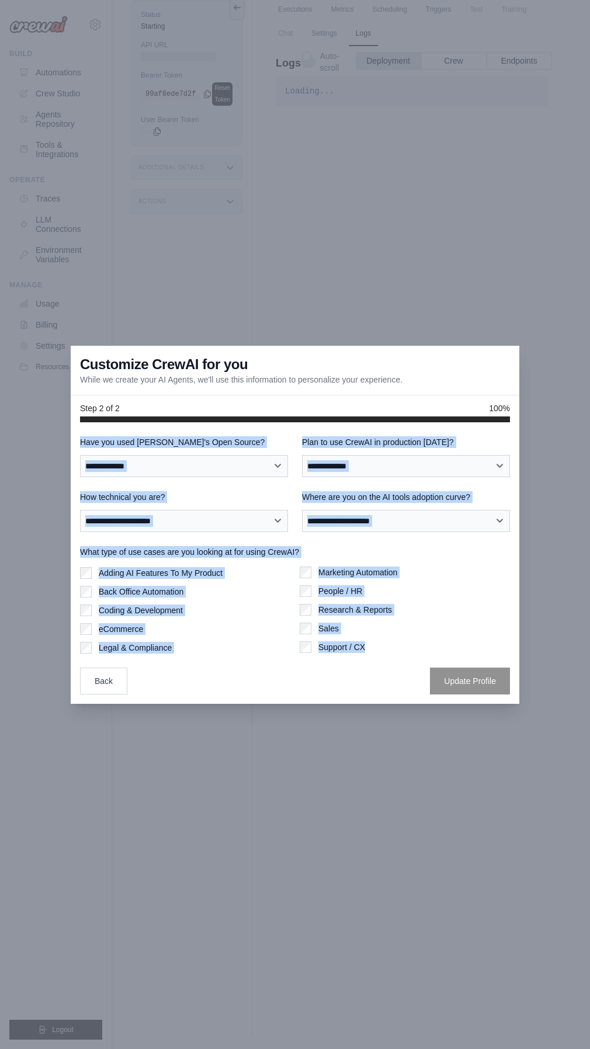
drag, startPoint x: 78, startPoint y: 442, endPoint x: 382, endPoint y: 650, distance: 368.2
click at [382, 650] on div "**********" at bounding box center [295, 563] width 449 height 282
copy div "**********"
click at [206, 457] on select "**********" at bounding box center [184, 466] width 208 height 22
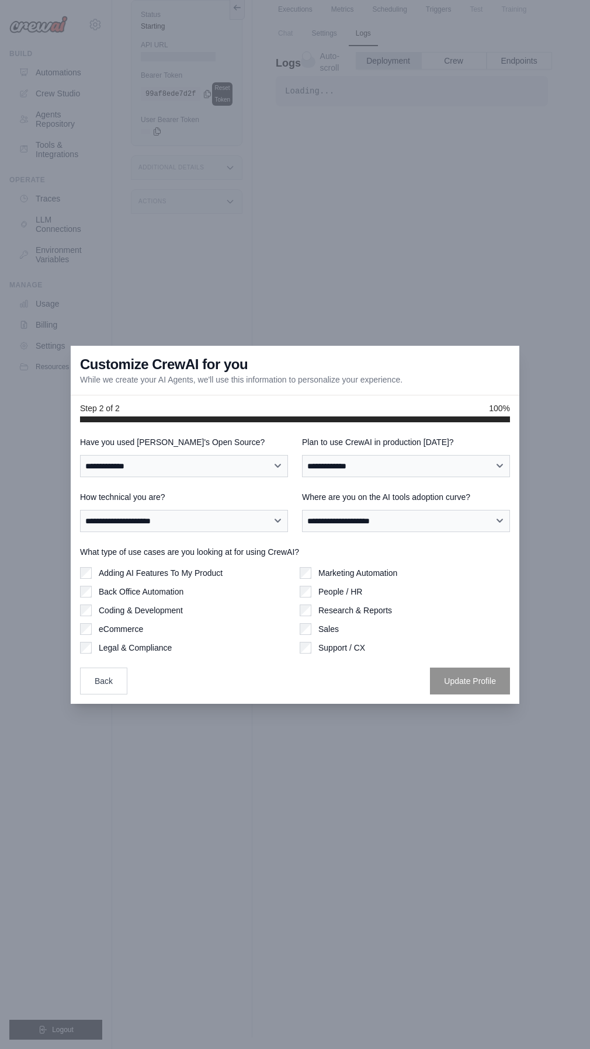
click at [195, 681] on div "Back Update Profile" at bounding box center [295, 681] width 430 height 27
click at [176, 470] on select "**********" at bounding box center [184, 466] width 208 height 22
select select "**"
click at [80, 455] on select "**********" at bounding box center [184, 466] width 208 height 22
click at [357, 463] on select "**********" at bounding box center [406, 466] width 208 height 22
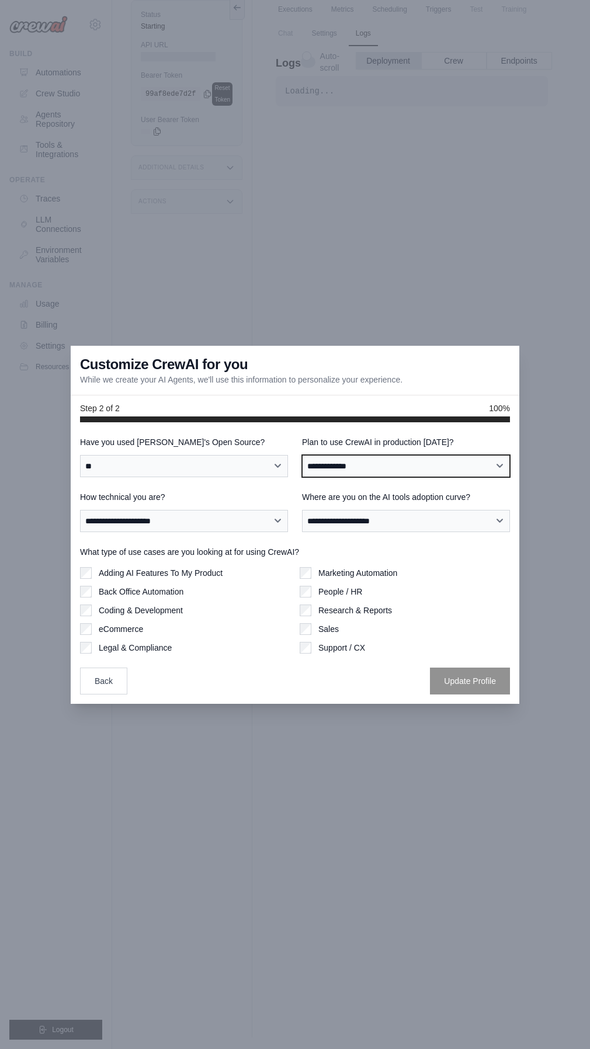
select select "****"
click at [302, 455] on select "**********" at bounding box center [406, 466] width 208 height 22
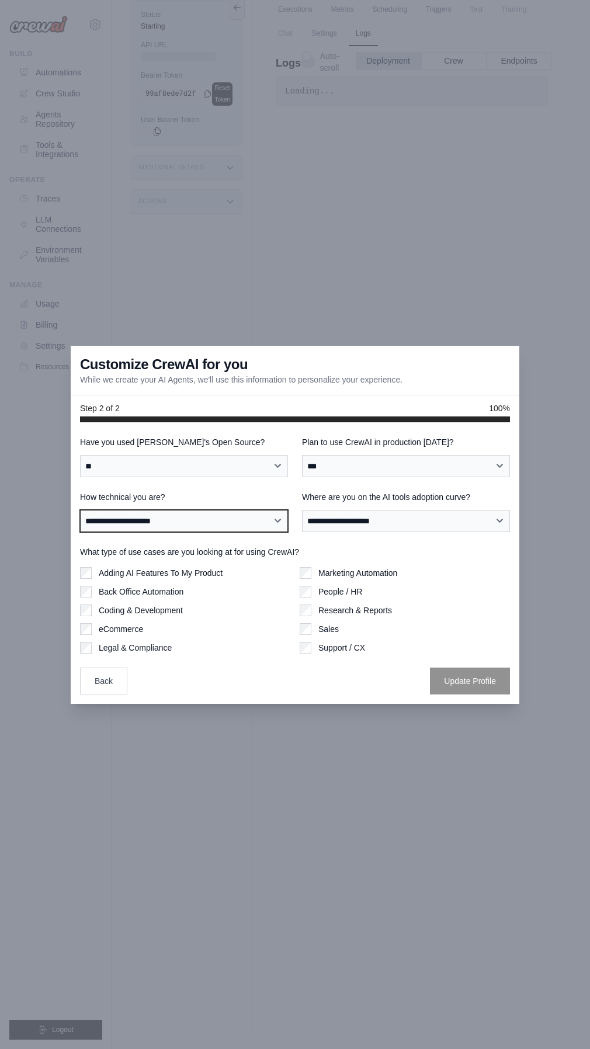
click at [174, 530] on select "**********" at bounding box center [184, 521] width 208 height 22
select select "**********"
click at [80, 510] on select "**********" at bounding box center [184, 521] width 208 height 22
click at [151, 516] on select "**********" at bounding box center [184, 521] width 208 height 22
click at [80, 510] on select "**********" at bounding box center [184, 521] width 208 height 22
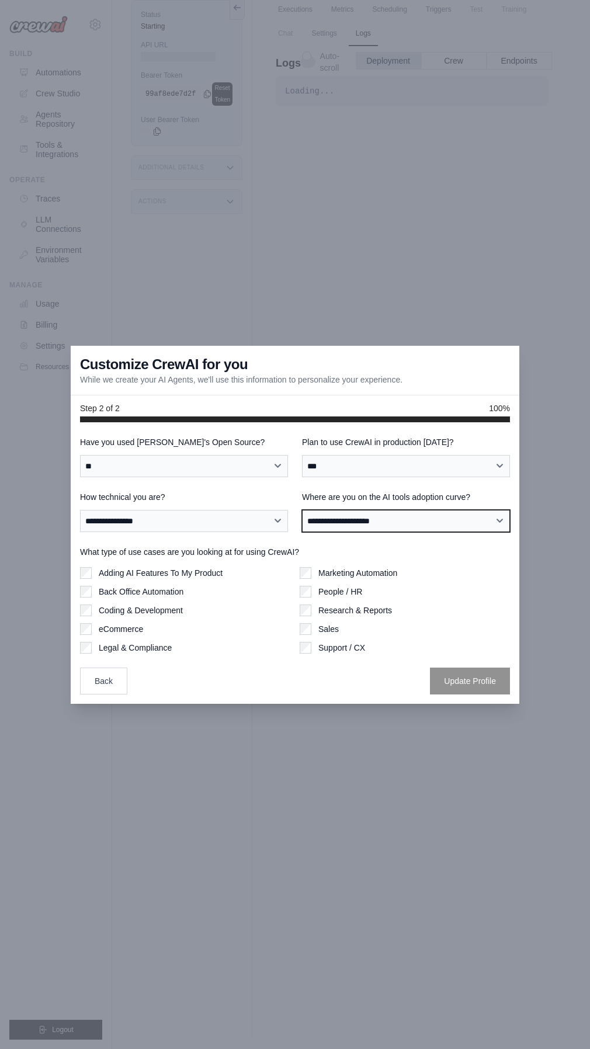
click at [310, 520] on select "**********" at bounding box center [406, 521] width 208 height 22
select select "**********"
click at [302, 510] on select "**********" at bounding box center [406, 521] width 208 height 22
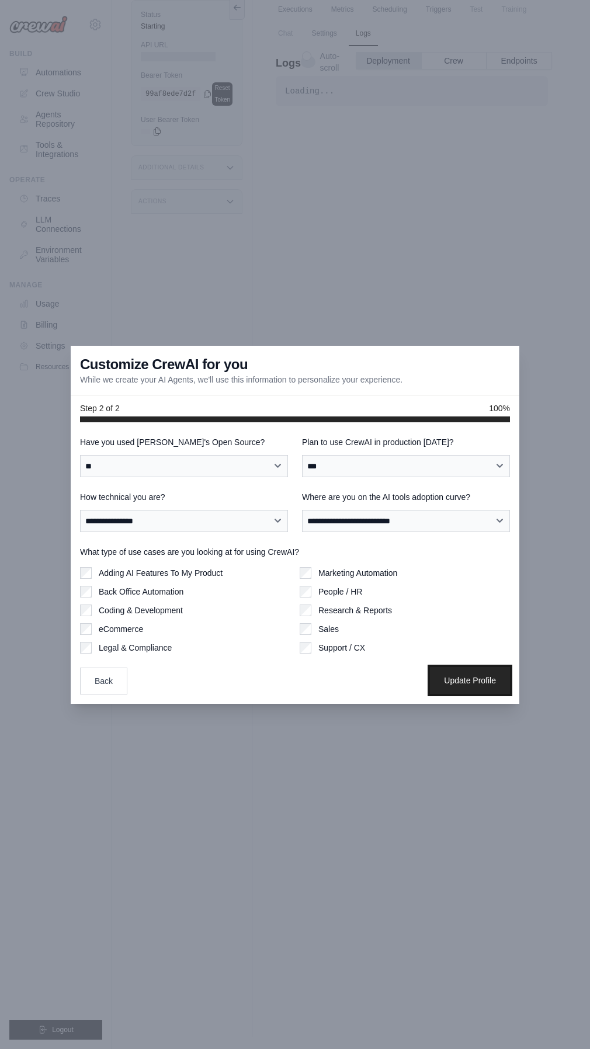
click at [448, 681] on button "Update Profile" at bounding box center [470, 680] width 80 height 27
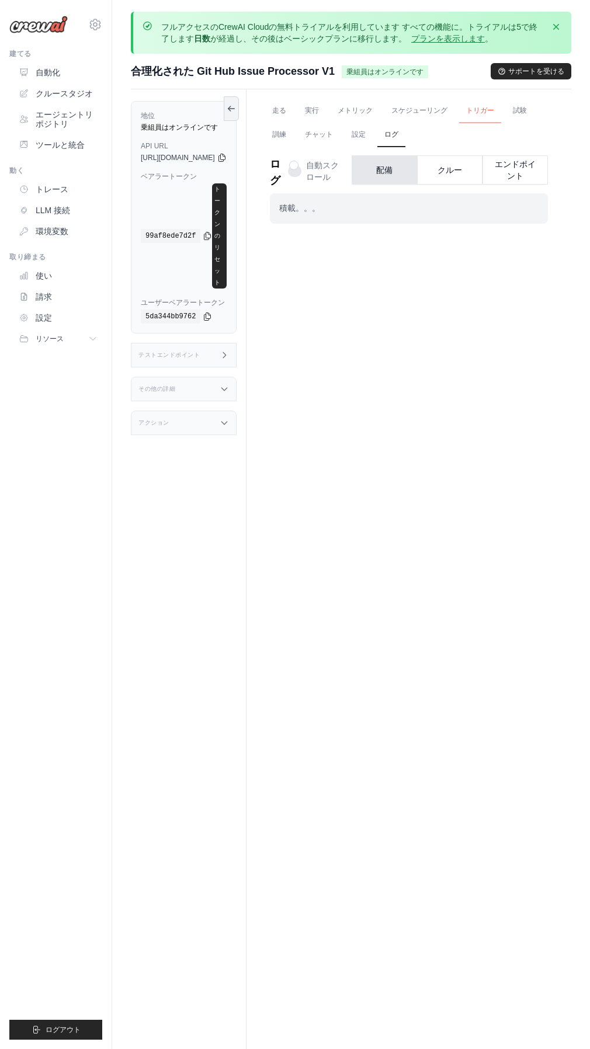
click at [501, 105] on link "トリガー" at bounding box center [480, 111] width 42 height 25
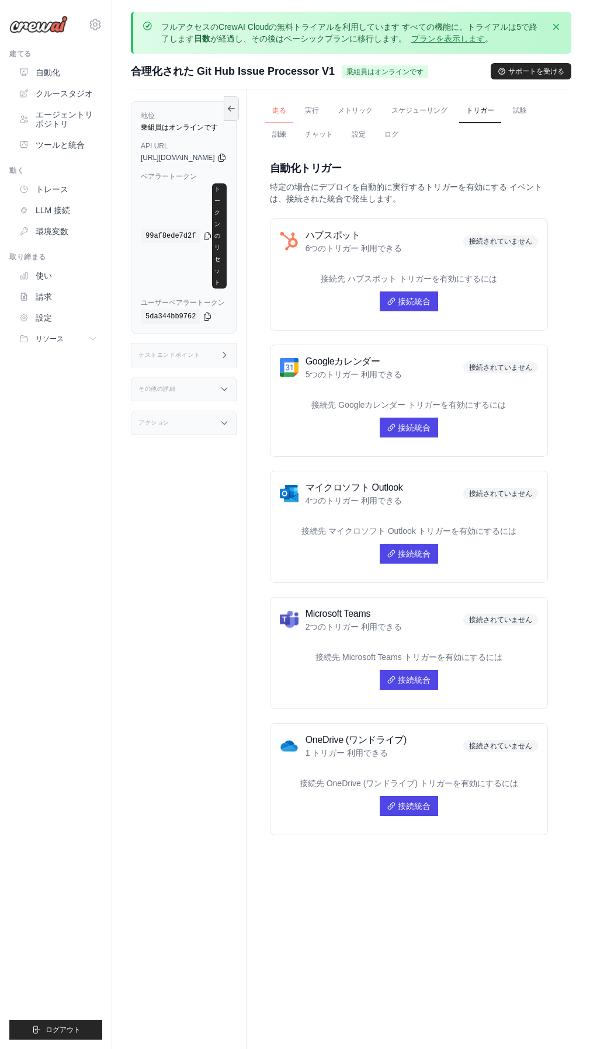
click at [293, 110] on link "走る" at bounding box center [279, 111] width 28 height 25
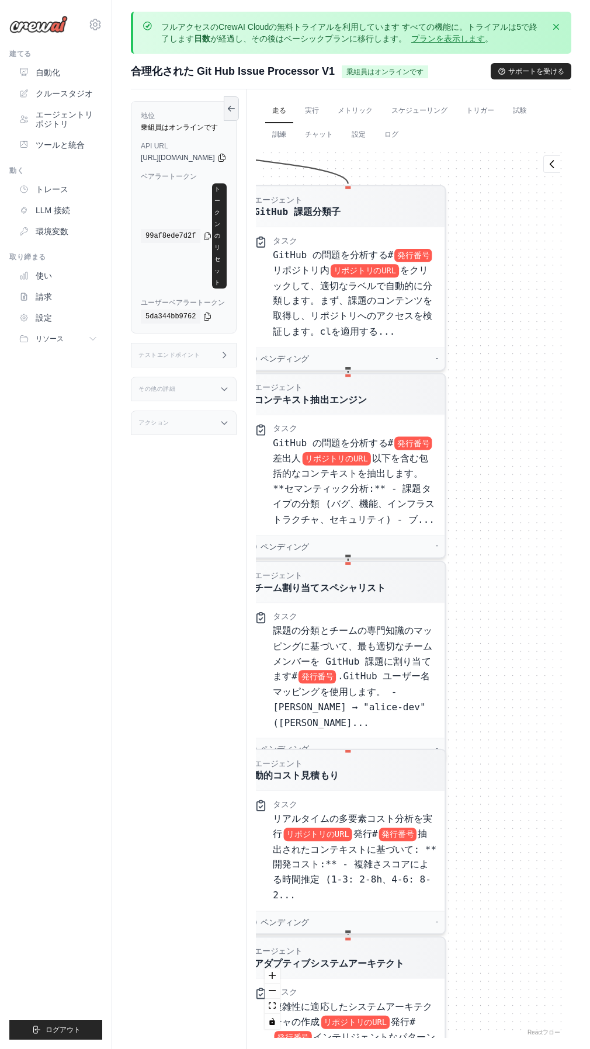
drag, startPoint x: 505, startPoint y: 275, endPoint x: 570, endPoint y: 388, distance: 130.1
click at [570, 388] on div "走る 実行 [PERSON_NAME] スケジューリング トリガー 試験 訓練 チャット 設定 ログ Last 24 Hours 0 executions 1…" at bounding box center [409, 613] width 325 height 1049
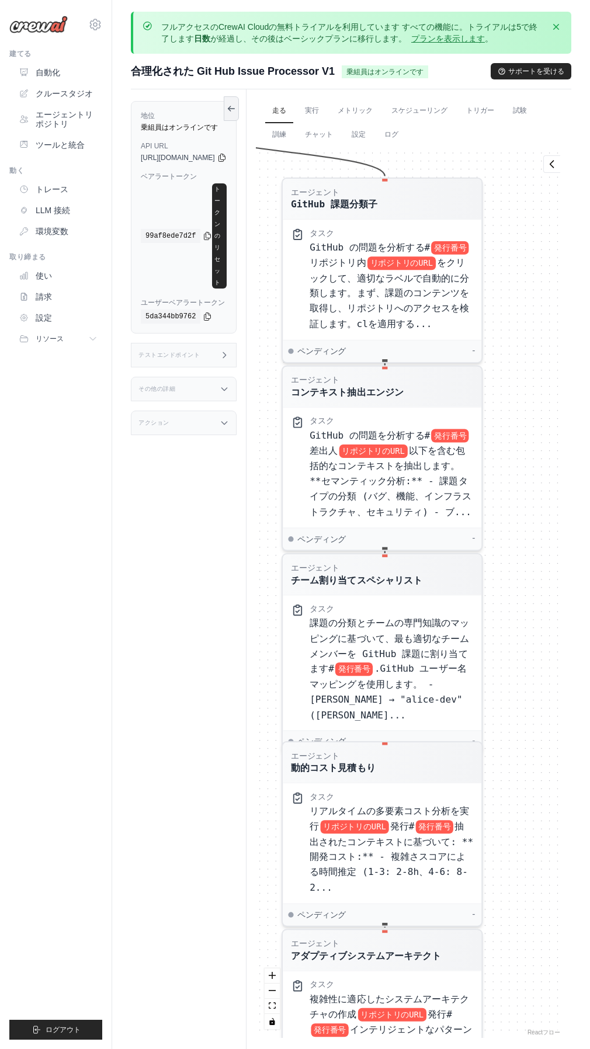
drag, startPoint x: 507, startPoint y: 342, endPoint x: 544, endPoint y: 335, distance: 37.6
click at [544, 335] on div "エージェント GitHub 課題分類子 タスク GitHub の問題を分析する# 発行番号 リポジトリ内 リポジトリのURL をクリックして、適切なラベルで自…" at bounding box center [409, 592] width 306 height 892
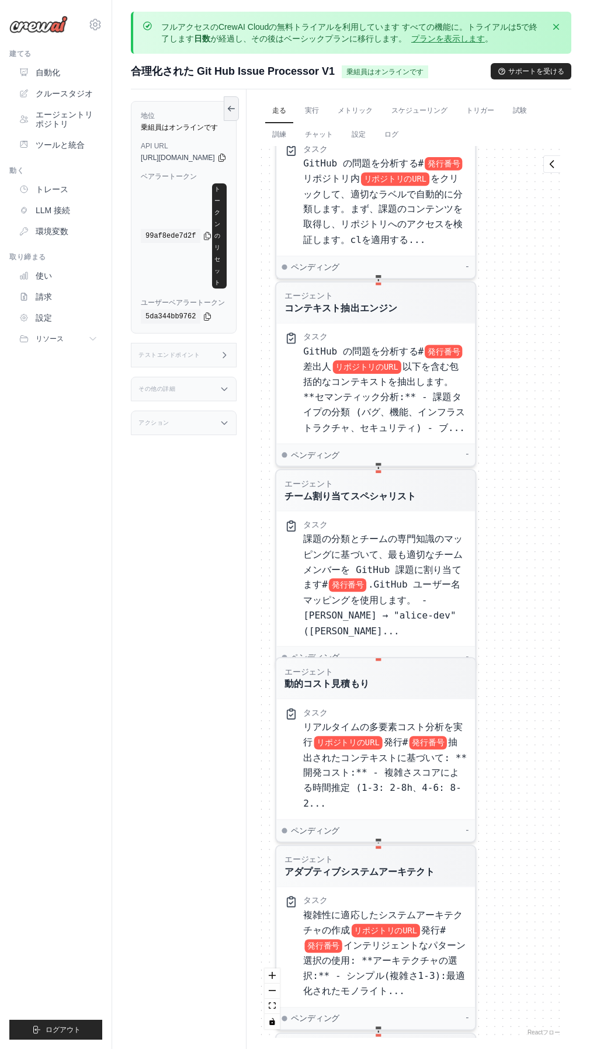
drag, startPoint x: 556, startPoint y: 426, endPoint x: 550, endPoint y: 241, distance: 185.3
click at [550, 242] on div "エージェント GitHub 課題分類子 タスク GitHub の問題を分析する# 発行番号 リポジトリ内 リポジトリのURL をクリックして、適切なラベルで自…" at bounding box center [409, 592] width 306 height 892
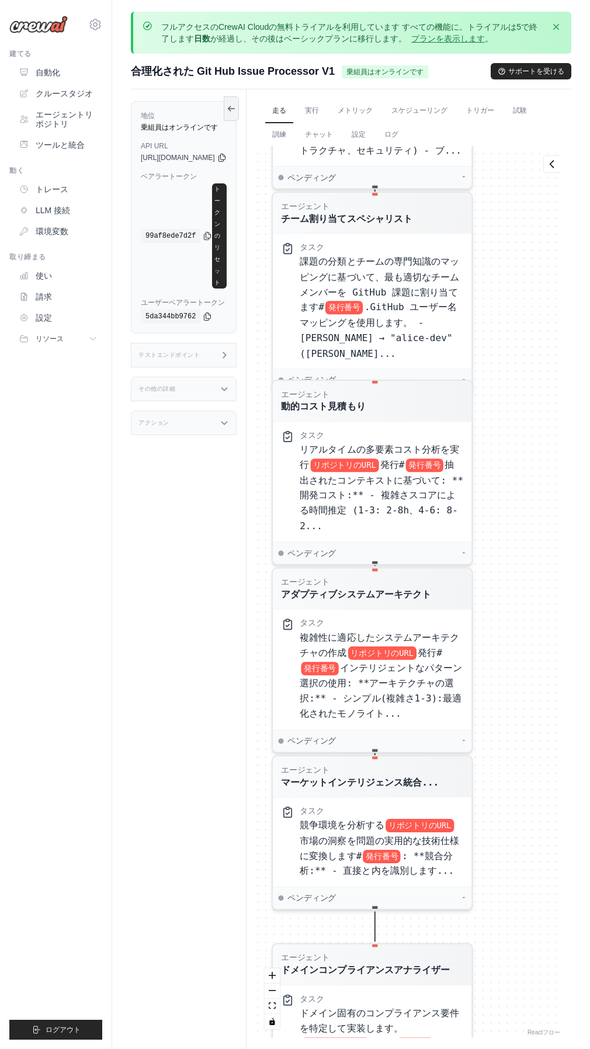
drag, startPoint x: 526, startPoint y: 448, endPoint x: 521, endPoint y: 269, distance: 178.3
click at [521, 269] on div "エージェント GitHub 課題分類子 タスク GitHub の問題を分析する# 発行番号 リポジトリ内 リポジトリのURL をクリックして、適切なラベルで自…" at bounding box center [409, 592] width 306 height 892
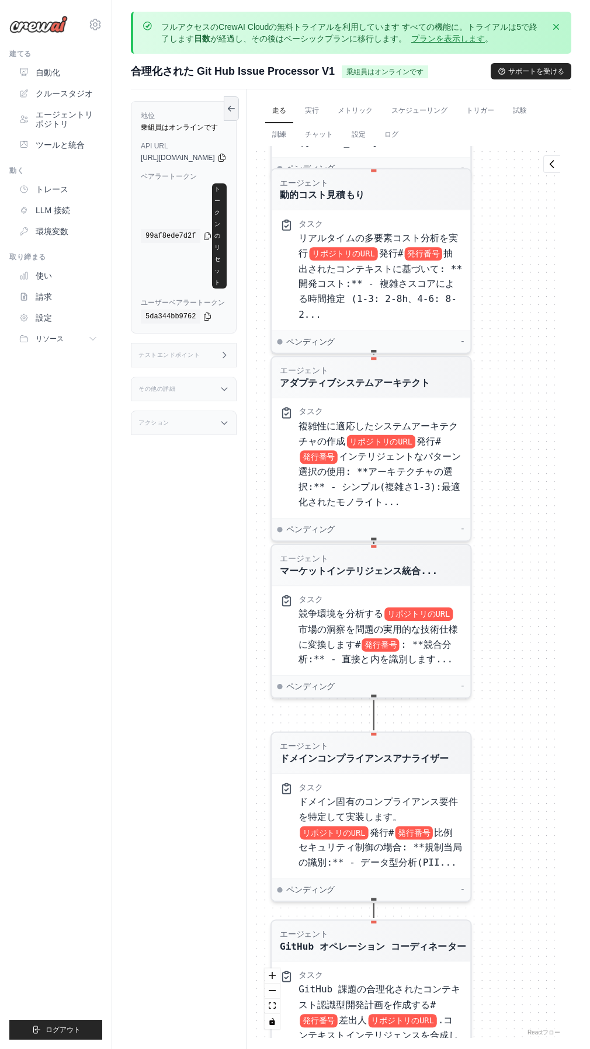
drag, startPoint x: 533, startPoint y: 506, endPoint x: 532, endPoint y: 294, distance: 212.1
click at [532, 294] on div "エージェント GitHub 課題分類子 タスク GitHub の問題を分析する# 発行番号 リポジトリ内 リポジトリのURL をクリックして、適切なラベルで自…" at bounding box center [409, 592] width 306 height 892
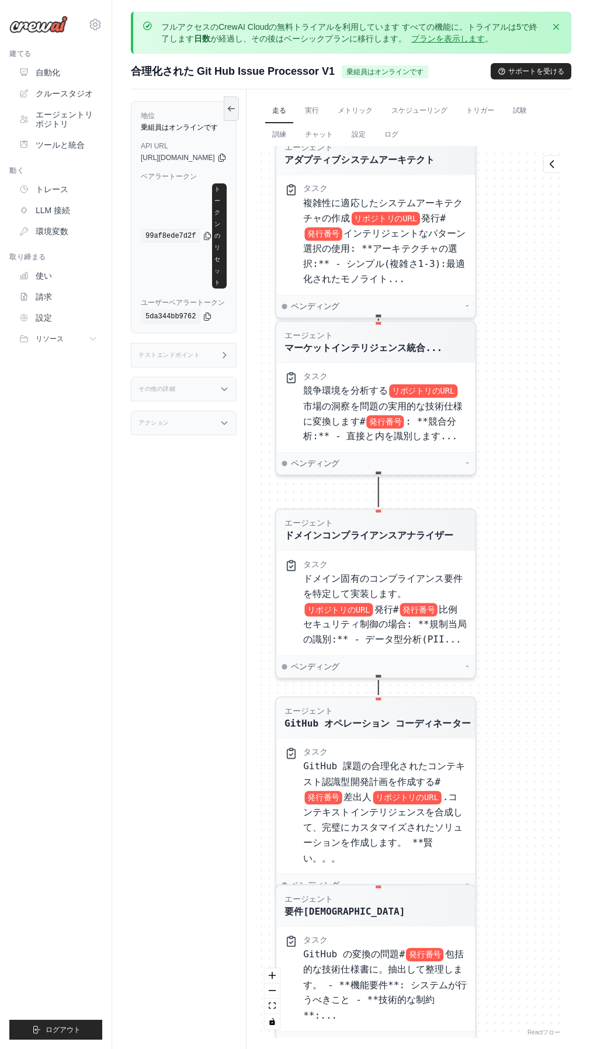
drag, startPoint x: 533, startPoint y: 542, endPoint x: 544, endPoint y: 348, distance: 194.3
click at [544, 348] on div "エージェント GitHub 課題分類子 タスク GitHub の問題を分析する# 発行番号 リポジトリ内 リポジトリのURL をクリックして、適切なラベルで自…" at bounding box center [409, 592] width 306 height 892
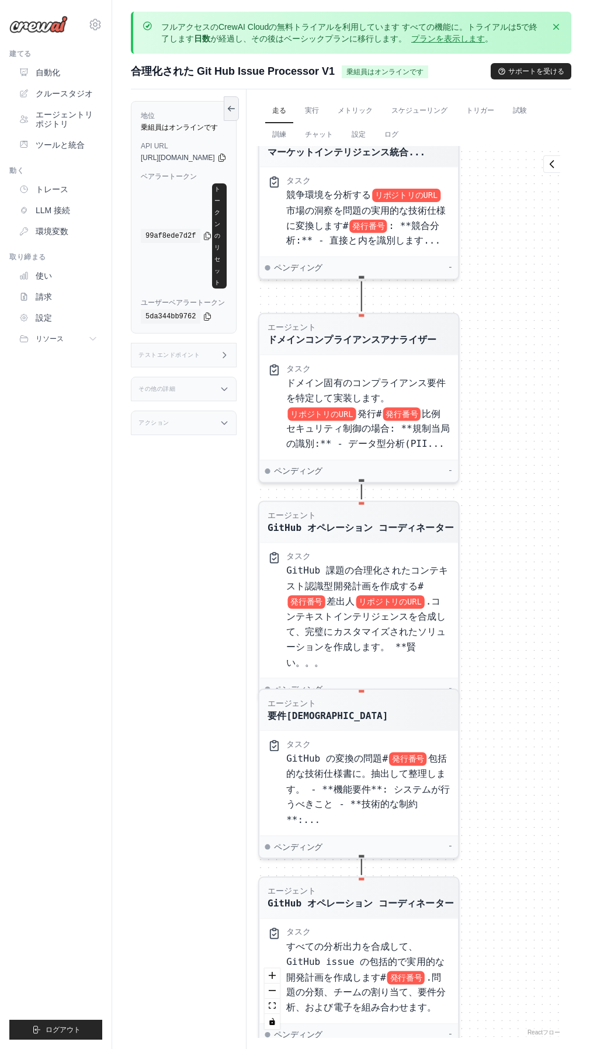
drag, startPoint x: 541, startPoint y: 632, endPoint x: 524, endPoint y: 436, distance: 196.5
click at [524, 436] on div "エージェント GitHub 課題分類子 タスク GitHub の問題を分析する# 発行番号 リポジトリ内 リポジトリのURL をクリックして、適切なラベルで自…" at bounding box center [409, 592] width 306 height 892
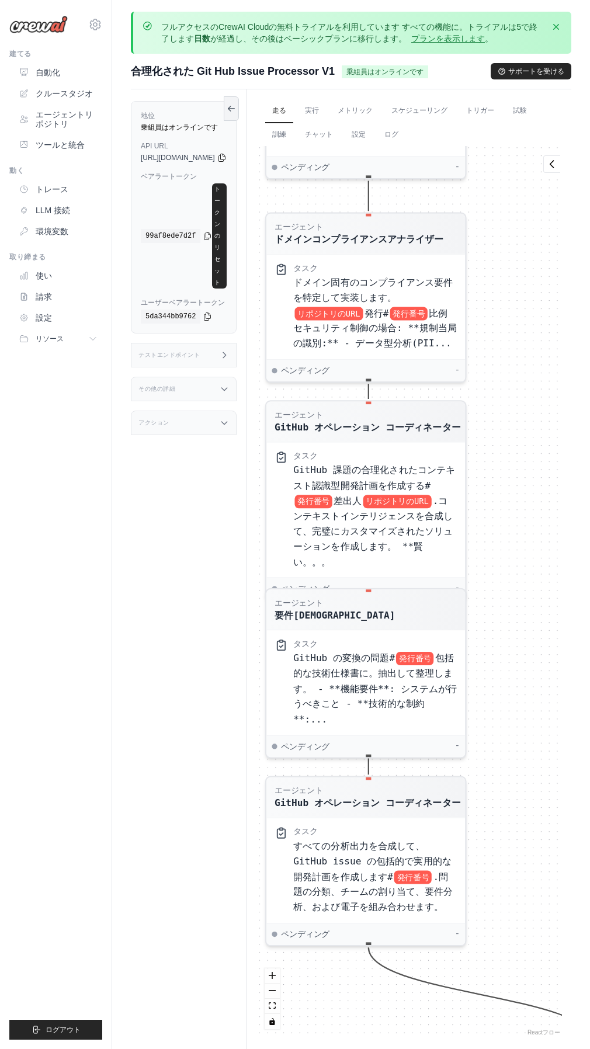
drag, startPoint x: 526, startPoint y: 552, endPoint x: 539, endPoint y: 412, distance: 140.3
click at [539, 412] on div "エージェント GitHub 課題分類子 タスク GitHub の問題を分析する# 発行番号 リポジトリ内 リポジトリのURL をクリックして、適切なラベルで自…" at bounding box center [409, 592] width 306 height 892
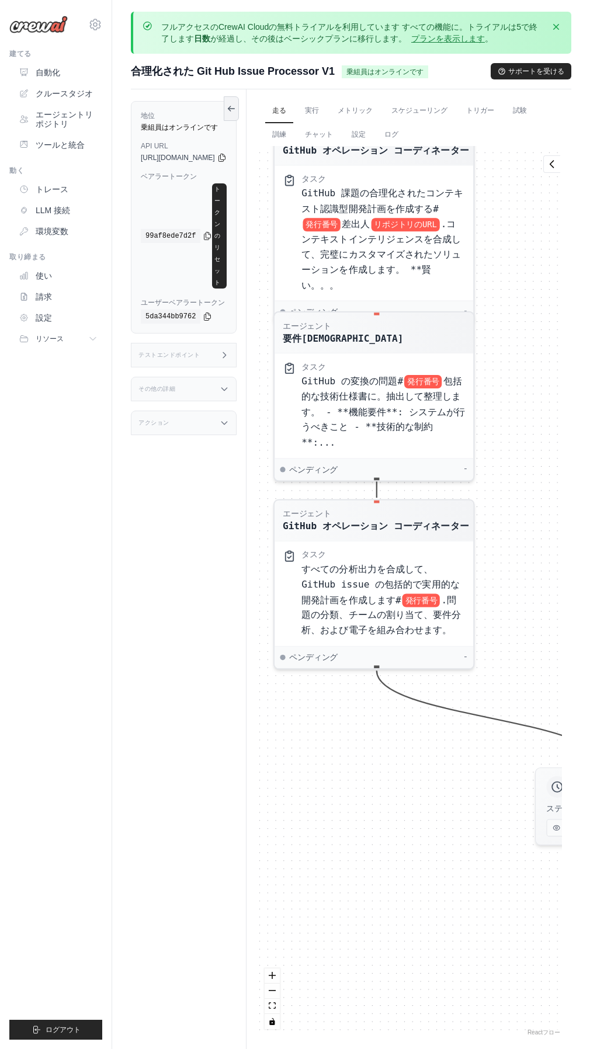
drag, startPoint x: 539, startPoint y: 615, endPoint x: 541, endPoint y: 400, distance: 214.5
click at [541, 400] on div "エージェント GitHub 課題分類子 タスク GitHub の問題を分析する# 発行番号 リポジトリ内 リポジトリのURL をクリックして、適切なラベルで自…" at bounding box center [409, 592] width 306 height 892
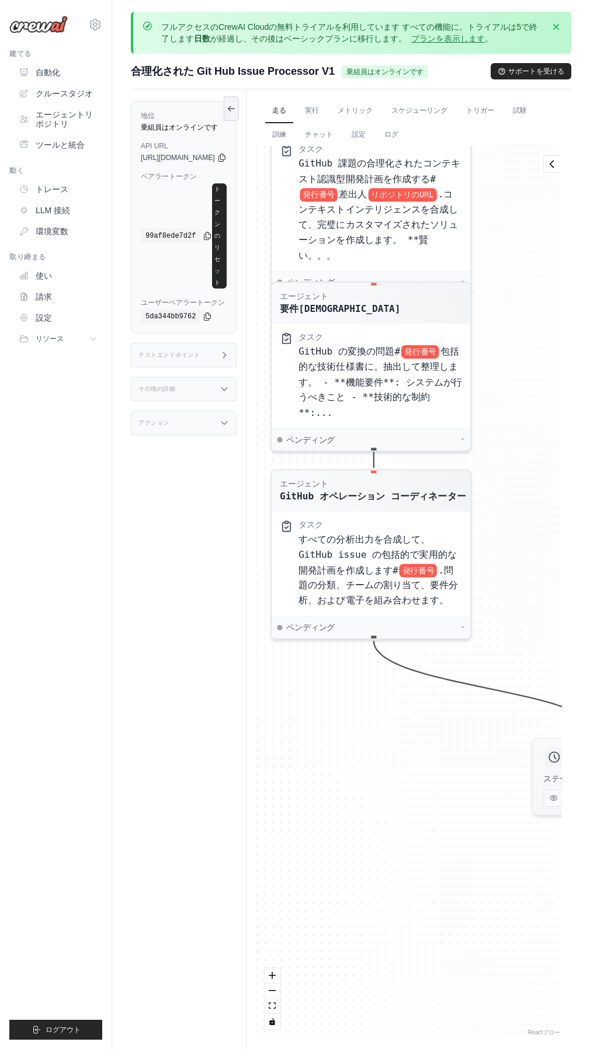
drag, startPoint x: 446, startPoint y: 839, endPoint x: 444, endPoint y: 809, distance: 29.9
click at [444, 809] on div "エージェント GitHub 課題分類子 タスク GitHub の問題を分析する# 発行番号 リポジトリ内 リポジトリのURL をクリックして、適切なラベルで自…" at bounding box center [409, 592] width 306 height 892
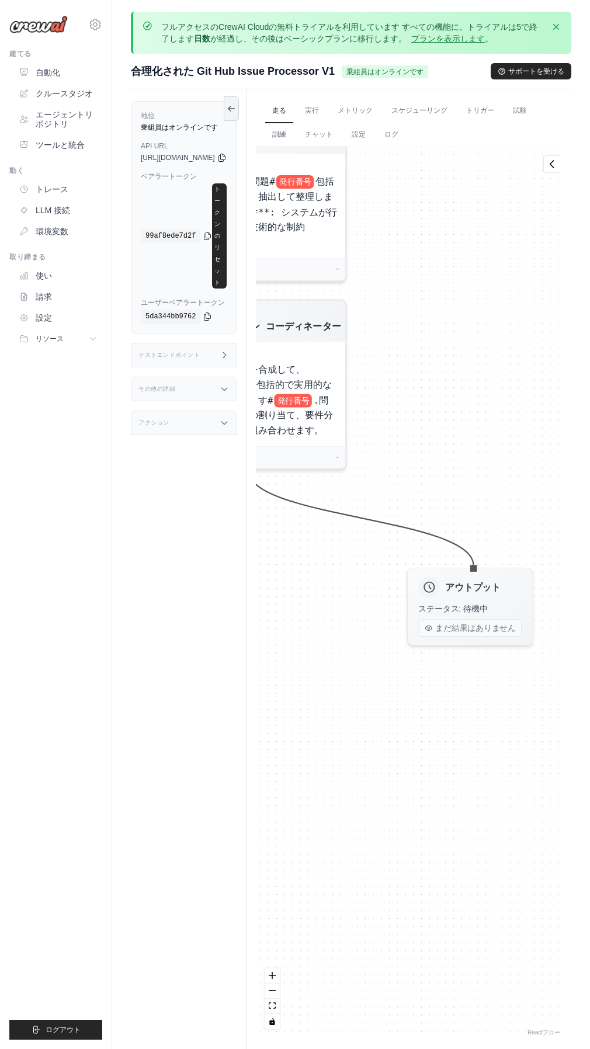
drag, startPoint x: 496, startPoint y: 802, endPoint x: 390, endPoint y: 660, distance: 177.1
click at [368, 640] on div "エージェント GitHub 課題分類子 タスク GitHub の問題を分析する# 発行番号 リポジトリ内 リポジトリのURL をクリックして、適切なラベルで自…" at bounding box center [409, 592] width 306 height 892
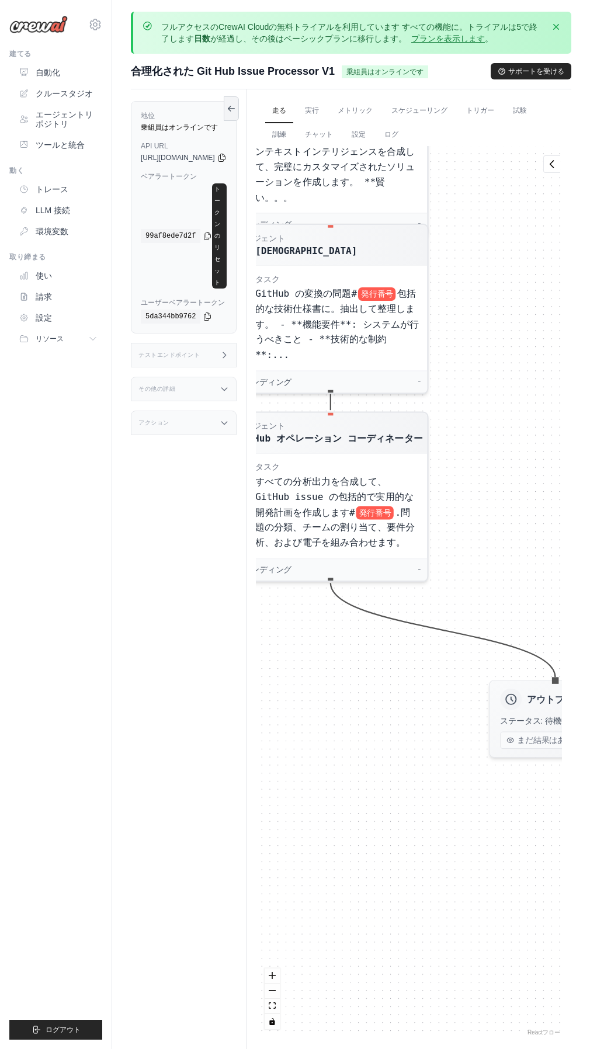
drag, startPoint x: 379, startPoint y: 674, endPoint x: 462, endPoint y: 782, distance: 137.1
click at [462, 782] on div "エージェント GitHub 課題分類子 タスク GitHub の問題を分析する# 発行番号 リポジトリ内 リポジトリのURL をクリックして、適切なラベルで自…" at bounding box center [409, 592] width 306 height 892
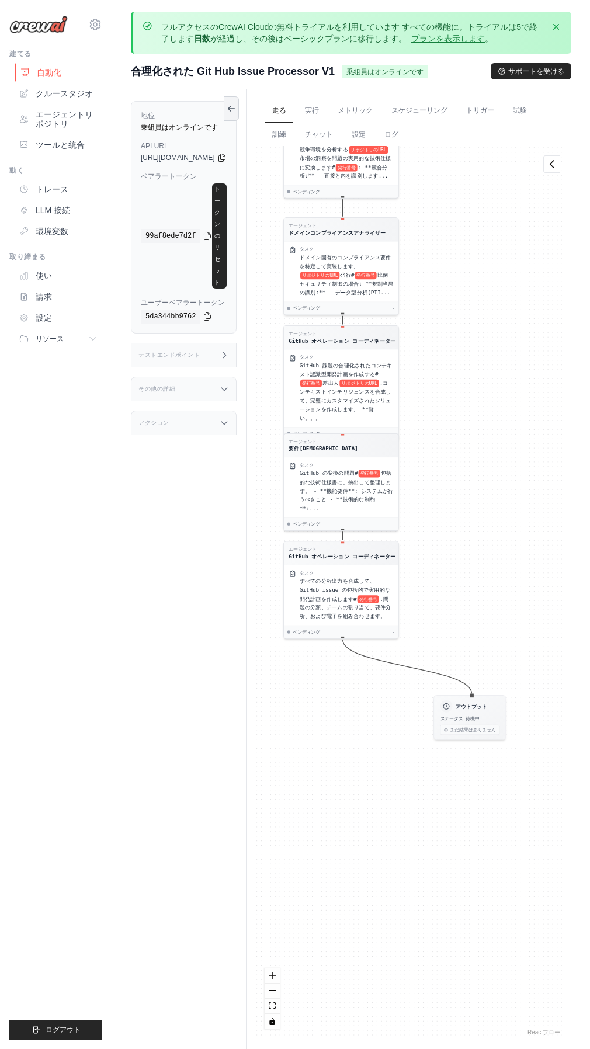
click at [66, 73] on link "自動化" at bounding box center [59, 72] width 88 height 19
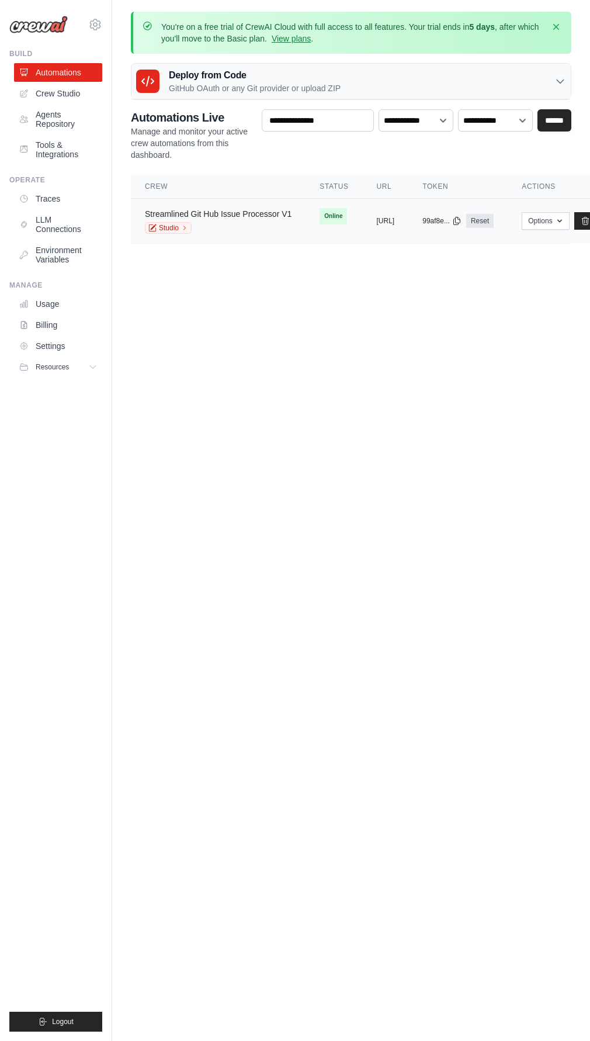
click at [251, 218] on link "Streamlined Git Hub Issue Processor V1" at bounding box center [218, 213] width 147 height 9
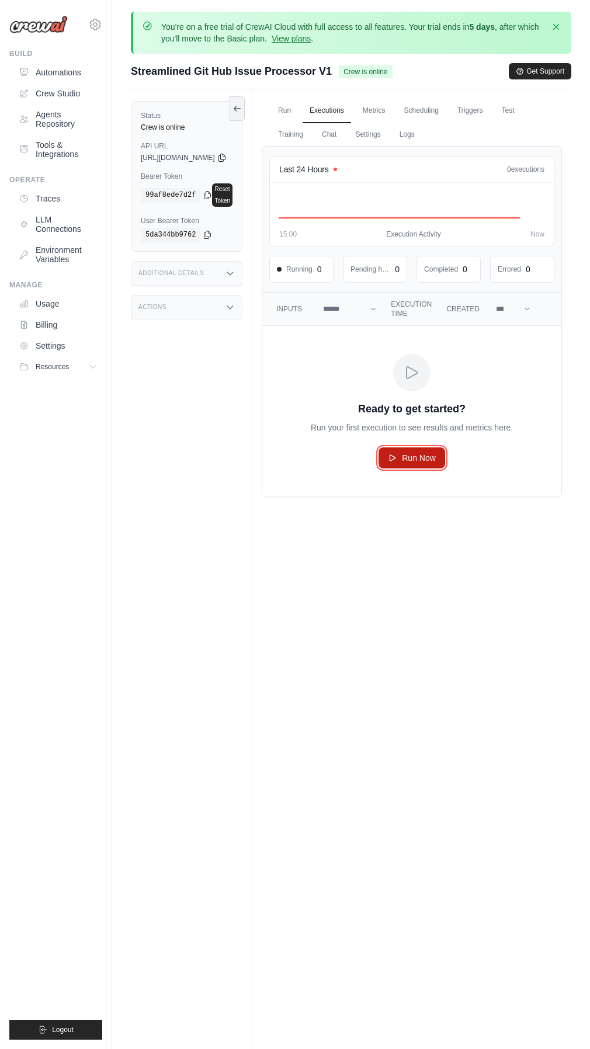
click at [418, 458] on span "Run Now" at bounding box center [419, 458] width 34 height 12
